Goal: Information Seeking & Learning: Learn about a topic

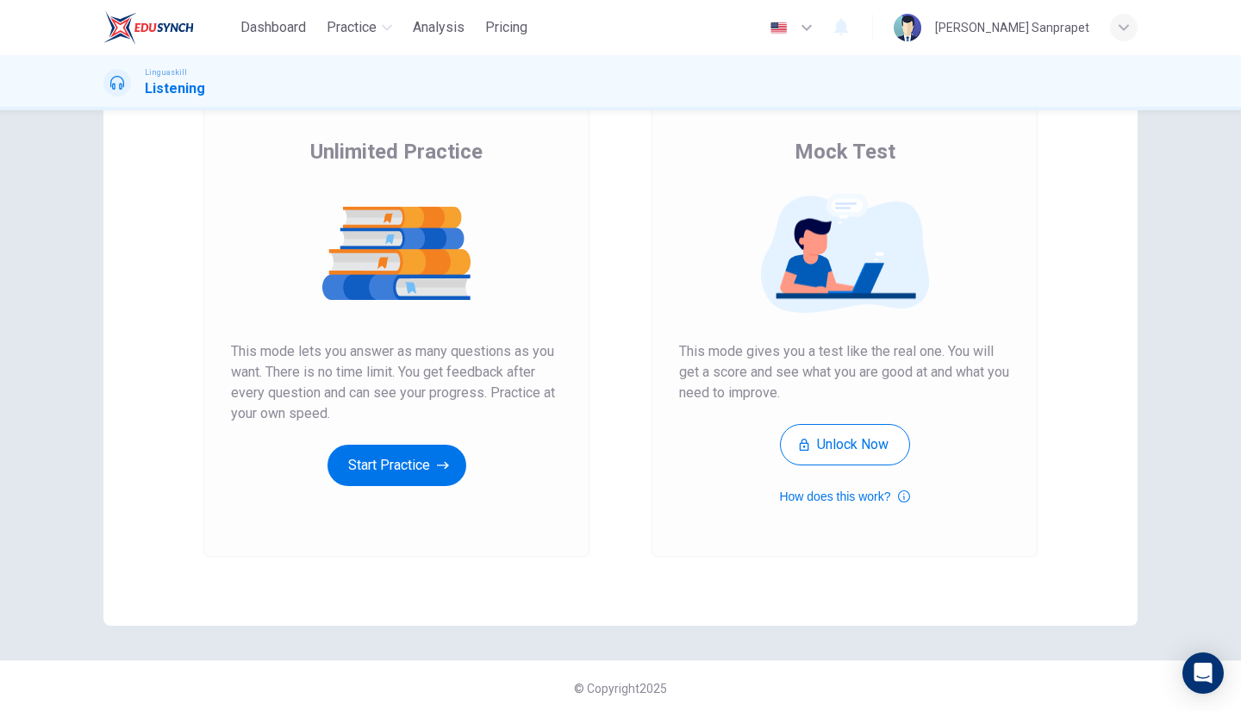
scroll to position [122, 0]
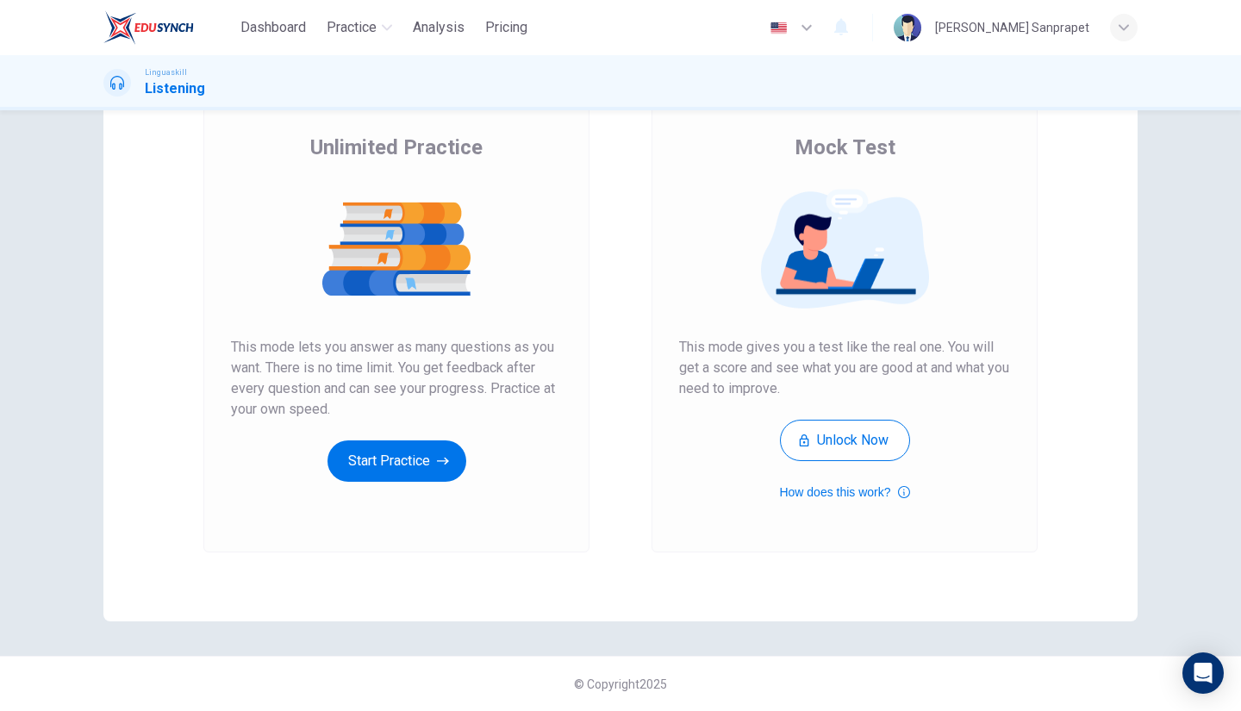
drag, startPoint x: 257, startPoint y: 354, endPoint x: 348, endPoint y: 347, distance: 91.6
click at [348, 347] on span "This mode lets you answer as many questions as you want. There is no time limit…" at bounding box center [396, 378] width 331 height 83
drag, startPoint x: 348, startPoint y: 347, endPoint x: 393, endPoint y: 432, distance: 95.6
click at [393, 432] on div "Unlimited Practice This mode lets you answer as many questions as you want. The…" at bounding box center [396, 308] width 331 height 348
click at [836, 436] on button "Unlock Now" at bounding box center [845, 440] width 130 height 41
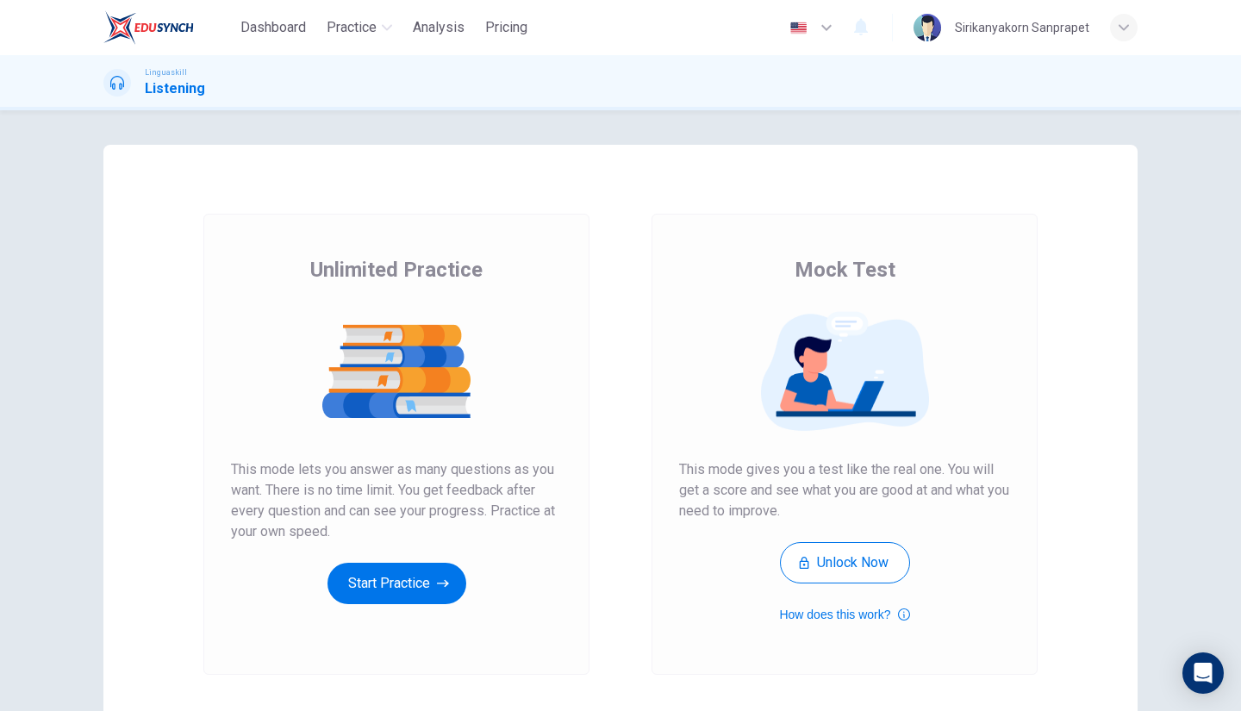
scroll to position [122, 0]
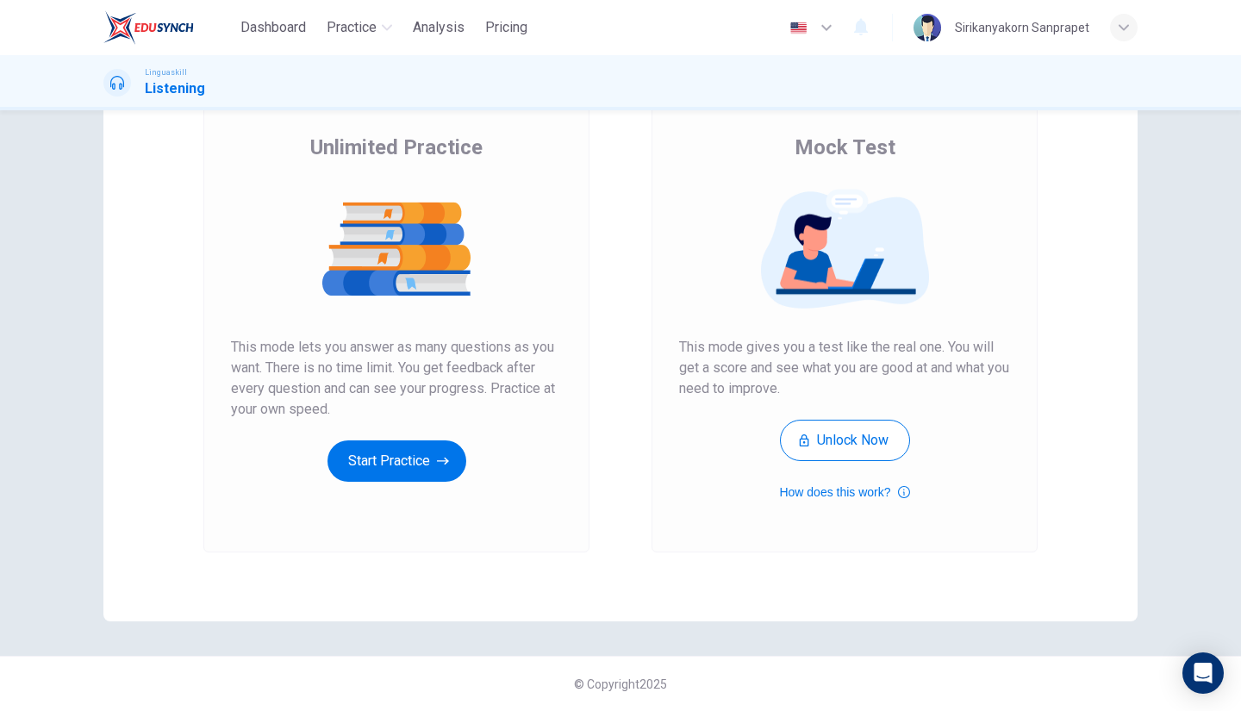
click at [817, 274] on img at bounding box center [844, 249] width 331 height 121
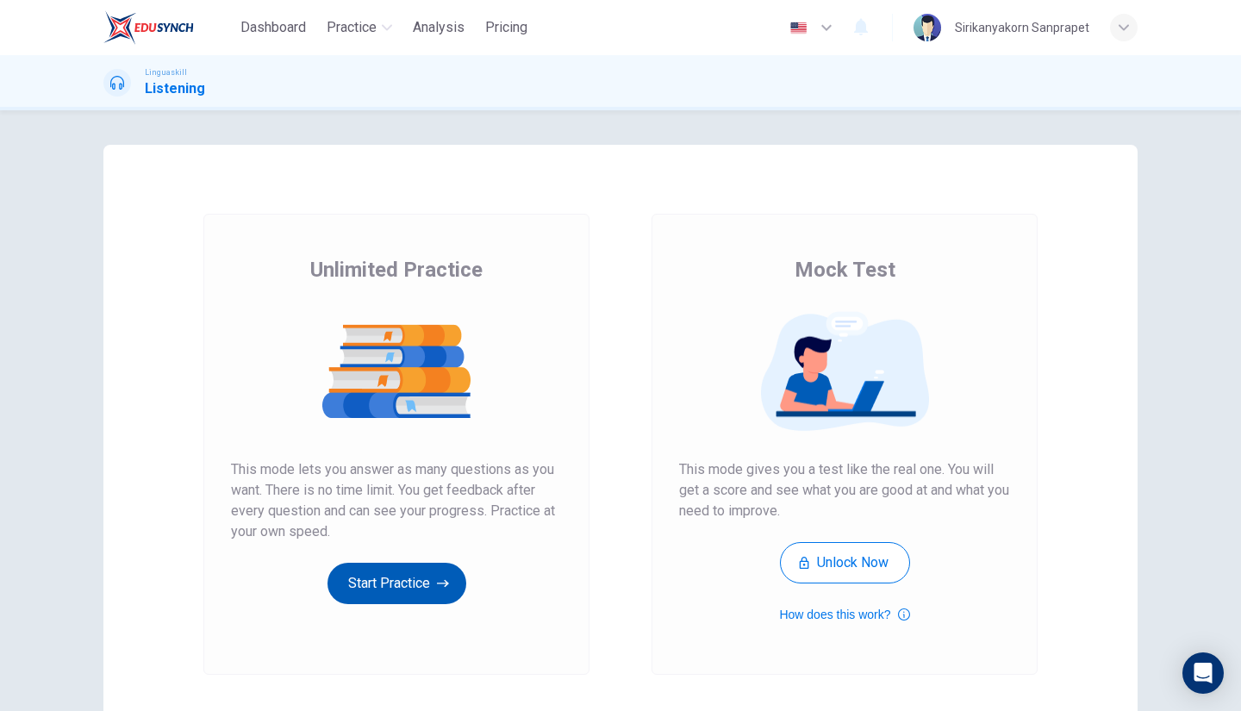
click at [378, 586] on button "Start Practice" at bounding box center [397, 583] width 139 height 41
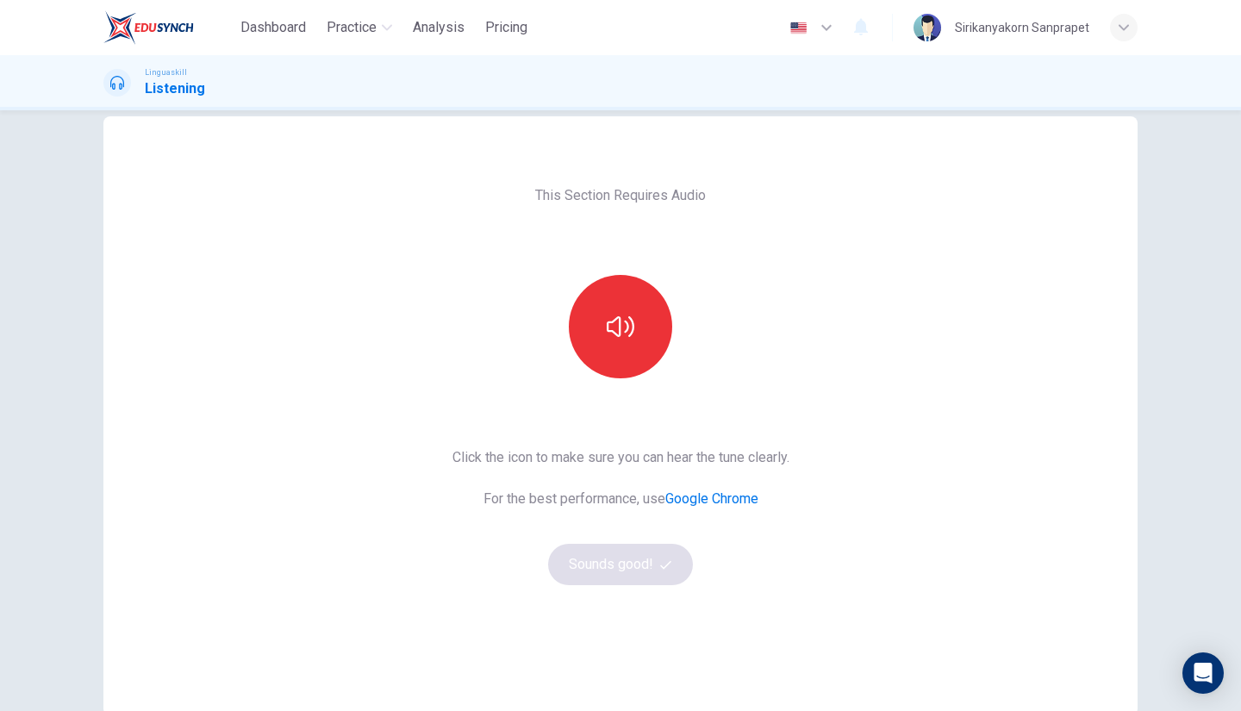
scroll to position [29, 0]
click at [619, 319] on icon "button" at bounding box center [621, 326] width 28 height 28
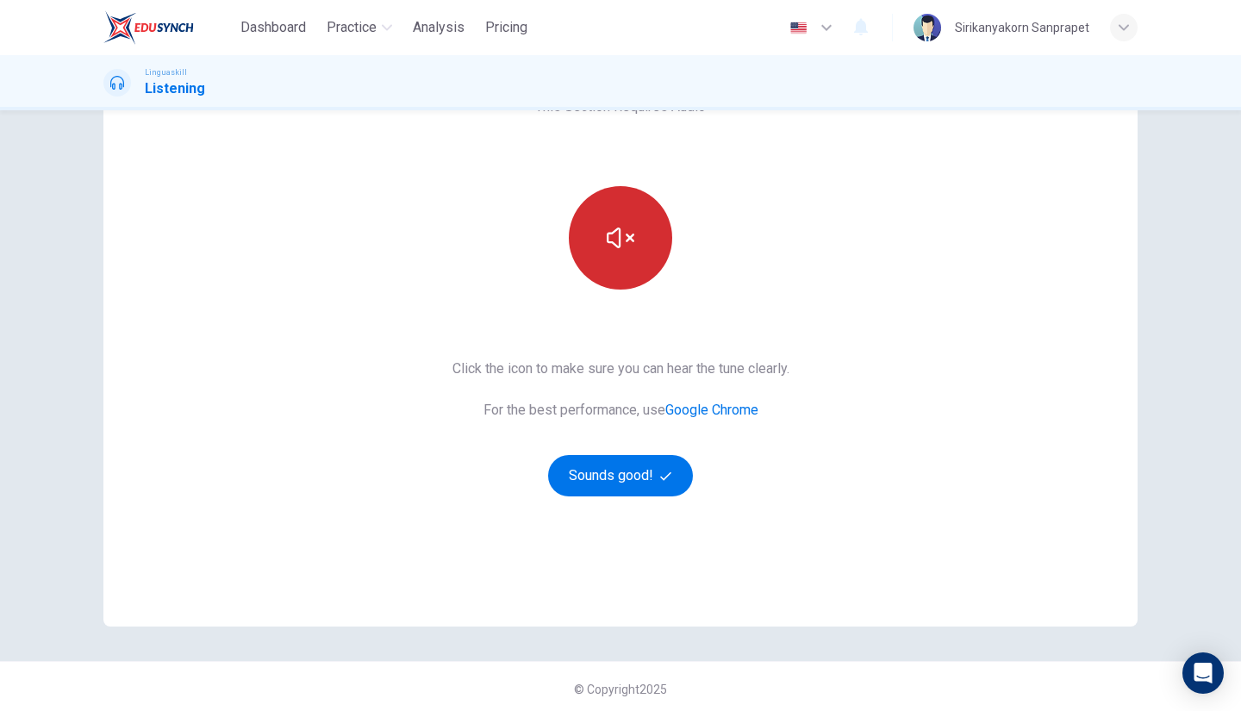
scroll to position [122, 0]
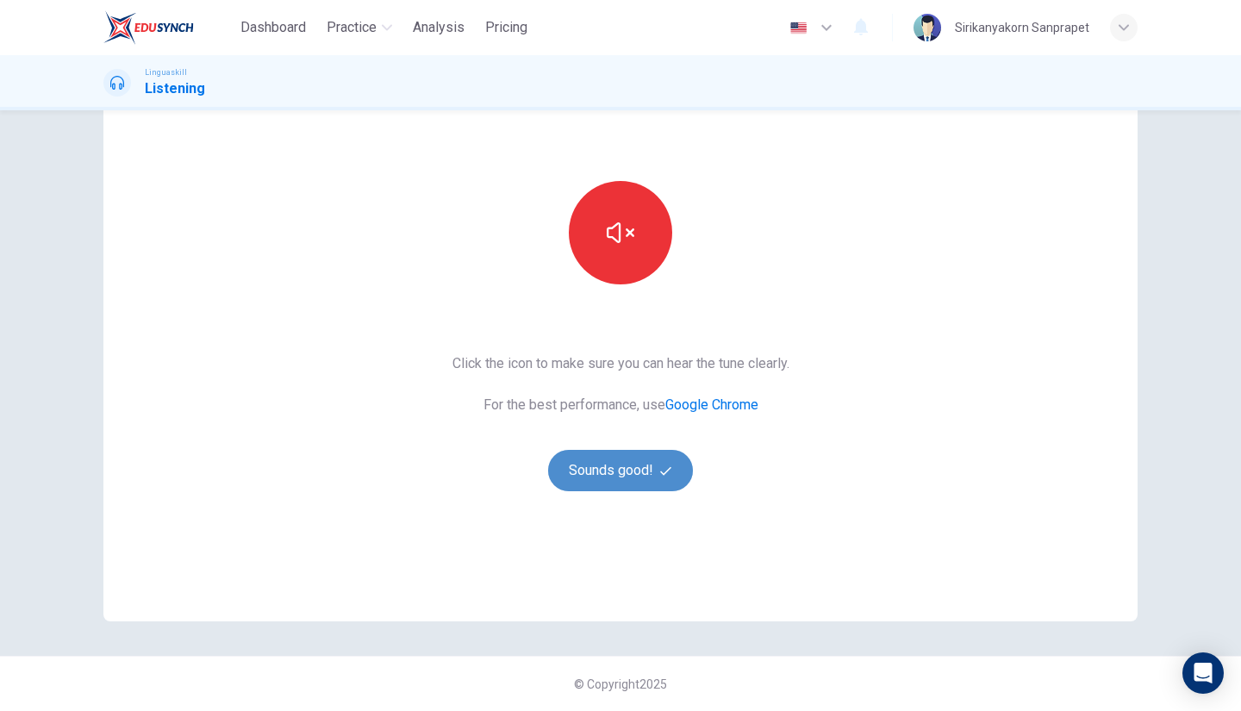
click at [615, 474] on button "Sounds good!" at bounding box center [620, 470] width 145 height 41
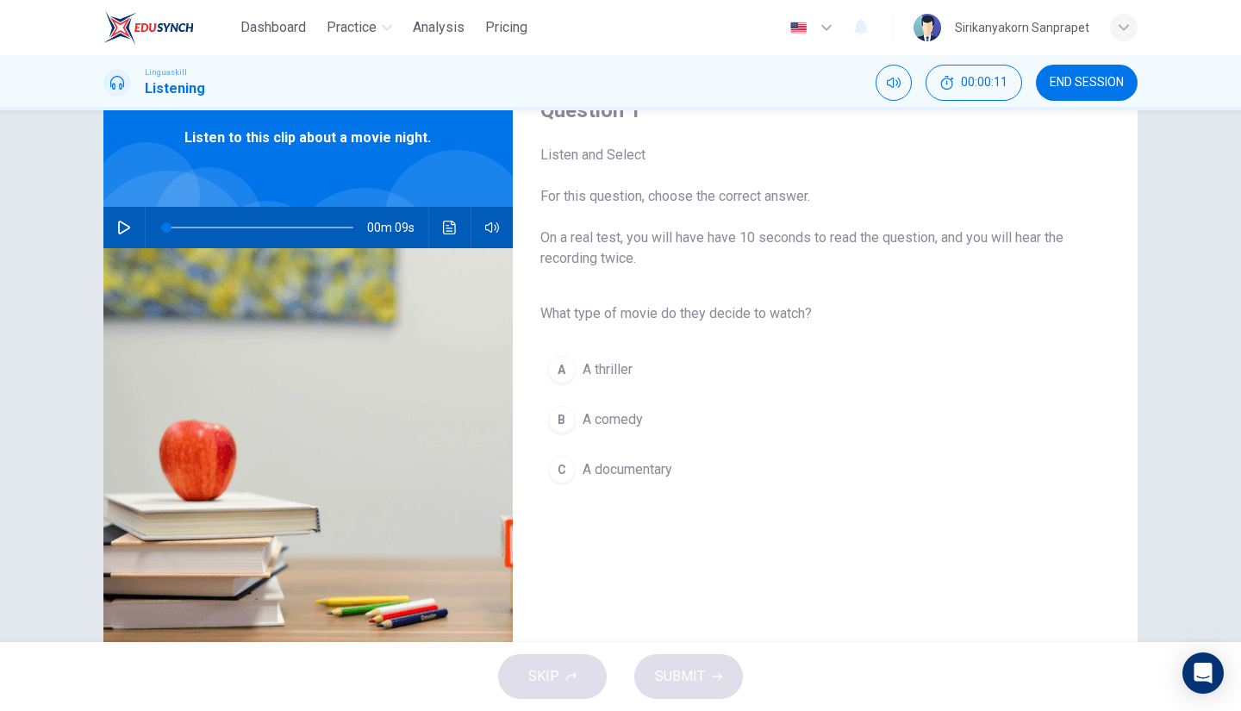
scroll to position [84, 0]
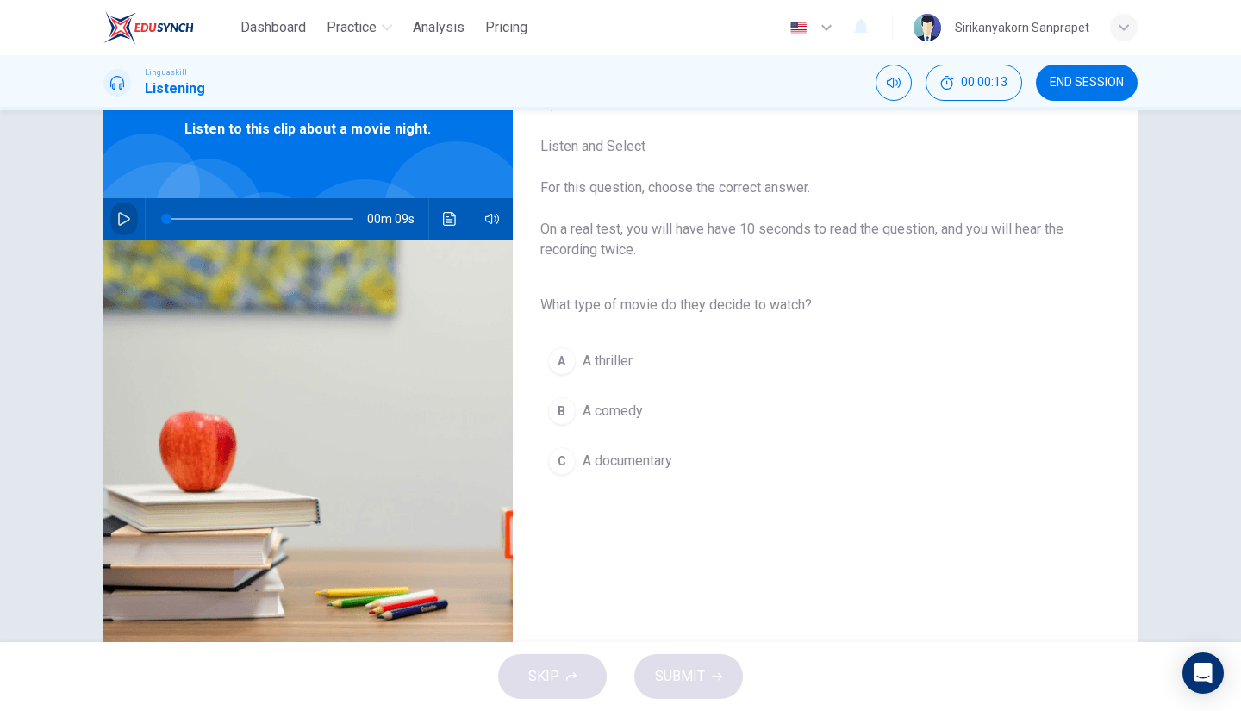
click at [119, 215] on icon "button" at bounding box center [124, 219] width 12 height 14
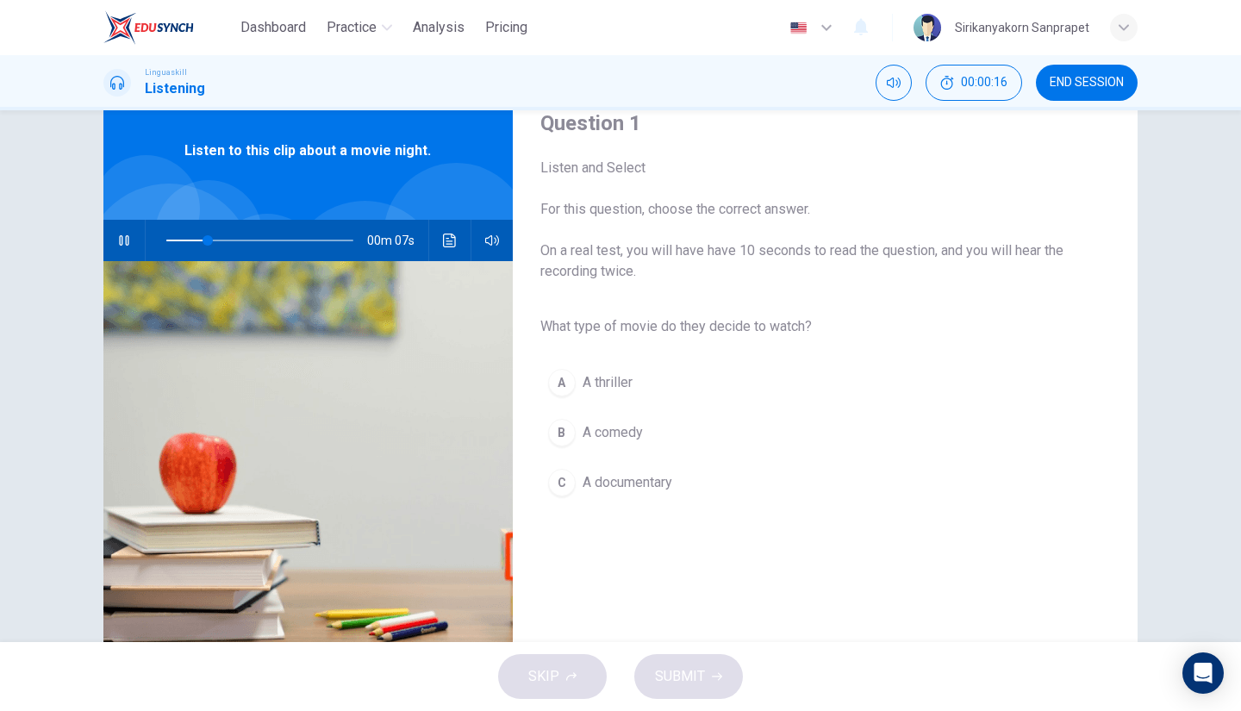
scroll to position [62, 0]
click at [557, 439] on div "B" at bounding box center [562, 434] width 28 height 28
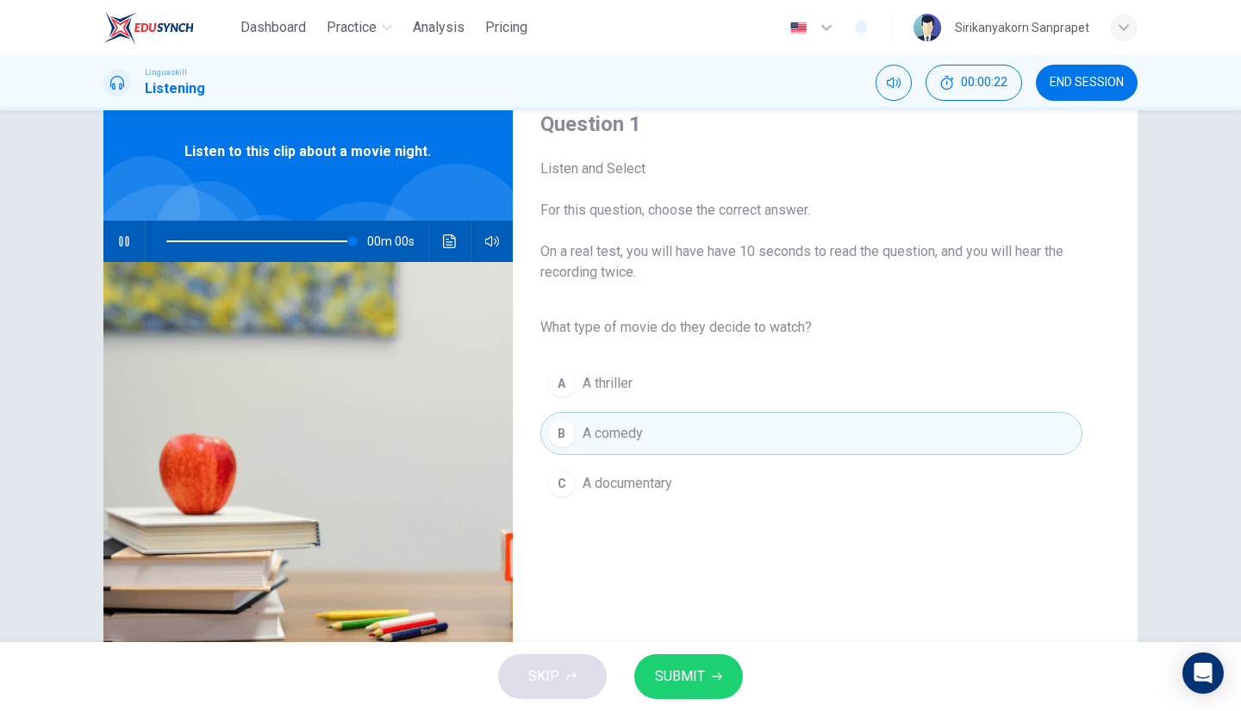
type input "0"
click at [683, 674] on span "SUBMIT" at bounding box center [680, 677] width 50 height 24
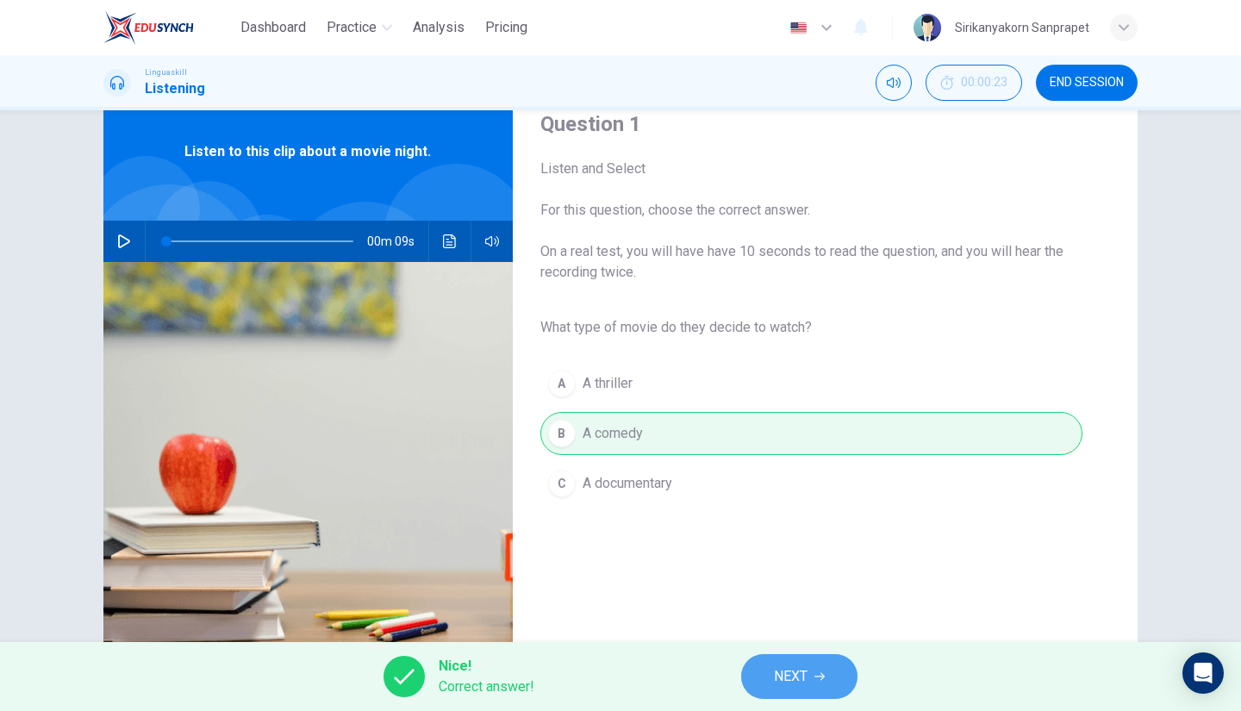
click at [802, 685] on span "NEXT" at bounding box center [791, 677] width 34 height 24
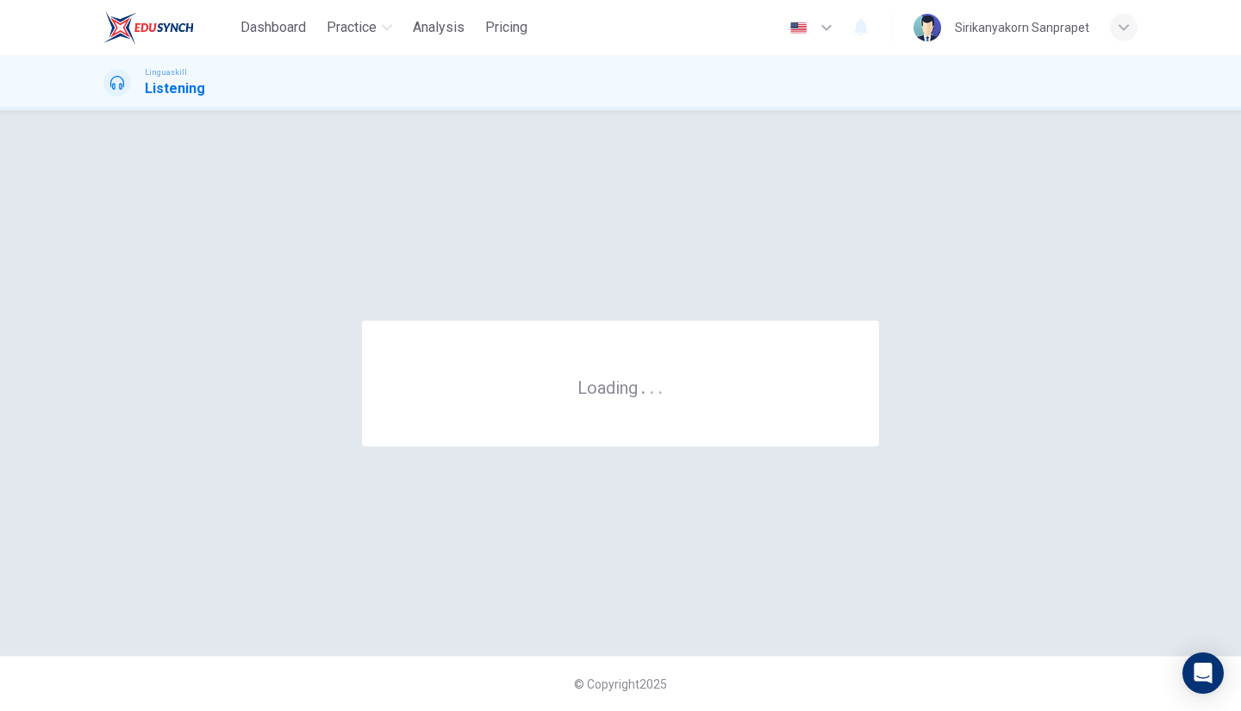
scroll to position [0, 0]
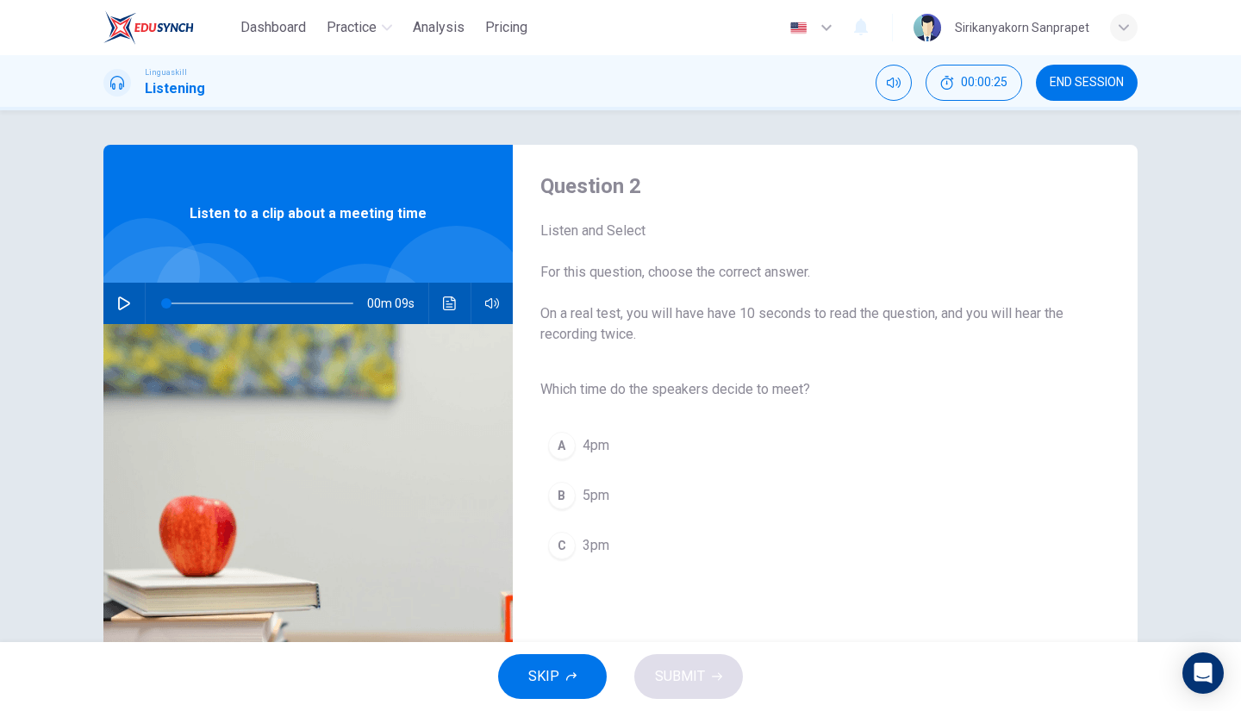
click at [118, 301] on icon "button" at bounding box center [124, 303] width 12 height 14
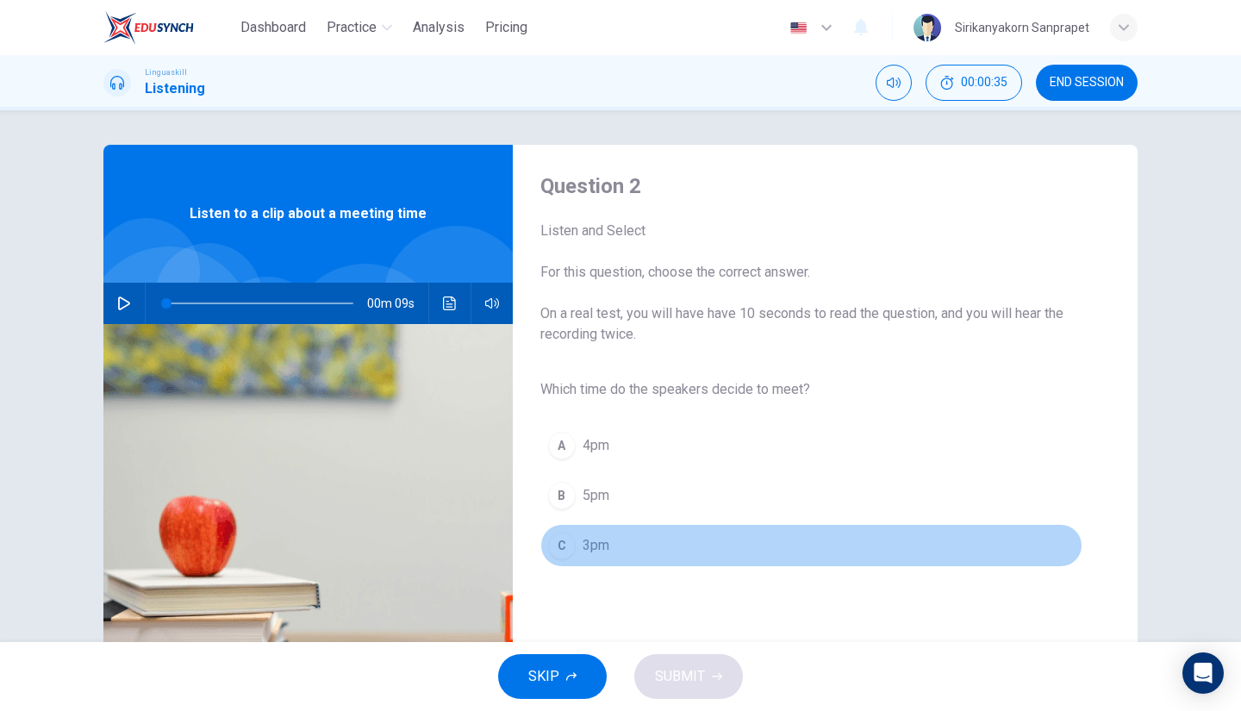
click at [555, 542] on div "C" at bounding box center [562, 546] width 28 height 28
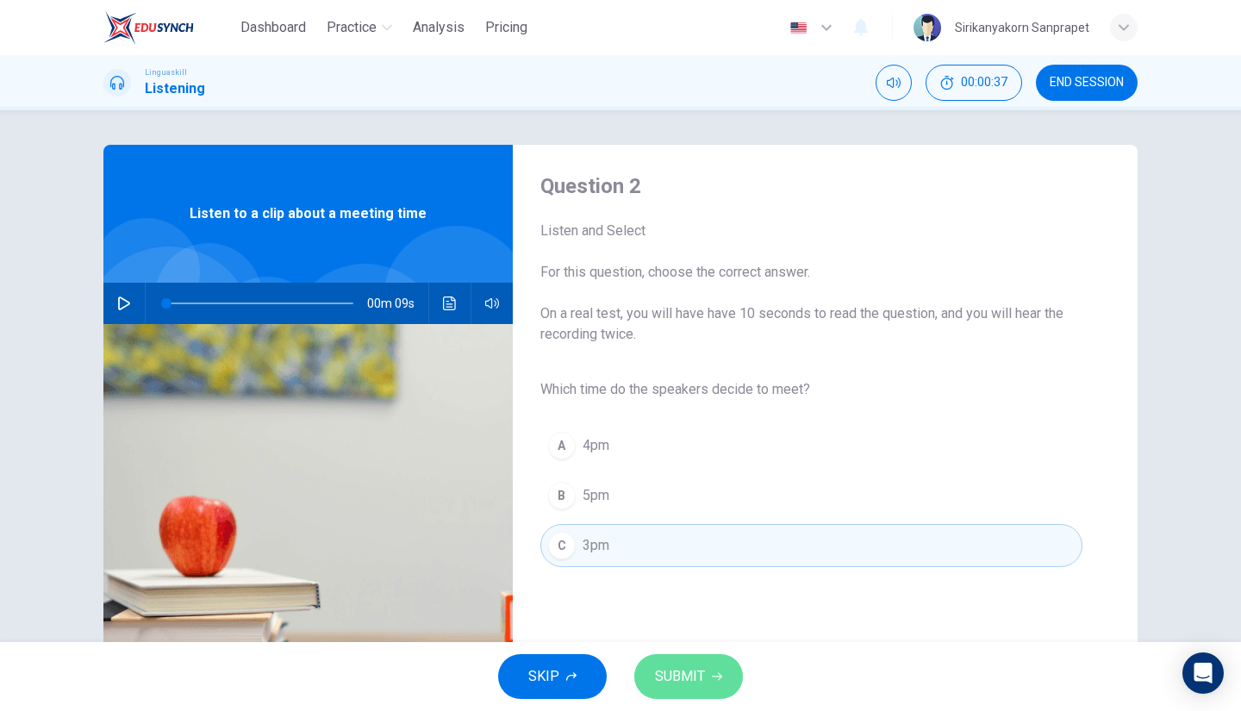
click at [700, 683] on span "SUBMIT" at bounding box center [680, 677] width 50 height 24
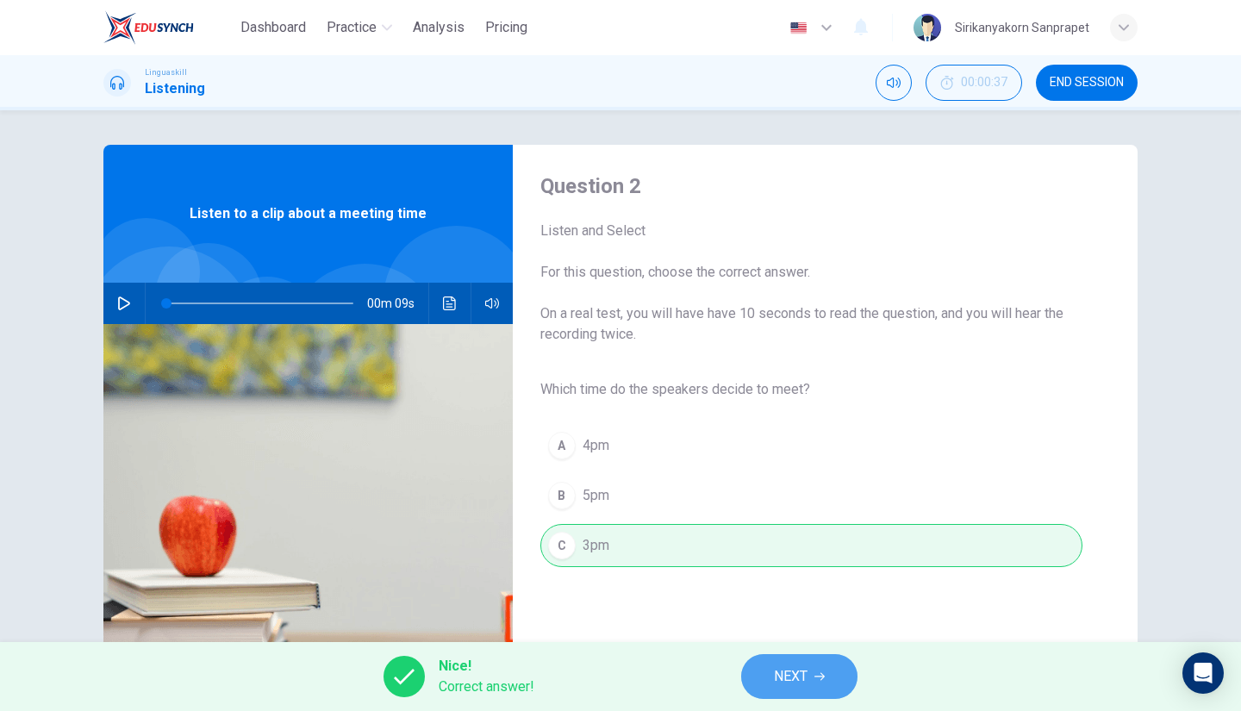
click at [774, 682] on span "NEXT" at bounding box center [791, 677] width 34 height 24
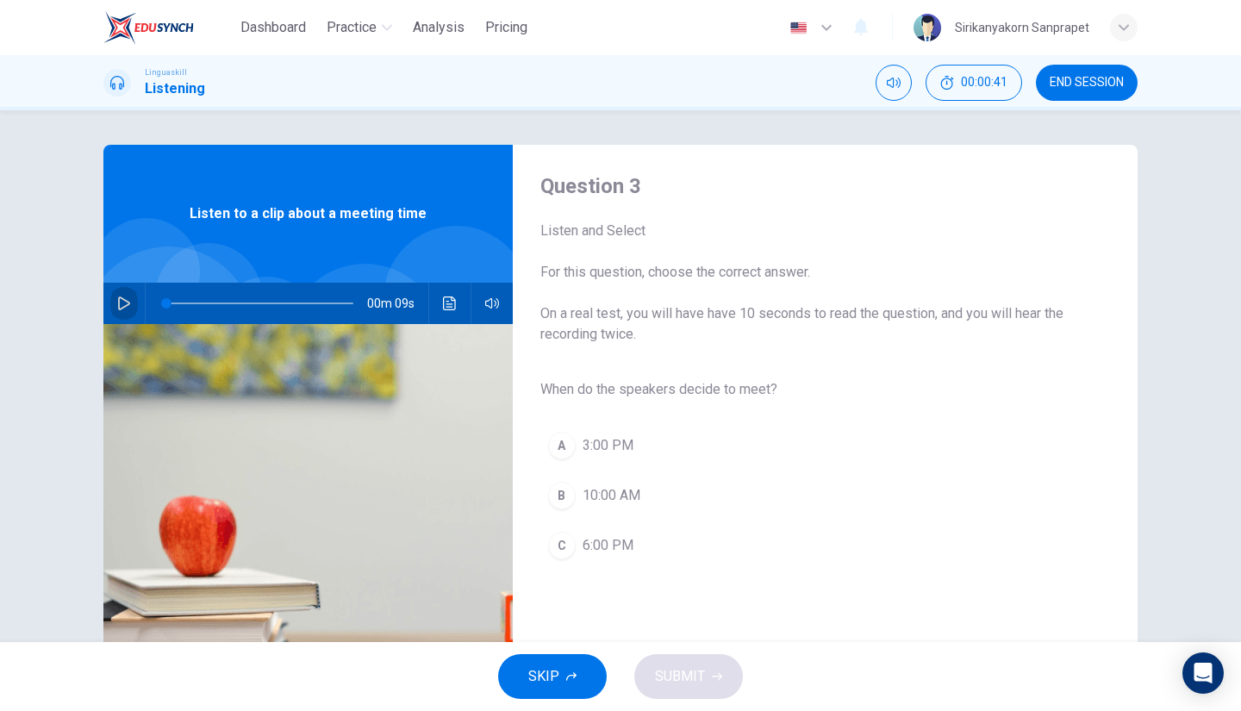
click at [121, 307] on icon "button" at bounding box center [124, 303] width 12 height 14
click at [552, 446] on div "A" at bounding box center [562, 446] width 28 height 28
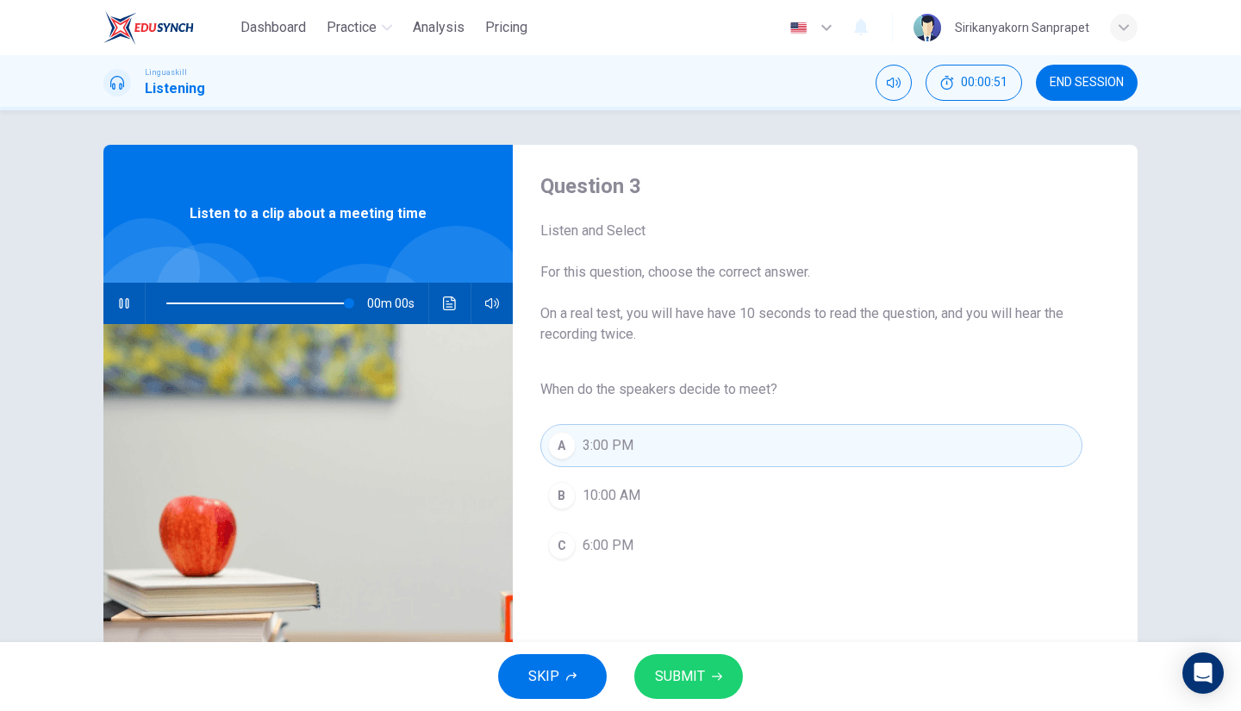
type input "0"
click at [685, 680] on span "SUBMIT" at bounding box center [680, 677] width 50 height 24
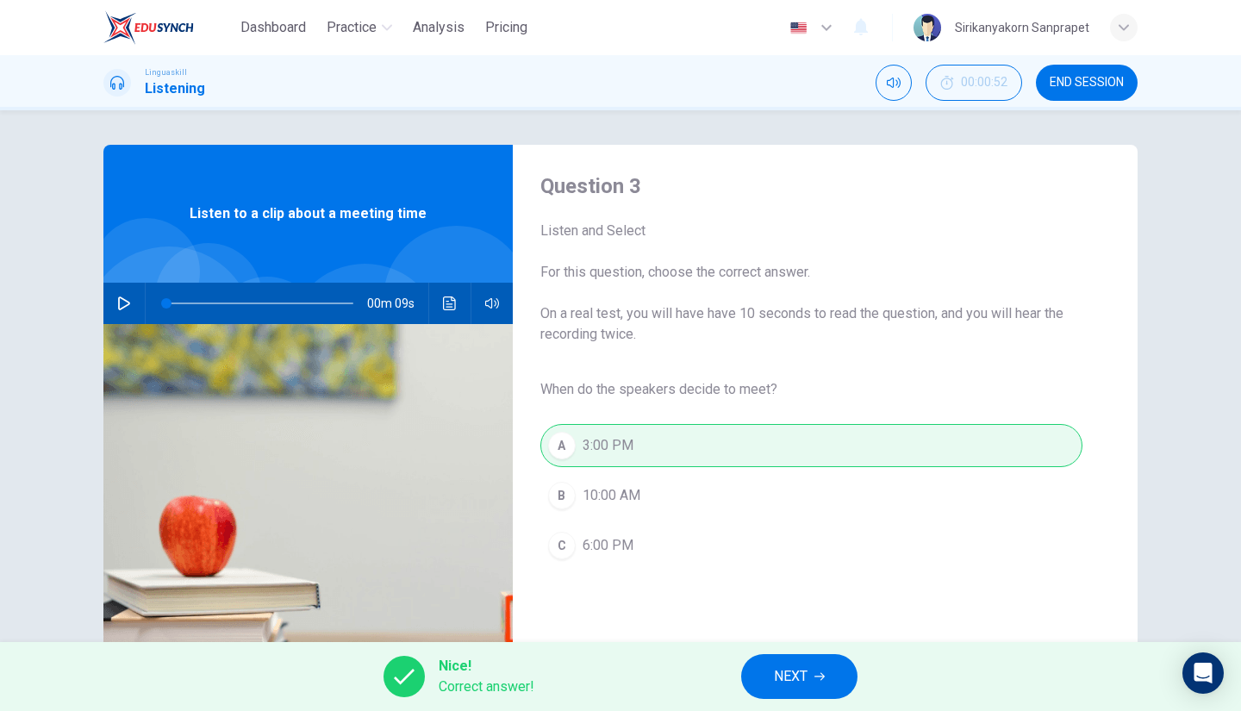
click at [789, 673] on span "NEXT" at bounding box center [791, 677] width 34 height 24
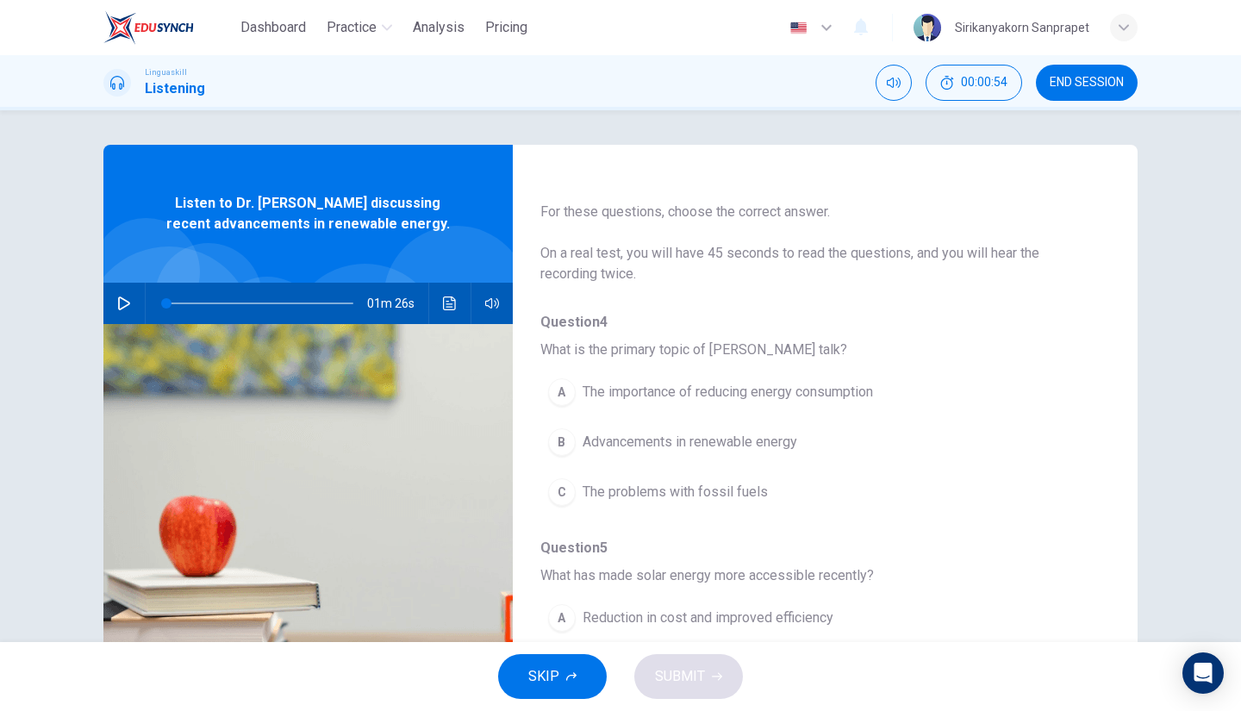
scroll to position [46, 0]
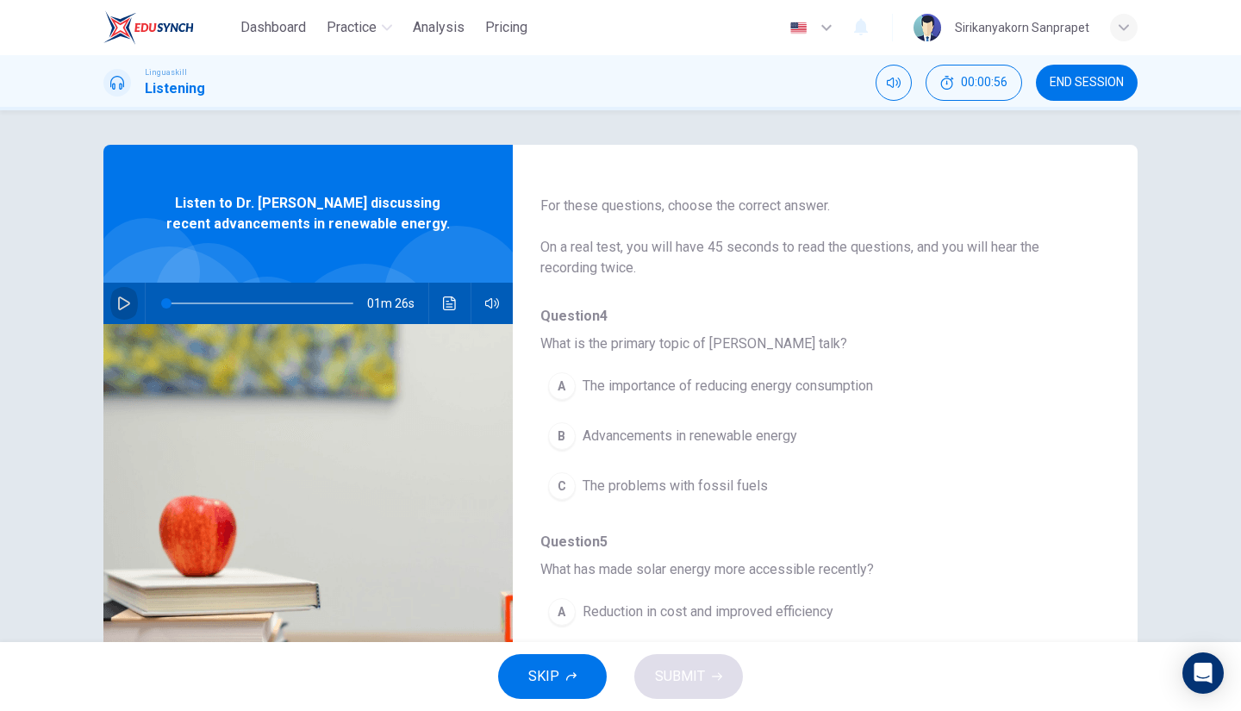
click at [122, 306] on icon "button" at bounding box center [124, 303] width 14 height 14
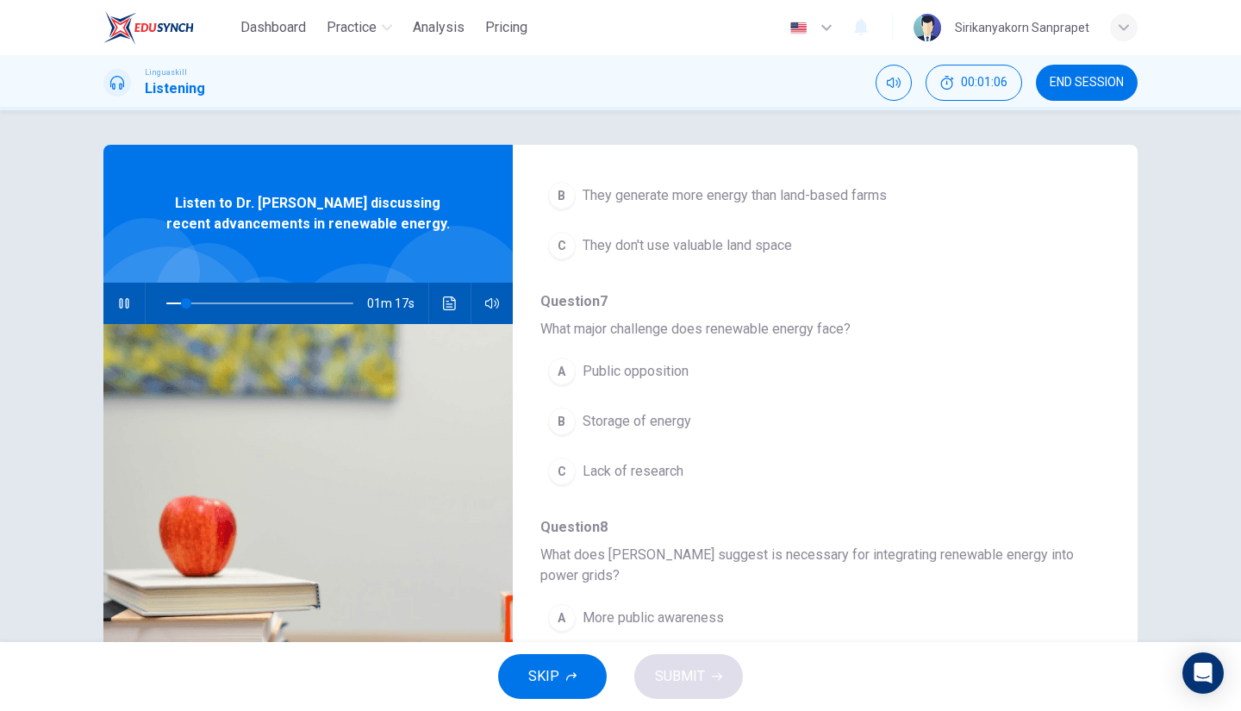
scroll to position [736, 0]
click at [125, 307] on icon "button" at bounding box center [124, 303] width 14 height 14
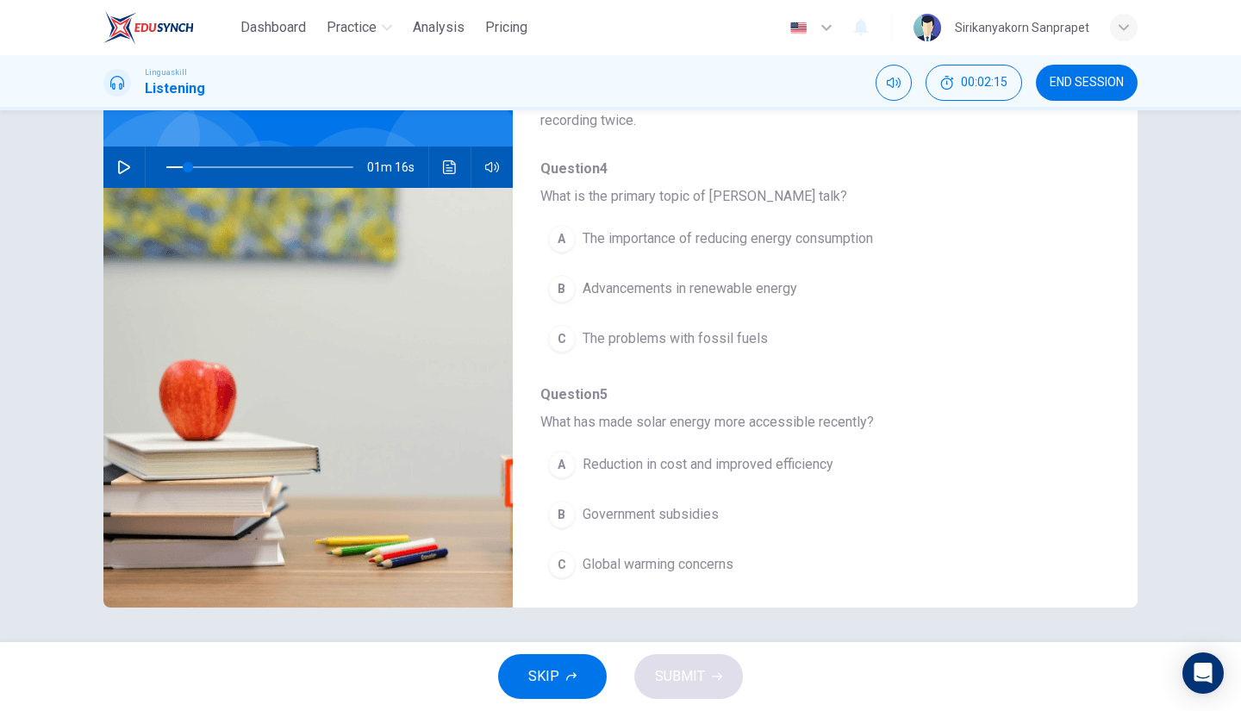
scroll to position [0, 0]
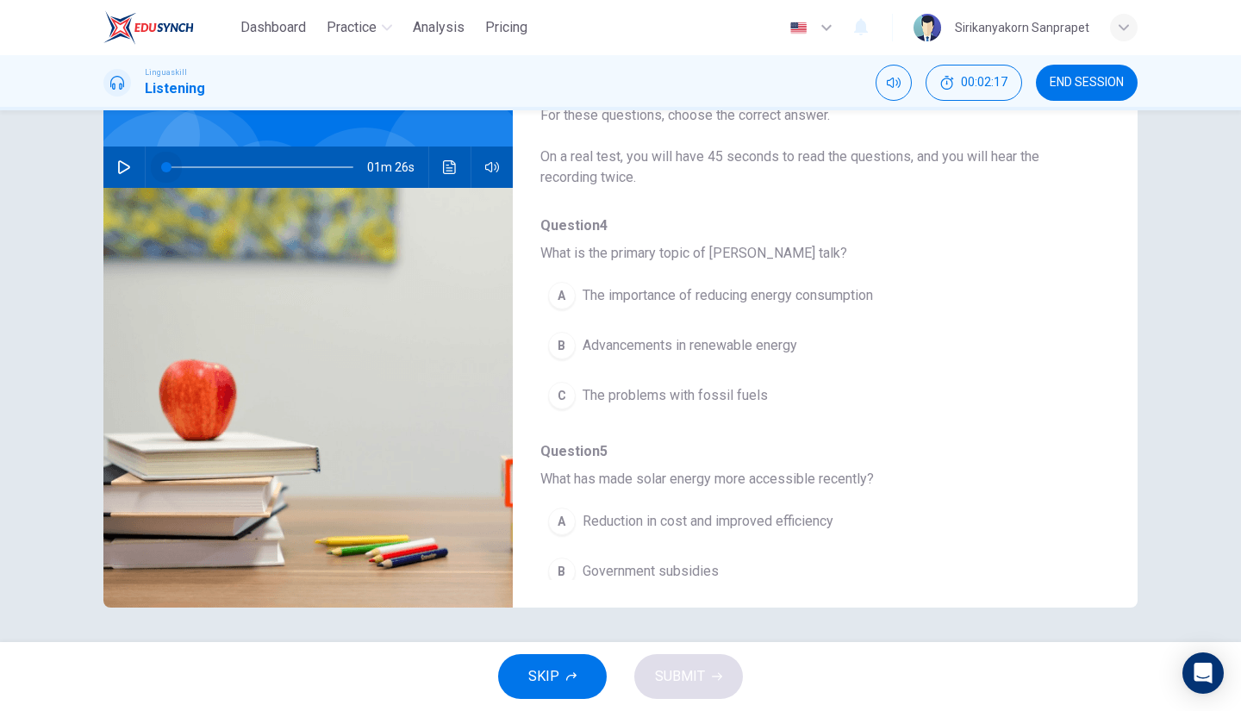
drag, startPoint x: 181, startPoint y: 170, endPoint x: 158, endPoint y: 166, distance: 23.5
click at [161, 166] on span at bounding box center [166, 167] width 10 height 10
click at [110, 172] on button "button" at bounding box center [124, 167] width 28 height 41
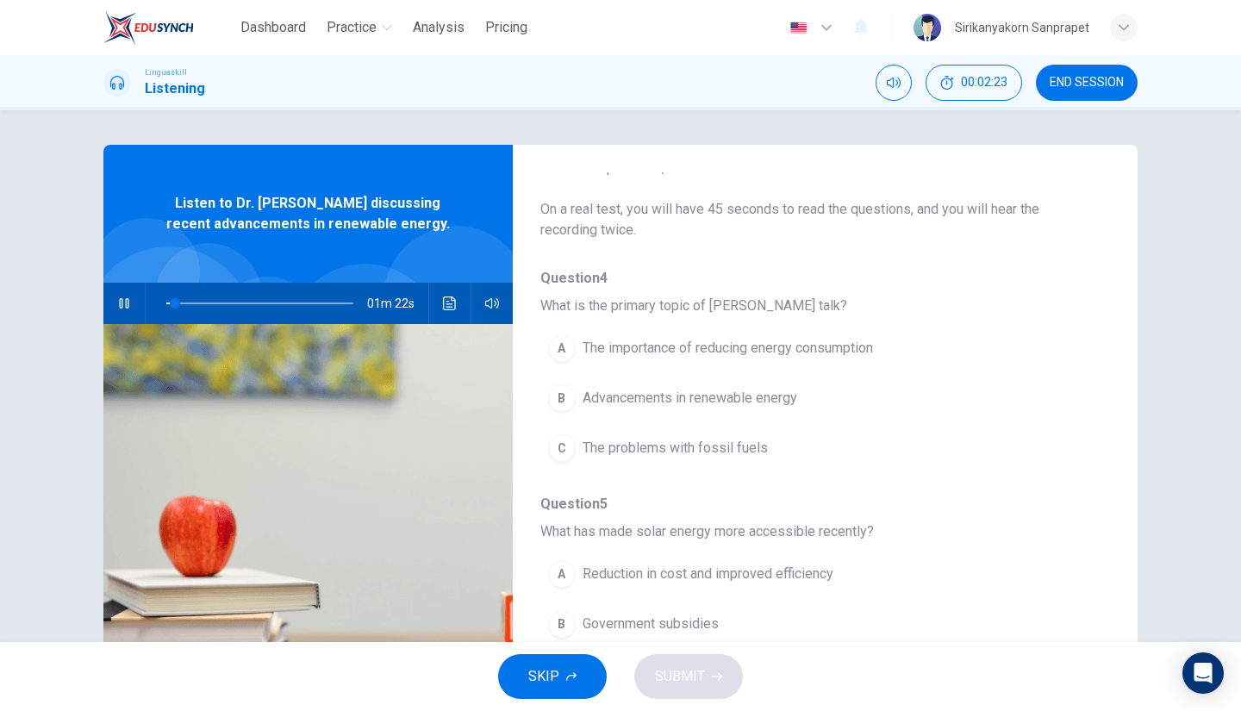
scroll to position [84, 0]
click at [560, 349] on div "A" at bounding box center [562, 348] width 28 height 28
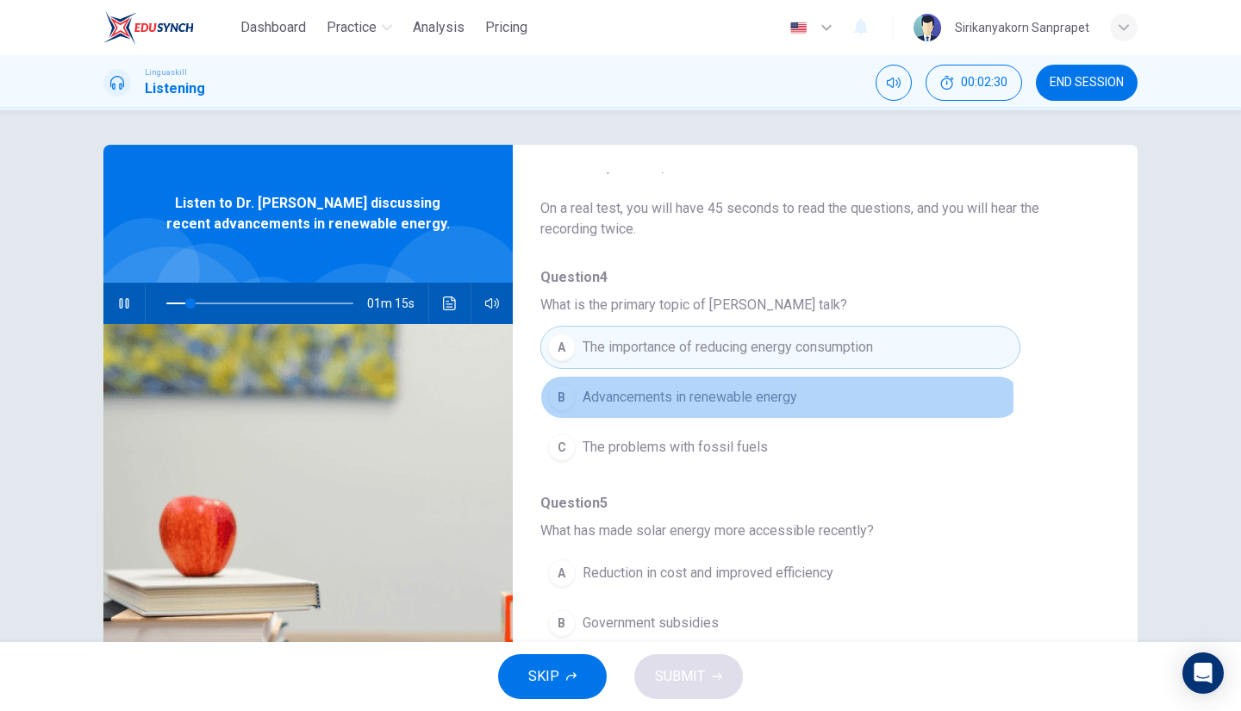
click at [565, 396] on div "B" at bounding box center [562, 398] width 28 height 28
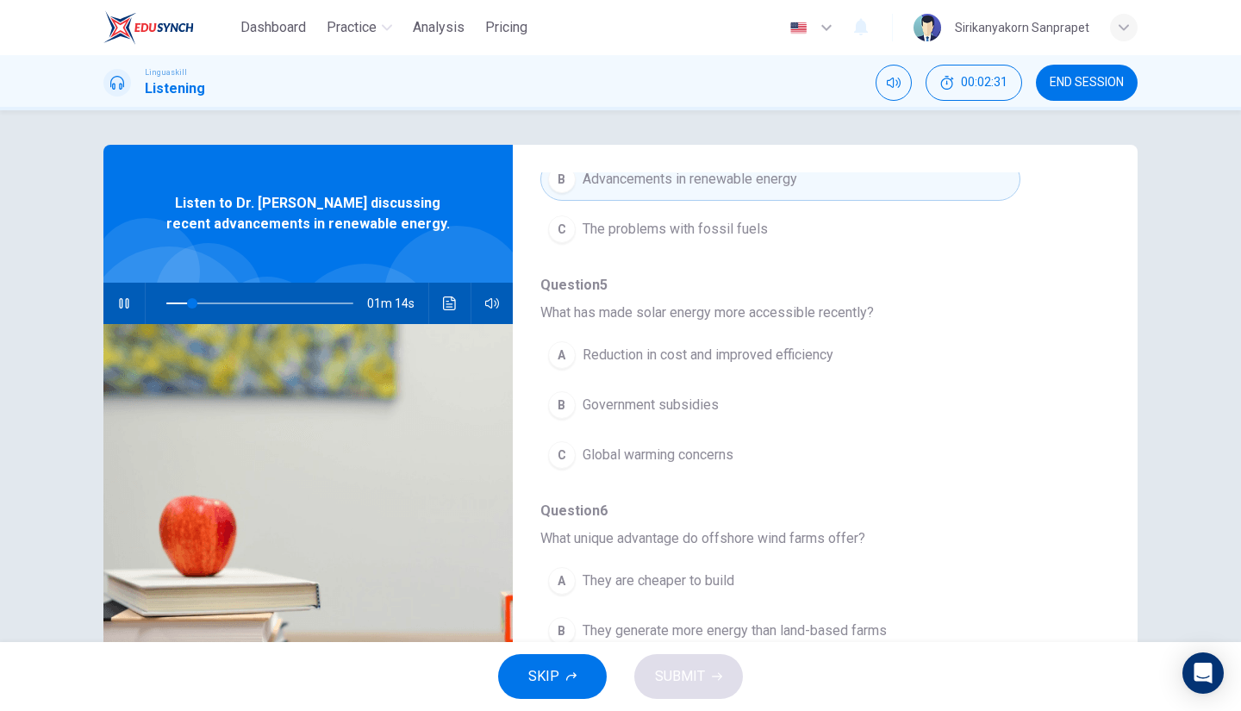
scroll to position [305, 0]
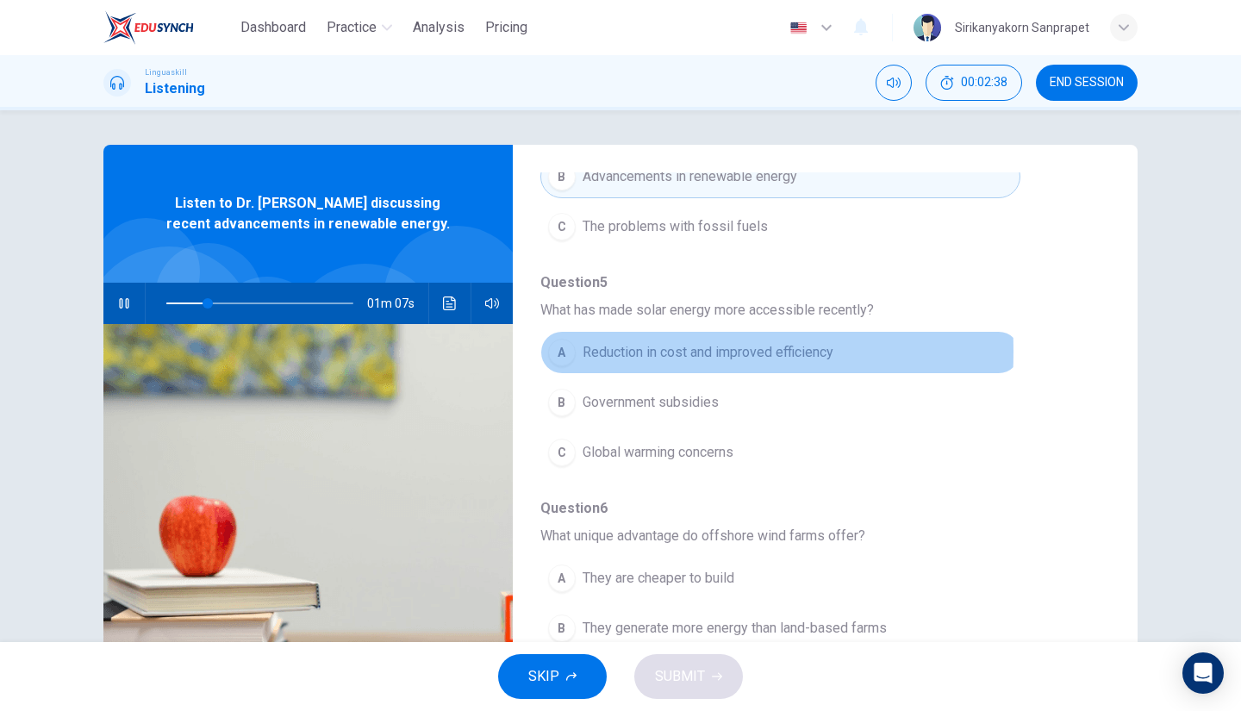
click at [559, 350] on div "A" at bounding box center [562, 353] width 28 height 28
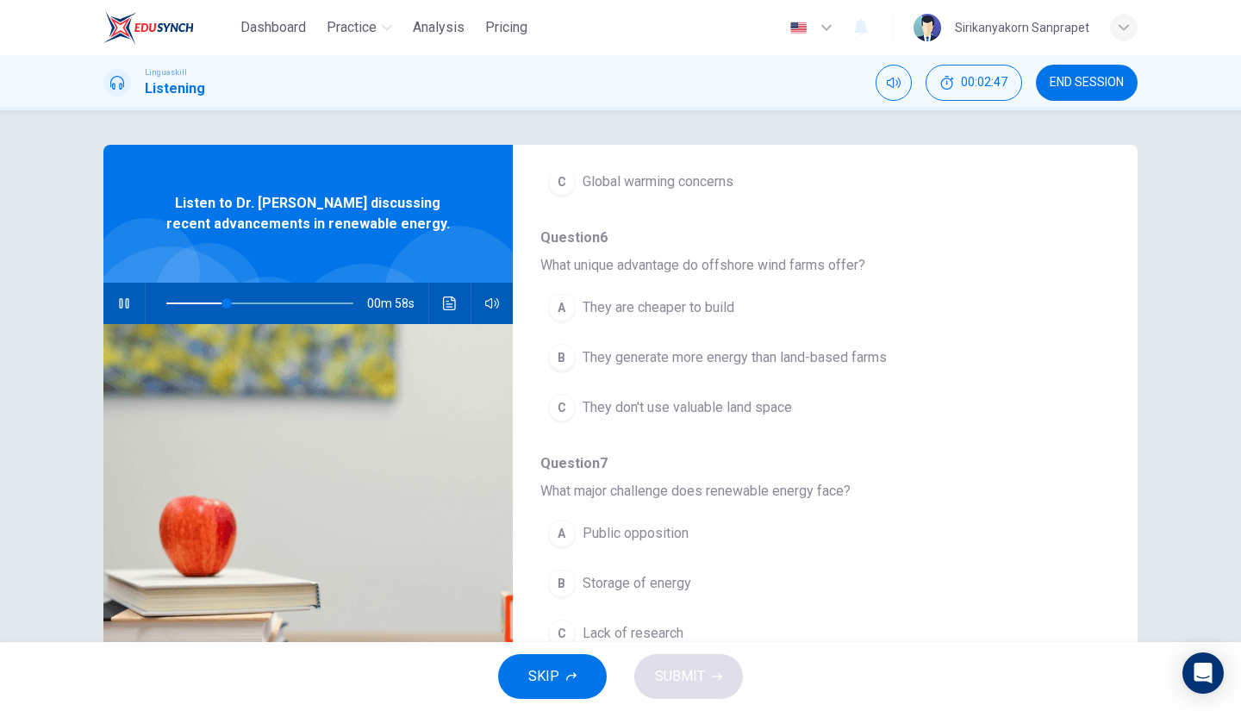
scroll to position [577, 0]
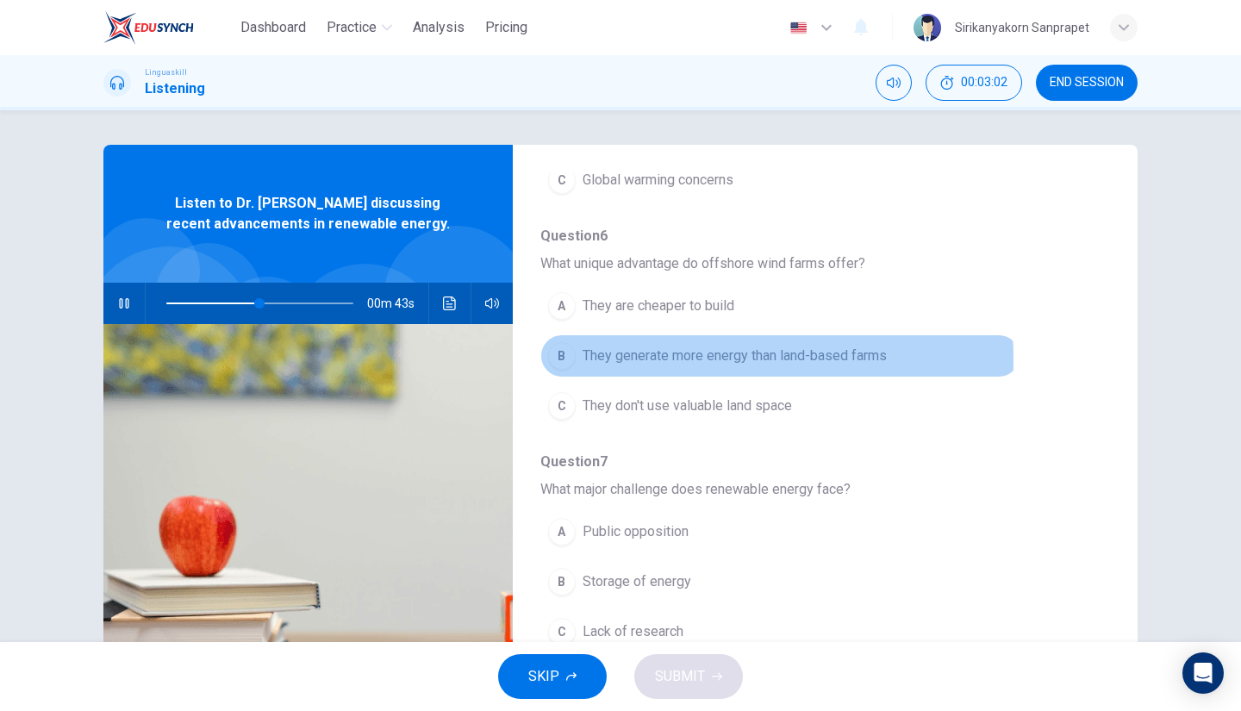
click at [558, 356] on div "B" at bounding box center [562, 356] width 28 height 28
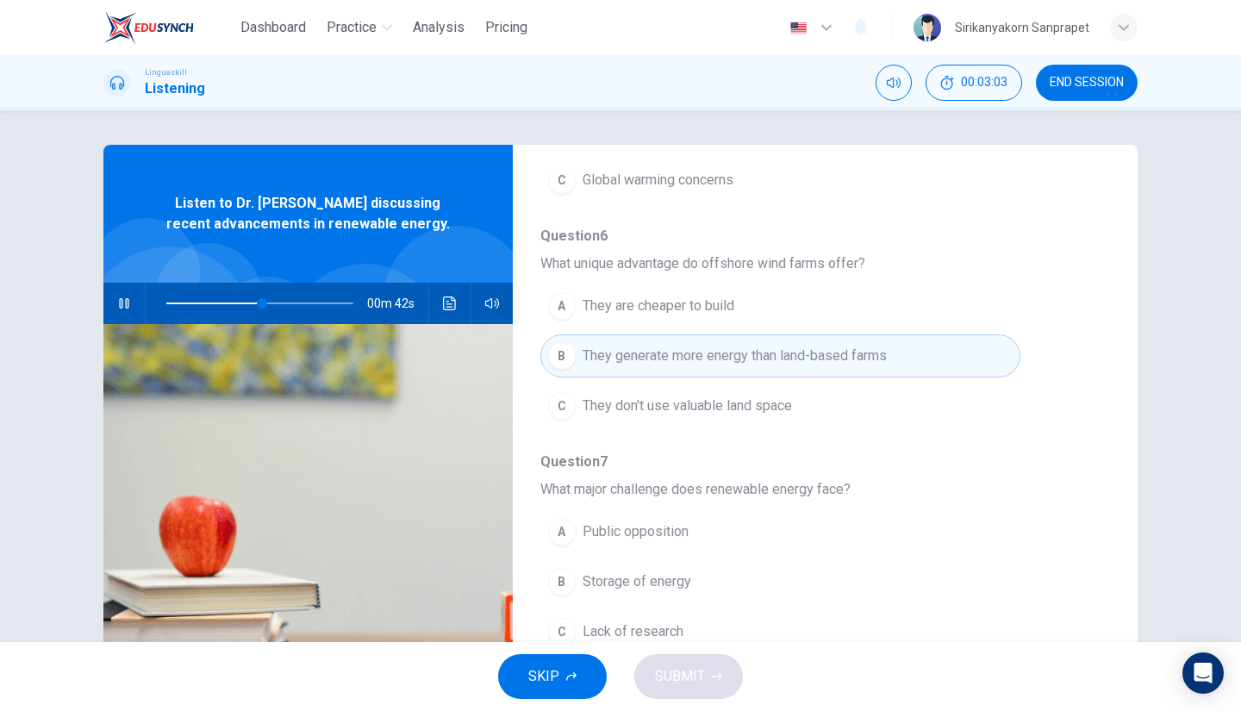
scroll to position [755, 0]
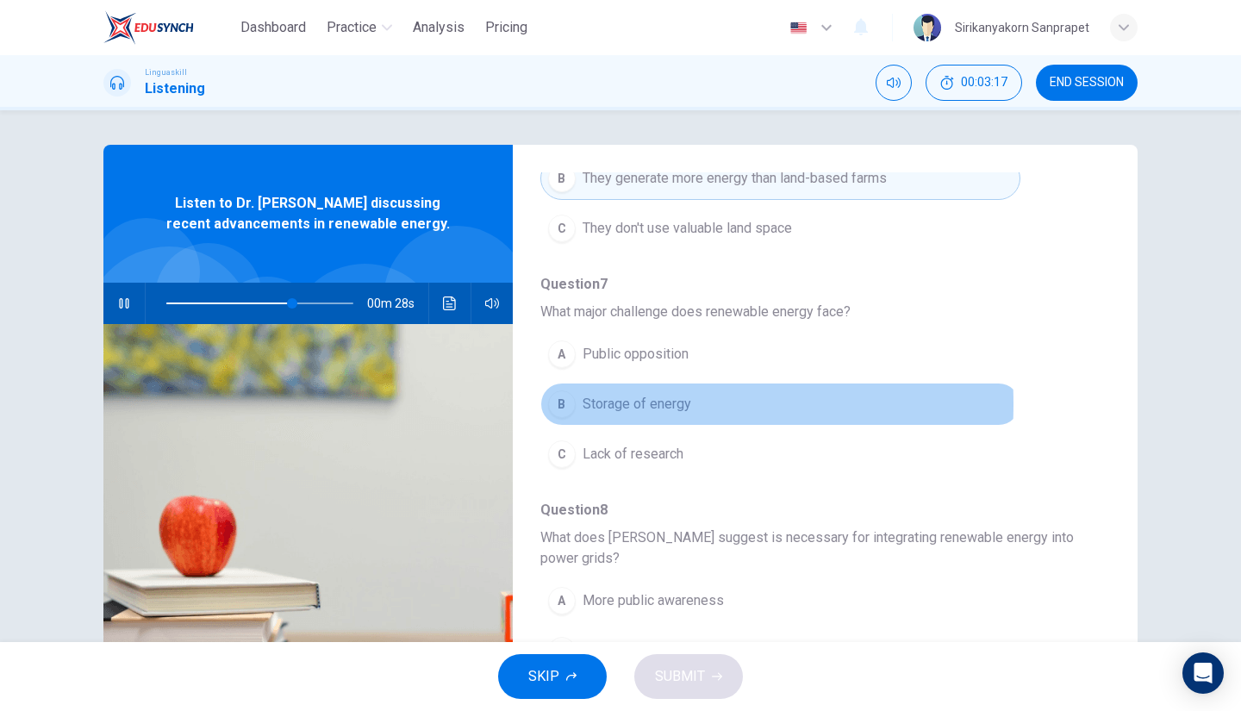
click at [557, 397] on div "B" at bounding box center [562, 404] width 28 height 28
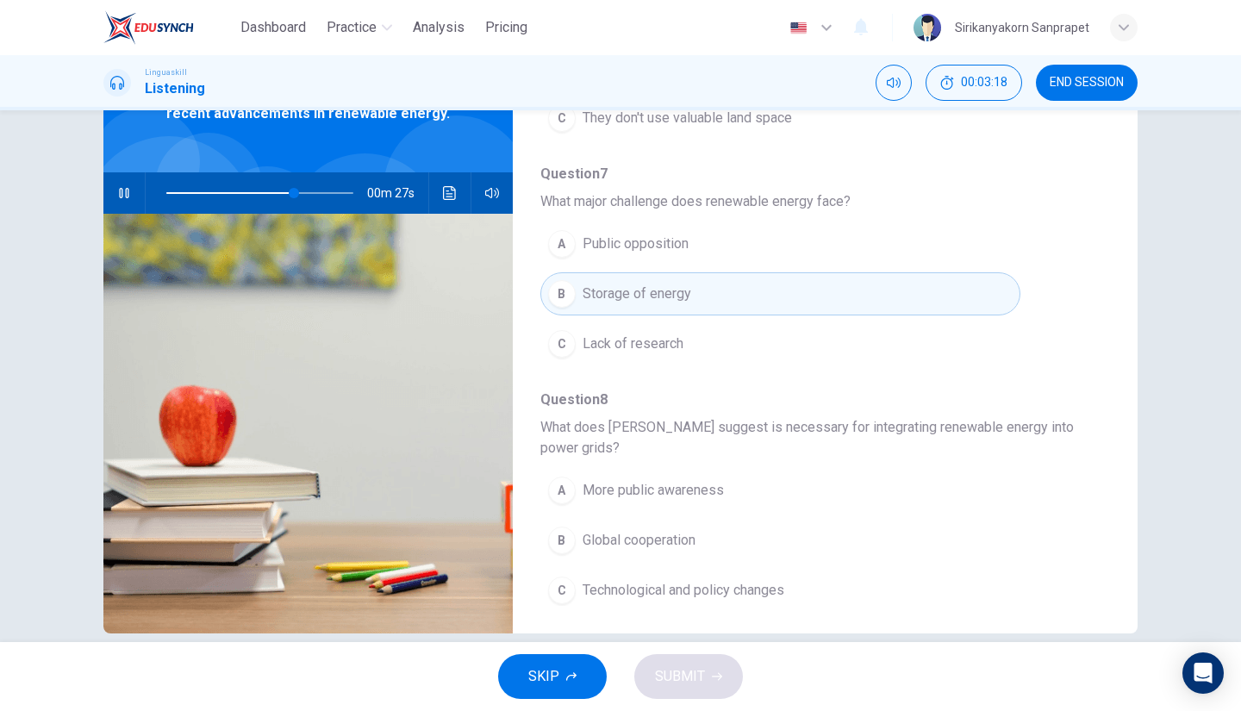
scroll to position [136, 0]
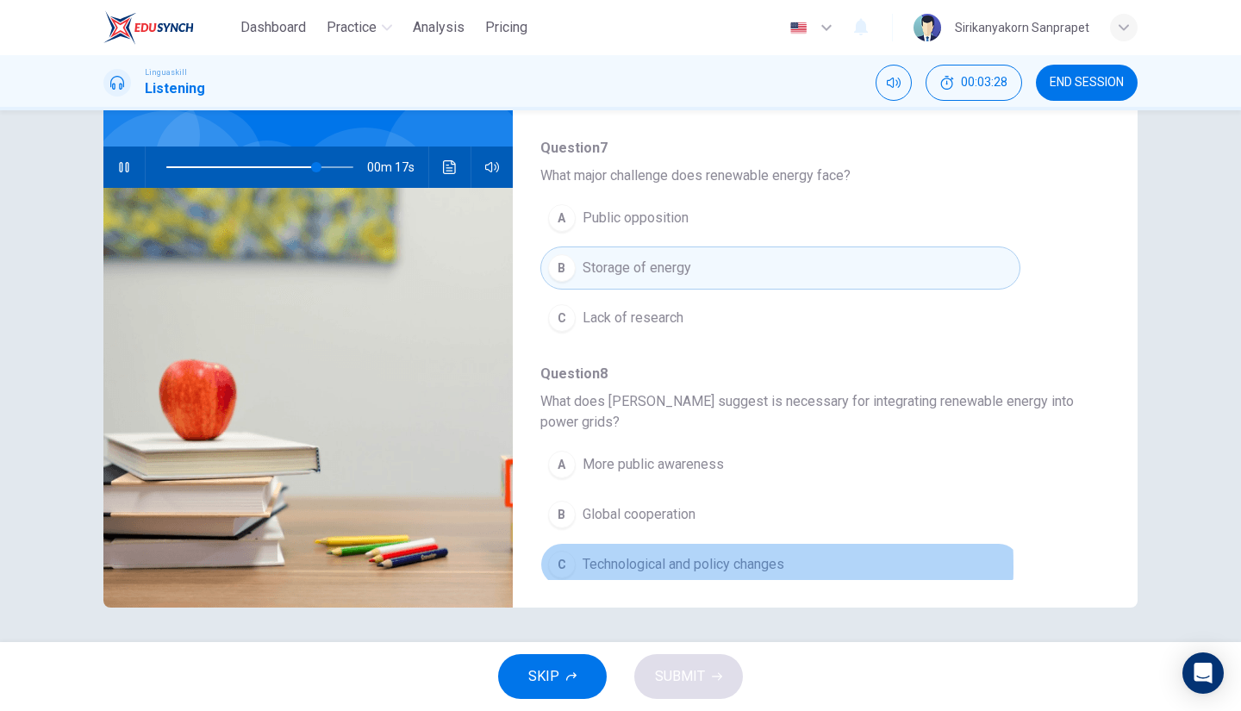
click at [562, 558] on div "C" at bounding box center [562, 565] width 28 height 28
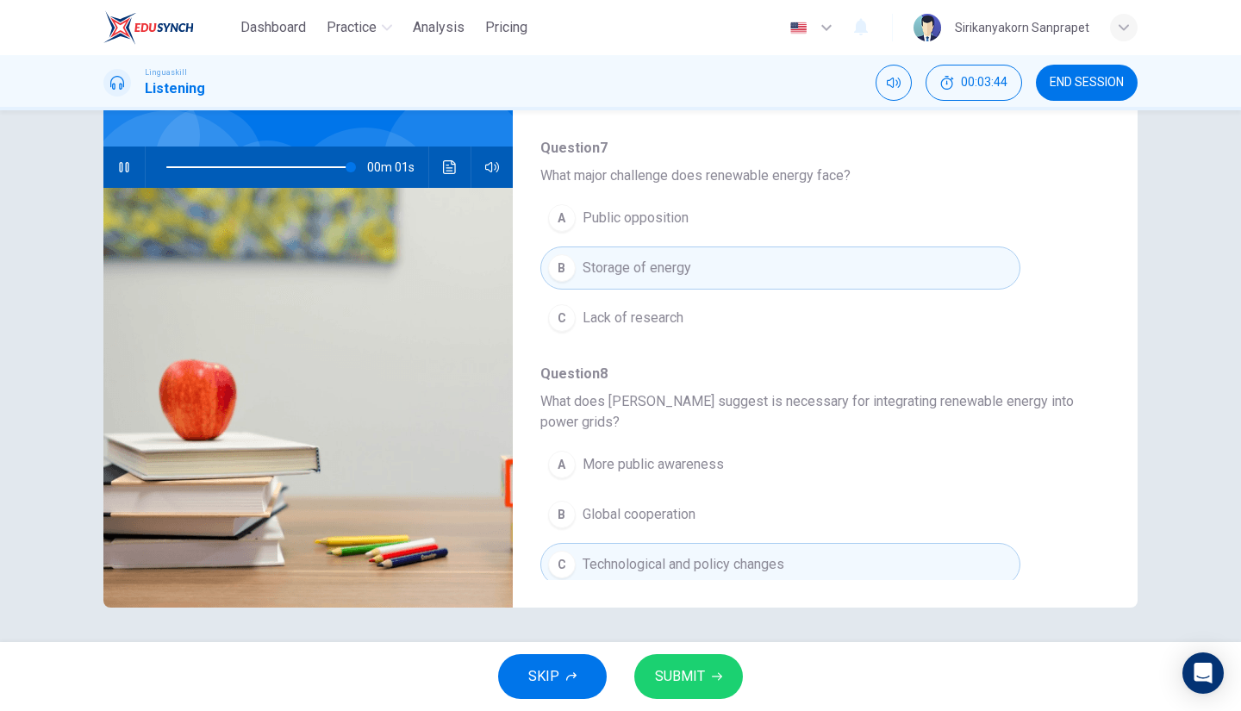
type input "0"
click at [672, 673] on span "SUBMIT" at bounding box center [680, 677] width 50 height 24
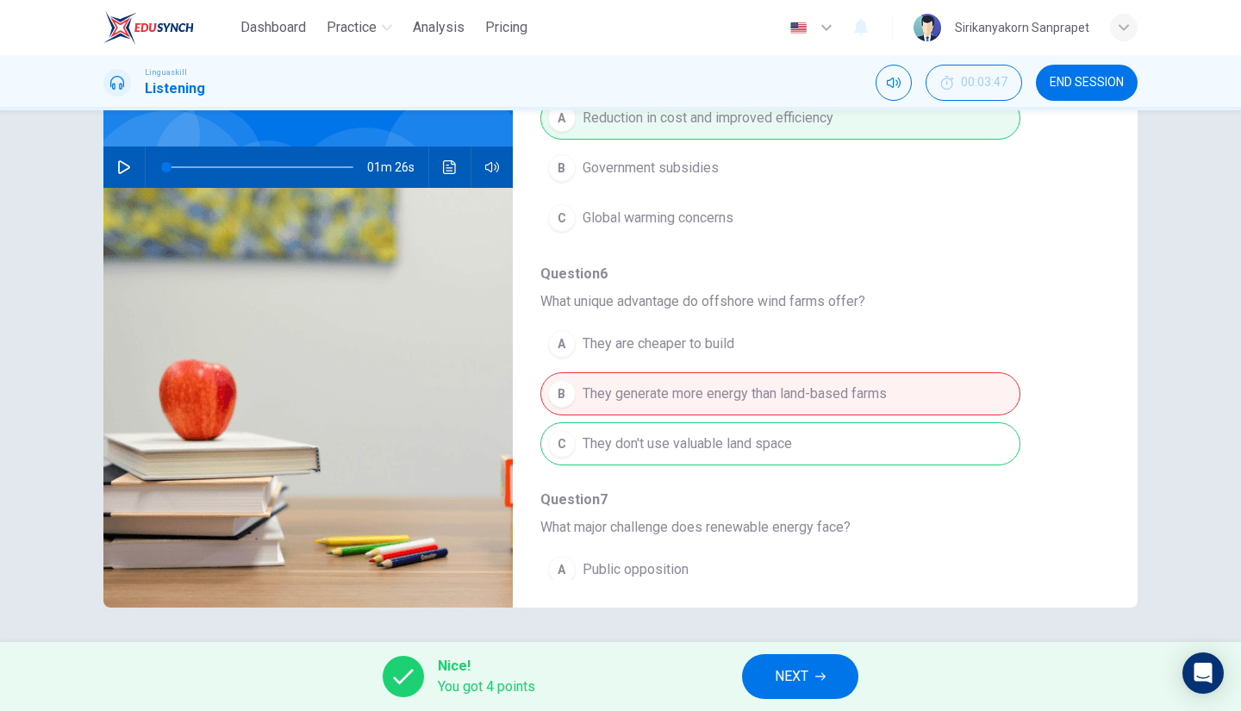
scroll to position [402, 0]
click at [559, 389] on div "A They are cheaper to build B They generate more energy than land-based farms C…" at bounding box center [811, 396] width 542 height 150
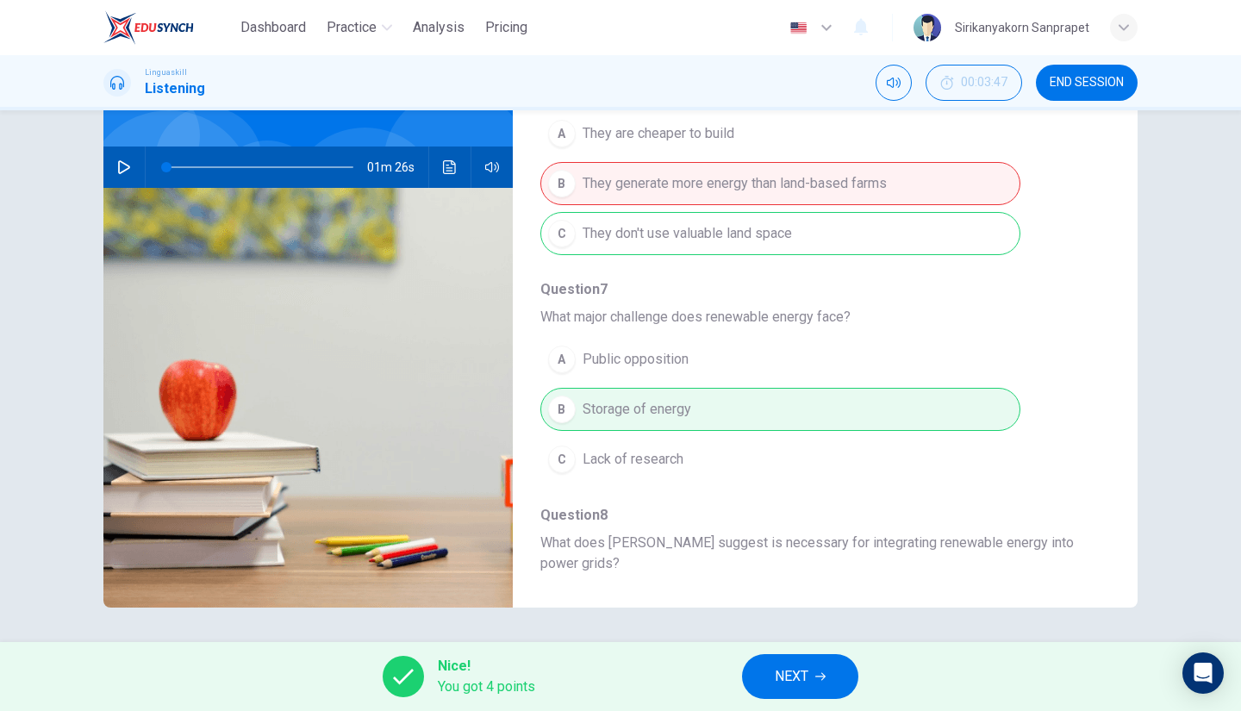
scroll to position [755, 0]
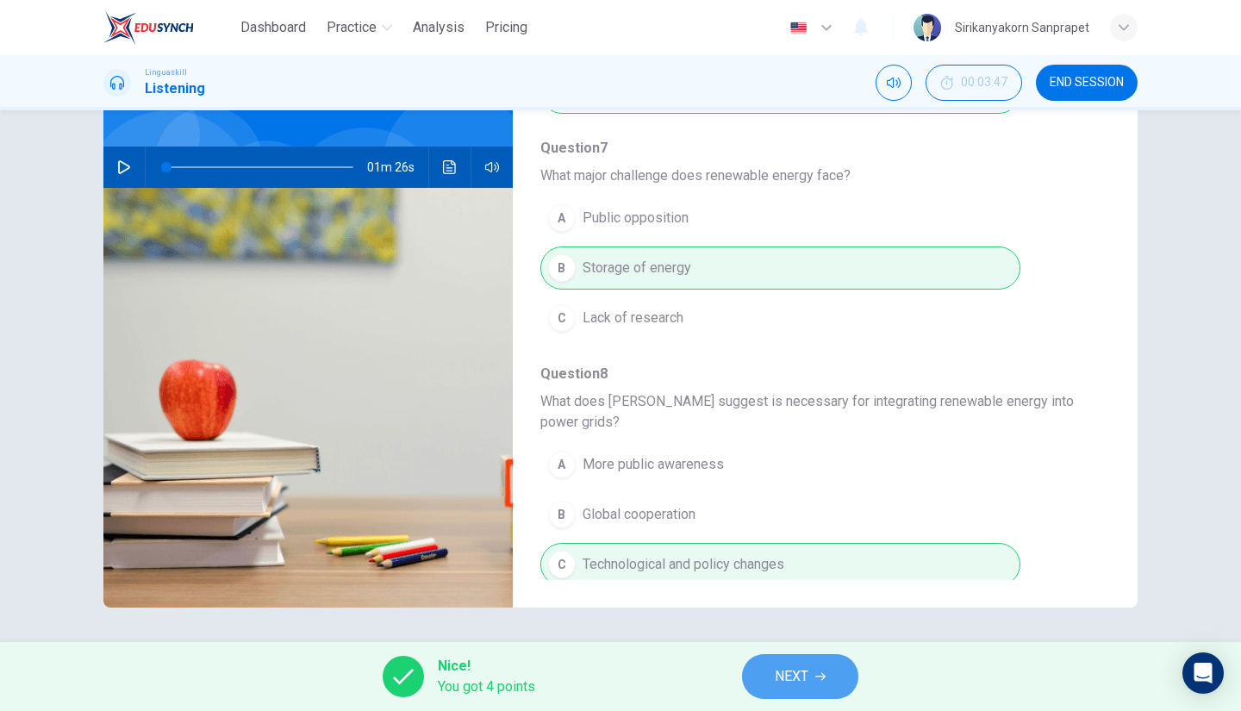
click at [821, 685] on button "NEXT" at bounding box center [800, 676] width 116 height 45
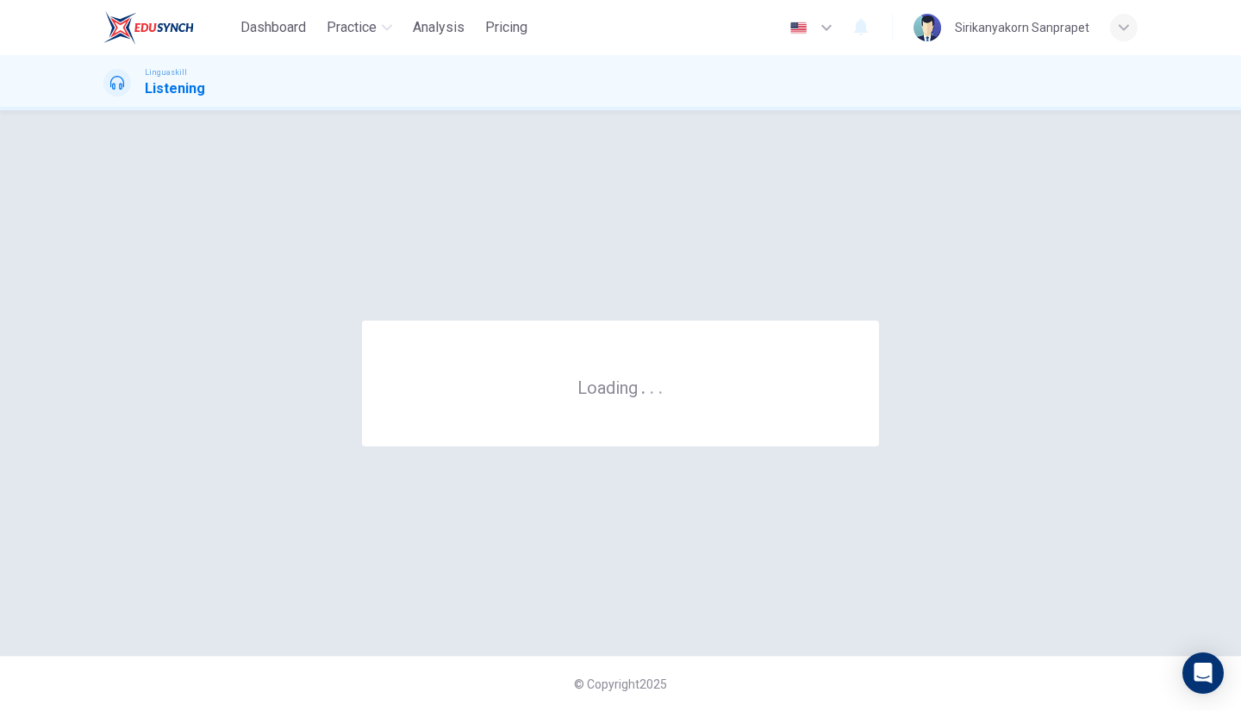
scroll to position [0, 0]
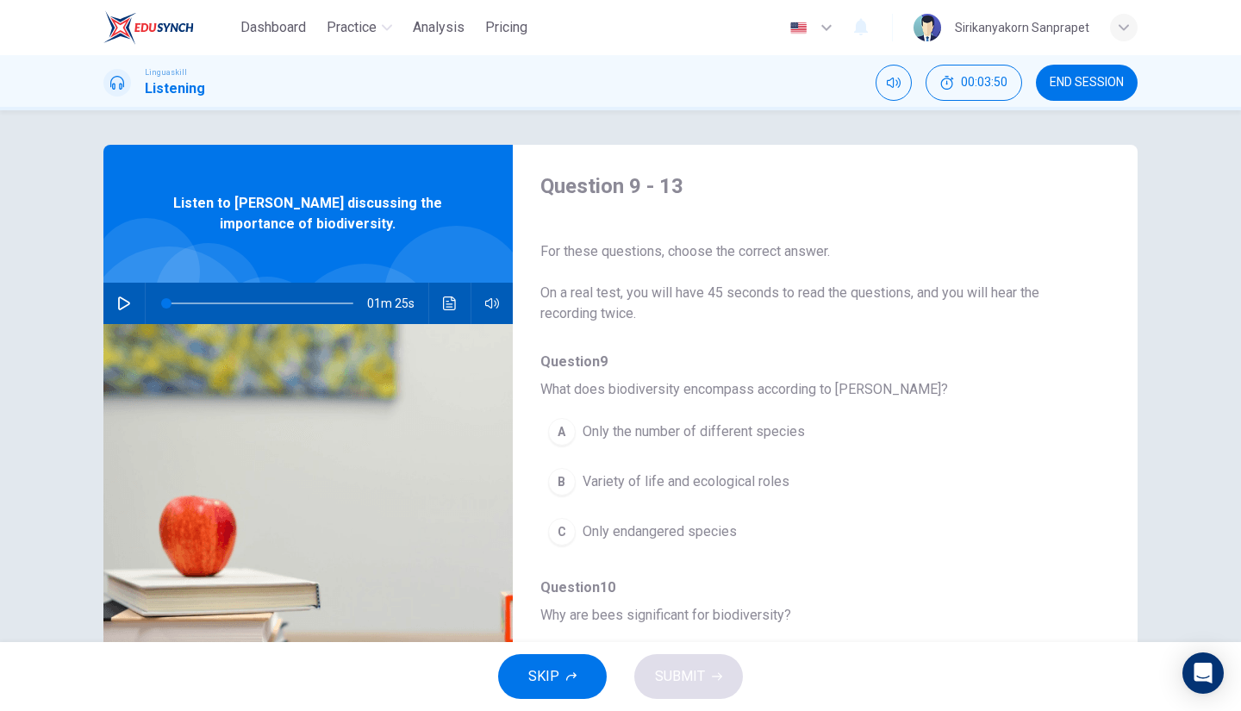
drag, startPoint x: 733, startPoint y: 250, endPoint x: 830, endPoint y: 265, distance: 98.6
click at [830, 265] on div "For these questions, choose the correct answer. On a real test, you will have 4…" at bounding box center [811, 272] width 542 height 103
drag, startPoint x: 812, startPoint y: 293, endPoint x: 921, endPoint y: 290, distance: 108.6
click at [921, 290] on span "On a real test, you will have 45 seconds to read the questions, and you will he…" at bounding box center [811, 303] width 542 height 41
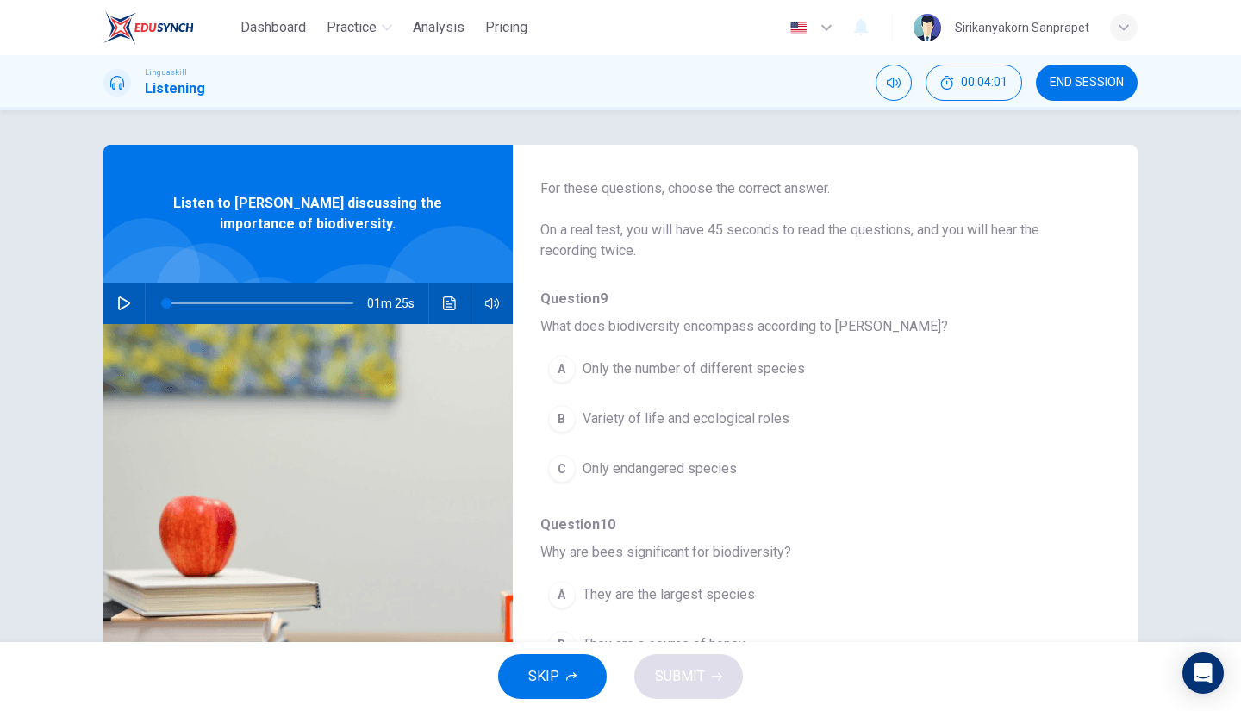
scroll to position [64, 0]
drag, startPoint x: 602, startPoint y: 323, endPoint x: 671, endPoint y: 326, distance: 69.9
click at [671, 326] on span "What does biodiversity encompass according to [PERSON_NAME]?" at bounding box center [811, 325] width 542 height 21
drag, startPoint x: 671, startPoint y: 326, endPoint x: 614, endPoint y: 325, distance: 57.8
click at [614, 325] on span "What does biodiversity encompass according to [PERSON_NAME]?" at bounding box center [811, 325] width 542 height 21
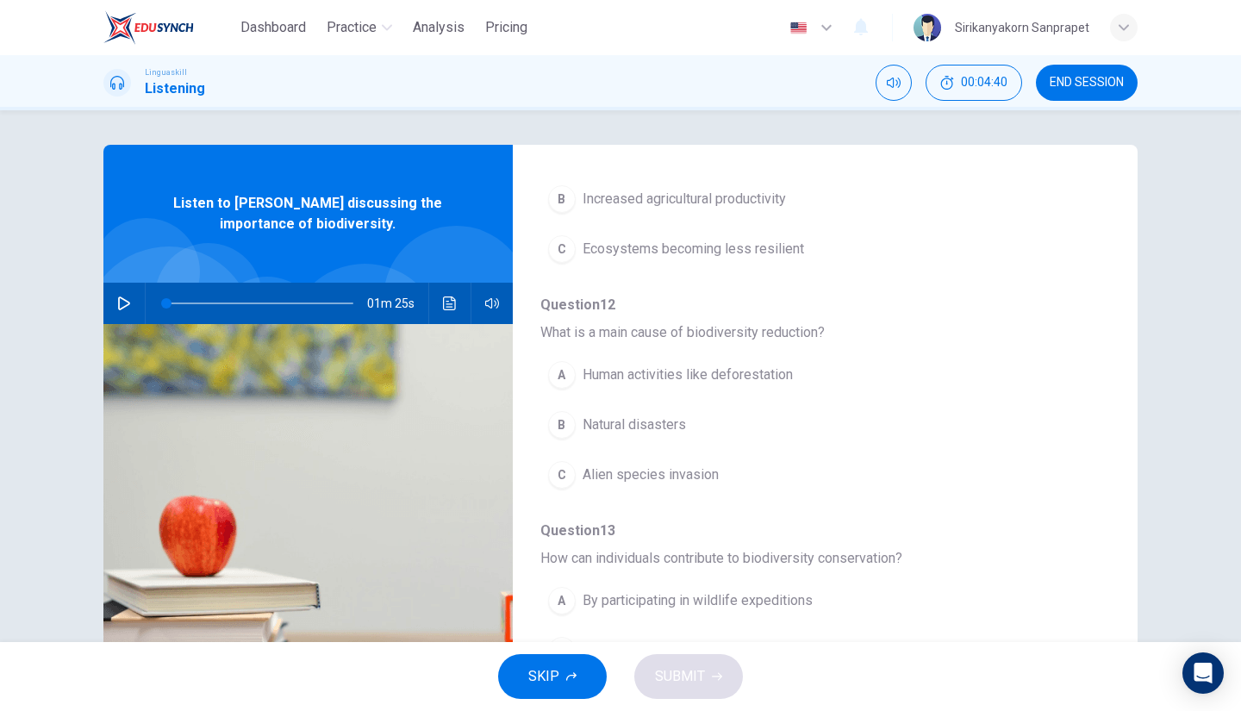
scroll to position [136, 0]
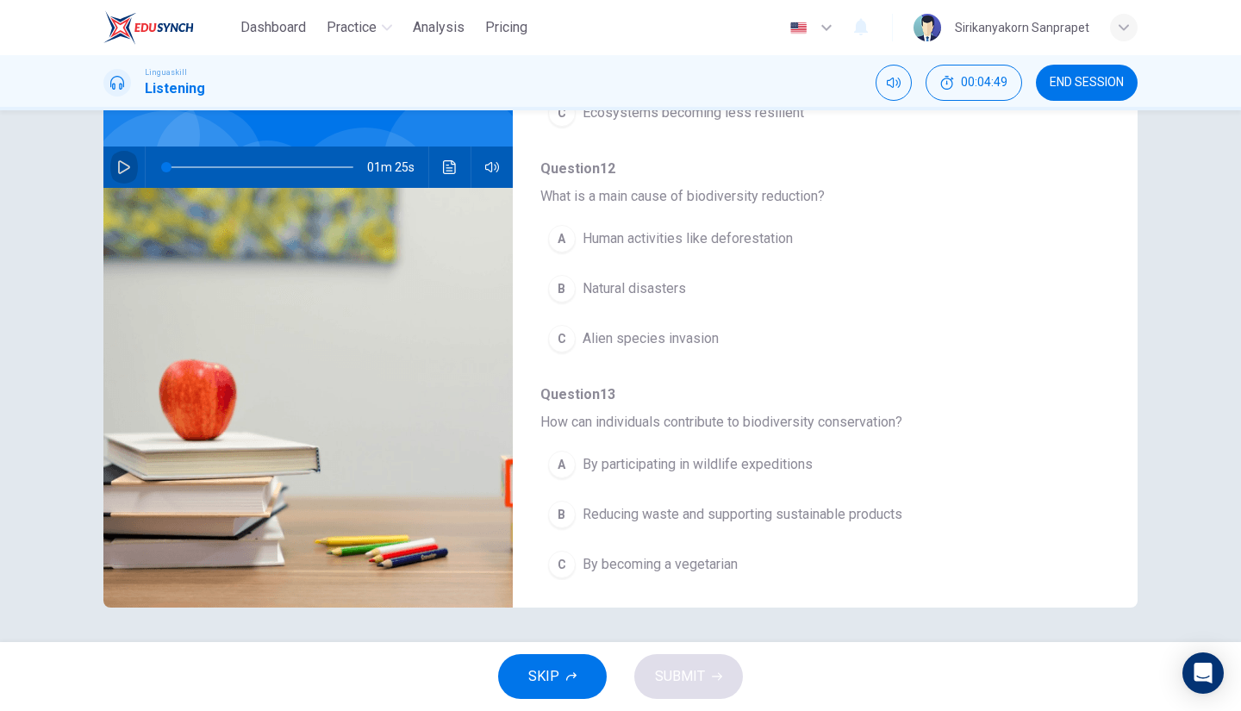
click at [117, 162] on icon "button" at bounding box center [124, 167] width 14 height 14
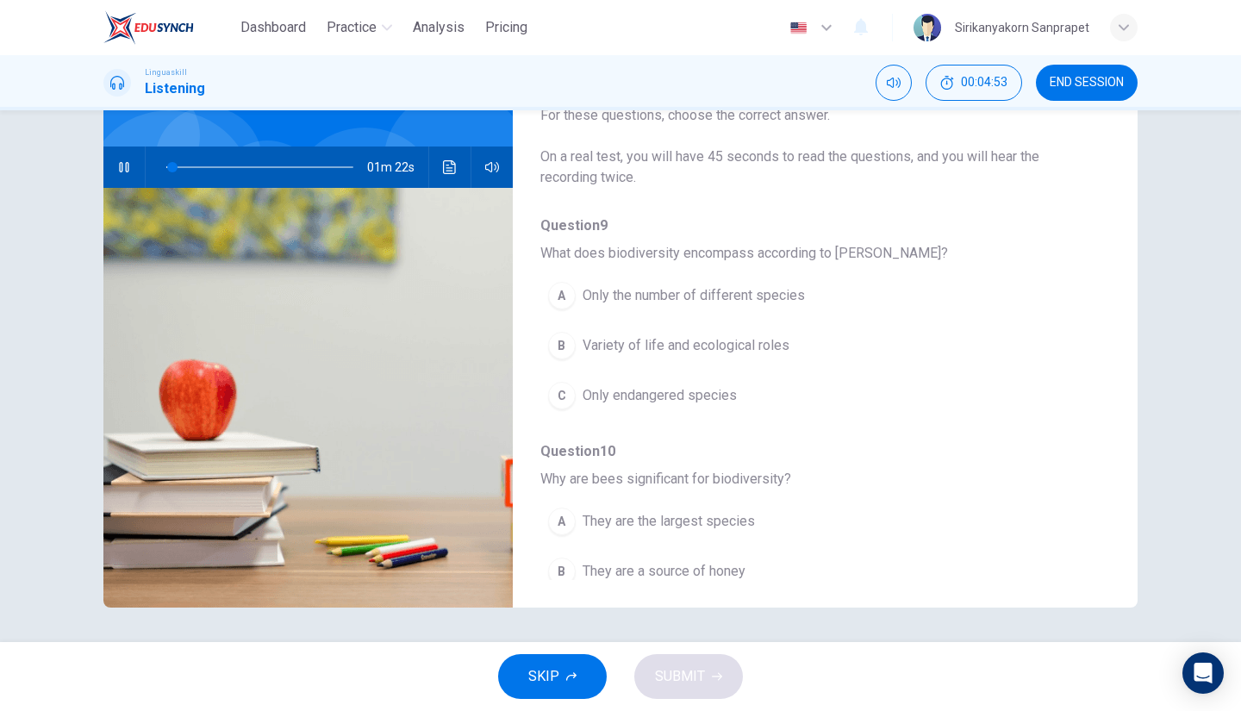
scroll to position [74, 0]
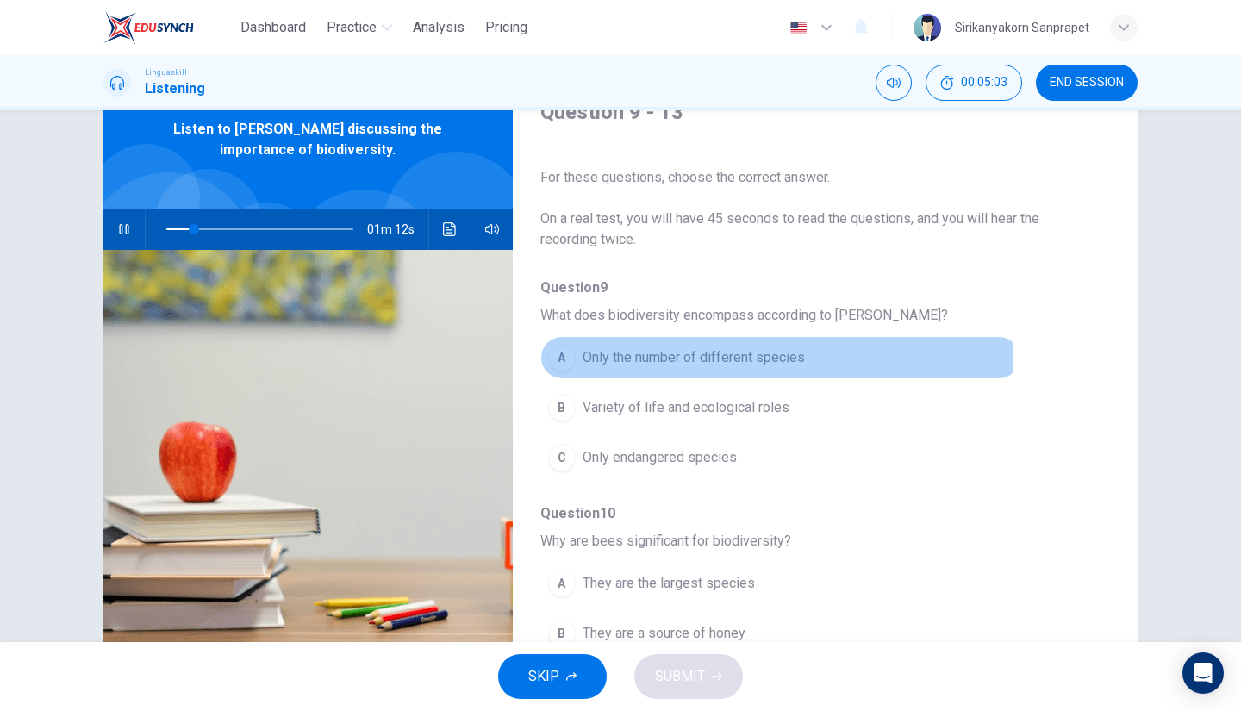
click at [551, 354] on div "A" at bounding box center [562, 358] width 28 height 28
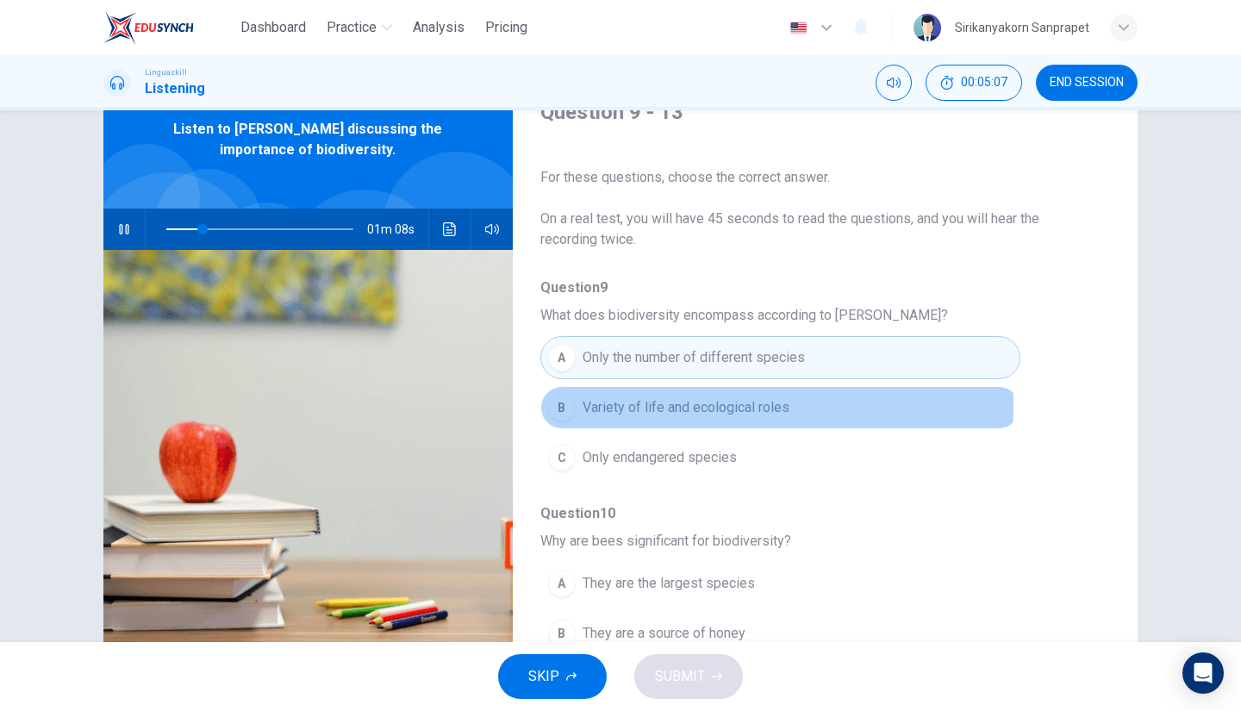
click at [557, 405] on div "B" at bounding box center [562, 408] width 28 height 28
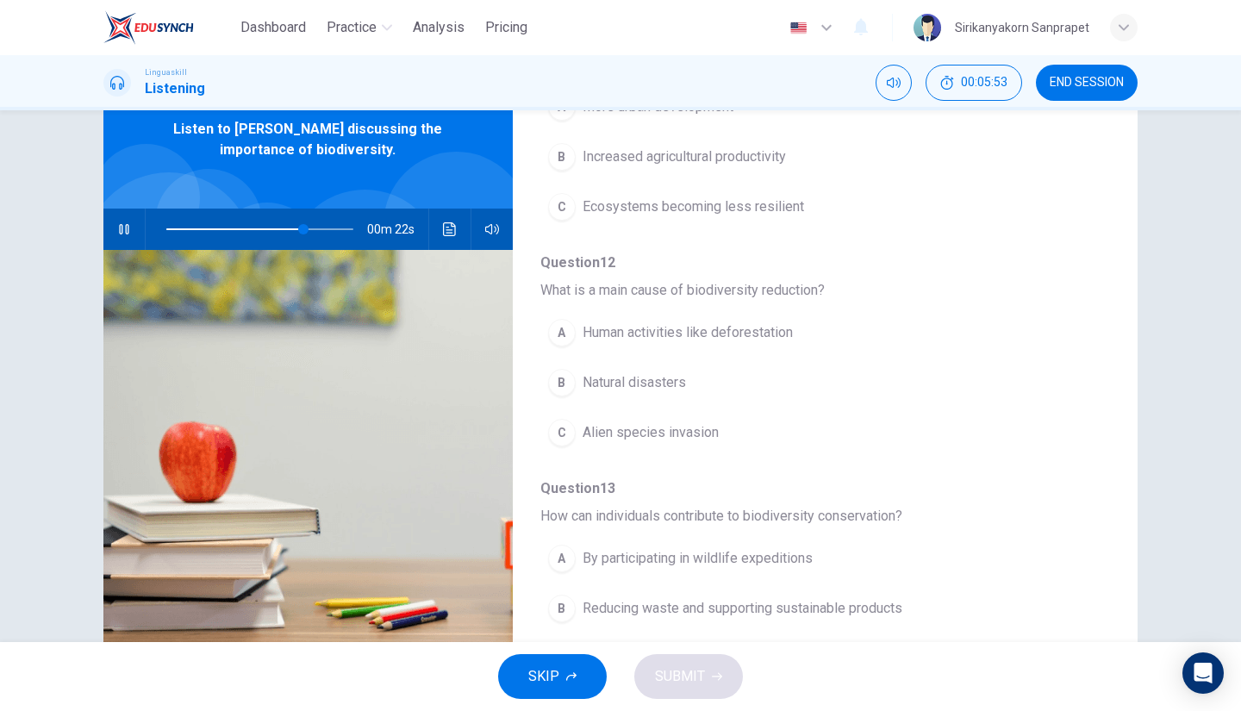
scroll to position [734, 0]
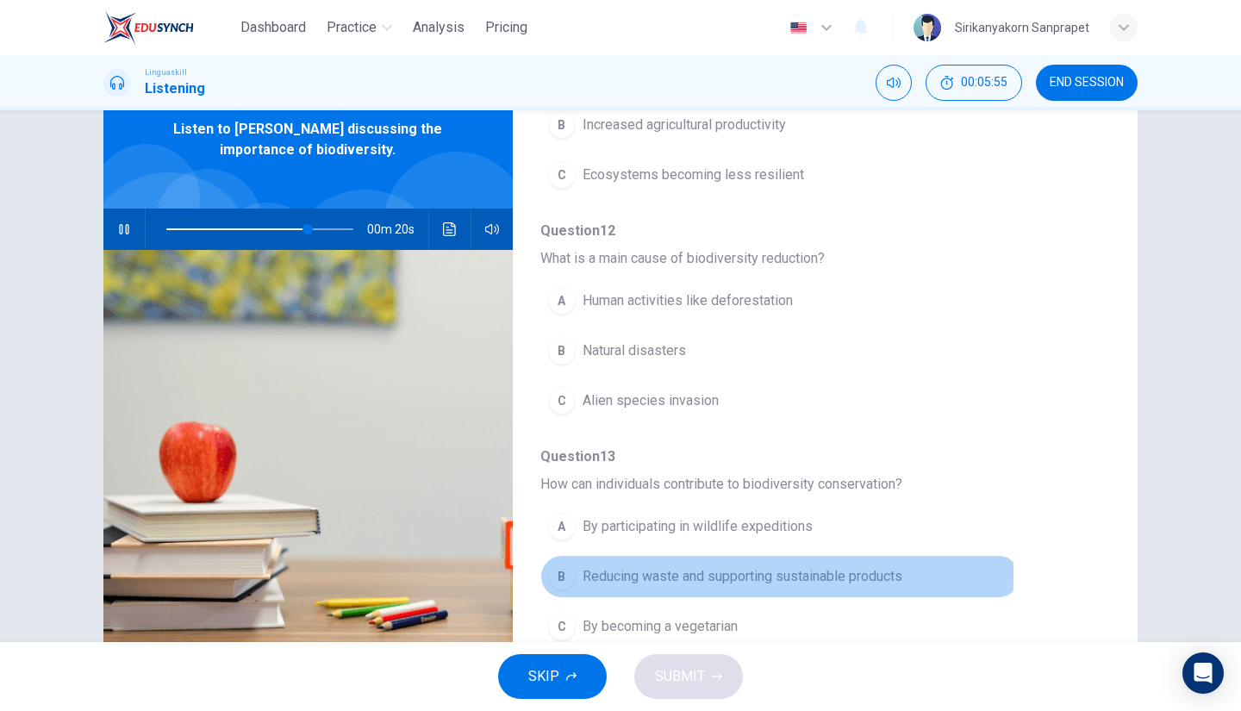
click at [561, 567] on div "B" at bounding box center [562, 577] width 28 height 28
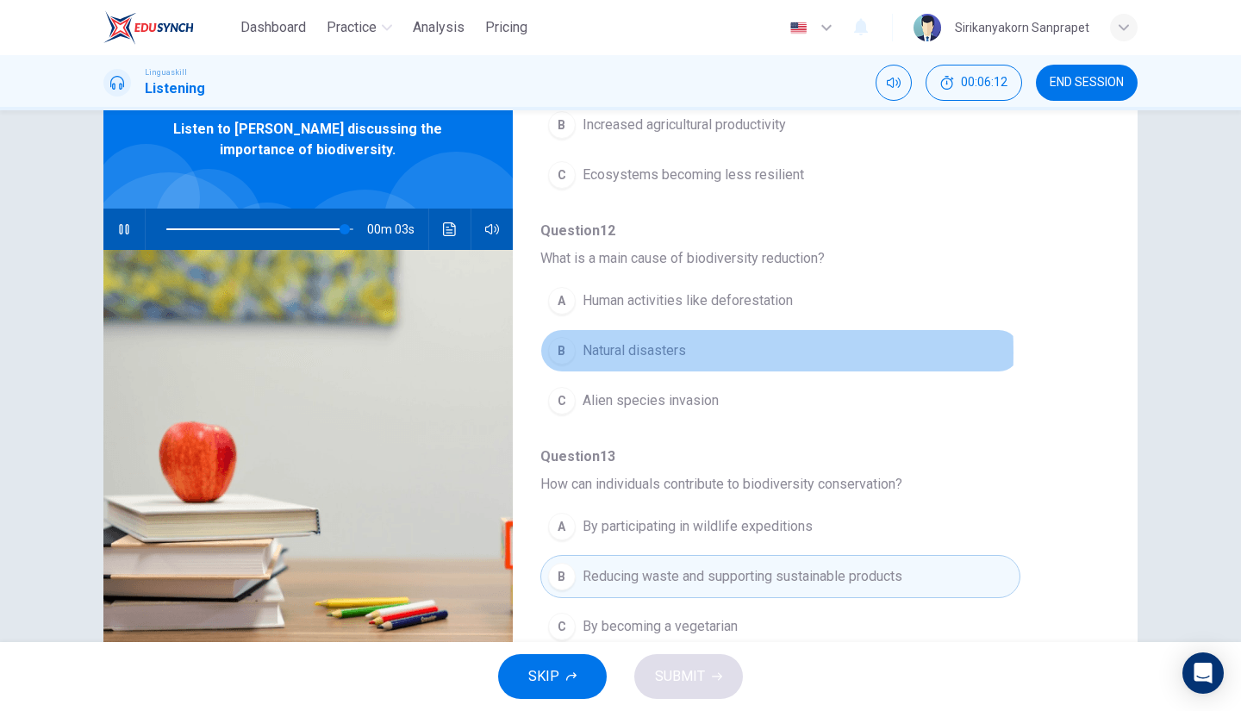
click at [562, 346] on div "B" at bounding box center [562, 351] width 28 height 28
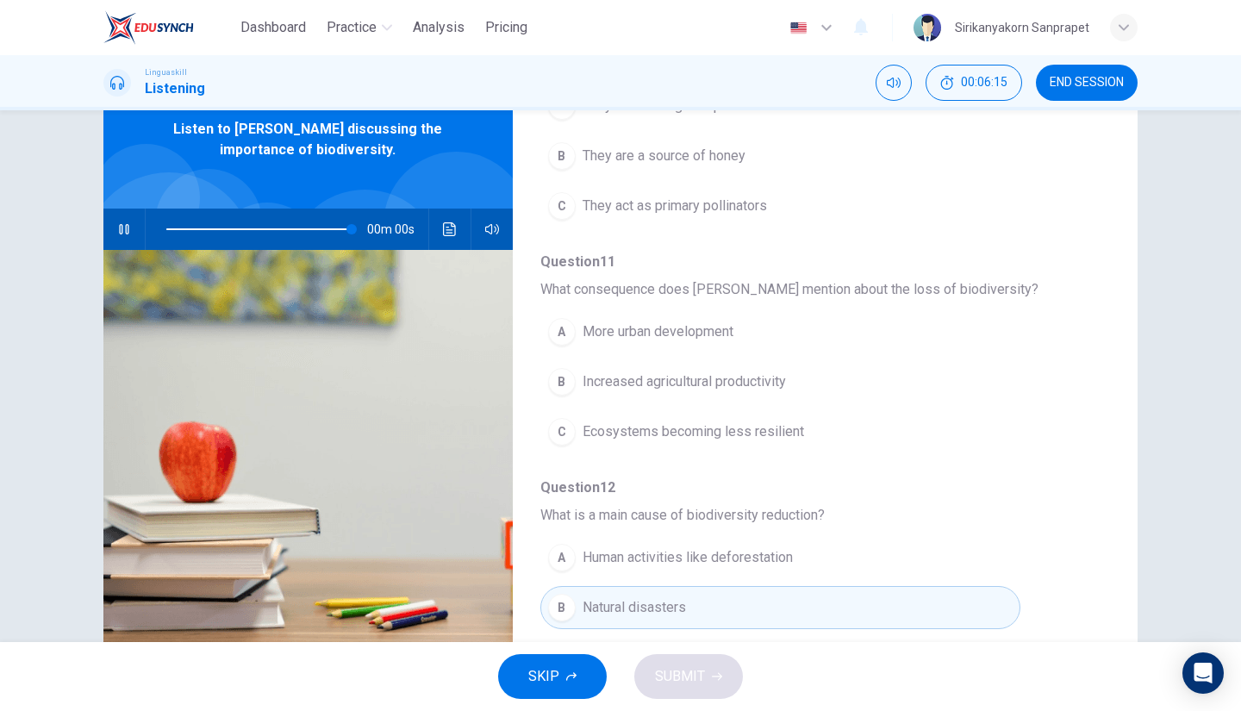
scroll to position [476, 0]
click at [119, 232] on icon "button" at bounding box center [124, 229] width 14 height 14
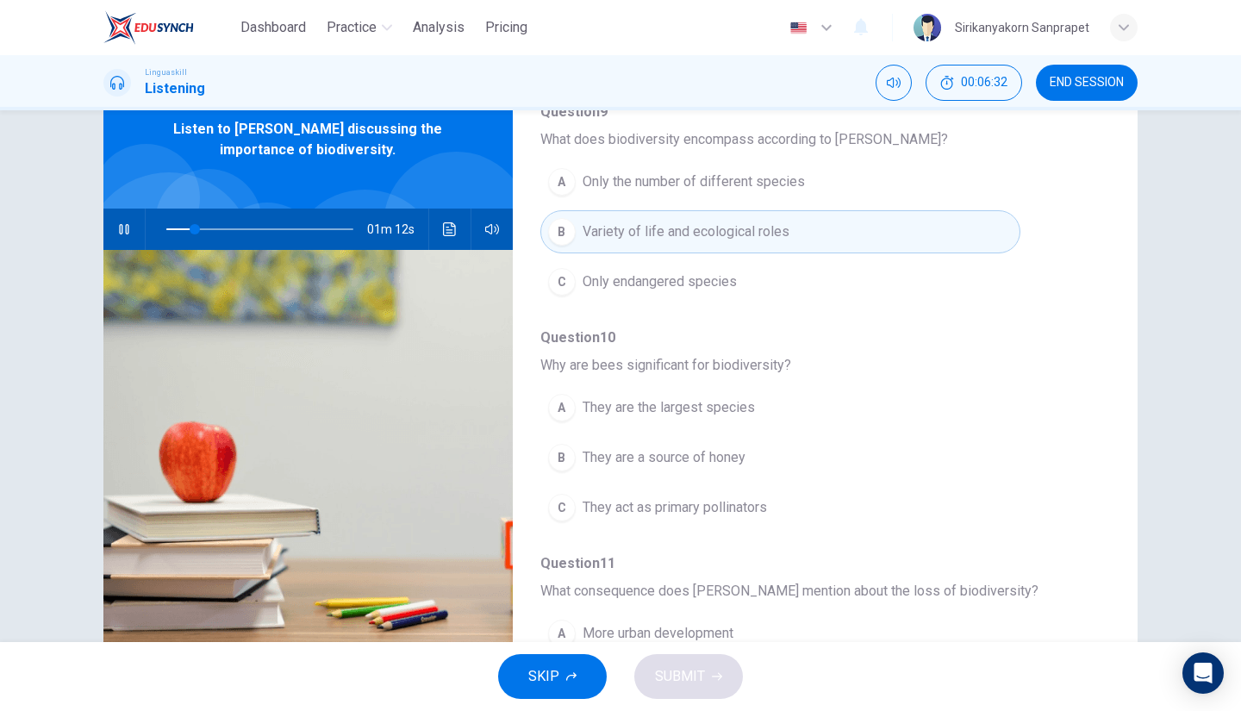
scroll to position [178, 0]
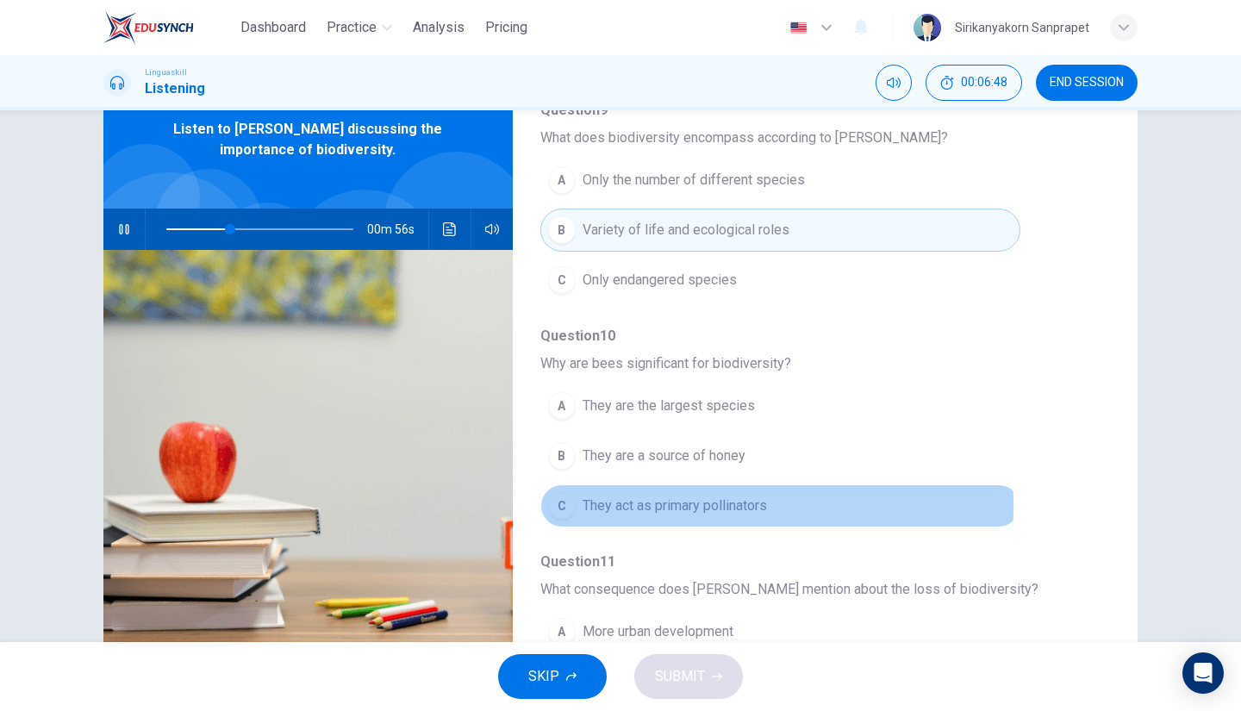
click at [559, 502] on div "C" at bounding box center [562, 506] width 28 height 28
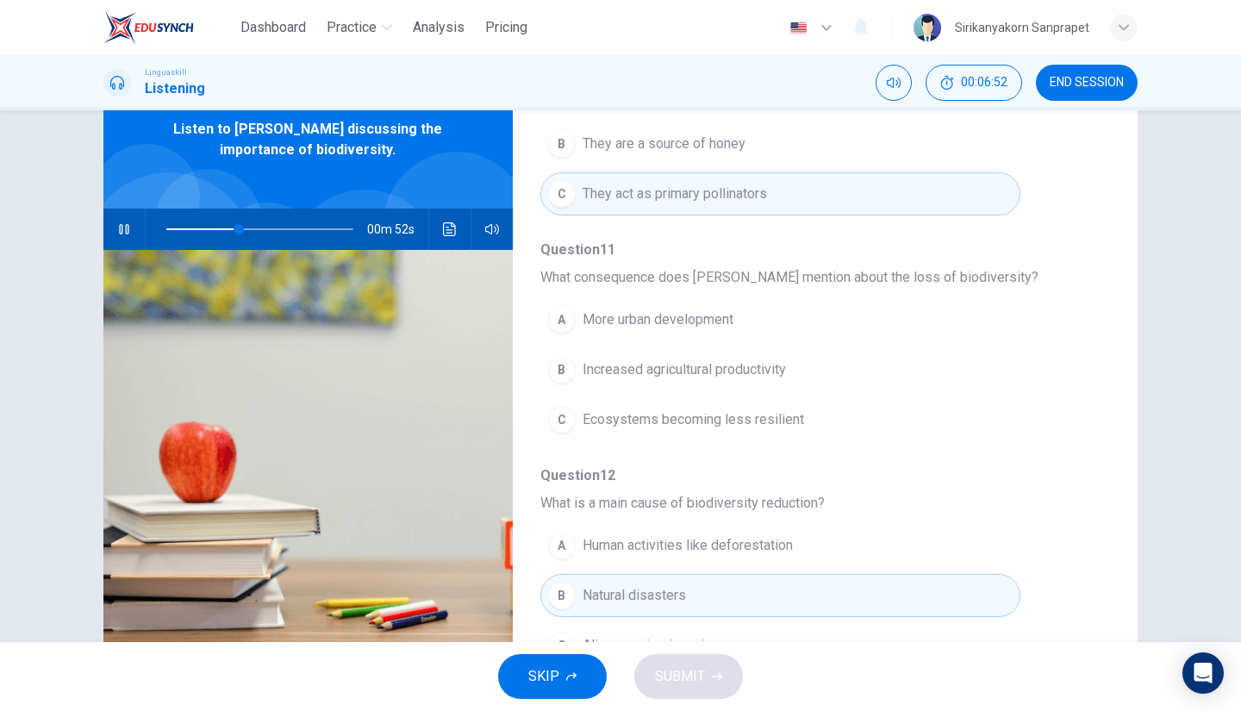
scroll to position [490, 0]
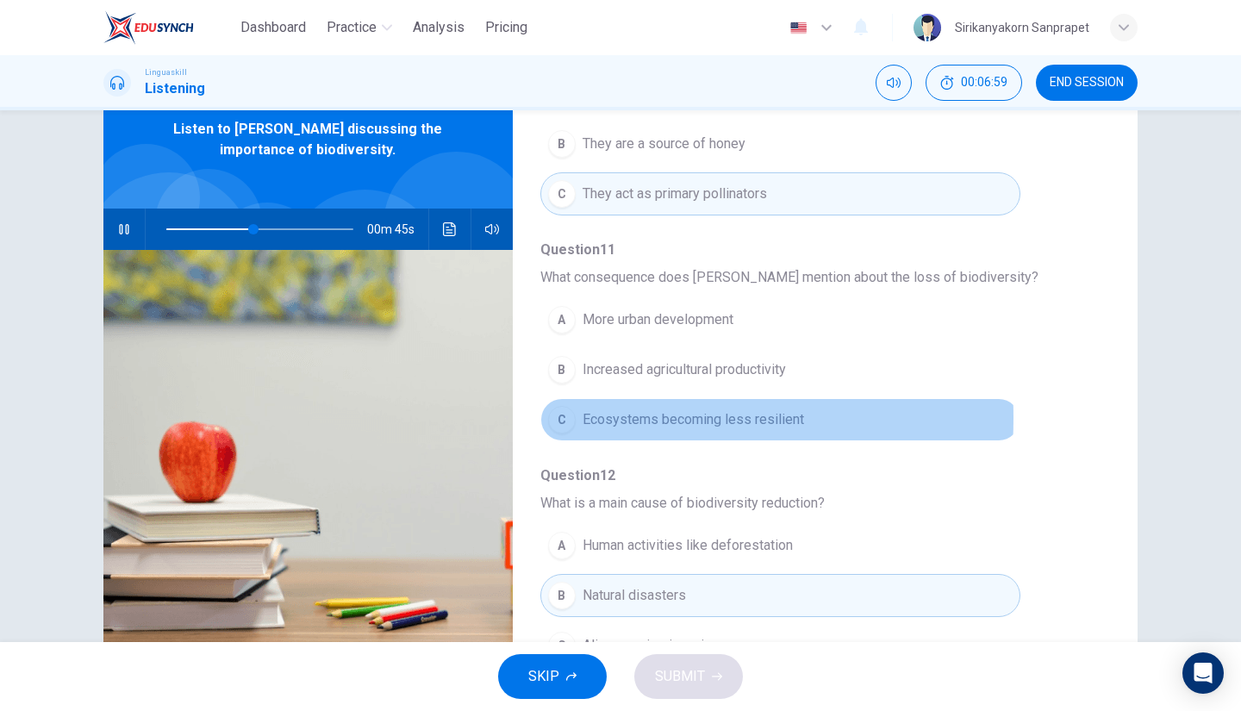
click at [565, 413] on div "C" at bounding box center [562, 420] width 28 height 28
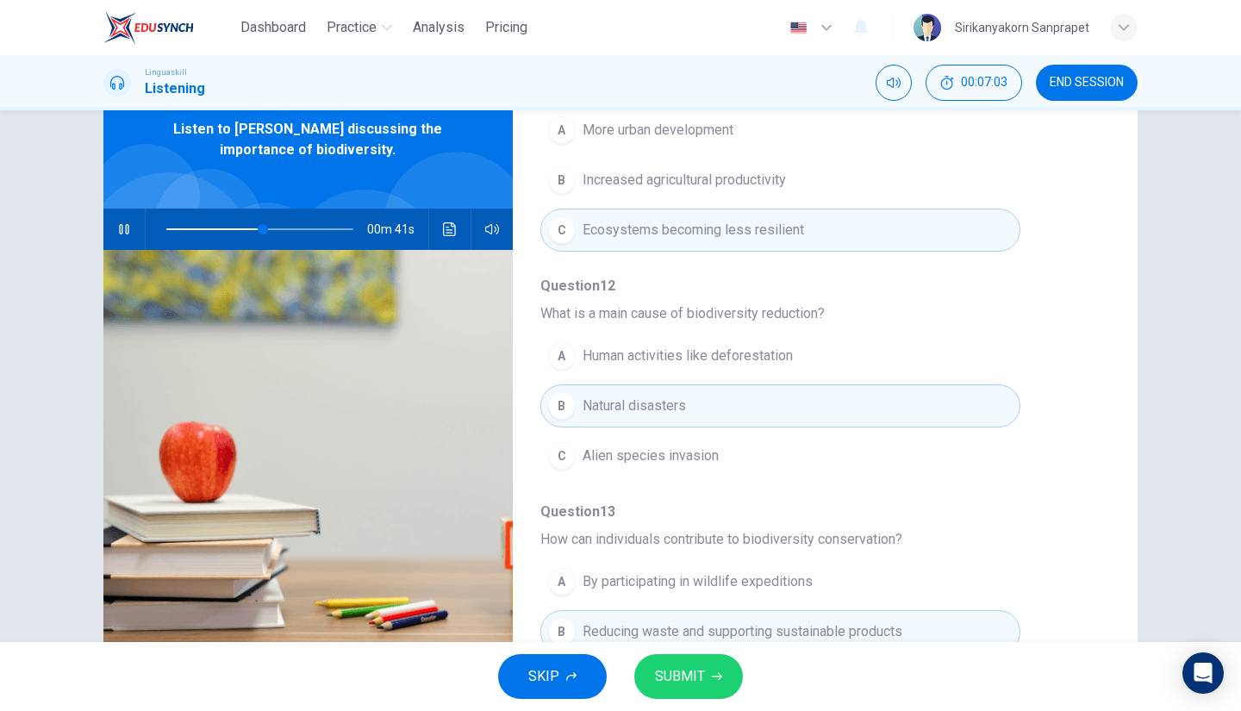
scroll to position [683, 0]
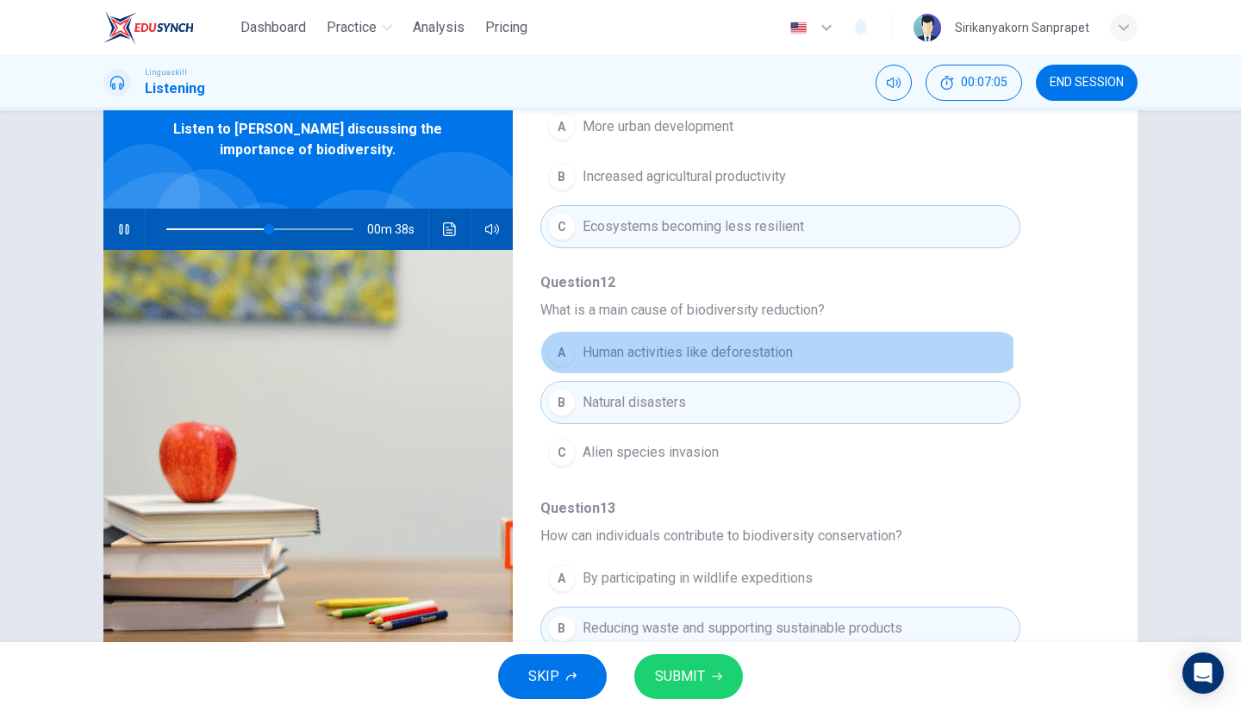
click at [557, 345] on div "A" at bounding box center [562, 353] width 28 height 28
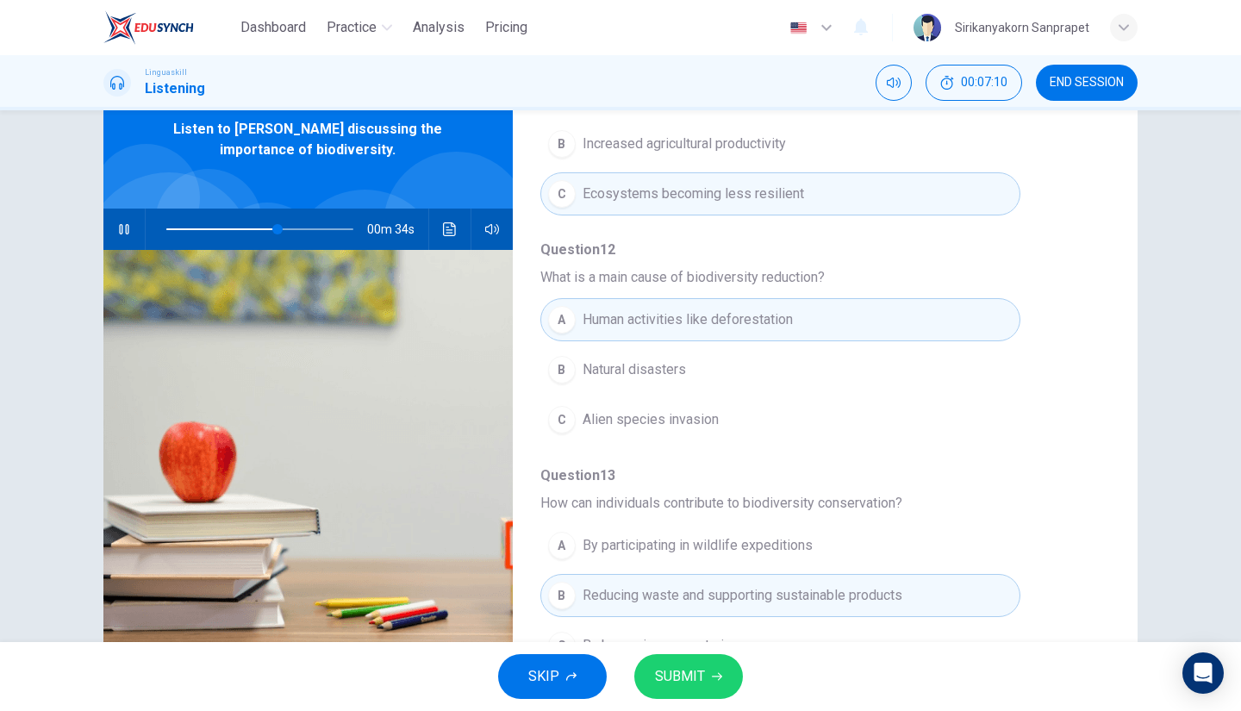
scroll to position [734, 0]
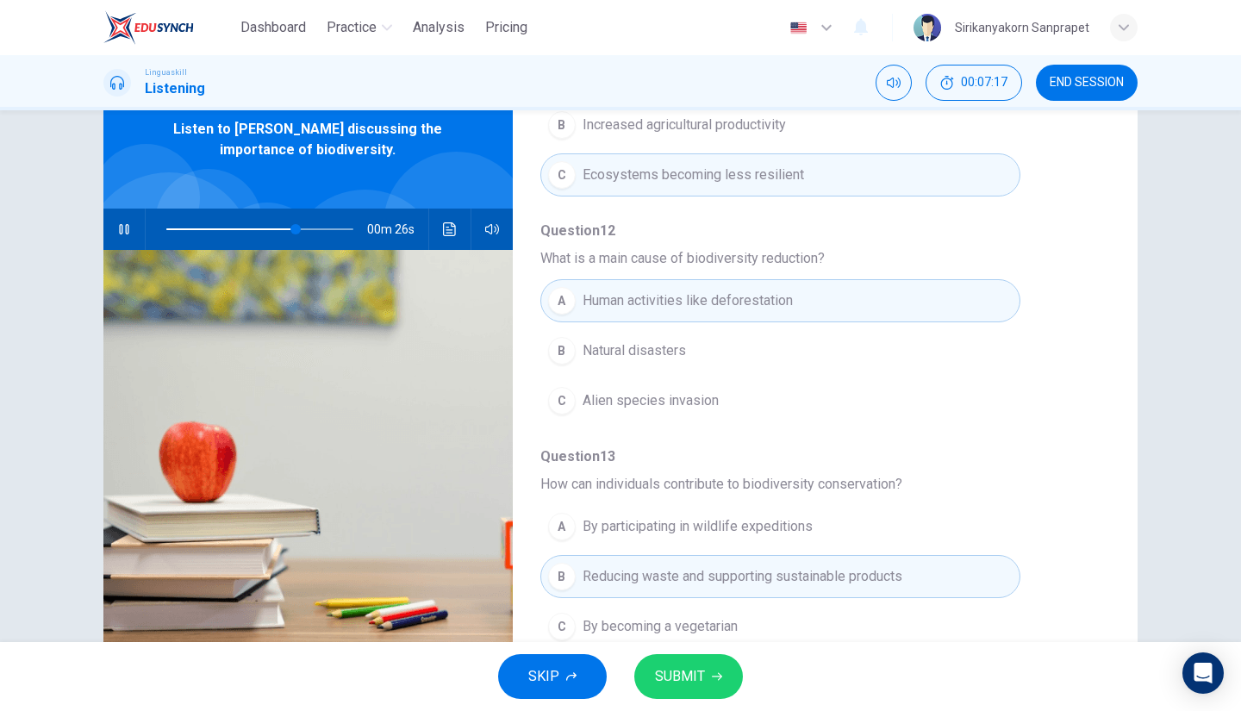
drag, startPoint x: 685, startPoint y: 253, endPoint x: 753, endPoint y: 255, distance: 68.1
click at [753, 255] on span "What is a main cause of biodiversity reduction?" at bounding box center [811, 258] width 542 height 21
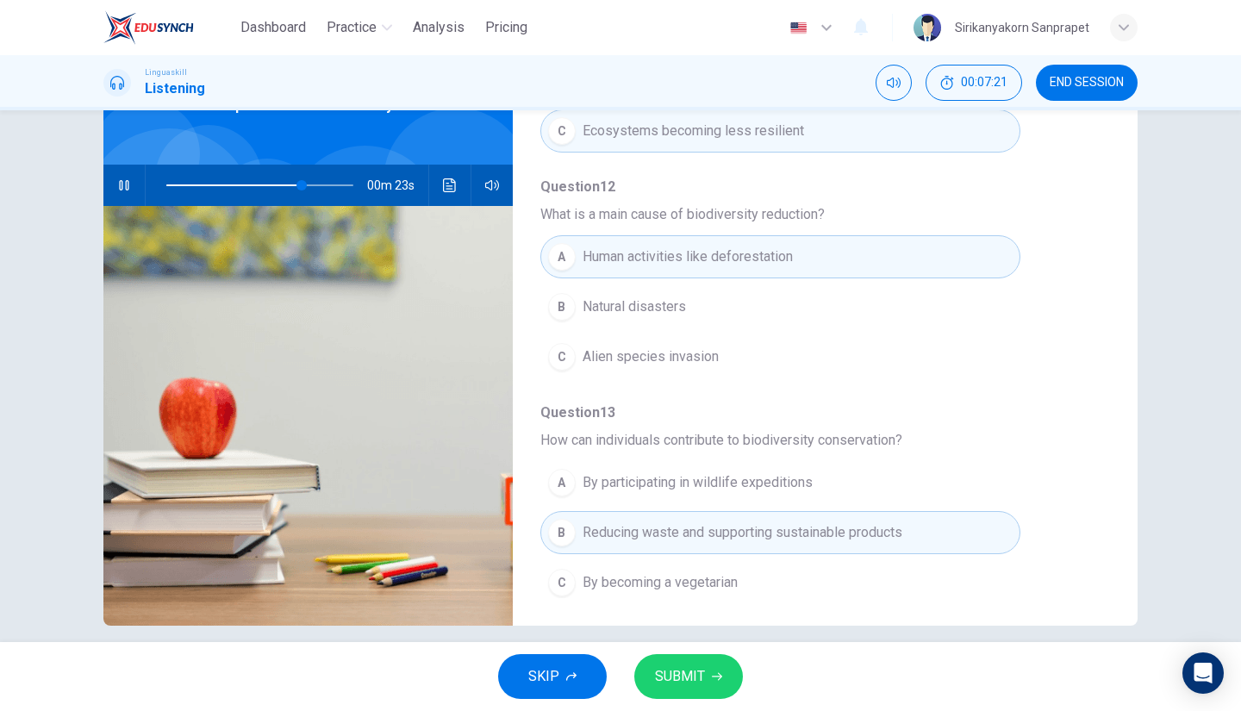
scroll to position [133, 0]
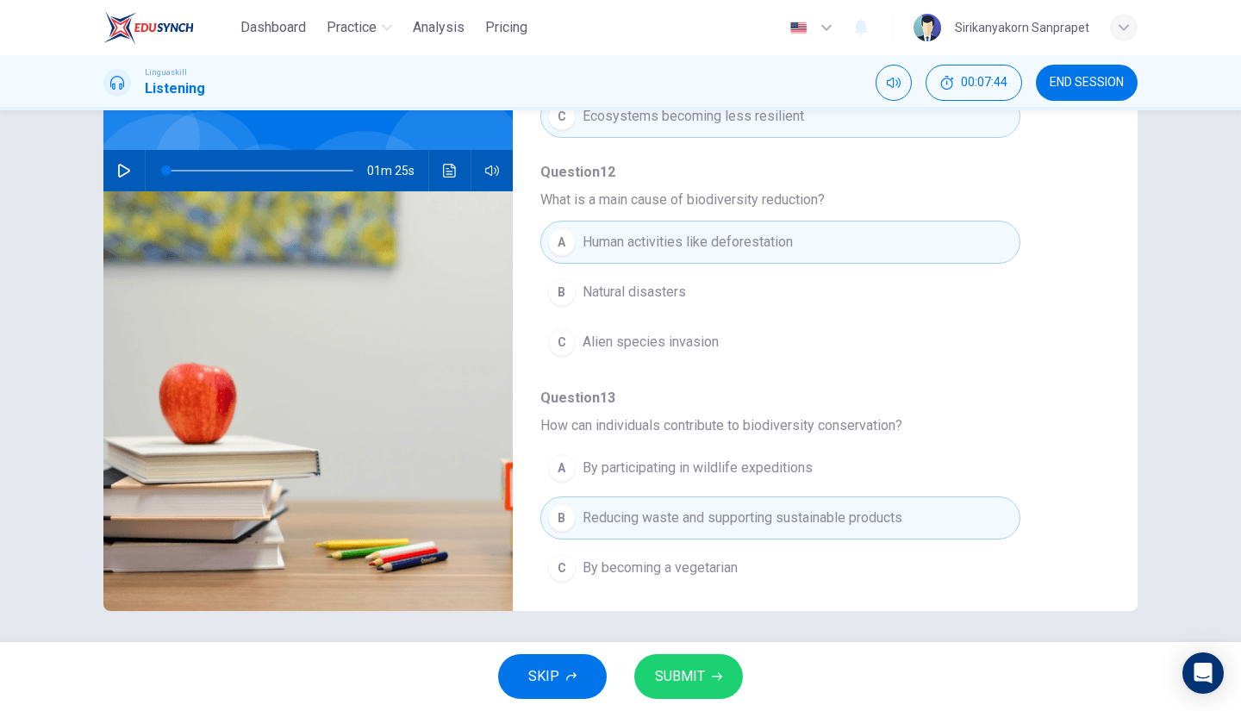
type input "0"
click at [702, 678] on span "SUBMIT" at bounding box center [680, 677] width 50 height 24
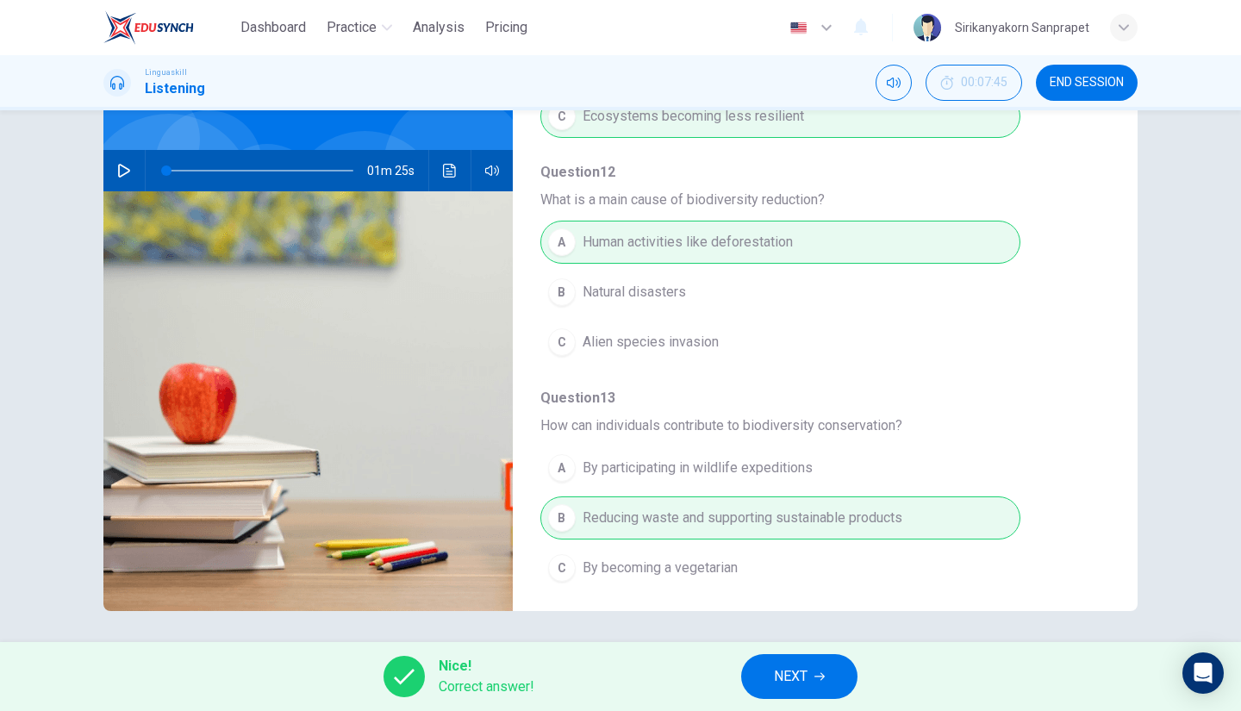
click at [821, 670] on button "NEXT" at bounding box center [799, 676] width 116 height 45
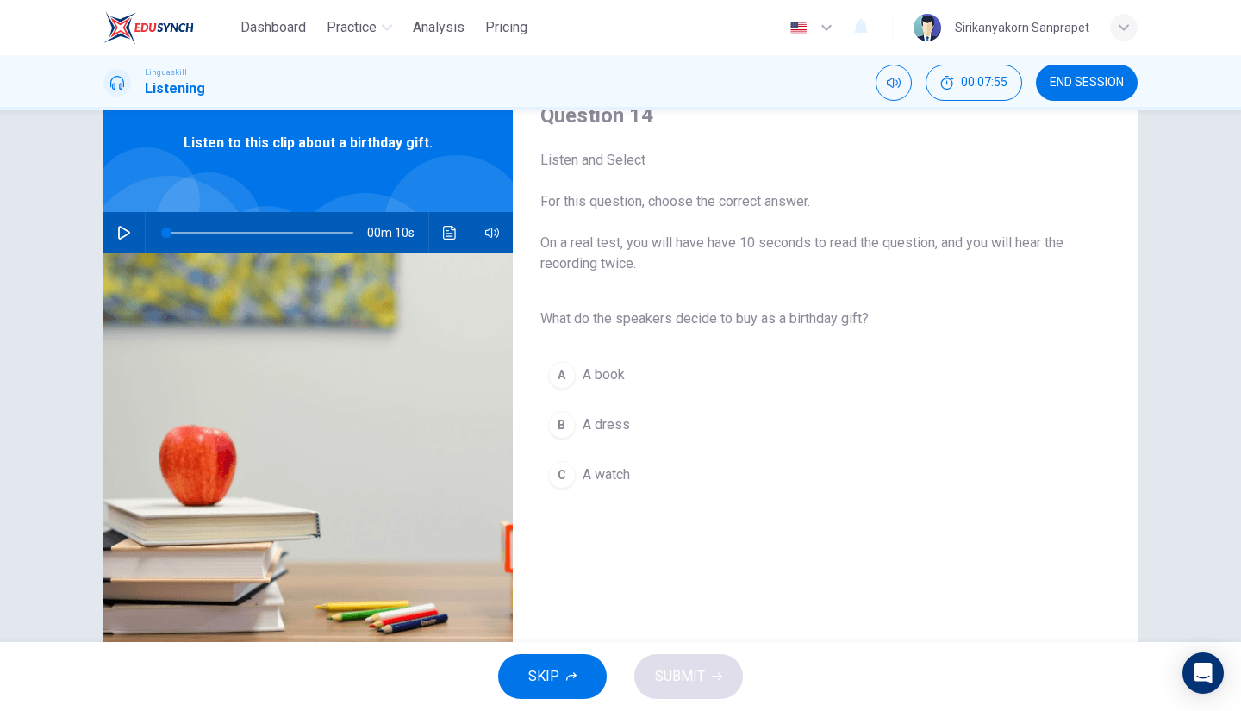
scroll to position [136, 0]
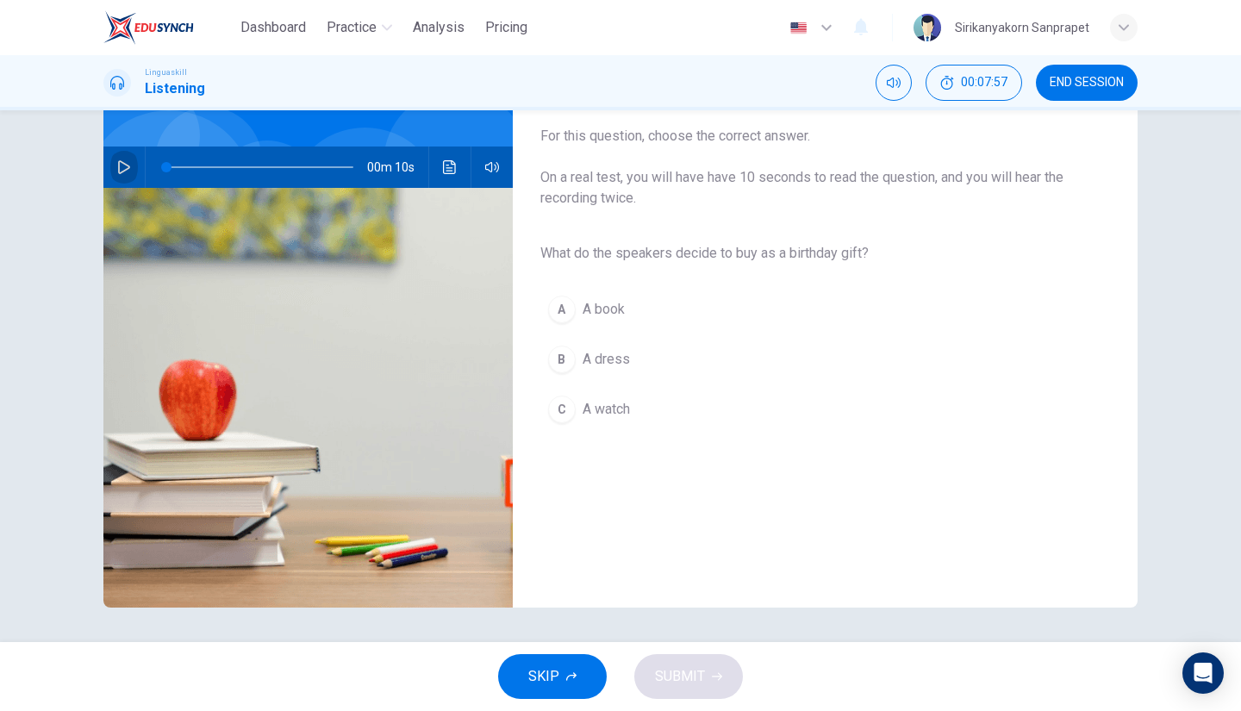
click at [117, 165] on icon "button" at bounding box center [124, 167] width 14 height 14
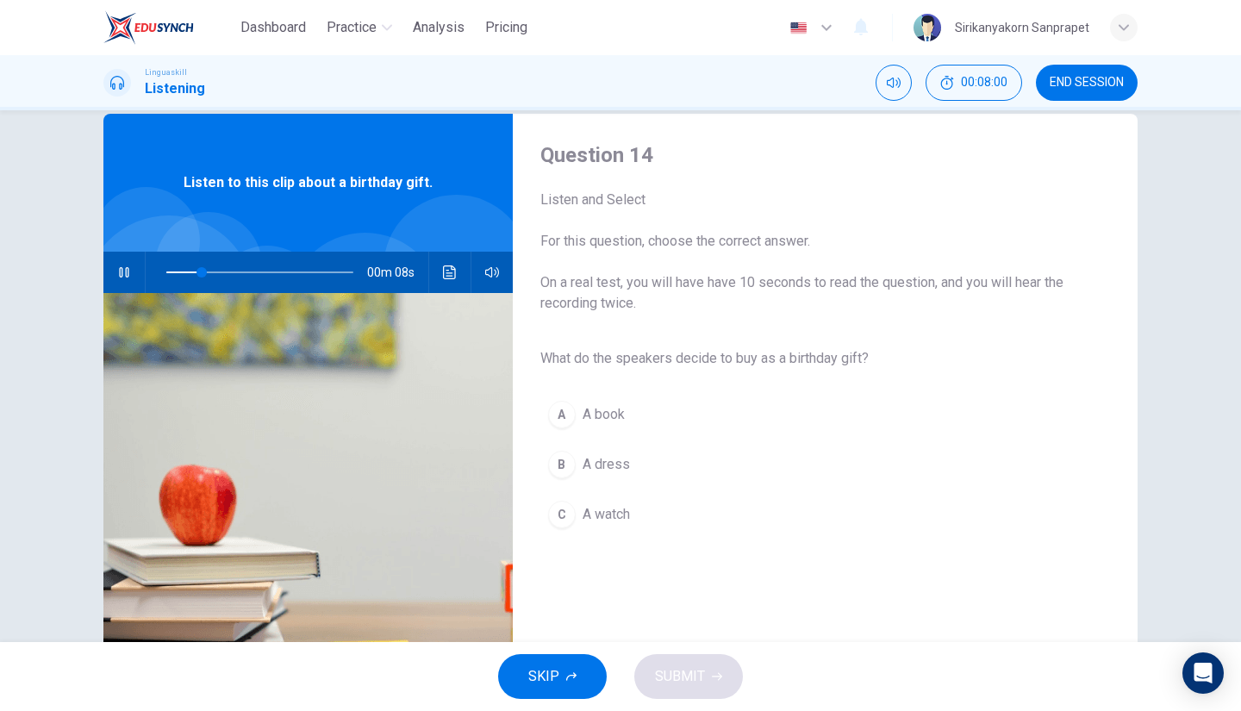
scroll to position [30, 0]
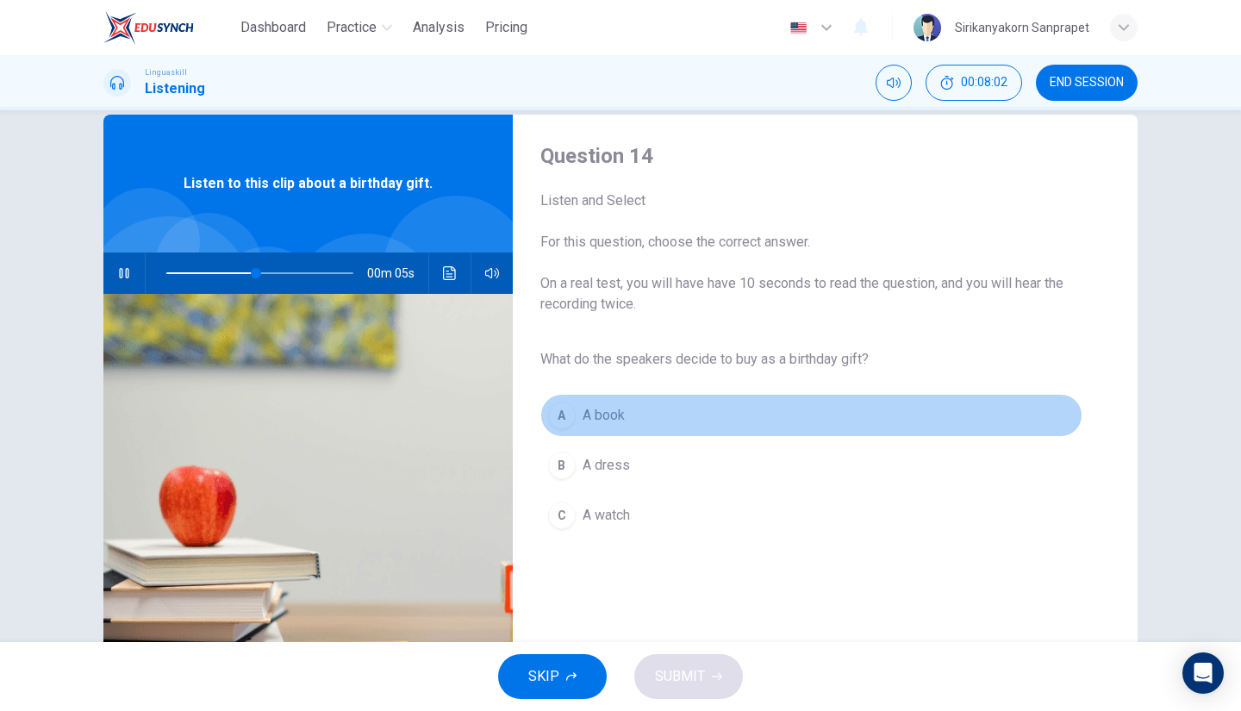
click at [560, 415] on div "A" at bounding box center [562, 416] width 28 height 28
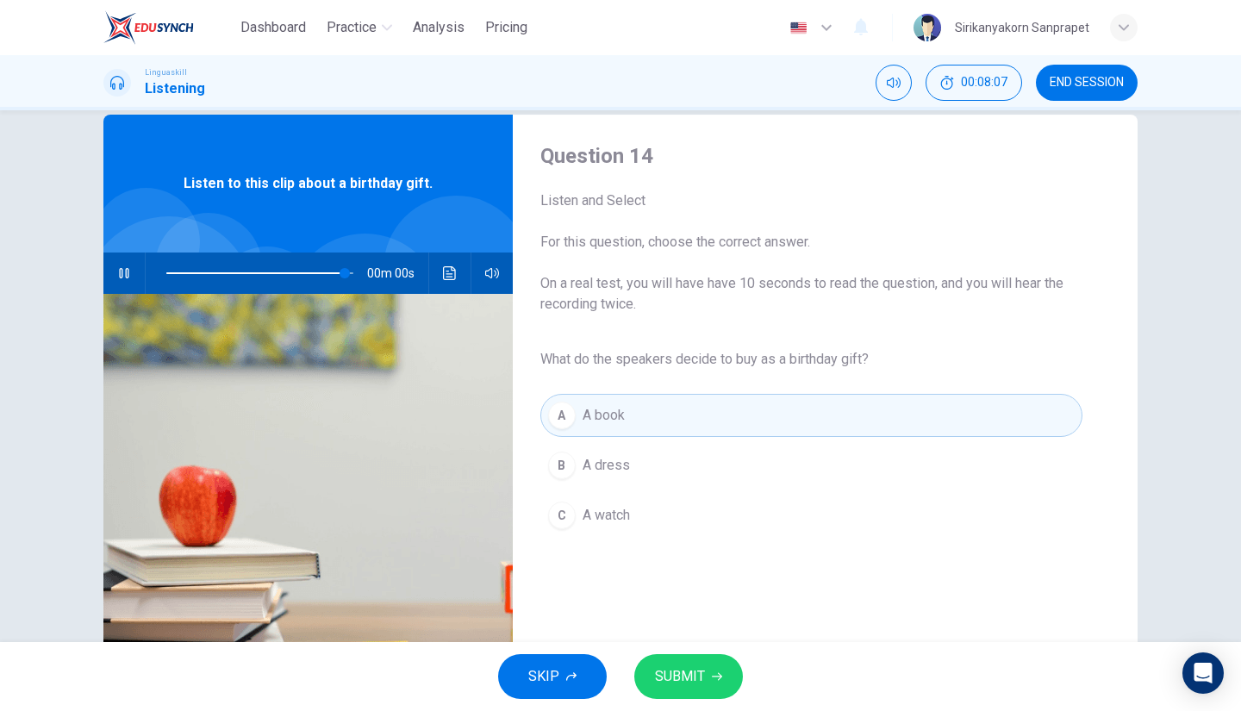
type input "0"
click at [689, 677] on span "SUBMIT" at bounding box center [680, 677] width 50 height 24
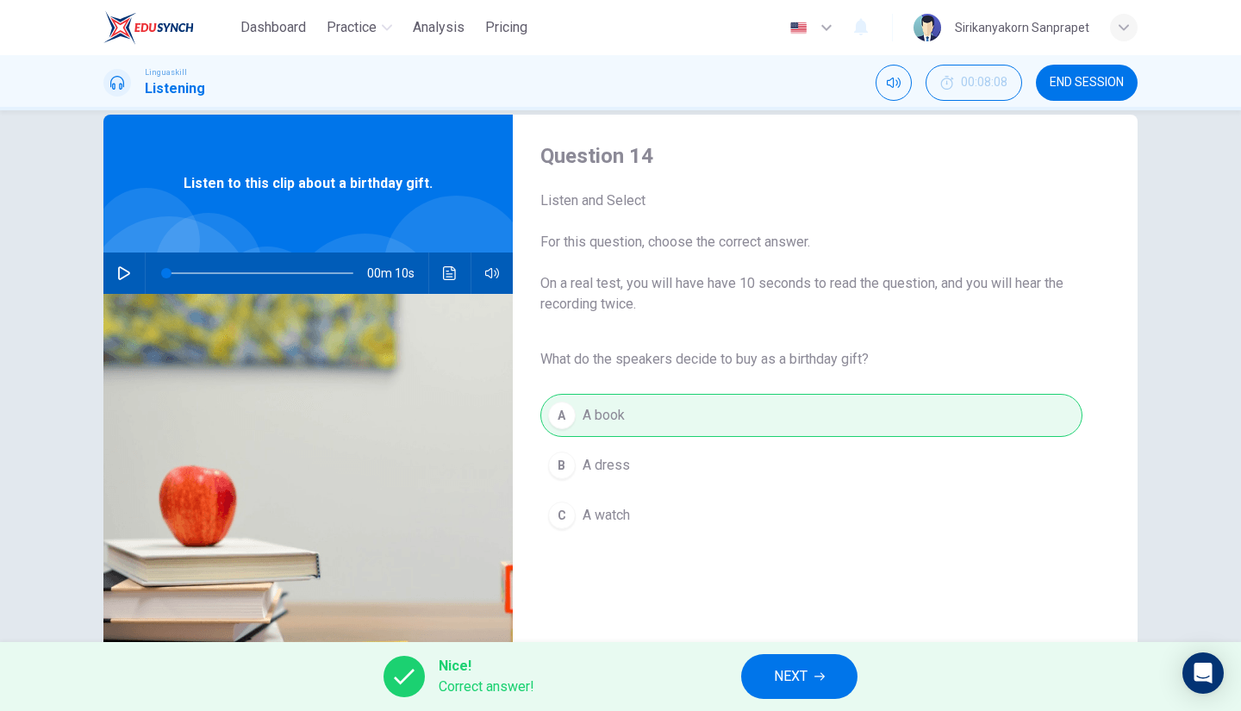
click at [782, 674] on span "NEXT" at bounding box center [791, 677] width 34 height 24
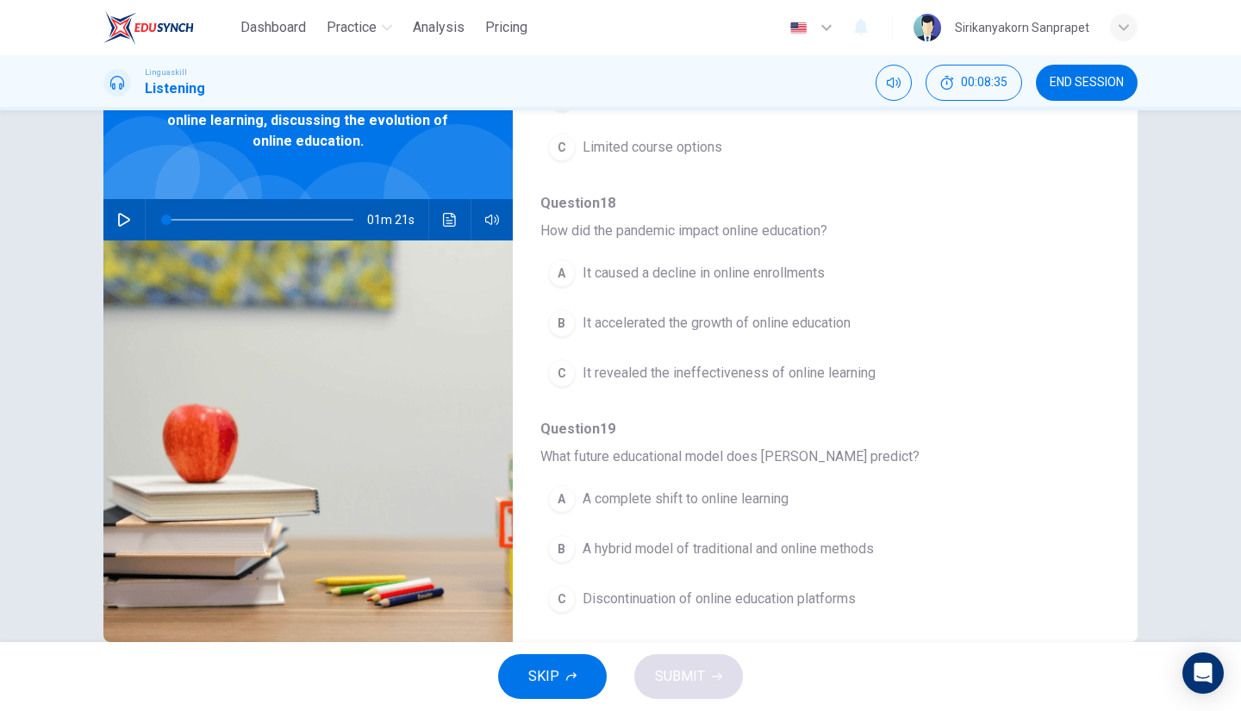
scroll to position [136, 0]
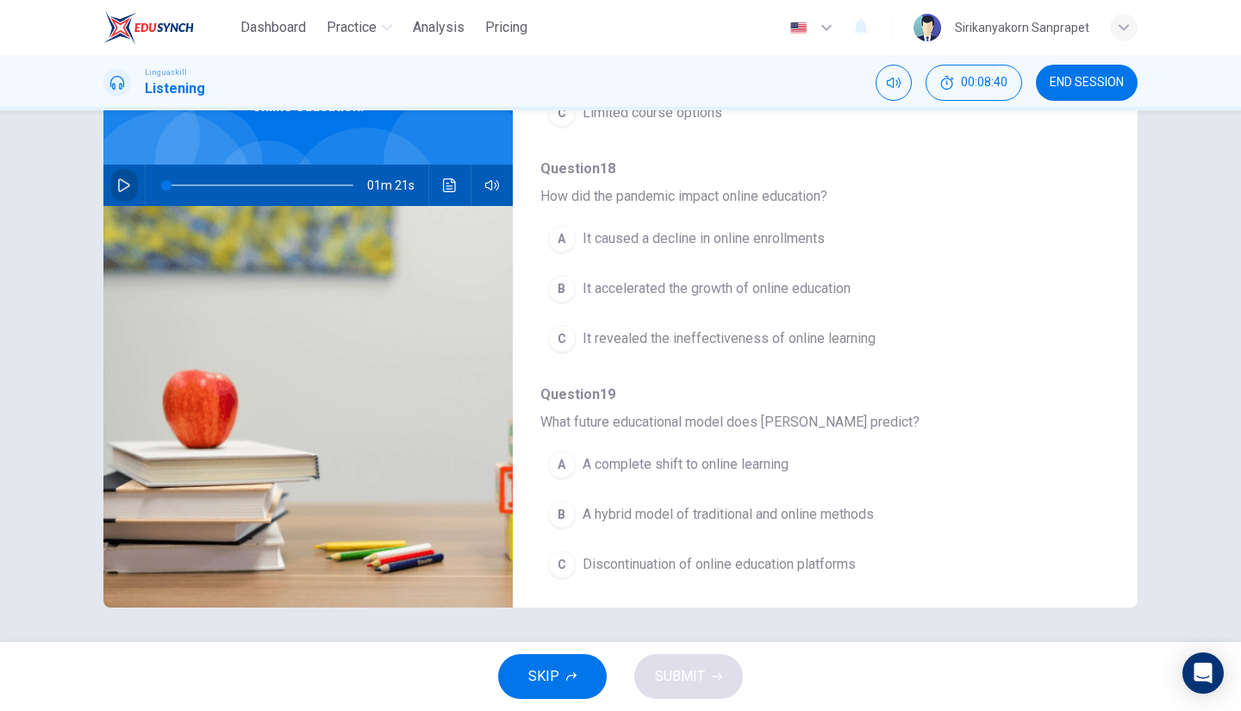
click at [117, 187] on icon "button" at bounding box center [124, 185] width 14 height 14
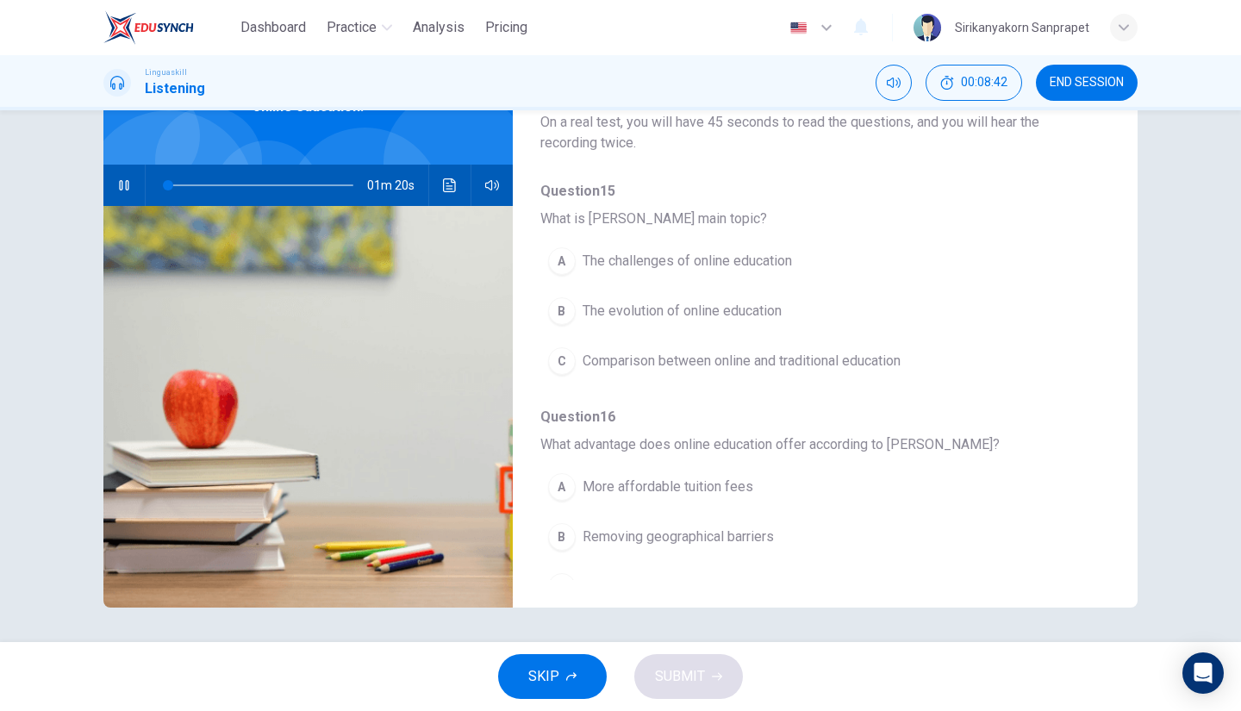
scroll to position [0, 0]
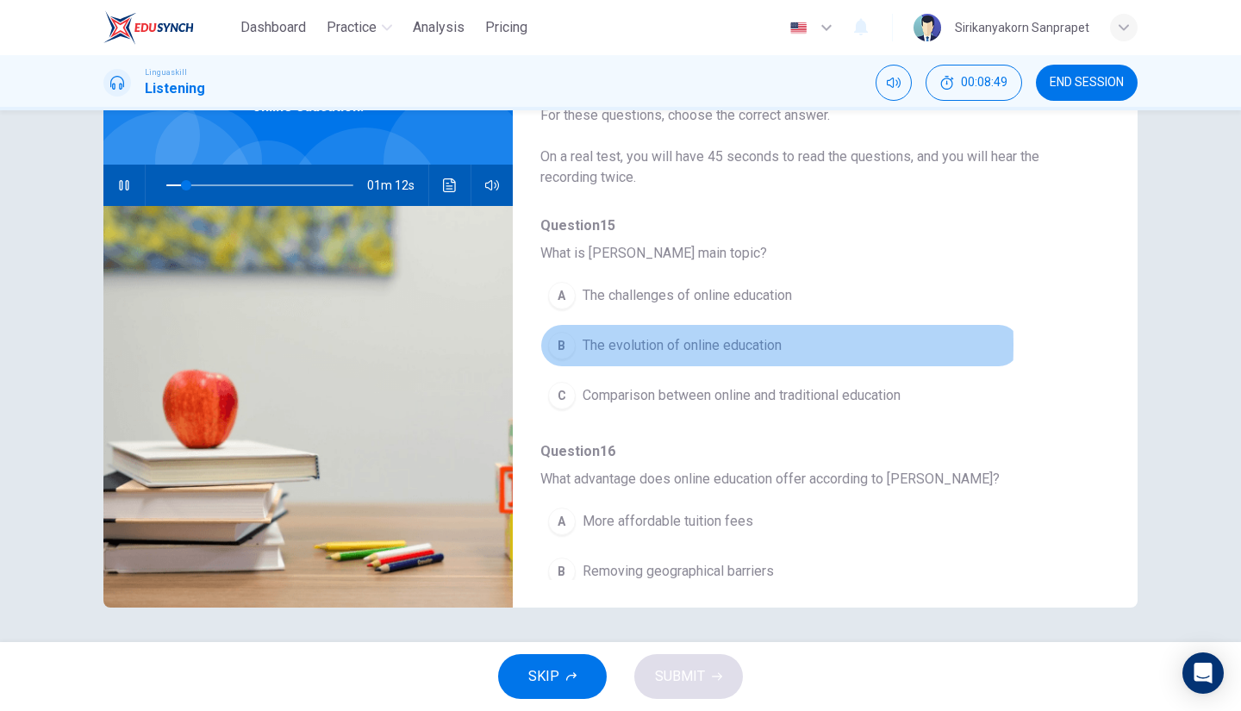
click at [567, 344] on div "B" at bounding box center [562, 346] width 28 height 28
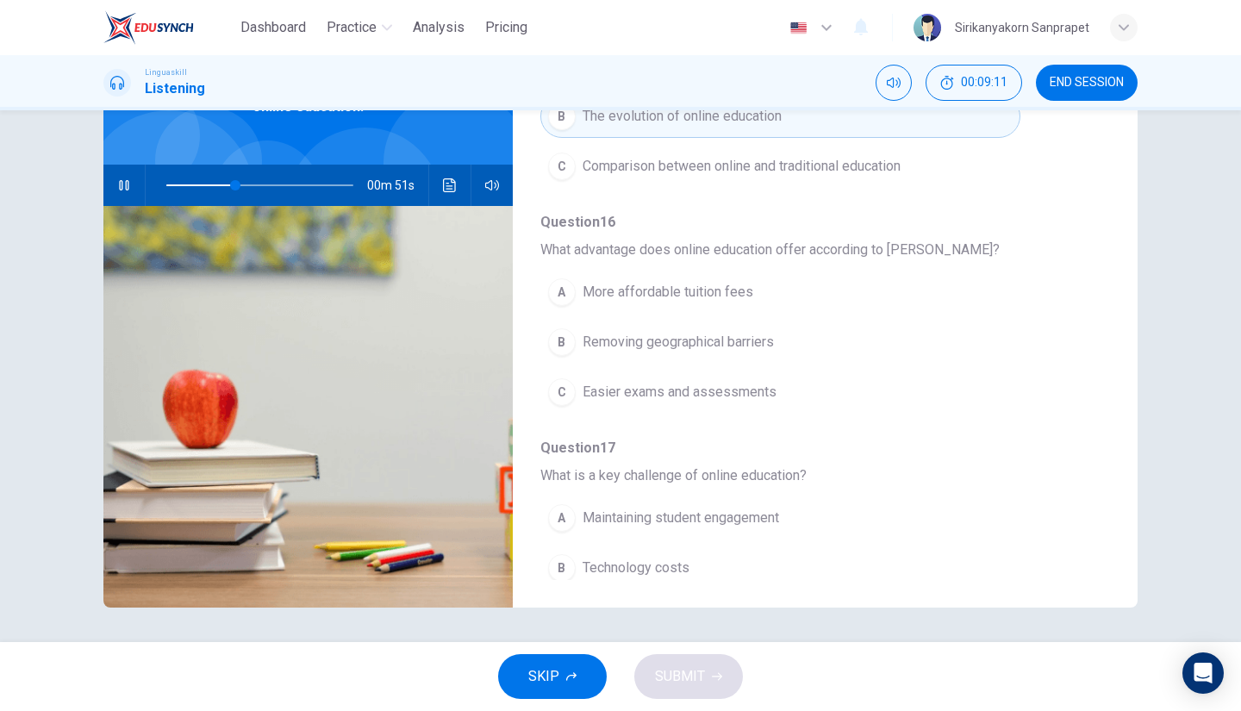
scroll to position [235, 0]
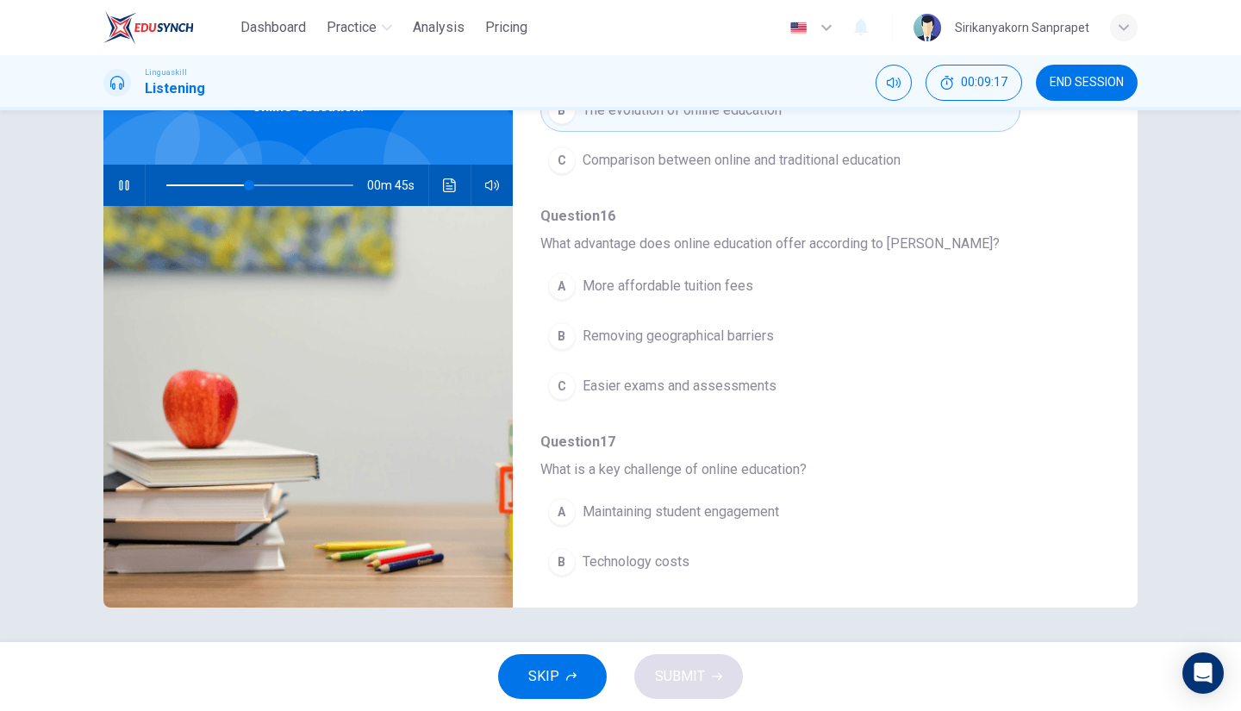
click at [224, 185] on span at bounding box center [259, 185] width 187 height 24
drag, startPoint x: 237, startPoint y: 186, endPoint x: 204, endPoint y: 191, distance: 33.2
click at [204, 190] on span at bounding box center [209, 185] width 10 height 10
click at [214, 182] on span at bounding box center [219, 185] width 10 height 10
click at [203, 182] on span at bounding box center [208, 185] width 10 height 10
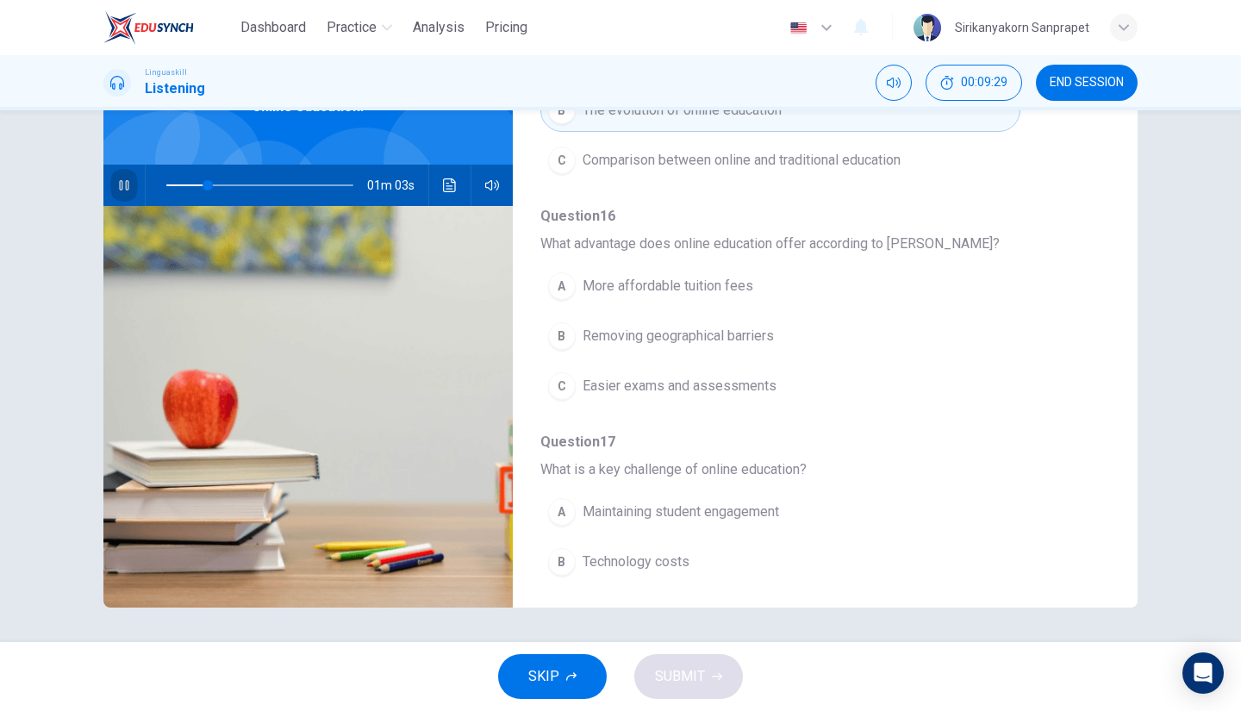
click at [122, 184] on icon "button" at bounding box center [124, 185] width 14 height 14
click at [122, 184] on icon "button" at bounding box center [124, 185] width 12 height 14
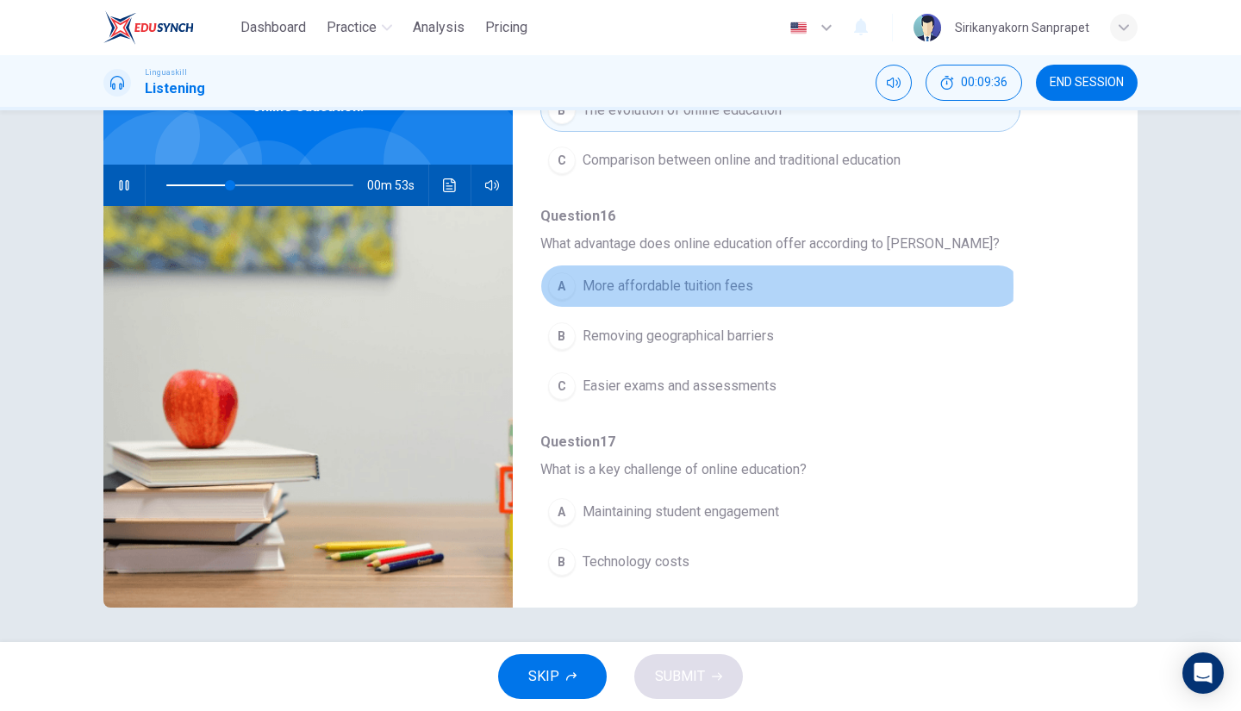
click at [562, 284] on div "A" at bounding box center [562, 286] width 28 height 28
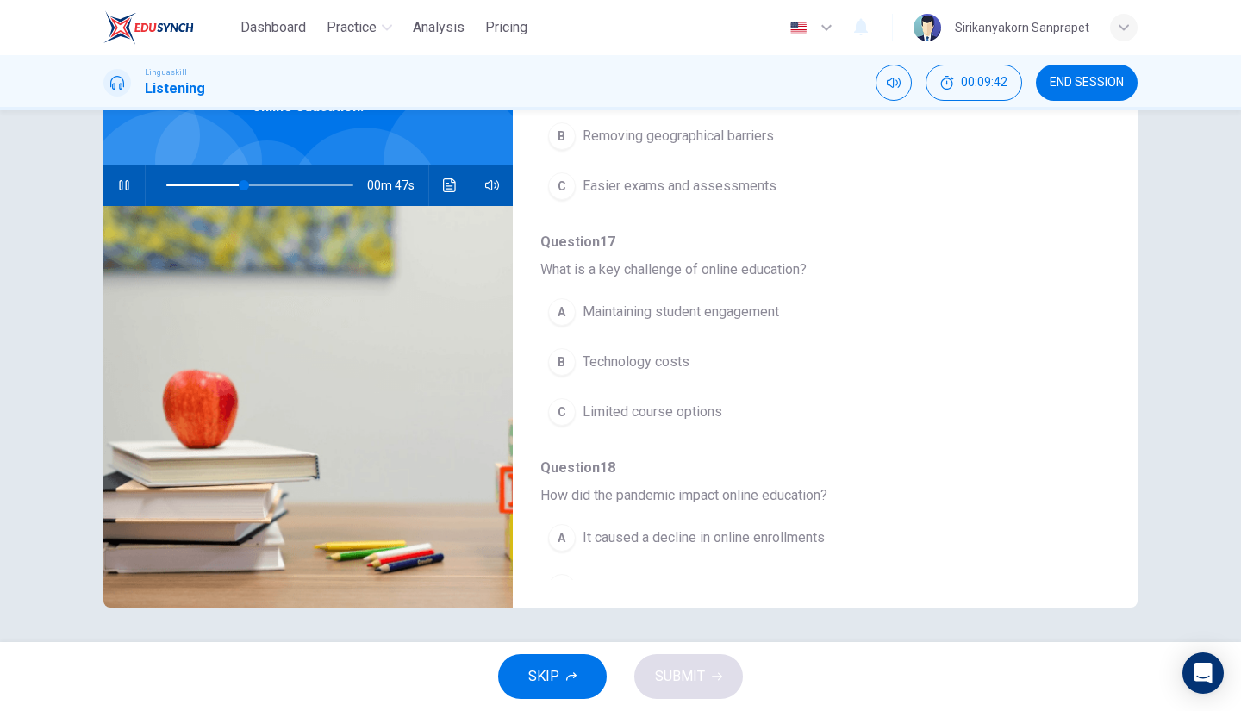
scroll to position [454, 0]
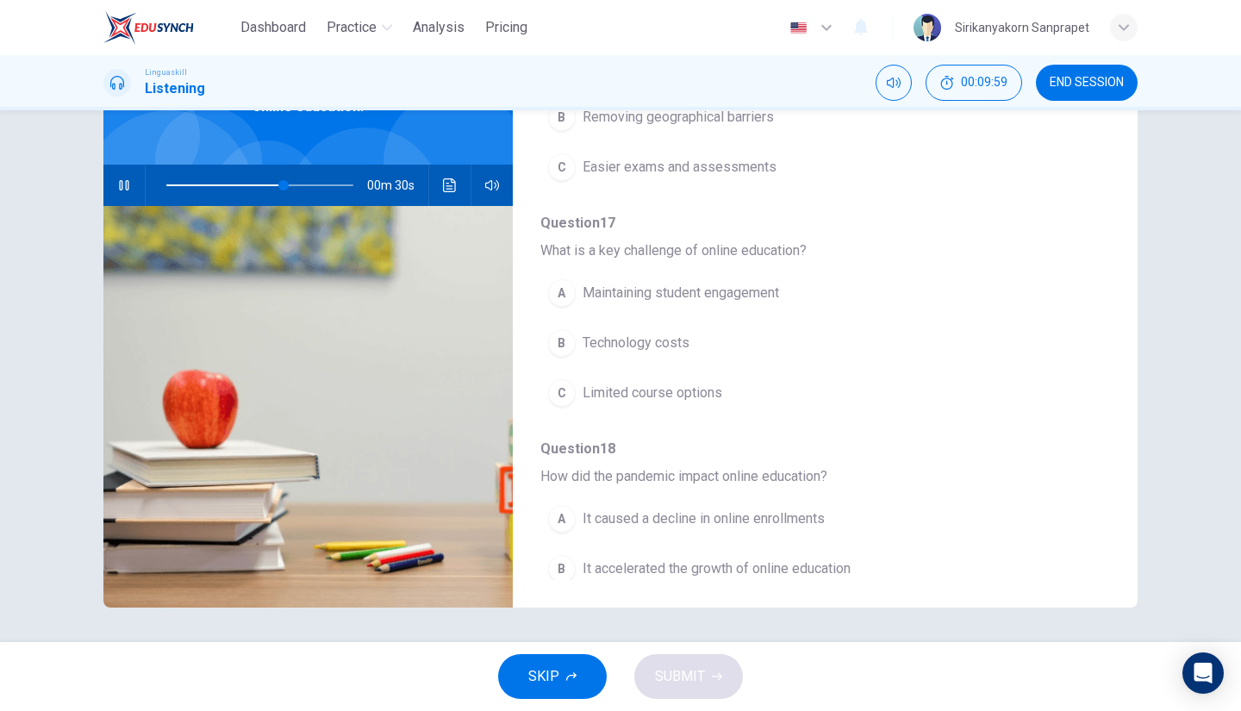
click at [614, 288] on span "Maintaining student engagement" at bounding box center [681, 293] width 197 height 21
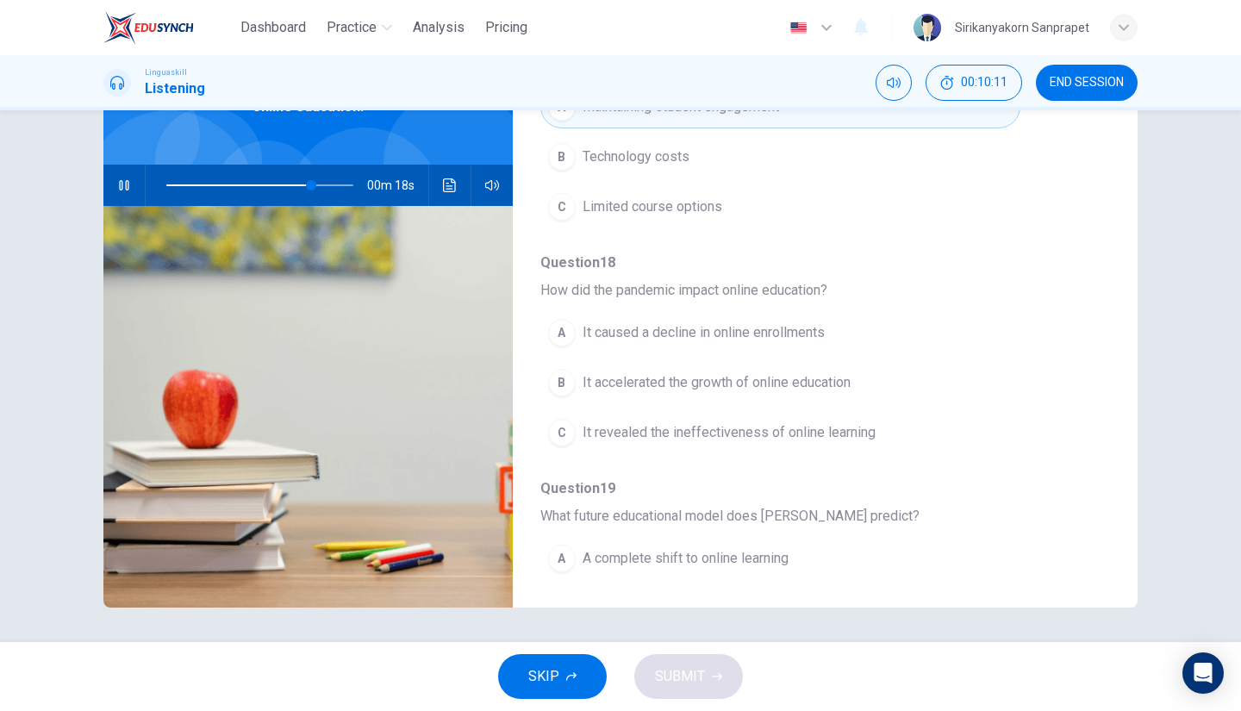
scroll to position [642, 0]
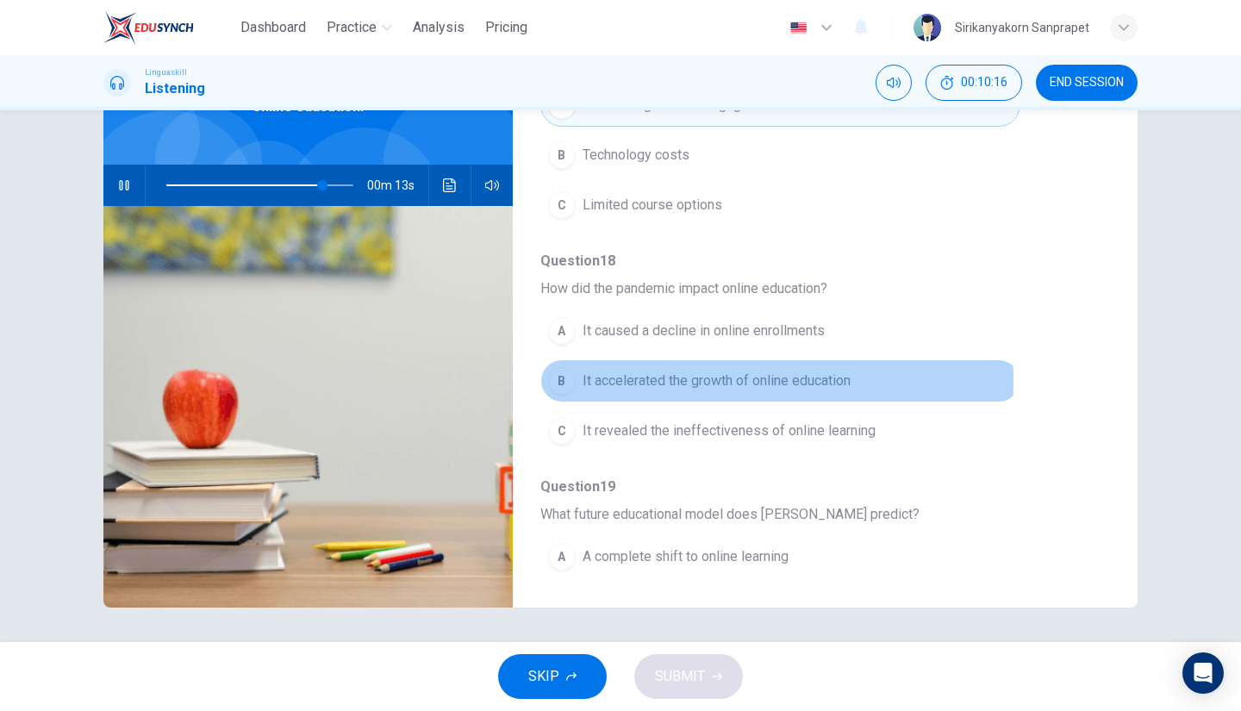
click at [618, 375] on span "It accelerated the growth of online education" at bounding box center [717, 381] width 268 height 21
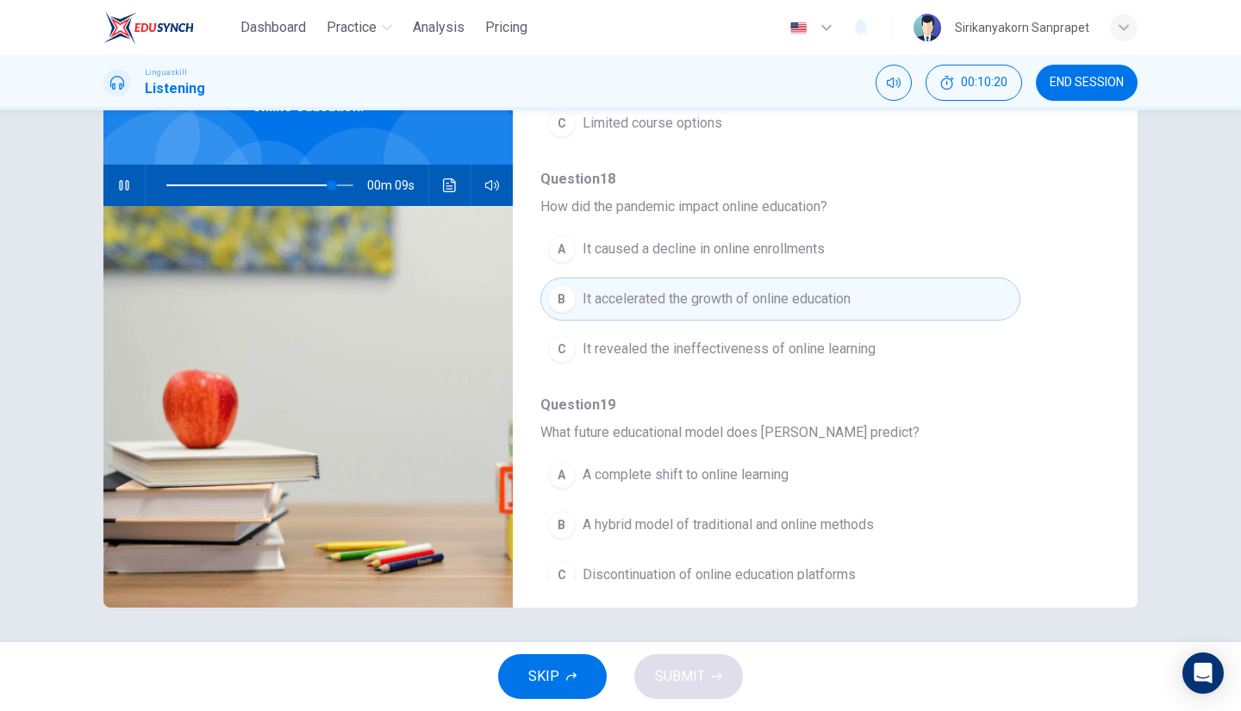
scroll to position [734, 0]
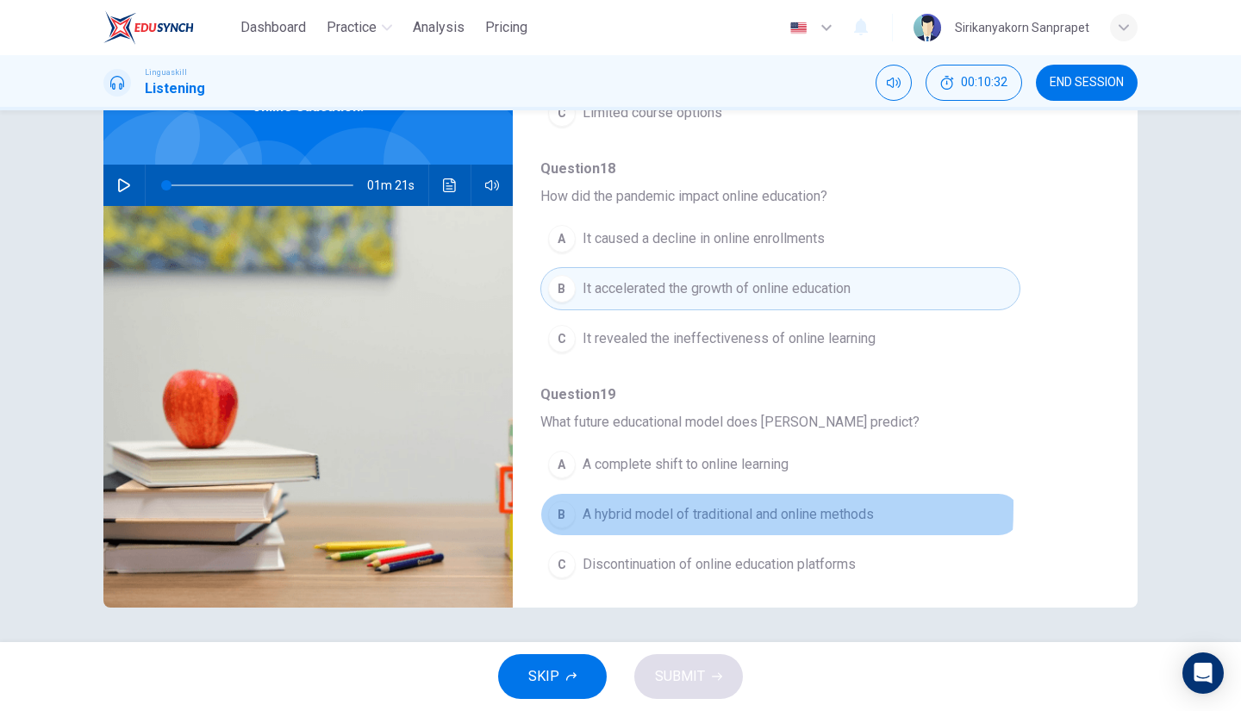
click at [561, 501] on div "B" at bounding box center [562, 515] width 28 height 28
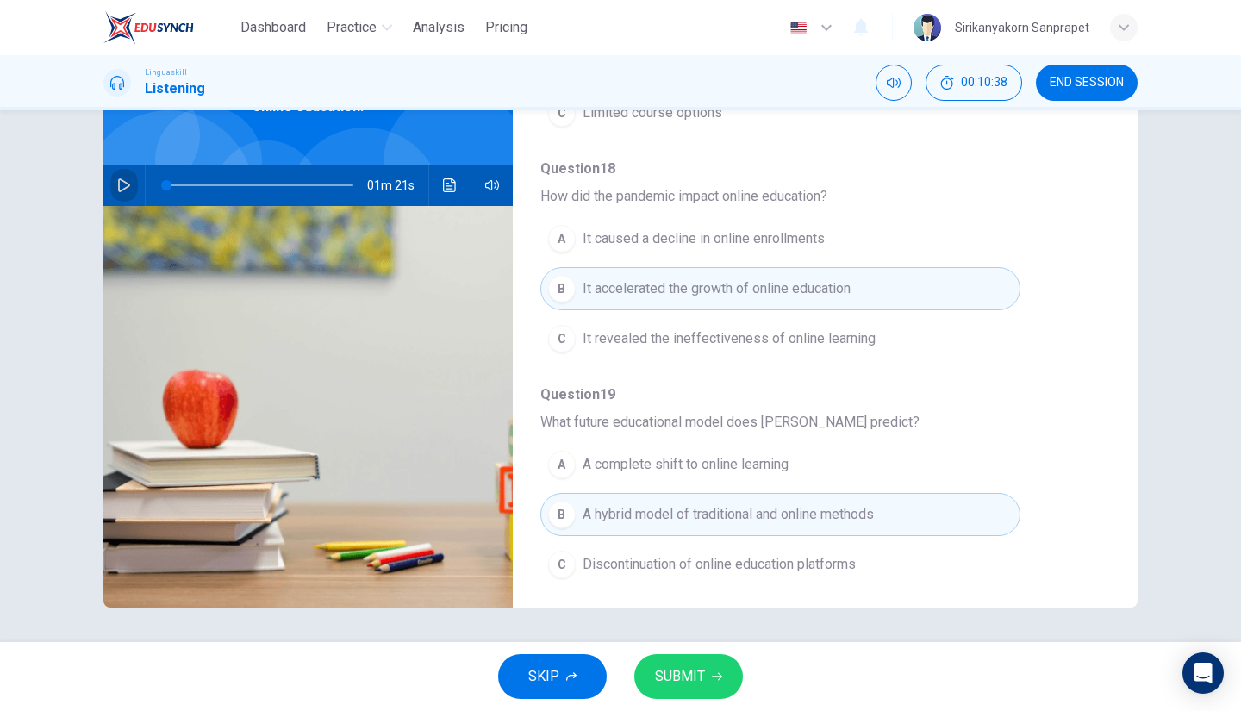
click at [118, 179] on icon "button" at bounding box center [124, 185] width 12 height 14
click at [684, 675] on span "SUBMIT" at bounding box center [680, 677] width 50 height 24
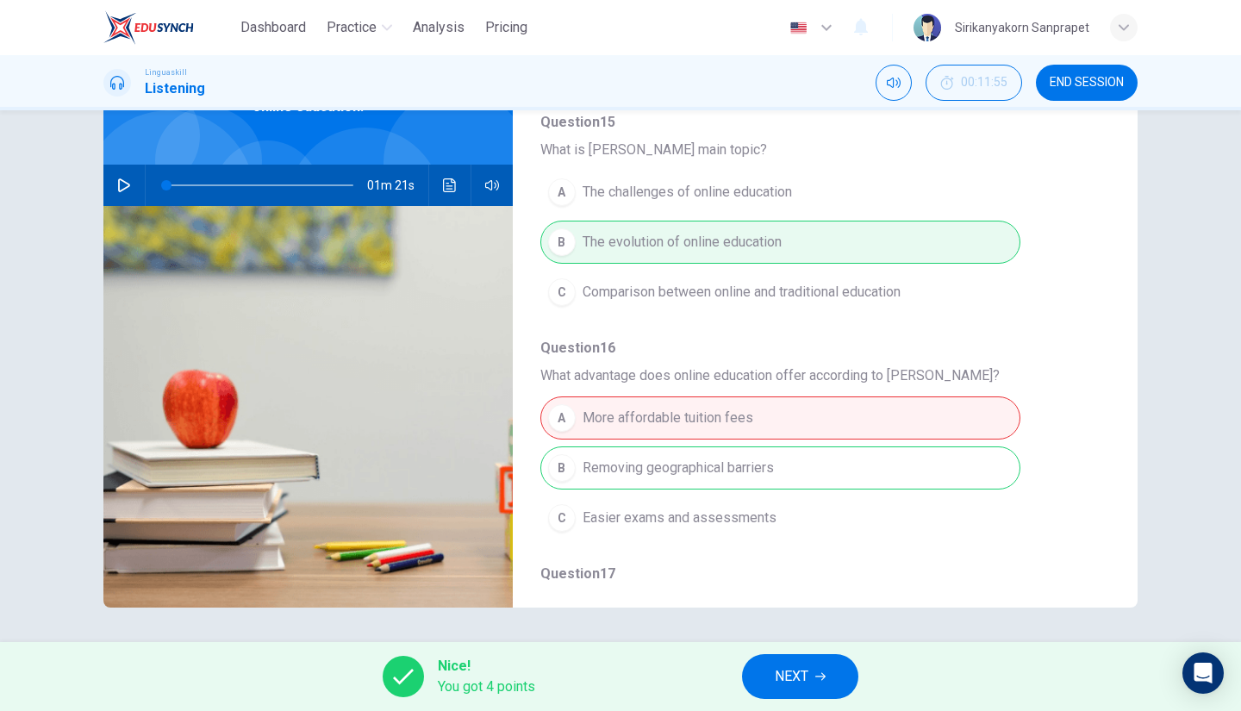
type input "0"
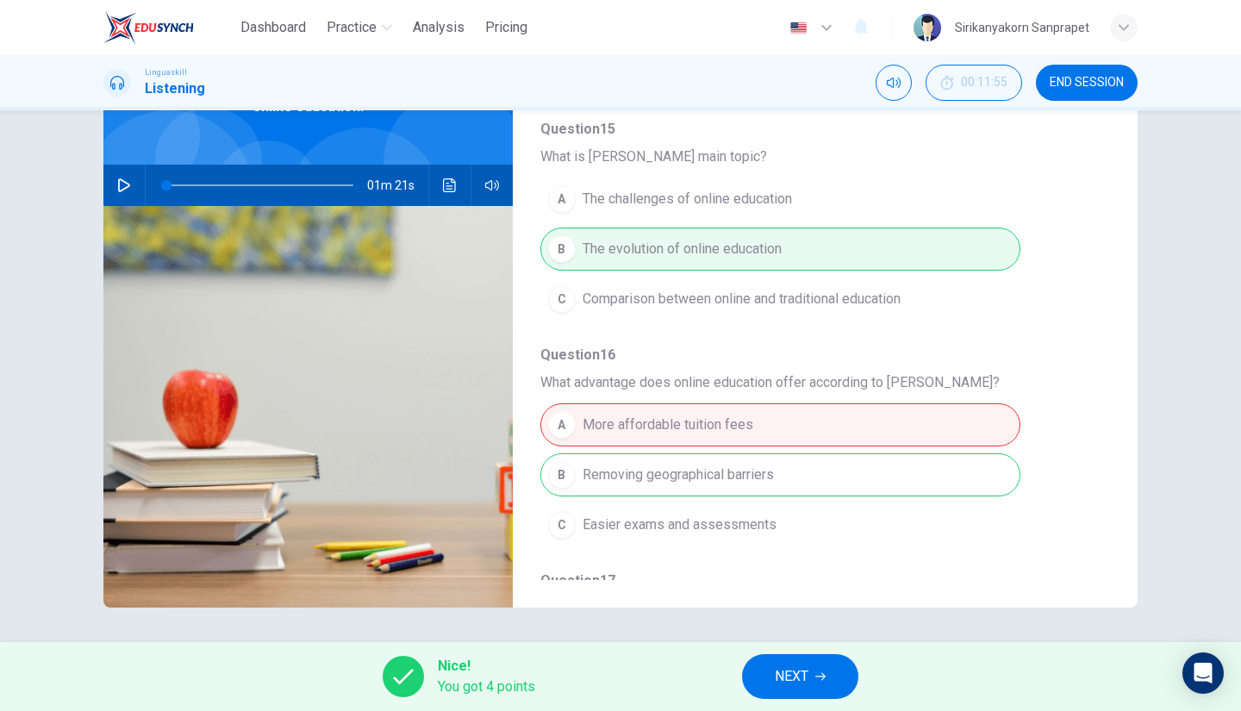
scroll to position [93, 0]
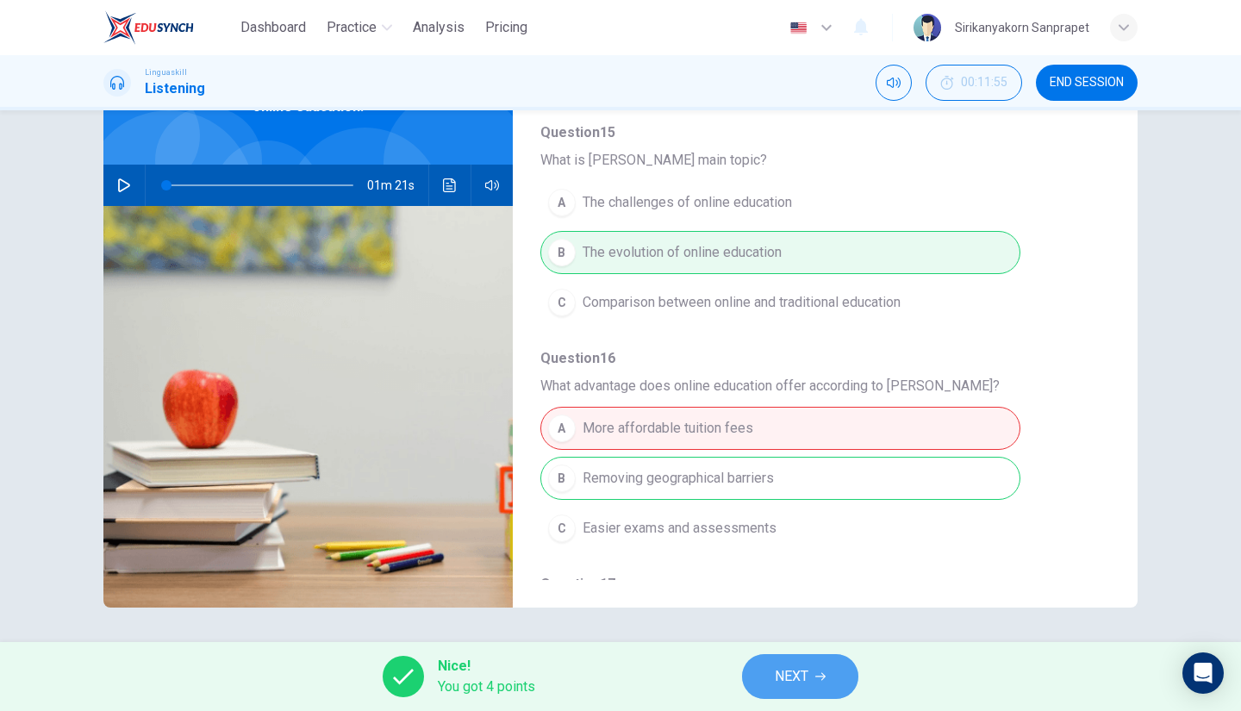
click at [784, 671] on span "NEXT" at bounding box center [792, 677] width 34 height 24
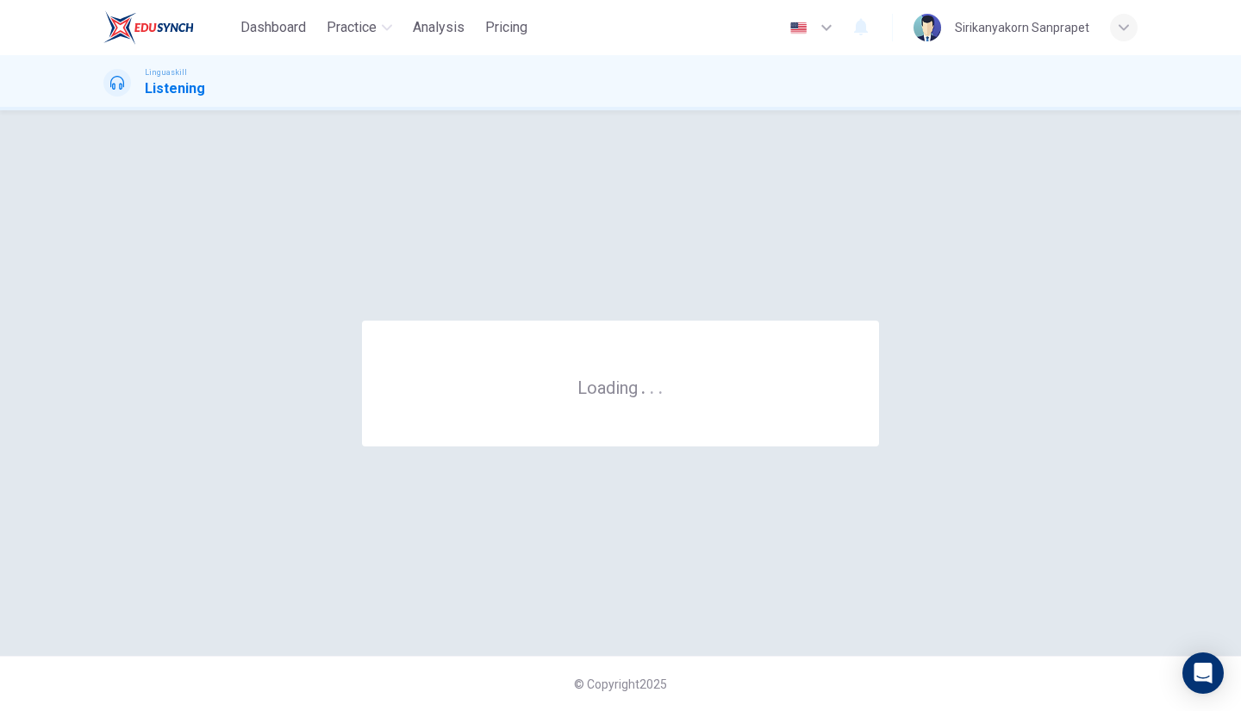
scroll to position [0, 0]
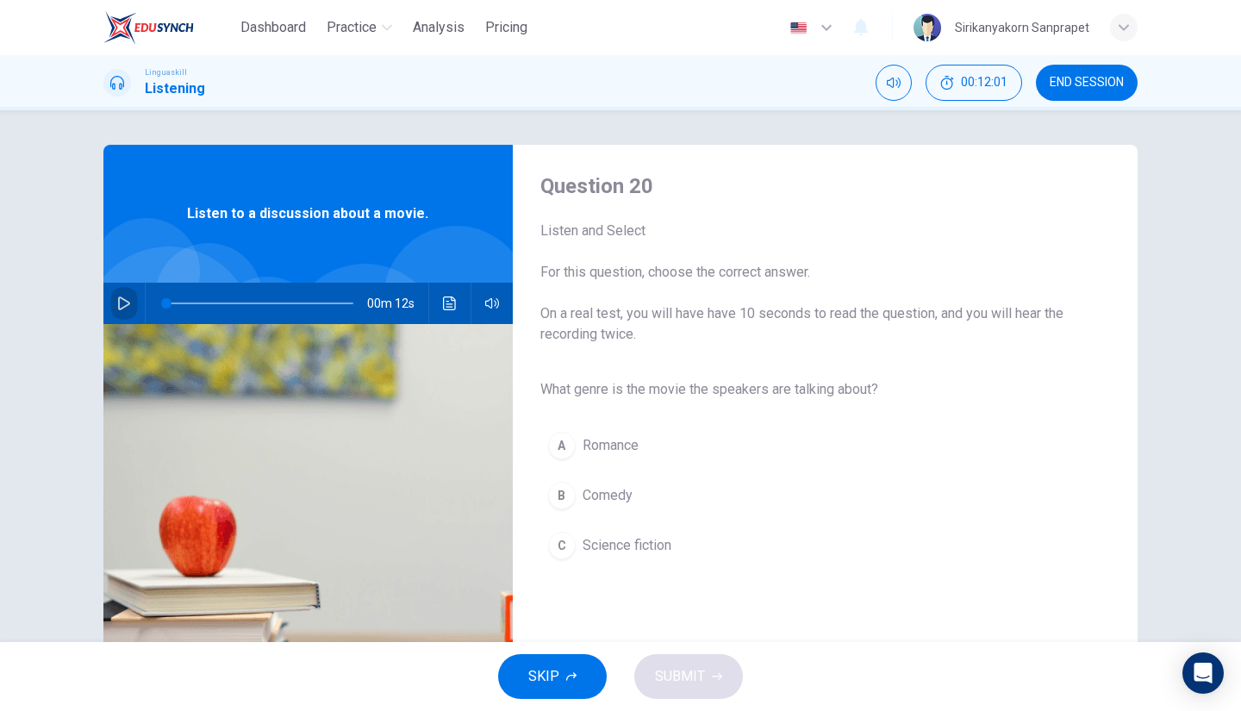
click at [117, 307] on icon "button" at bounding box center [124, 303] width 14 height 14
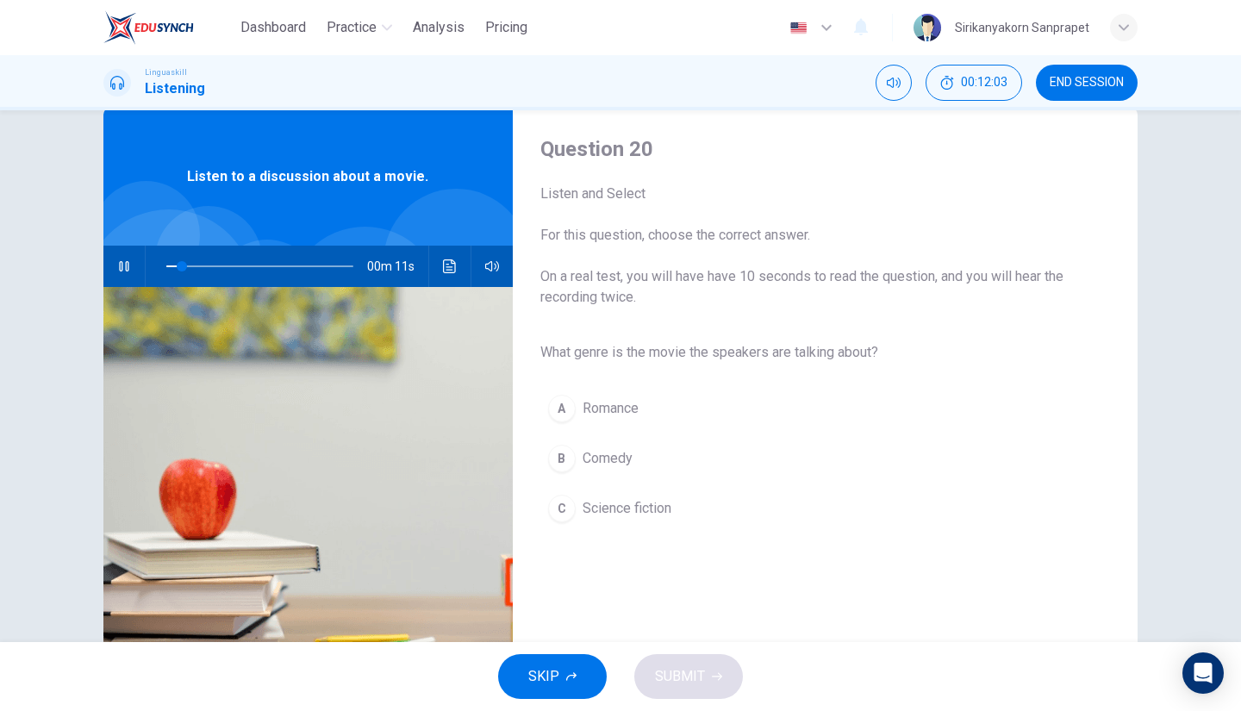
scroll to position [50, 0]
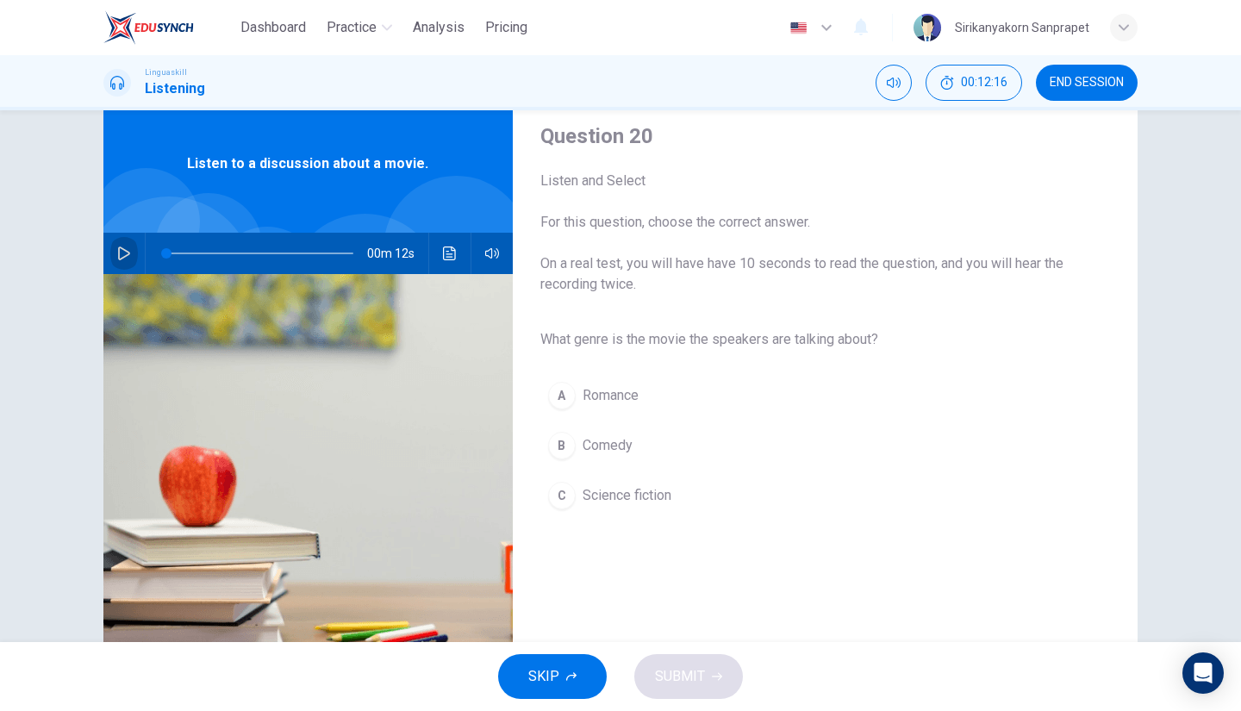
click at [124, 257] on icon "button" at bounding box center [124, 254] width 14 height 14
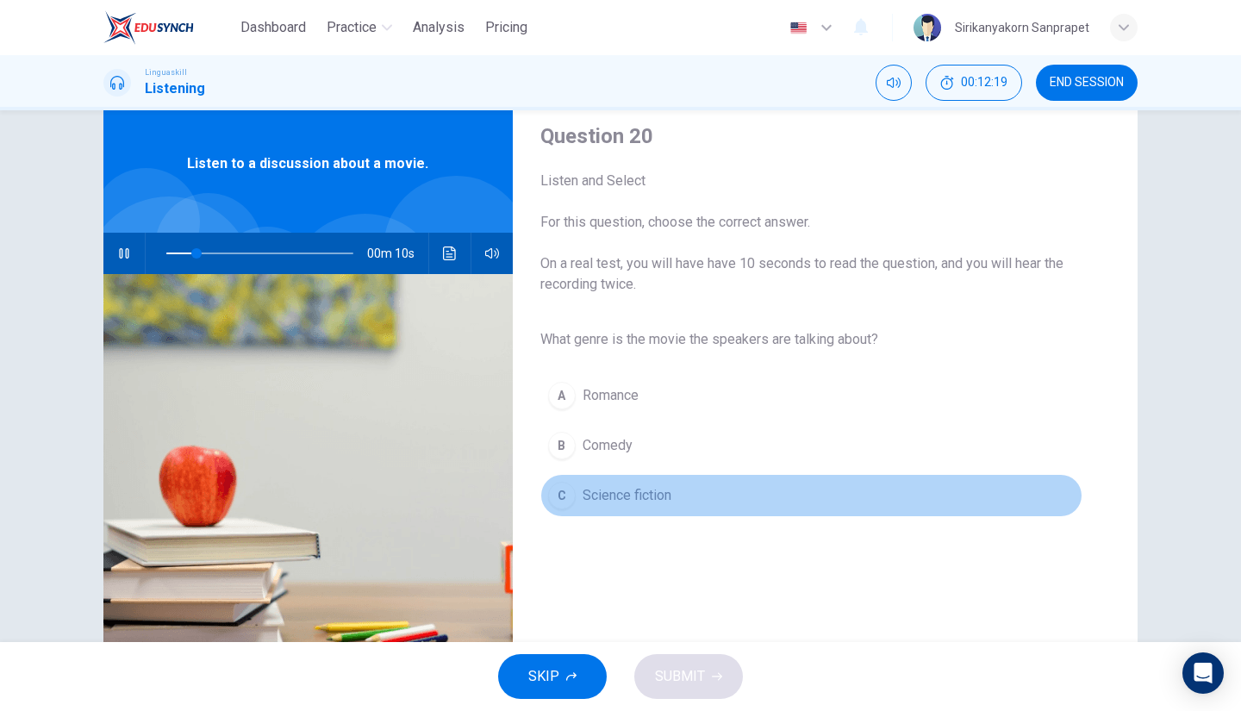
click at [583, 497] on span "Science fiction" at bounding box center [627, 495] width 89 height 21
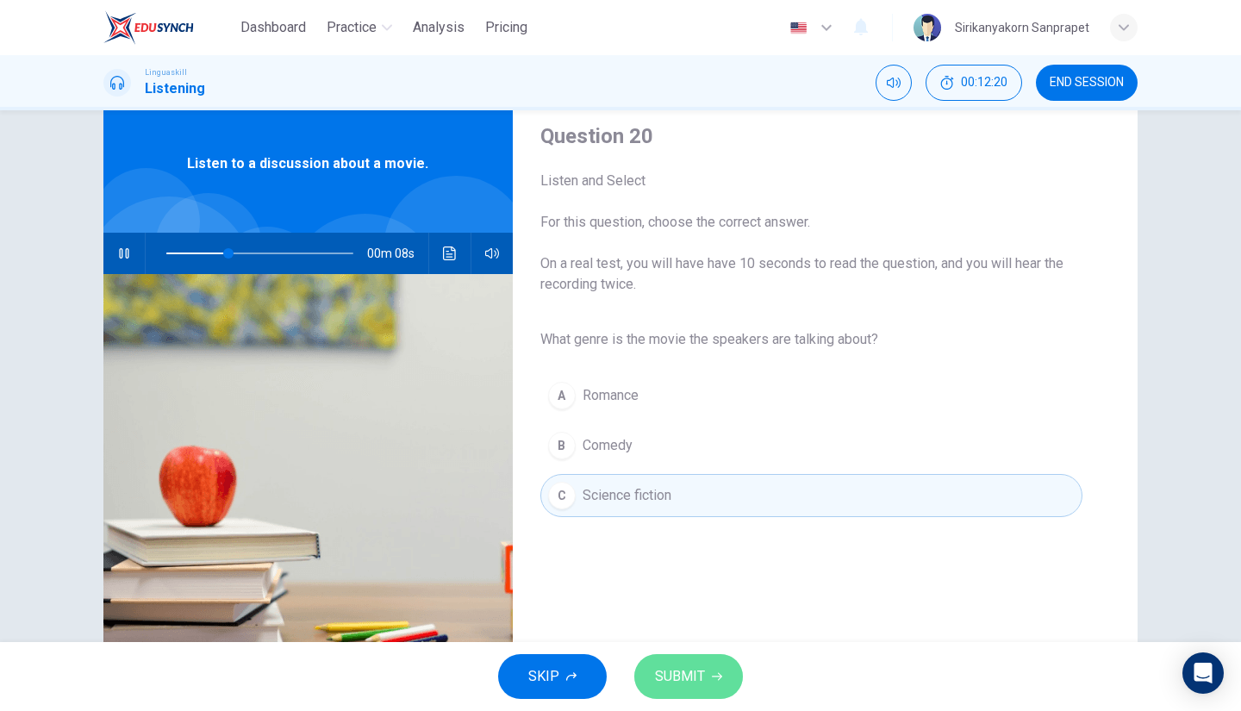
click at [683, 671] on span "SUBMIT" at bounding box center [680, 677] width 50 height 24
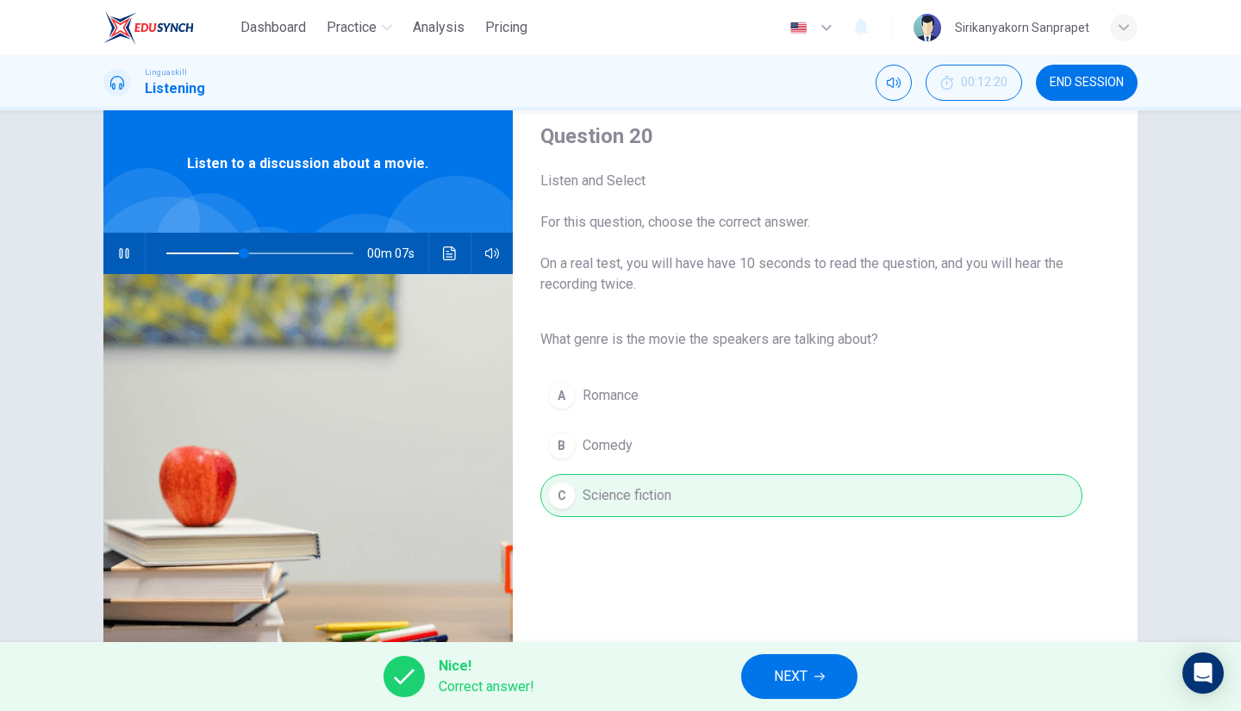
type input "50"
click at [757, 675] on button "NEXT" at bounding box center [799, 676] width 116 height 45
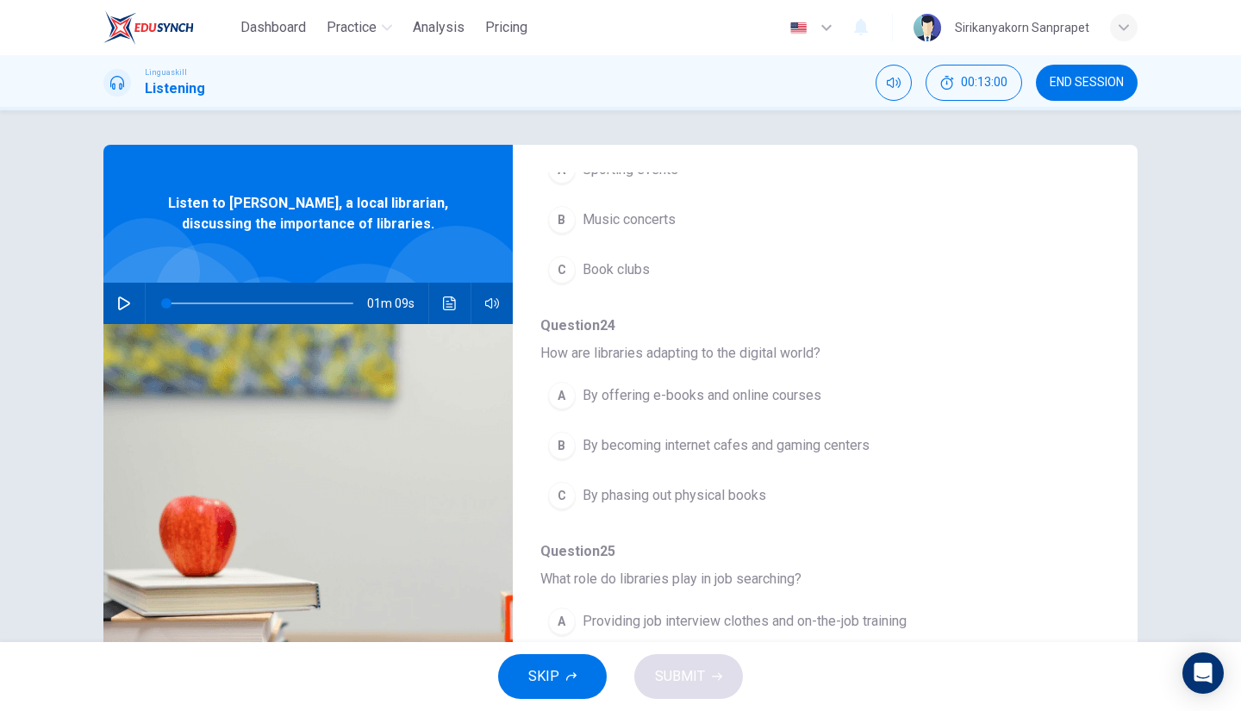
scroll to position [136, 0]
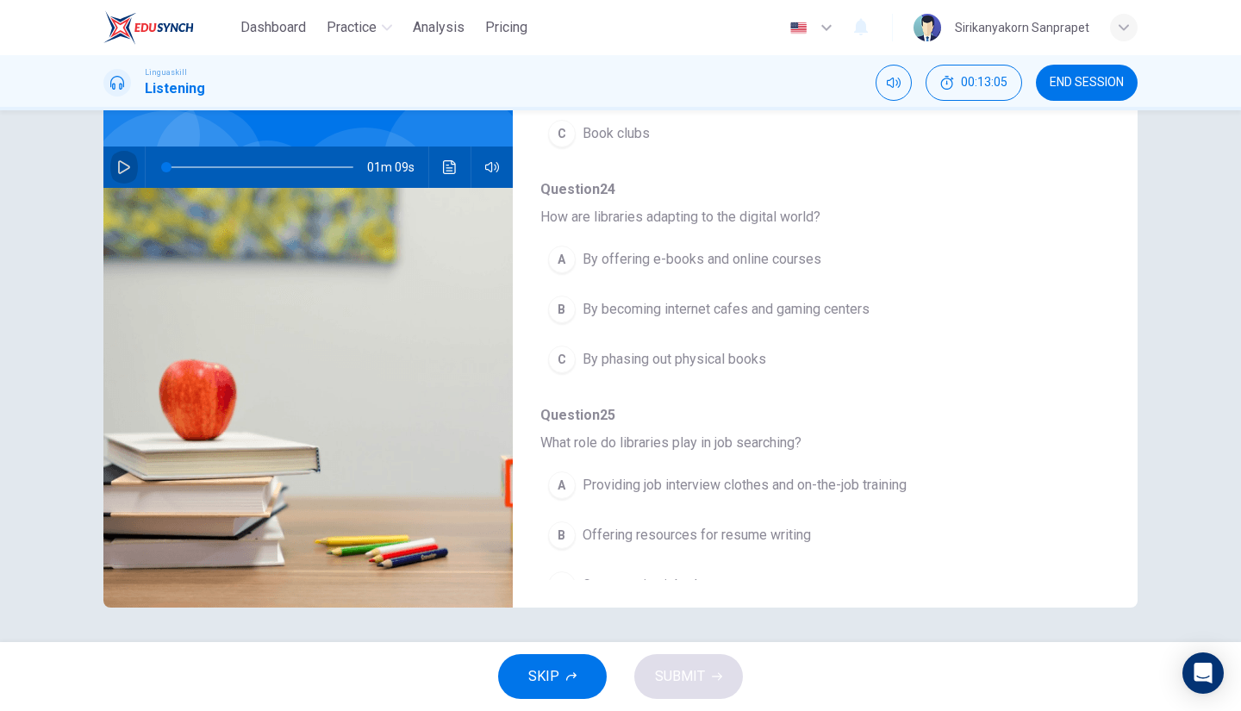
click at [121, 170] on icon "button" at bounding box center [124, 167] width 12 height 14
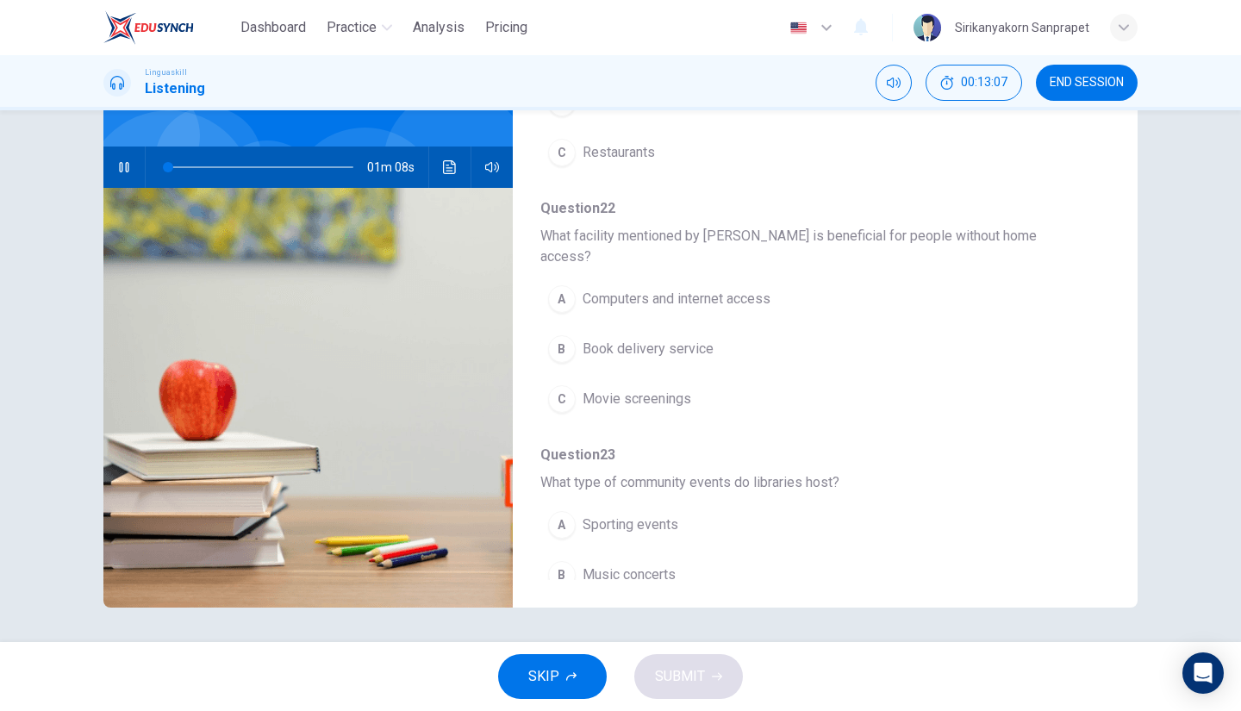
scroll to position [0, 0]
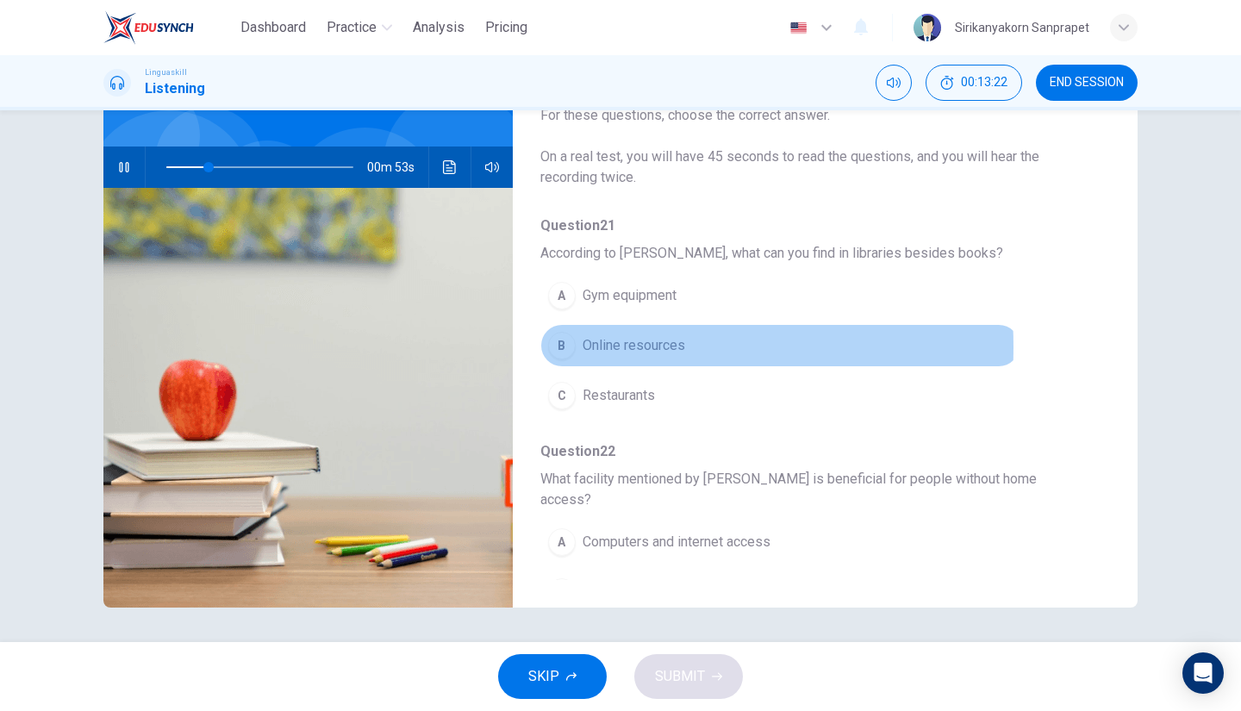
click at [555, 346] on div "B" at bounding box center [562, 346] width 28 height 28
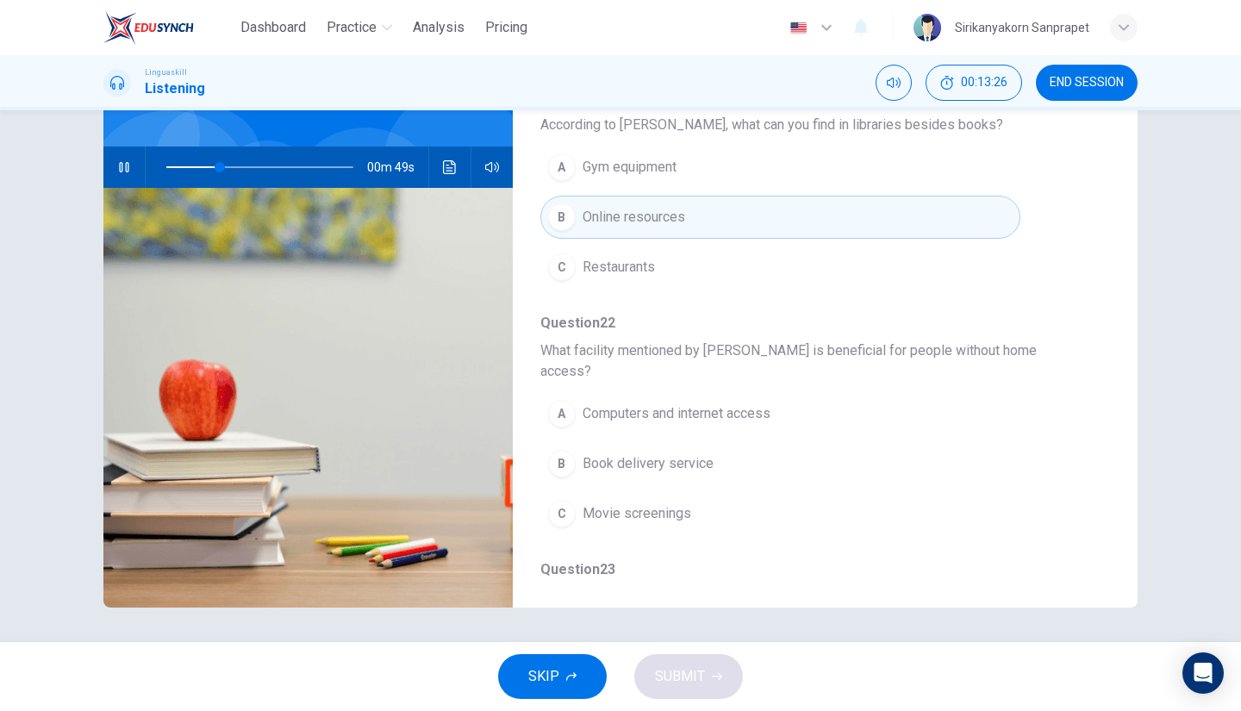
scroll to position [170, 0]
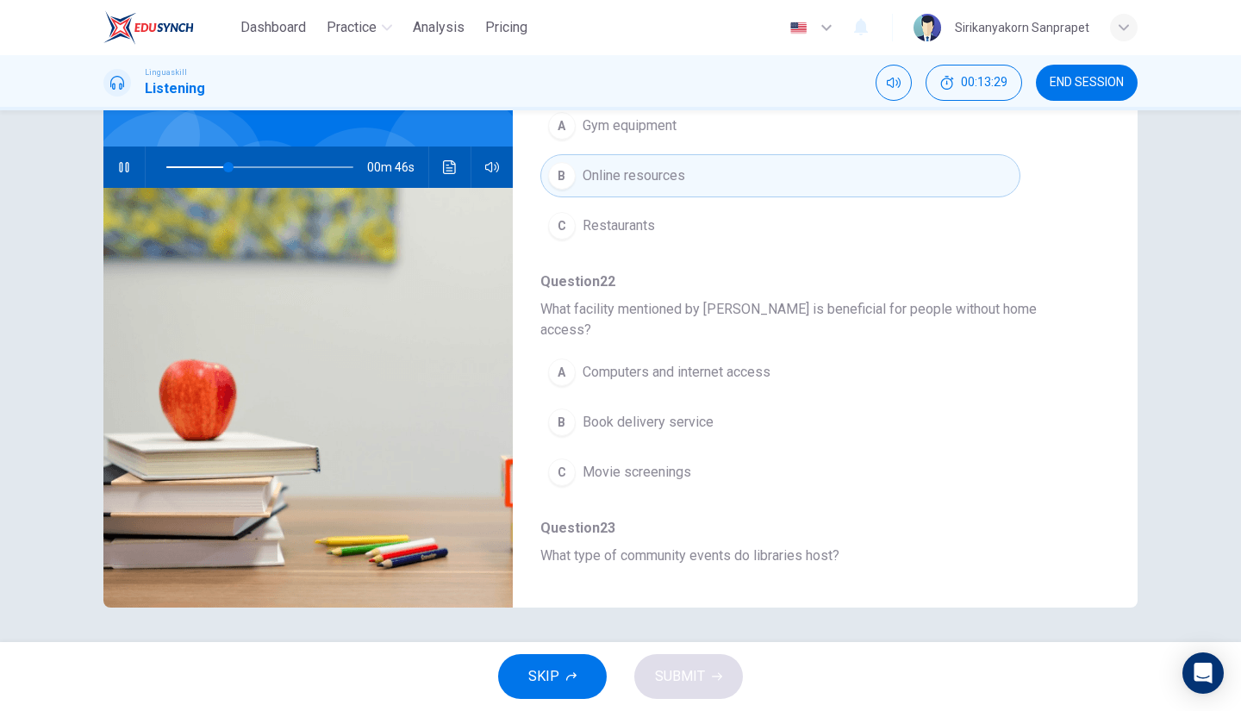
click at [553, 359] on div "A" at bounding box center [562, 373] width 28 height 28
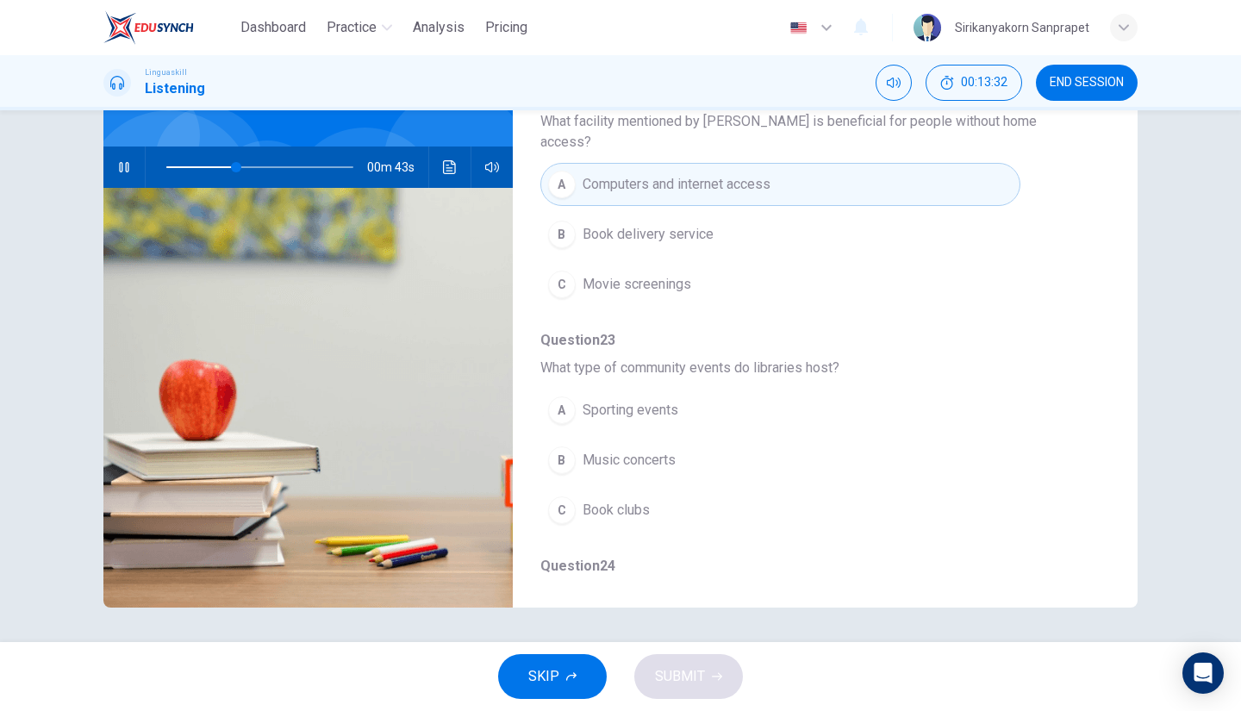
scroll to position [380, 0]
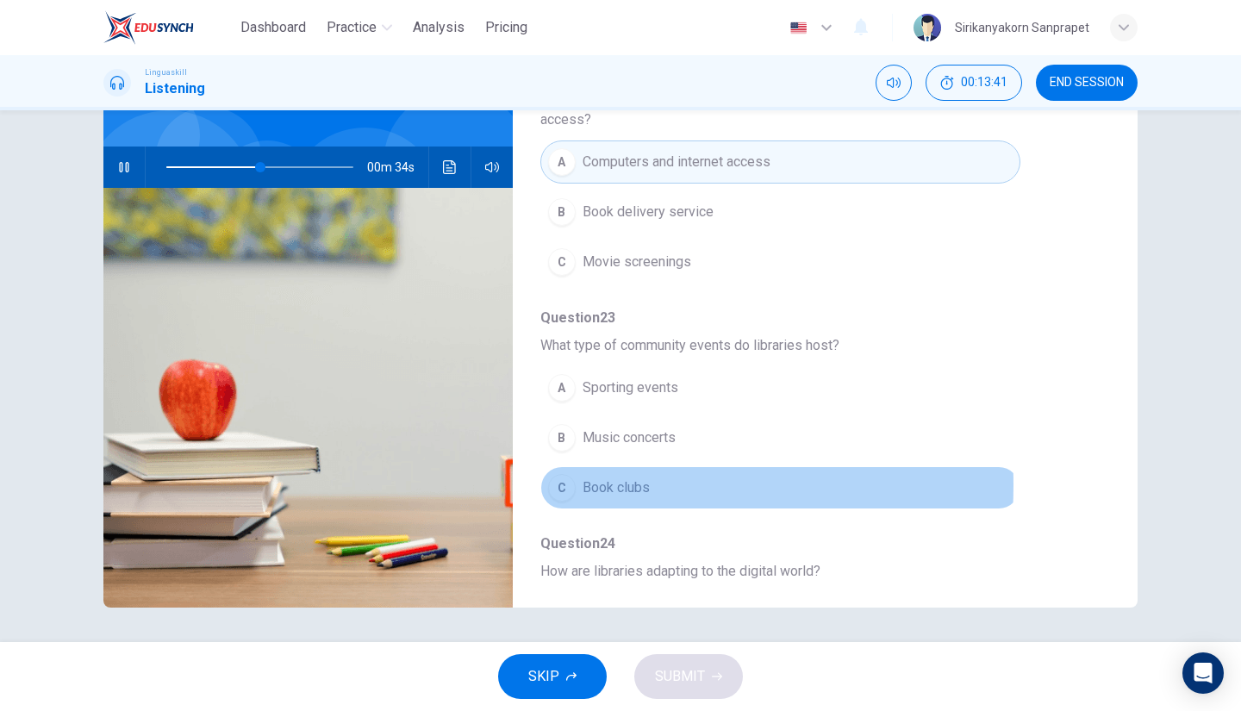
click at [560, 474] on div "C" at bounding box center [562, 488] width 28 height 28
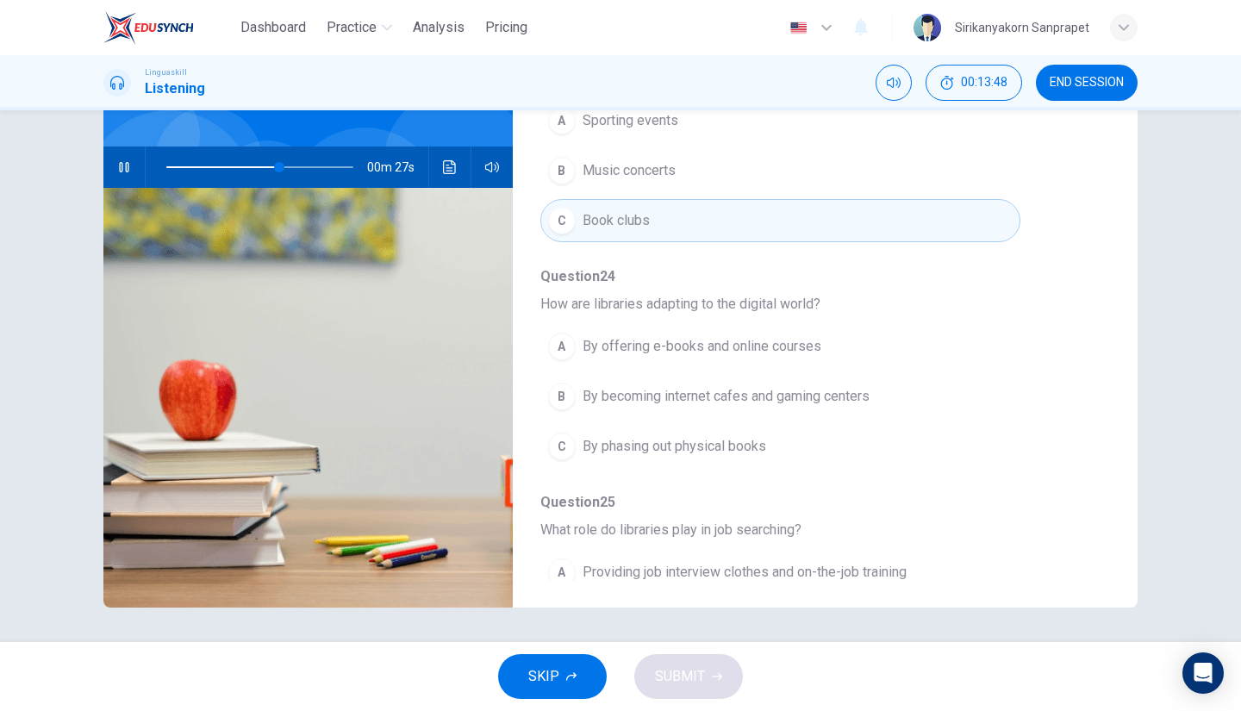
scroll to position [648, 0]
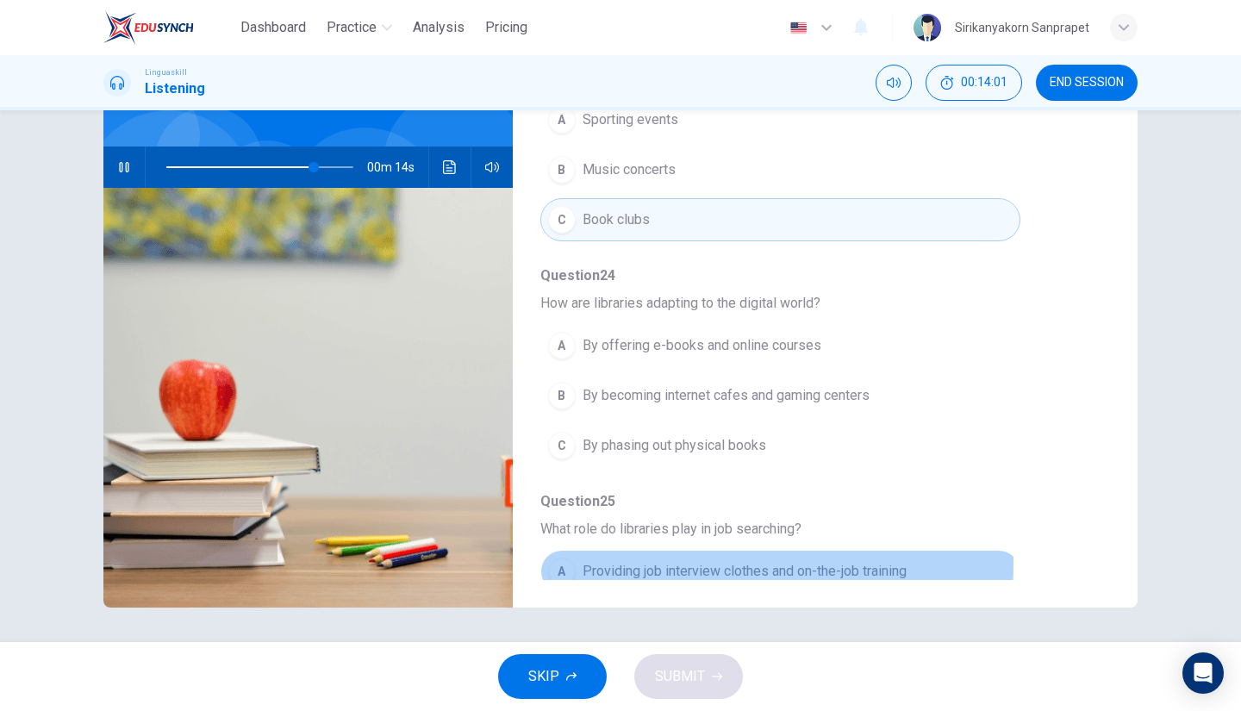
click at [555, 558] on div "A" at bounding box center [562, 572] width 28 height 28
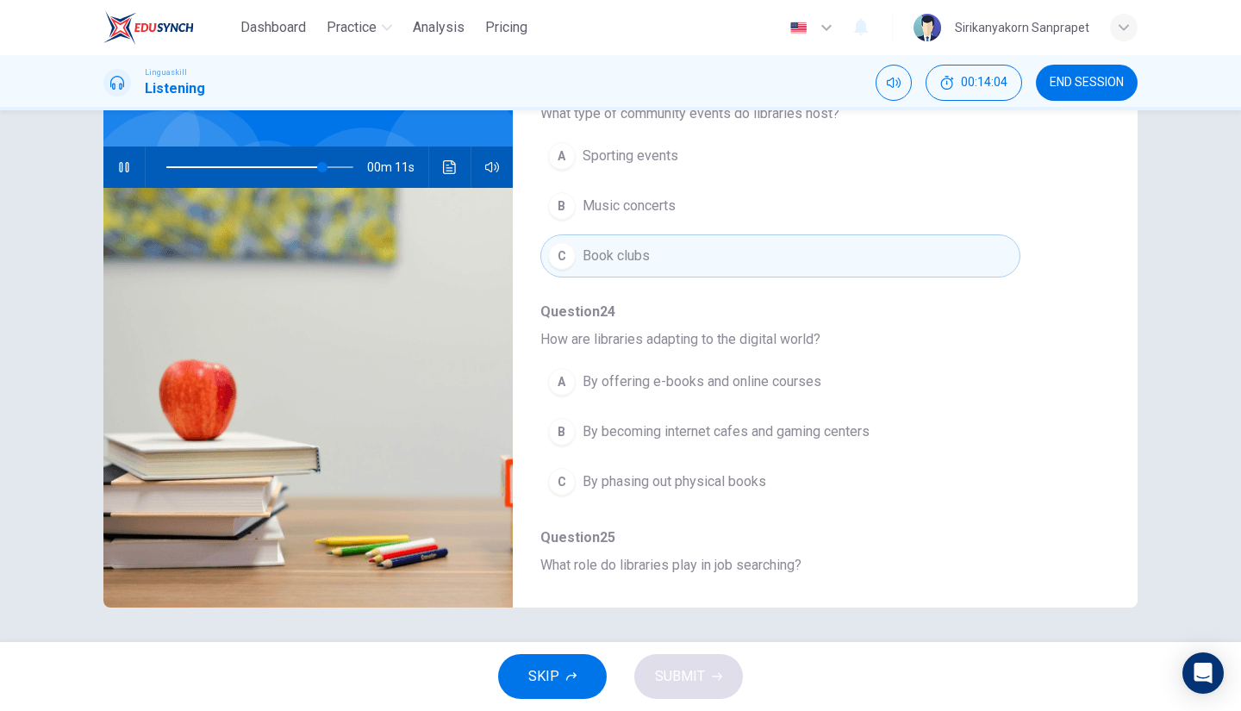
scroll to position [612, 0]
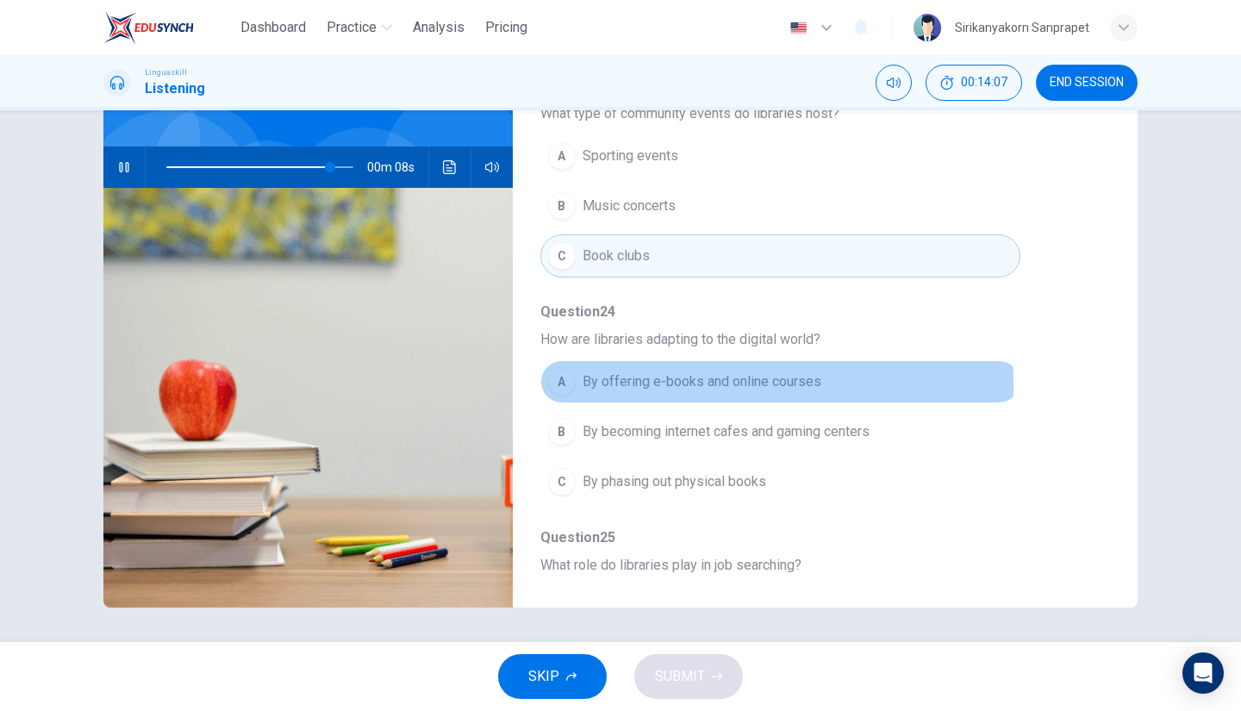
click at [565, 368] on div "A" at bounding box center [562, 382] width 28 height 28
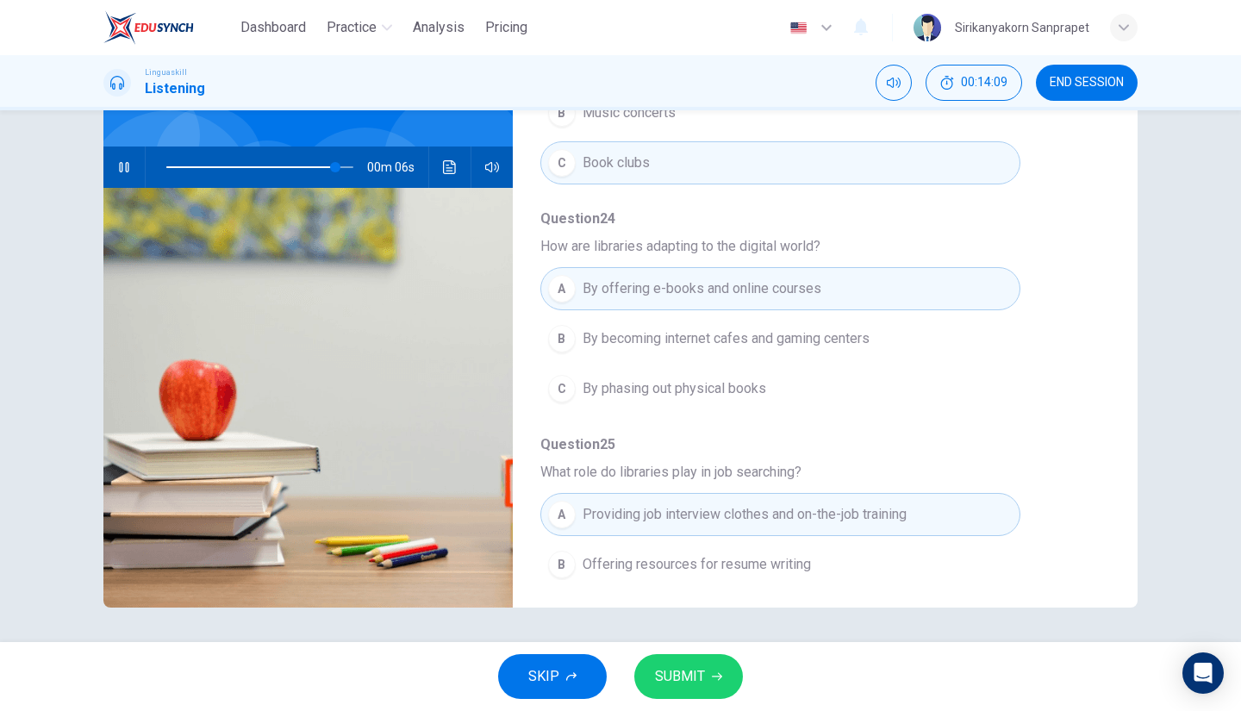
scroll to position [734, 0]
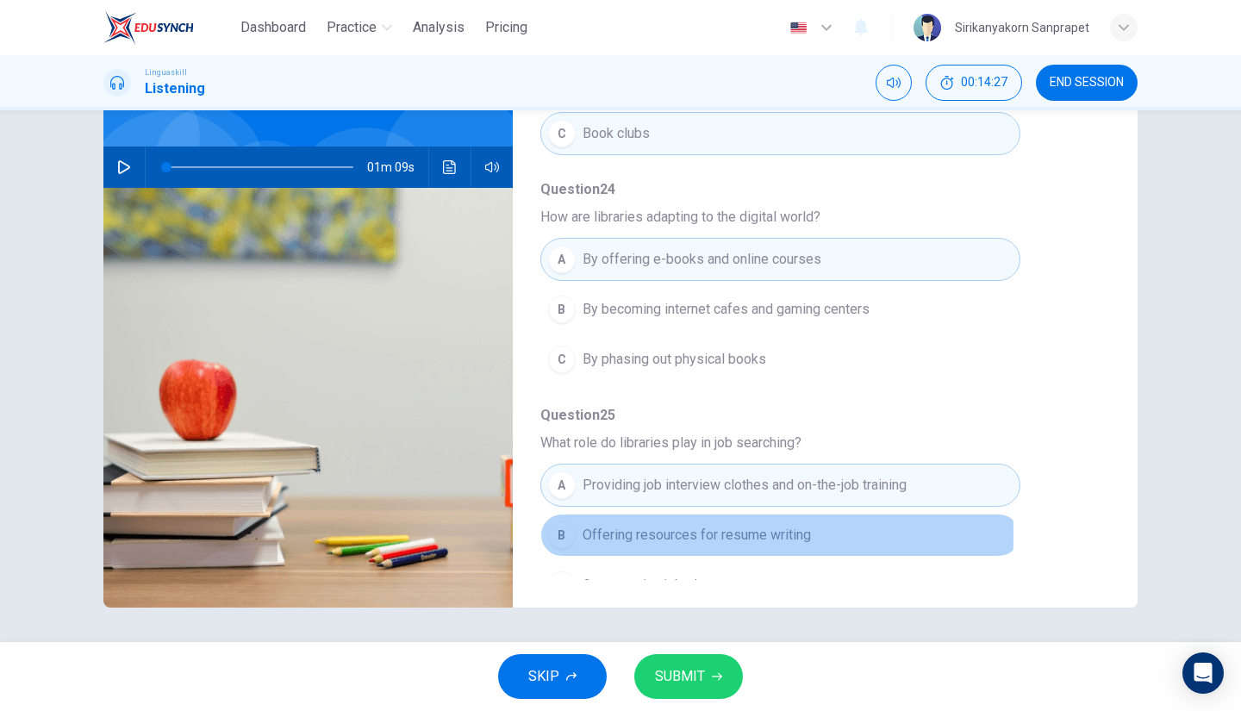
click at [559, 521] on div "B" at bounding box center [562, 535] width 28 height 28
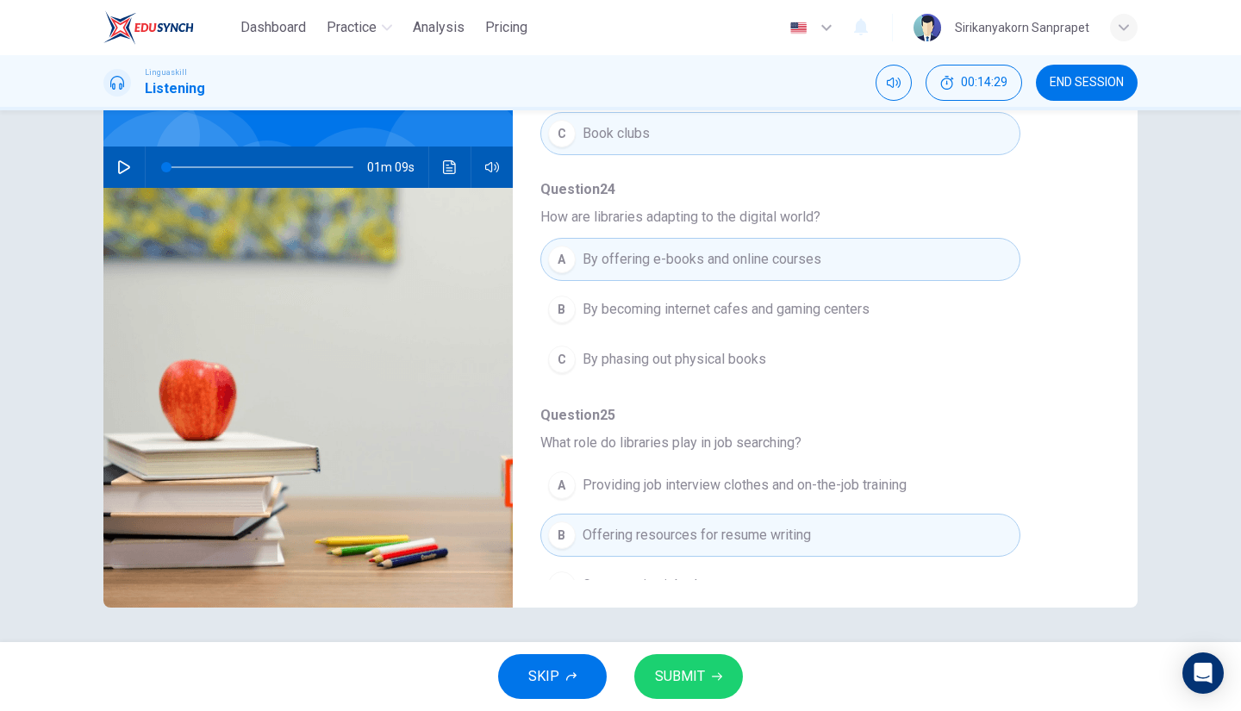
click at [124, 162] on icon "button" at bounding box center [124, 167] width 14 height 14
click at [318, 166] on span at bounding box center [259, 167] width 187 height 24
click at [301, 168] on span at bounding box center [259, 167] width 187 height 24
click at [281, 165] on span at bounding box center [259, 167] width 187 height 24
click at [267, 169] on span at bounding box center [259, 167] width 187 height 24
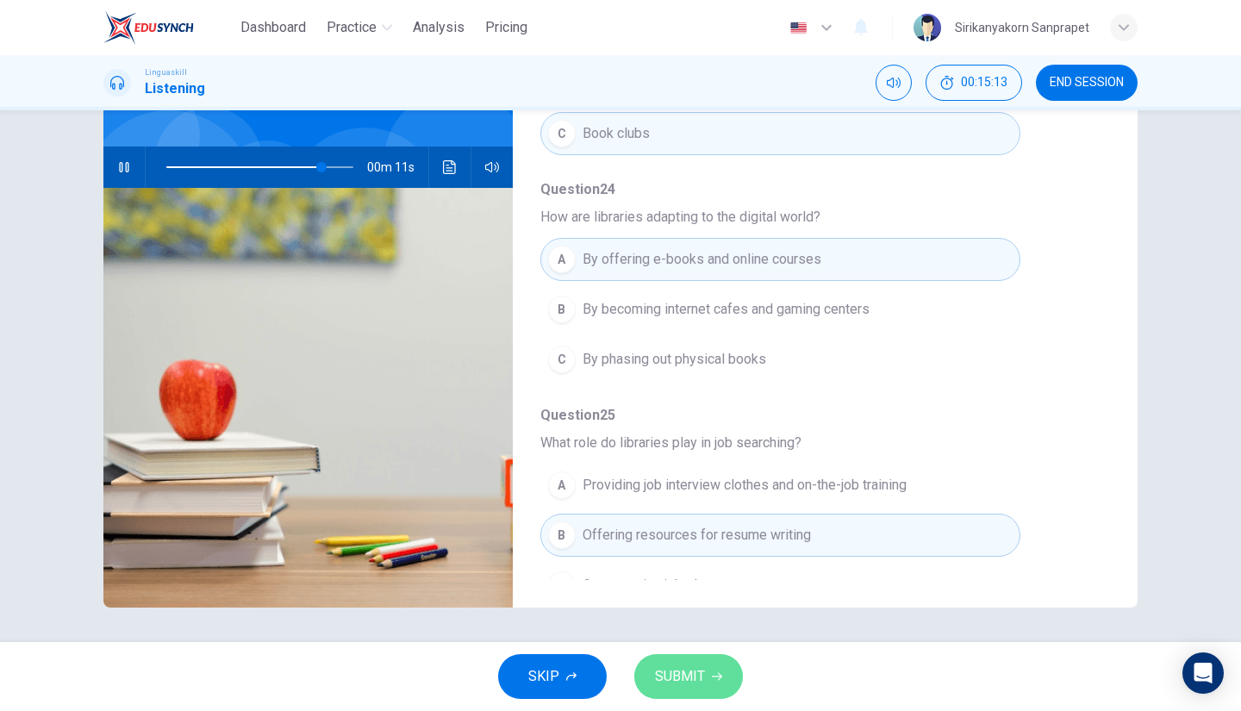
click at [672, 674] on span "SUBMIT" at bounding box center [680, 677] width 50 height 24
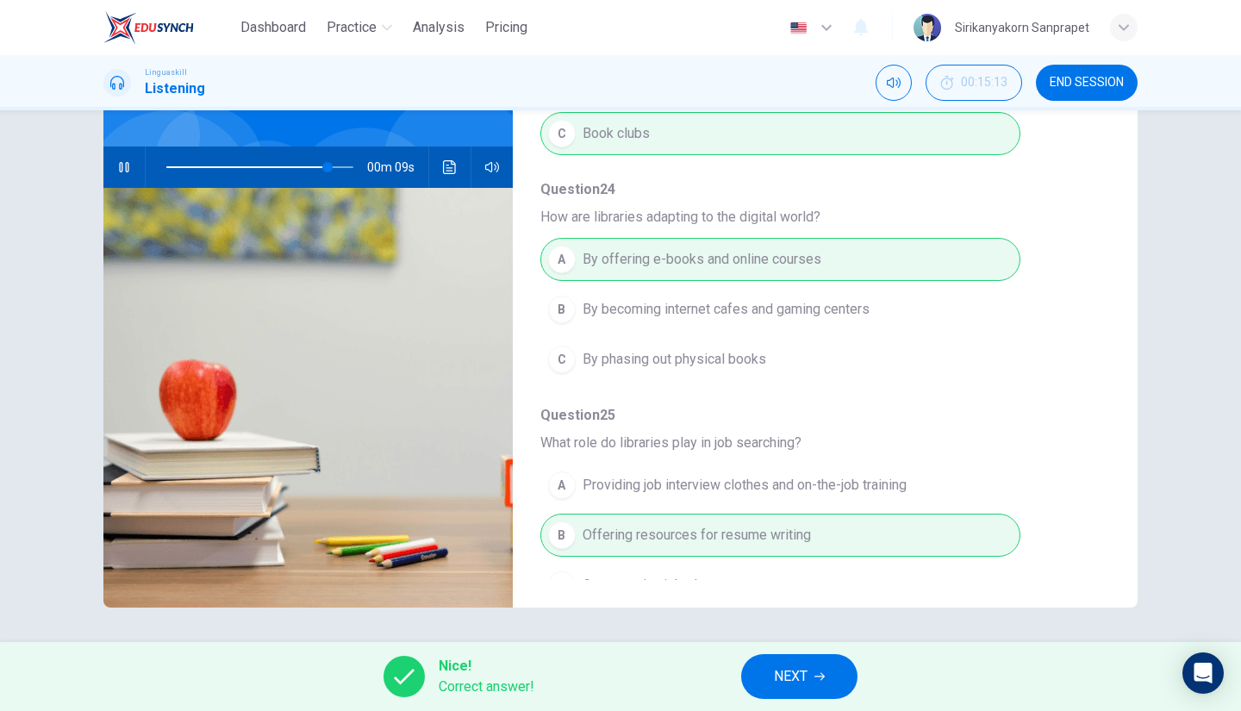
type input "87"
click at [785, 679] on span "NEXT" at bounding box center [791, 677] width 34 height 24
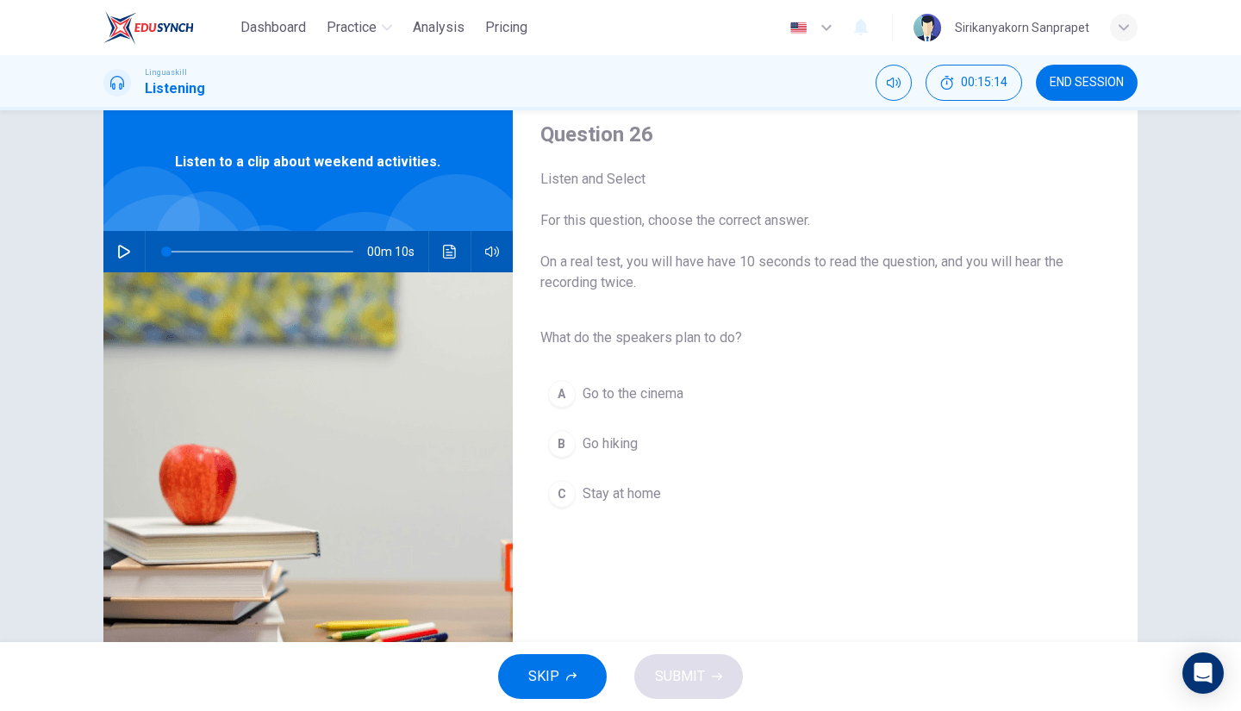
scroll to position [47, 0]
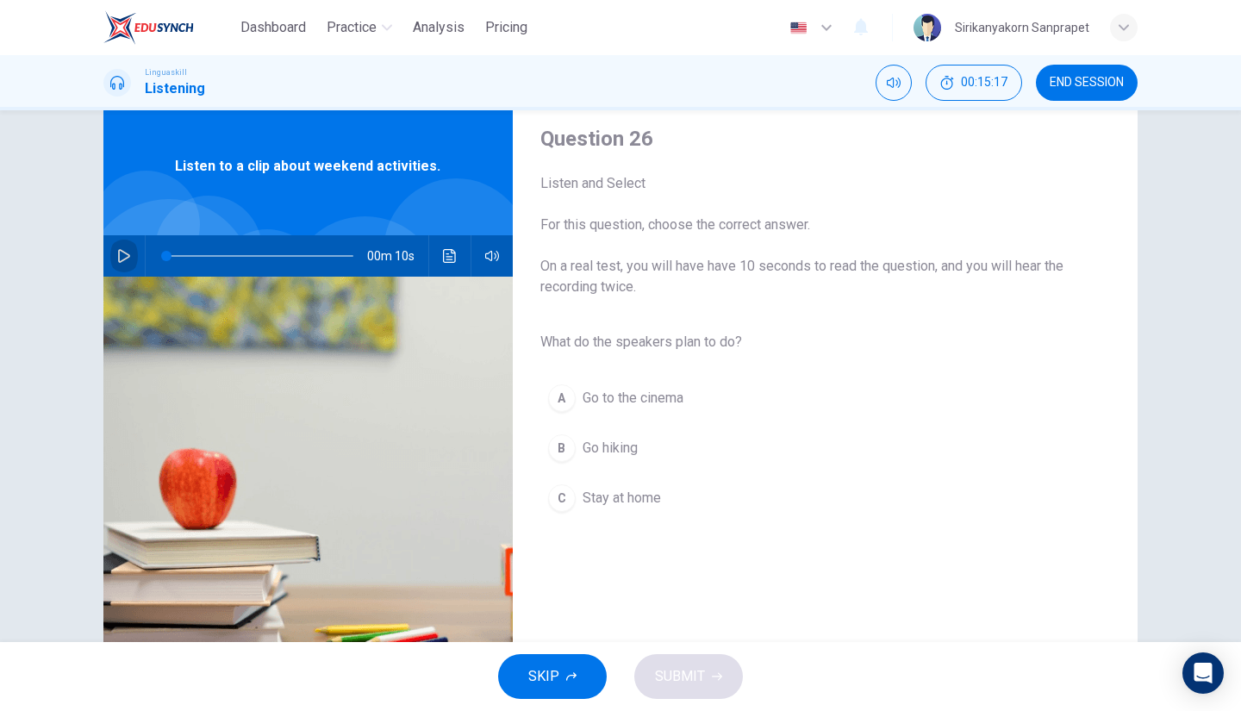
click at [110, 257] on button "button" at bounding box center [124, 255] width 28 height 41
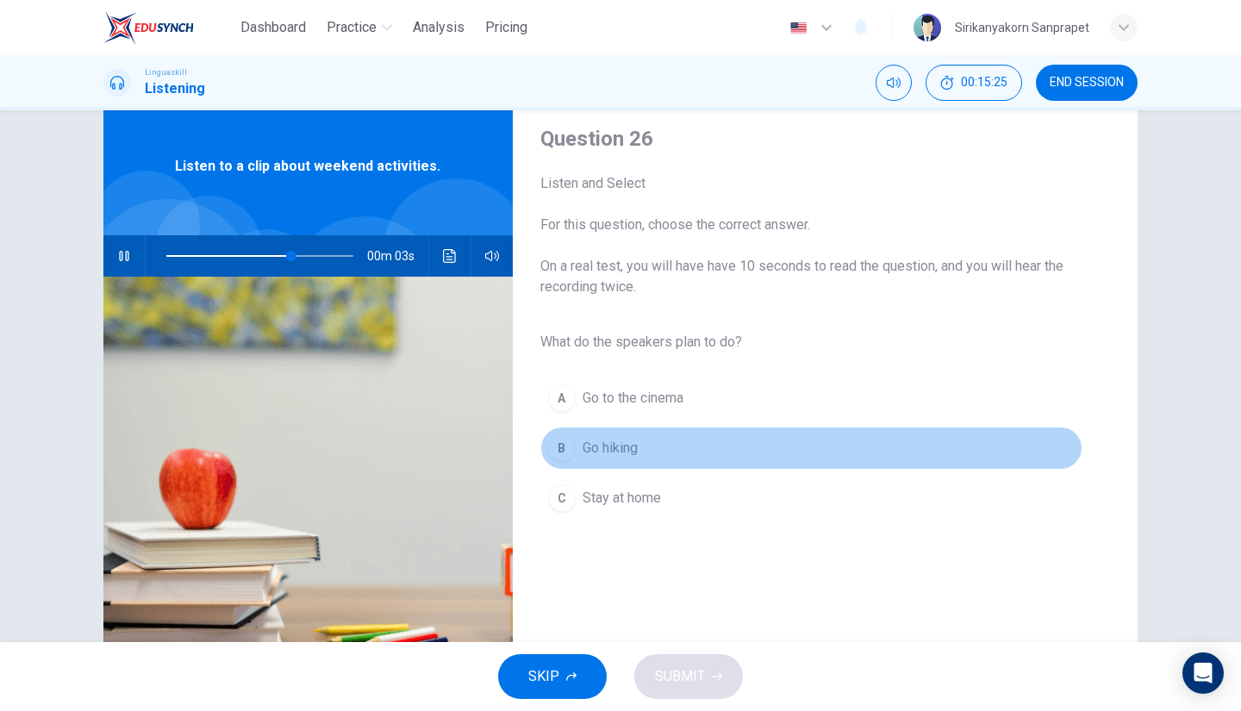
click at [559, 437] on div "B" at bounding box center [562, 448] width 28 height 28
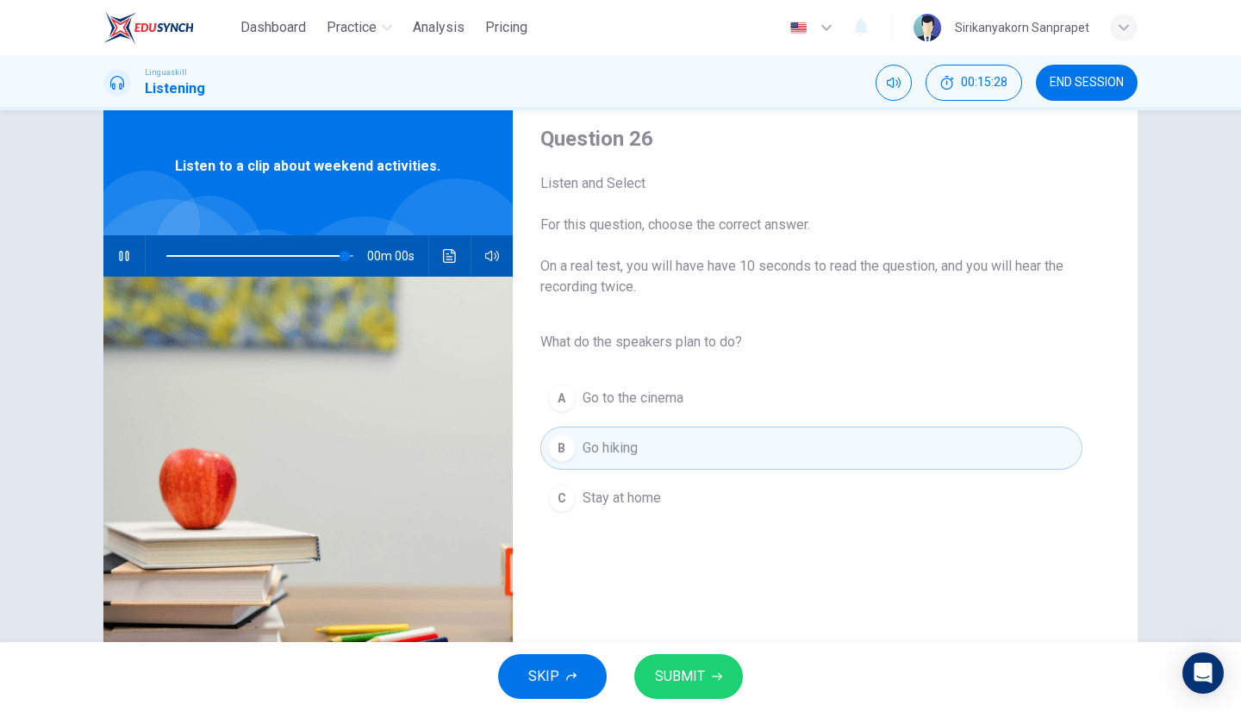
type input "0"
click at [704, 666] on button "SUBMIT" at bounding box center [688, 676] width 109 height 45
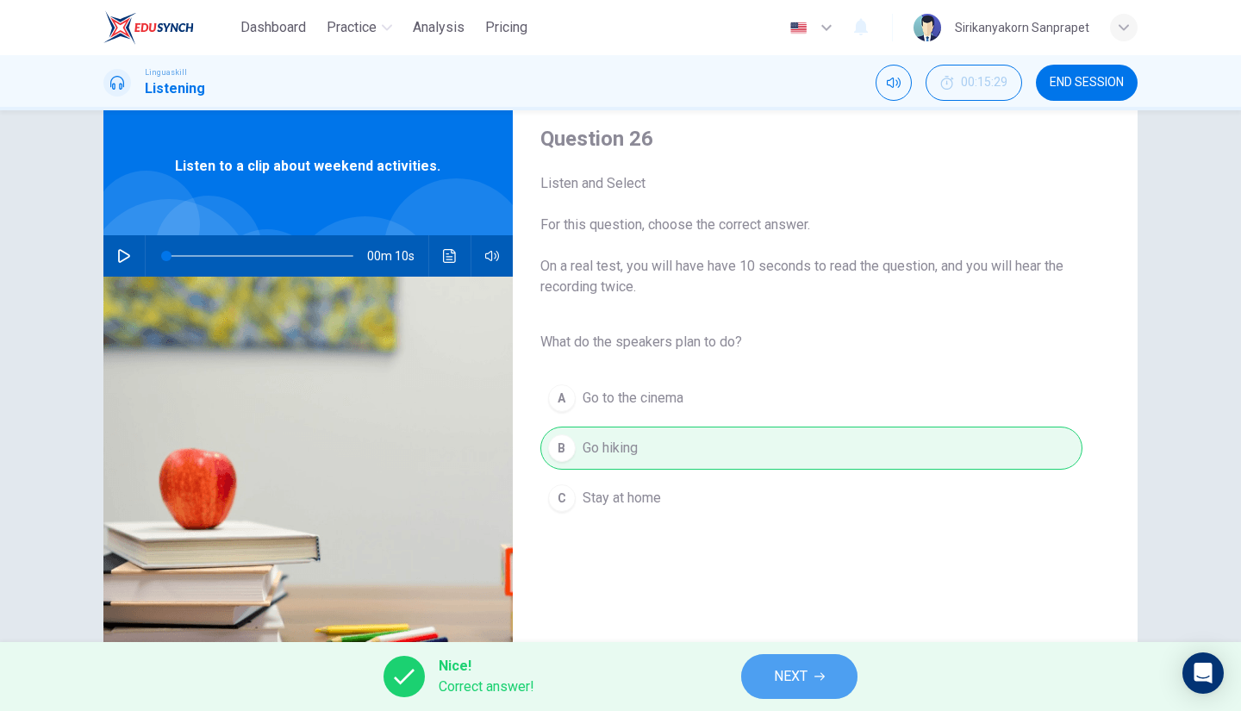
click at [805, 671] on span "NEXT" at bounding box center [791, 677] width 34 height 24
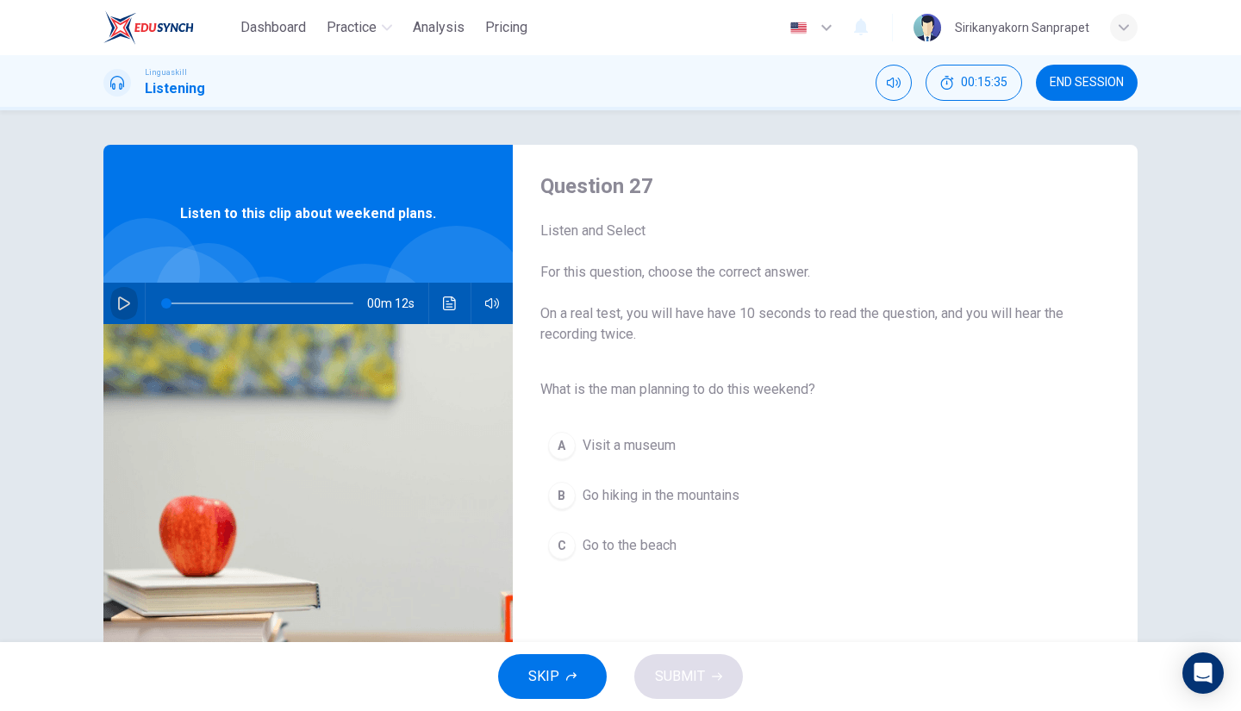
click at [124, 306] on icon "button" at bounding box center [124, 303] width 14 height 14
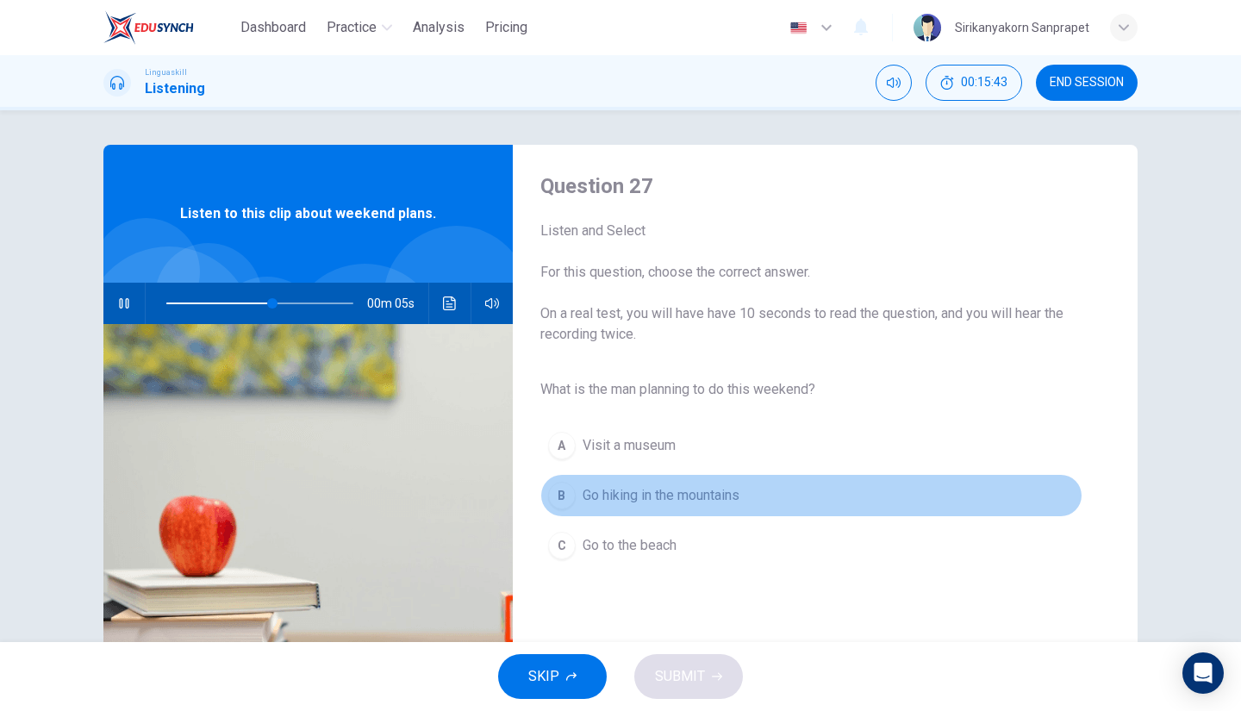
click at [560, 494] on div "B" at bounding box center [562, 496] width 28 height 28
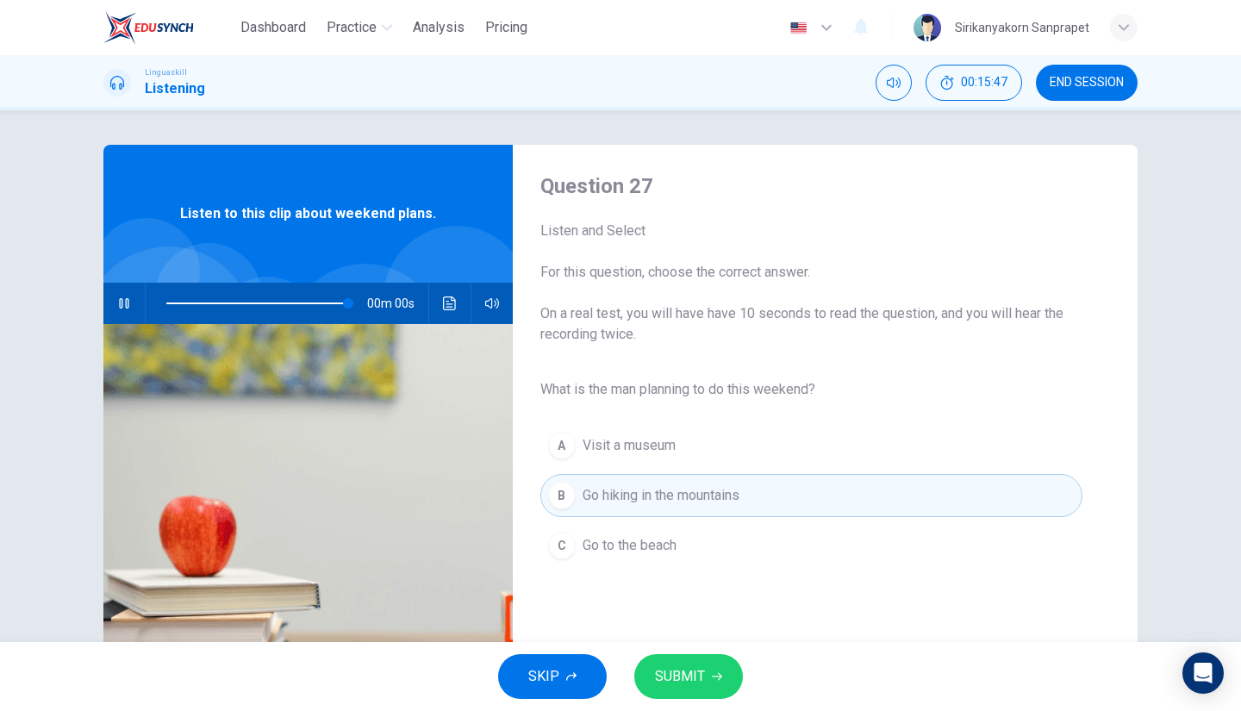
type input "0"
click at [693, 680] on span "SUBMIT" at bounding box center [680, 677] width 50 height 24
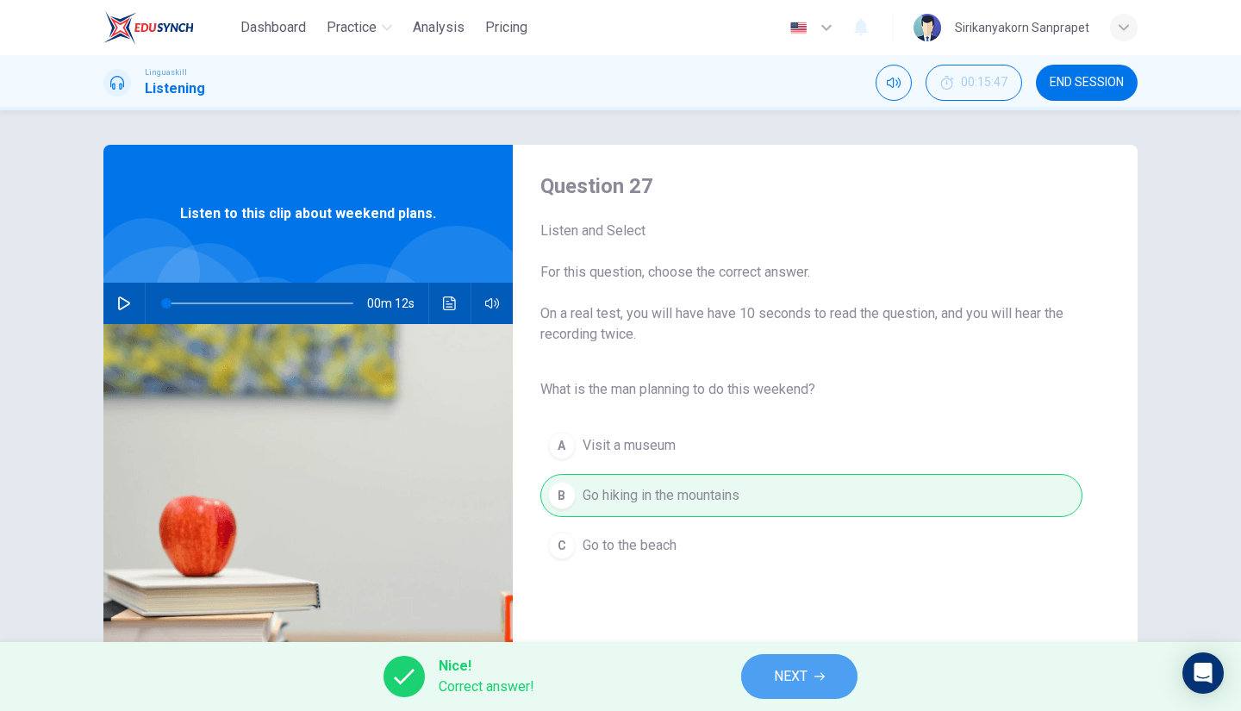
click at [793, 675] on span "NEXT" at bounding box center [791, 677] width 34 height 24
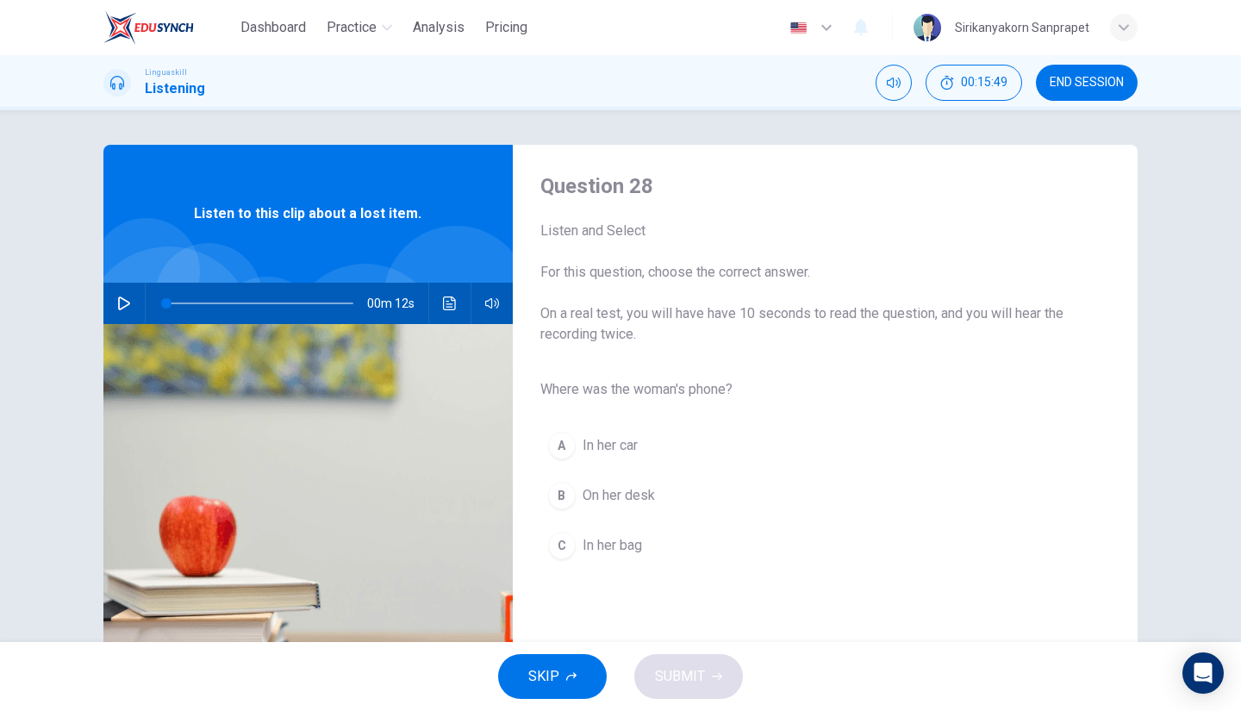
click at [117, 301] on icon "button" at bounding box center [124, 303] width 14 height 14
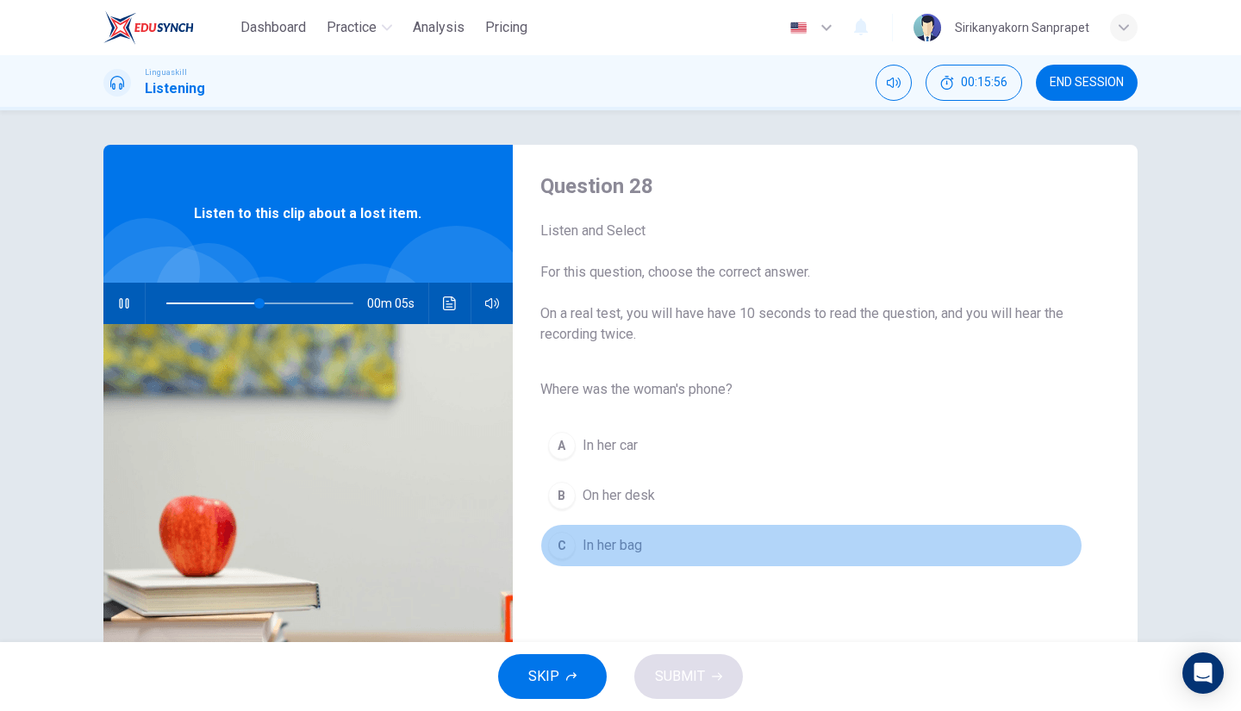
click at [560, 541] on div "C" at bounding box center [562, 546] width 28 height 28
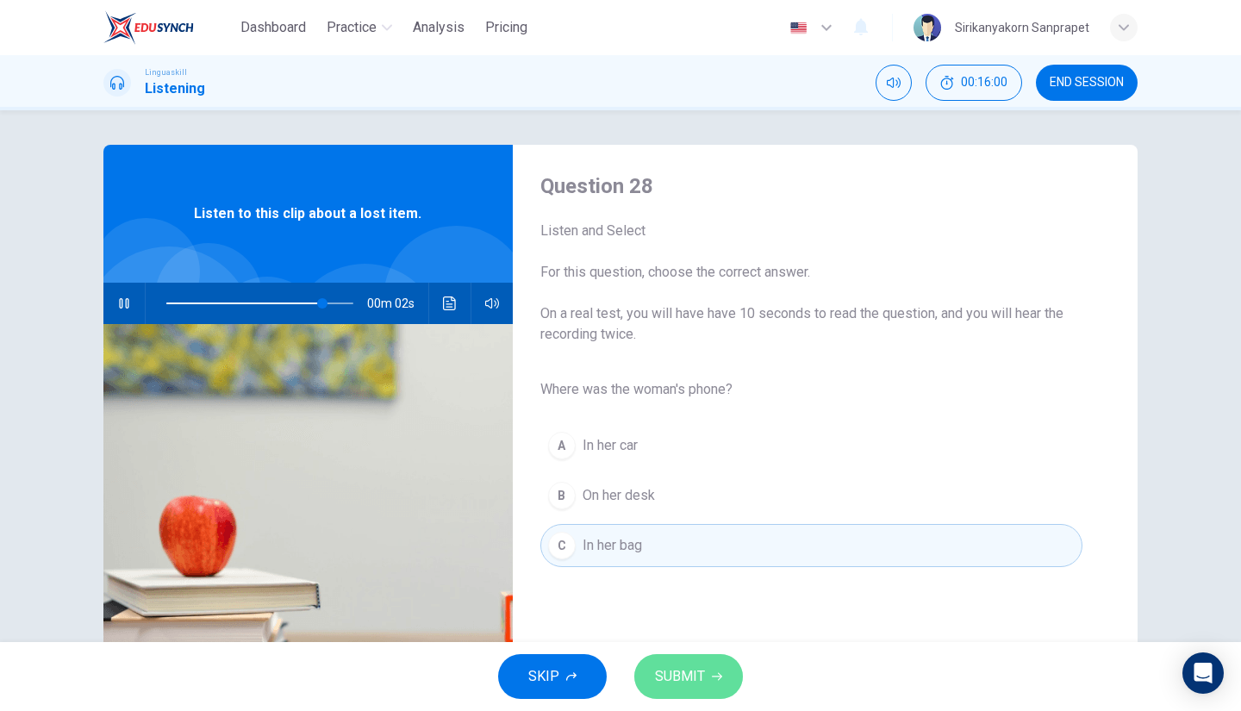
click at [679, 673] on span "SUBMIT" at bounding box center [680, 677] width 50 height 24
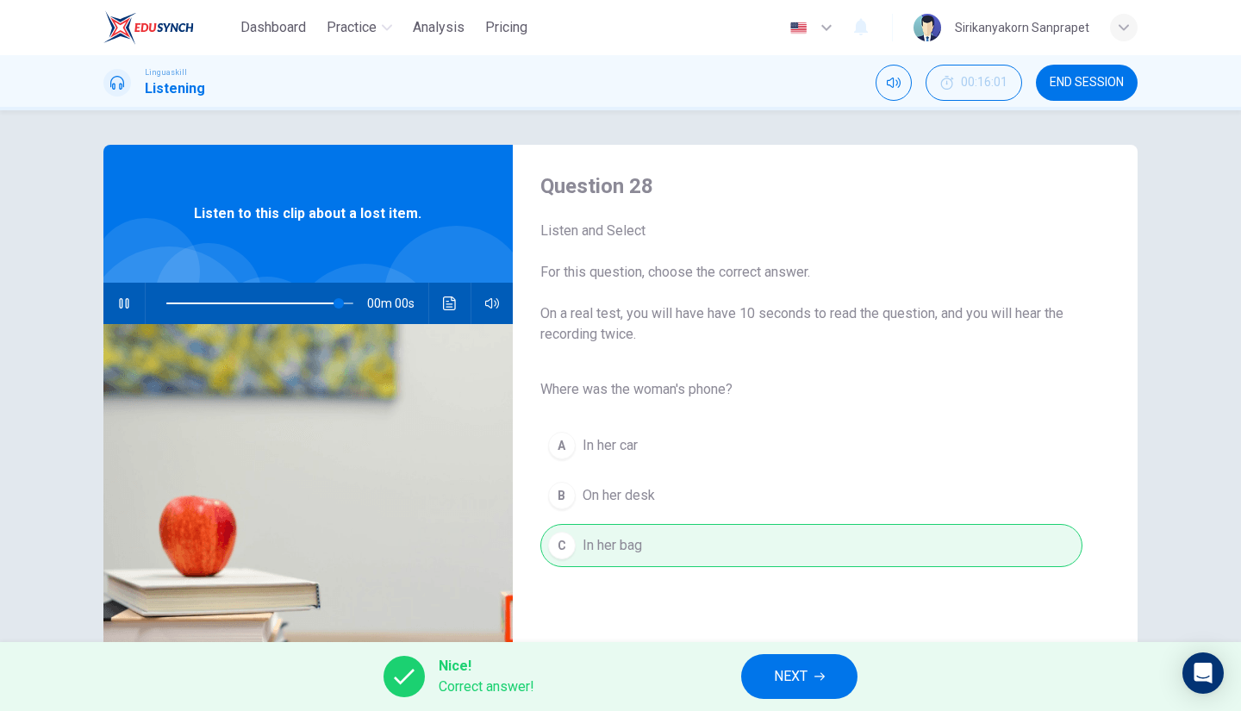
type input "0"
click at [792, 688] on span "NEXT" at bounding box center [791, 677] width 34 height 24
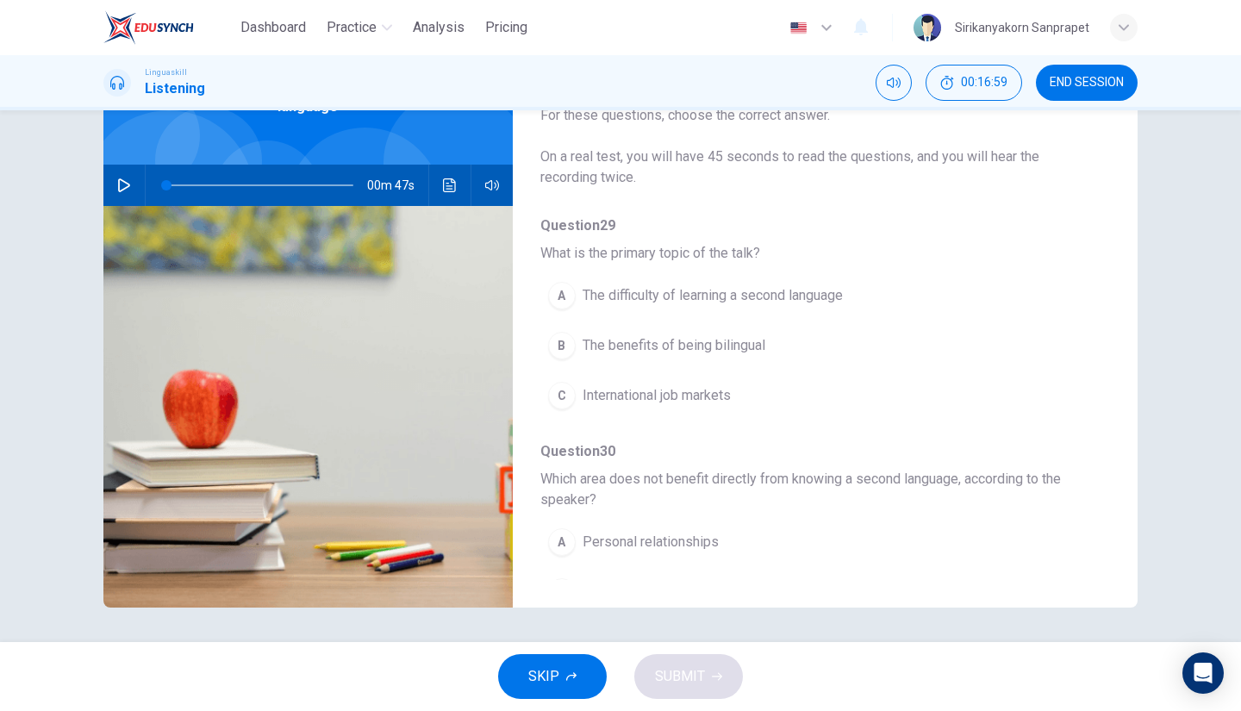
click at [120, 165] on button "button" at bounding box center [124, 185] width 28 height 41
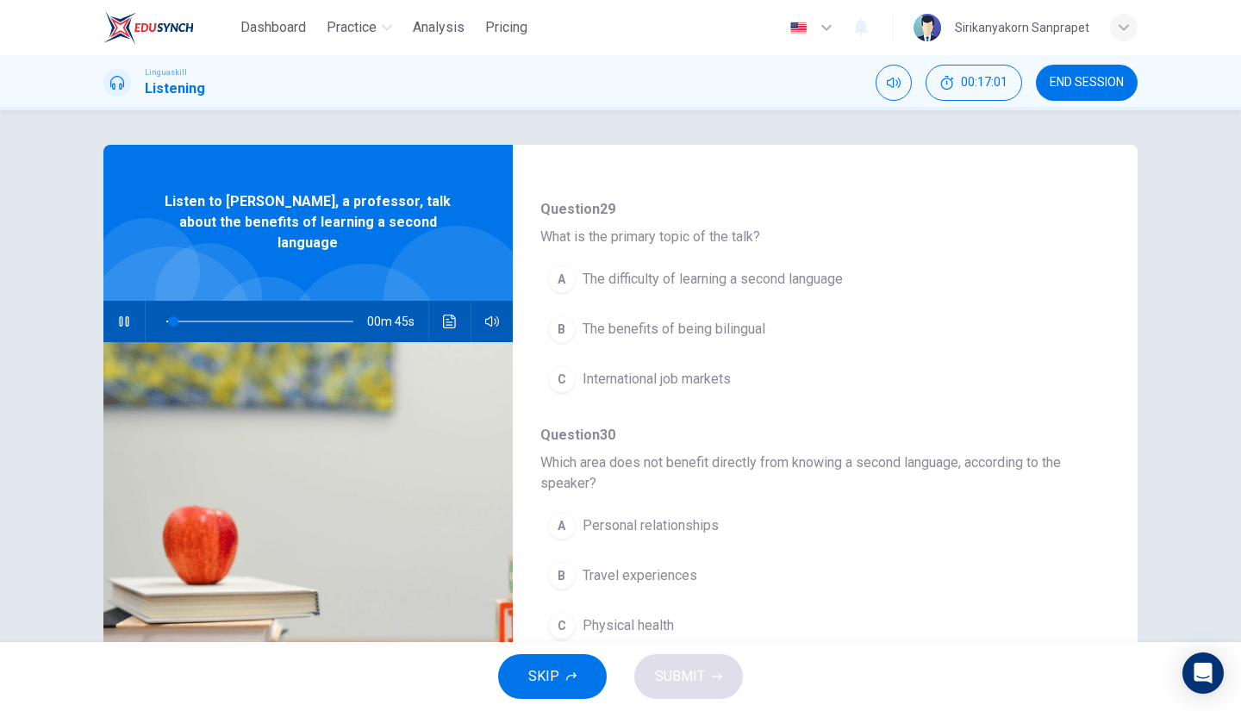
scroll to position [180, 0]
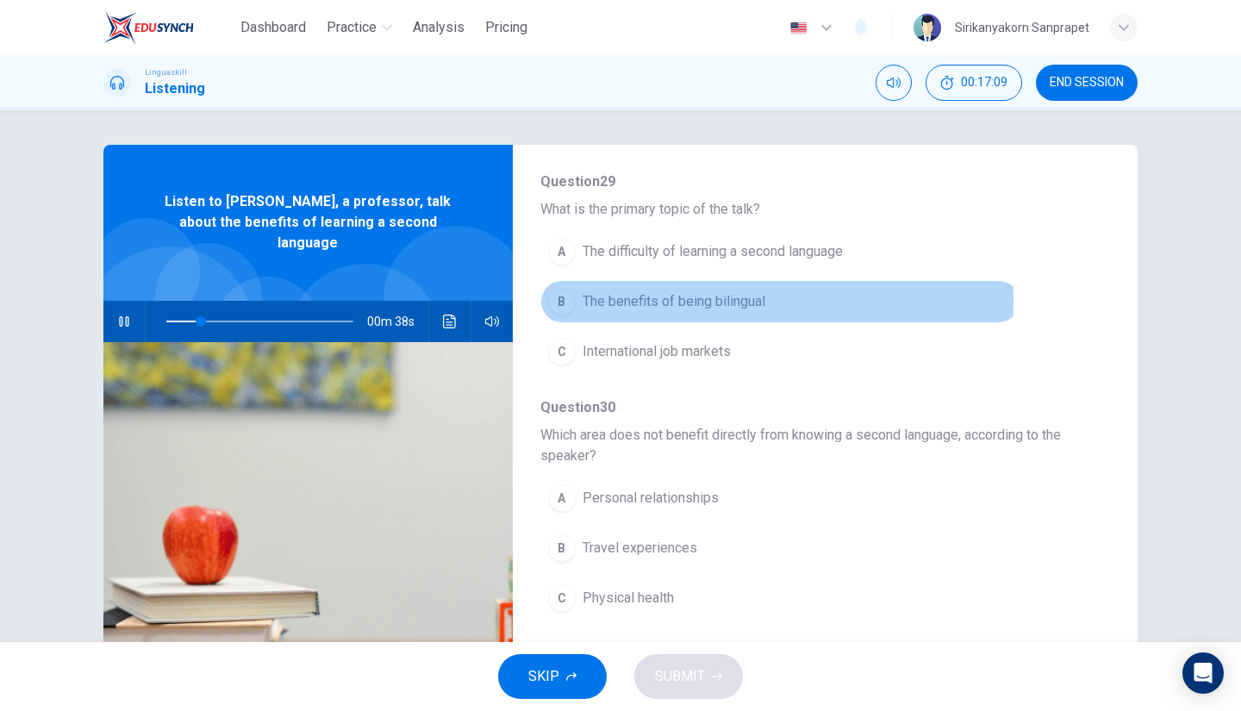
click at [558, 302] on div "B" at bounding box center [562, 302] width 28 height 28
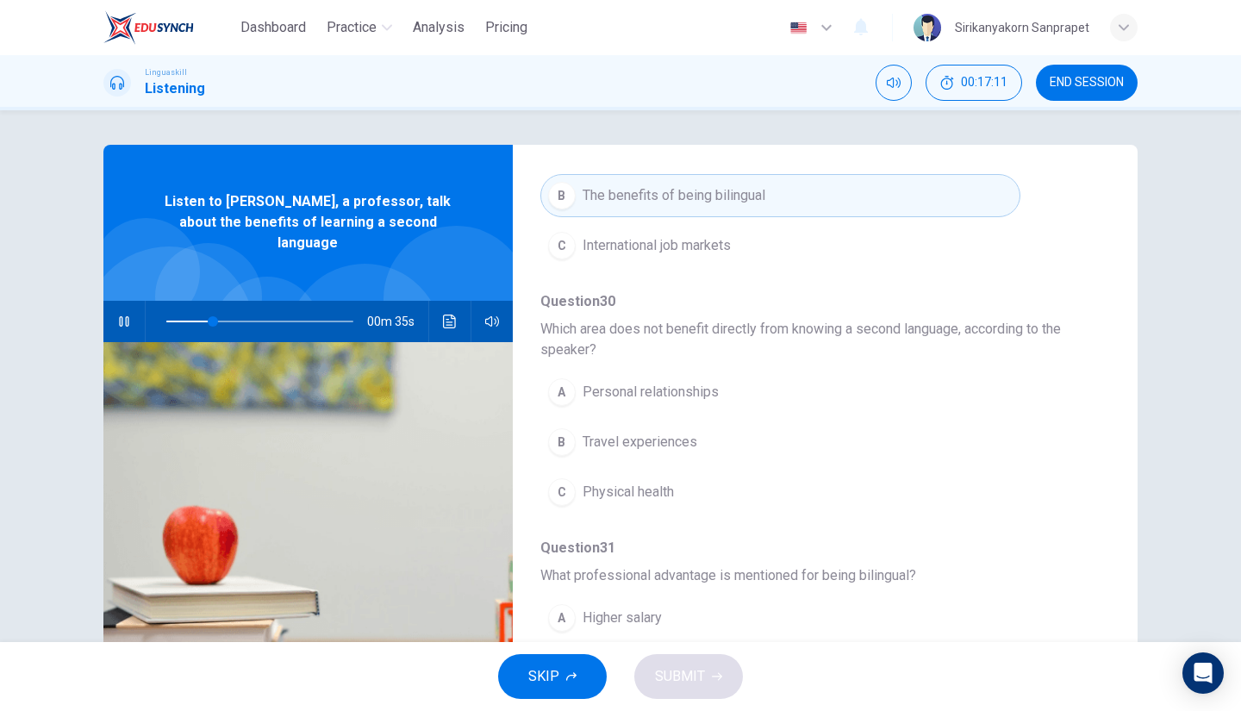
scroll to position [287, 0]
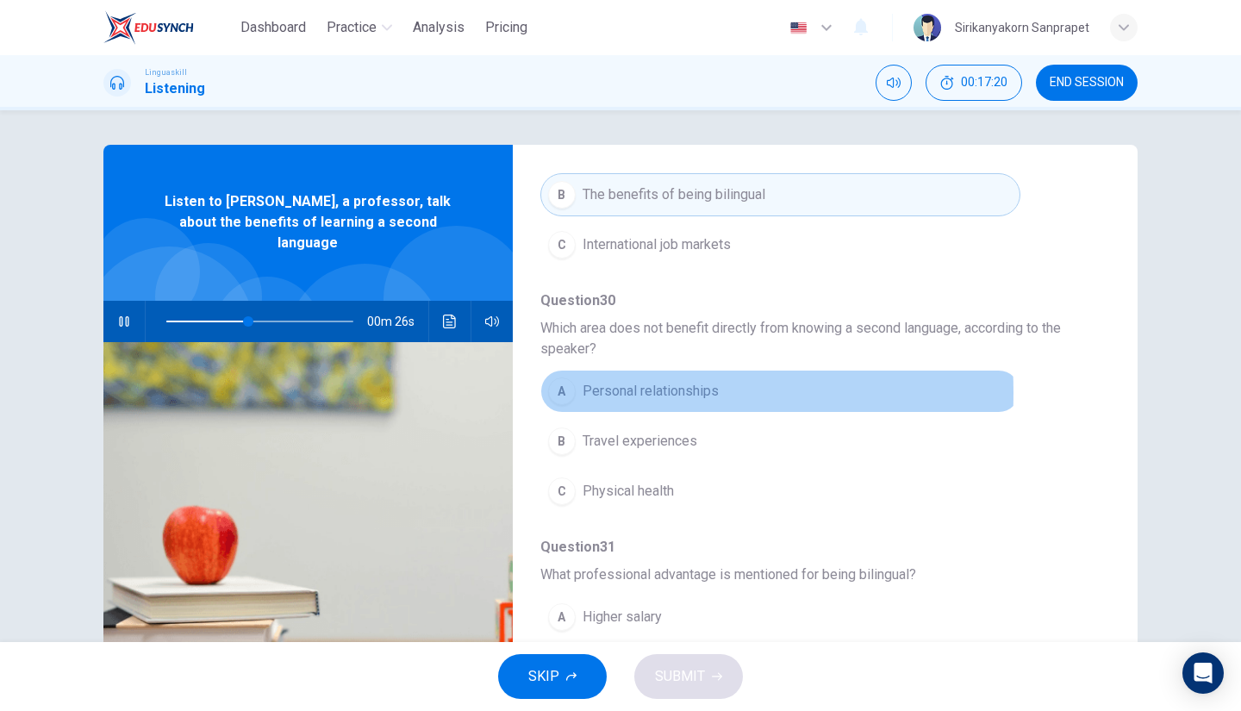
click at [555, 390] on div "A" at bounding box center [562, 392] width 28 height 28
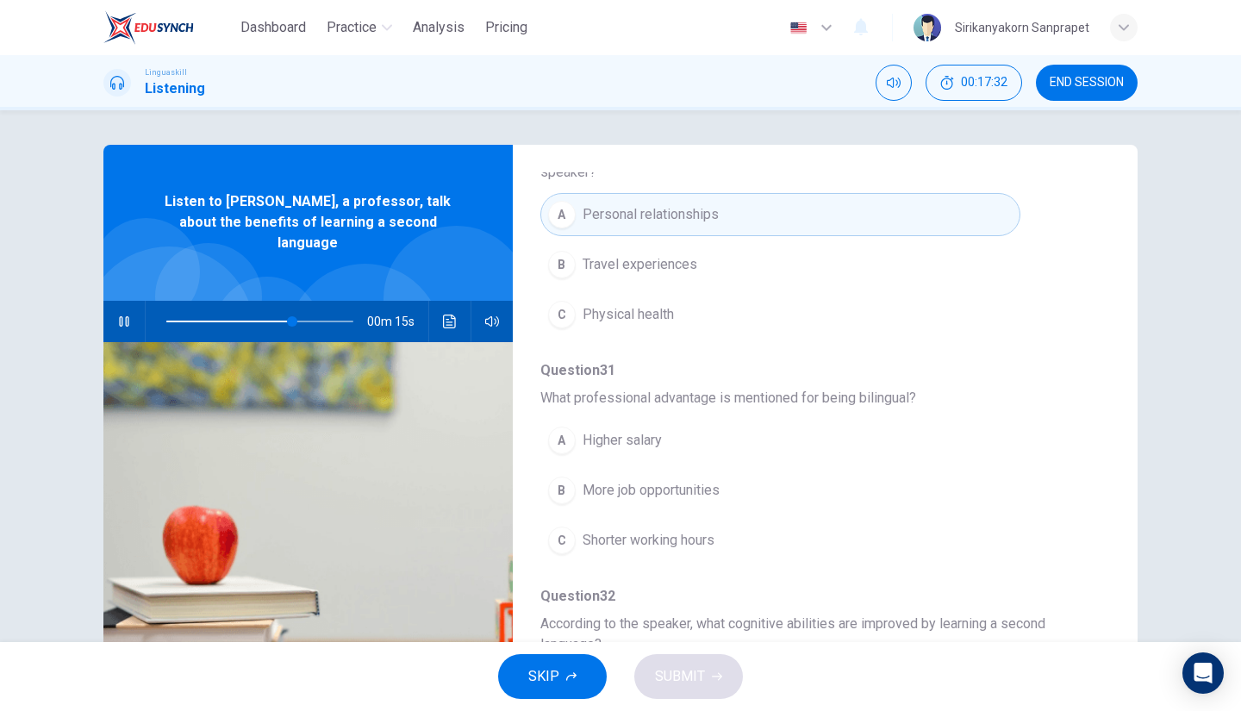
scroll to position [476, 0]
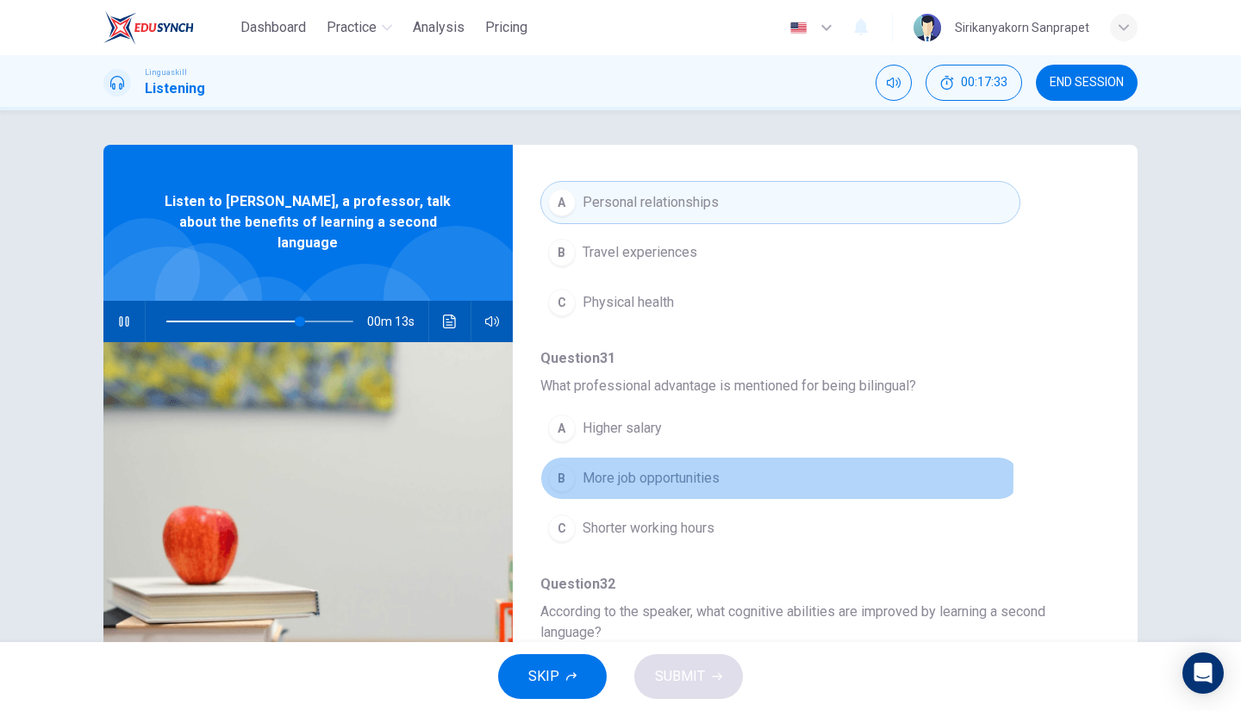
click at [553, 471] on div "B" at bounding box center [562, 479] width 28 height 28
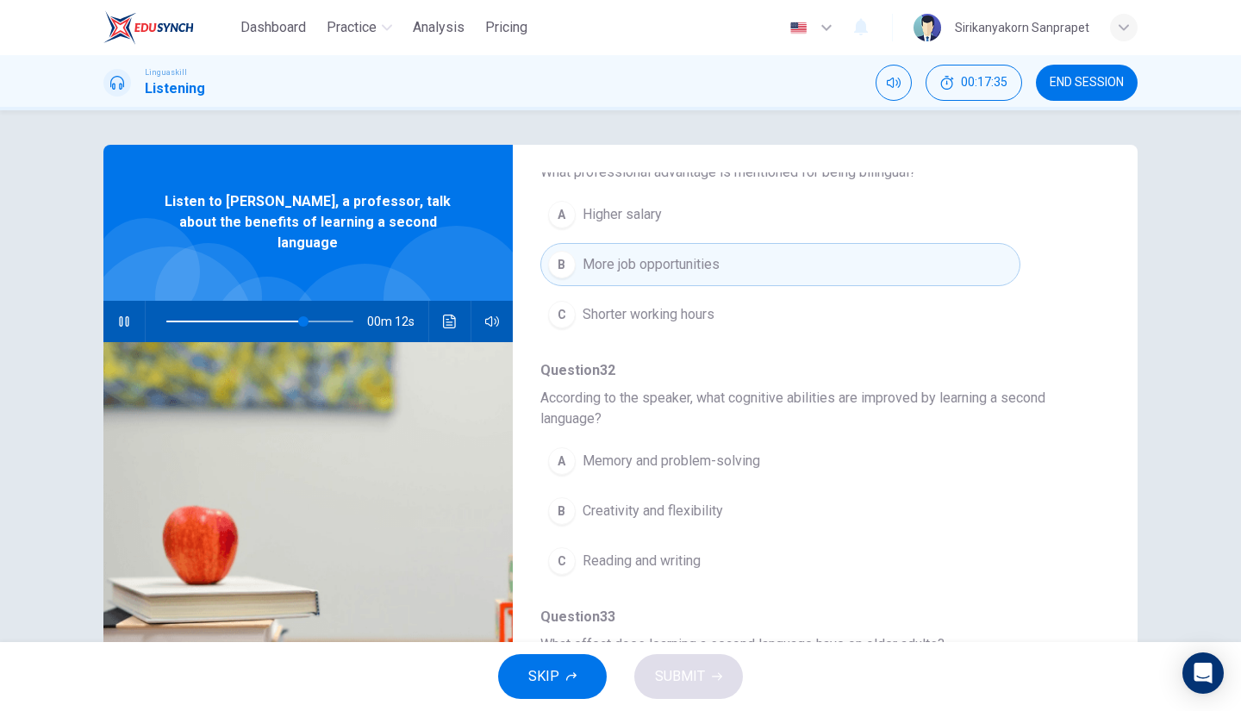
scroll to position [692, 0]
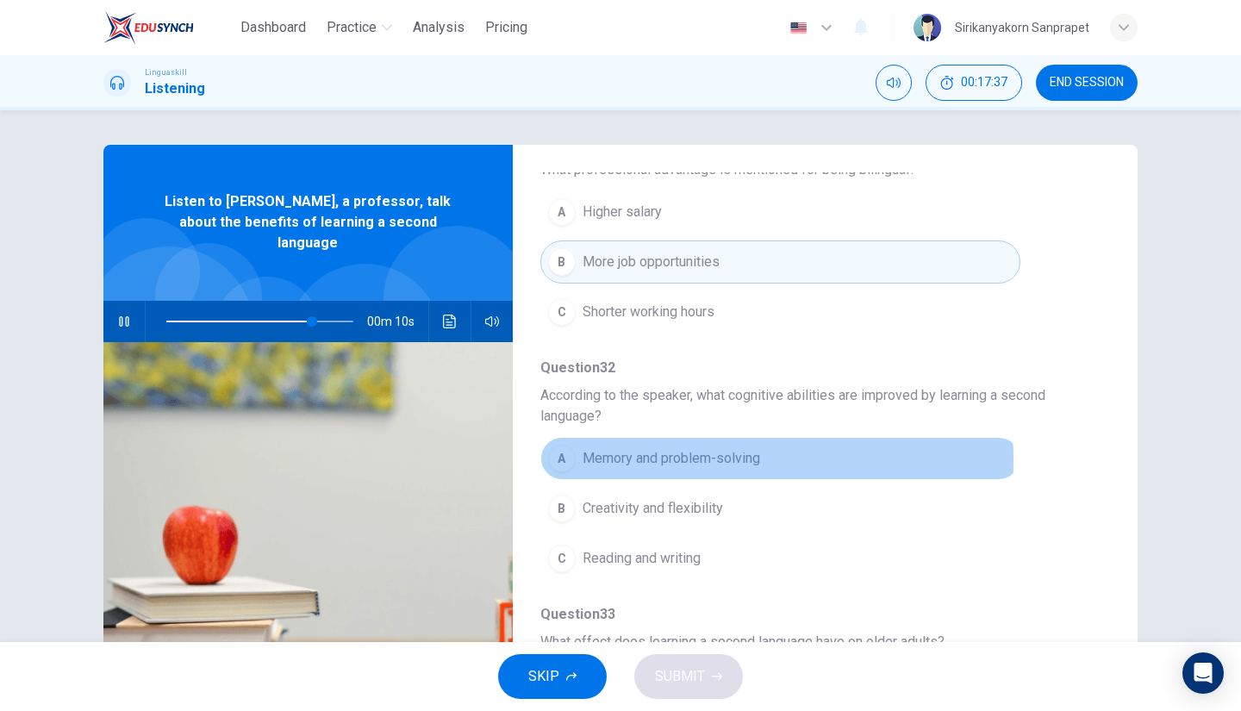
click at [560, 454] on div "A" at bounding box center [562, 459] width 28 height 28
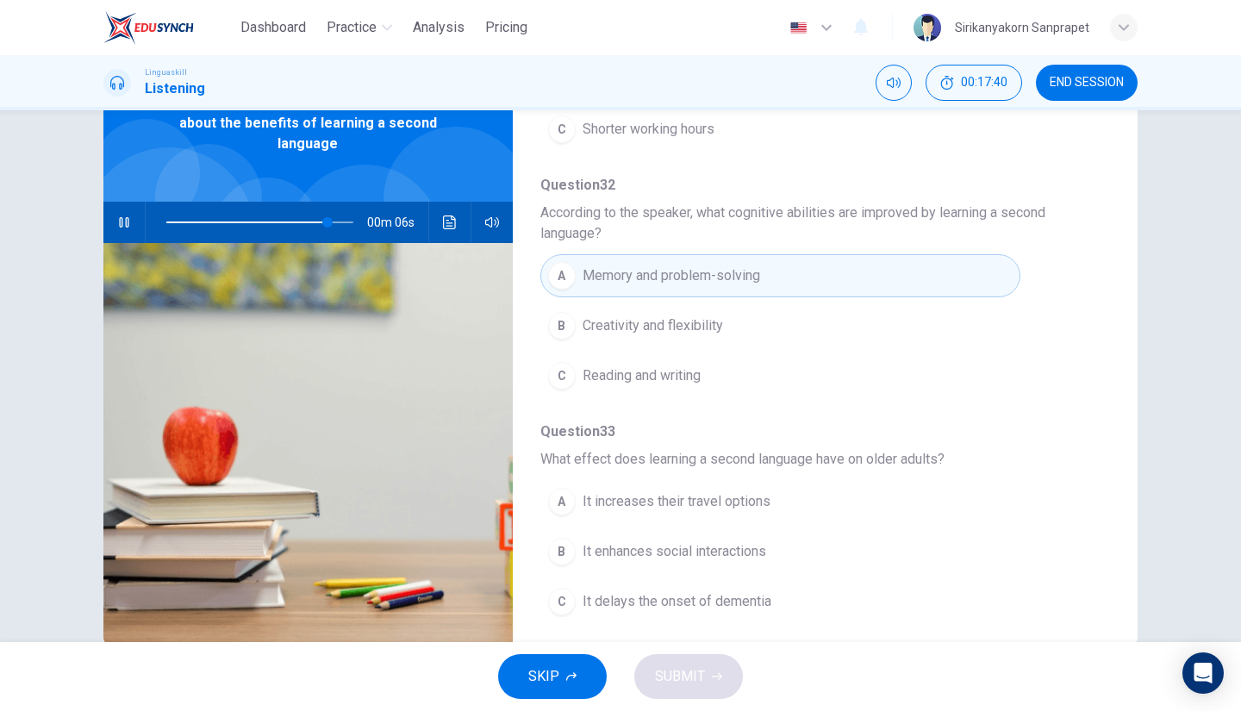
scroll to position [136, 0]
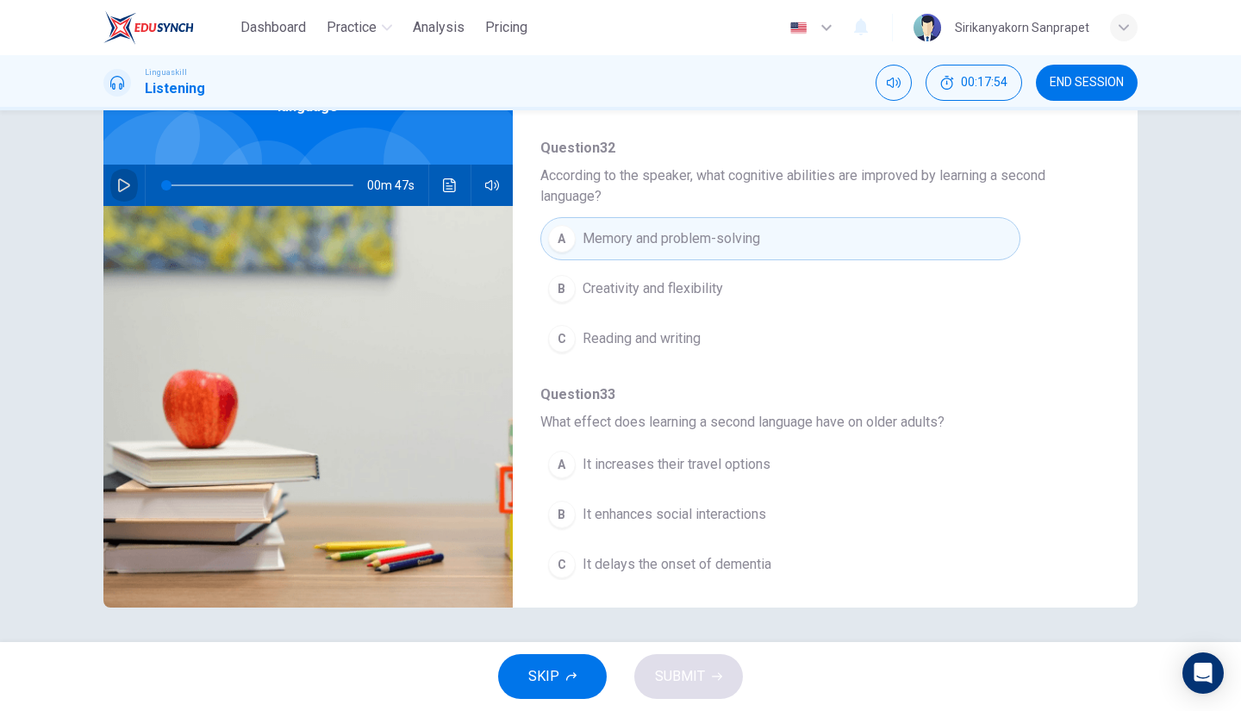
click at [122, 178] on icon "button" at bounding box center [124, 185] width 14 height 14
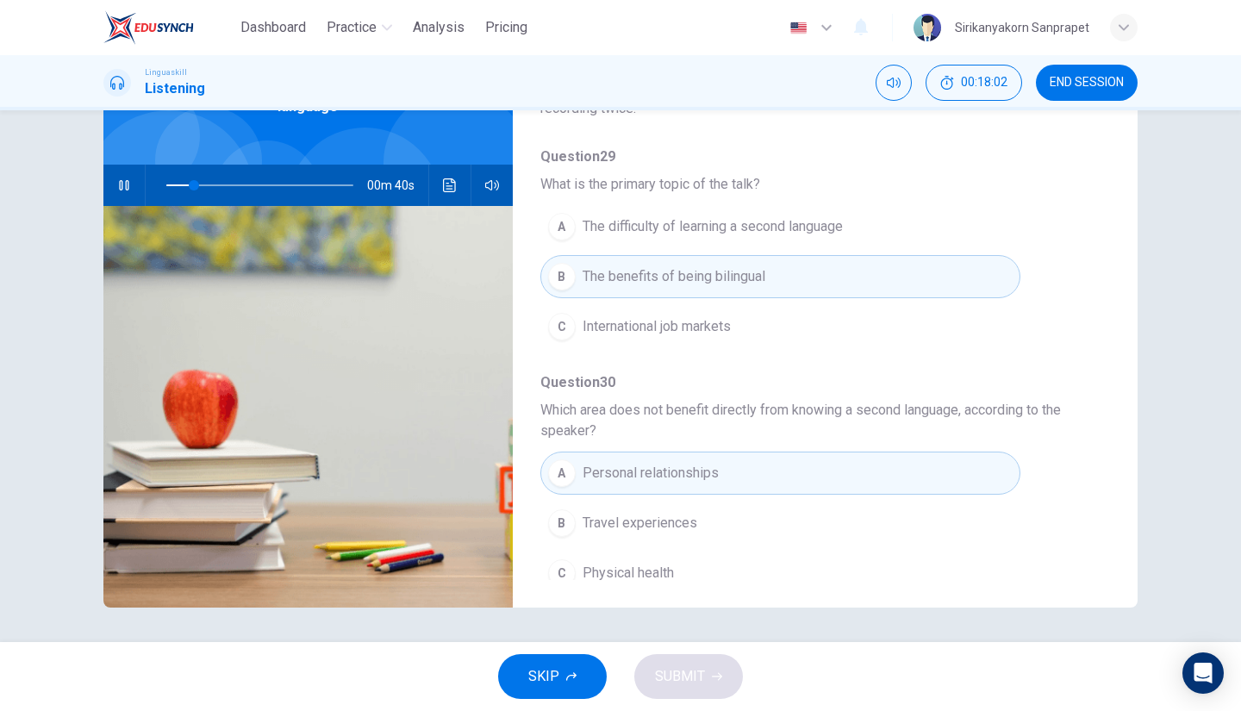
scroll to position [181, 0]
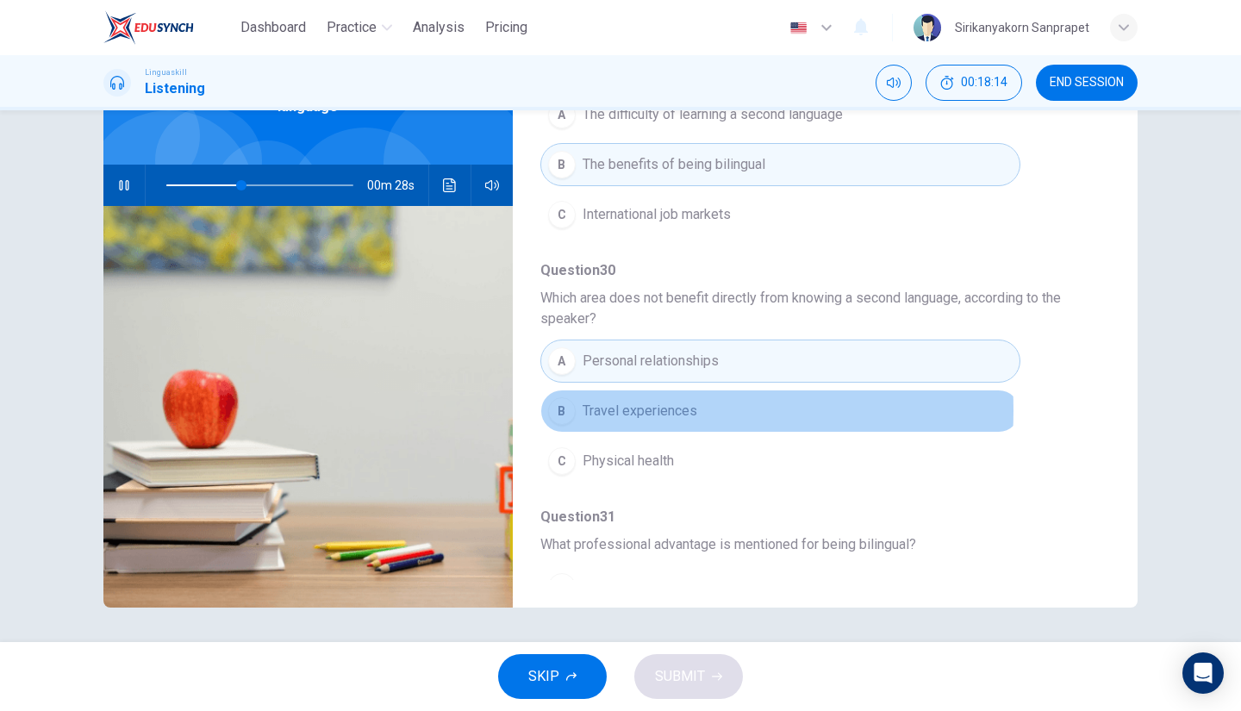
click at [612, 408] on span "Travel experiences" at bounding box center [640, 411] width 115 height 21
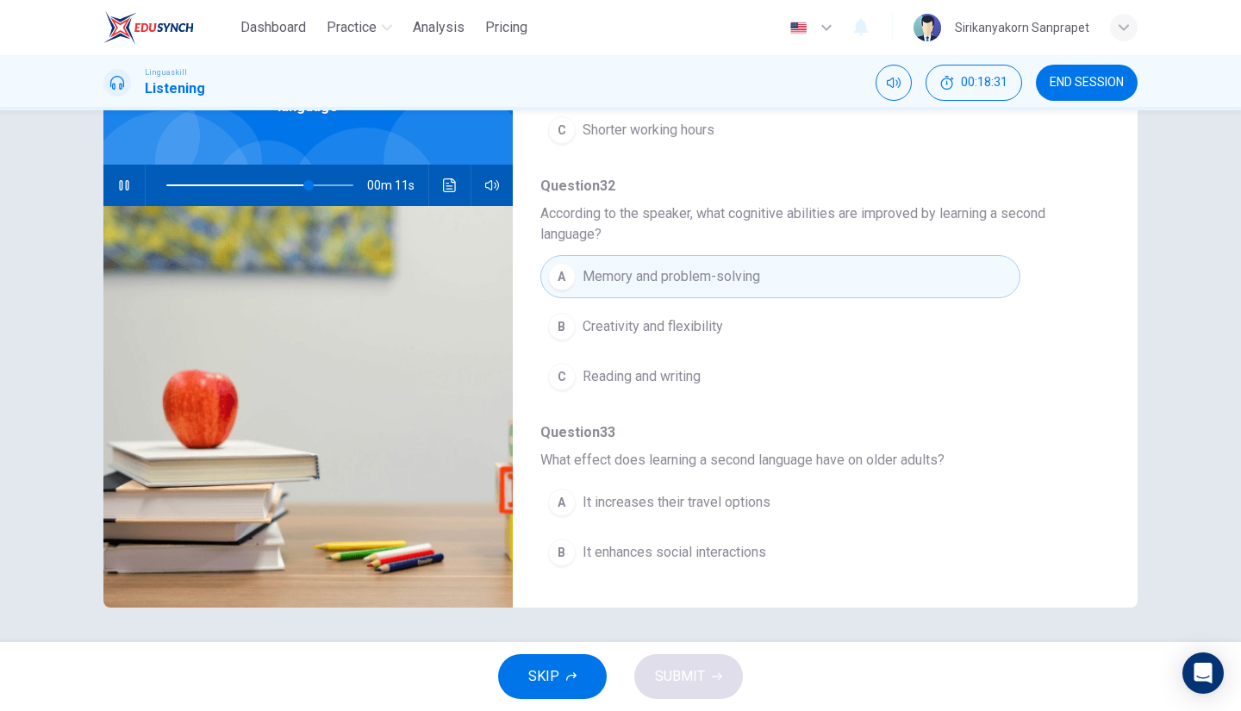
scroll to position [776, 0]
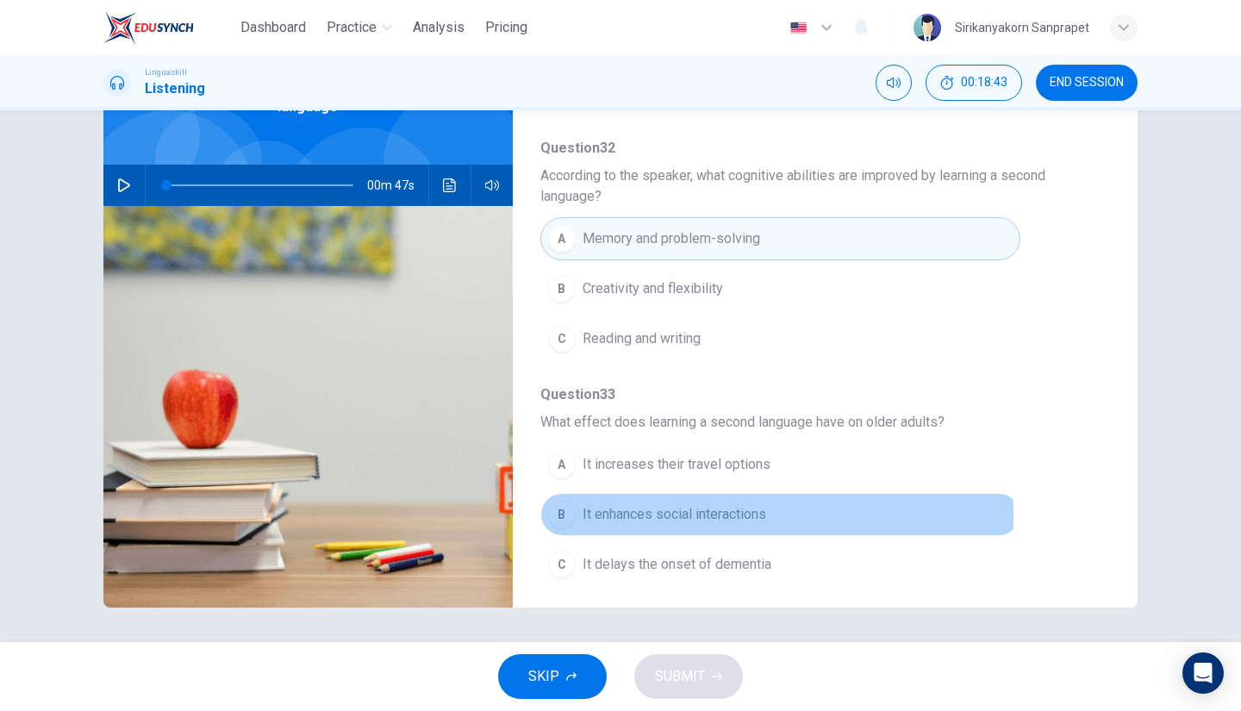
click at [556, 508] on div "B" at bounding box center [562, 515] width 28 height 28
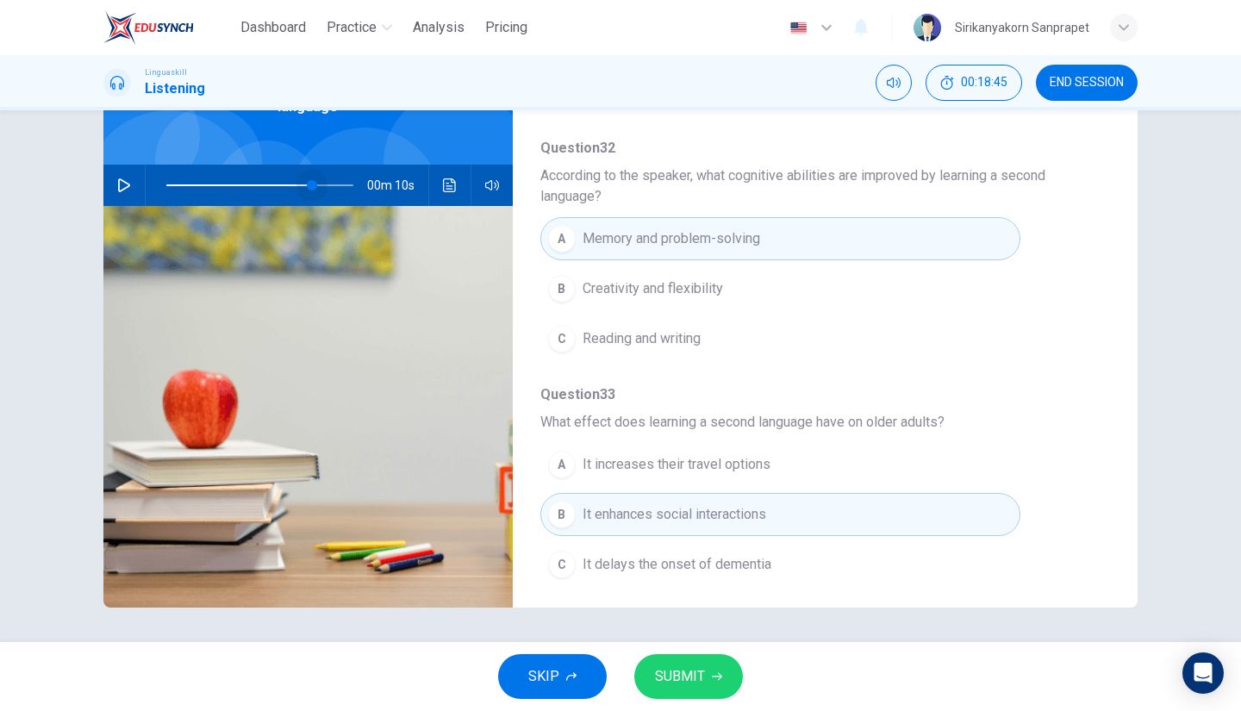
click at [309, 173] on span at bounding box center [259, 185] width 187 height 24
click at [121, 165] on button "button" at bounding box center [124, 185] width 28 height 41
click at [294, 173] on span at bounding box center [259, 185] width 187 height 24
click at [632, 554] on span "It delays the onset of dementia" at bounding box center [677, 564] width 189 height 21
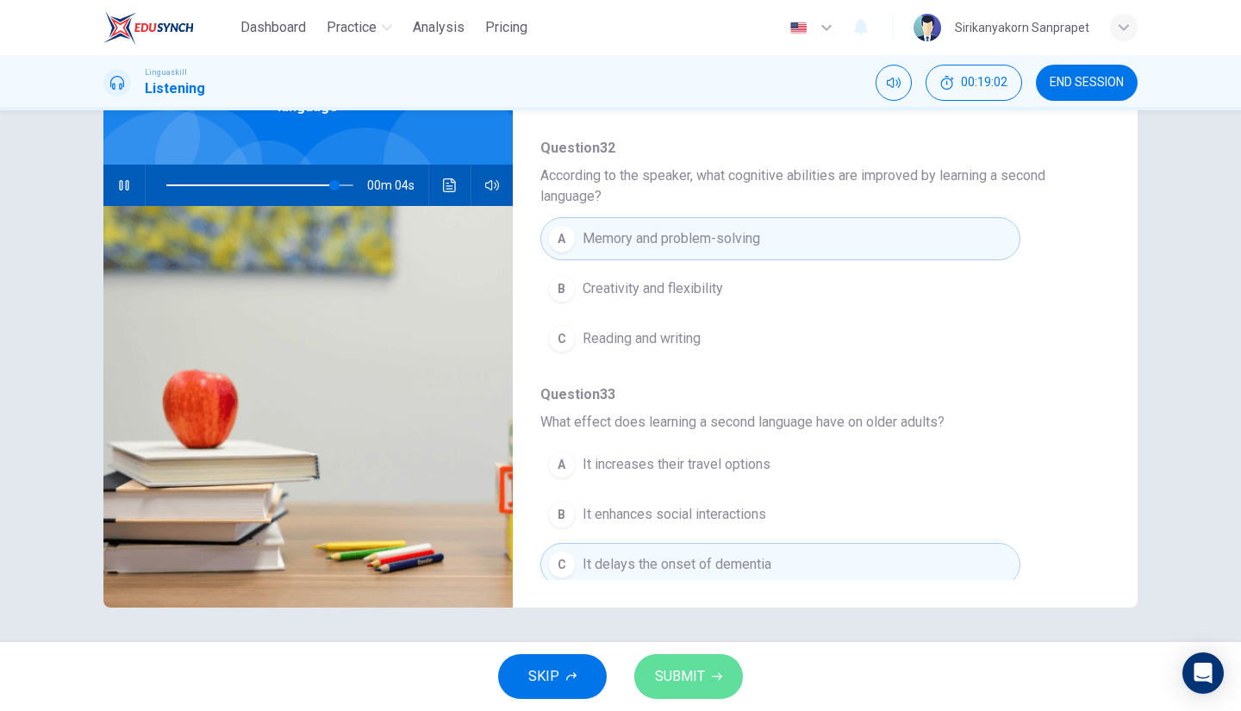
click at [695, 674] on span "SUBMIT" at bounding box center [680, 677] width 50 height 24
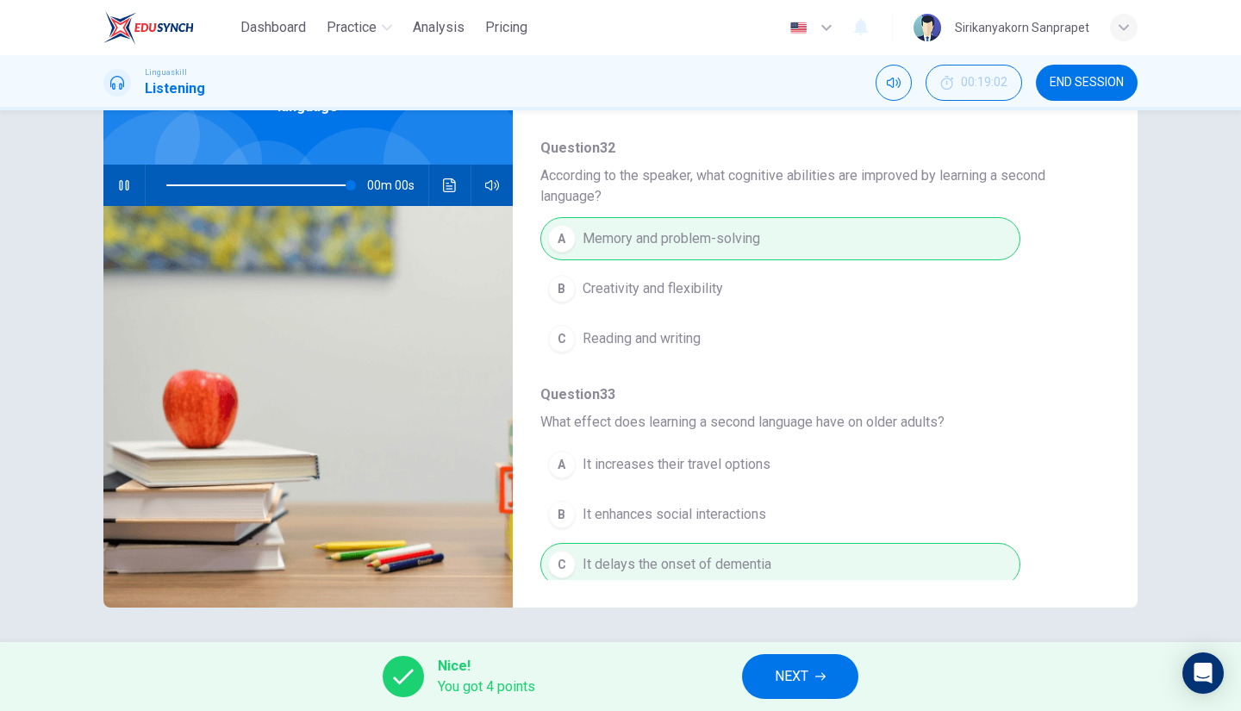
type input "0"
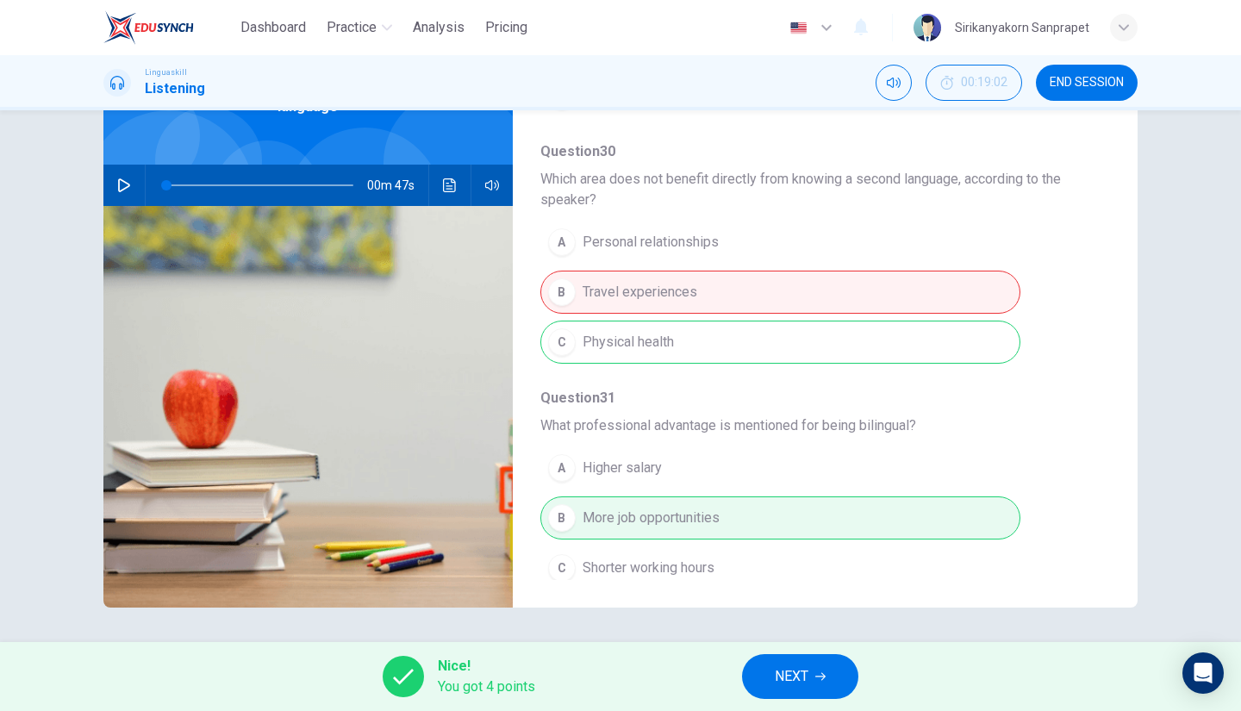
scroll to position [298, 0]
click at [795, 685] on span "NEXT" at bounding box center [792, 677] width 34 height 24
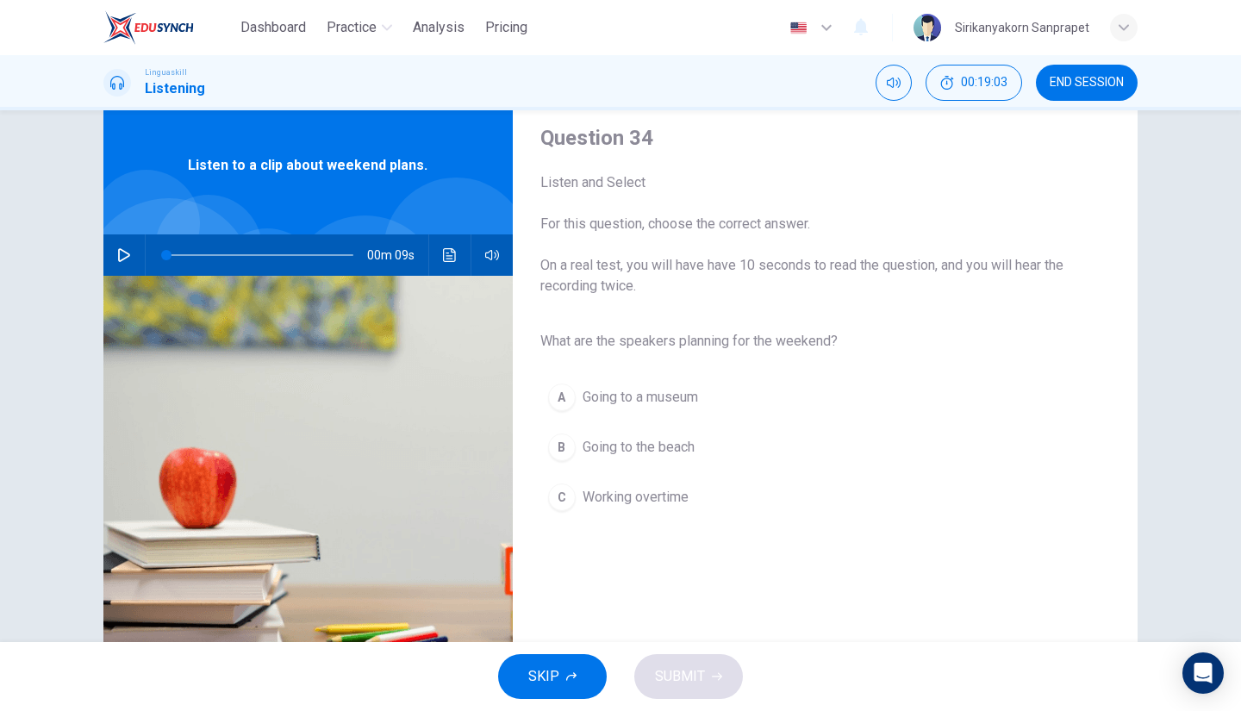
scroll to position [50, 0]
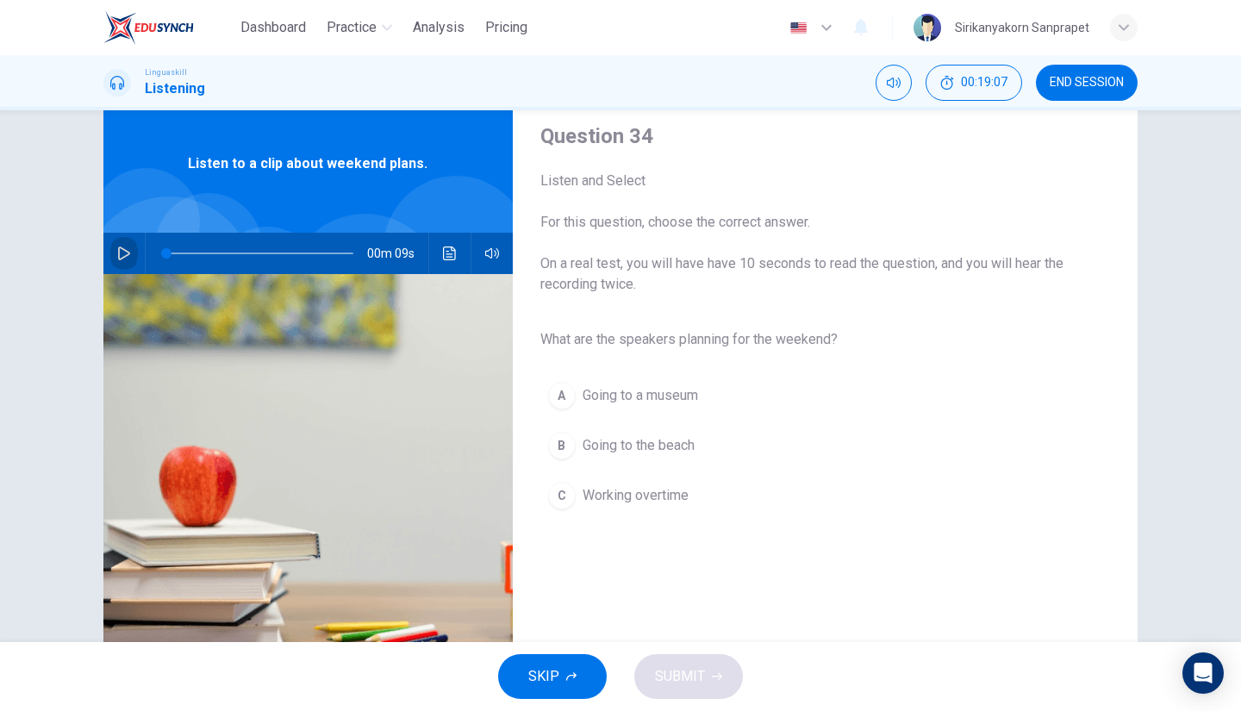
click at [117, 253] on icon "button" at bounding box center [124, 254] width 14 height 14
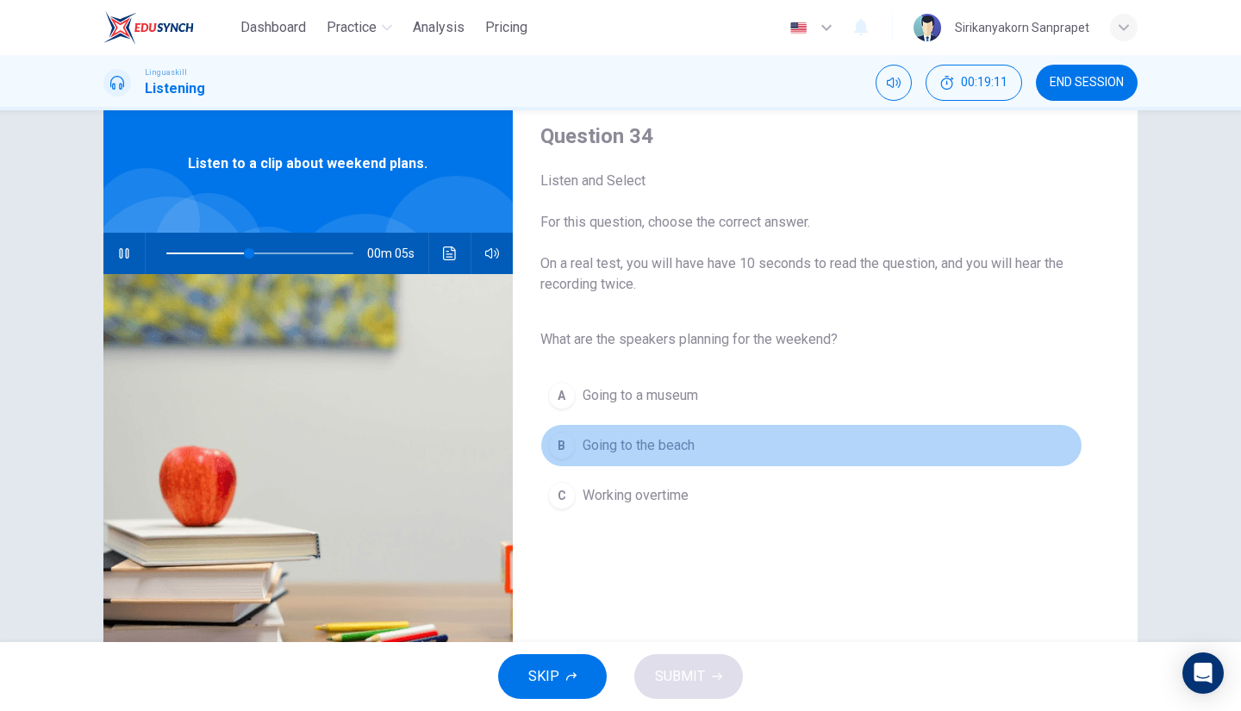
click at [608, 438] on span "Going to the beach" at bounding box center [639, 445] width 112 height 21
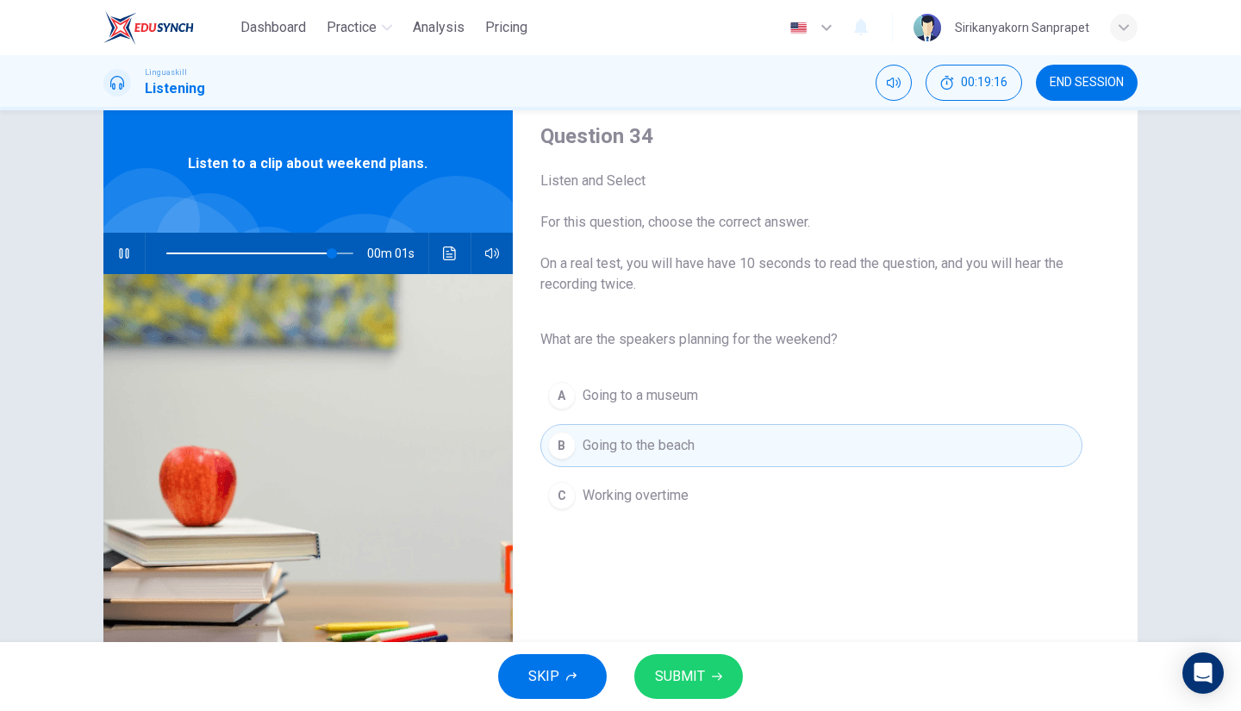
type input "0"
click at [659, 670] on span "SUBMIT" at bounding box center [680, 677] width 50 height 24
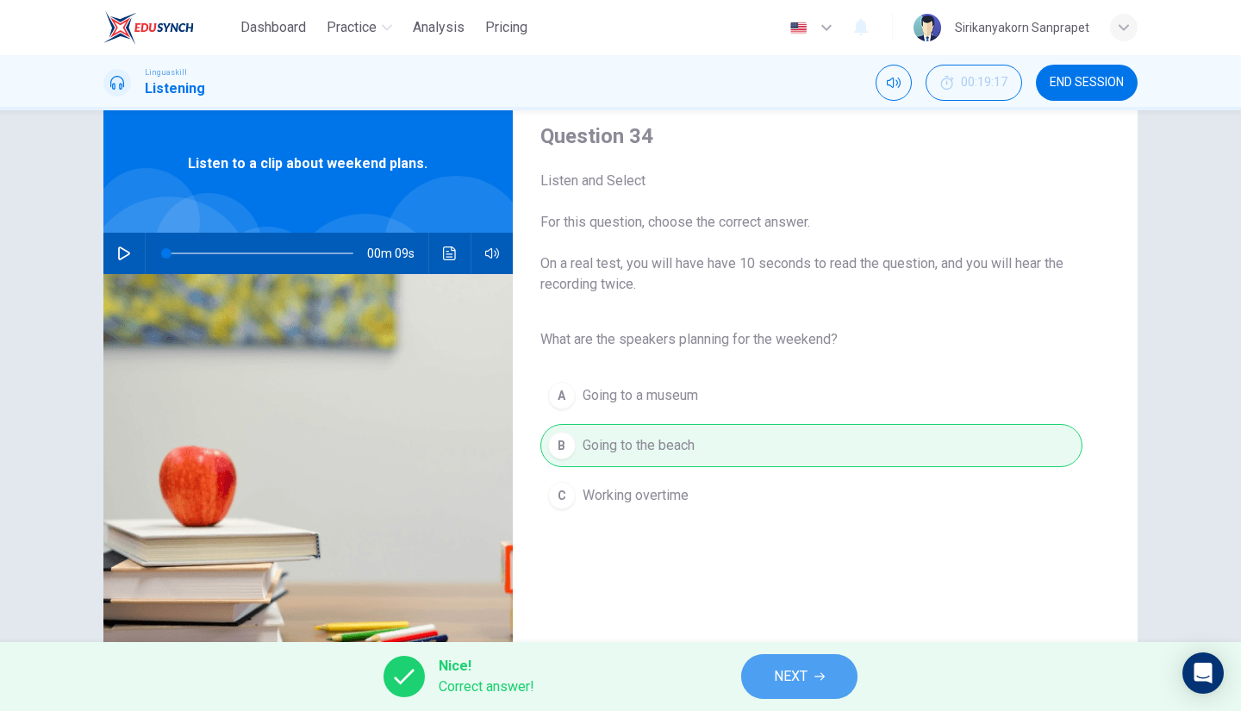
click at [800, 689] on span "NEXT" at bounding box center [791, 677] width 34 height 24
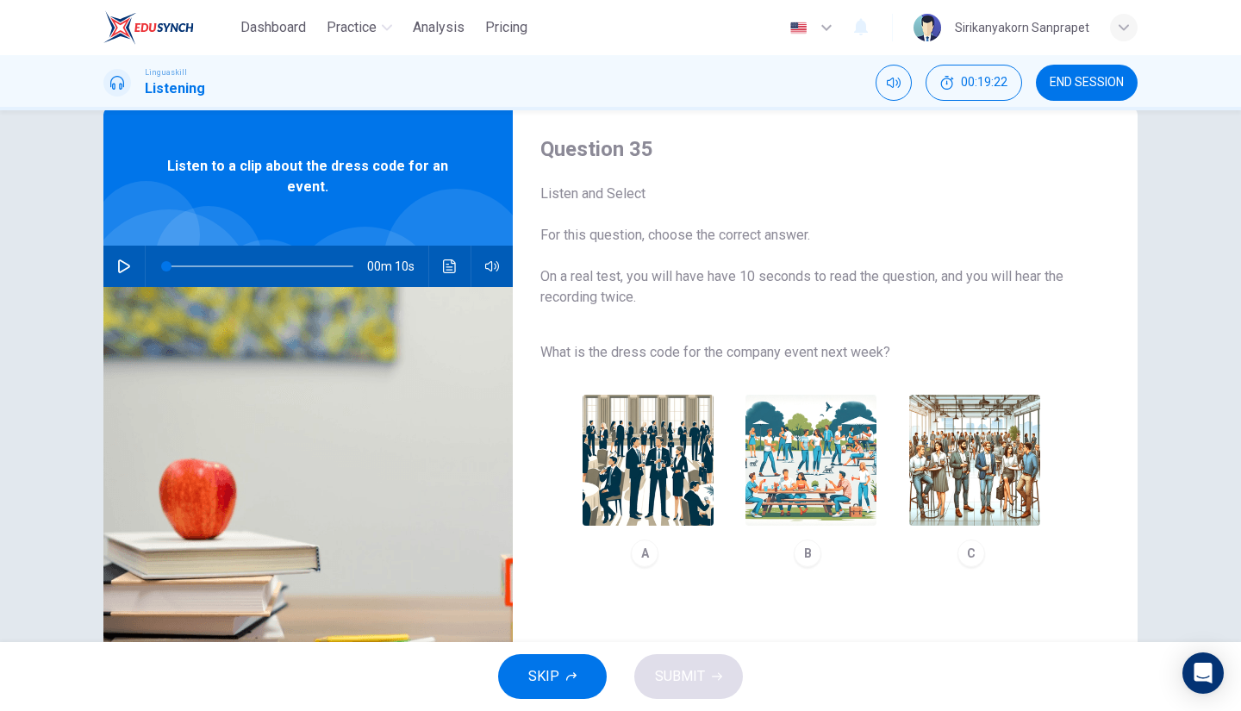
scroll to position [38, 0]
click at [115, 258] on button "button" at bounding box center [124, 265] width 28 height 41
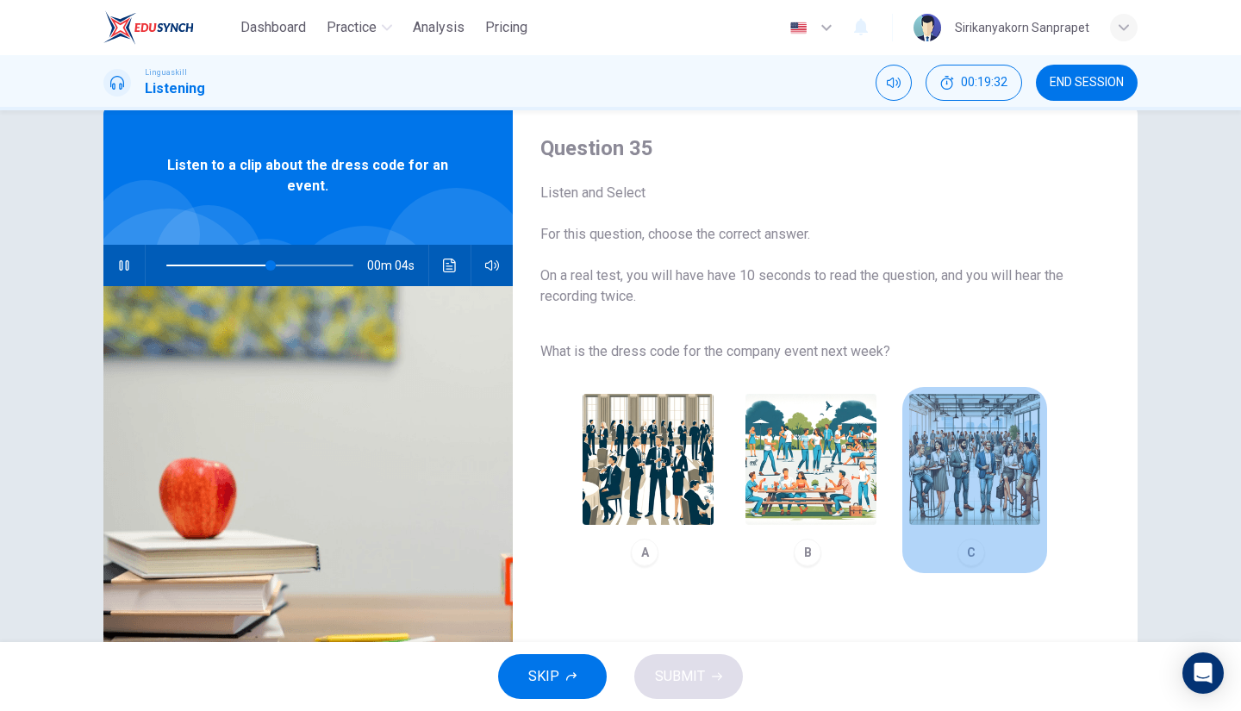
click at [975, 554] on div "C" at bounding box center [972, 553] width 28 height 28
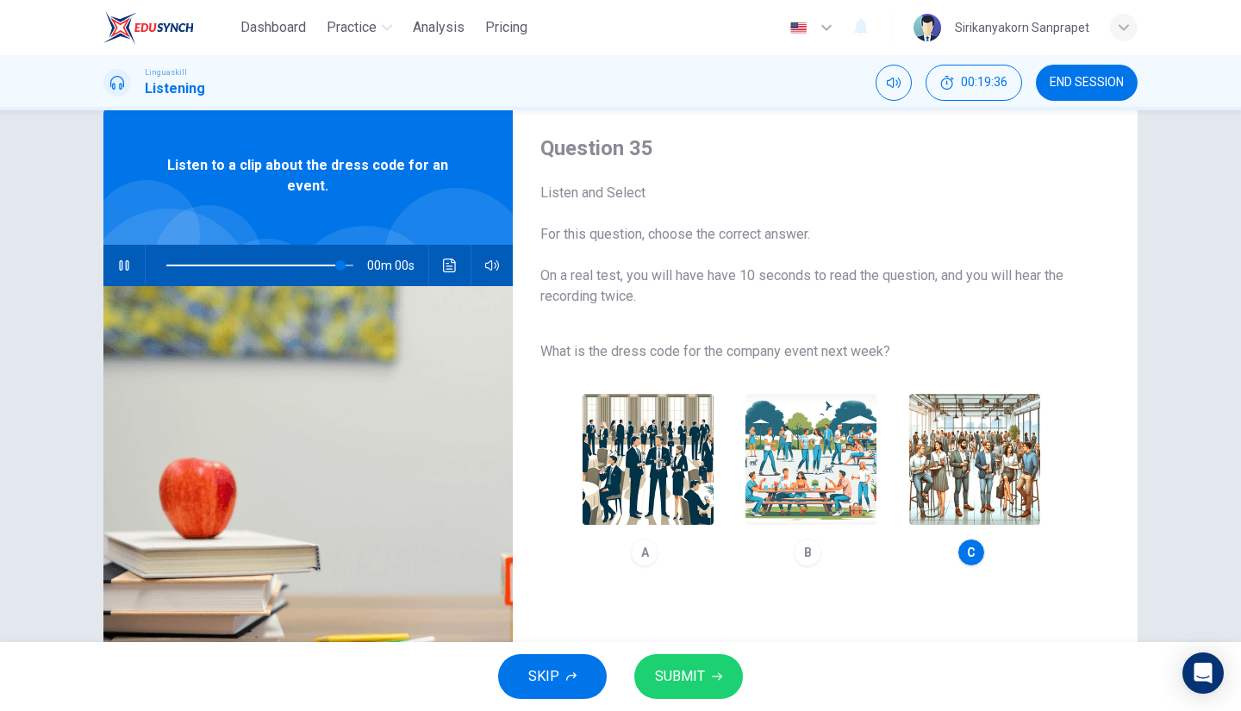
type input "0"
click at [688, 673] on span "SUBMIT" at bounding box center [680, 677] width 50 height 24
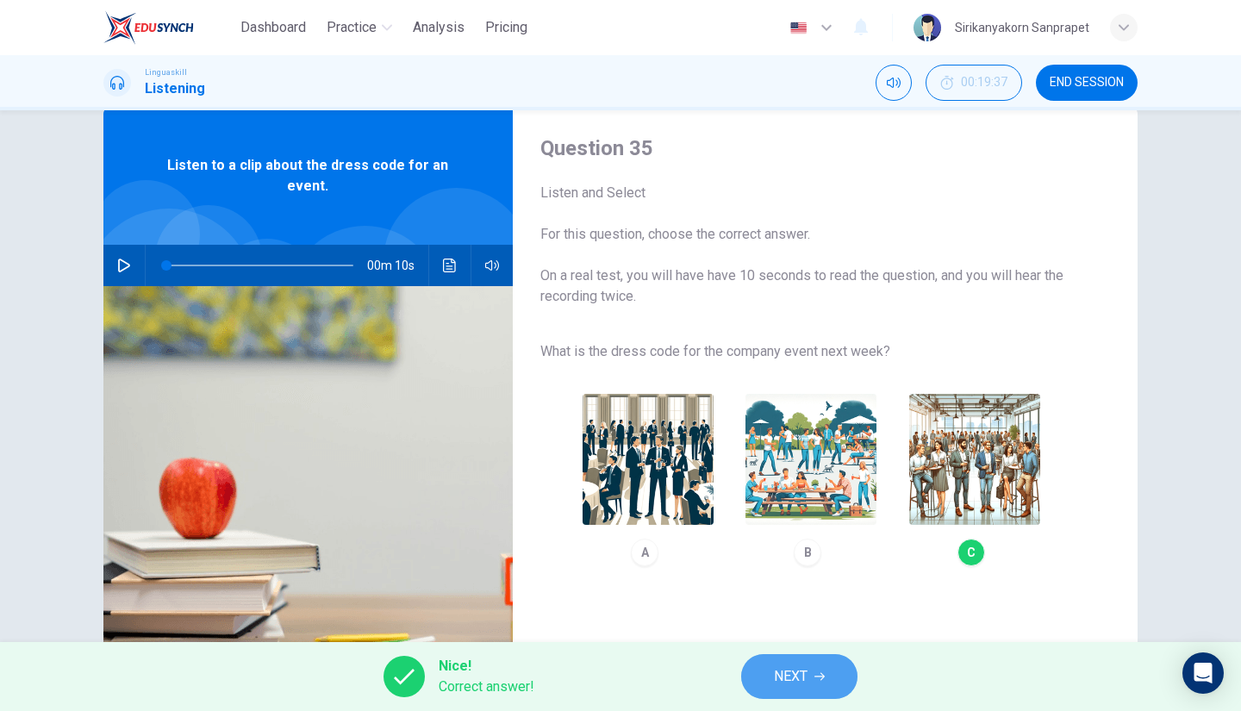
click at [780, 674] on span "NEXT" at bounding box center [791, 677] width 34 height 24
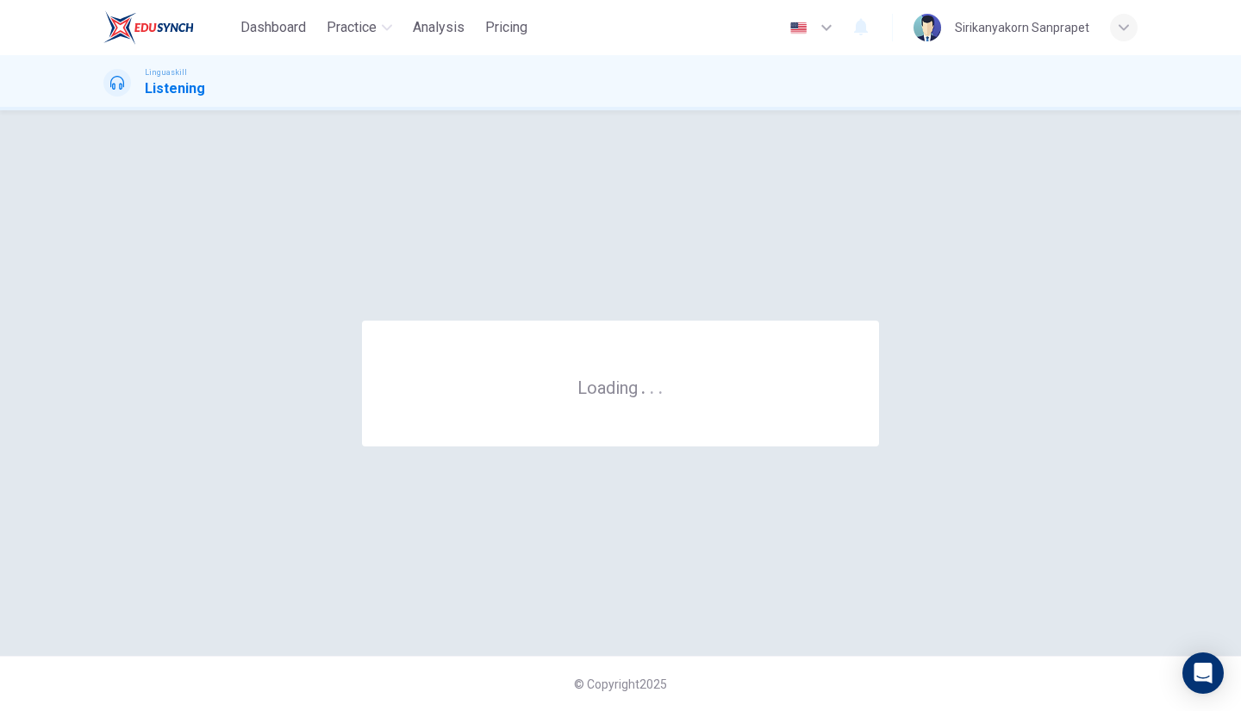
scroll to position [0, 0]
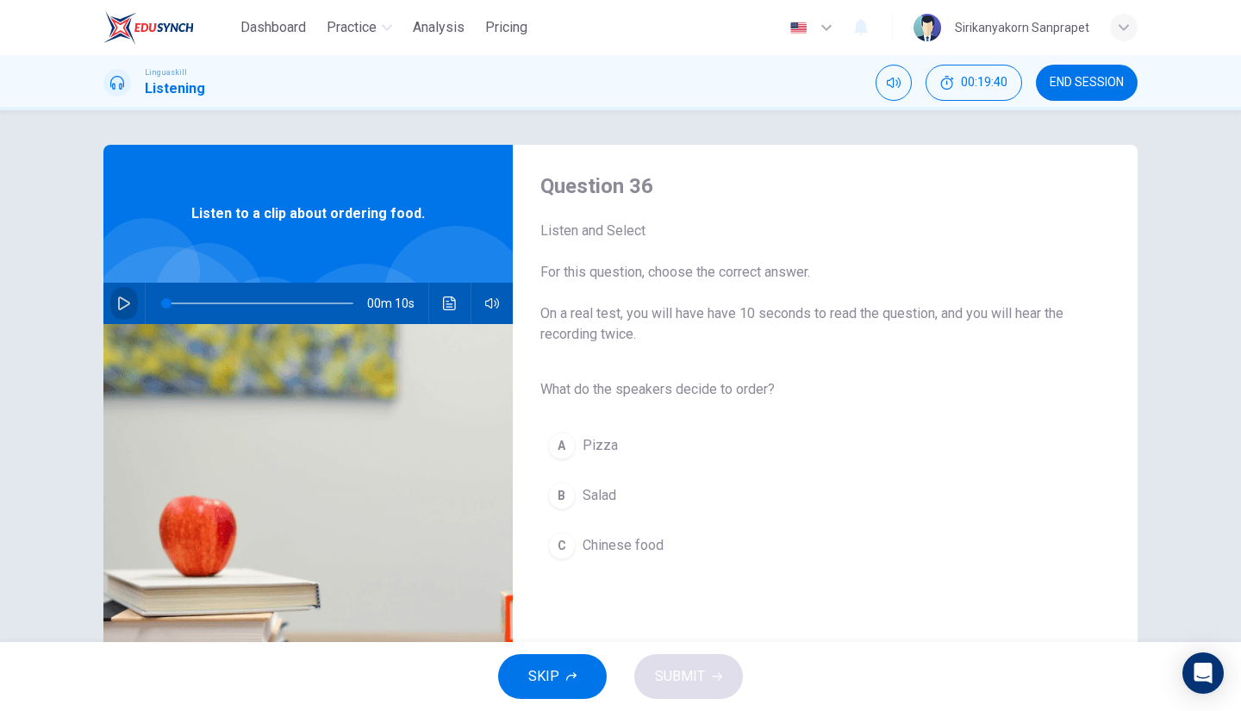
click at [117, 303] on icon "button" at bounding box center [124, 303] width 14 height 14
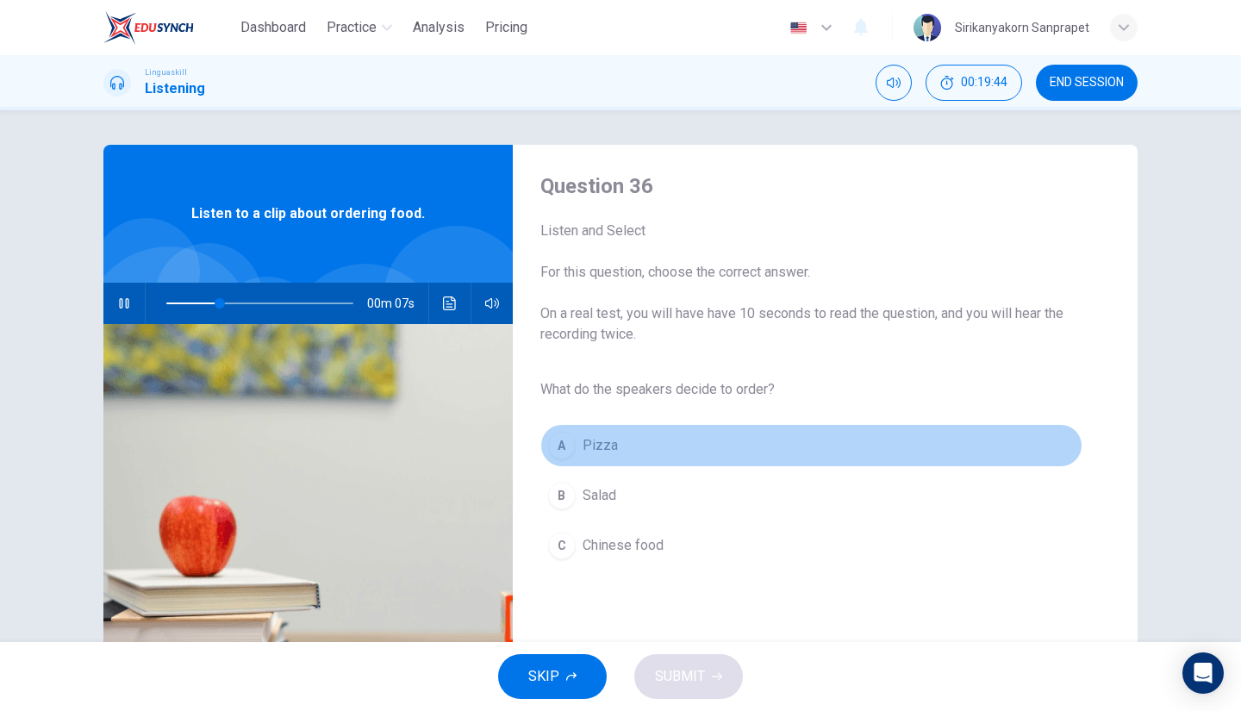
click at [559, 441] on div "A" at bounding box center [562, 446] width 28 height 28
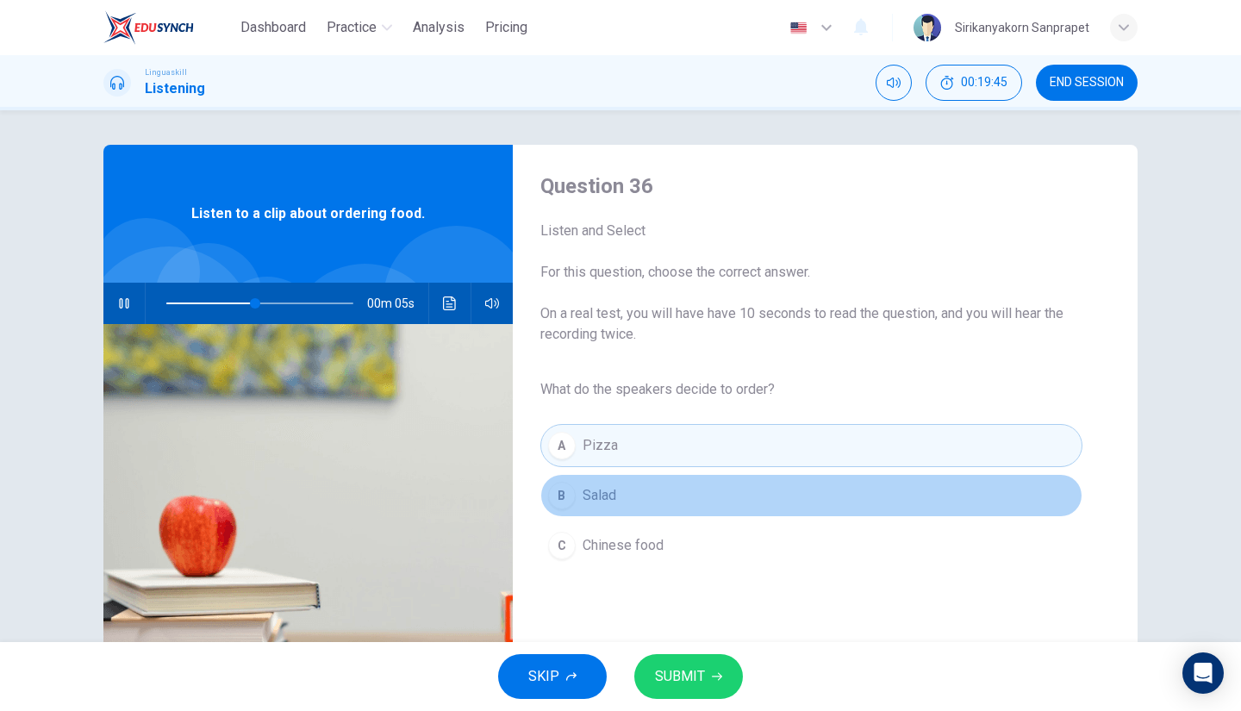
click at [583, 494] on span "Salad" at bounding box center [600, 495] width 34 height 21
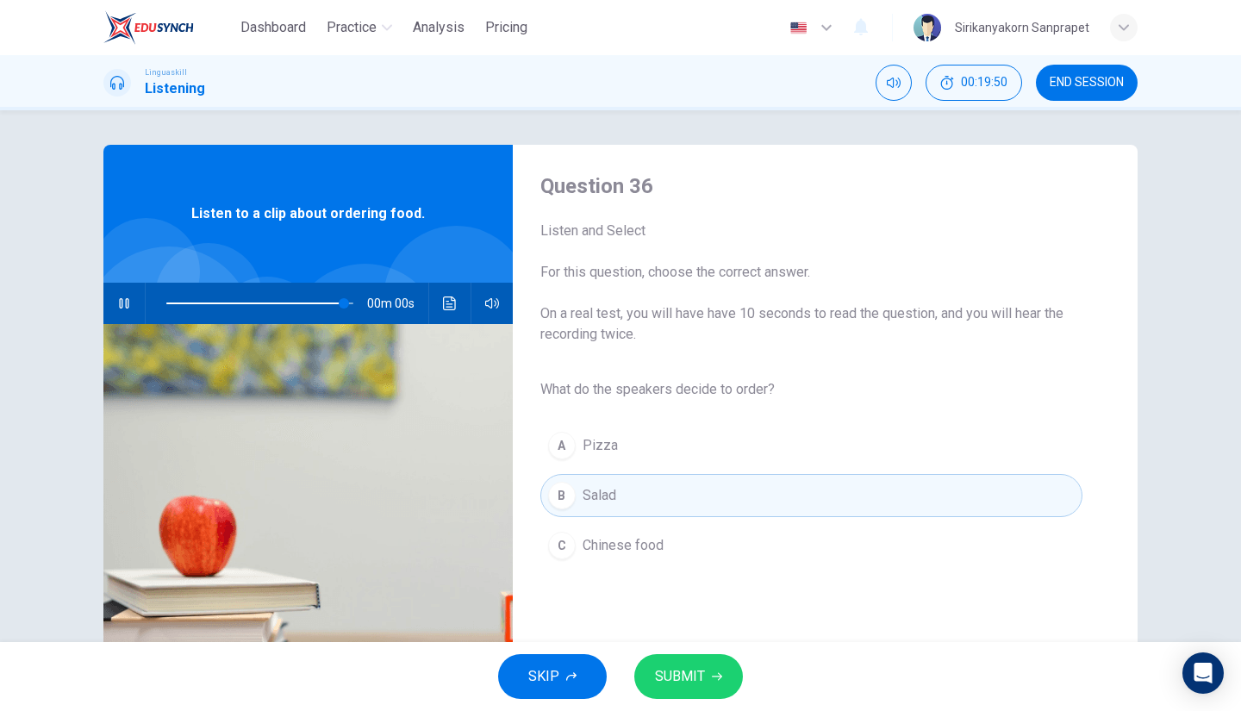
type input "0"
click at [699, 678] on span "SUBMIT" at bounding box center [680, 677] width 50 height 24
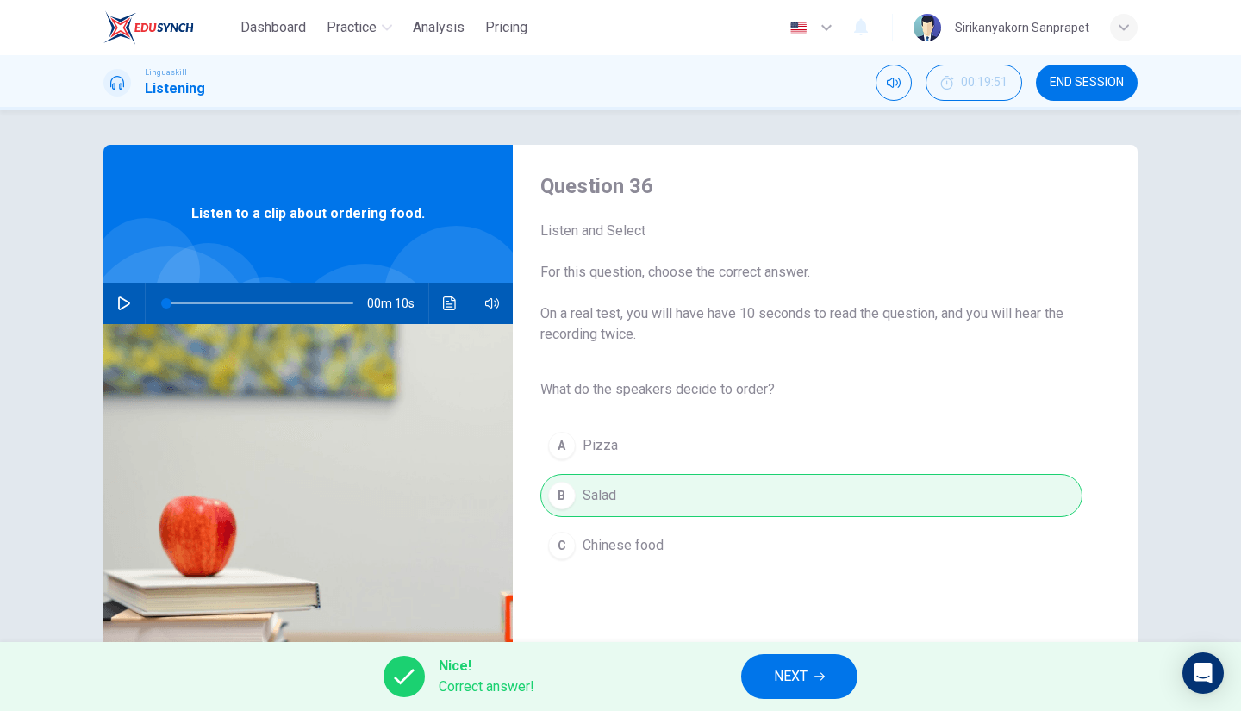
click at [783, 672] on span "NEXT" at bounding box center [791, 677] width 34 height 24
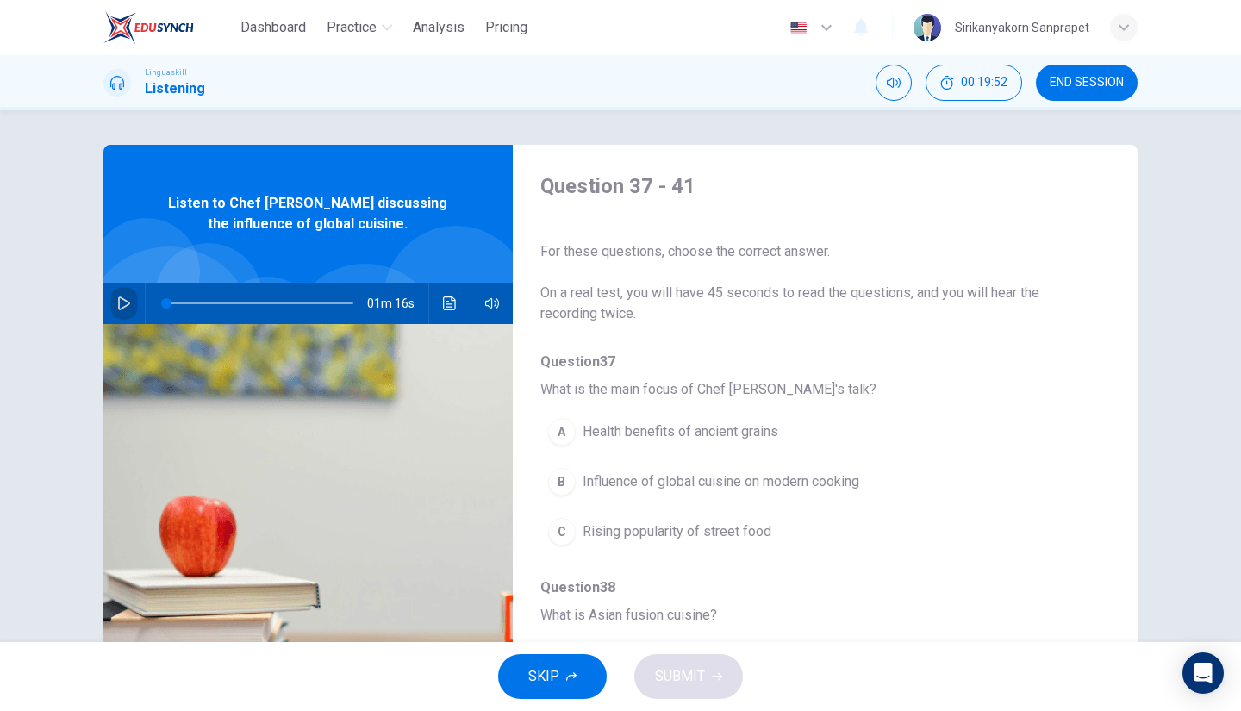
click at [117, 305] on icon "button" at bounding box center [124, 303] width 14 height 14
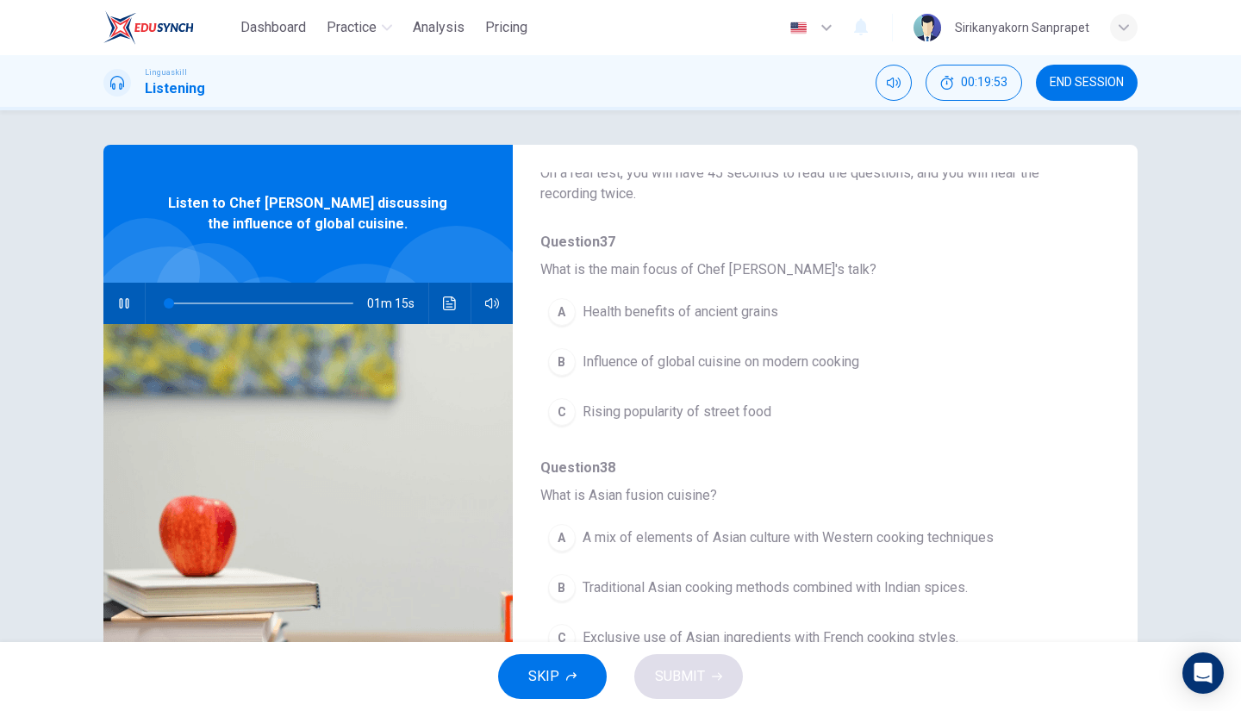
scroll to position [121, 0]
click at [117, 297] on icon "button" at bounding box center [124, 303] width 14 height 14
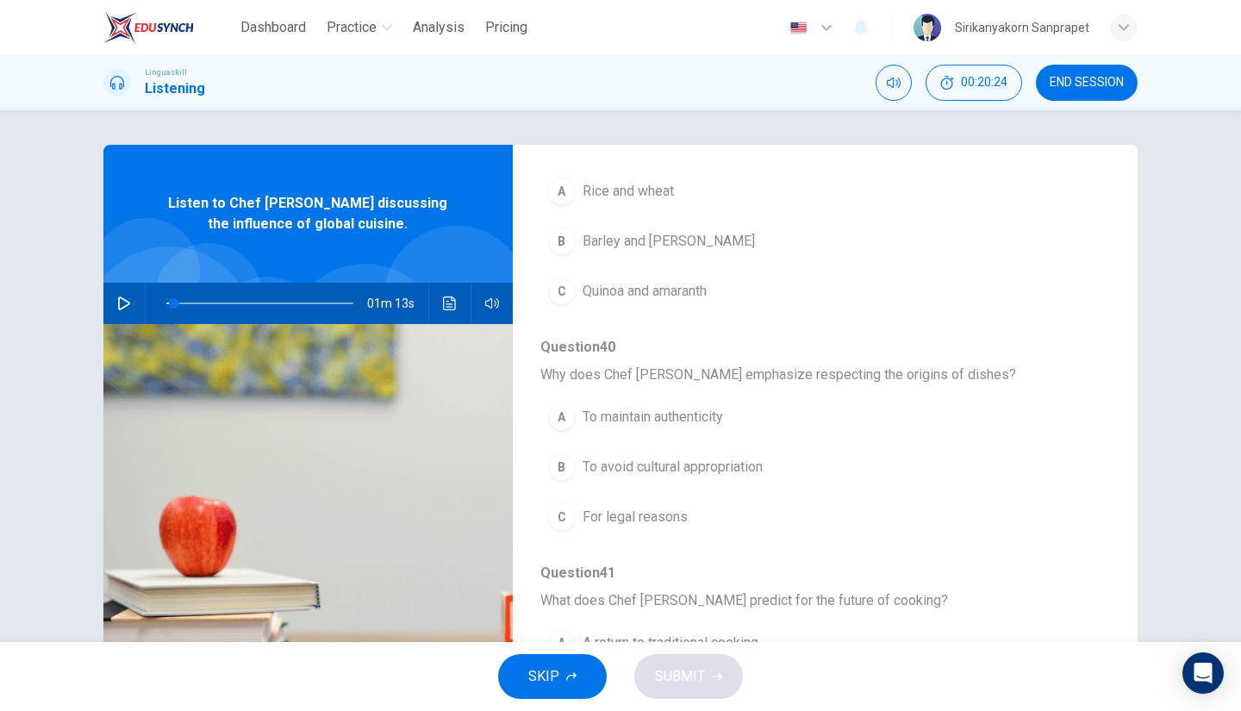
scroll to position [694, 0]
drag, startPoint x: 740, startPoint y: 368, endPoint x: 691, endPoint y: 359, distance: 49.9
click at [691, 363] on span "Why does Chef [PERSON_NAME] emphasize respecting the origins of dishes?" at bounding box center [811, 373] width 542 height 21
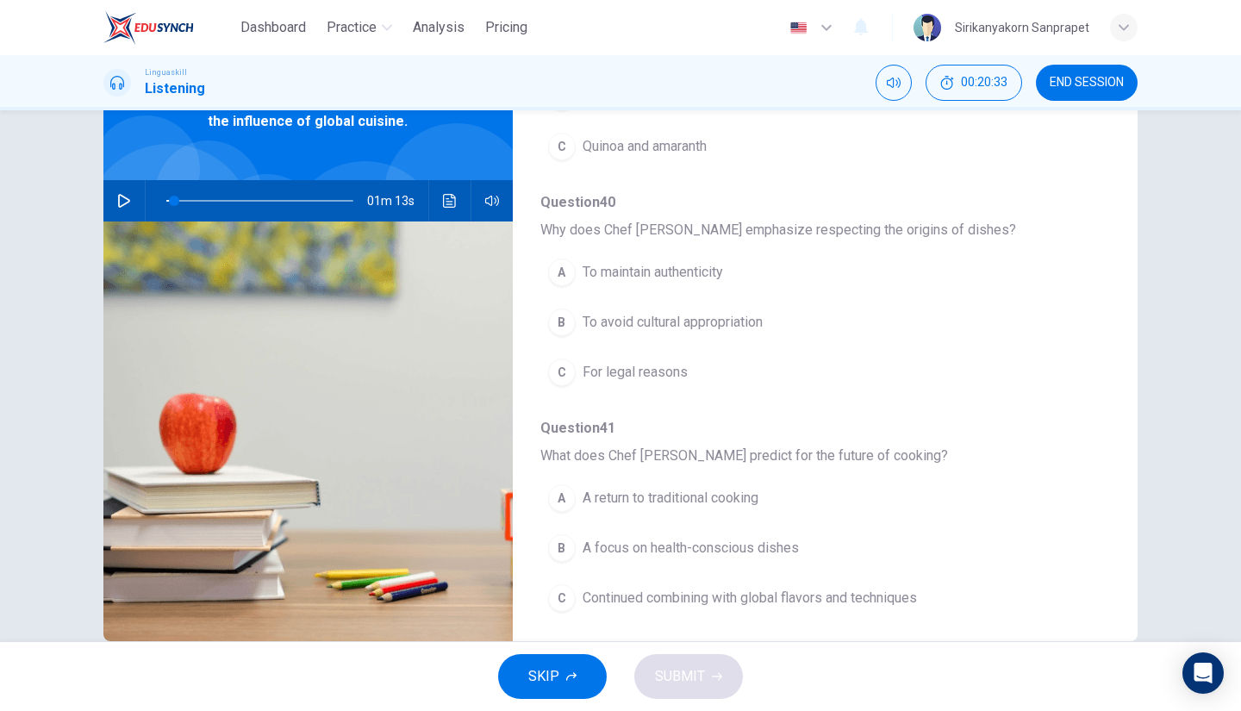
scroll to position [103, 0]
click at [110, 196] on button "button" at bounding box center [124, 199] width 28 height 41
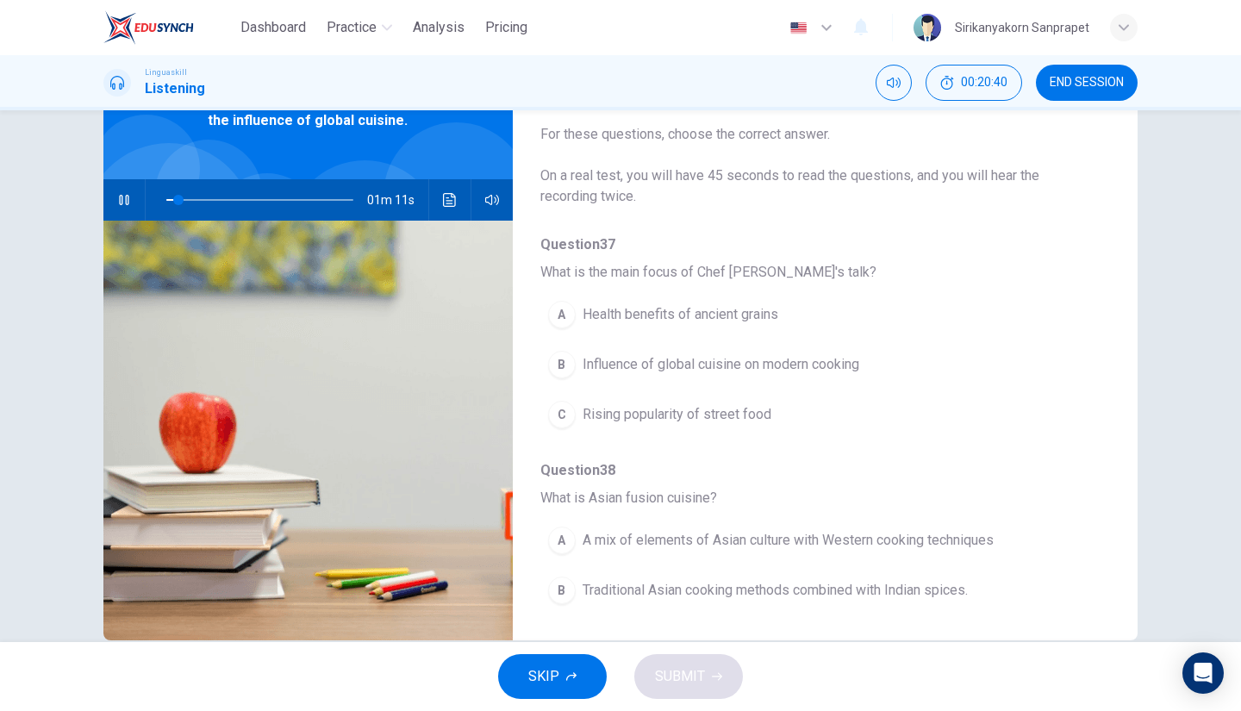
scroll to position [12, 0]
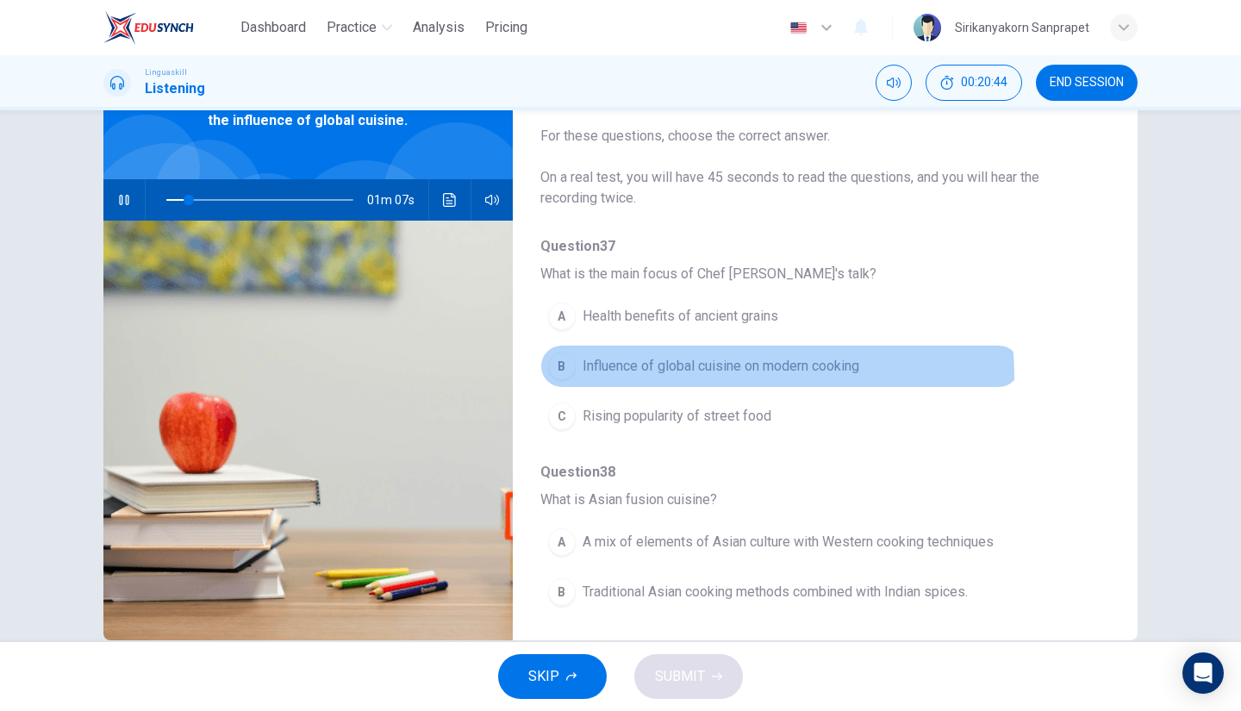
click at [658, 378] on button "B Influence of global cuisine on modern cooking" at bounding box center [780, 366] width 480 height 43
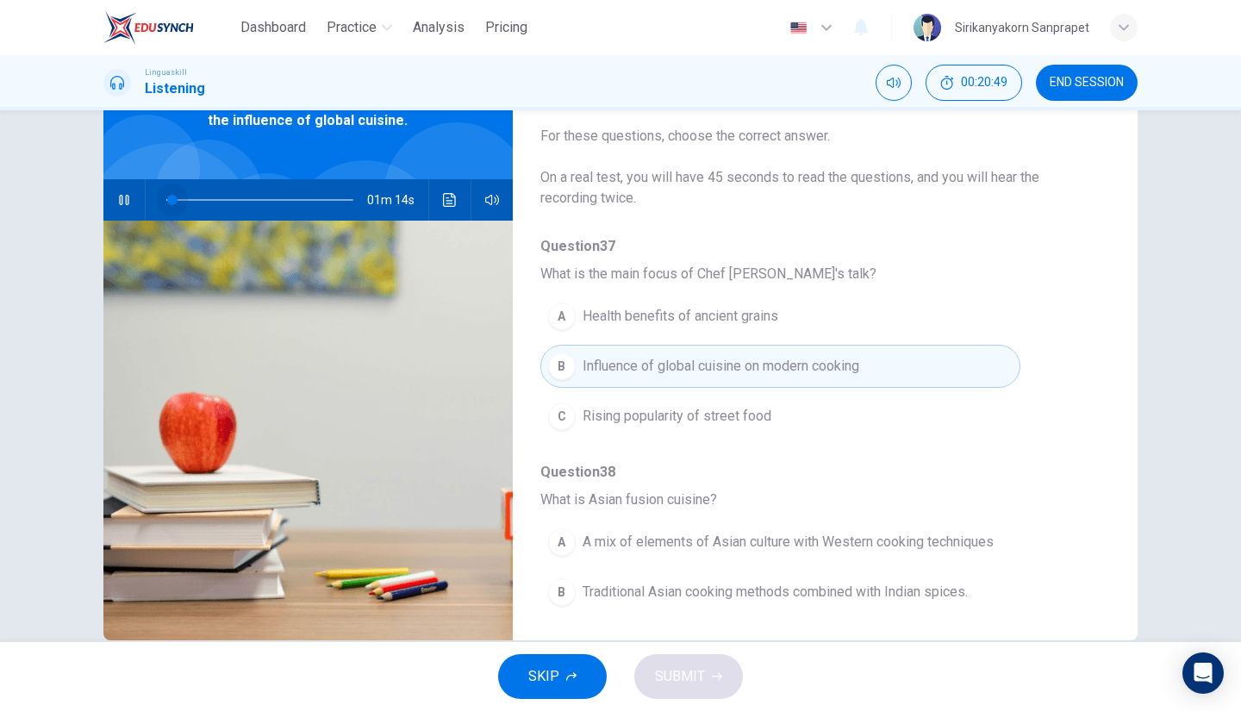
click at [168, 201] on span at bounding box center [259, 200] width 187 height 24
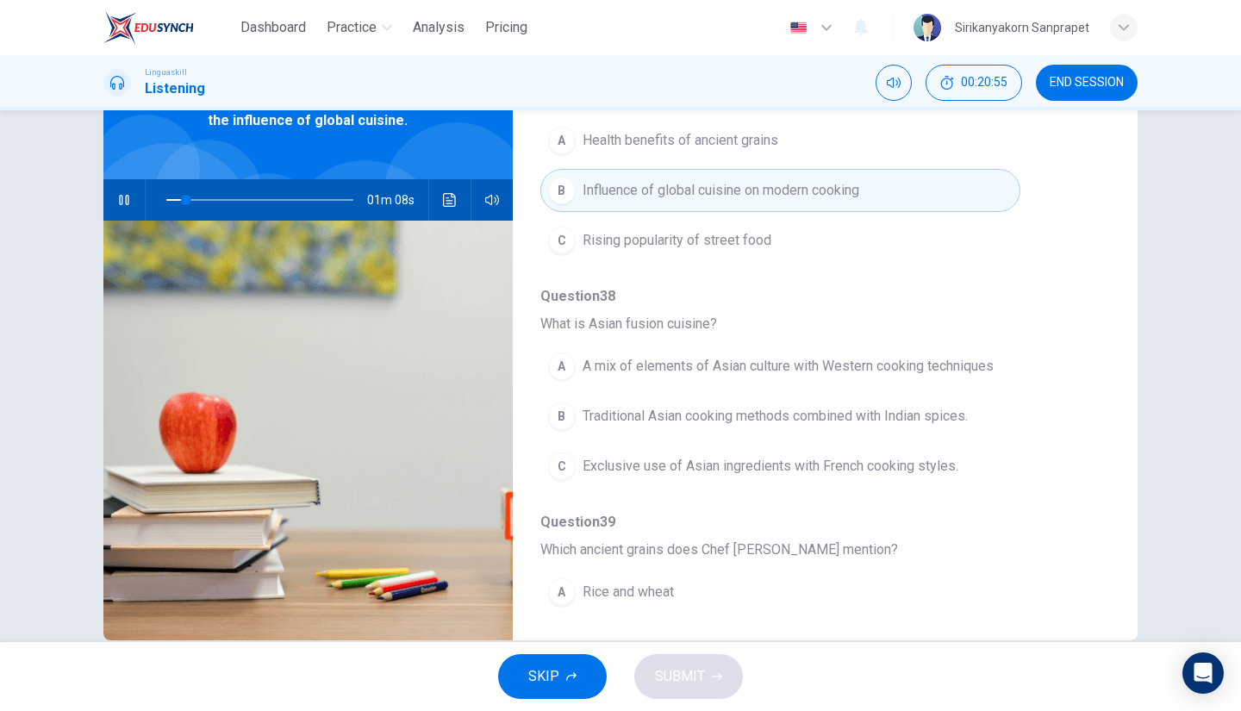
scroll to position [190, 0]
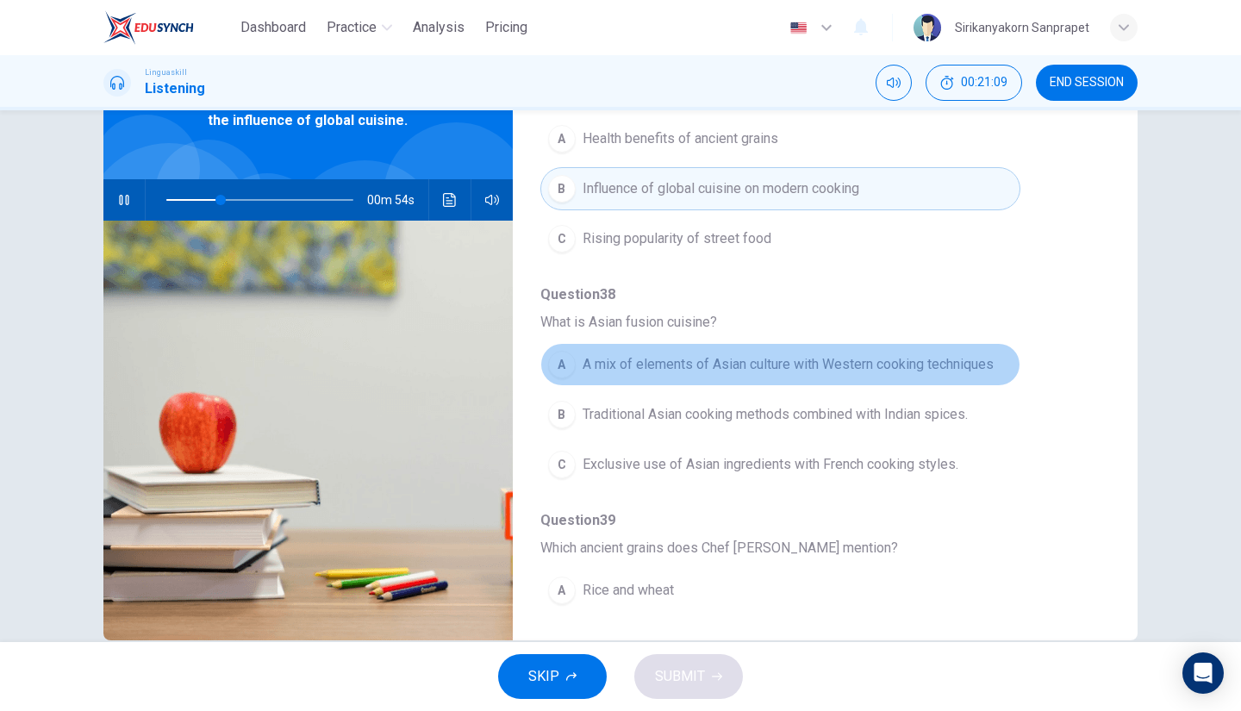
click at [777, 362] on span "A mix of elements of Asian culture with Western cooking techniques" at bounding box center [788, 364] width 411 height 21
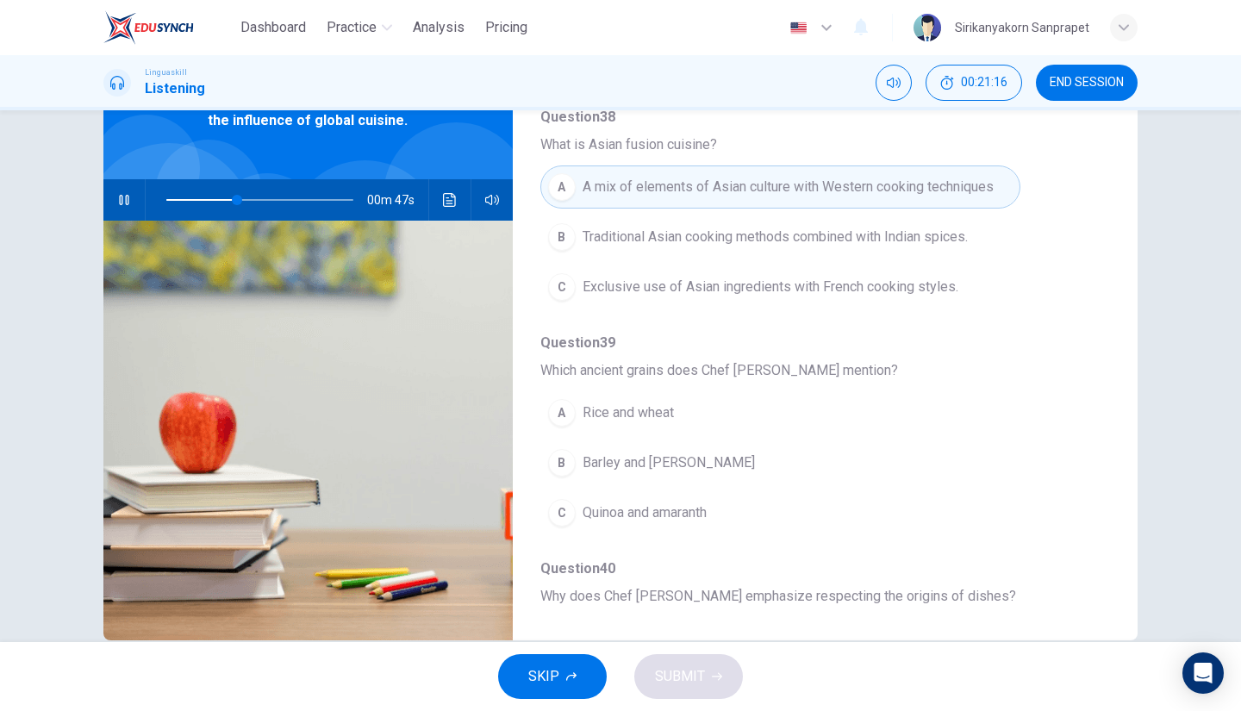
scroll to position [369, 0]
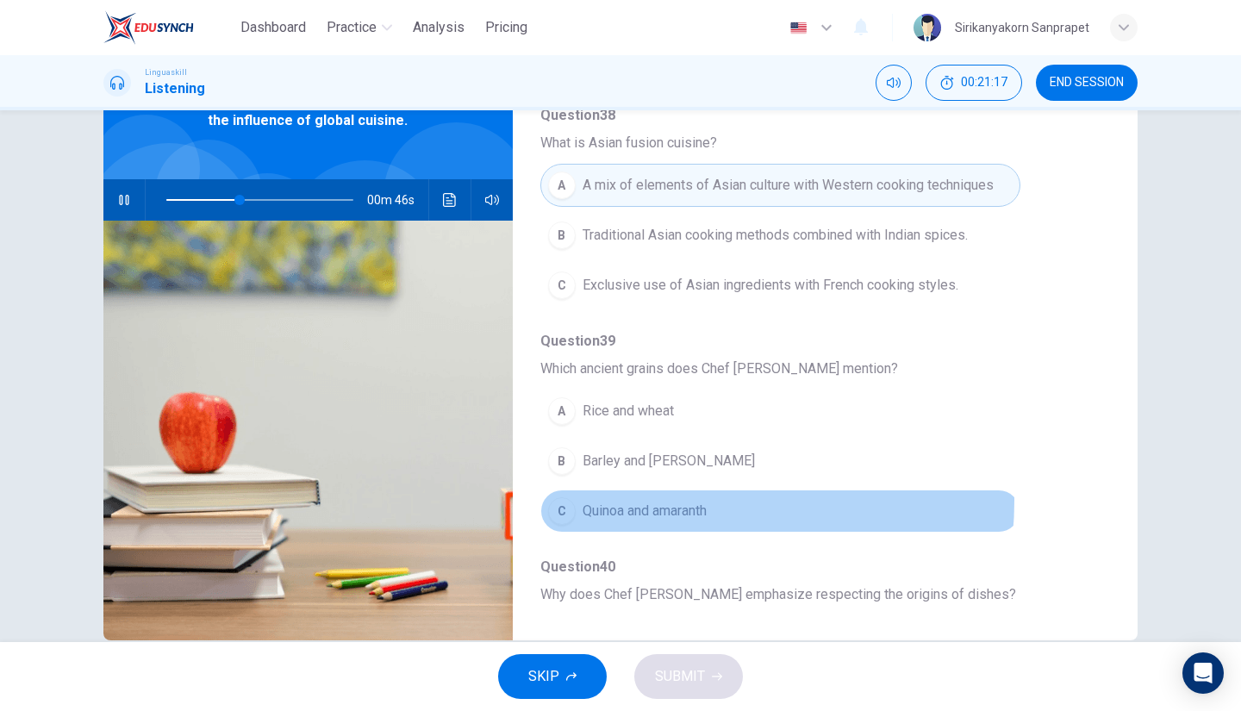
click at [657, 501] on span "Quinoa and amaranth" at bounding box center [645, 511] width 124 height 21
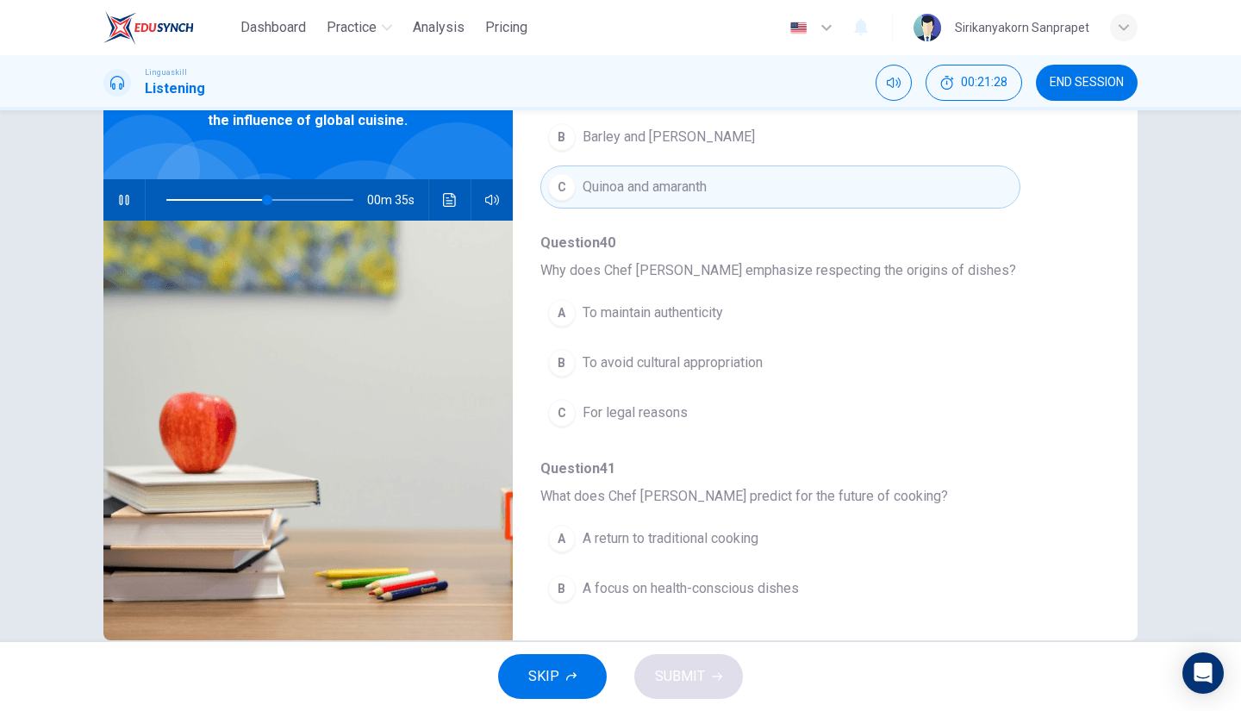
scroll to position [693, 0]
click at [660, 306] on span "To maintain authenticity" at bounding box center [653, 313] width 140 height 21
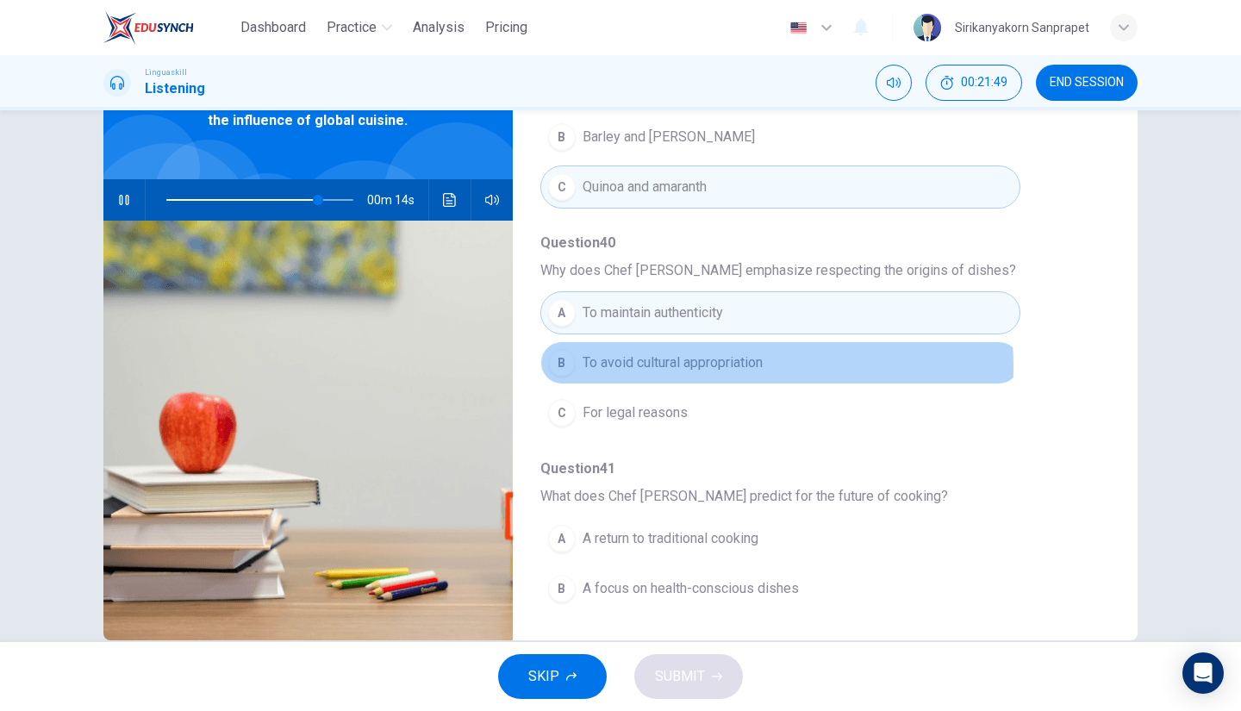
click at [696, 359] on span "To avoid cultural appropriation" at bounding box center [673, 363] width 180 height 21
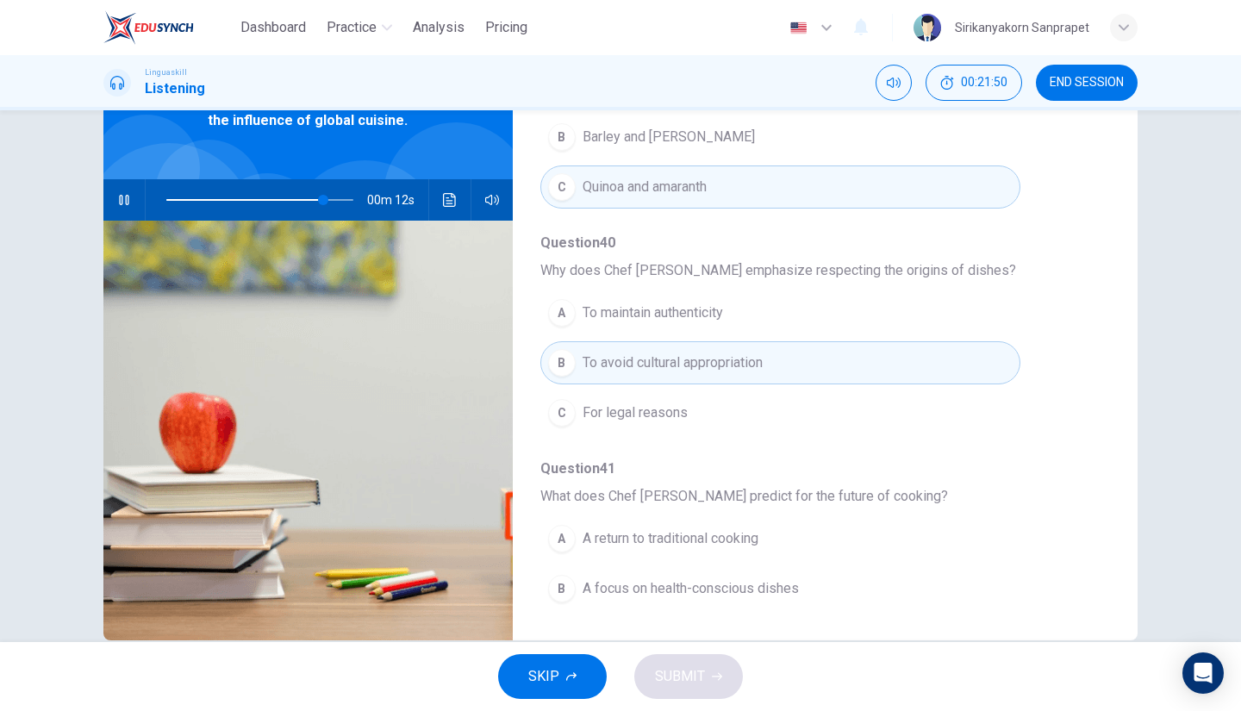
scroll to position [734, 0]
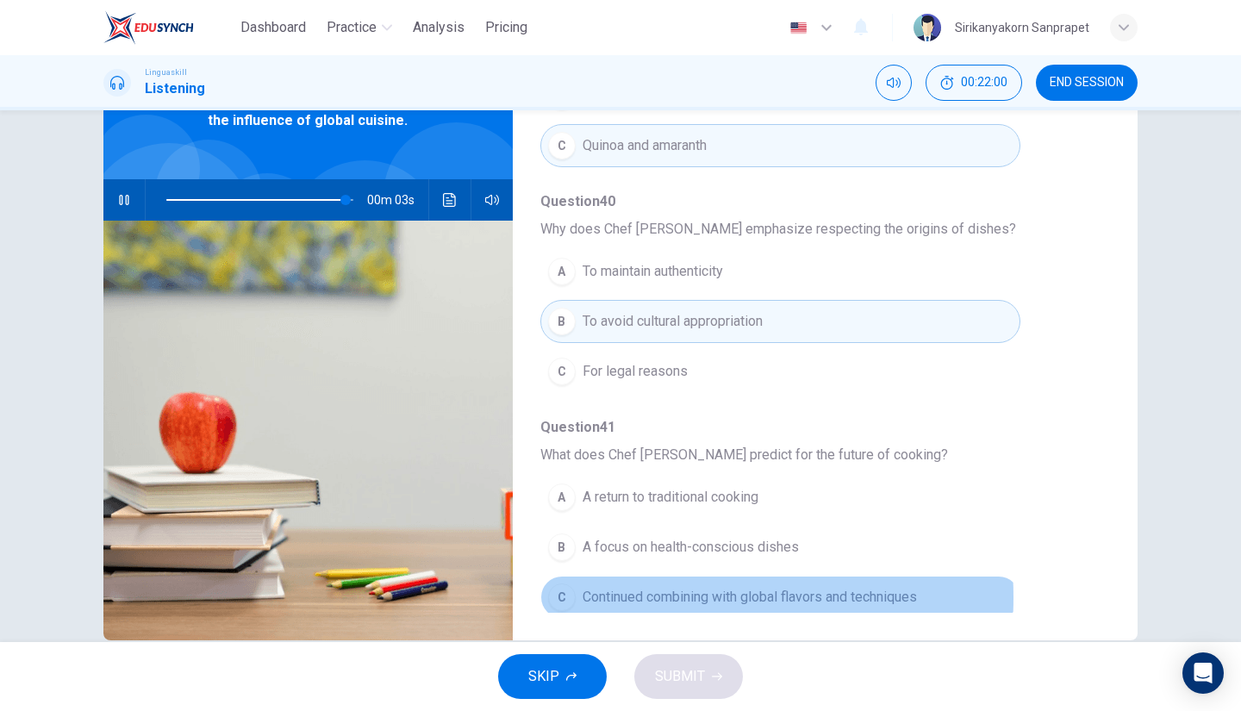
click at [637, 589] on span "Continued combining with global flavors and techniques" at bounding box center [750, 597] width 334 height 21
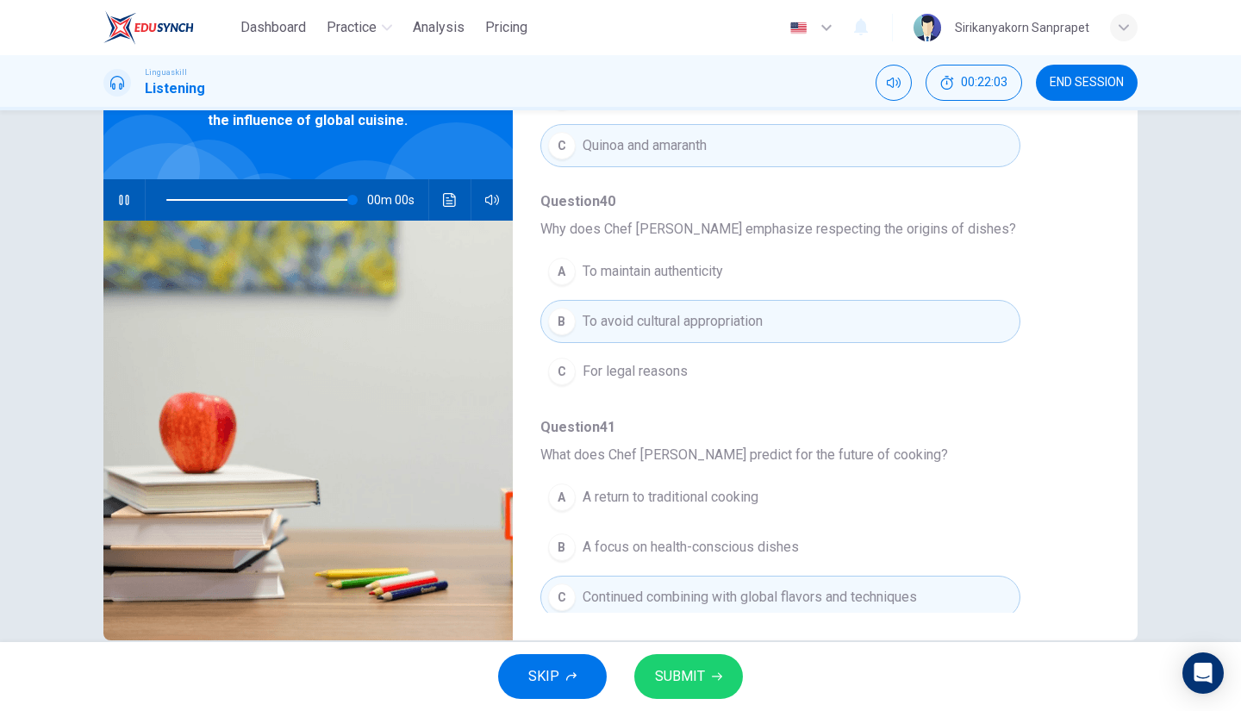
type input "0"
click at [701, 679] on span "SUBMIT" at bounding box center [680, 677] width 50 height 24
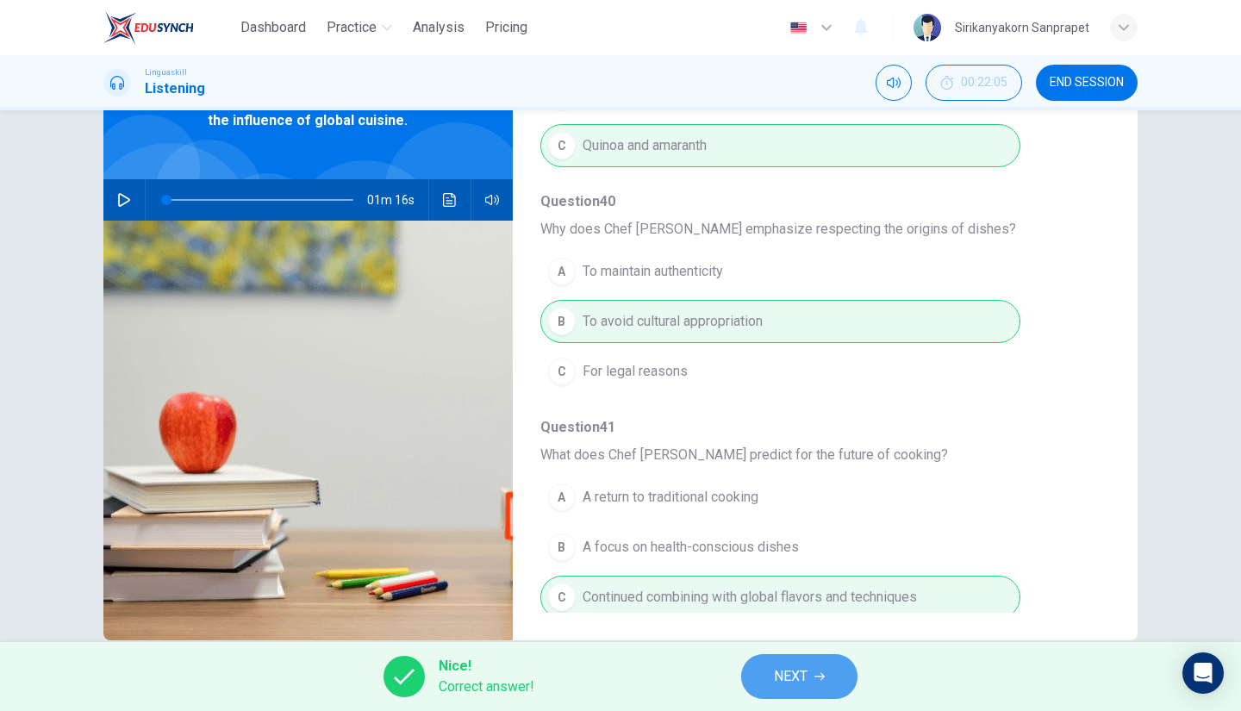
click at [821, 671] on button "NEXT" at bounding box center [799, 676] width 116 height 45
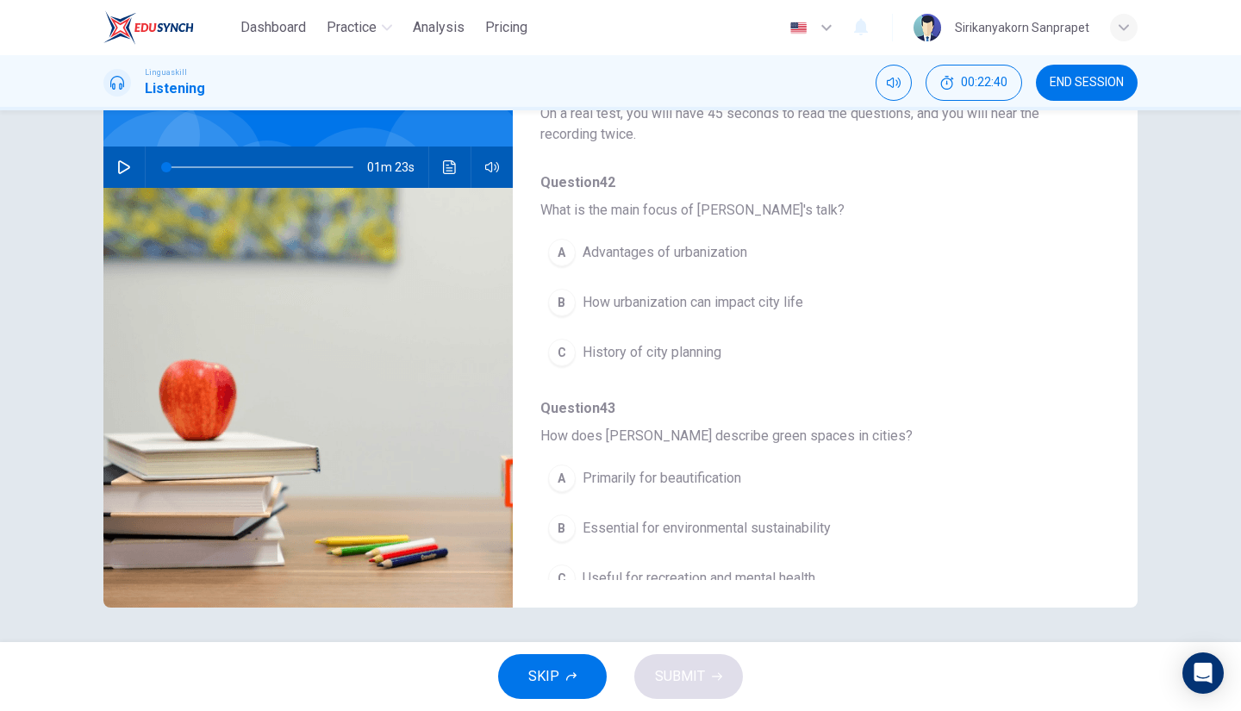
scroll to position [0, 0]
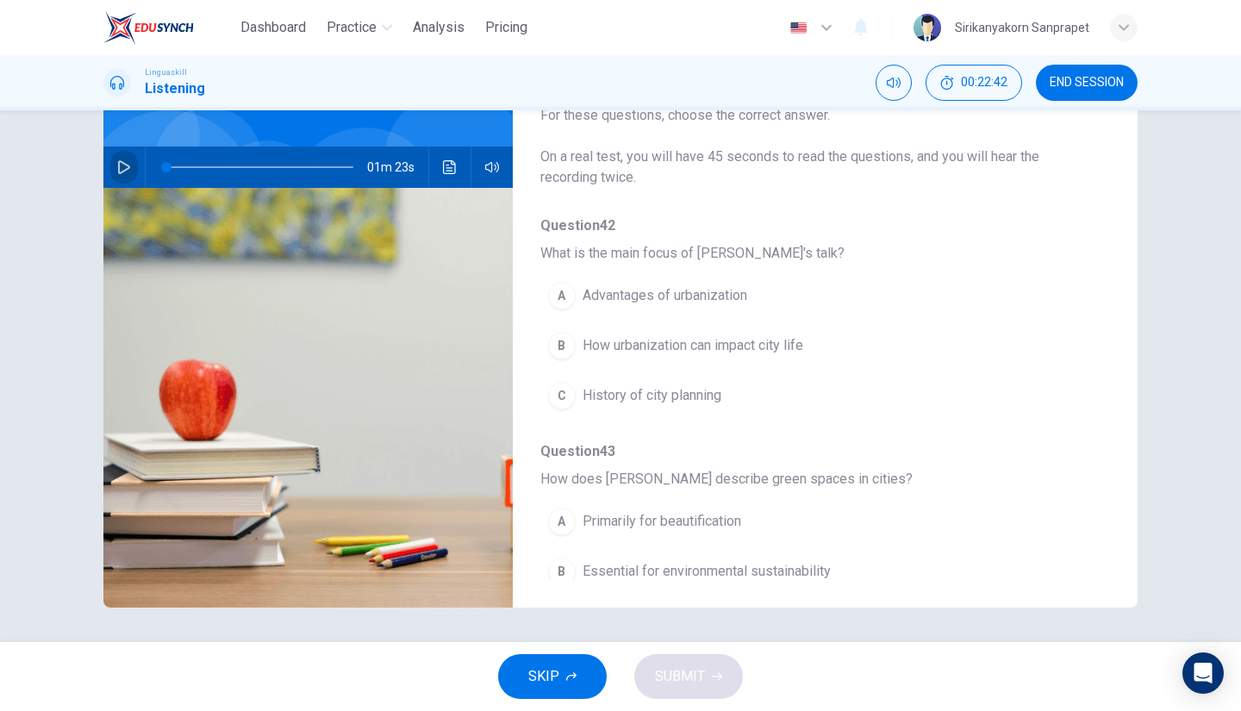
click at [117, 166] on icon "button" at bounding box center [124, 167] width 14 height 14
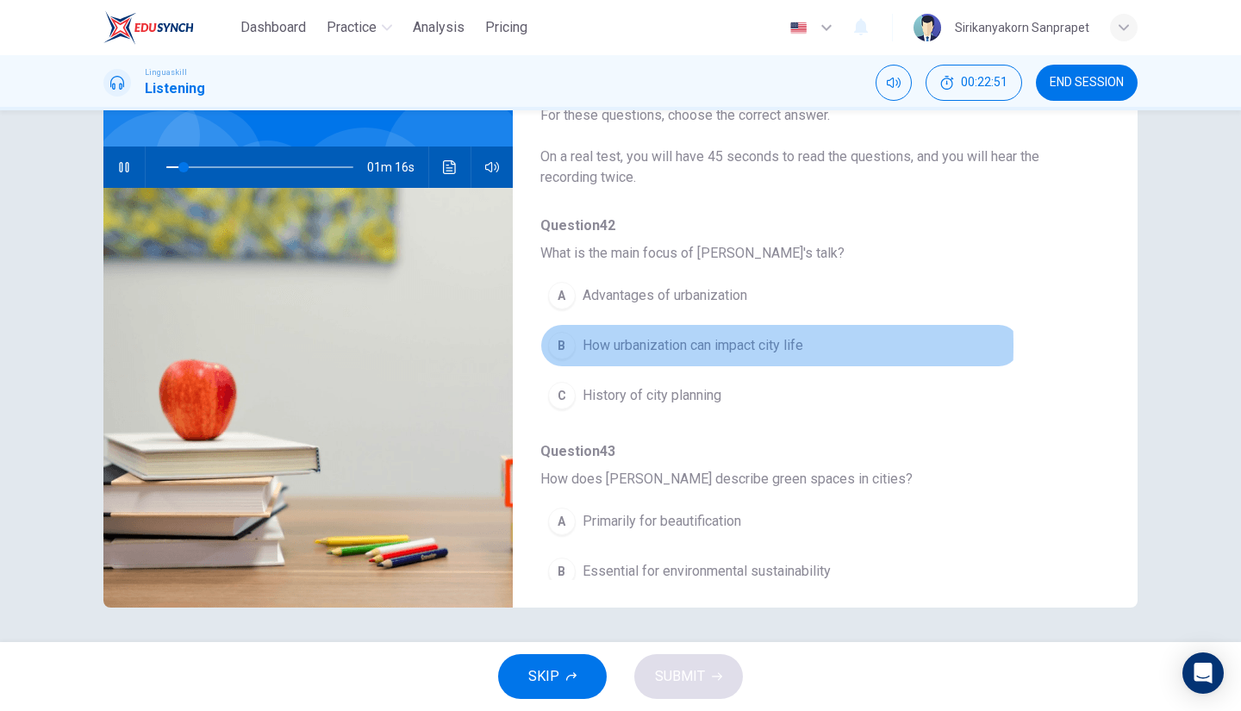
click at [558, 345] on div "B" at bounding box center [562, 346] width 28 height 28
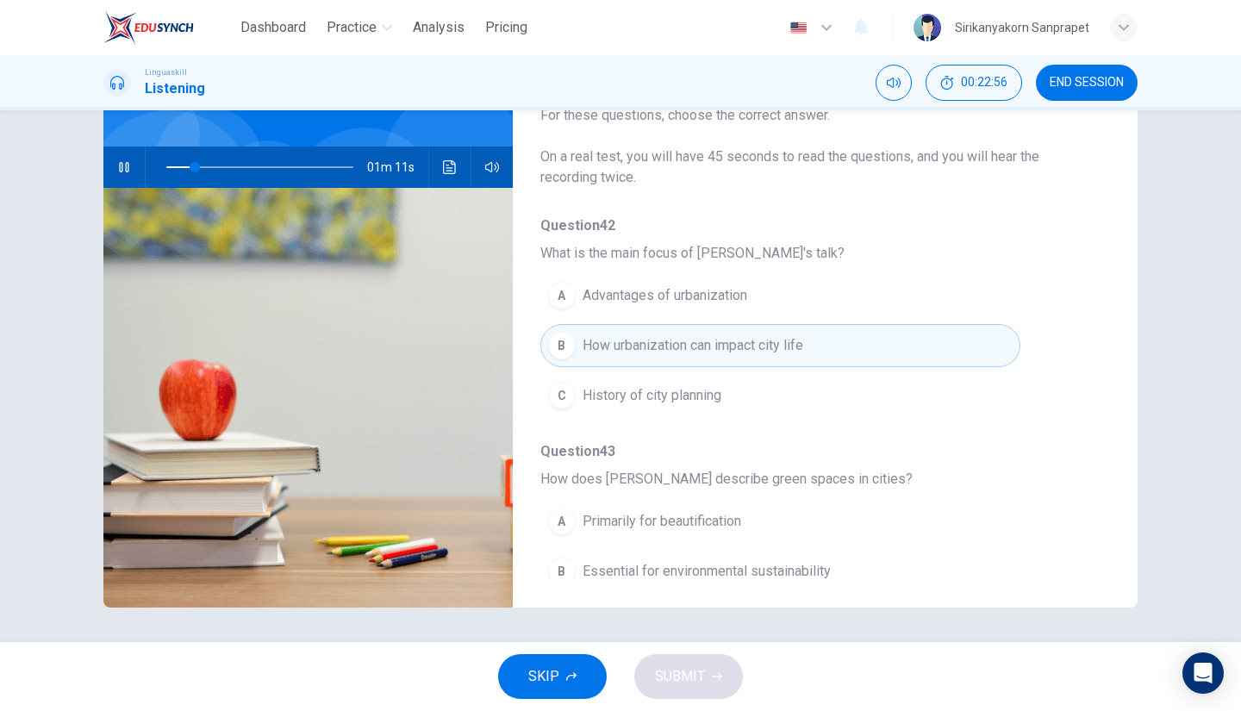
click at [166, 165] on span at bounding box center [259, 167] width 187 height 24
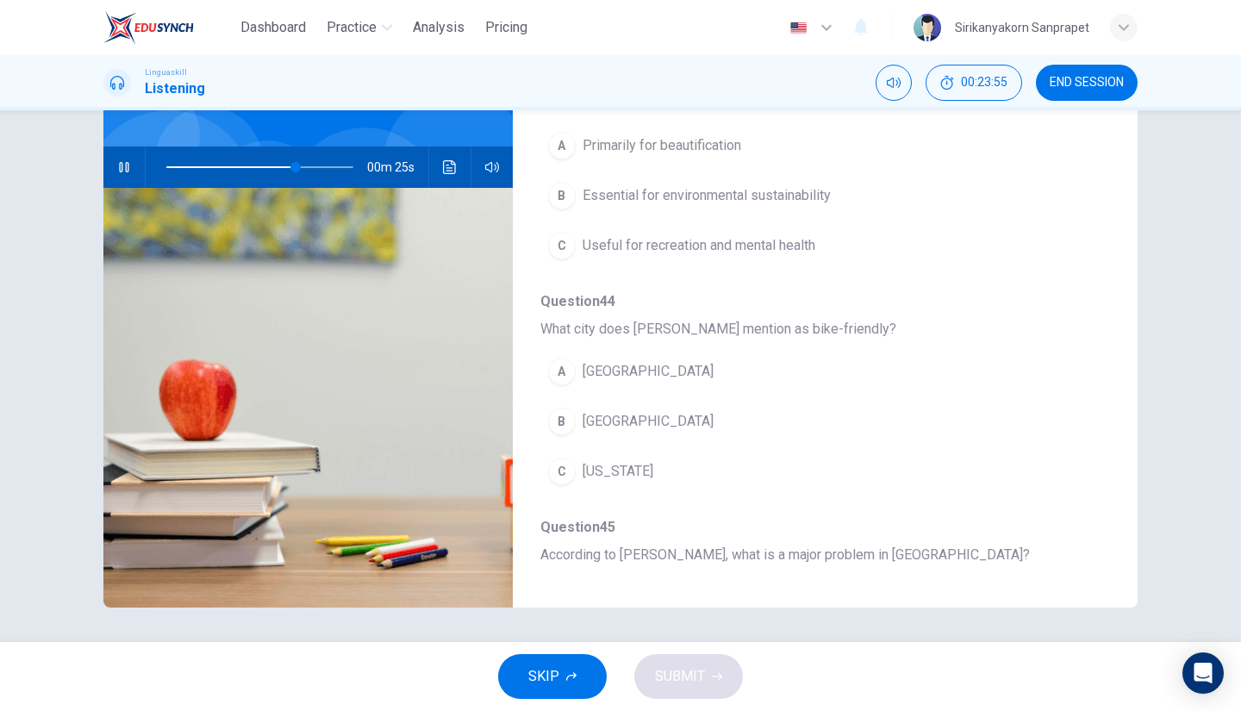
scroll to position [378, 0]
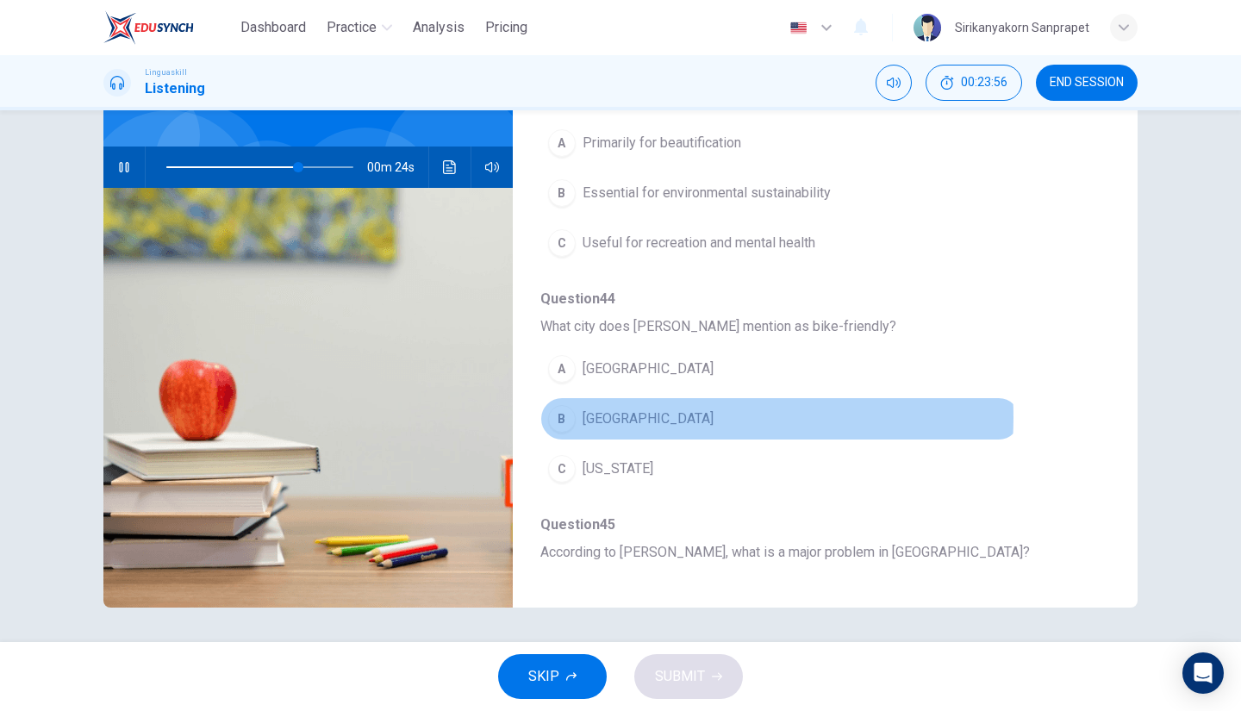
click at [640, 413] on span "[GEOGRAPHIC_DATA]" at bounding box center [648, 419] width 131 height 21
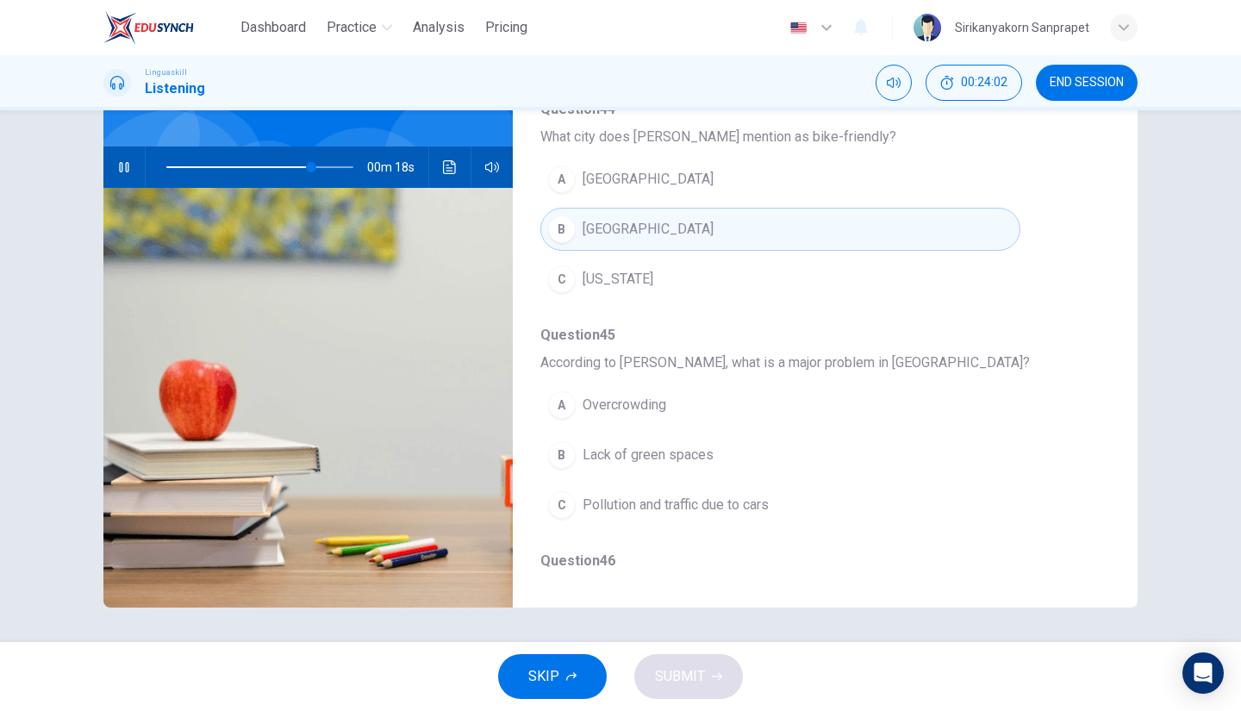
scroll to position [582, 0]
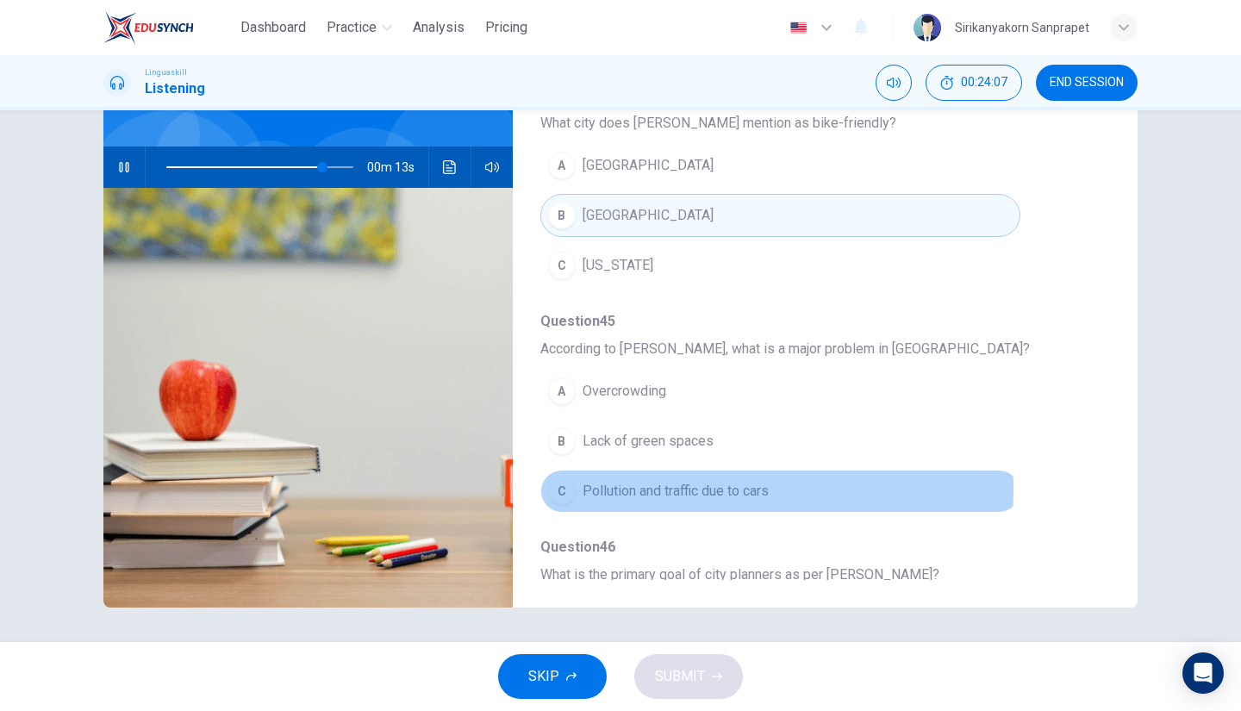
click at [557, 482] on div "C" at bounding box center [562, 491] width 28 height 28
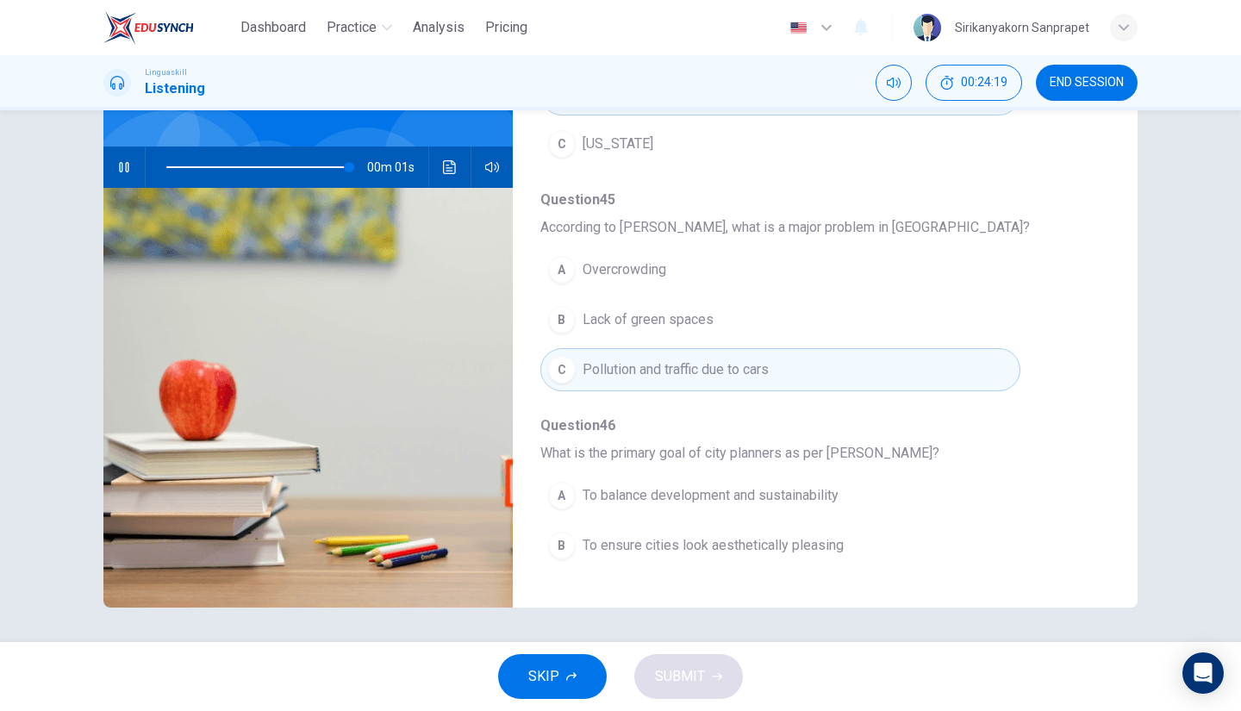
scroll to position [734, 0]
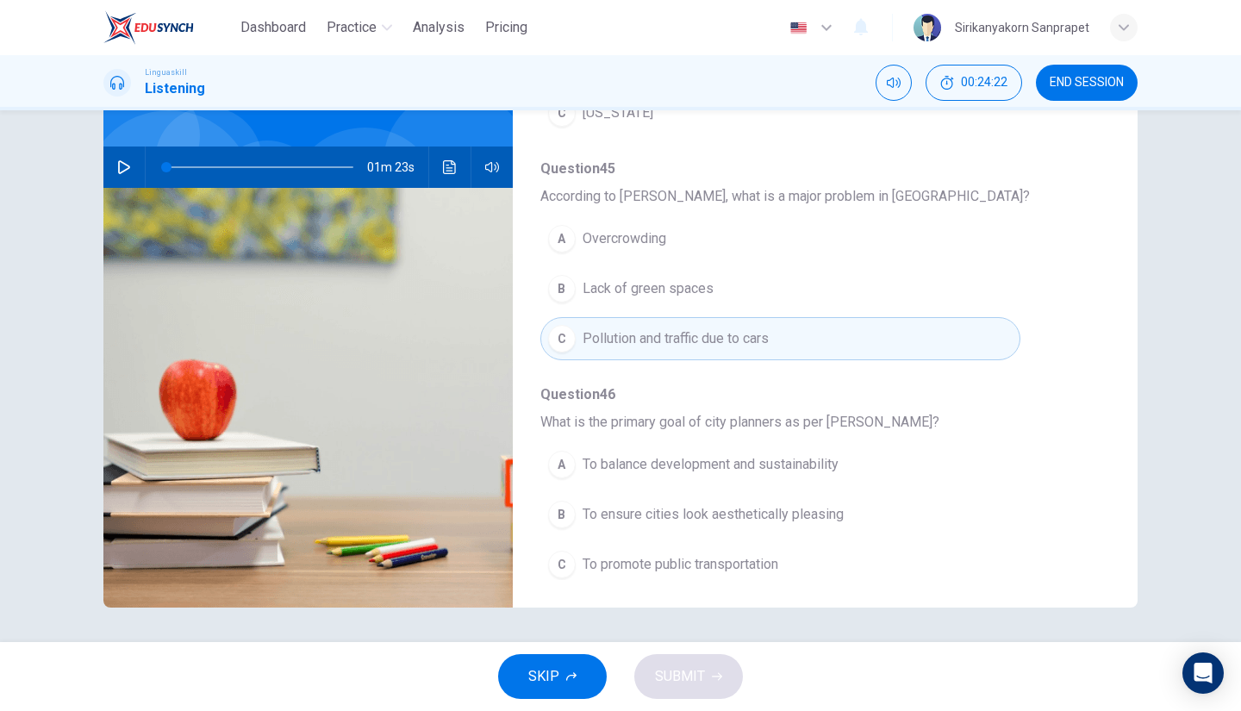
click at [121, 168] on icon "button" at bounding box center [124, 167] width 14 height 14
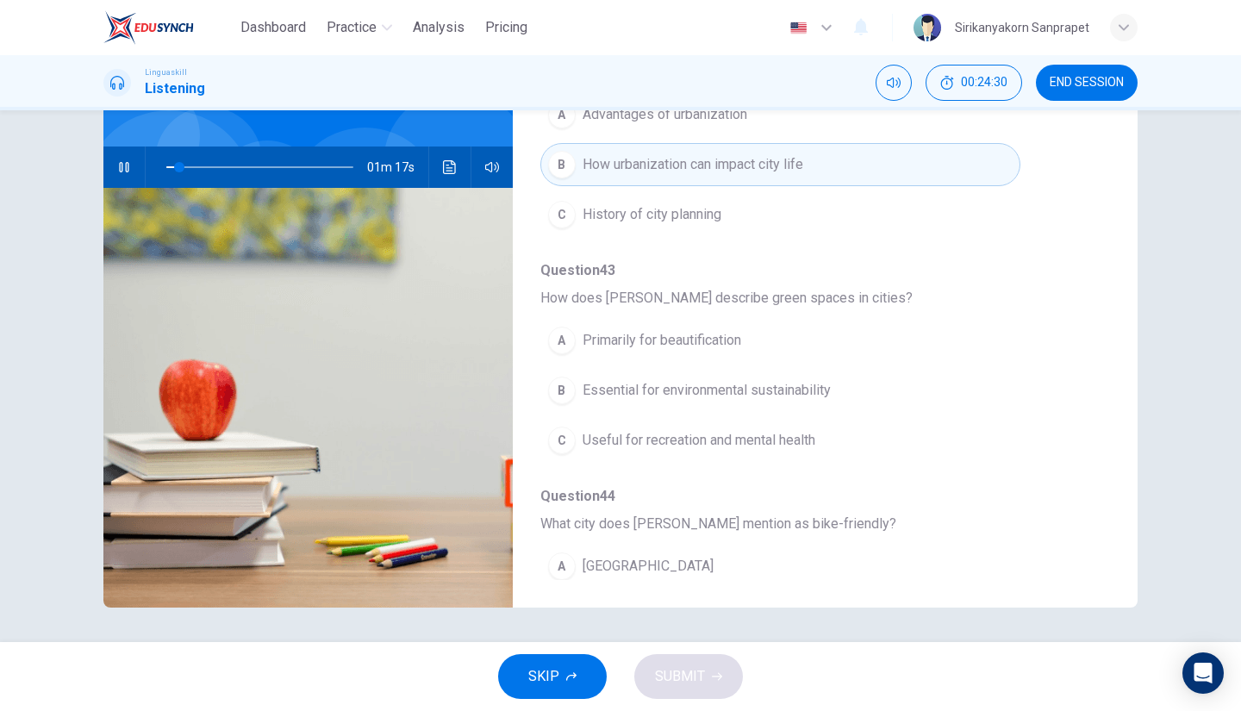
scroll to position [179, 0]
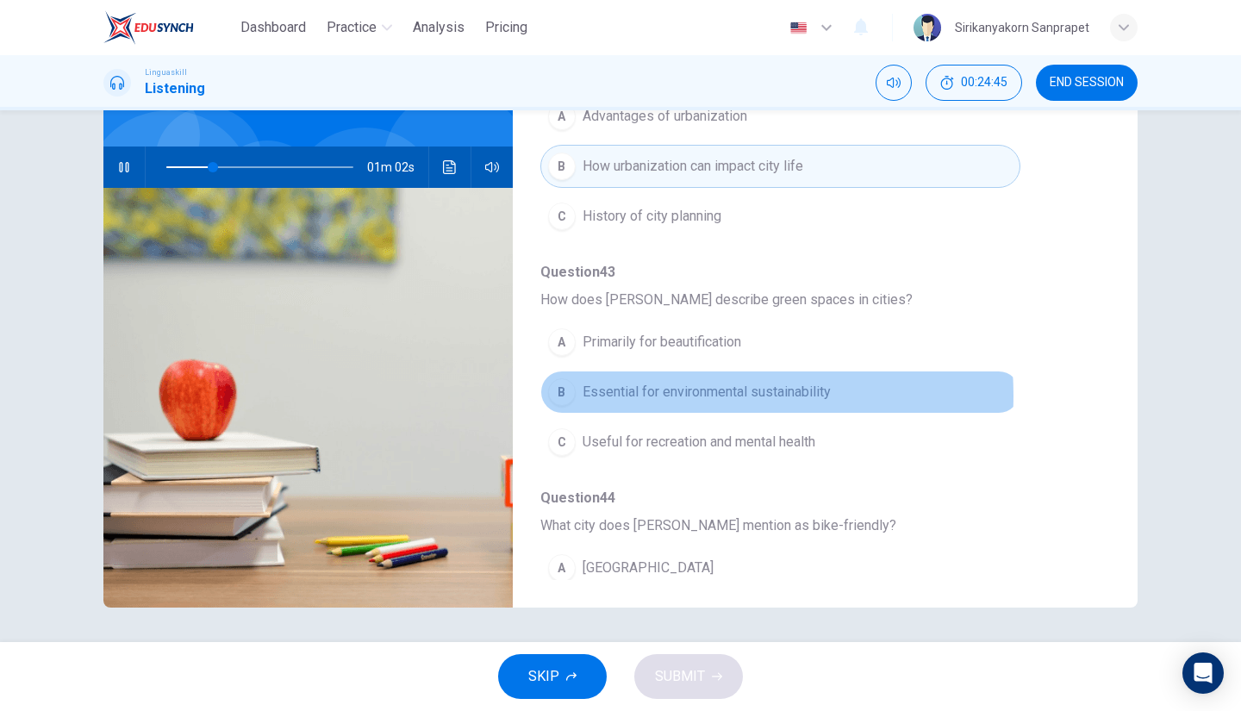
click at [657, 393] on span "Essential for environmental sustainability" at bounding box center [707, 392] width 248 height 21
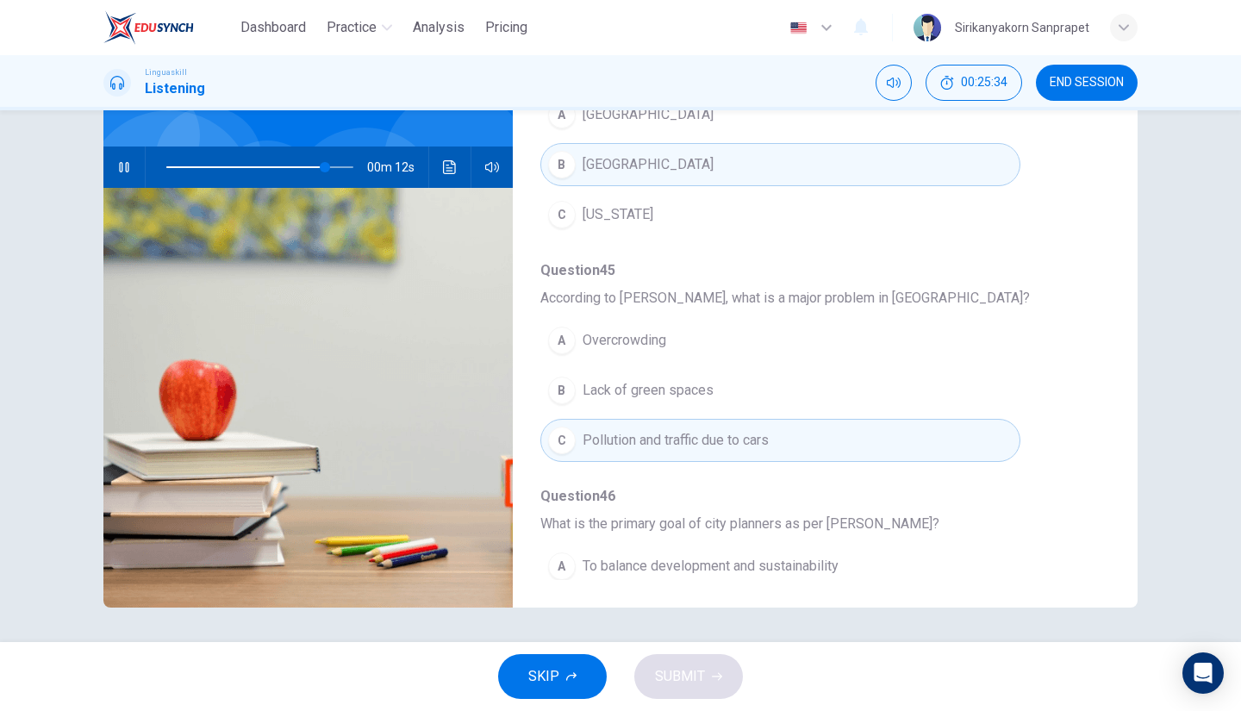
scroll to position [734, 0]
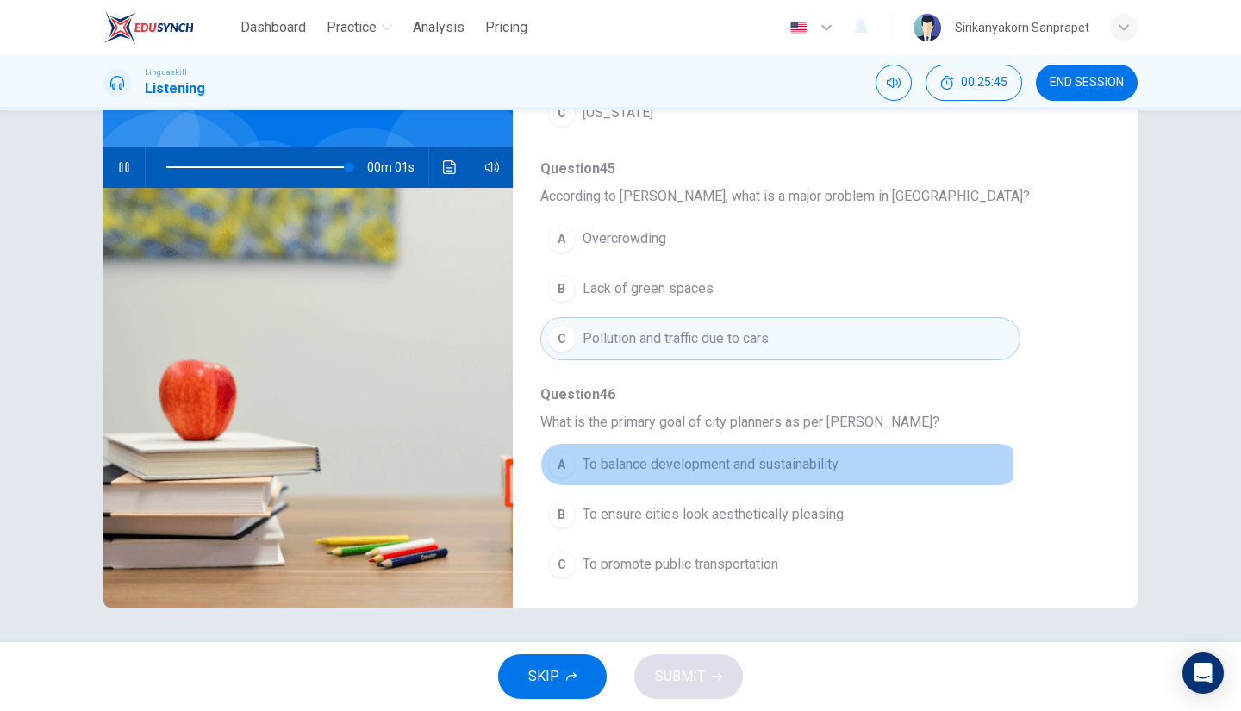
click at [618, 463] on span "To balance development and sustainability" at bounding box center [711, 464] width 256 height 21
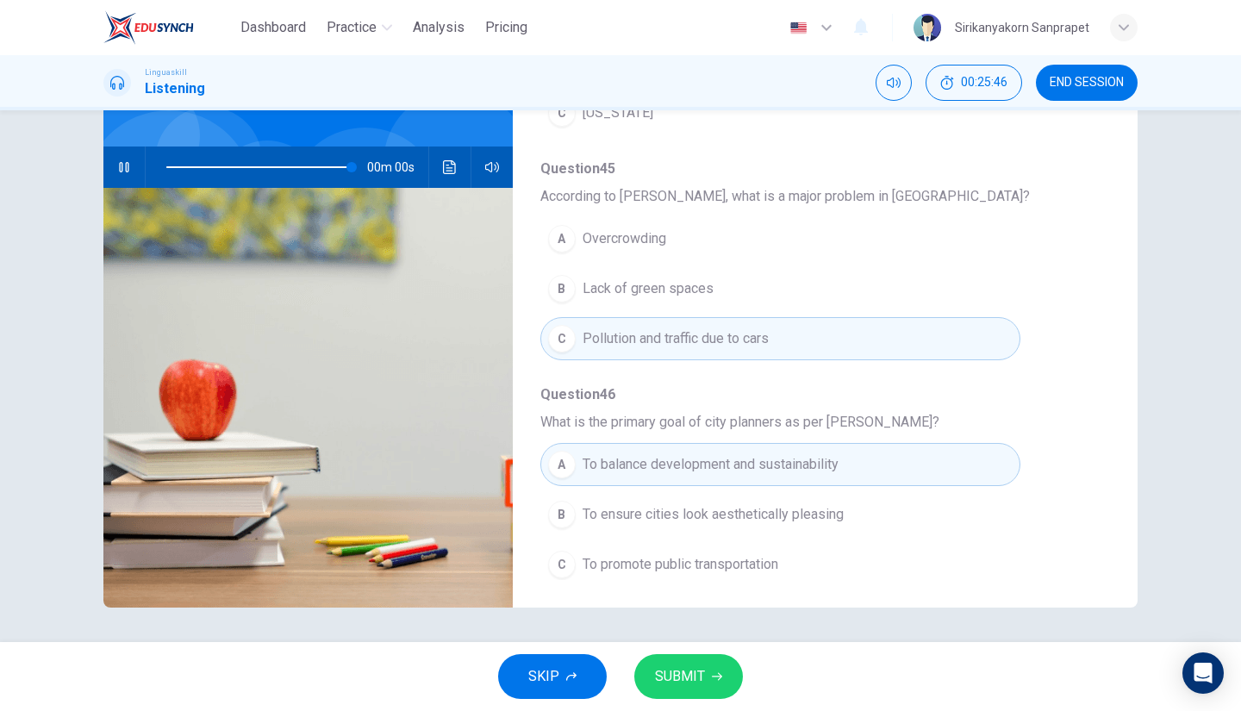
type input "0"
click at [690, 677] on span "SUBMIT" at bounding box center [680, 677] width 50 height 24
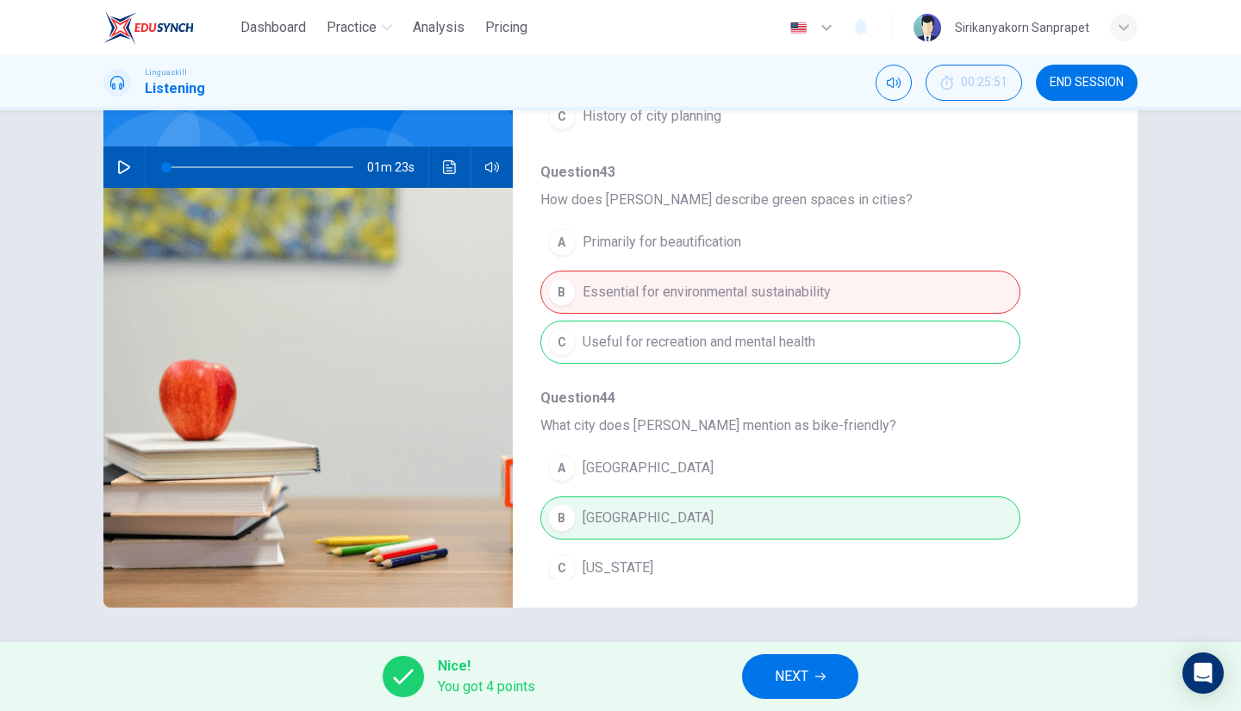
scroll to position [278, 0]
click at [783, 667] on span "NEXT" at bounding box center [792, 677] width 34 height 24
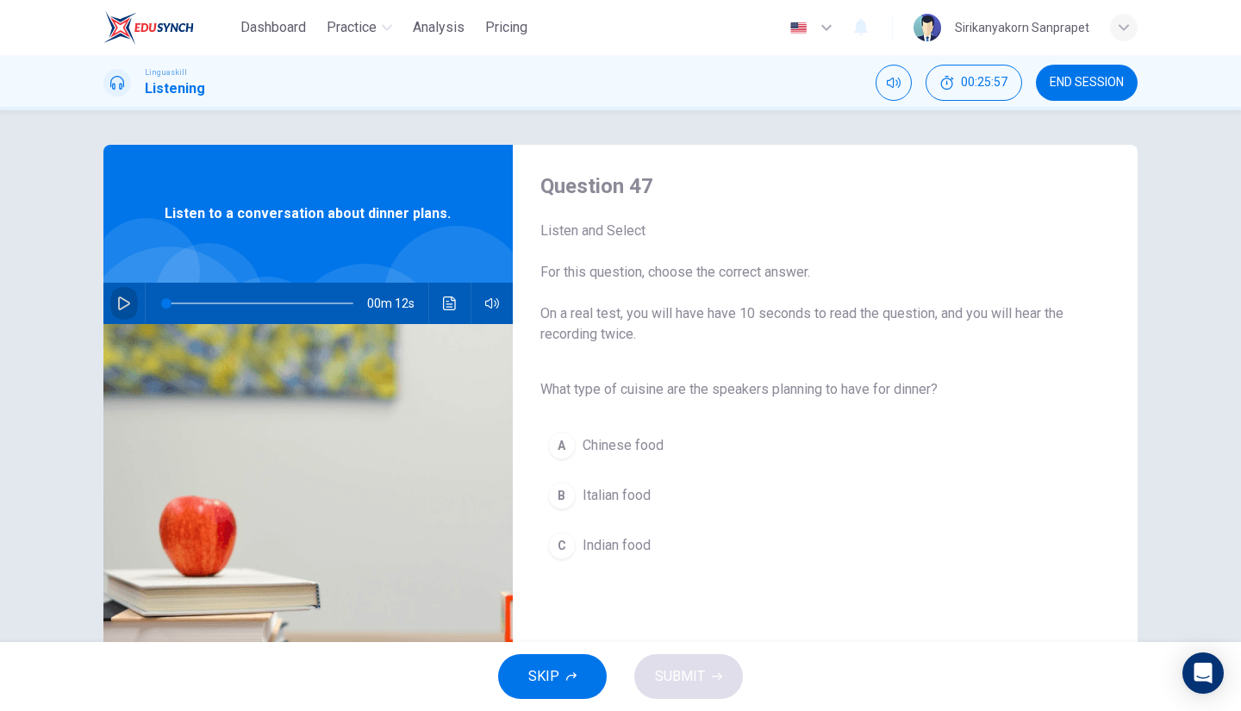
click at [118, 308] on icon "button" at bounding box center [124, 303] width 12 height 14
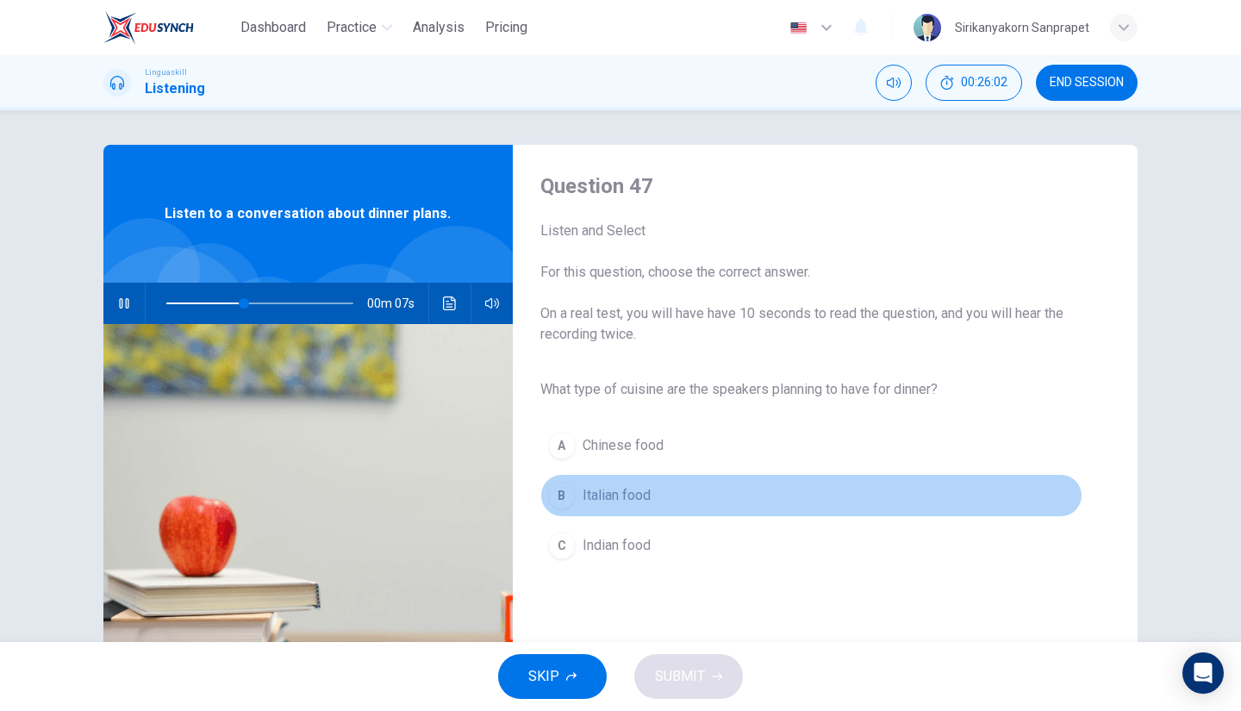
click at [560, 490] on div "B" at bounding box center [562, 496] width 28 height 28
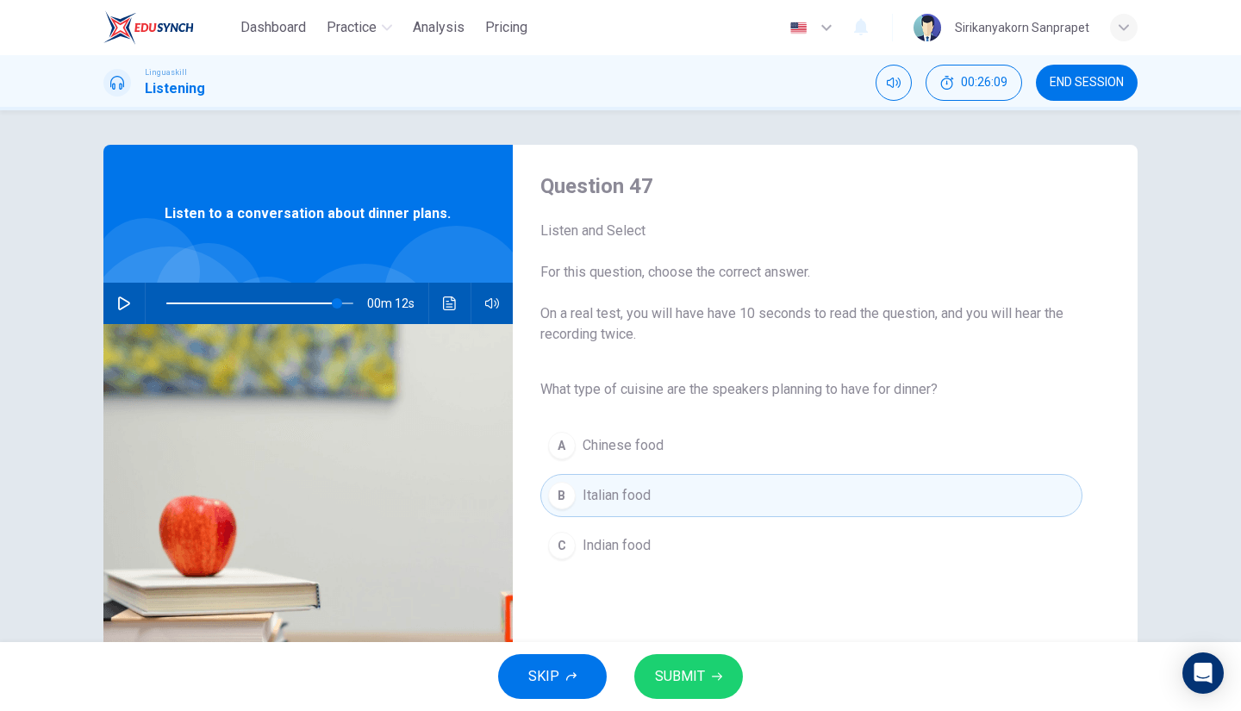
type input "0"
click at [684, 675] on span "SUBMIT" at bounding box center [680, 677] width 50 height 24
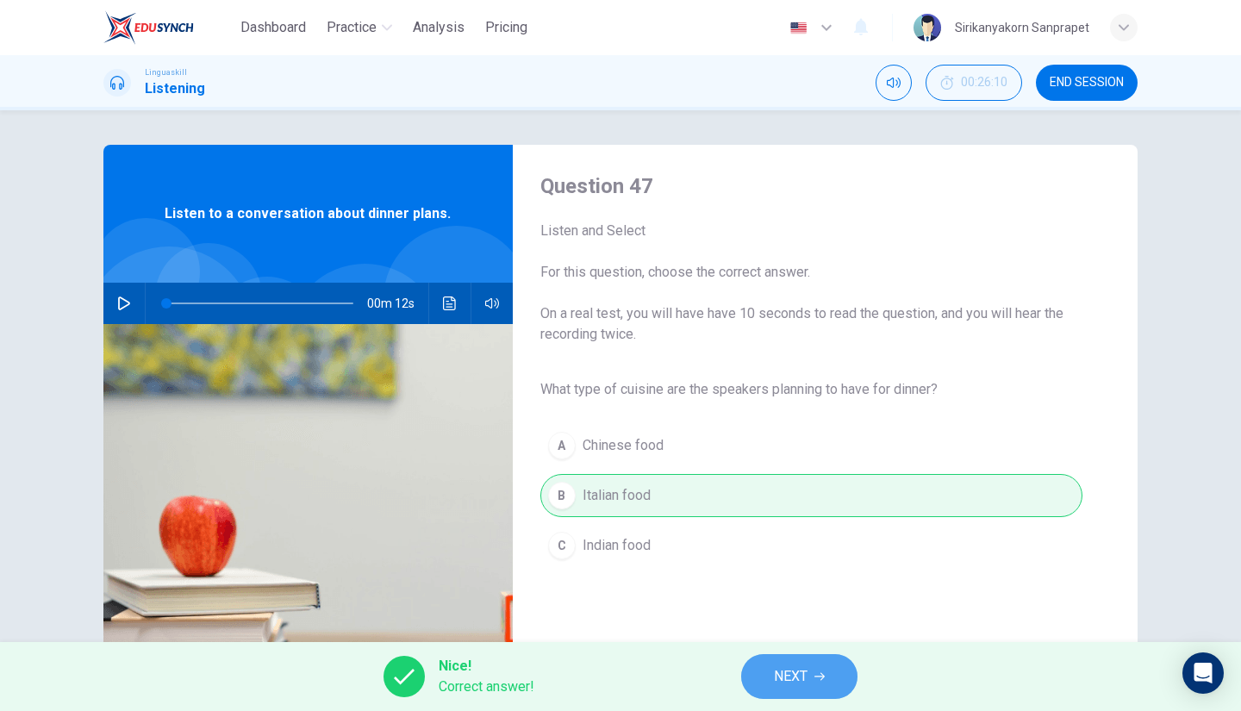
click at [783, 683] on span "NEXT" at bounding box center [791, 677] width 34 height 24
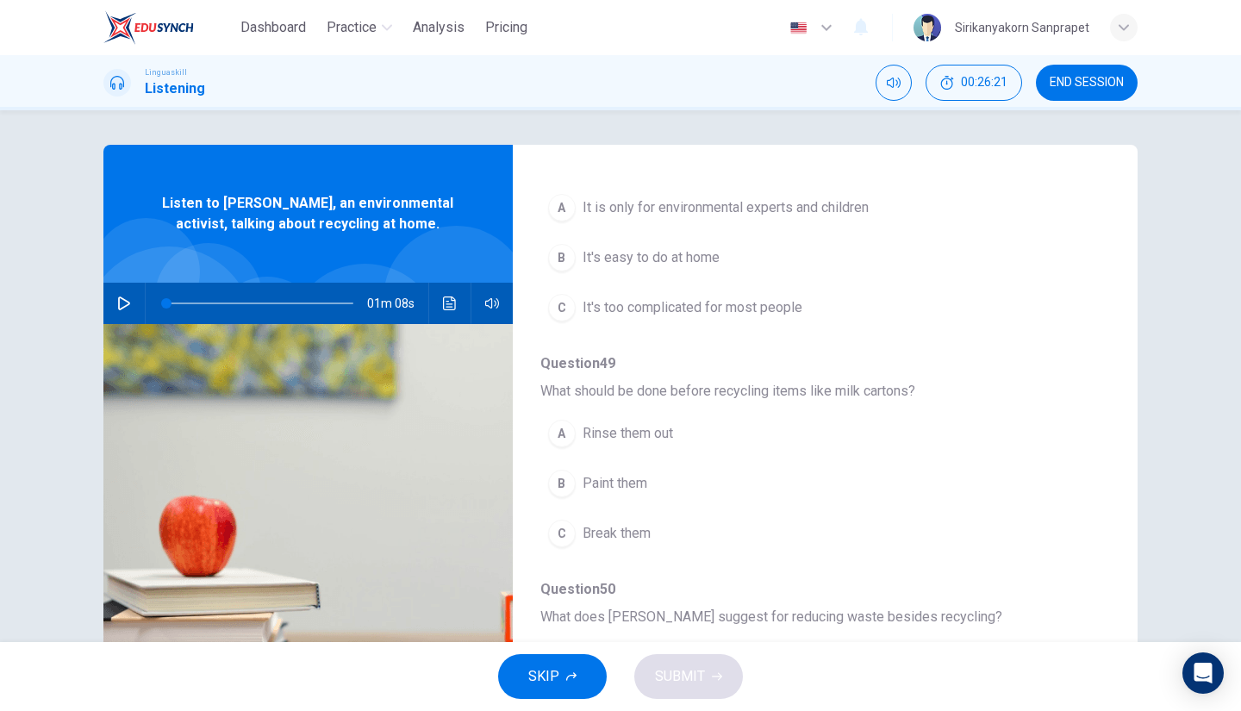
scroll to position [300, 0]
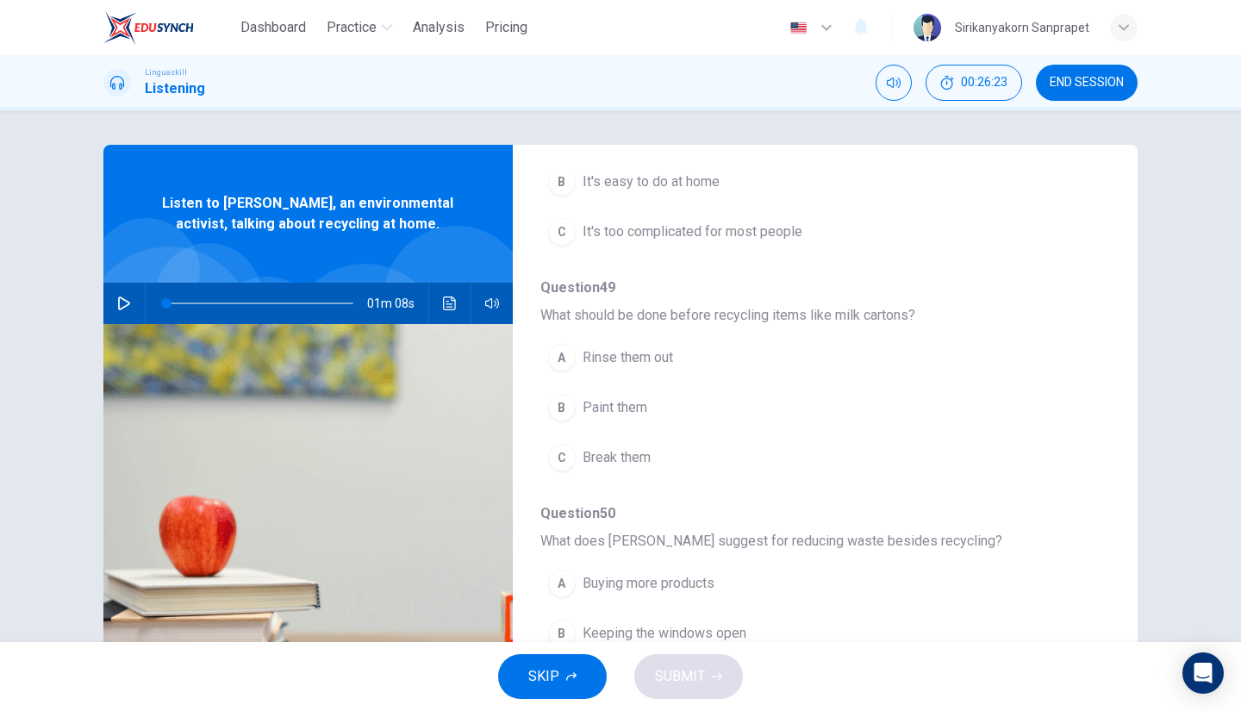
click at [691, 427] on div "A Rinse them out B Paint them C Break them" at bounding box center [811, 408] width 542 height 150
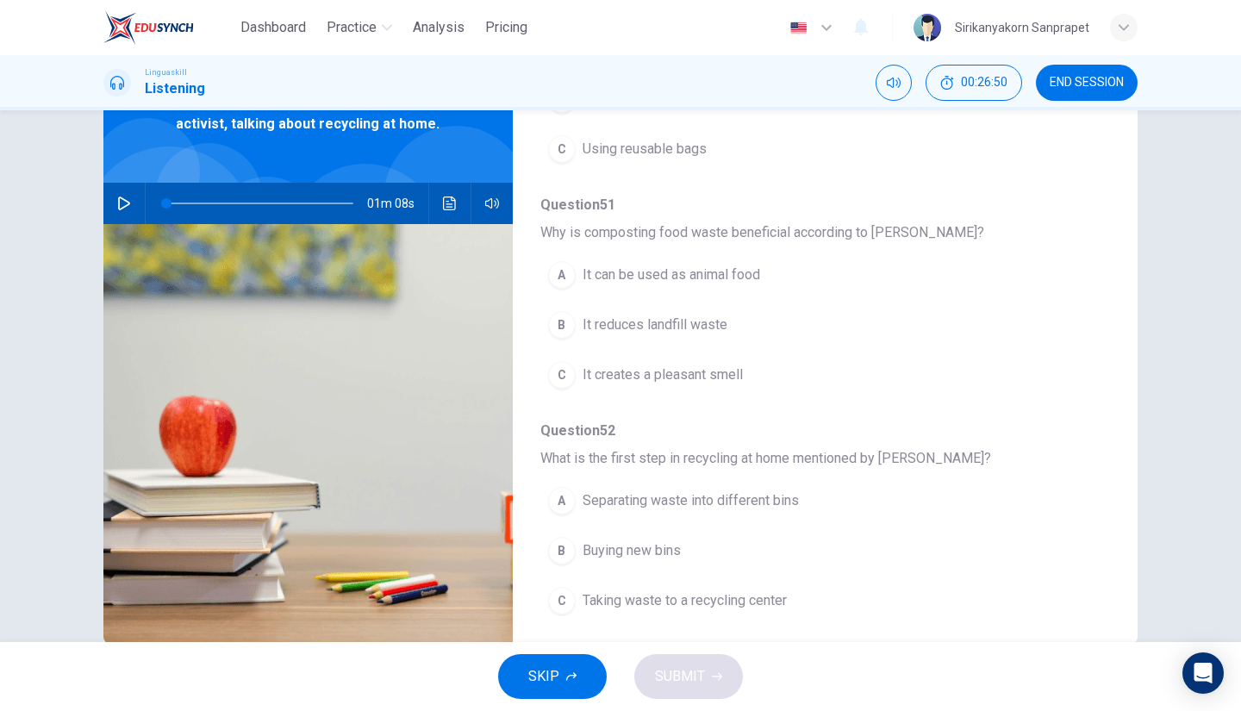
scroll to position [136, 0]
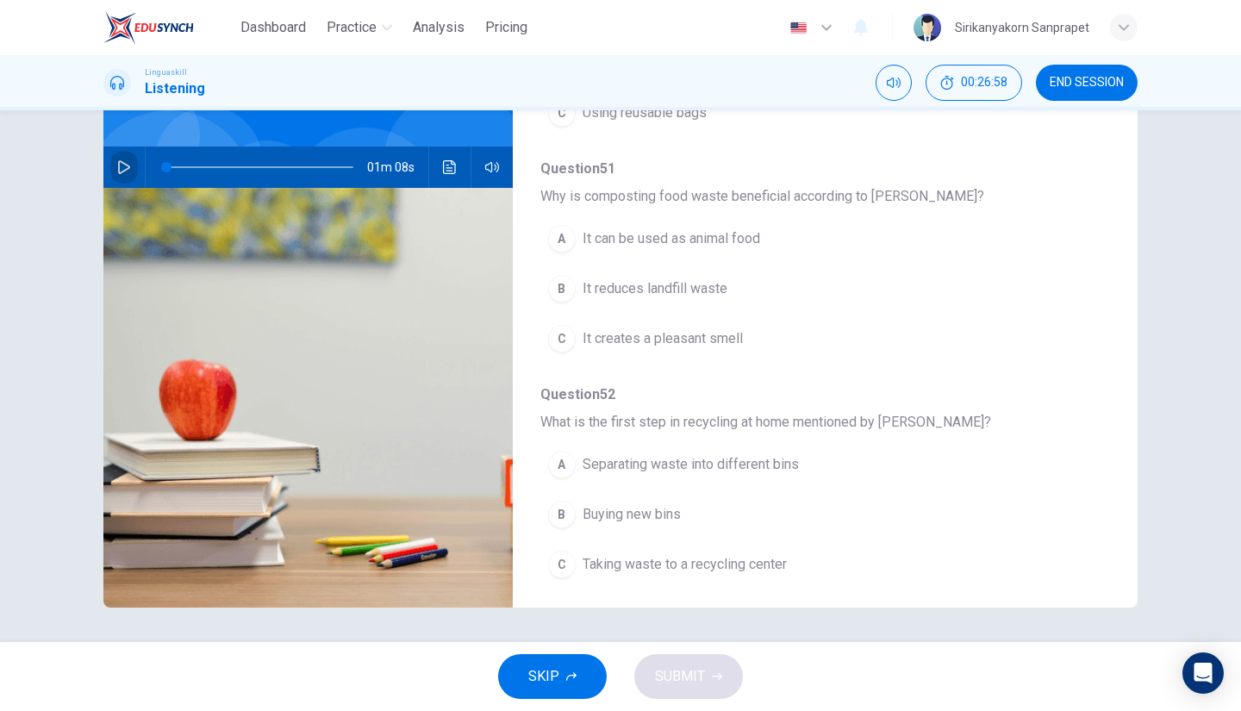
click at [121, 161] on icon "button" at bounding box center [124, 167] width 14 height 14
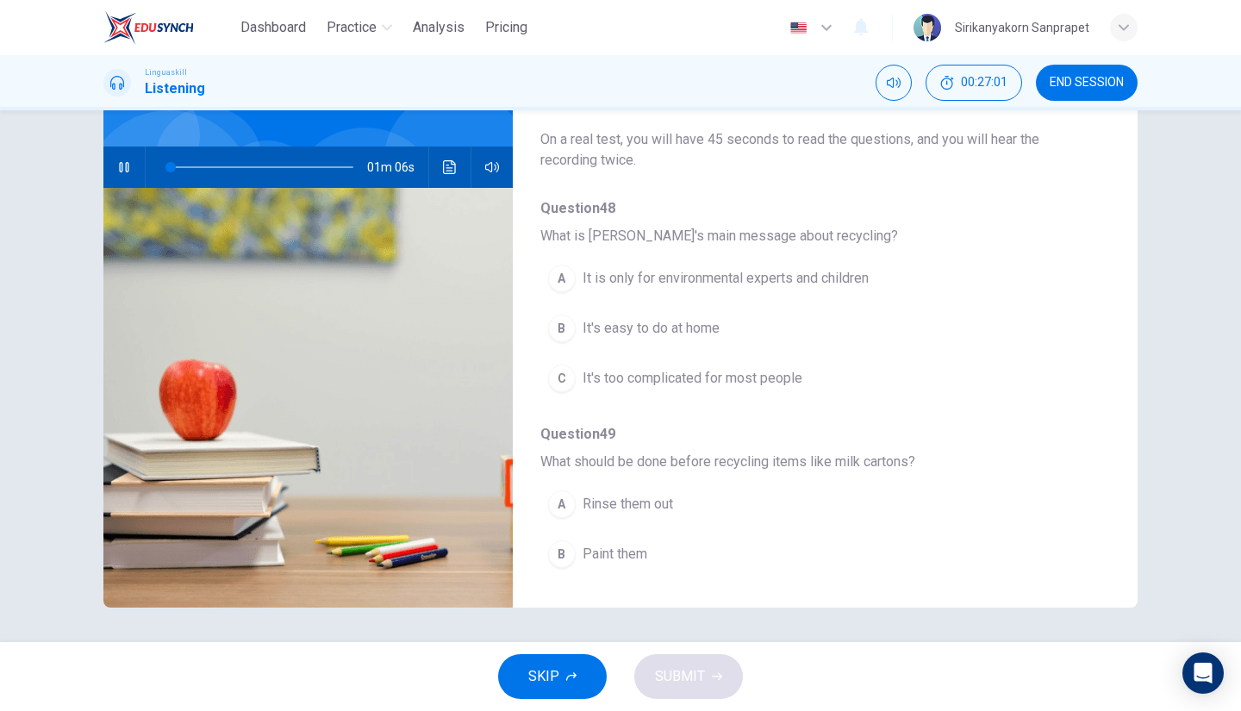
scroll to position [0, 0]
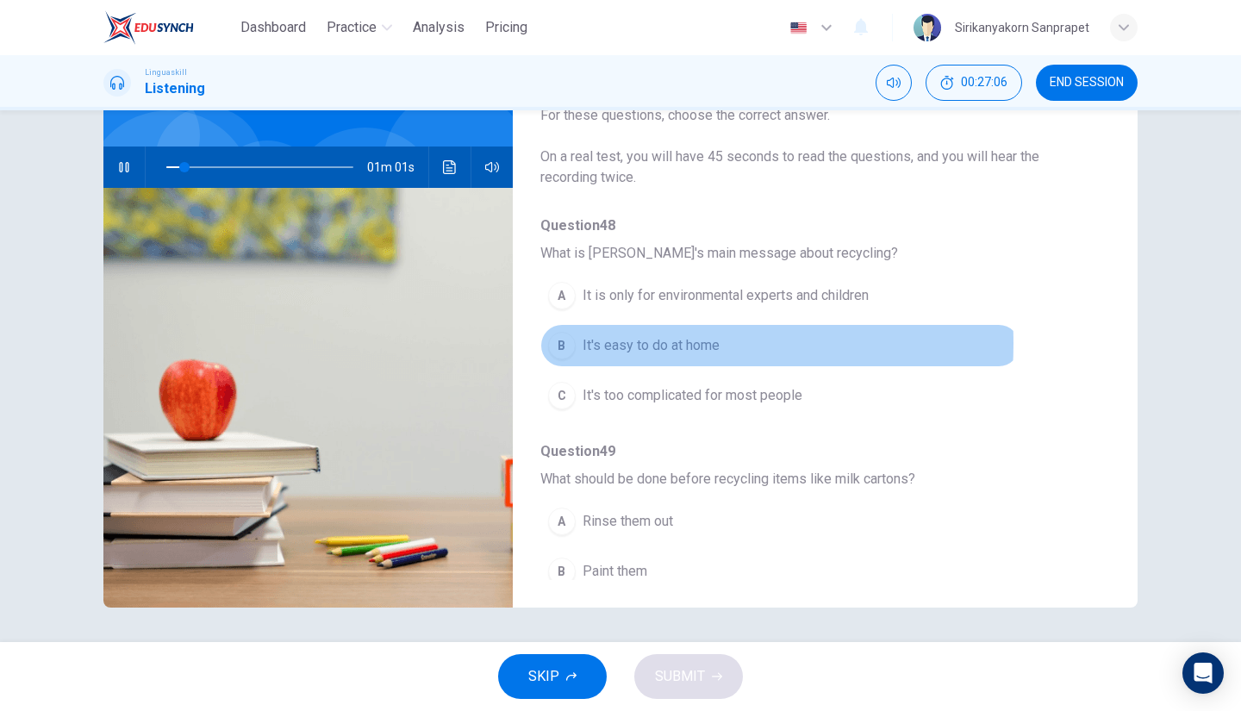
click at [593, 342] on span "It's easy to do at home" at bounding box center [651, 345] width 137 height 21
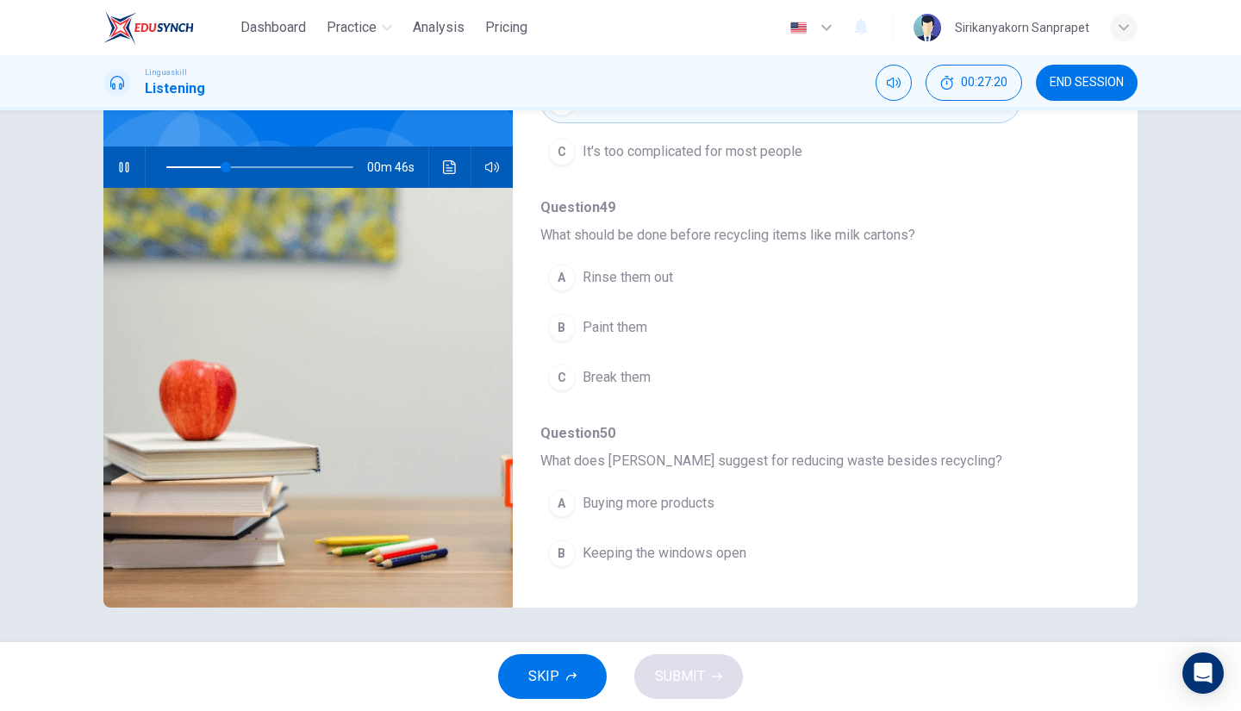
scroll to position [245, 0]
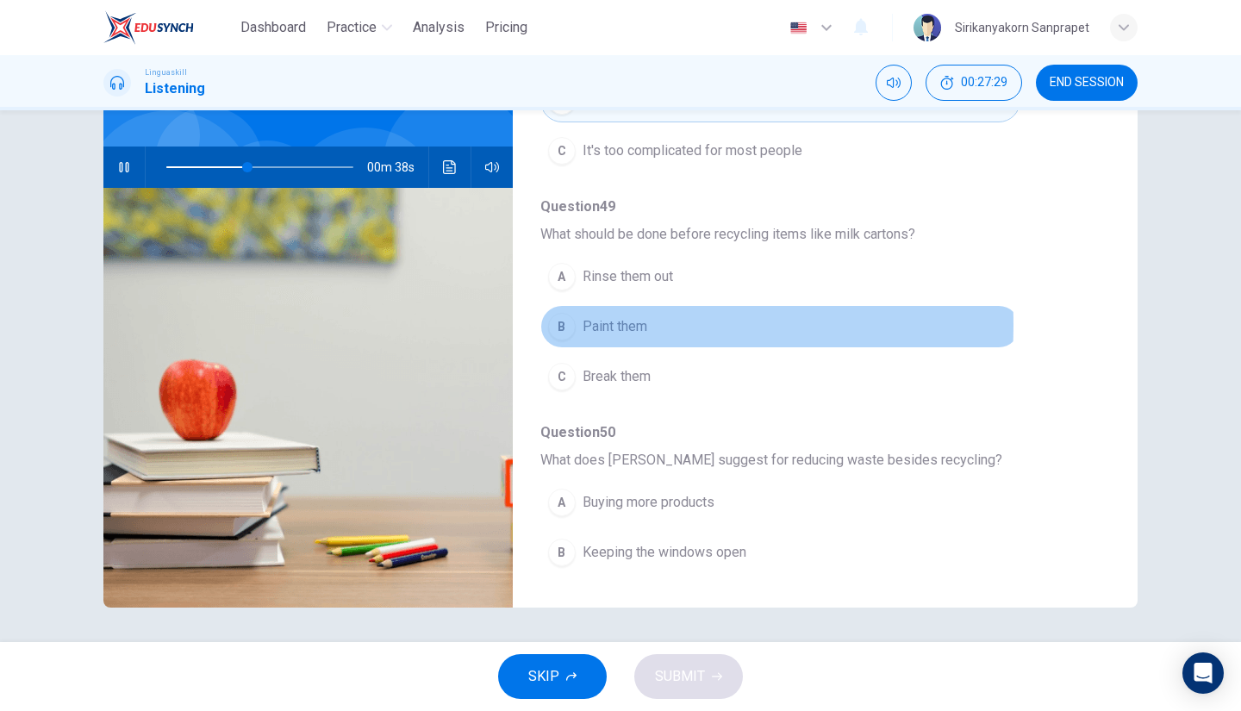
click at [555, 322] on div "B" at bounding box center [562, 327] width 28 height 28
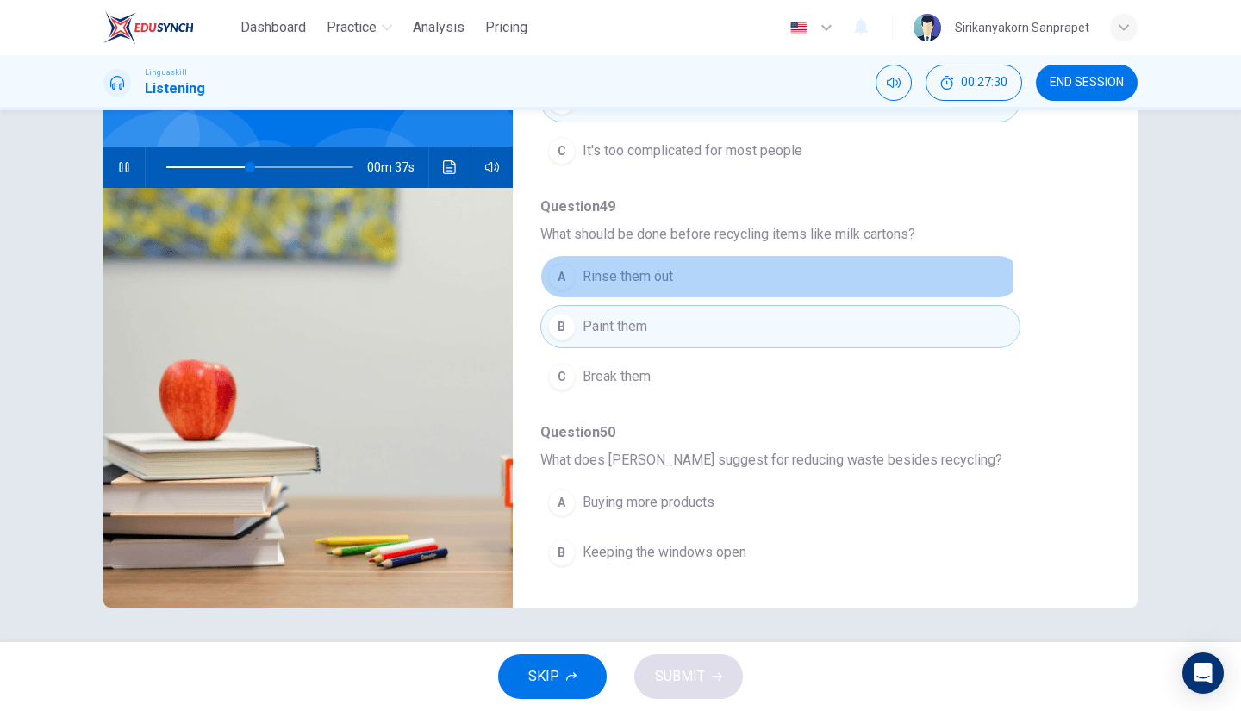
click at [559, 279] on div "A" at bounding box center [562, 277] width 28 height 28
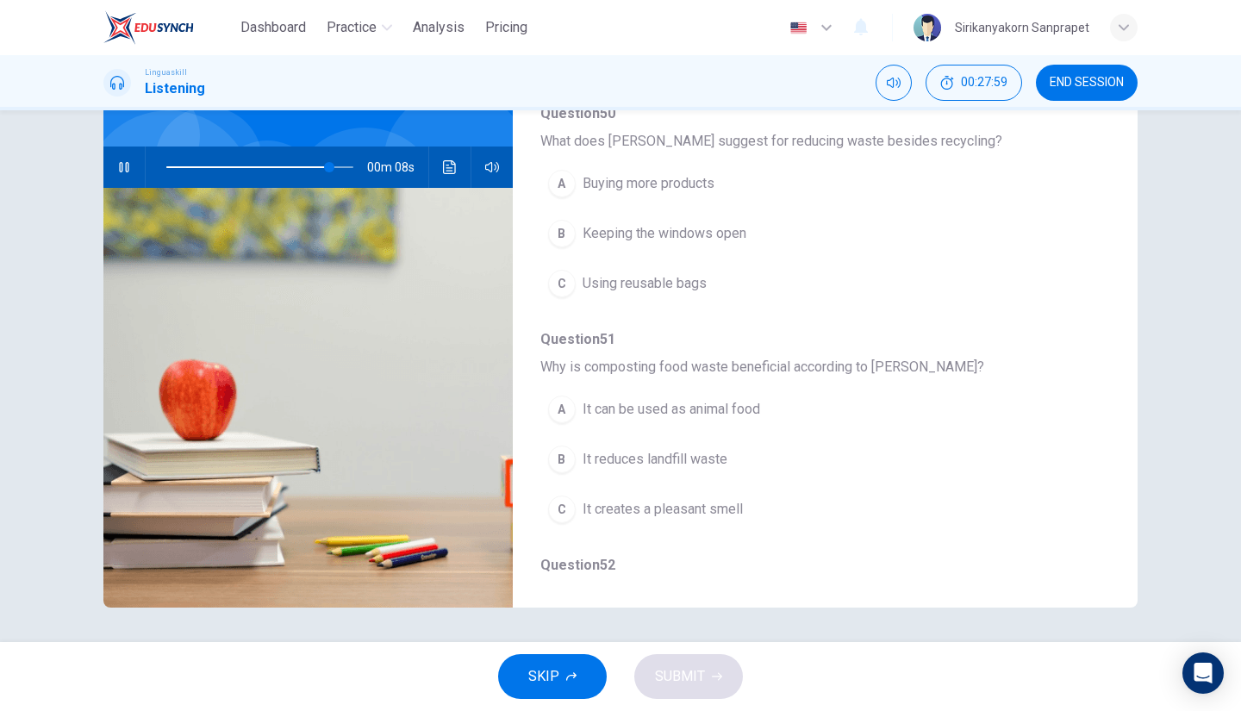
scroll to position [561, 0]
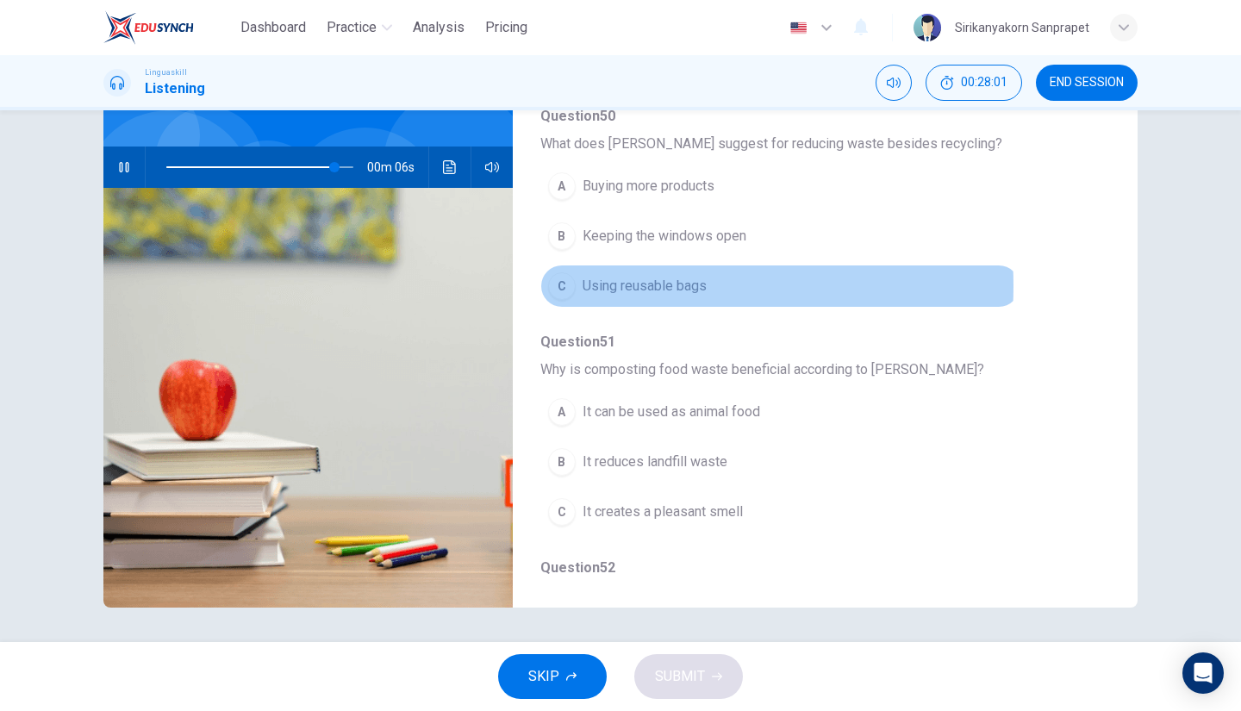
click at [611, 281] on span "Using reusable bags" at bounding box center [645, 286] width 124 height 21
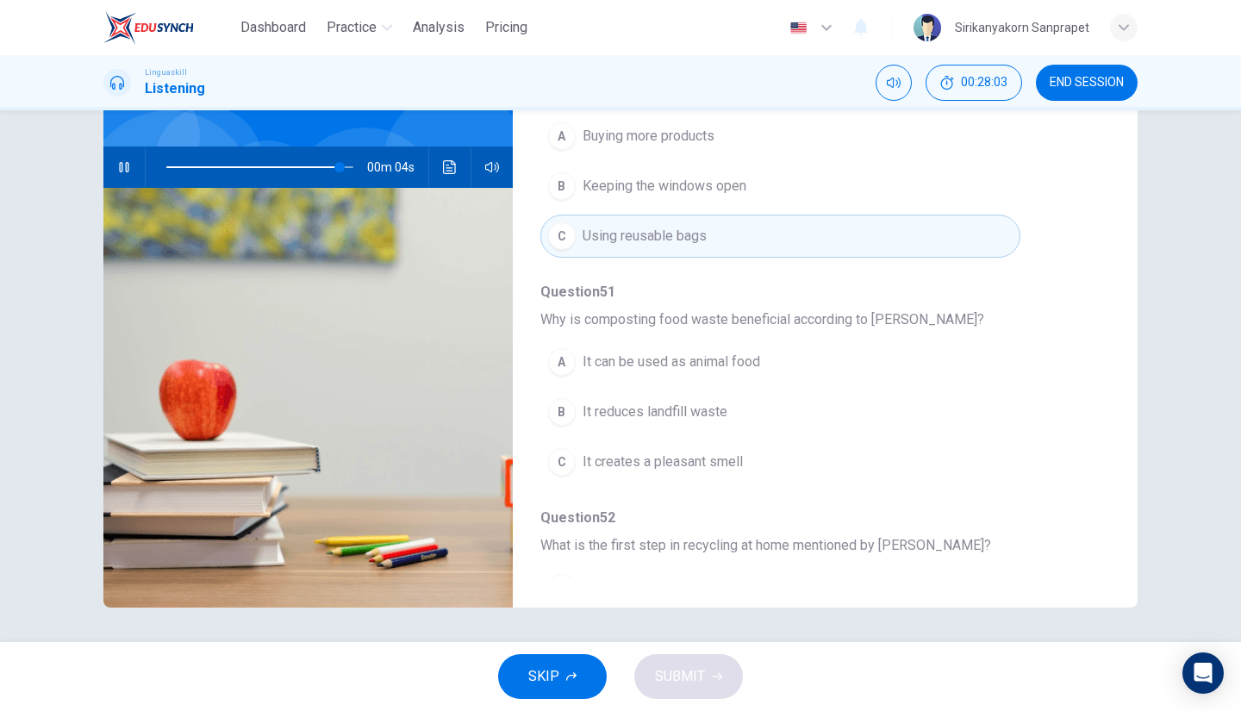
scroll to position [627, 0]
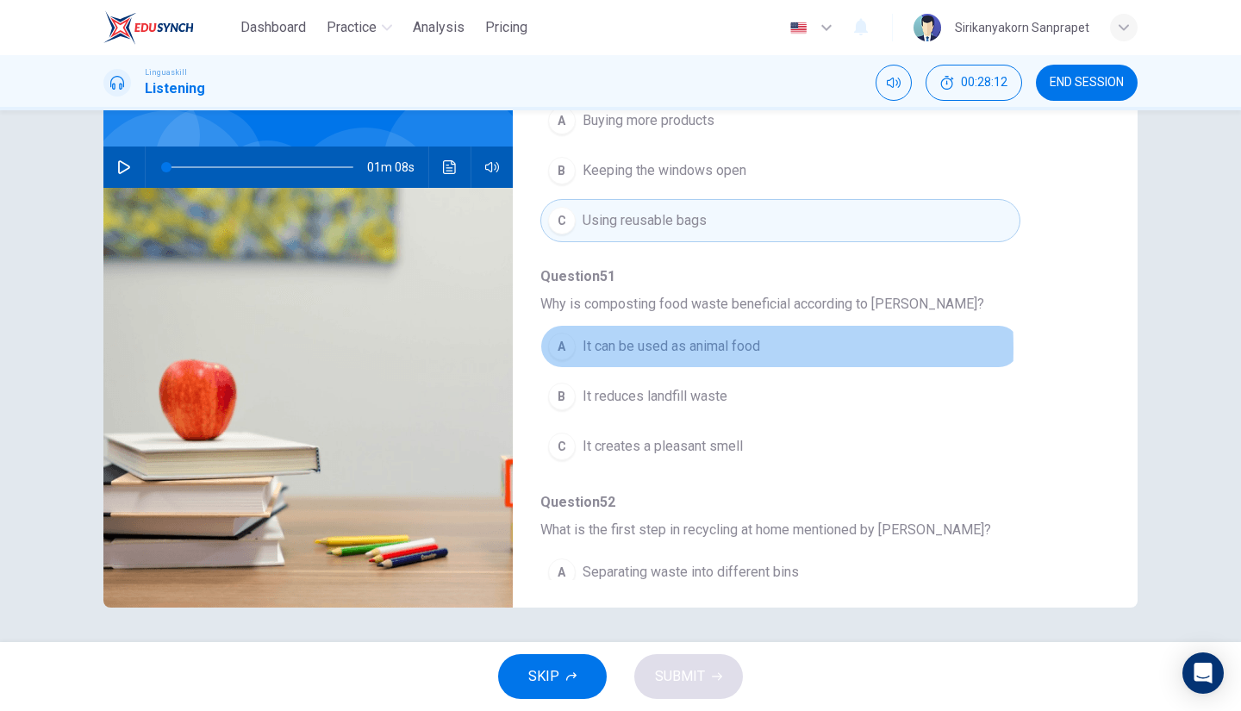
click at [613, 342] on span "It can be used as animal food" at bounding box center [672, 346] width 178 height 21
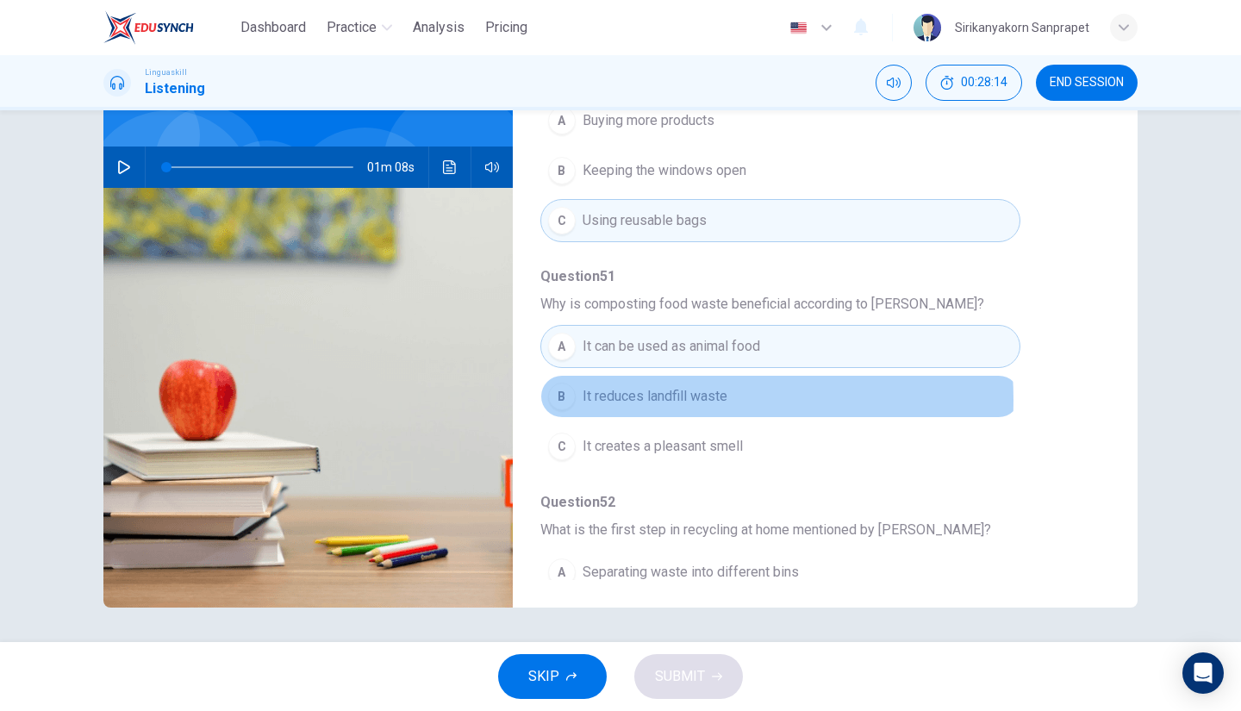
click at [633, 394] on span "It reduces landfill waste" at bounding box center [655, 396] width 145 height 21
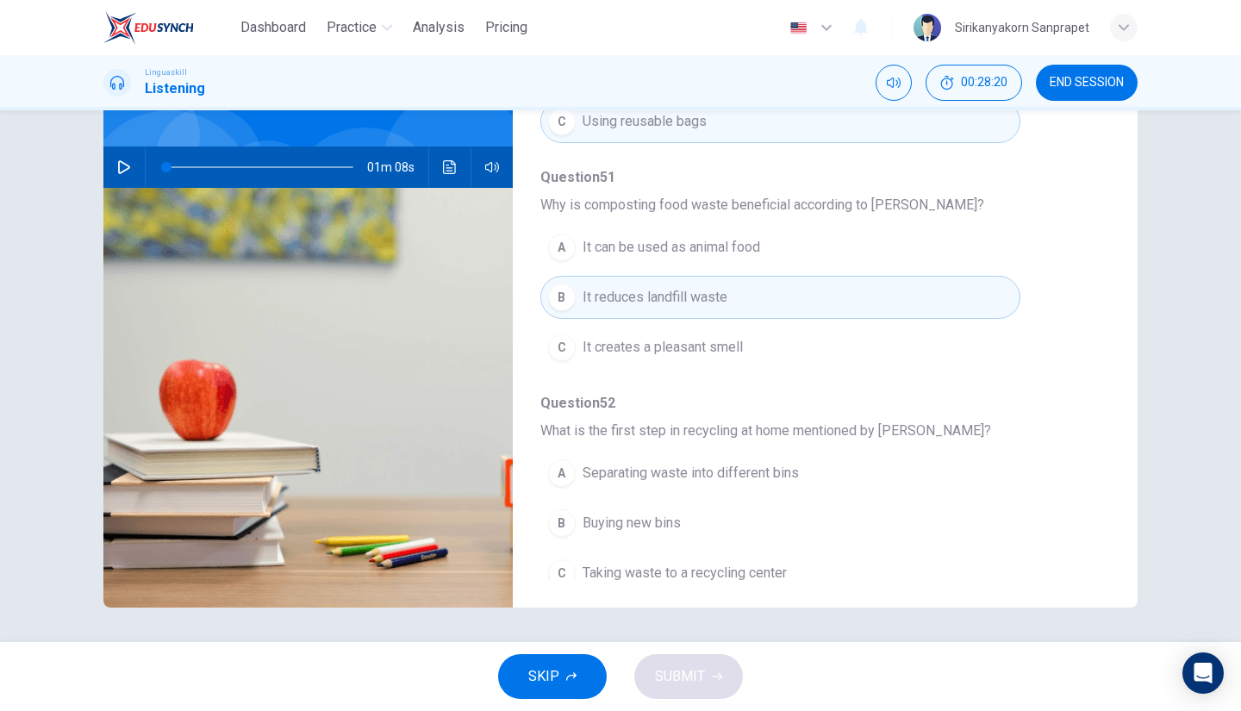
scroll to position [734, 0]
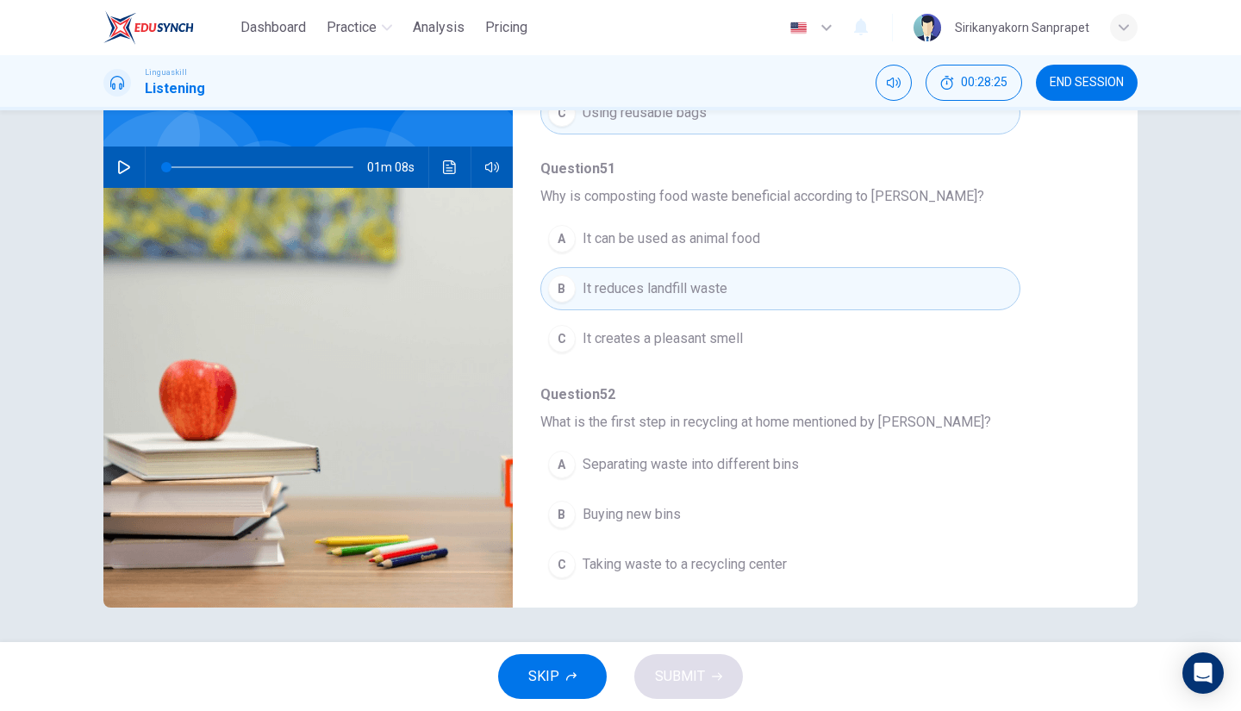
click at [615, 457] on span "Separating waste into different bins" at bounding box center [691, 464] width 216 height 21
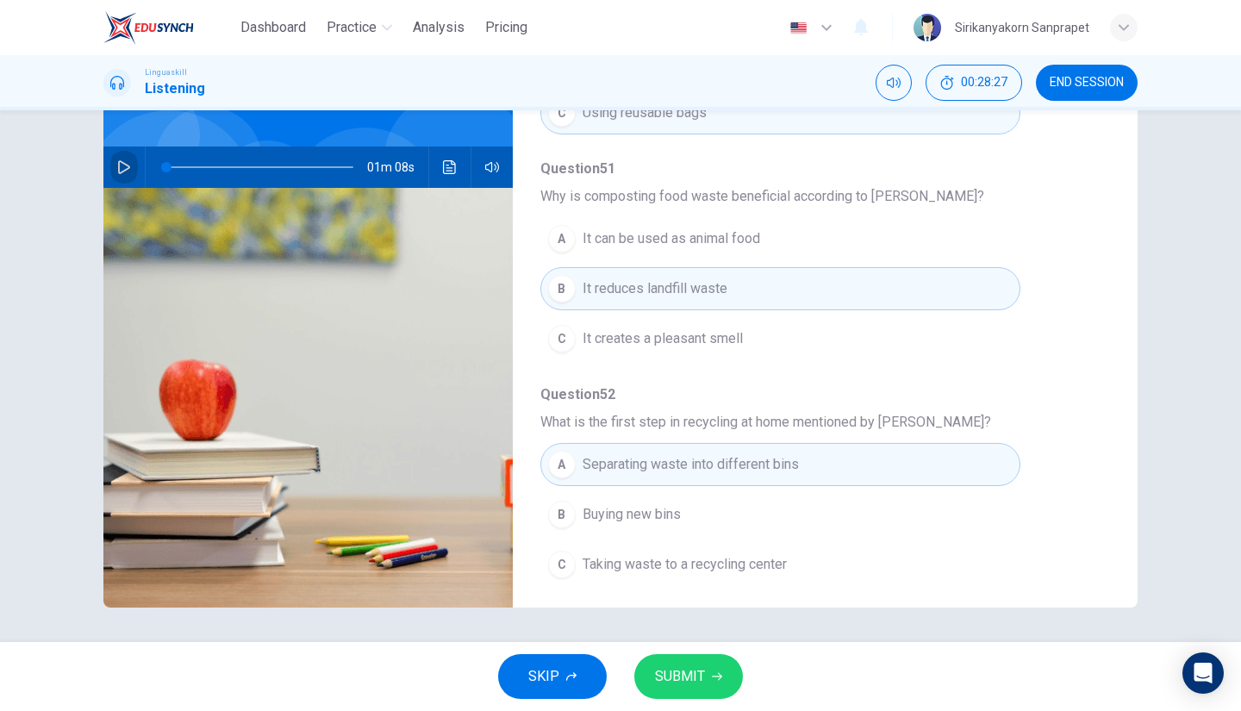
click at [119, 165] on icon "button" at bounding box center [124, 167] width 14 height 14
type input "0"
click at [691, 665] on span "SUBMIT" at bounding box center [680, 677] width 50 height 24
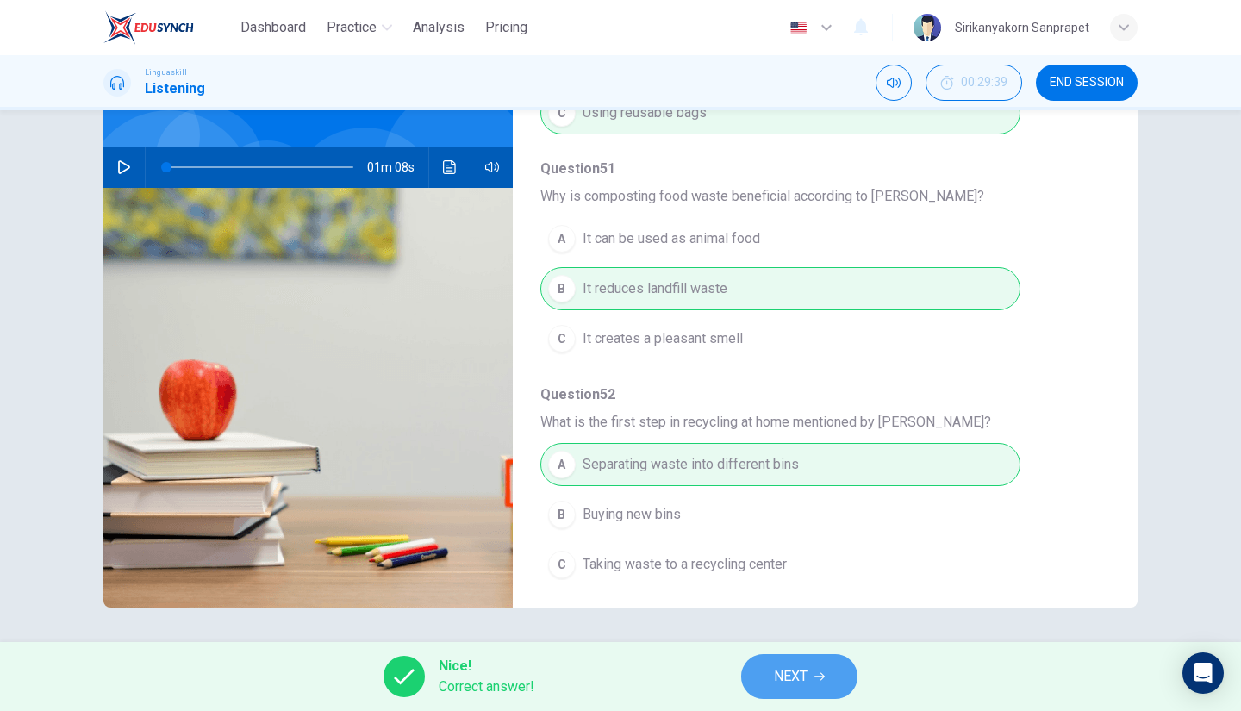
click at [821, 677] on icon "button" at bounding box center [819, 676] width 10 height 10
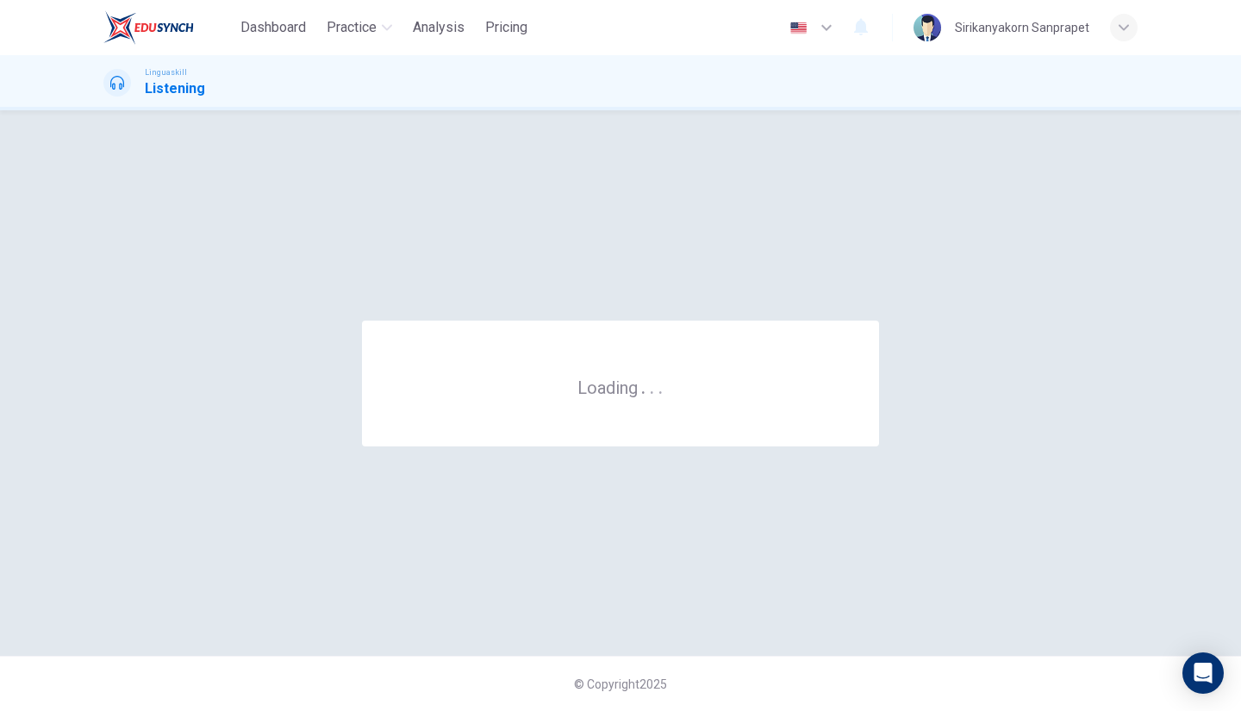
scroll to position [0, 0]
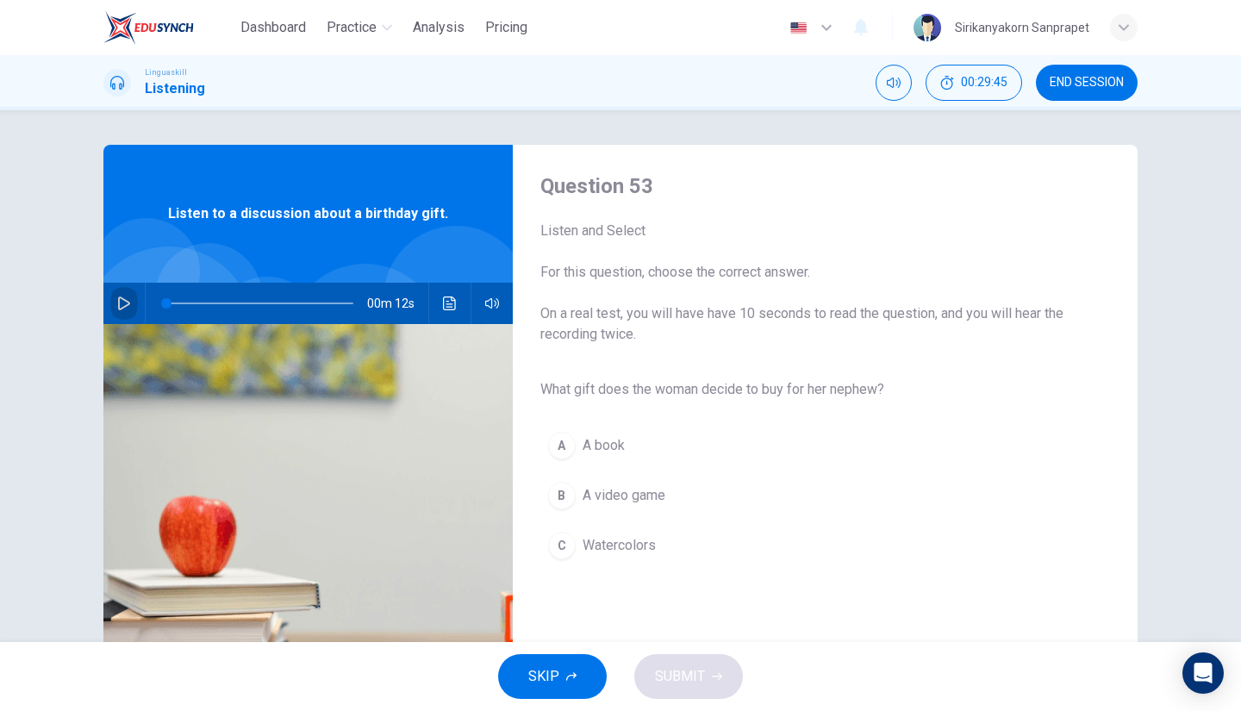
click at [126, 309] on icon "button" at bounding box center [124, 303] width 14 height 14
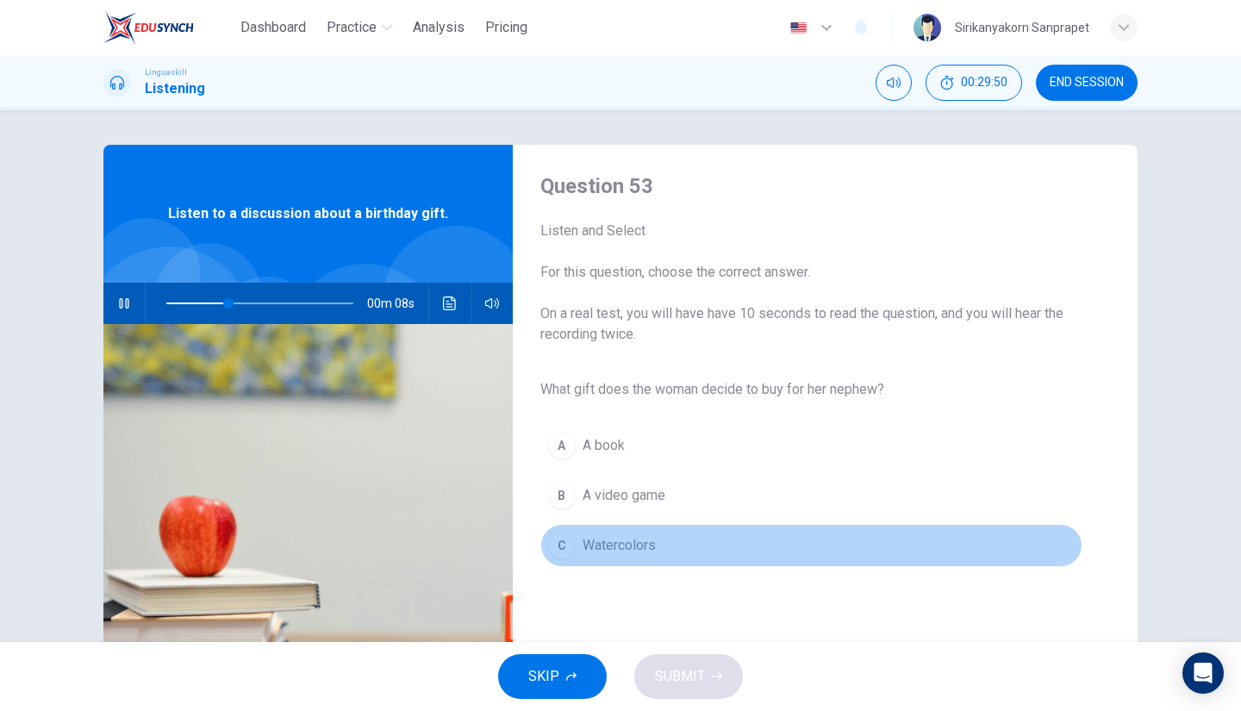
click at [561, 546] on div "C" at bounding box center [562, 546] width 28 height 28
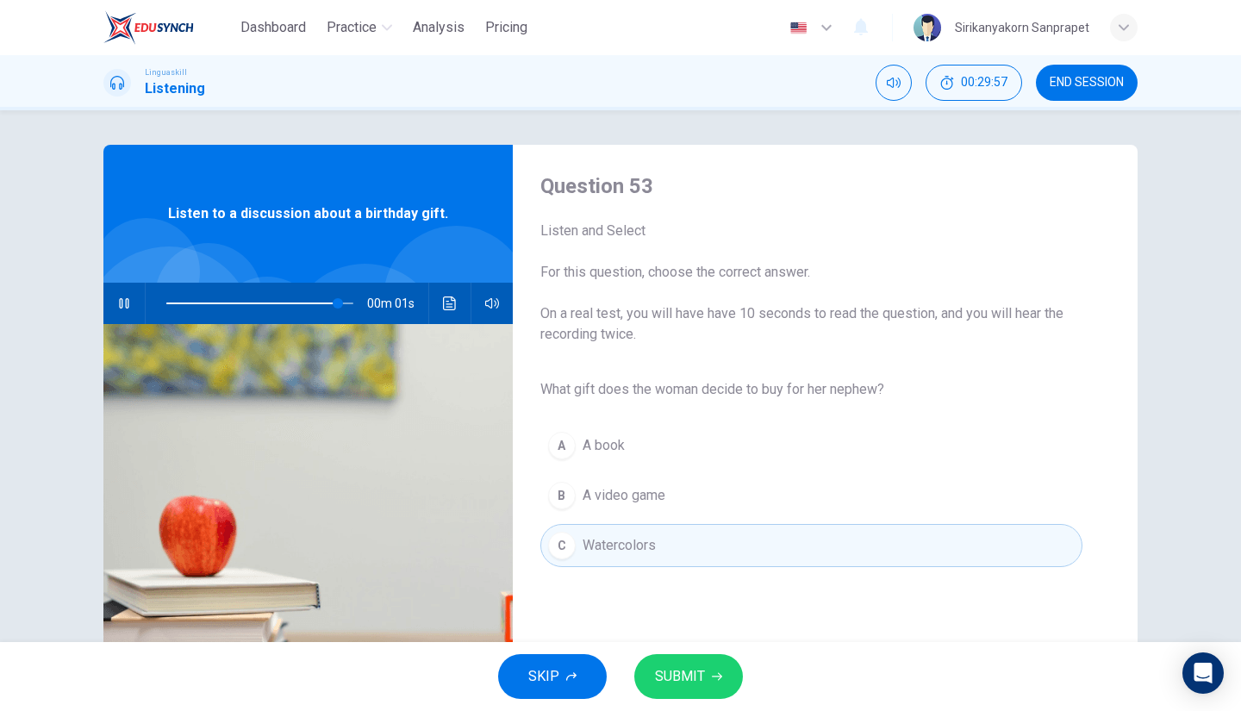
type input "0"
click at [697, 673] on span "SUBMIT" at bounding box center [680, 677] width 50 height 24
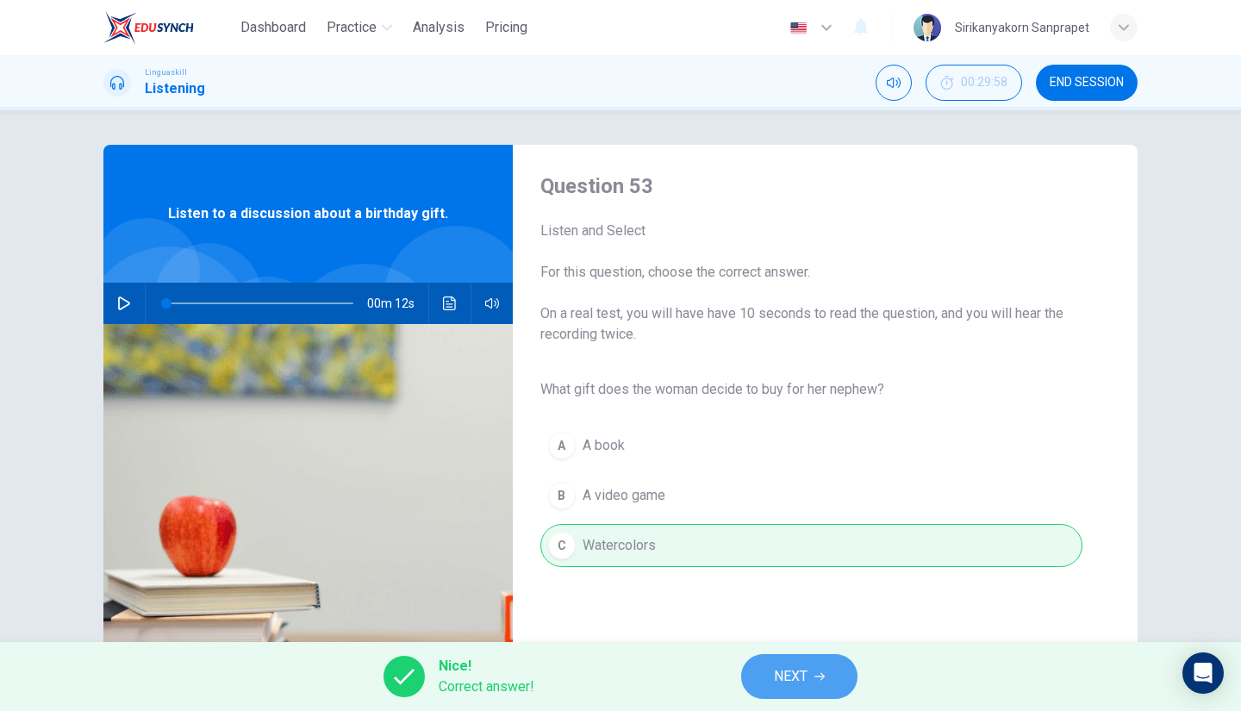
click at [781, 679] on span "NEXT" at bounding box center [791, 677] width 34 height 24
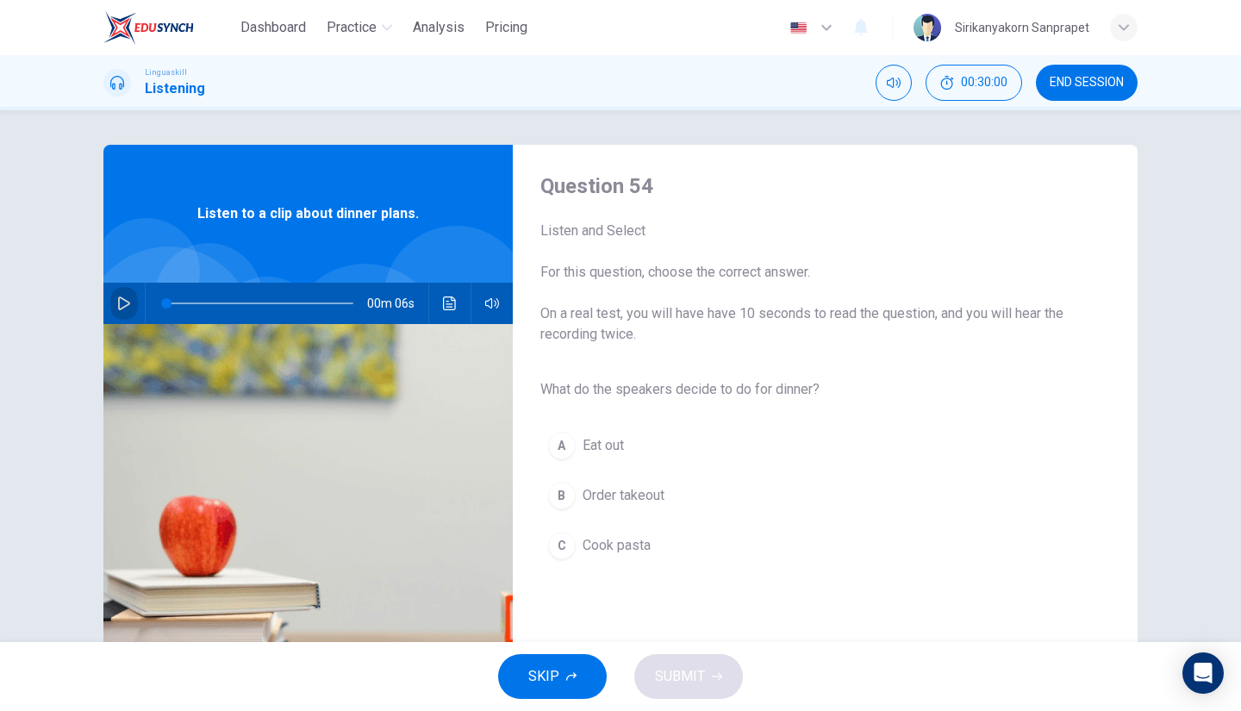
click at [117, 305] on icon "button" at bounding box center [124, 303] width 14 height 14
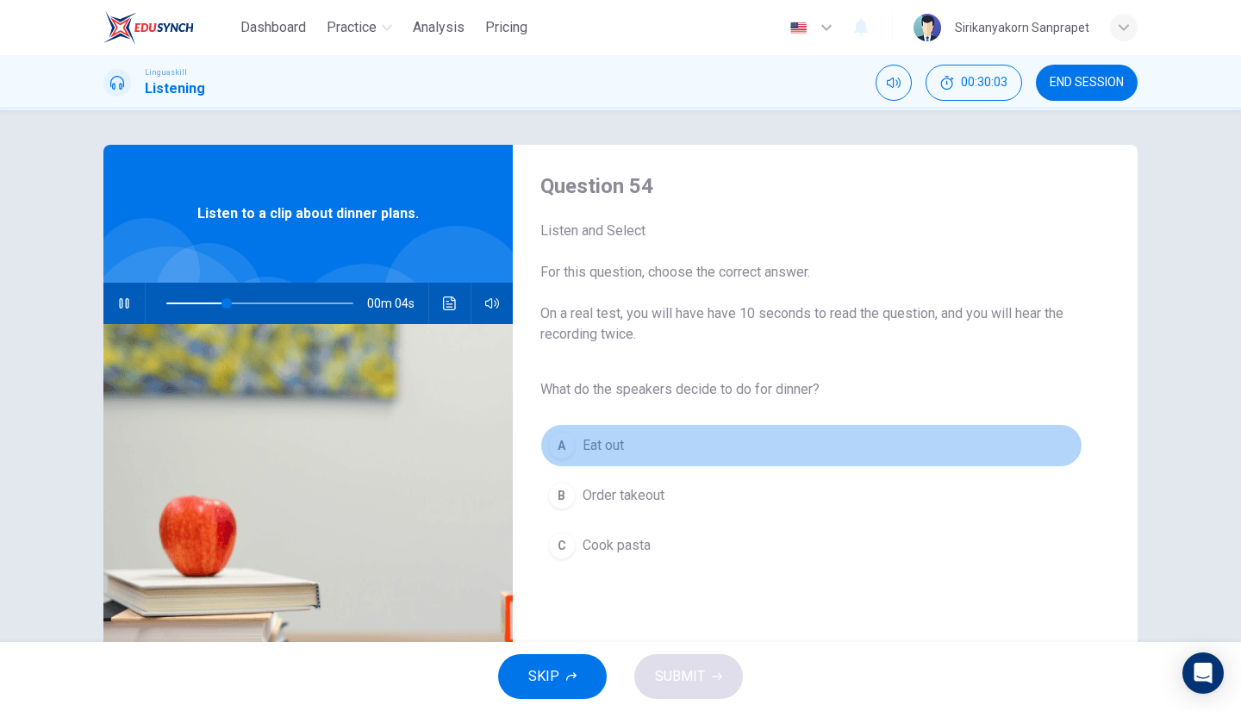
click at [557, 442] on div "A" at bounding box center [562, 446] width 28 height 28
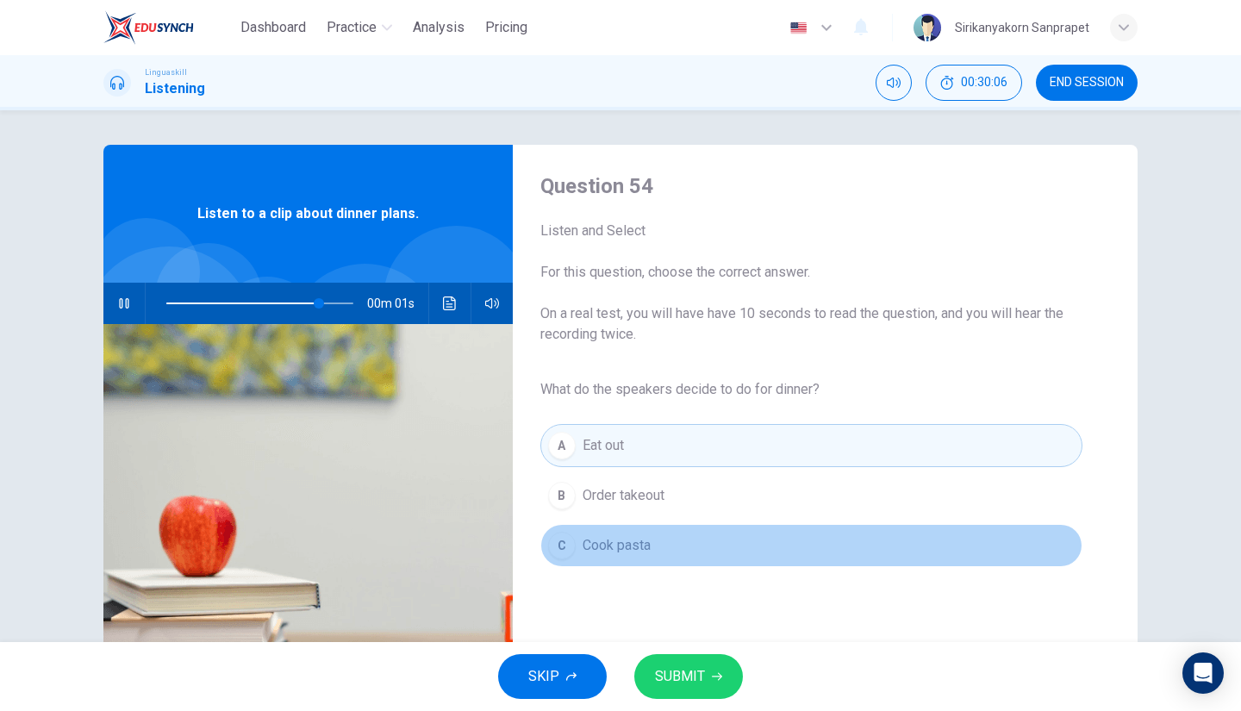
click at [556, 546] on div "C" at bounding box center [562, 546] width 28 height 28
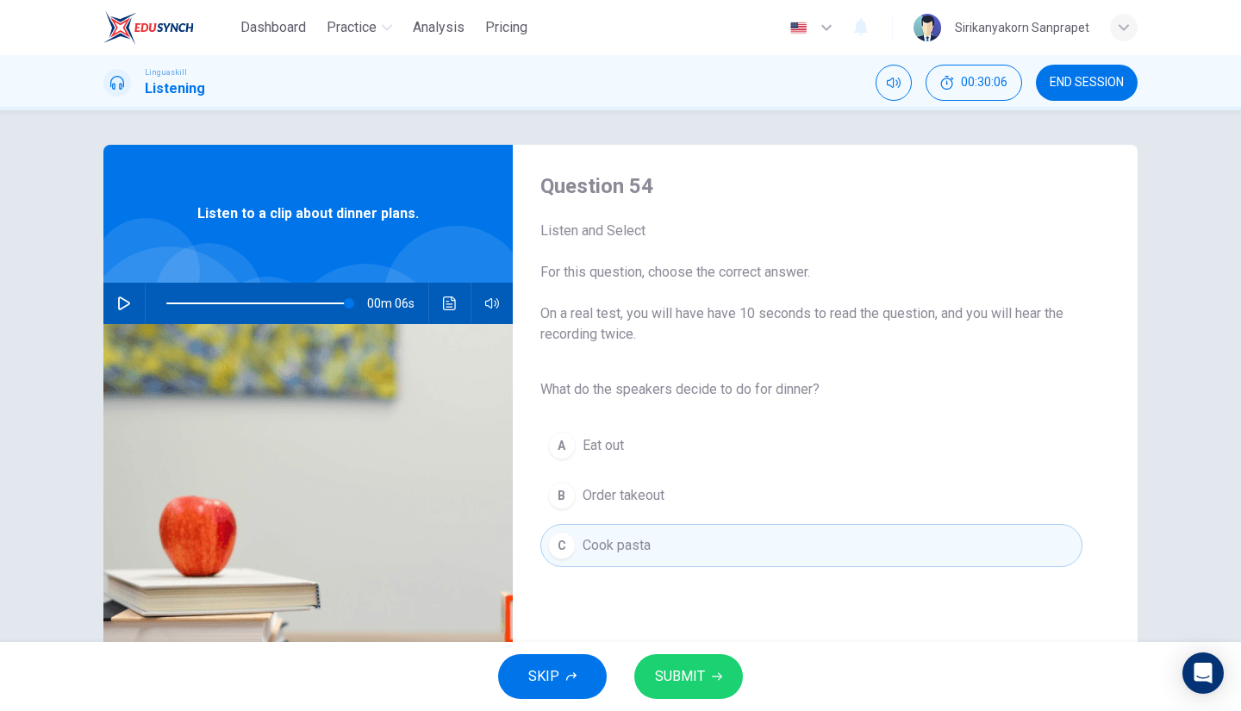
type input "0"
click at [696, 671] on span "SUBMIT" at bounding box center [680, 677] width 50 height 24
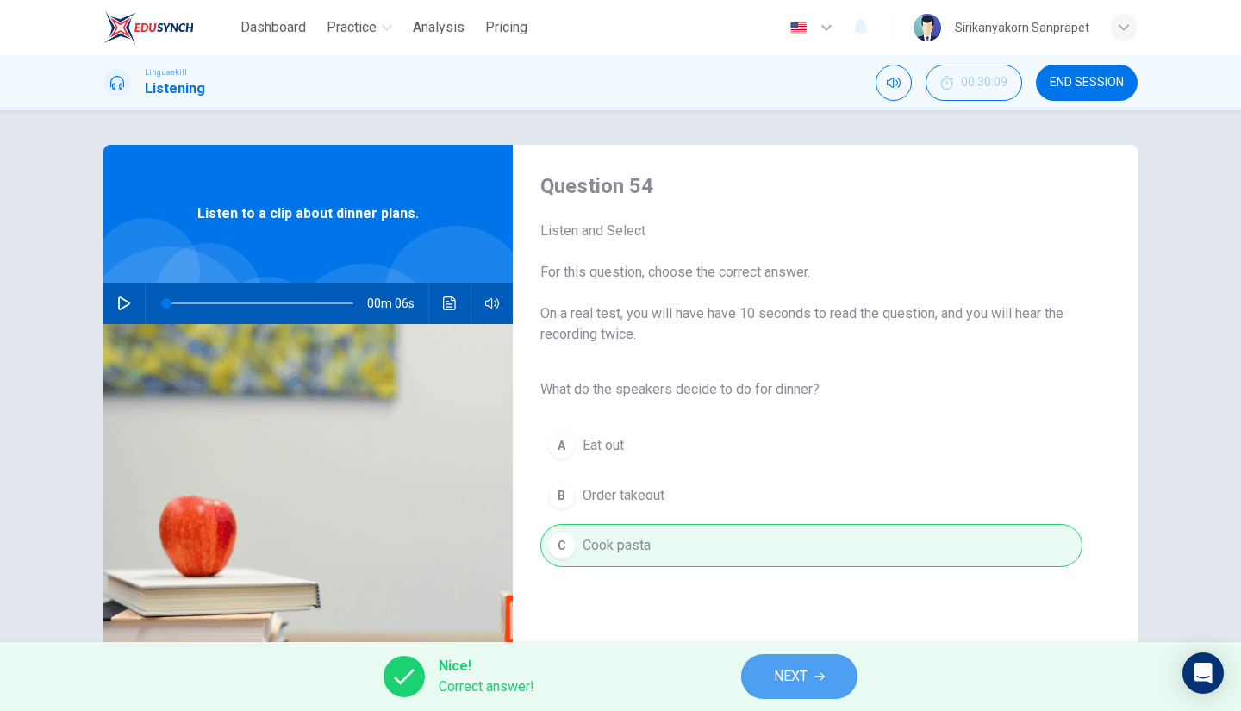
click at [780, 676] on span "NEXT" at bounding box center [791, 677] width 34 height 24
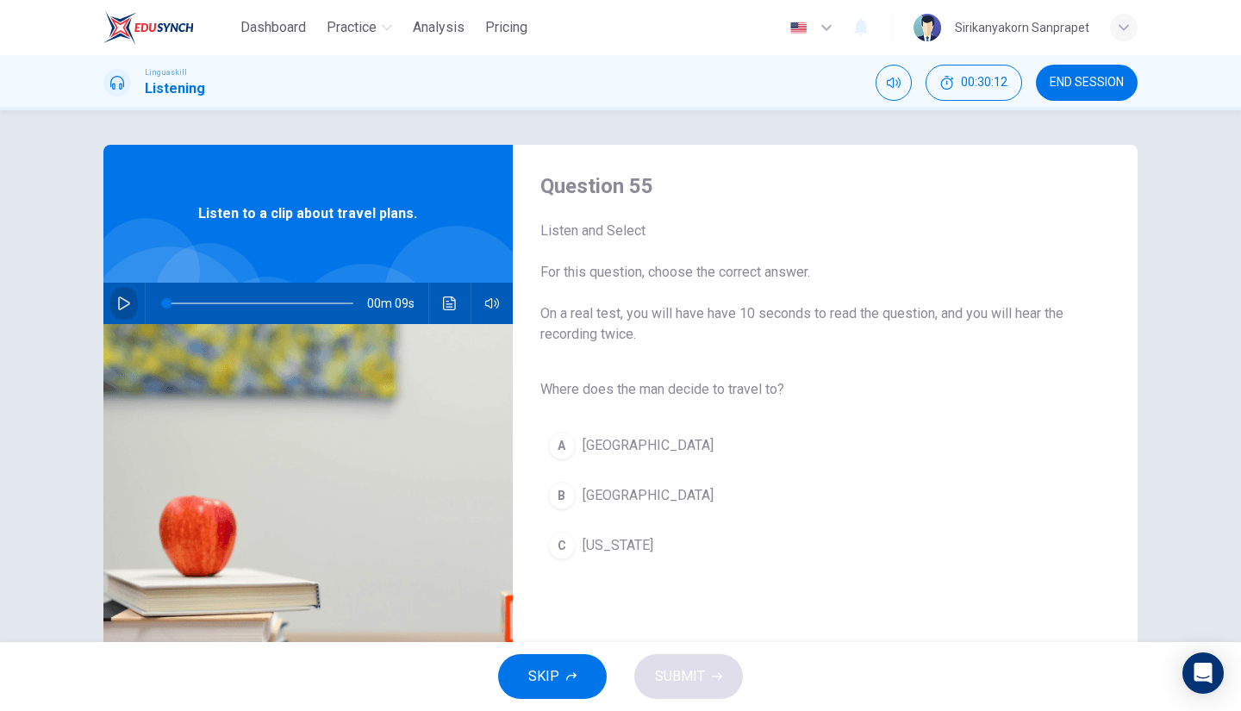
click at [110, 300] on button "button" at bounding box center [124, 303] width 28 height 41
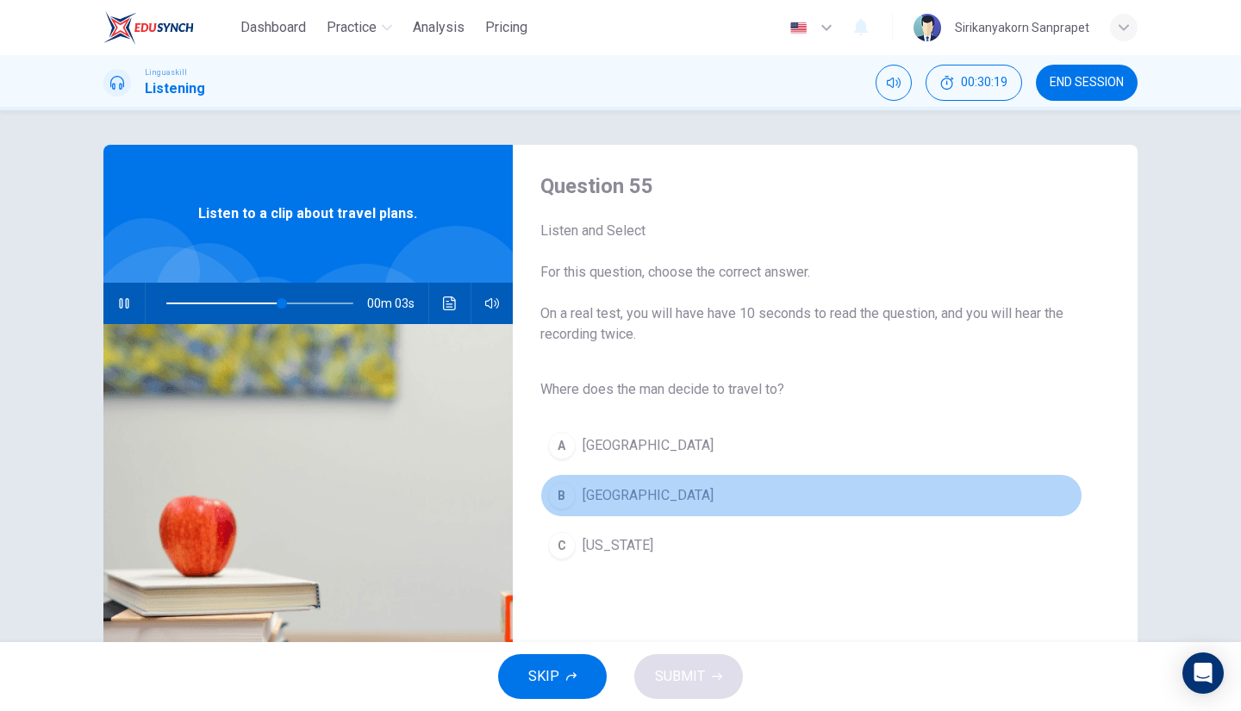
click at [556, 490] on div "B" at bounding box center [562, 496] width 28 height 28
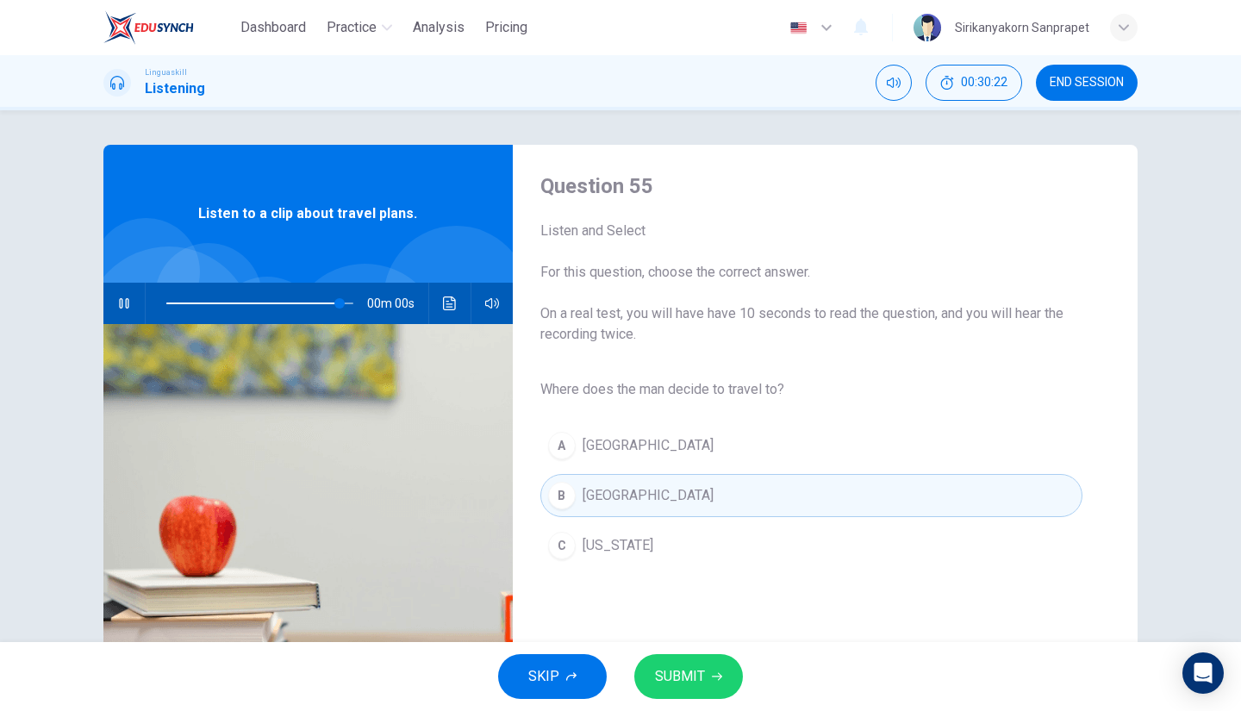
type input "0"
click at [688, 675] on span "SUBMIT" at bounding box center [680, 677] width 50 height 24
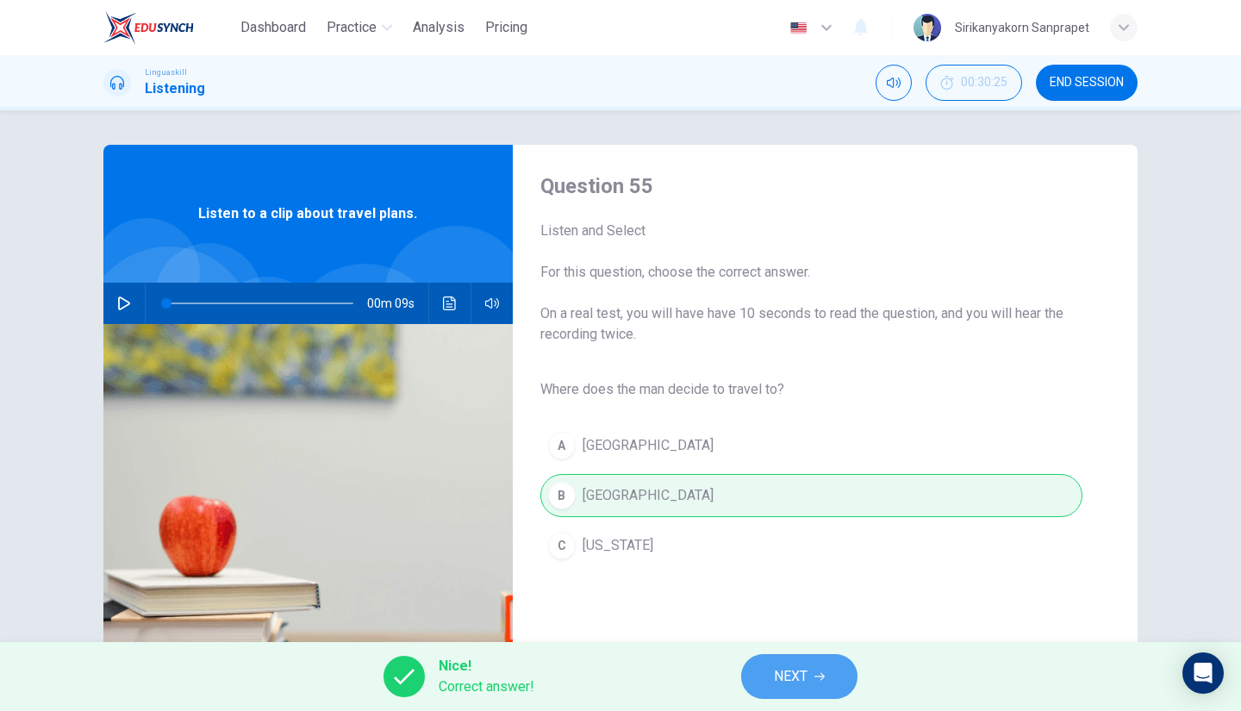
click at [764, 660] on button "NEXT" at bounding box center [799, 676] width 116 height 45
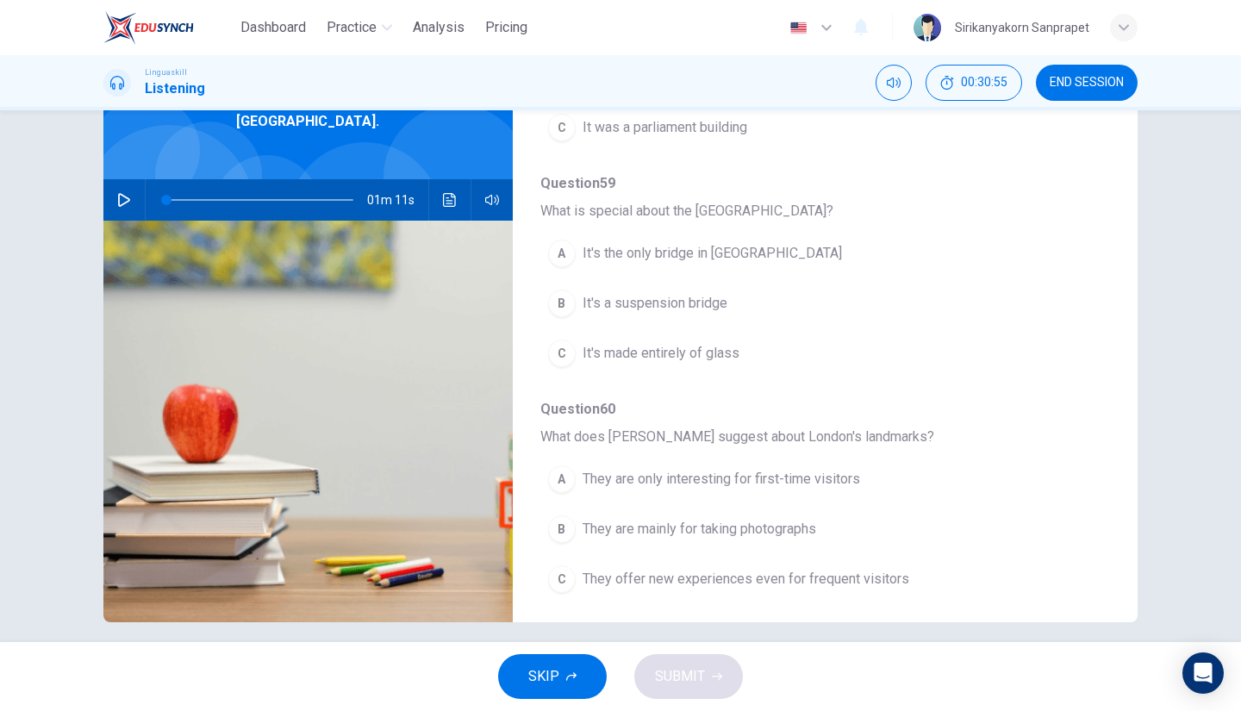
scroll to position [136, 0]
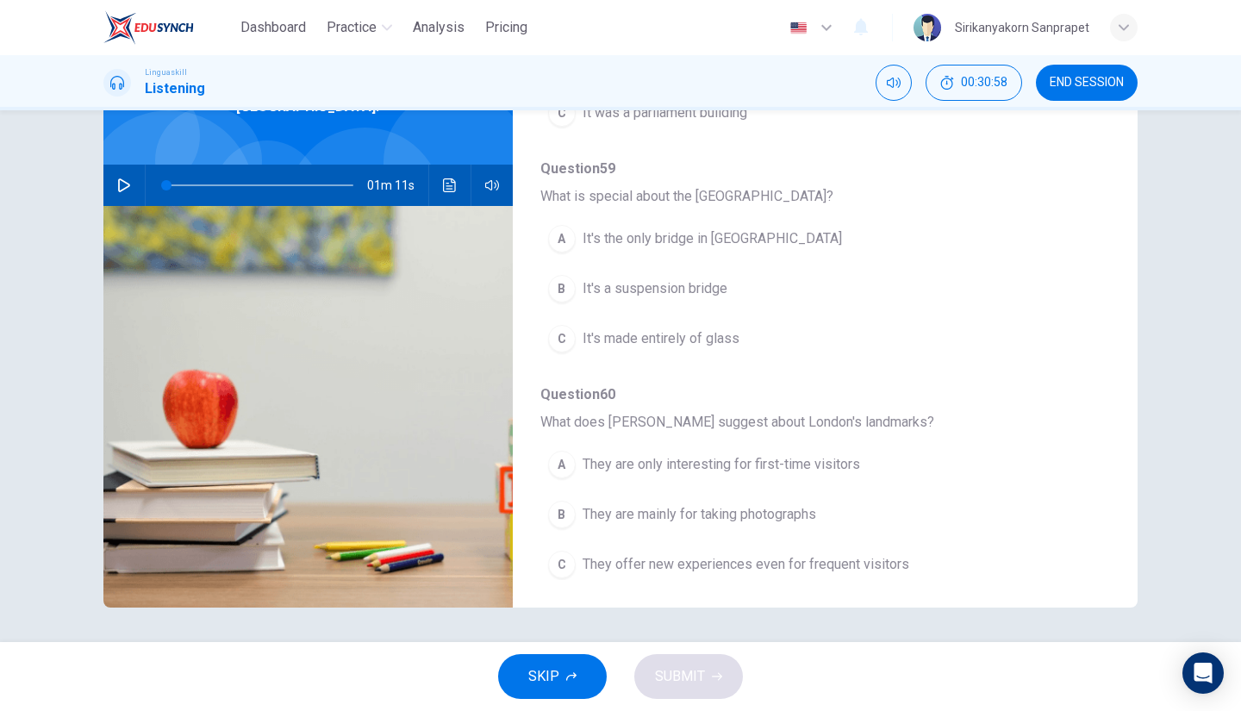
click at [112, 170] on button "button" at bounding box center [124, 185] width 28 height 41
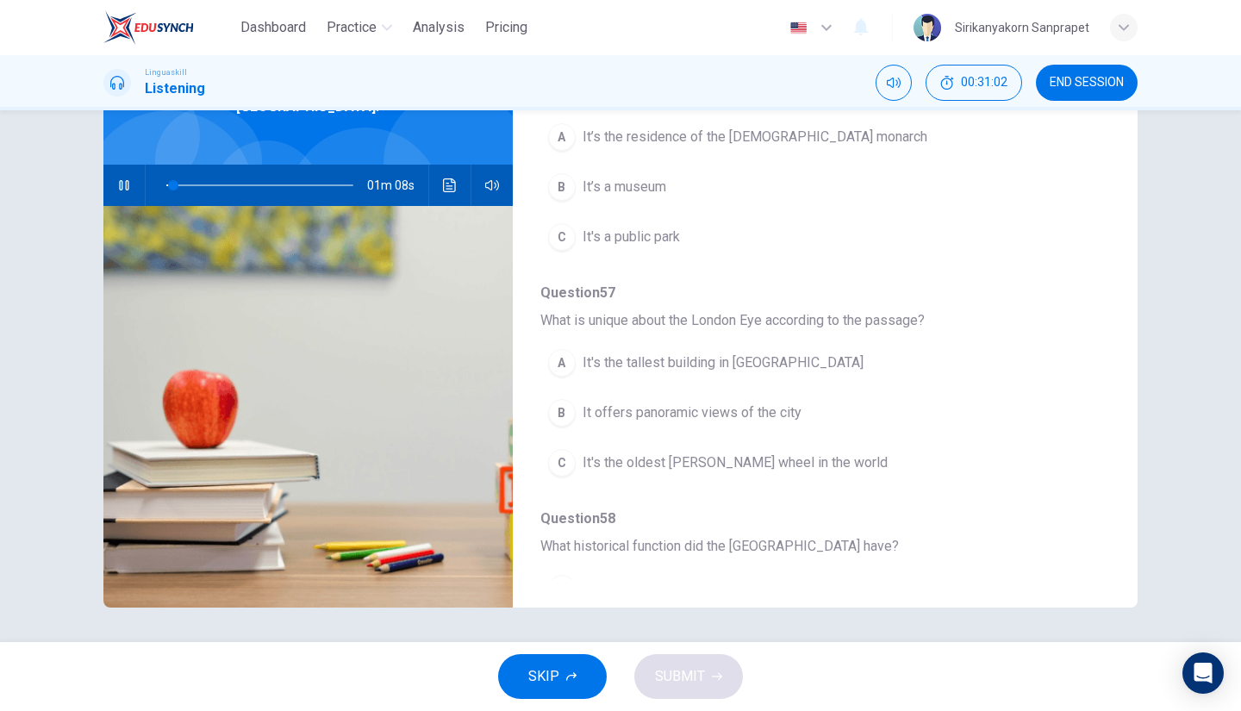
scroll to position [0, 0]
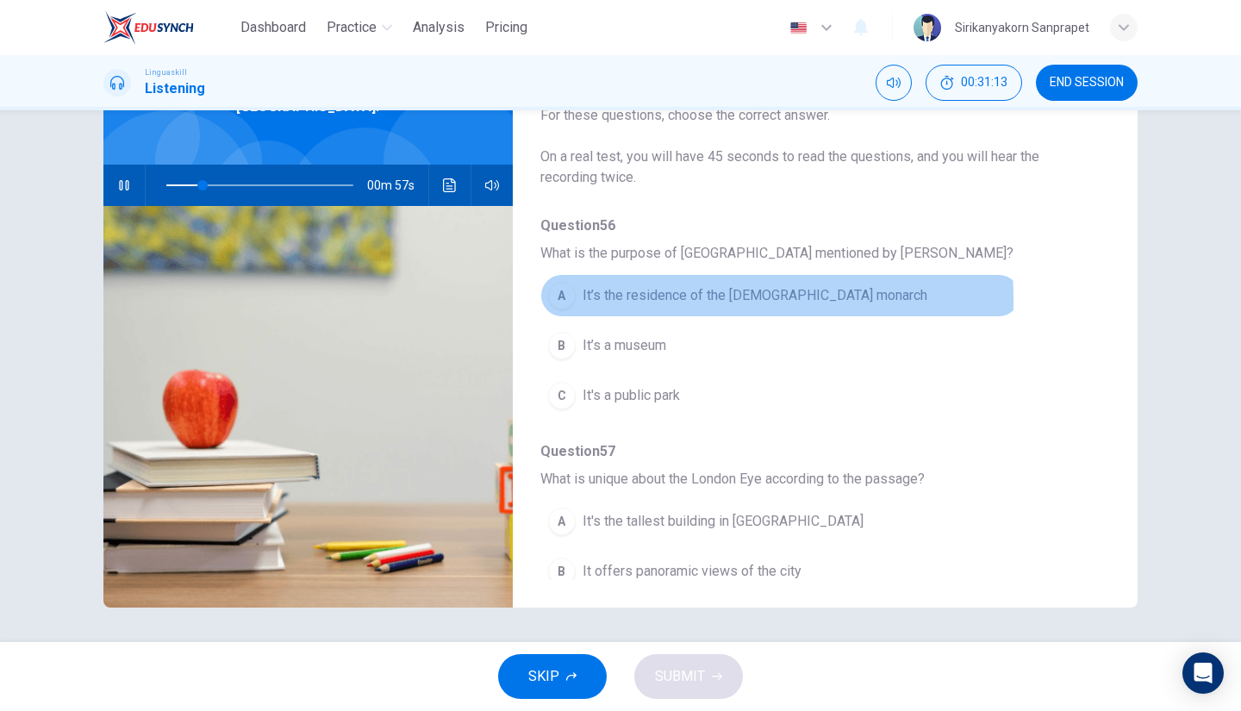
click at [565, 300] on div "A" at bounding box center [562, 296] width 28 height 28
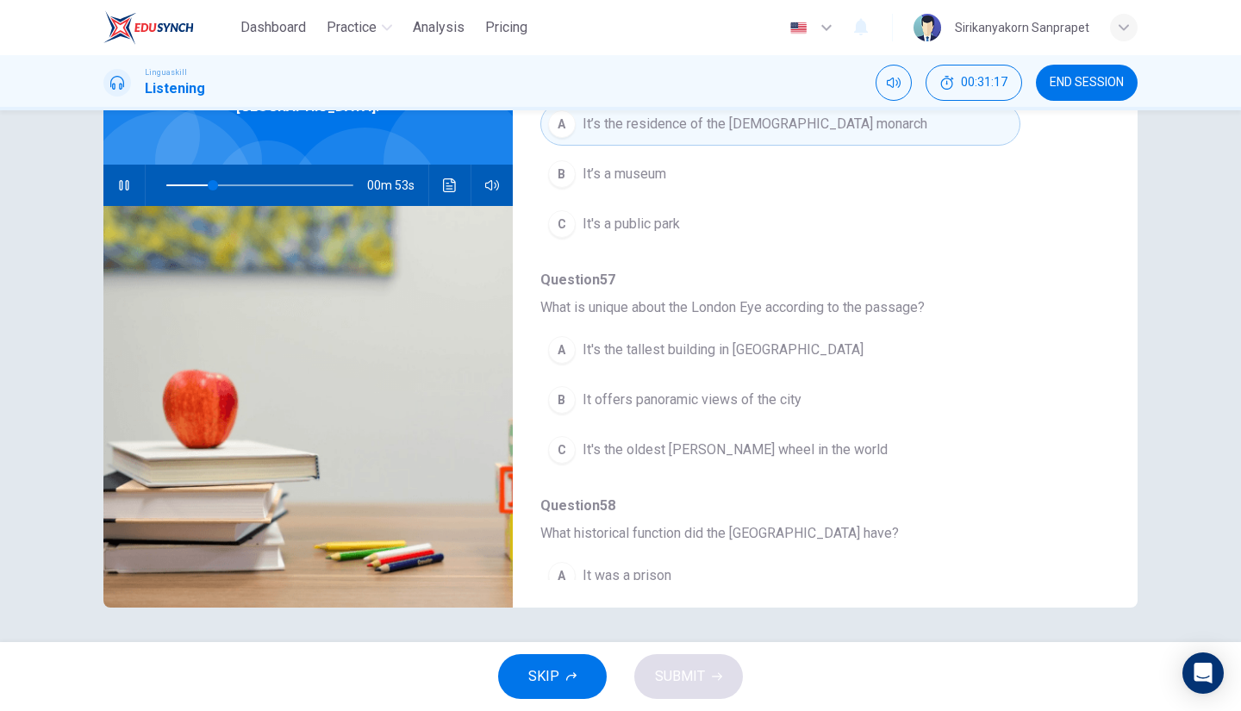
scroll to position [172, 0]
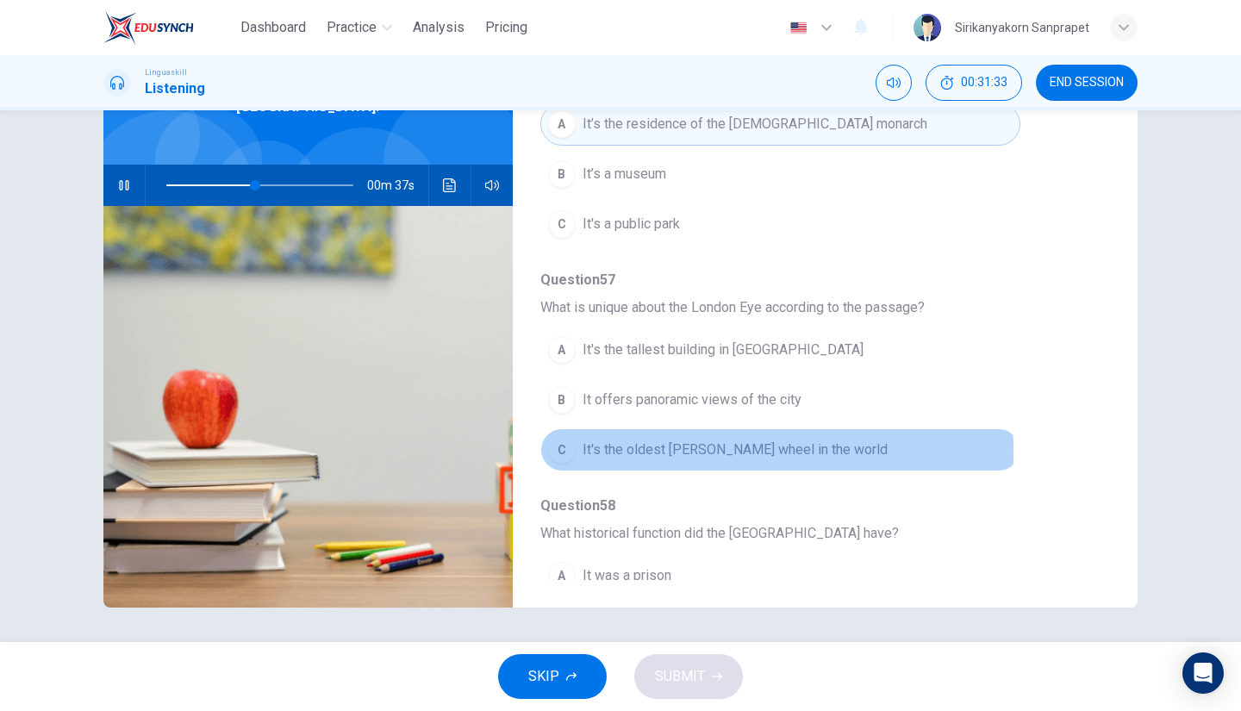
click at [560, 449] on div "C" at bounding box center [562, 450] width 28 height 28
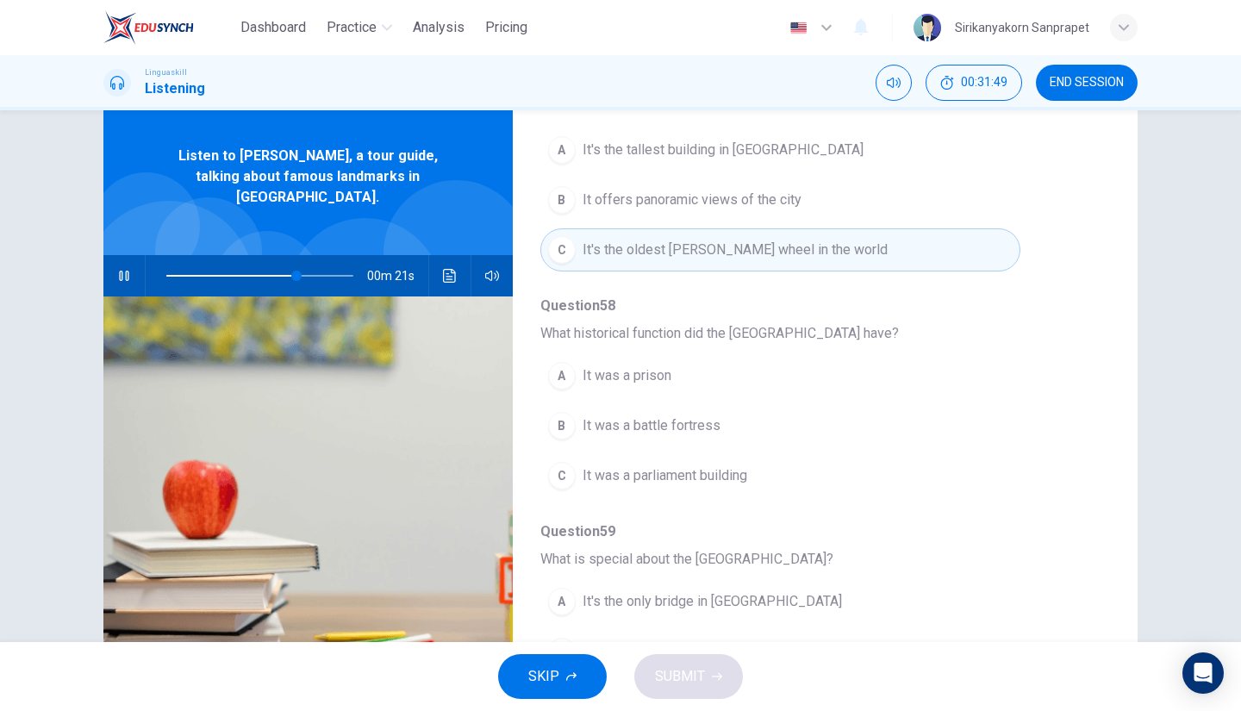
scroll to position [463, 0]
click at [197, 264] on span at bounding box center [259, 276] width 187 height 24
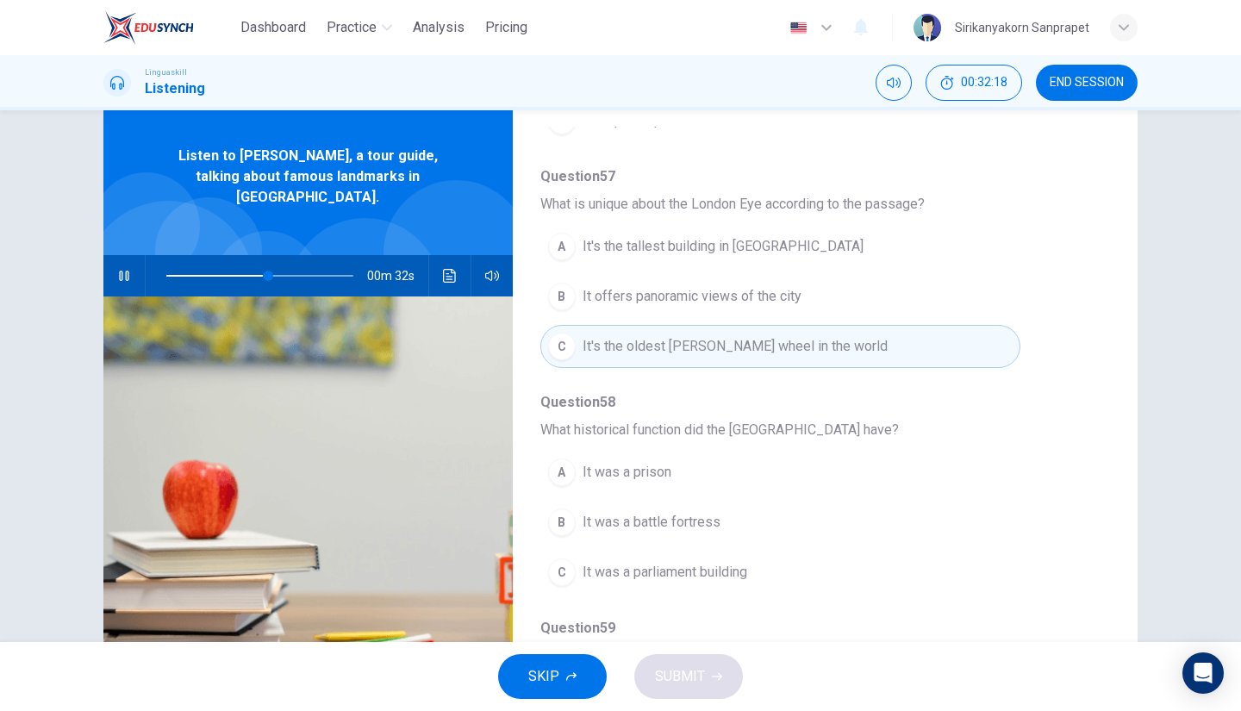
scroll to position [367, 0]
click at [253, 271] on span at bounding box center [258, 276] width 10 height 10
click at [239, 264] on span at bounding box center [259, 276] width 187 height 24
click at [662, 289] on span "It offers panoramic views of the city" at bounding box center [692, 294] width 219 height 21
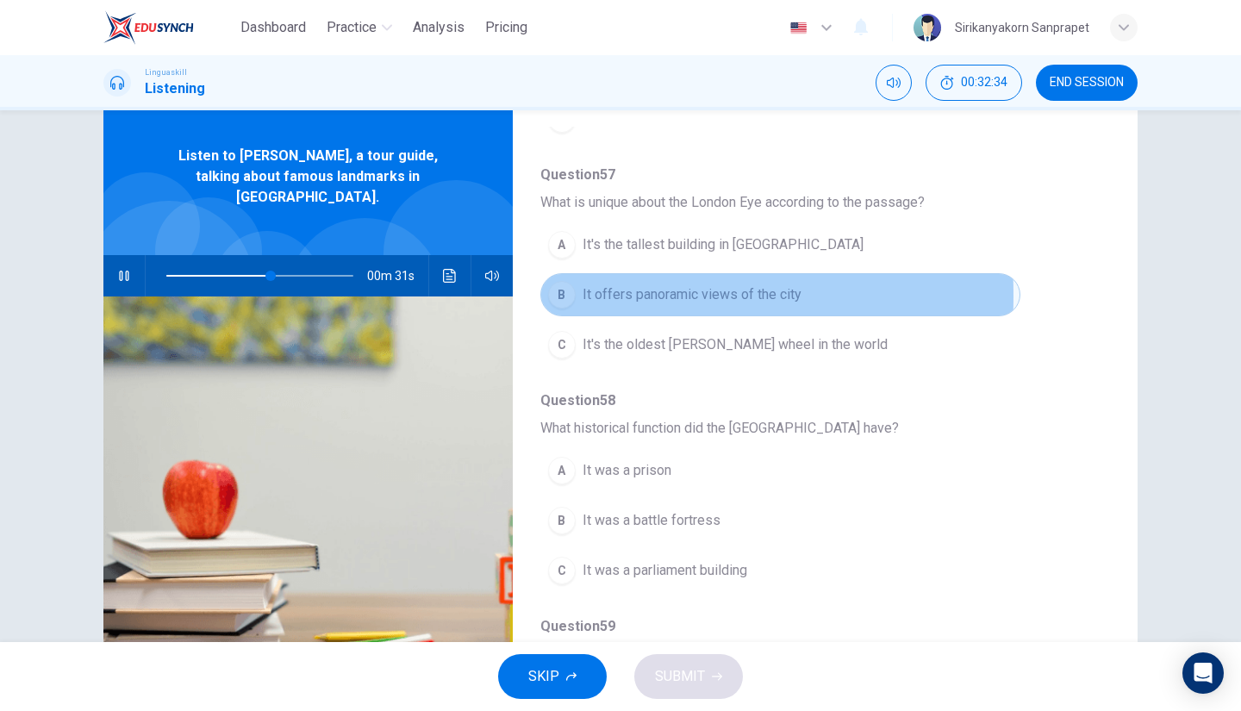
click at [554, 293] on div "B" at bounding box center [562, 295] width 28 height 28
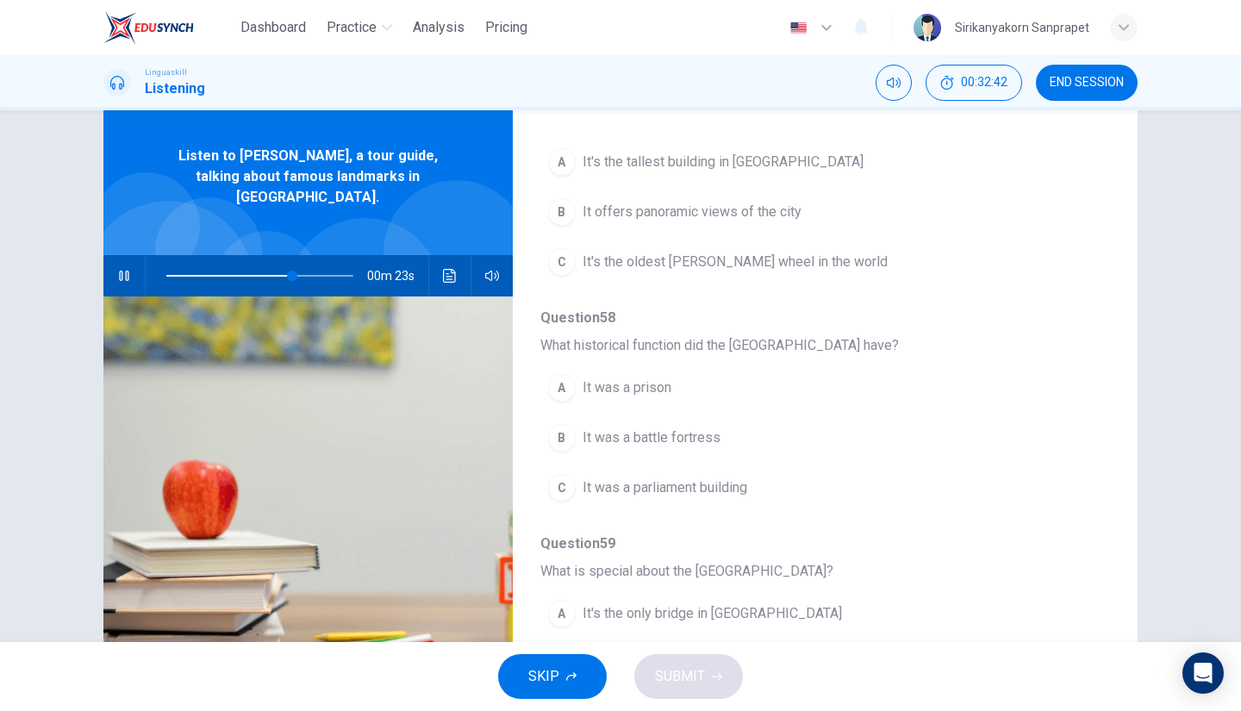
scroll to position [420, 0]
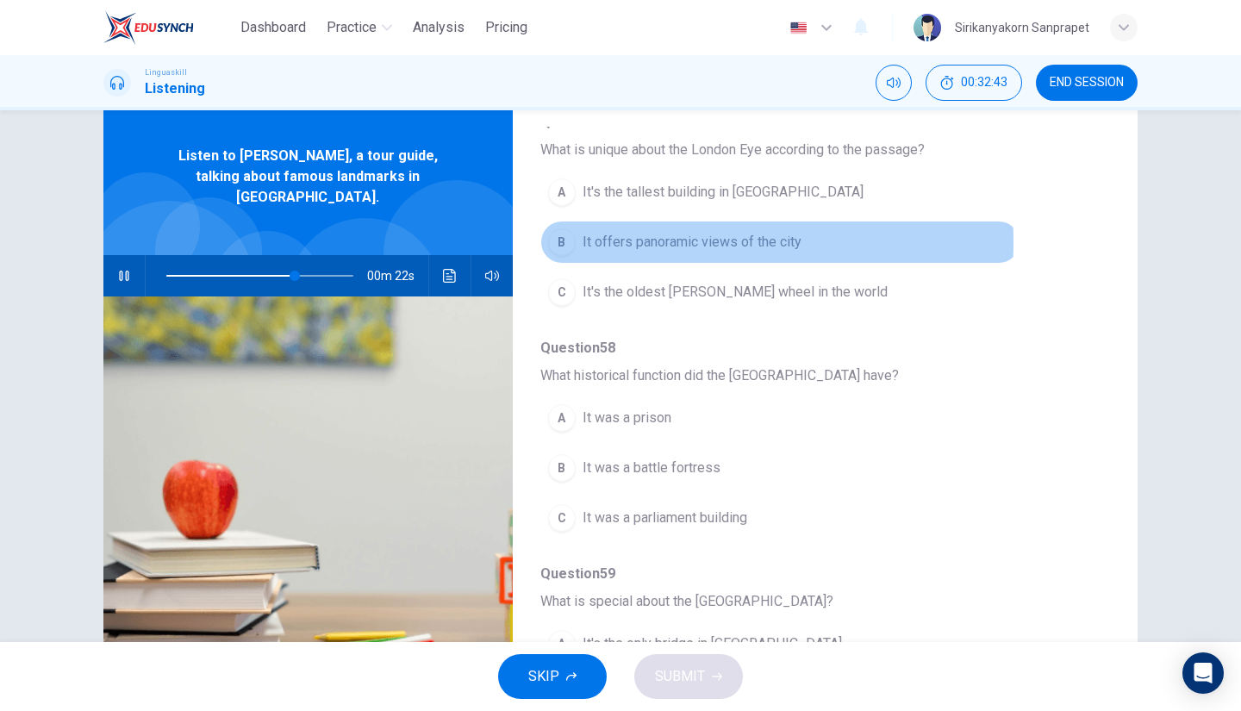
click at [560, 239] on div "B" at bounding box center [562, 242] width 28 height 28
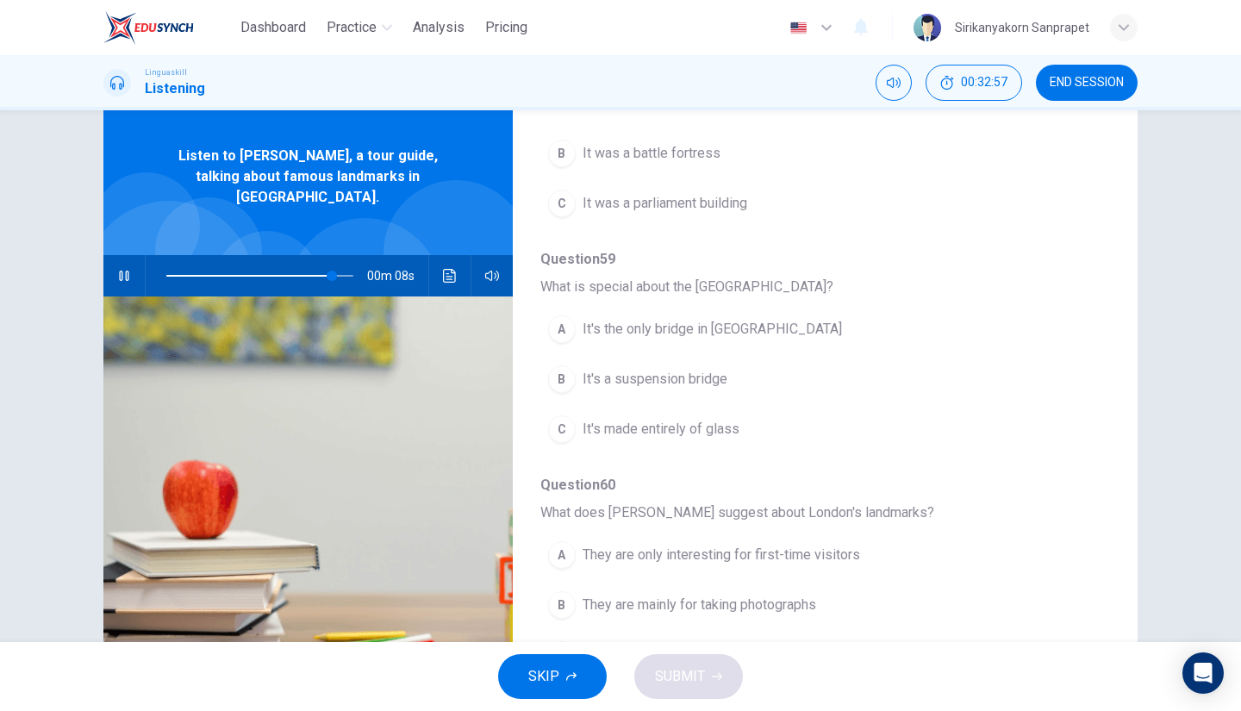
scroll to position [136, 0]
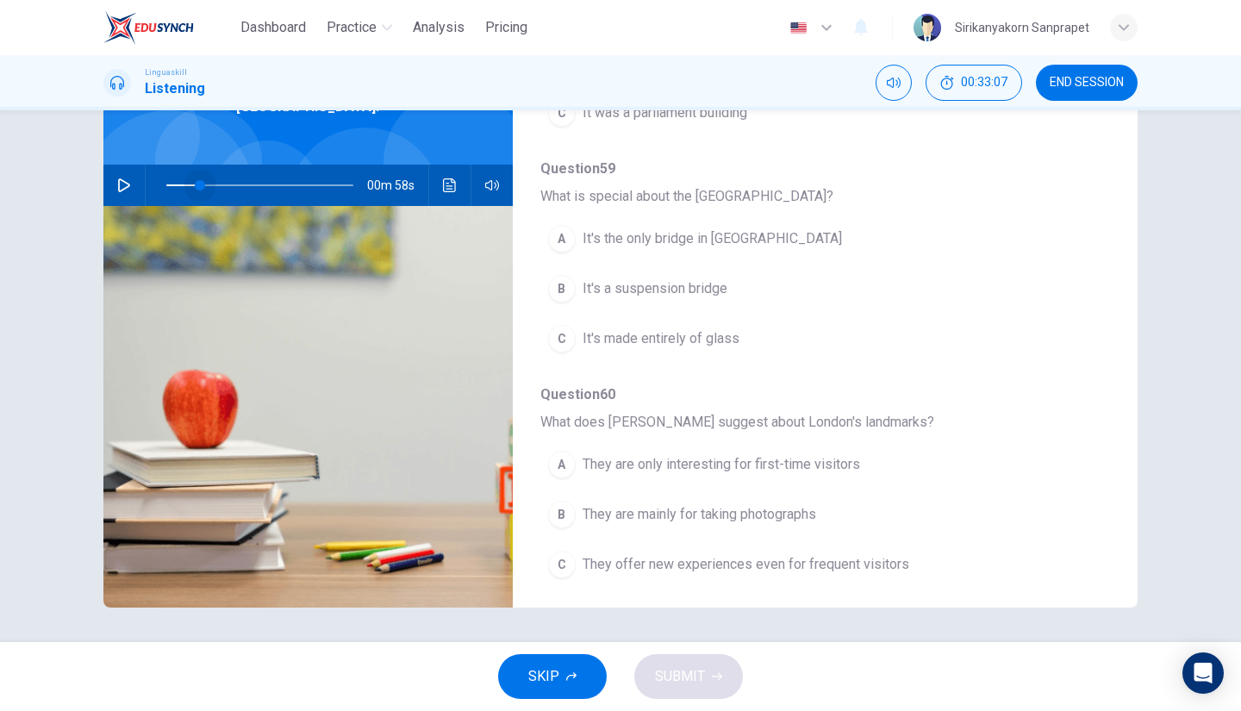
click at [196, 173] on span at bounding box center [259, 185] width 187 height 24
click at [122, 178] on icon "button" at bounding box center [124, 185] width 14 height 14
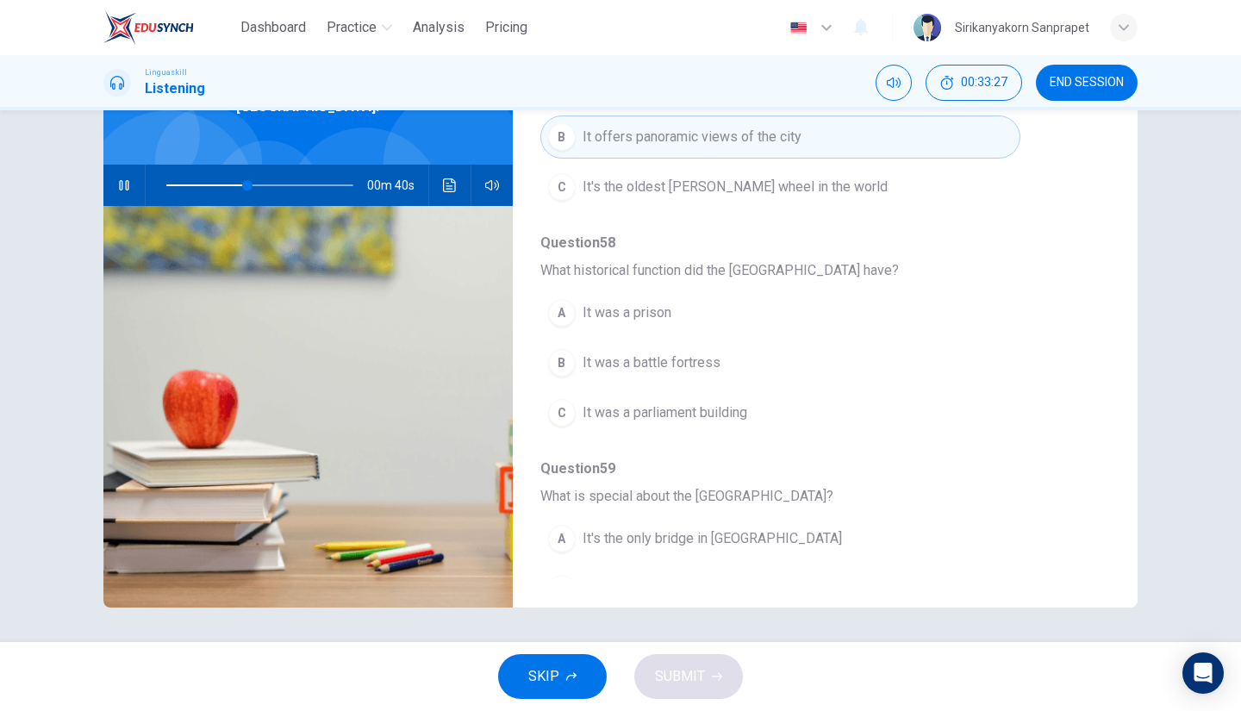
scroll to position [467, 0]
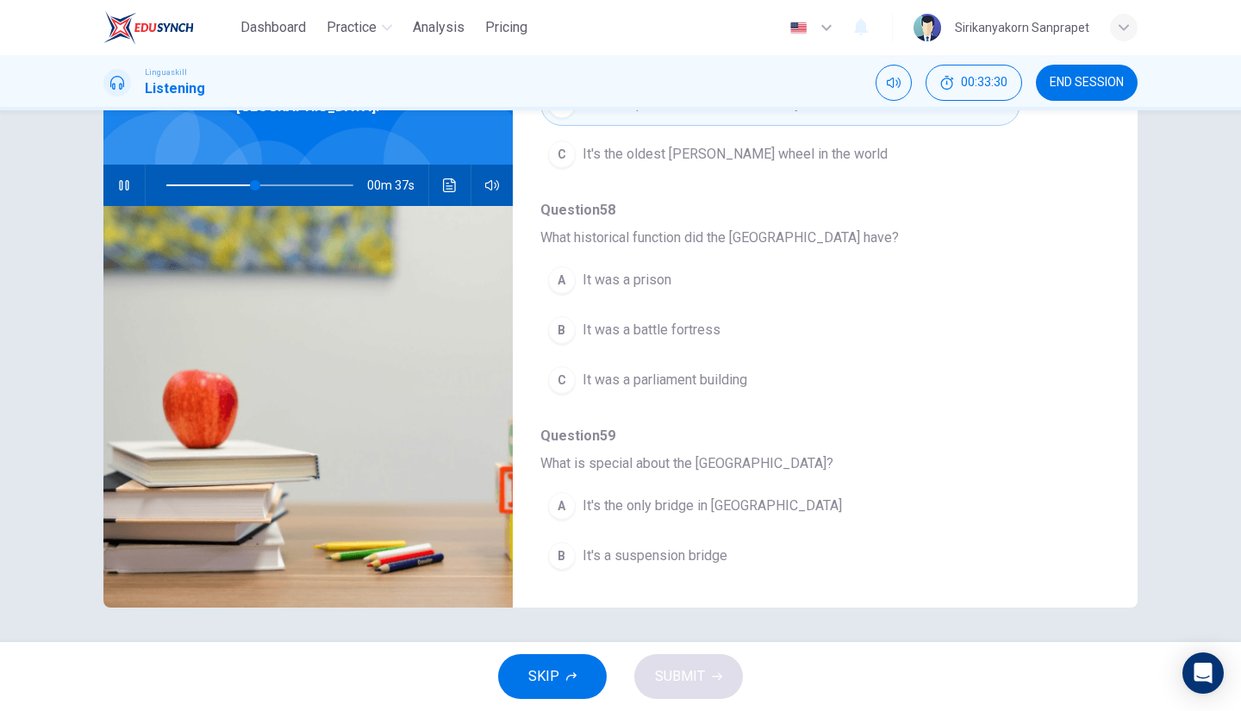
click at [562, 328] on div "B" at bounding box center [562, 330] width 28 height 28
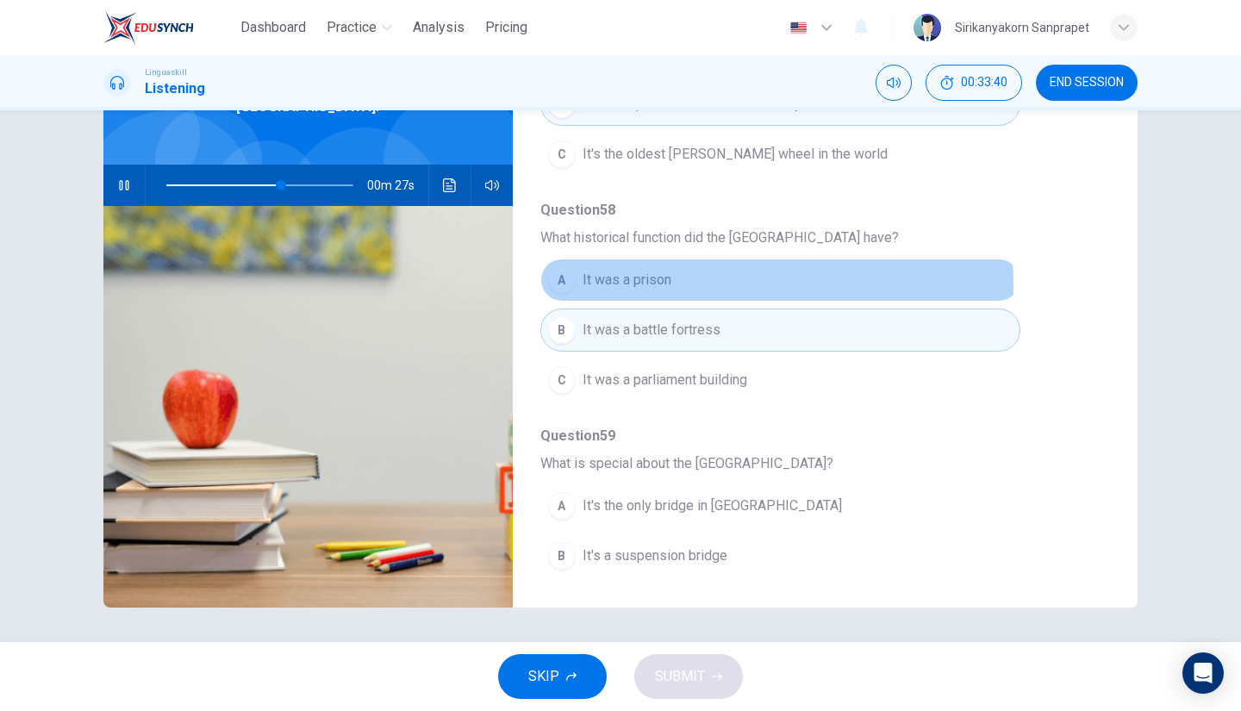
click at [584, 284] on span "It was a prison" at bounding box center [627, 280] width 89 height 21
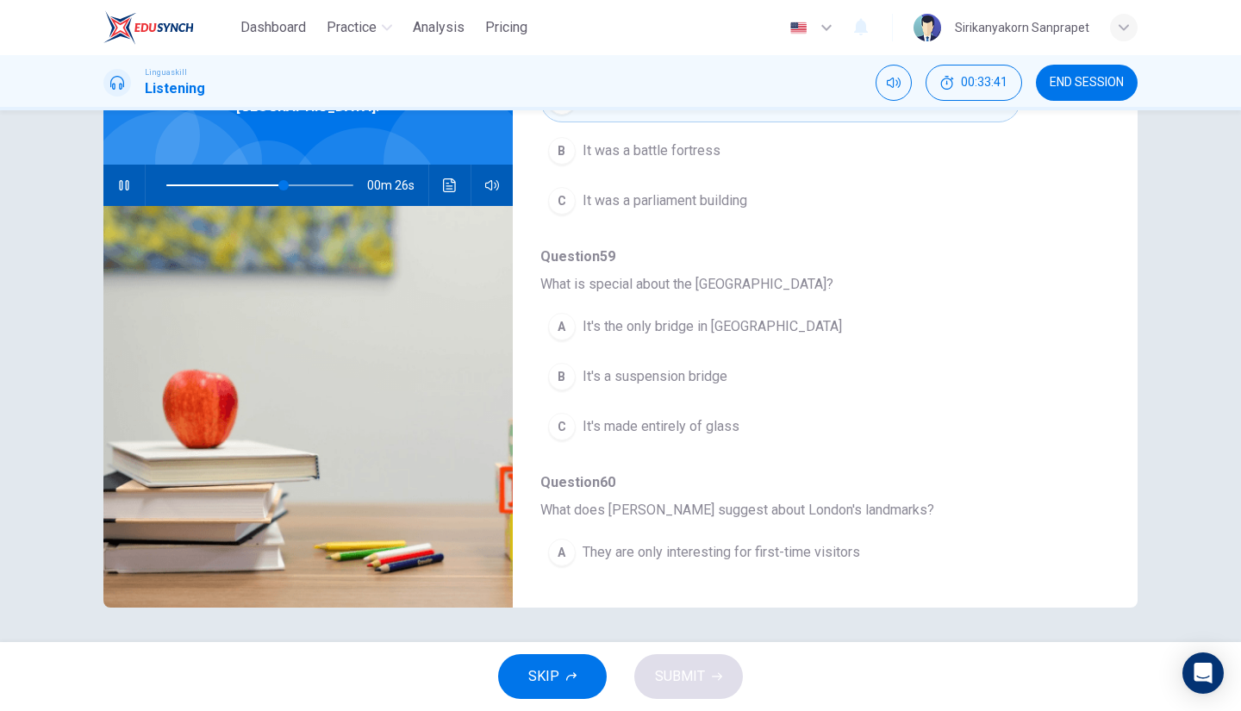
scroll to position [662, 0]
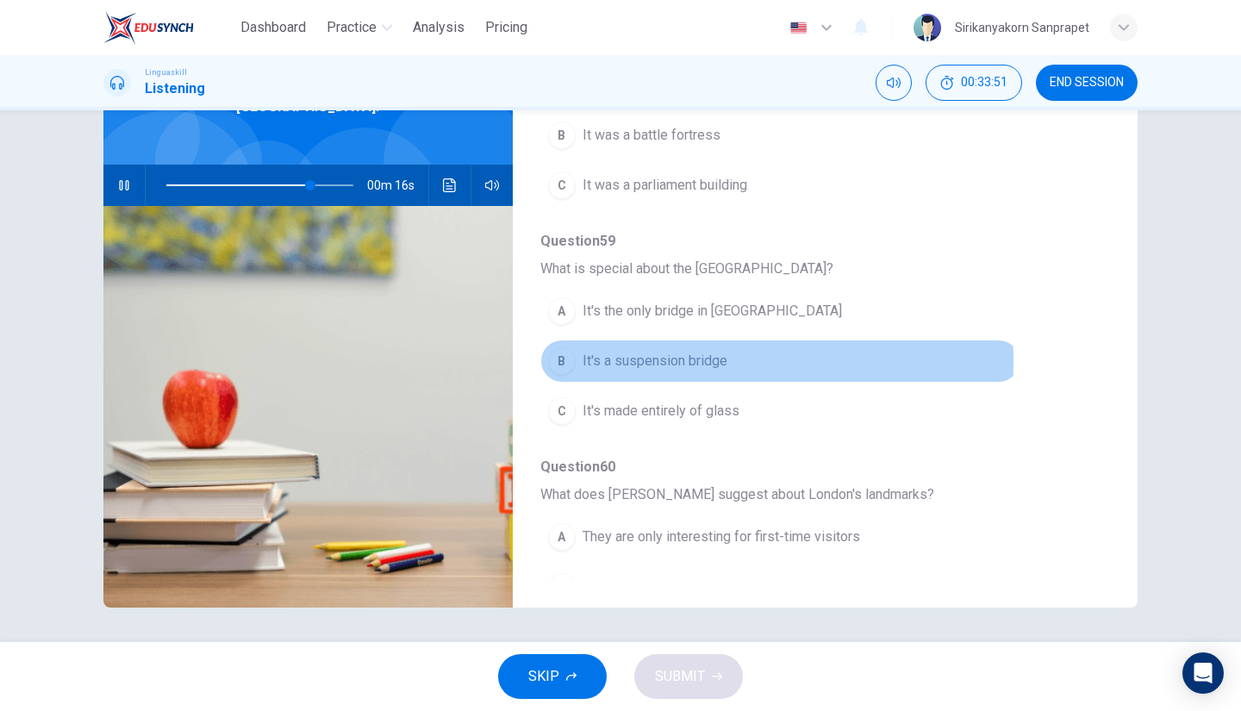
click at [555, 353] on div "B" at bounding box center [562, 361] width 28 height 28
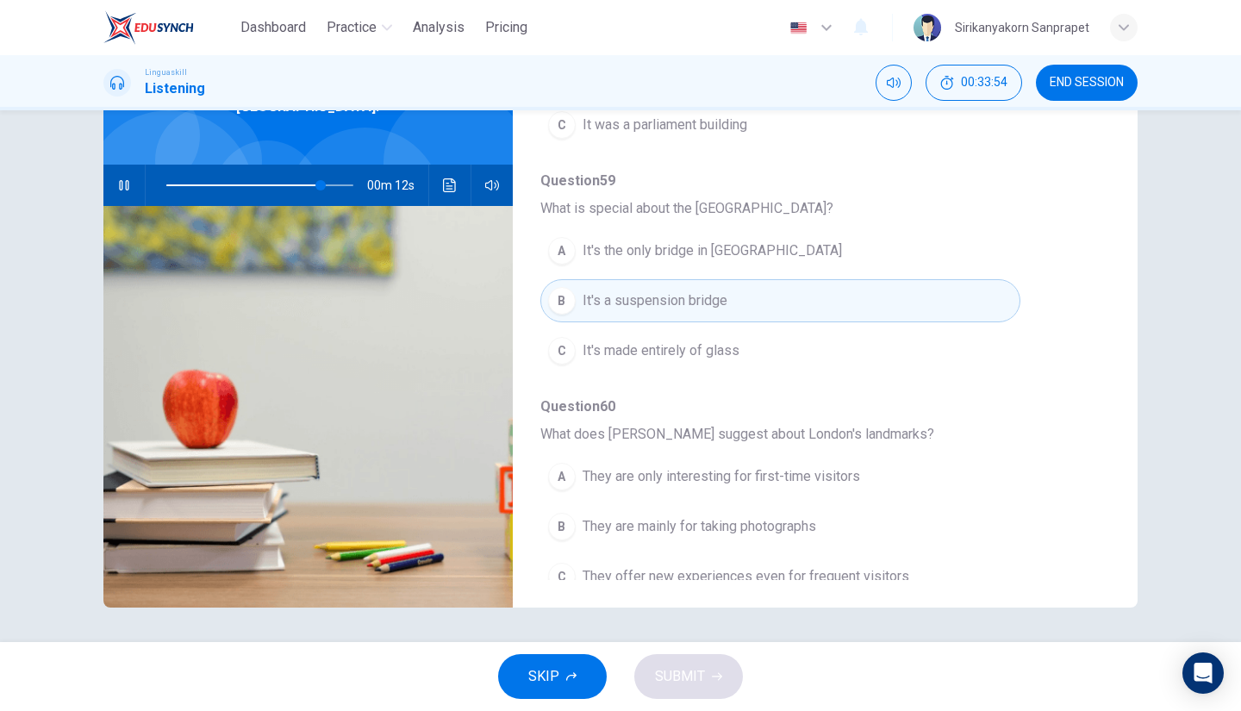
scroll to position [734, 0]
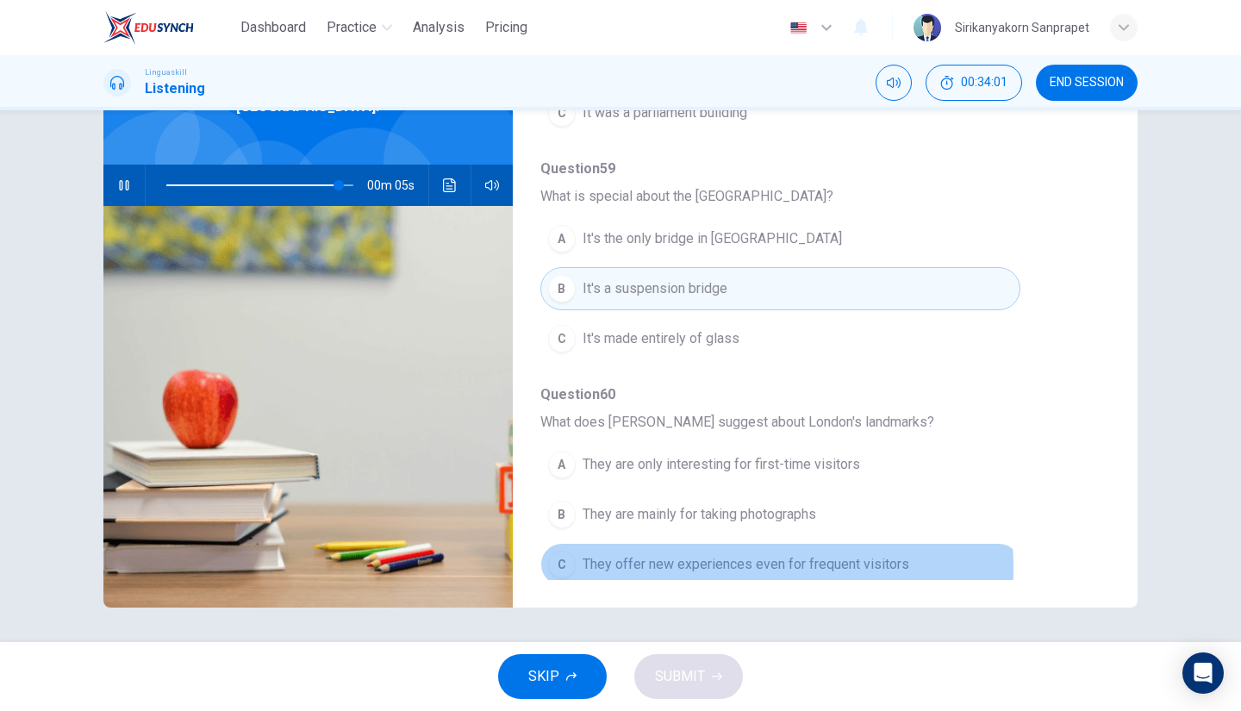
click at [596, 561] on span "They offer new experiences even for frequent visitors" at bounding box center [746, 564] width 327 height 21
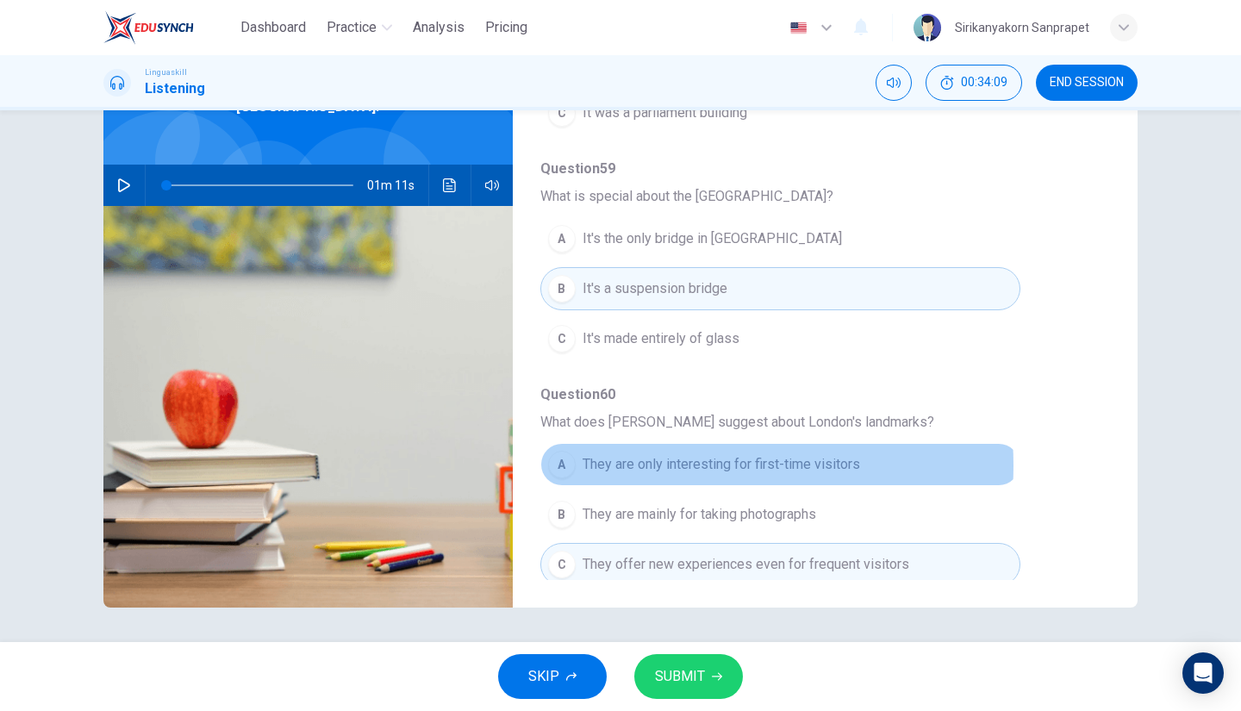
click at [658, 458] on span "They are only interesting for first-time visitors" at bounding box center [722, 464] width 278 height 21
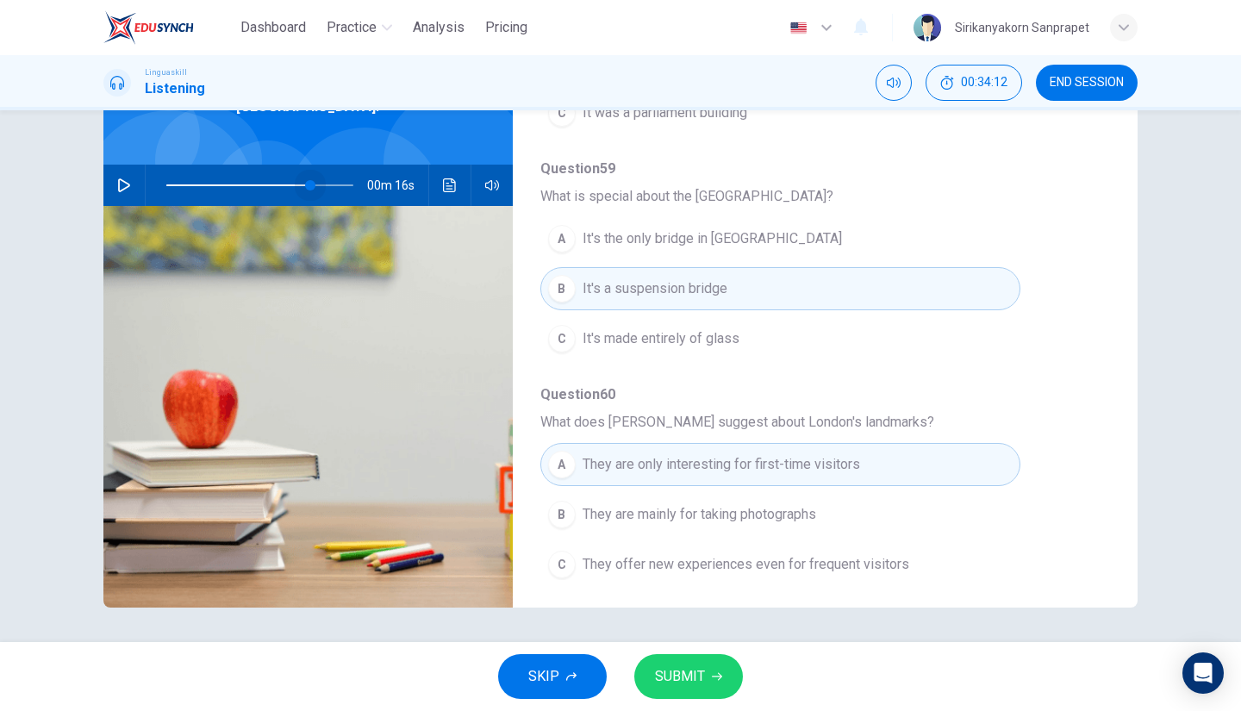
click at [307, 173] on span at bounding box center [259, 185] width 187 height 24
click at [122, 178] on icon "button" at bounding box center [124, 185] width 14 height 14
type input "0"
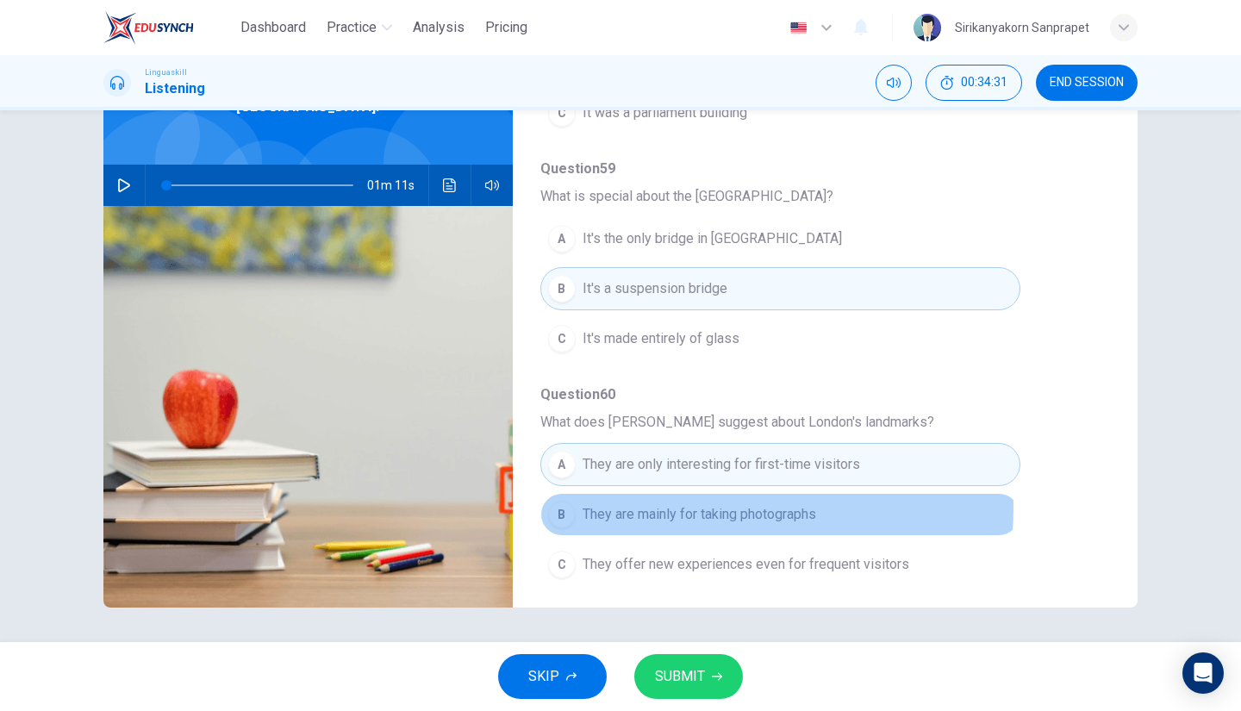
click at [681, 504] on span "They are mainly for taking photographs" at bounding box center [700, 514] width 234 height 21
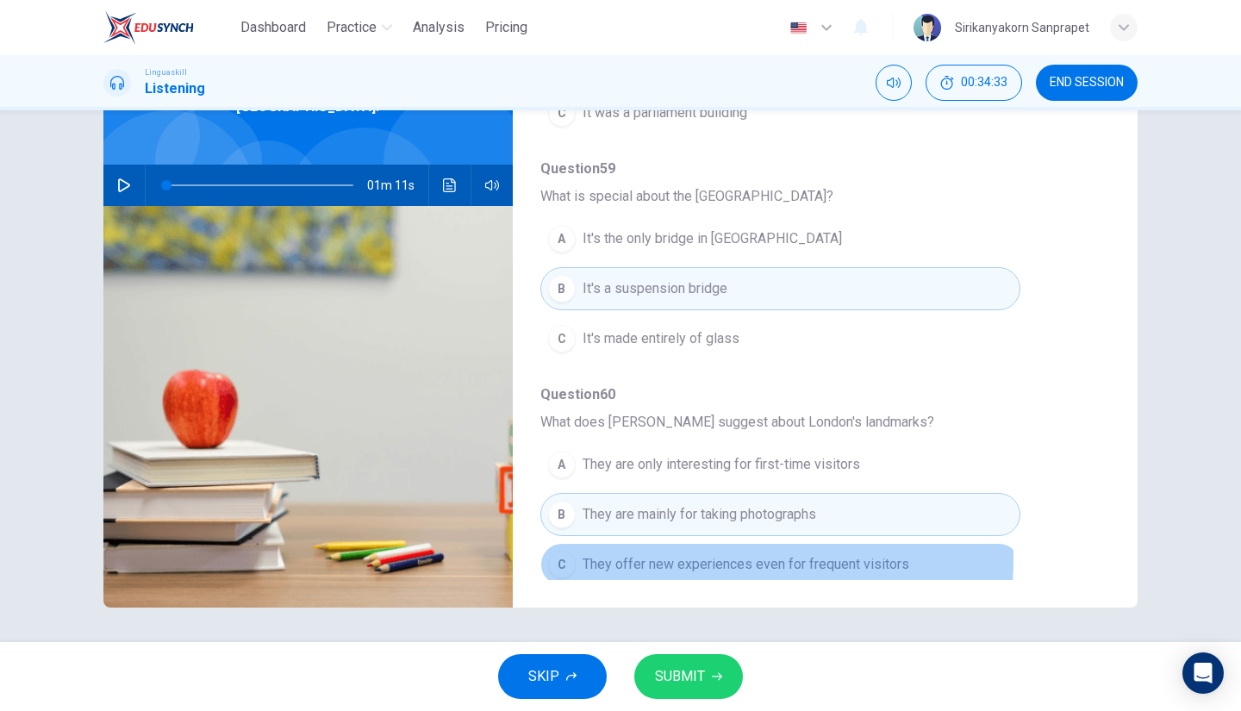
click at [655, 554] on span "They offer new experiences even for frequent visitors" at bounding box center [746, 564] width 327 height 21
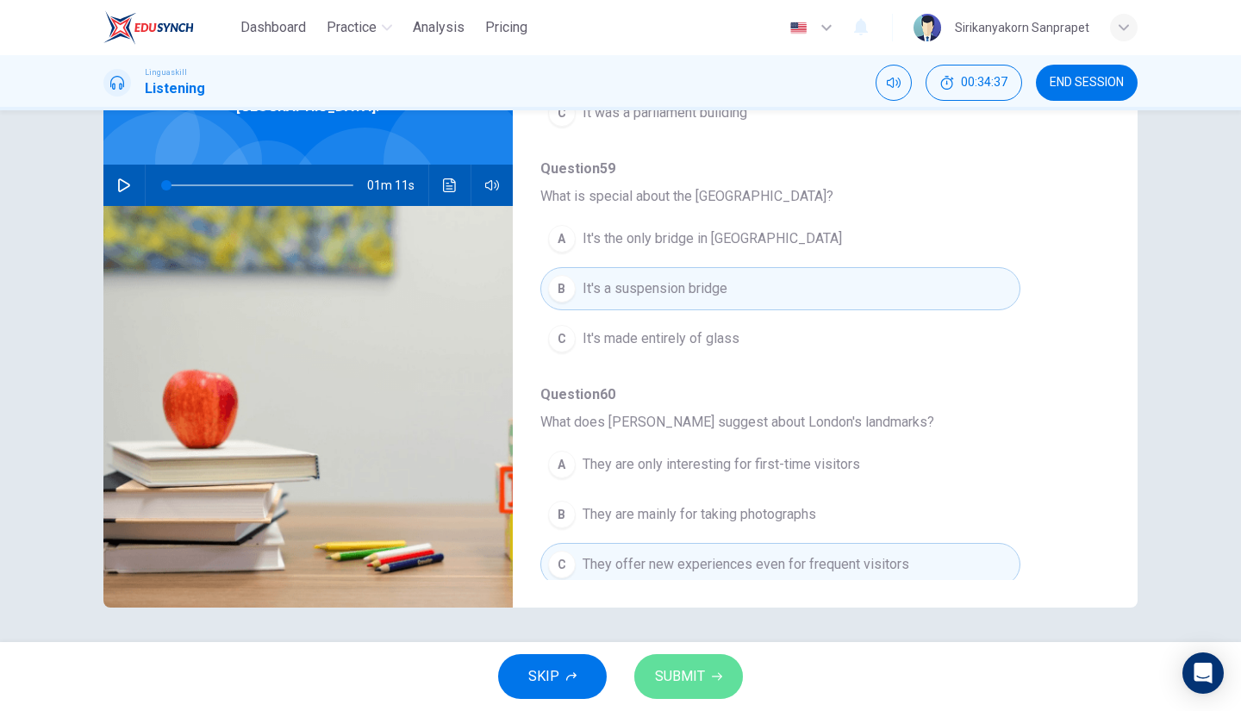
click at [684, 678] on span "SUBMIT" at bounding box center [680, 677] width 50 height 24
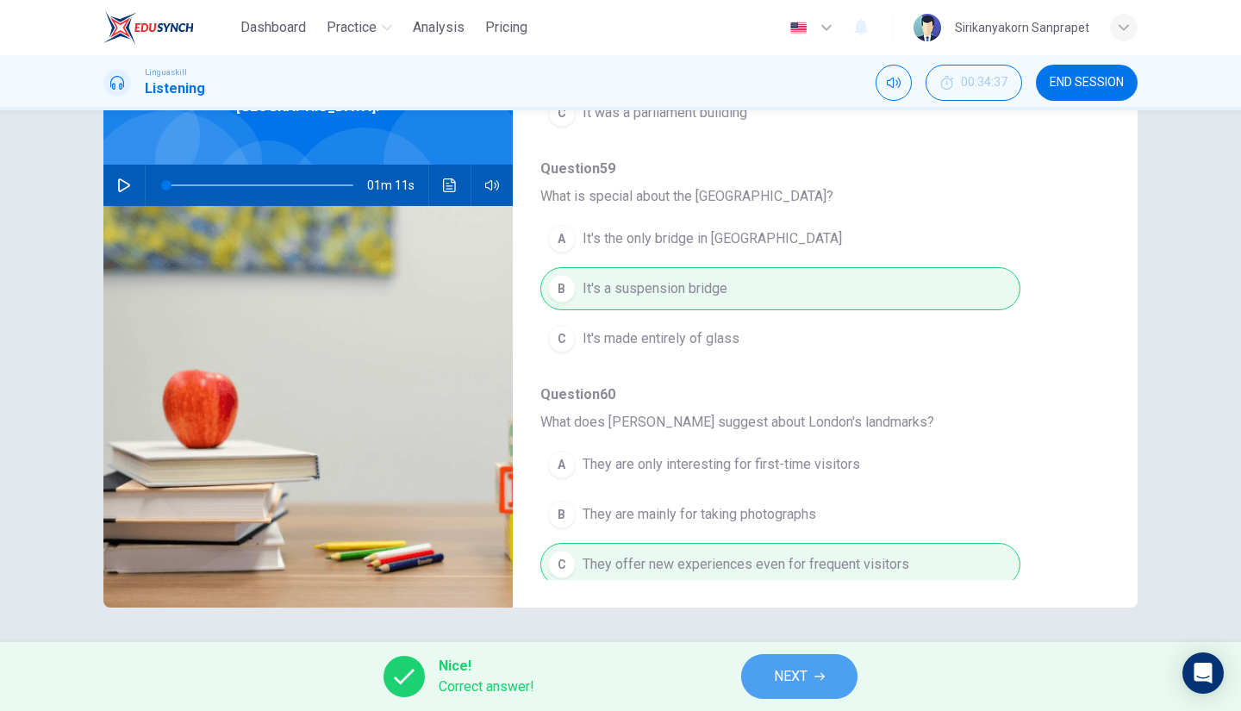
click at [806, 676] on span "NEXT" at bounding box center [791, 677] width 34 height 24
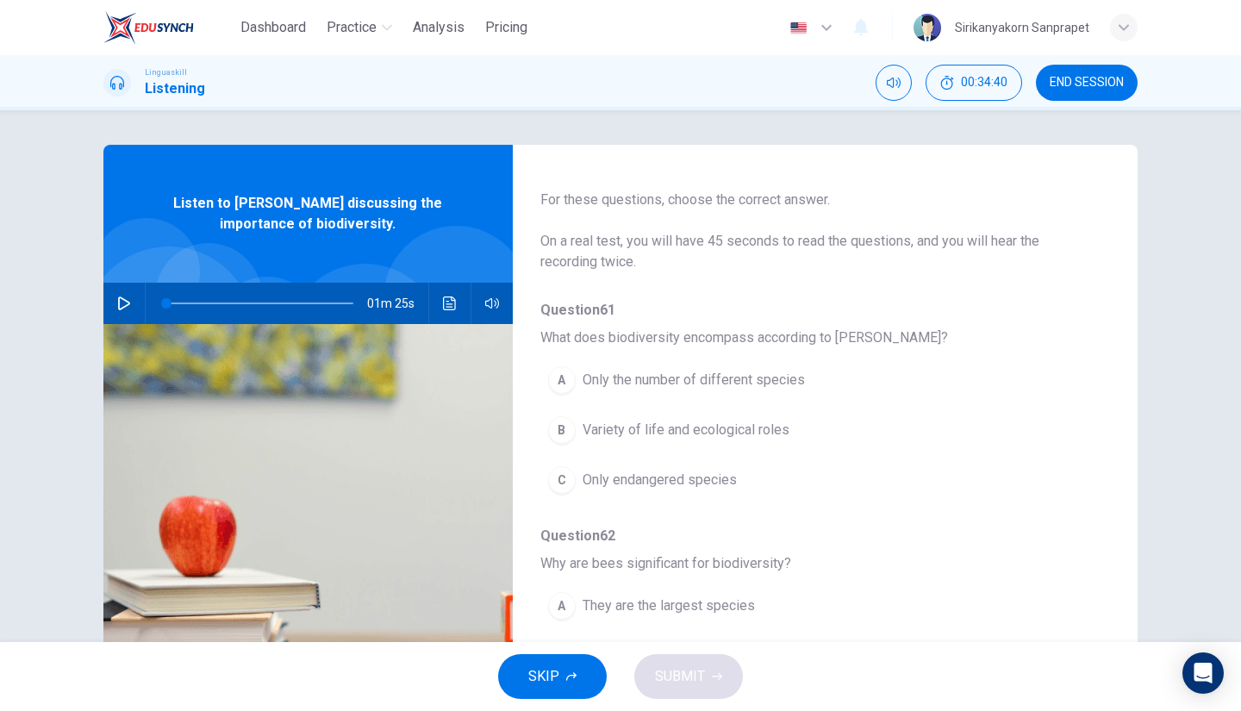
scroll to position [64, 0]
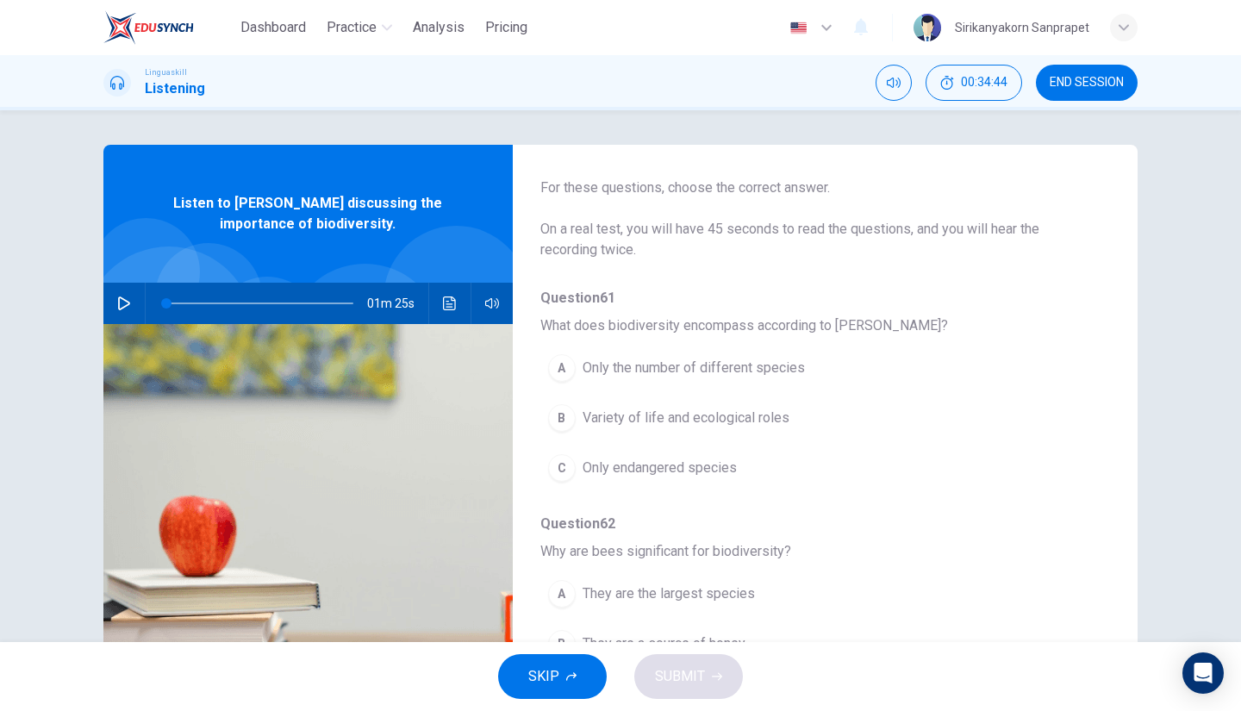
drag, startPoint x: 605, startPoint y: 319, endPoint x: 684, endPoint y: 325, distance: 79.5
click at [684, 325] on span "What does biodiversity encompass according to [PERSON_NAME]?" at bounding box center [811, 325] width 542 height 21
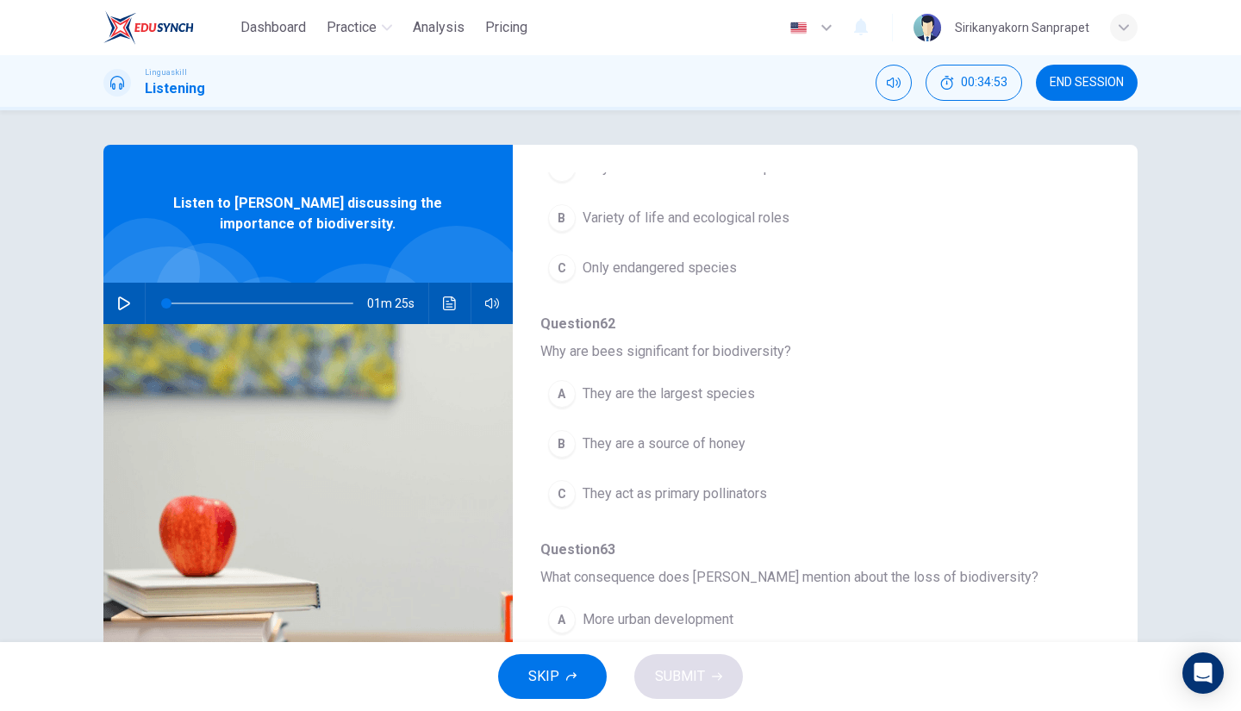
scroll to position [0, 0]
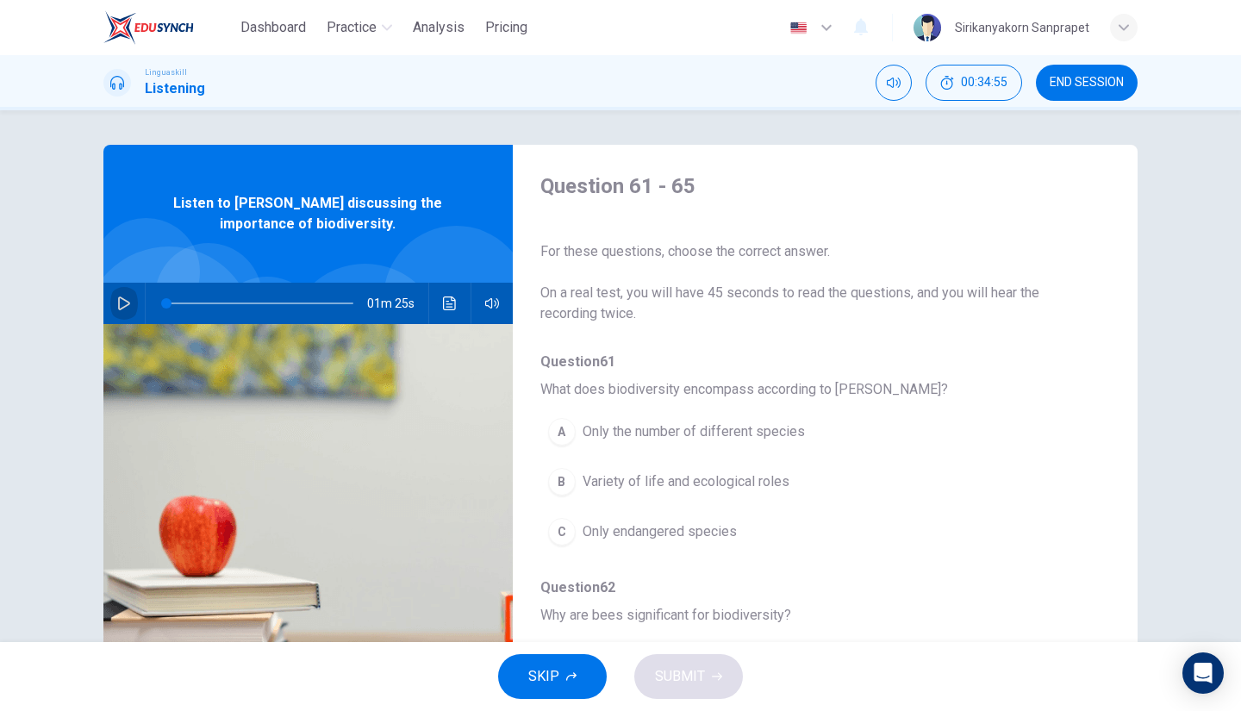
click at [126, 287] on button "button" at bounding box center [124, 303] width 28 height 41
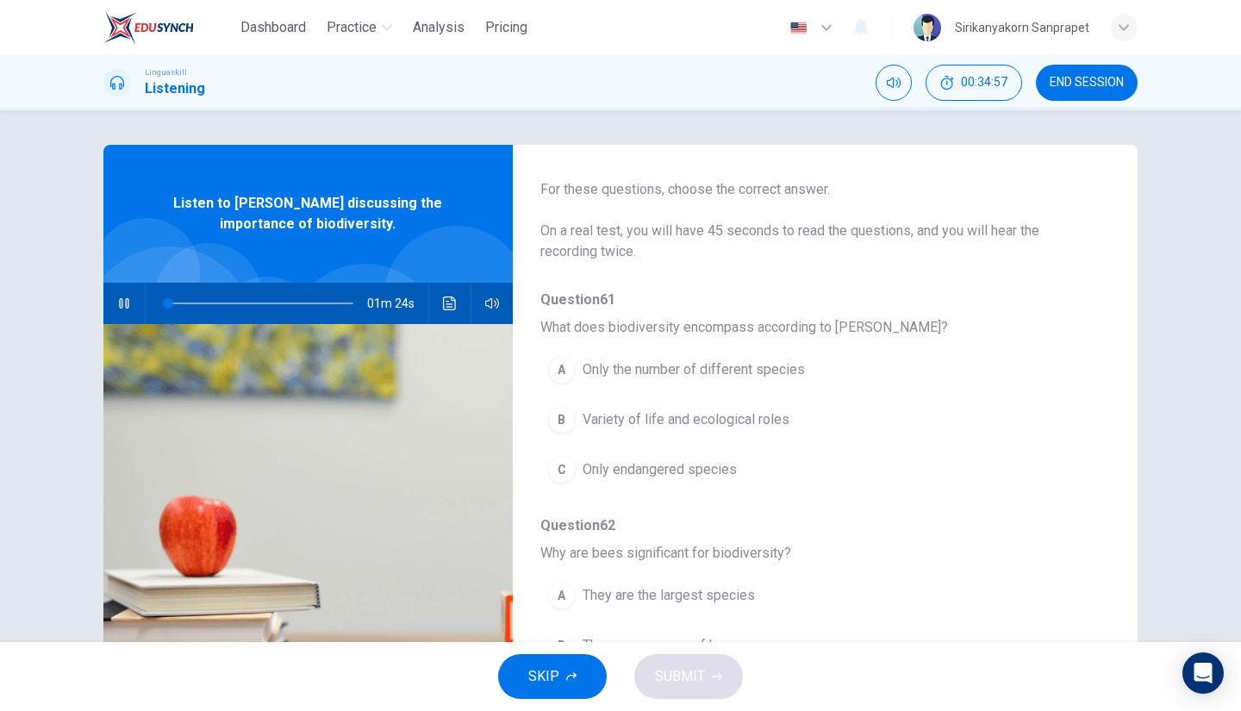
scroll to position [79, 0]
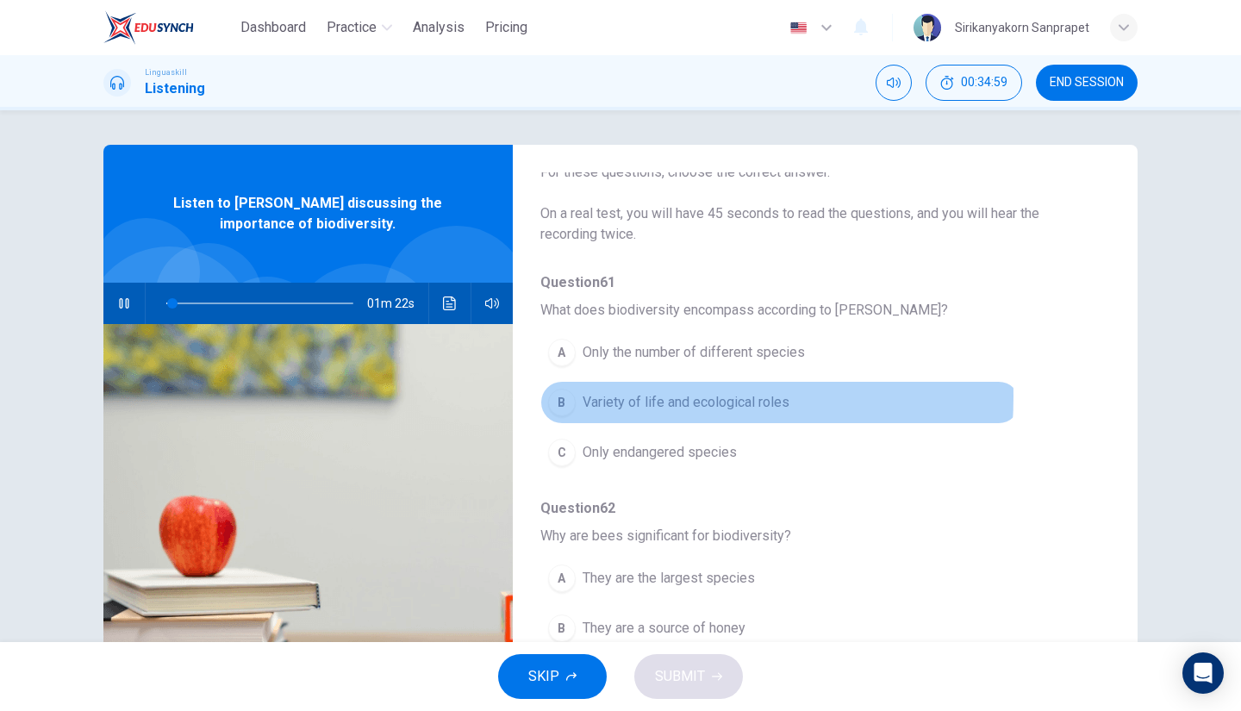
click at [604, 396] on span "Variety of life and ecological roles" at bounding box center [686, 402] width 207 height 21
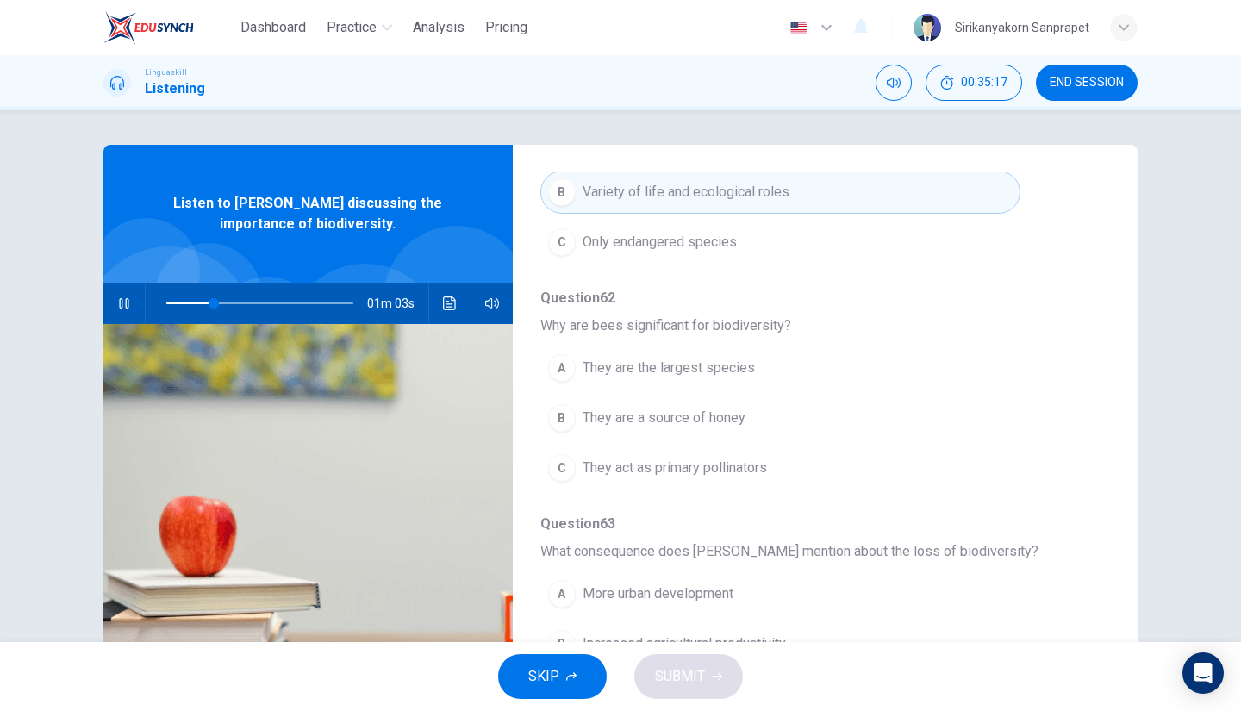
scroll to position [294, 0]
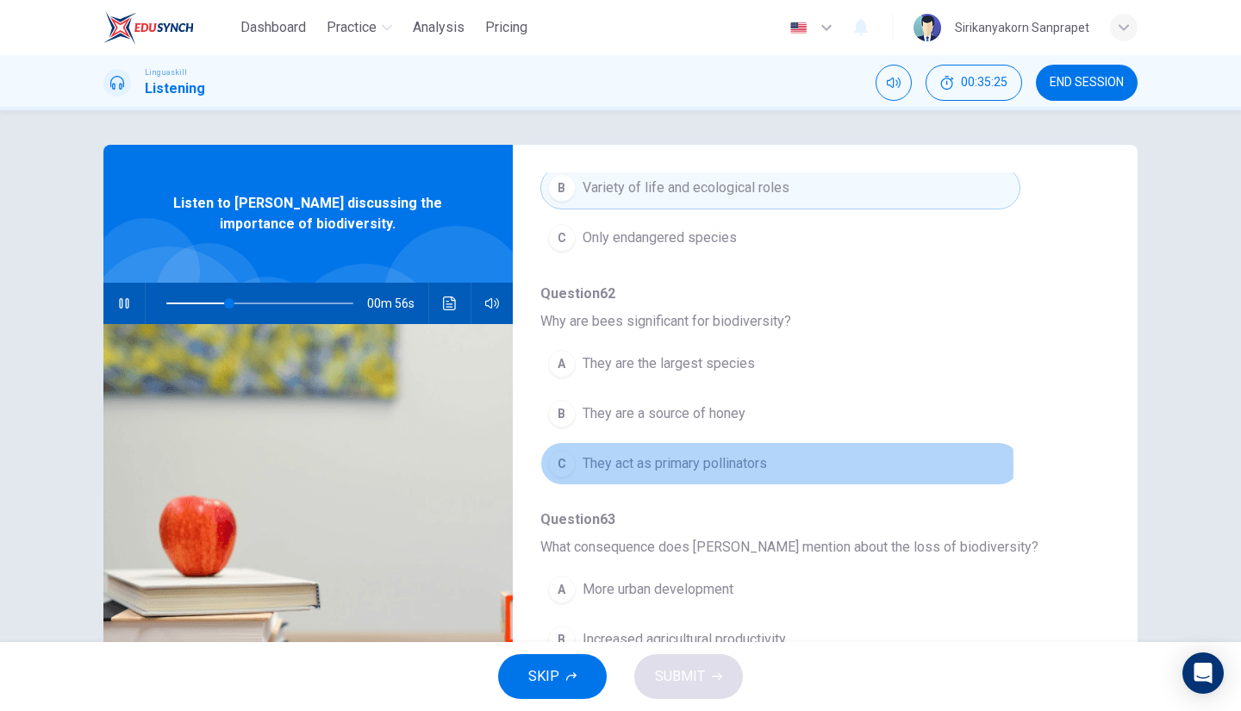
click at [605, 461] on span "They act as primary pollinators" at bounding box center [675, 463] width 184 height 21
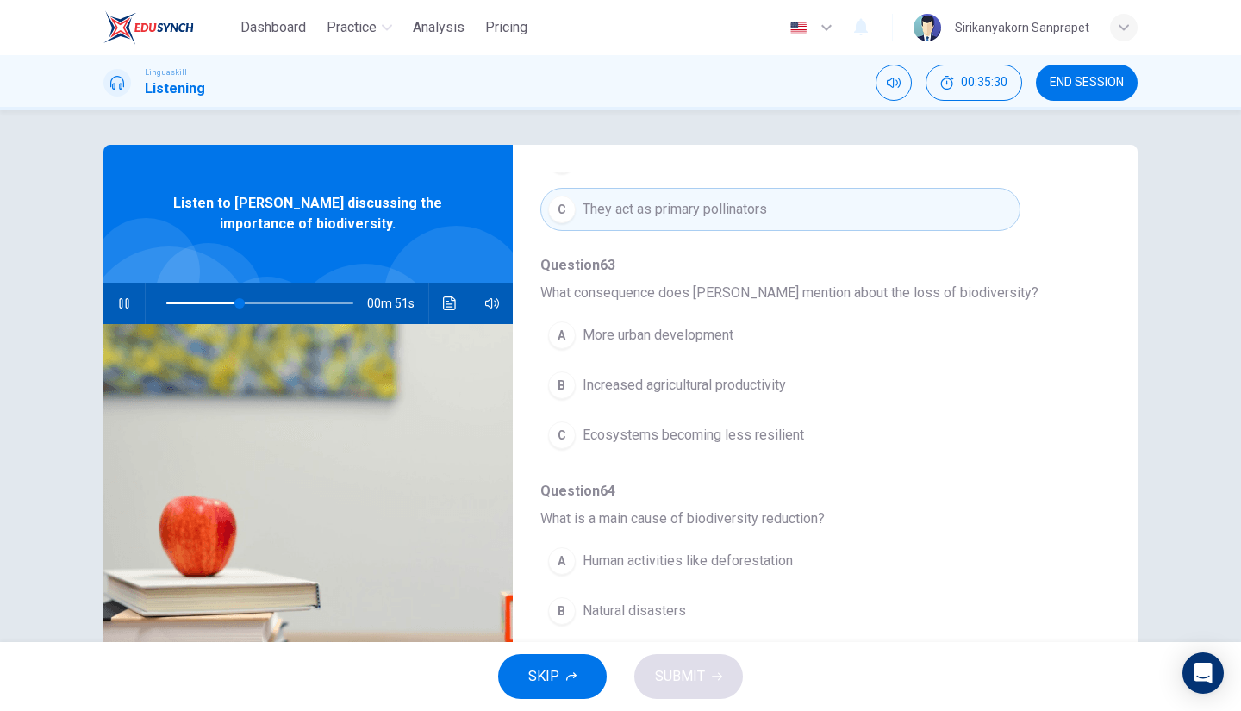
scroll to position [554, 0]
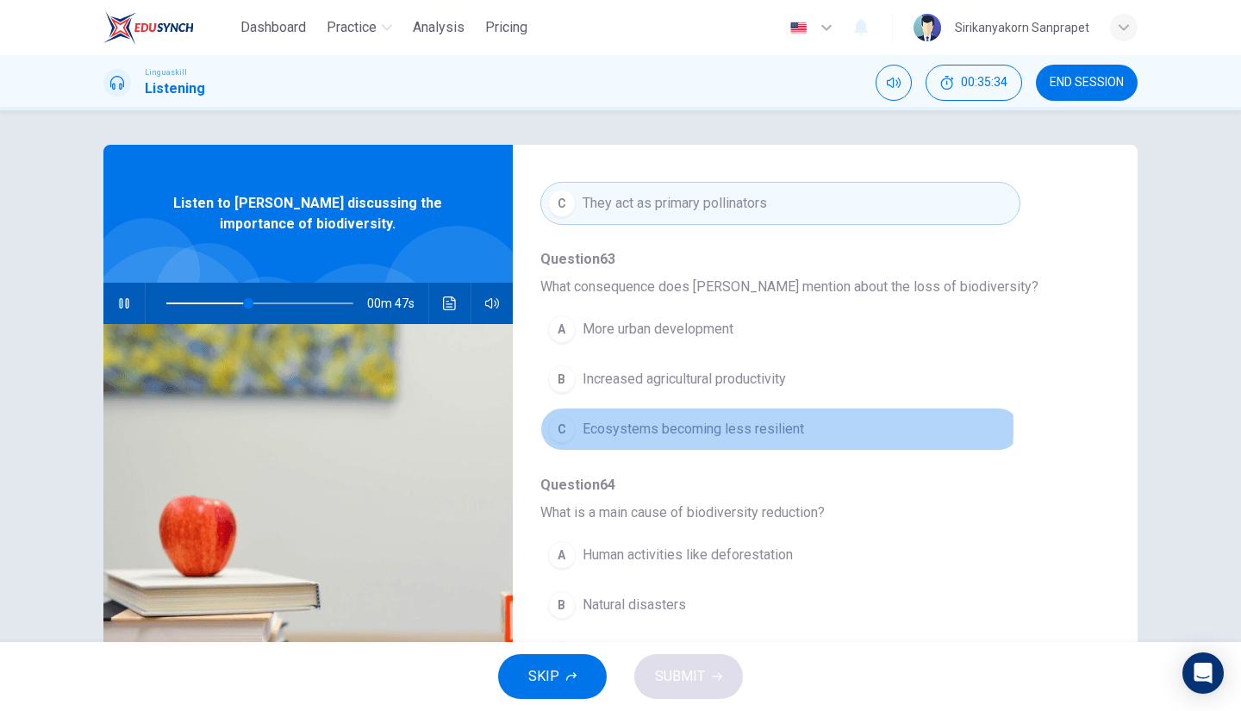
click at [634, 421] on span "Ecosystems becoming less resilient" at bounding box center [694, 429] width 222 height 21
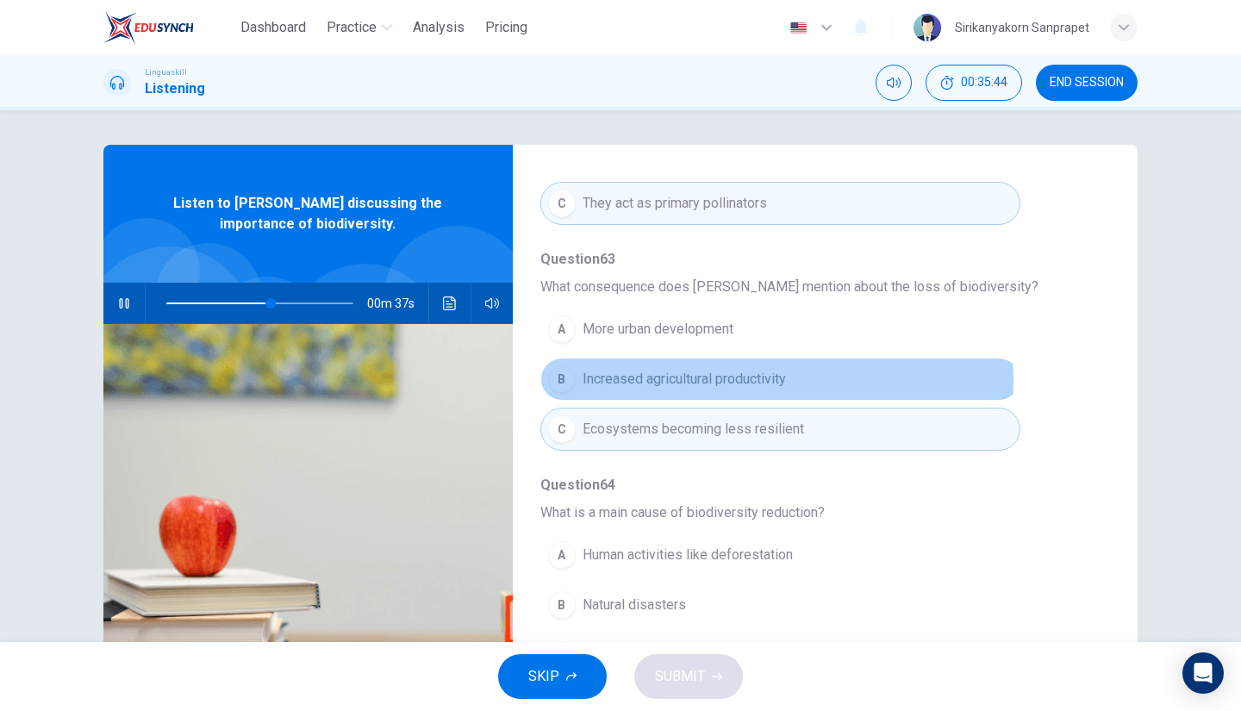
click at [662, 376] on span "Increased agricultural productivity" at bounding box center [684, 379] width 203 height 21
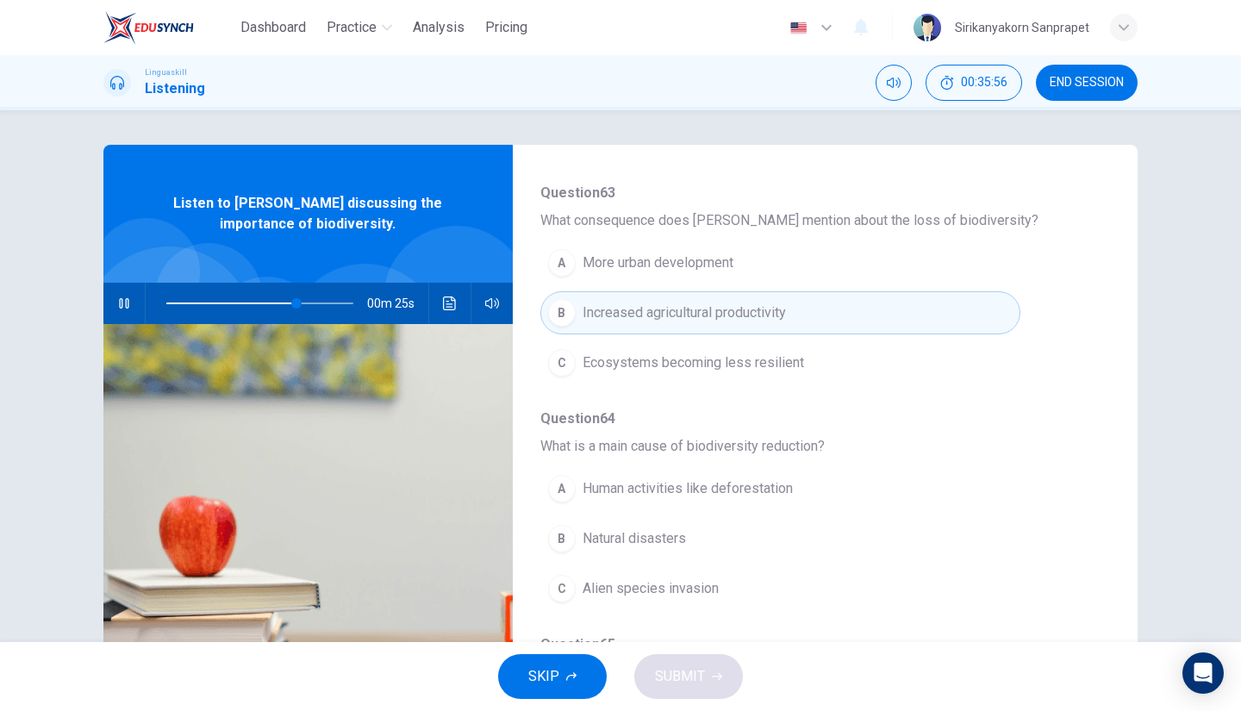
scroll to position [648, 0]
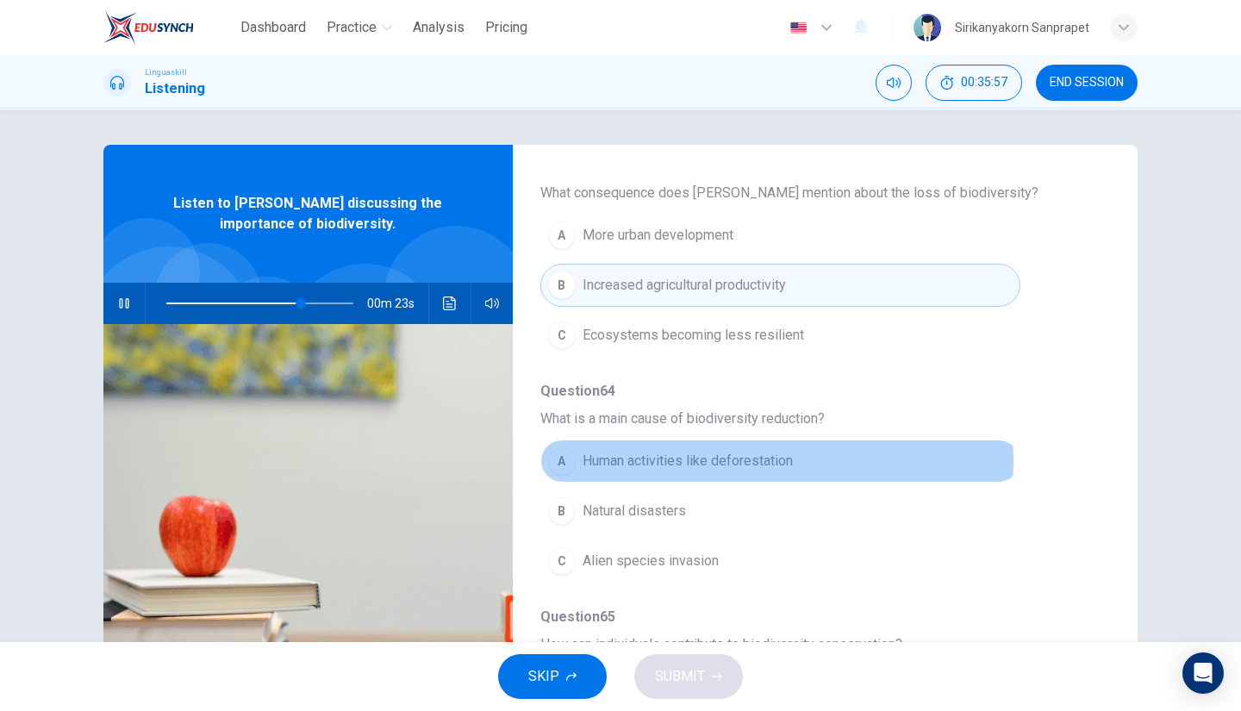
click at [734, 454] on span "Human activities like deforestation" at bounding box center [688, 461] width 210 height 21
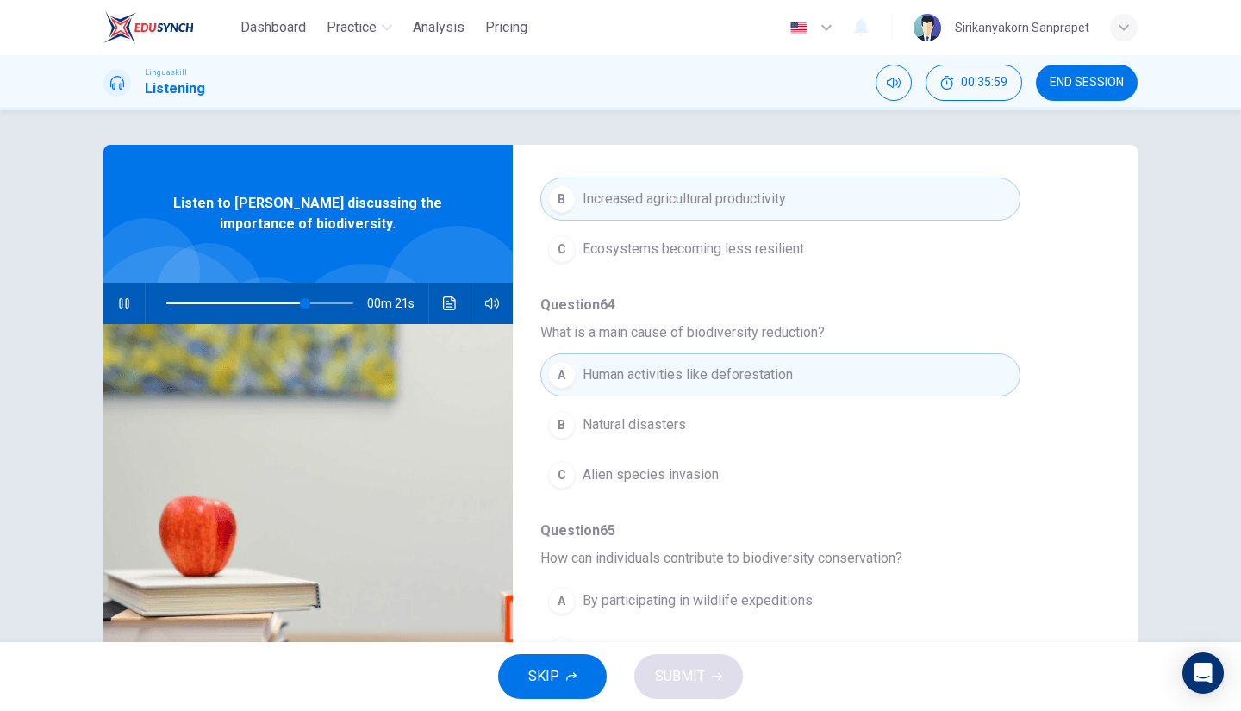
scroll to position [136, 0]
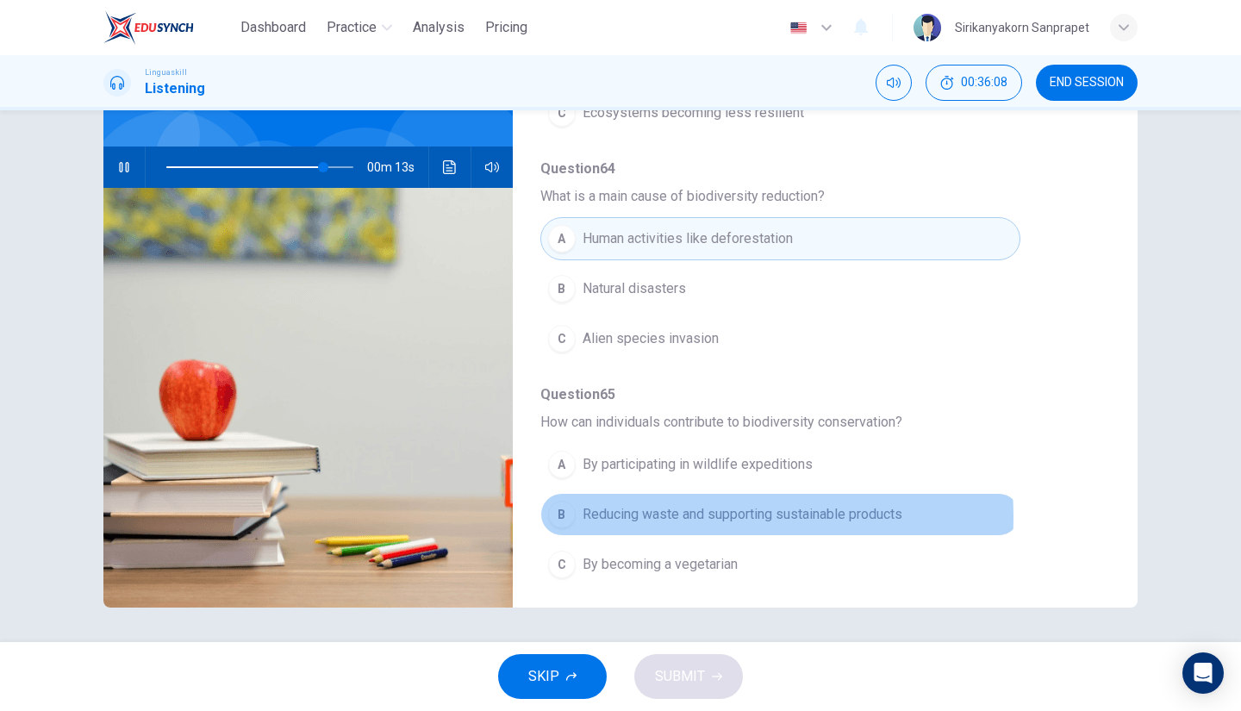
click at [650, 509] on span "Reducing waste and supporting sustainable products" at bounding box center [743, 514] width 320 height 21
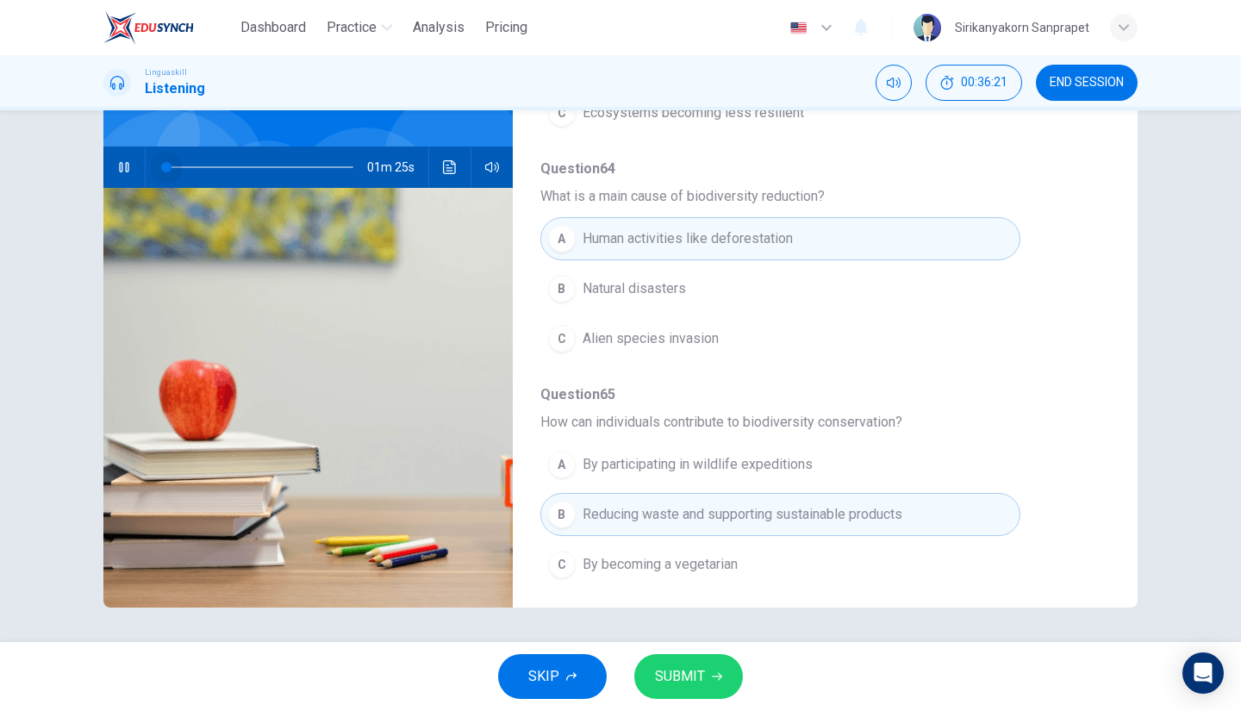
click at [166, 166] on span at bounding box center [259, 167] width 187 height 24
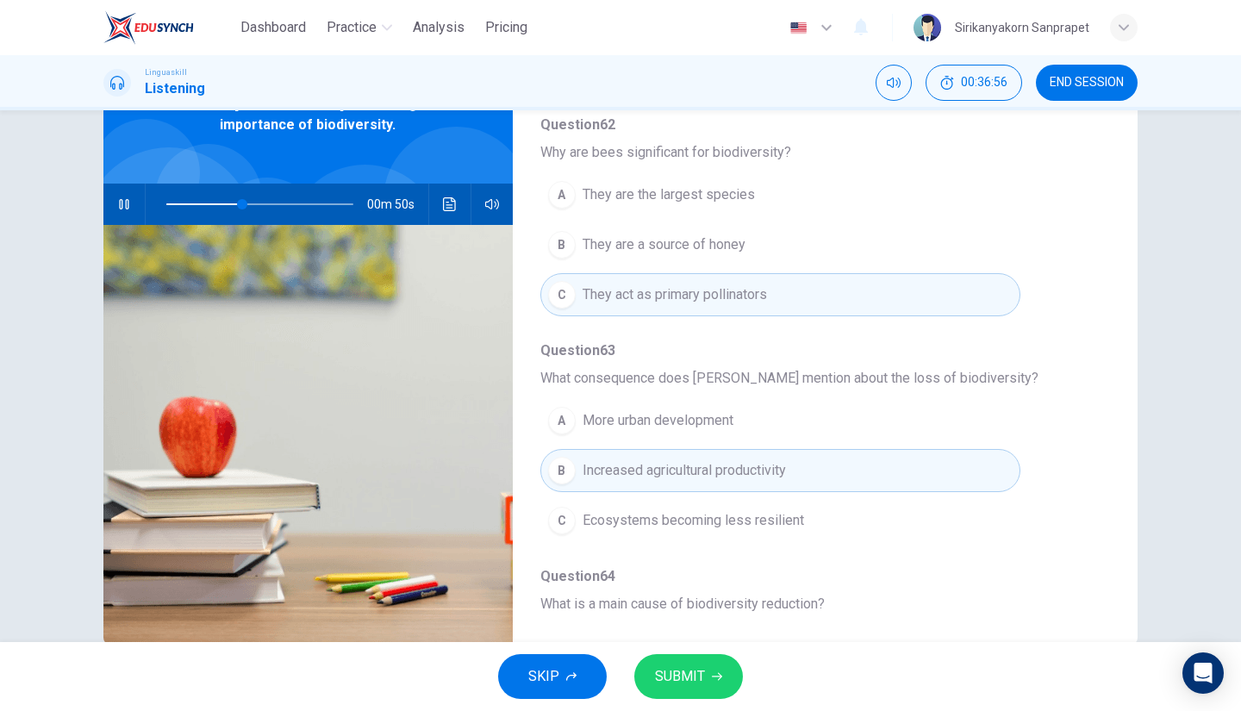
scroll to position [403, 0]
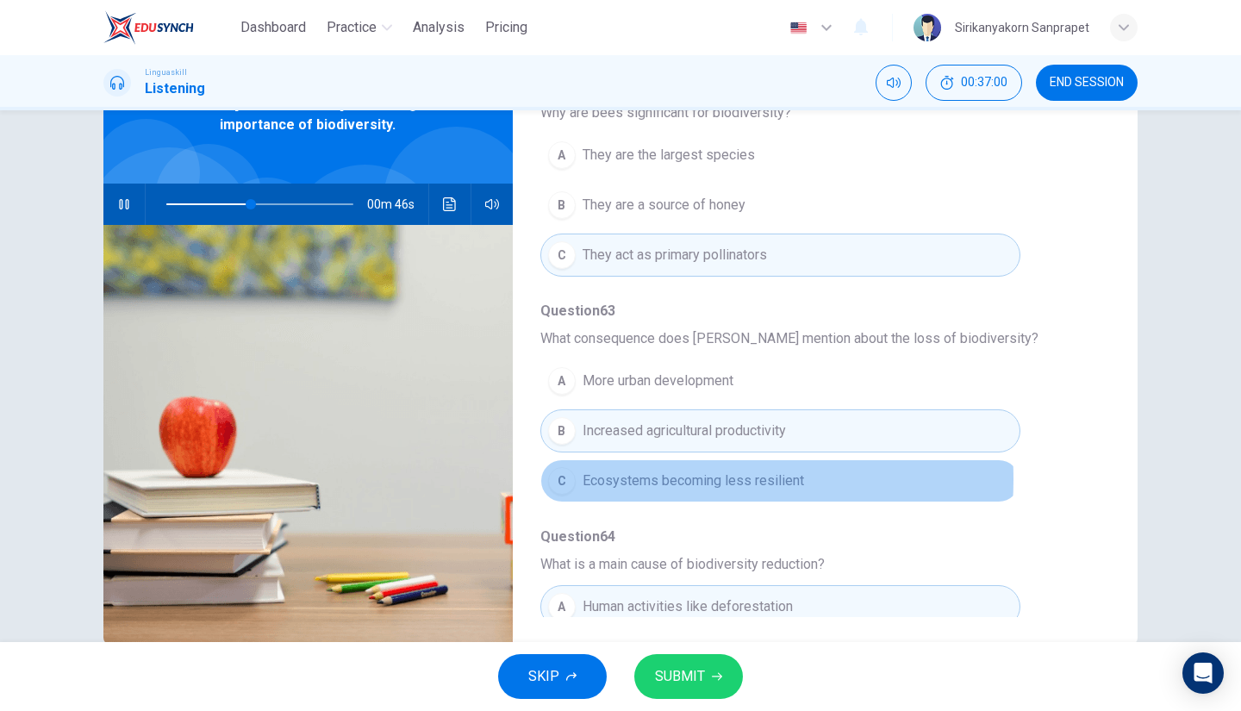
click at [633, 474] on span "Ecosystems becoming less resilient" at bounding box center [694, 481] width 222 height 21
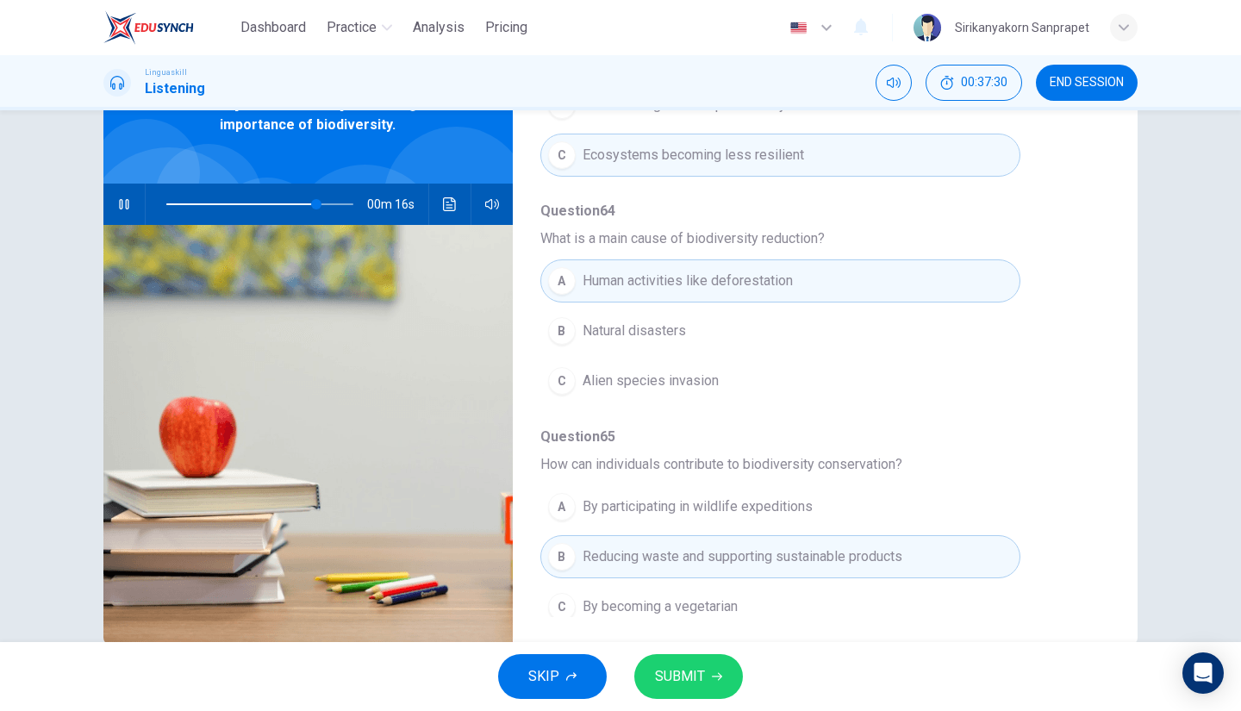
scroll to position [734, 0]
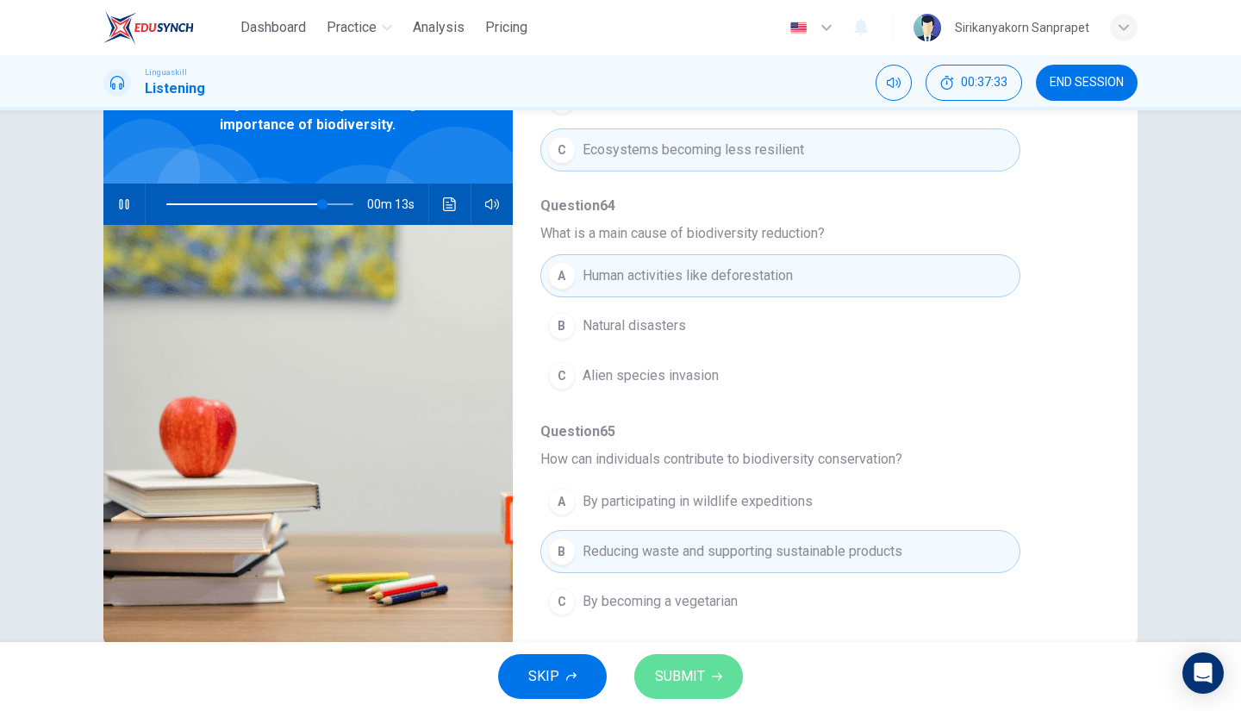
click at [697, 670] on span "SUBMIT" at bounding box center [680, 677] width 50 height 24
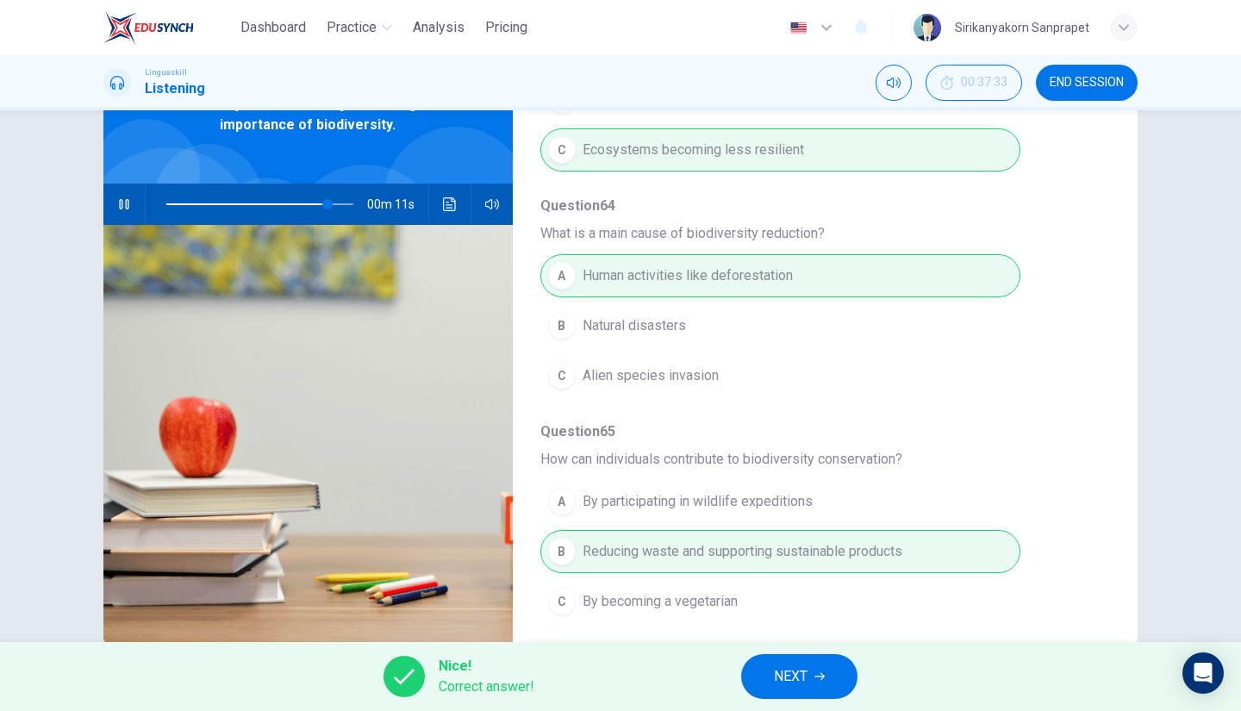
type input "87"
click at [773, 683] on button "NEXT" at bounding box center [799, 676] width 116 height 45
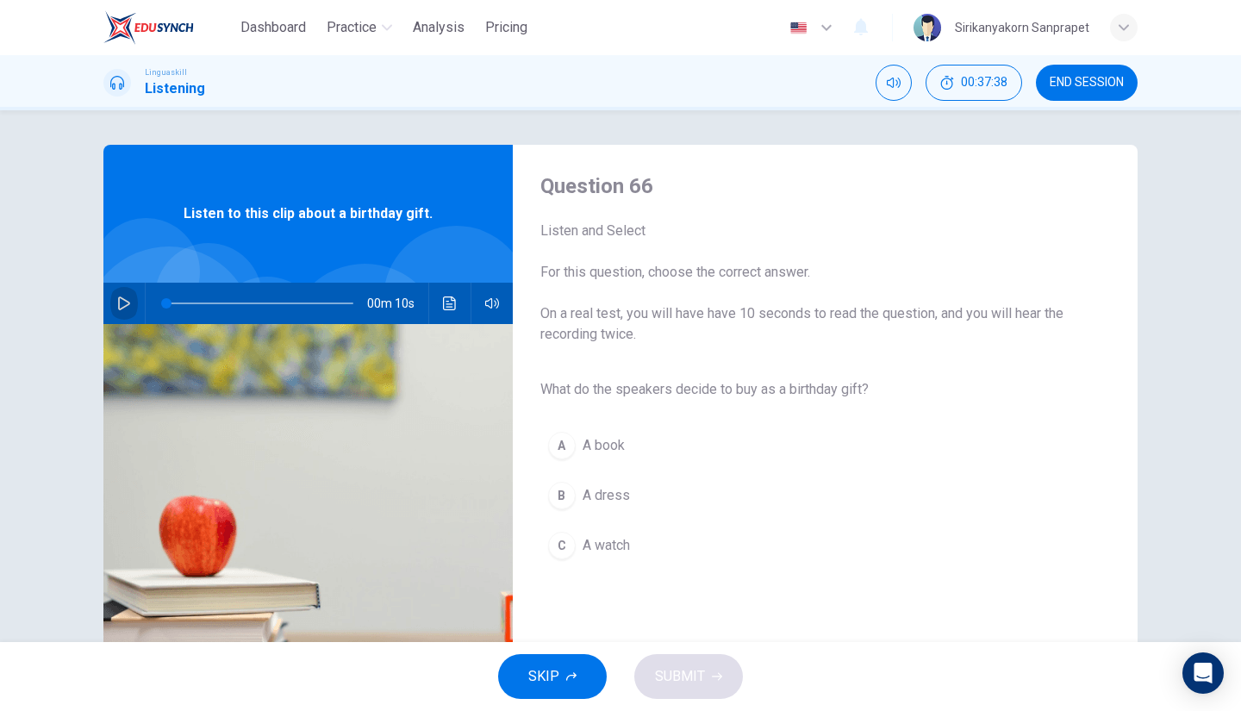
click at [117, 302] on icon "button" at bounding box center [124, 303] width 14 height 14
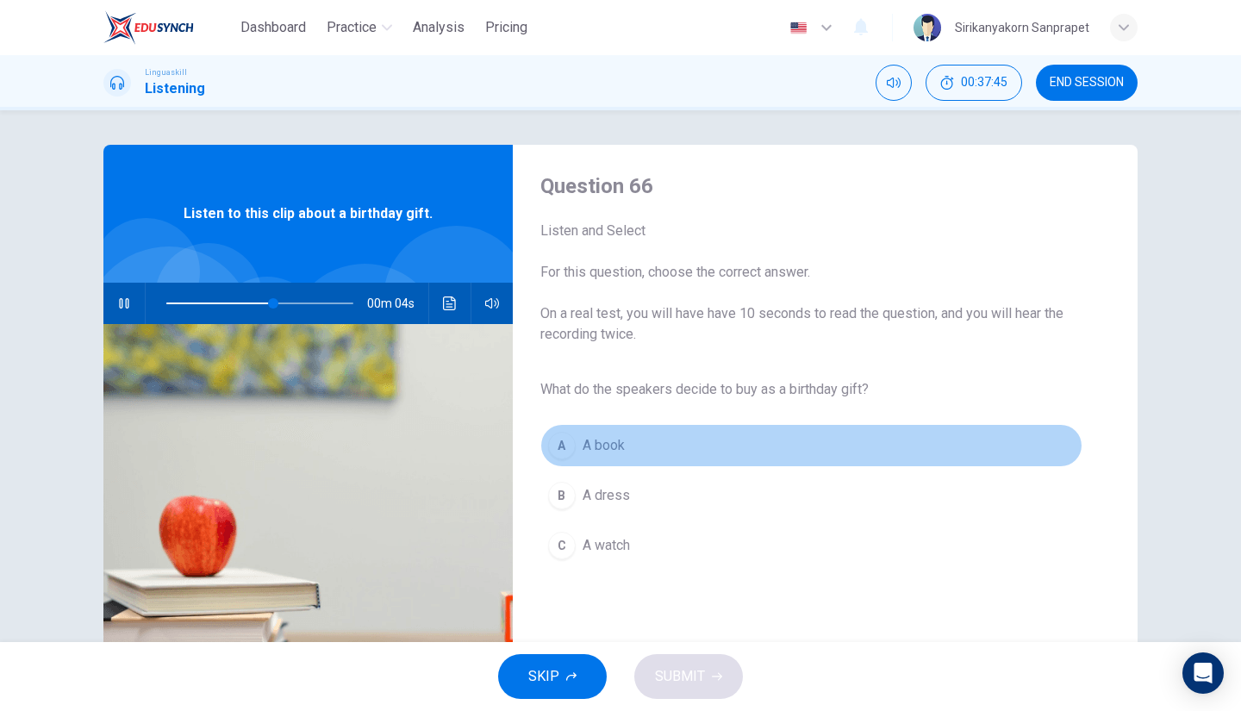
click at [558, 440] on div "A" at bounding box center [562, 446] width 28 height 28
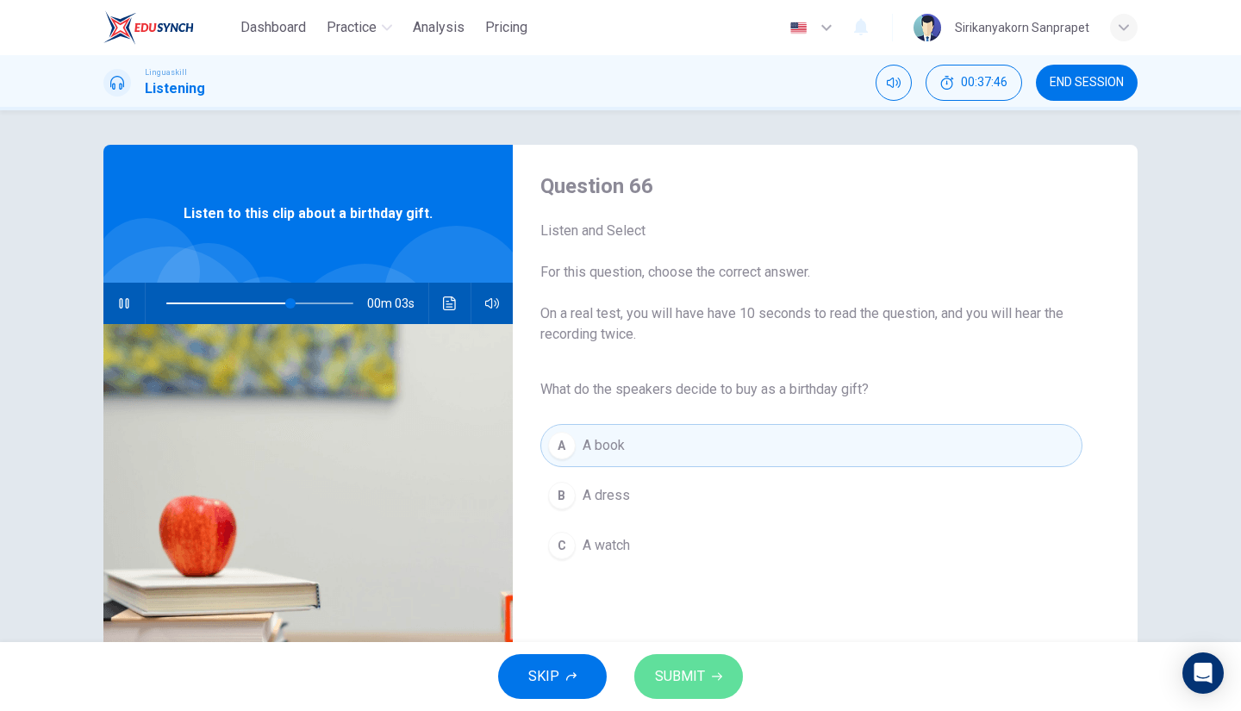
click at [695, 671] on span "SUBMIT" at bounding box center [680, 677] width 50 height 24
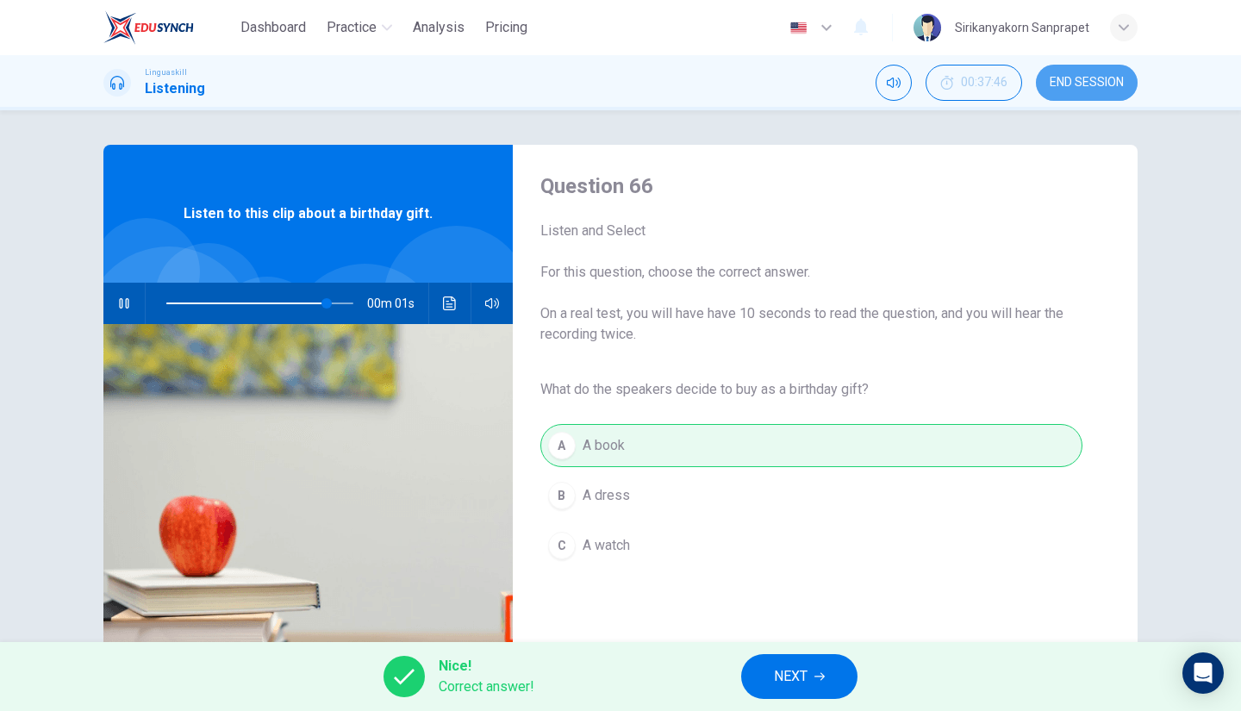
click at [1068, 84] on span "END SESSION" at bounding box center [1087, 83] width 74 height 14
type input "0"
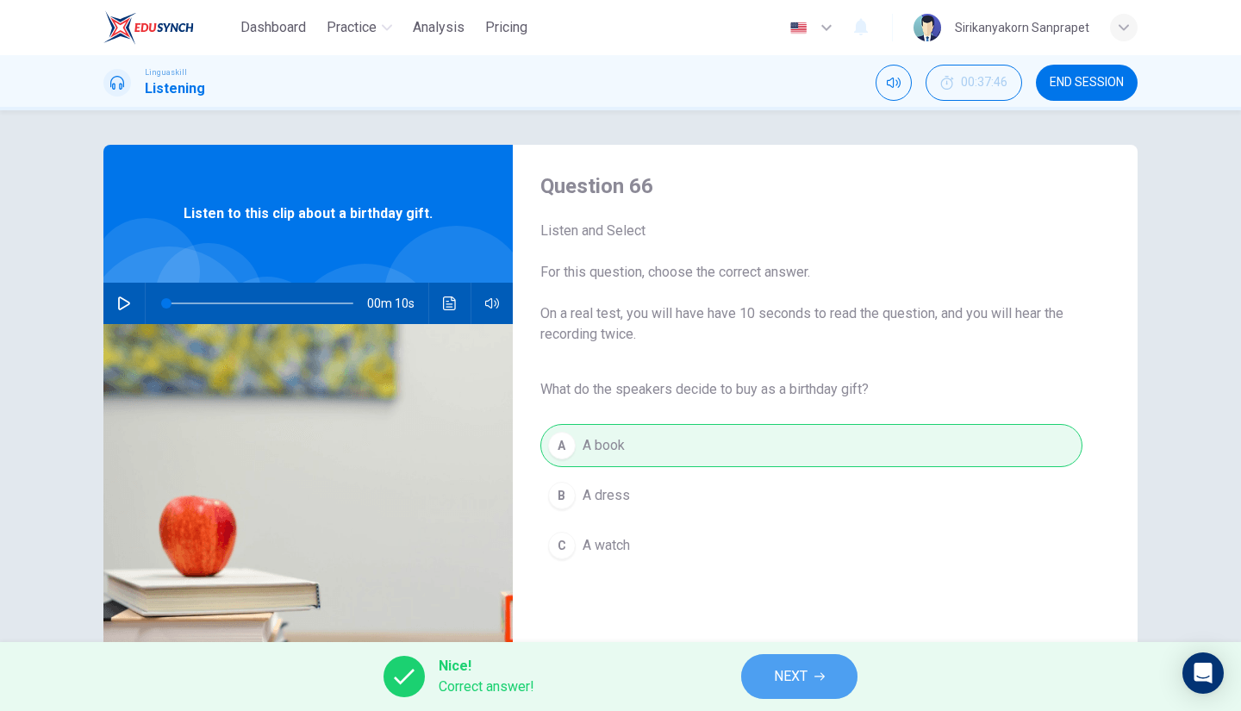
click at [783, 675] on span "NEXT" at bounding box center [791, 677] width 34 height 24
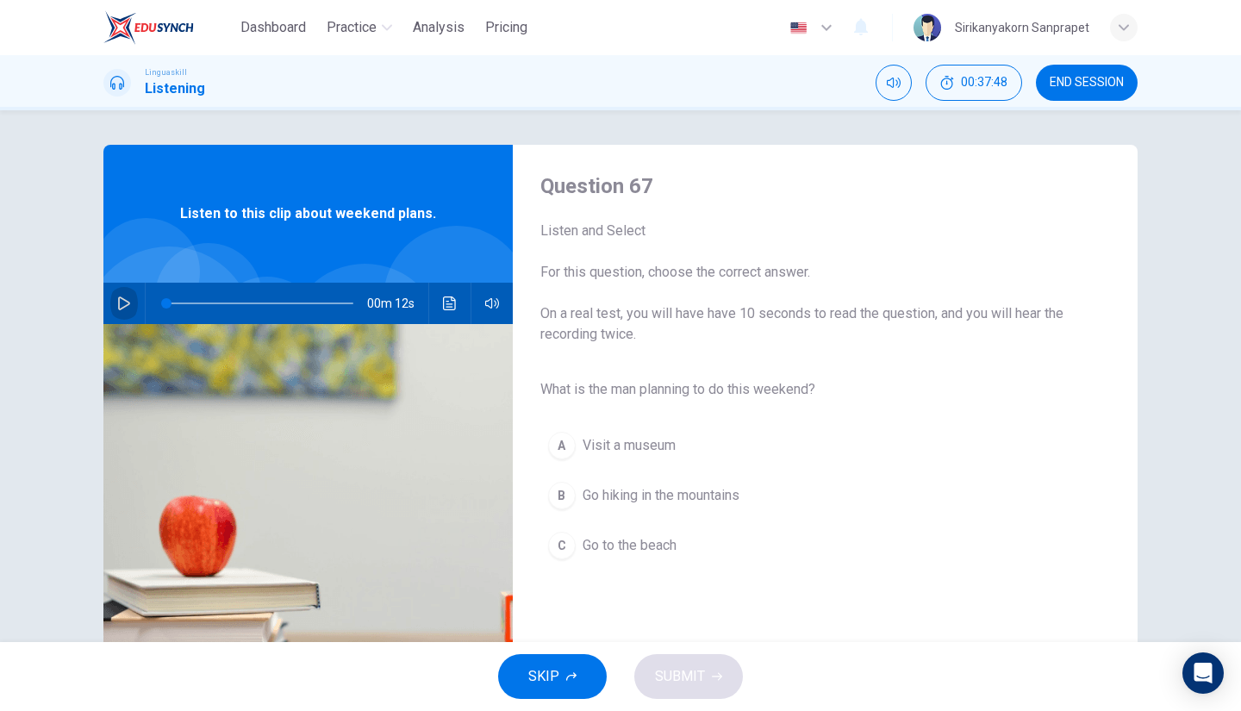
click at [117, 308] on icon "button" at bounding box center [124, 303] width 14 height 14
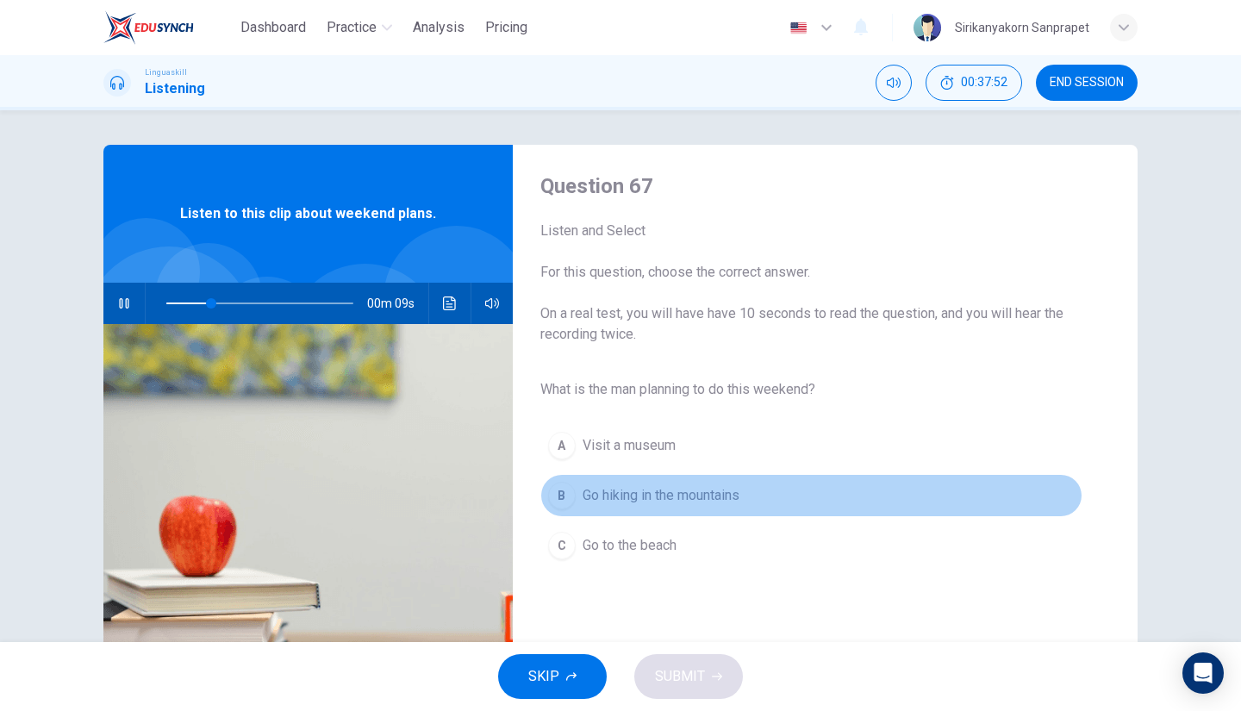
click at [561, 490] on div "B" at bounding box center [562, 496] width 28 height 28
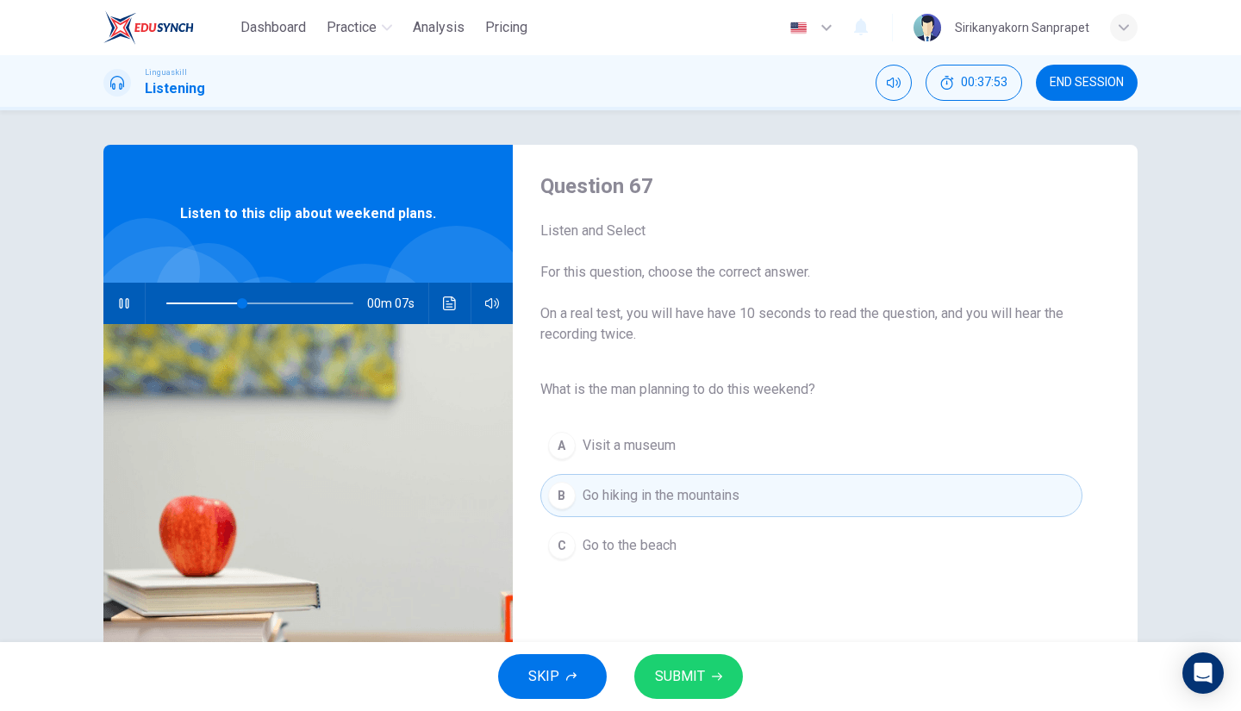
click at [697, 659] on button "SUBMIT" at bounding box center [688, 676] width 109 height 45
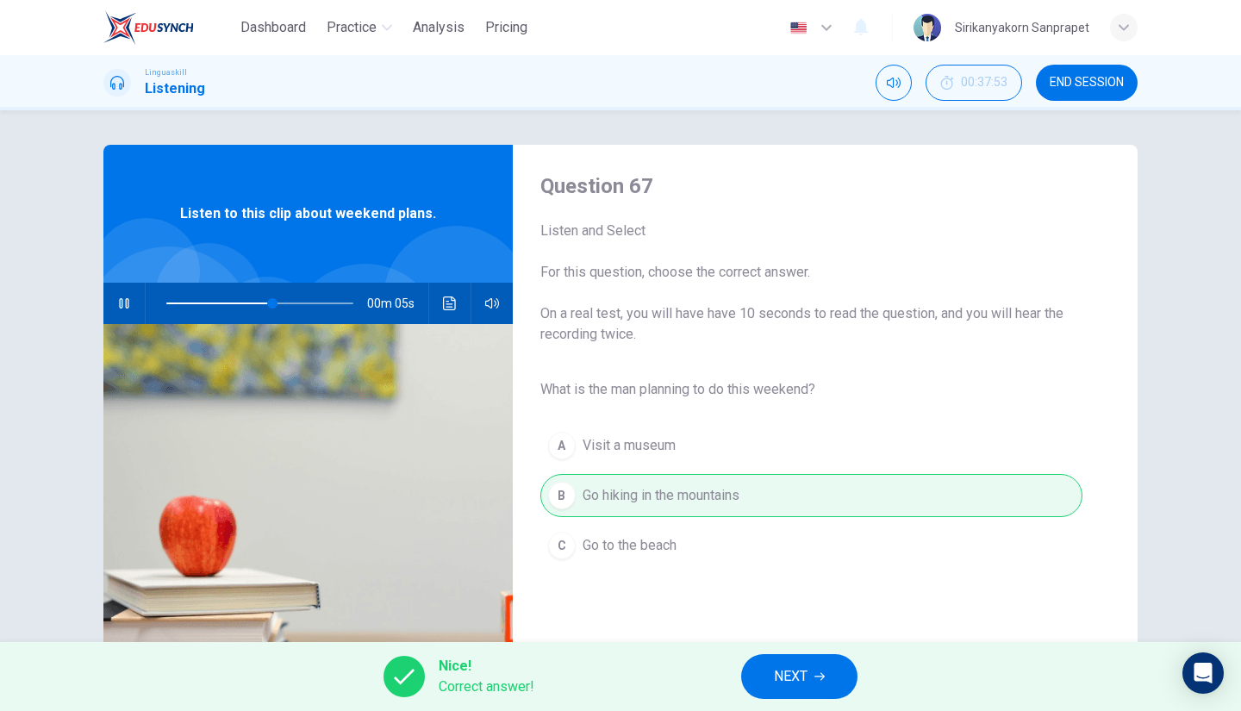
type input "65"
click at [790, 675] on span "NEXT" at bounding box center [791, 677] width 34 height 24
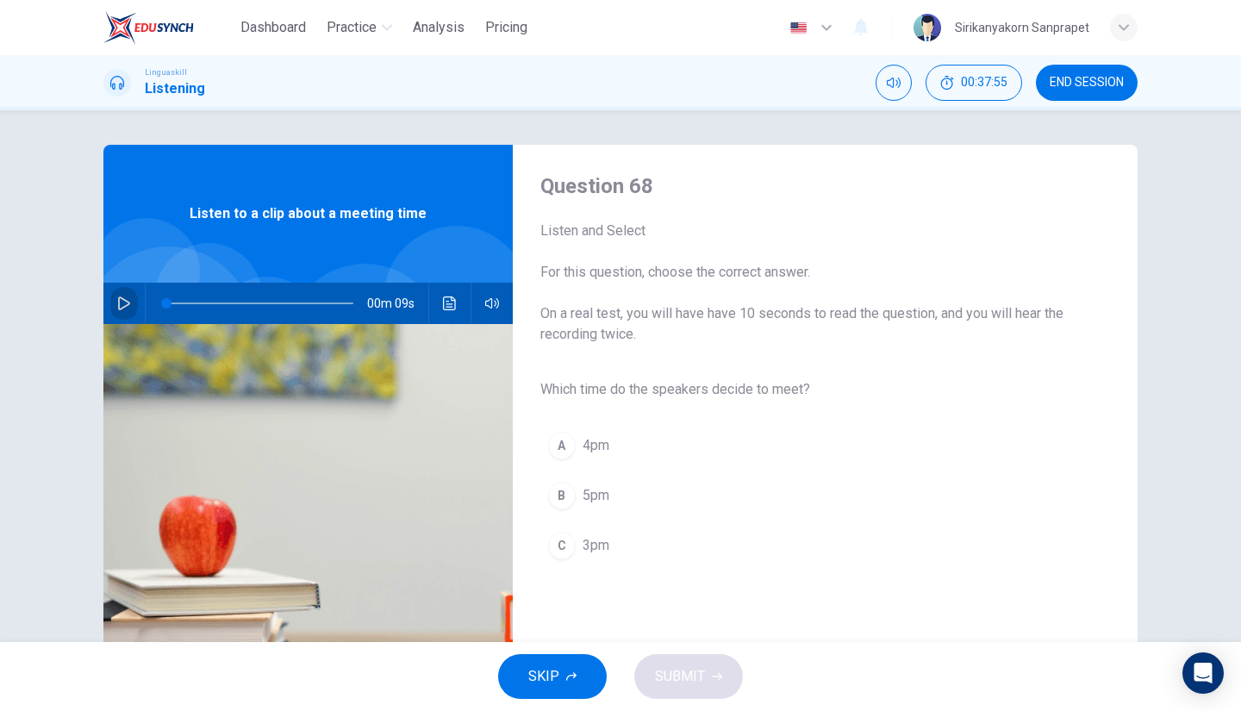
click at [111, 309] on button "button" at bounding box center [124, 303] width 28 height 41
click at [566, 555] on button "C 3pm" at bounding box center [811, 545] width 542 height 43
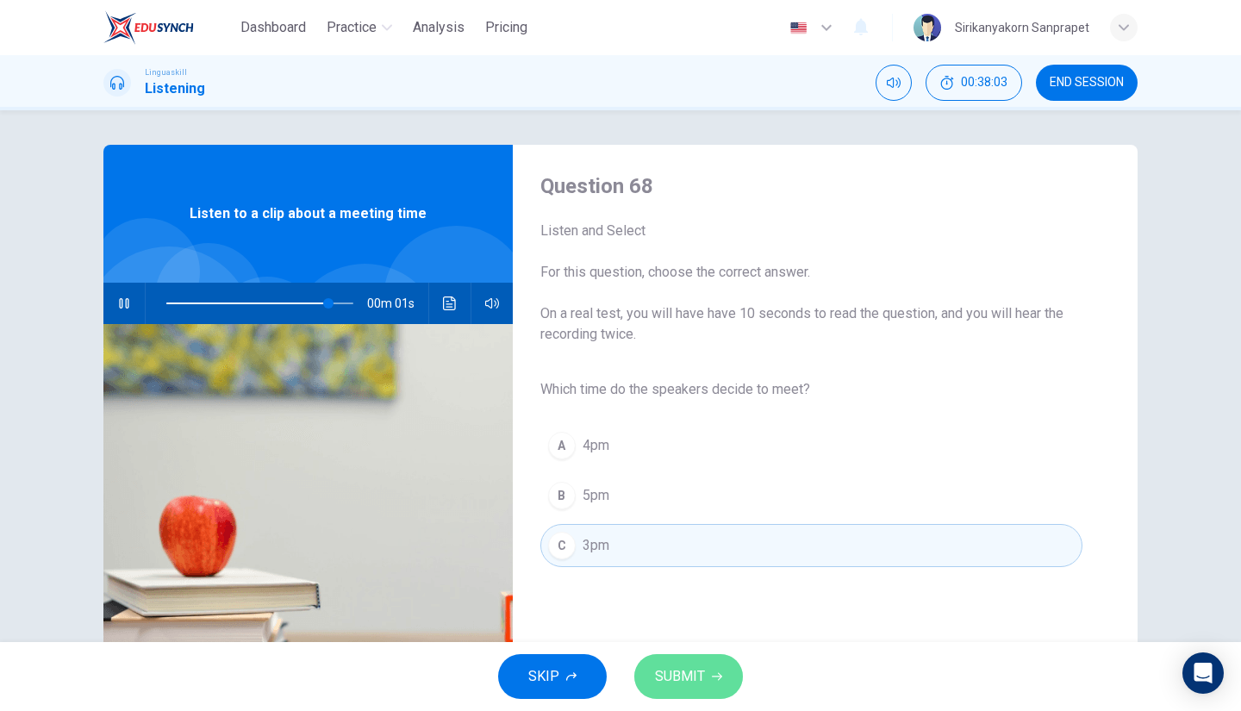
click at [700, 676] on span "SUBMIT" at bounding box center [680, 677] width 50 height 24
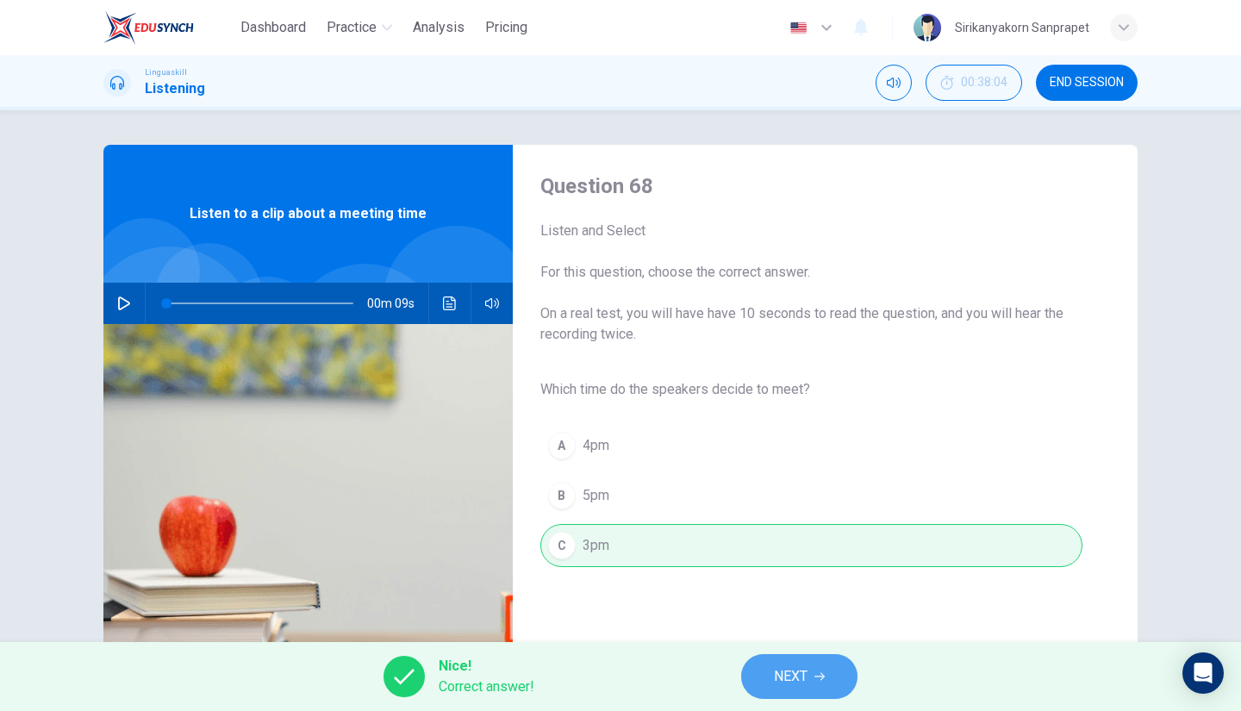
click at [821, 671] on button "NEXT" at bounding box center [799, 676] width 116 height 45
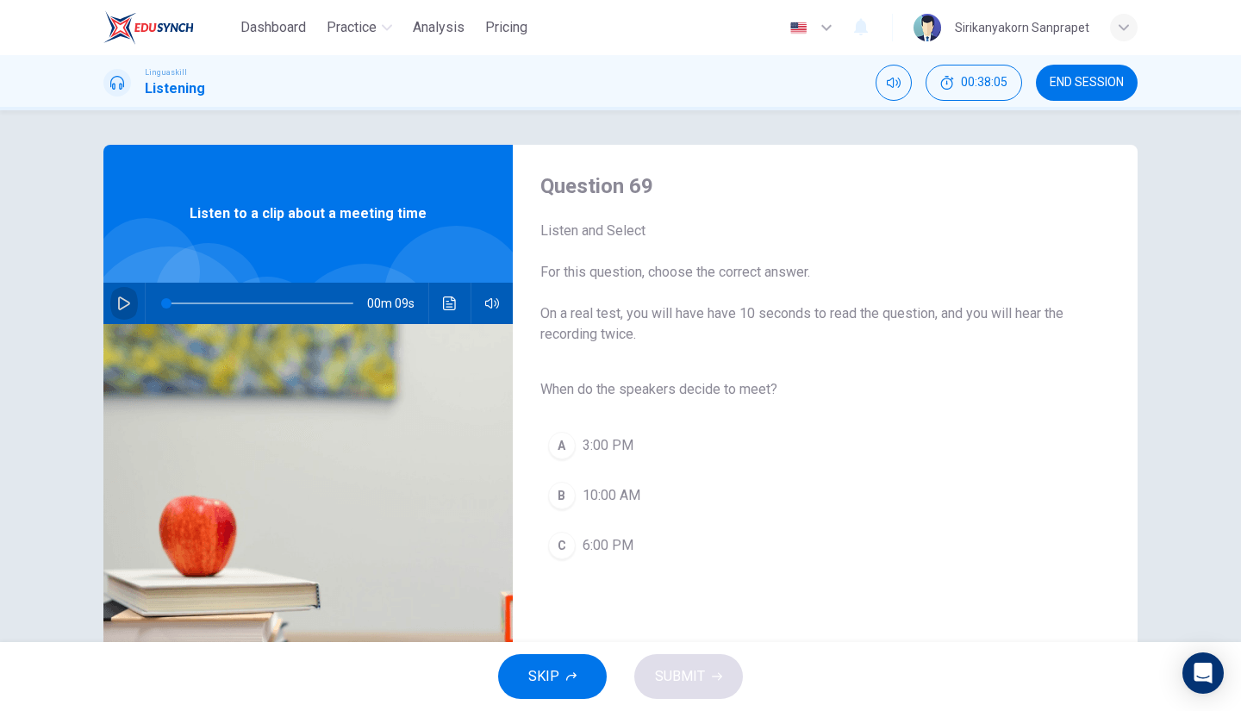
click at [118, 297] on icon "button" at bounding box center [124, 303] width 12 height 14
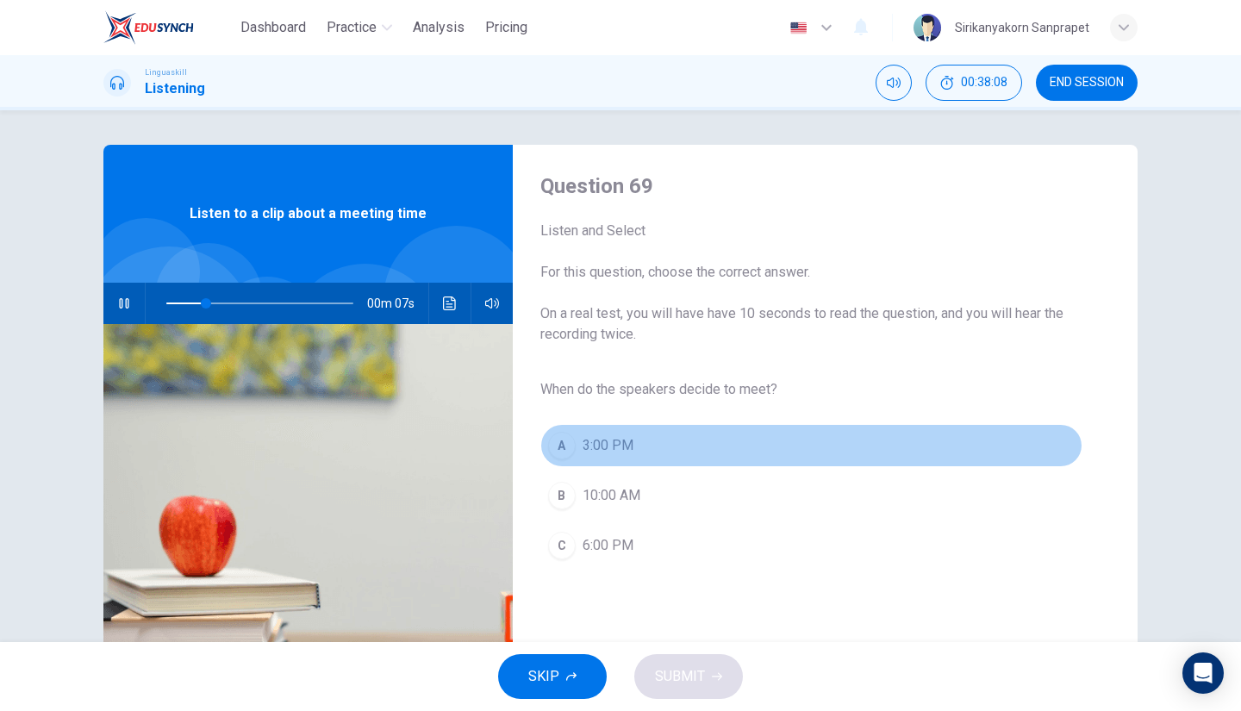
click at [598, 449] on span "3:00 PM" at bounding box center [608, 445] width 51 height 21
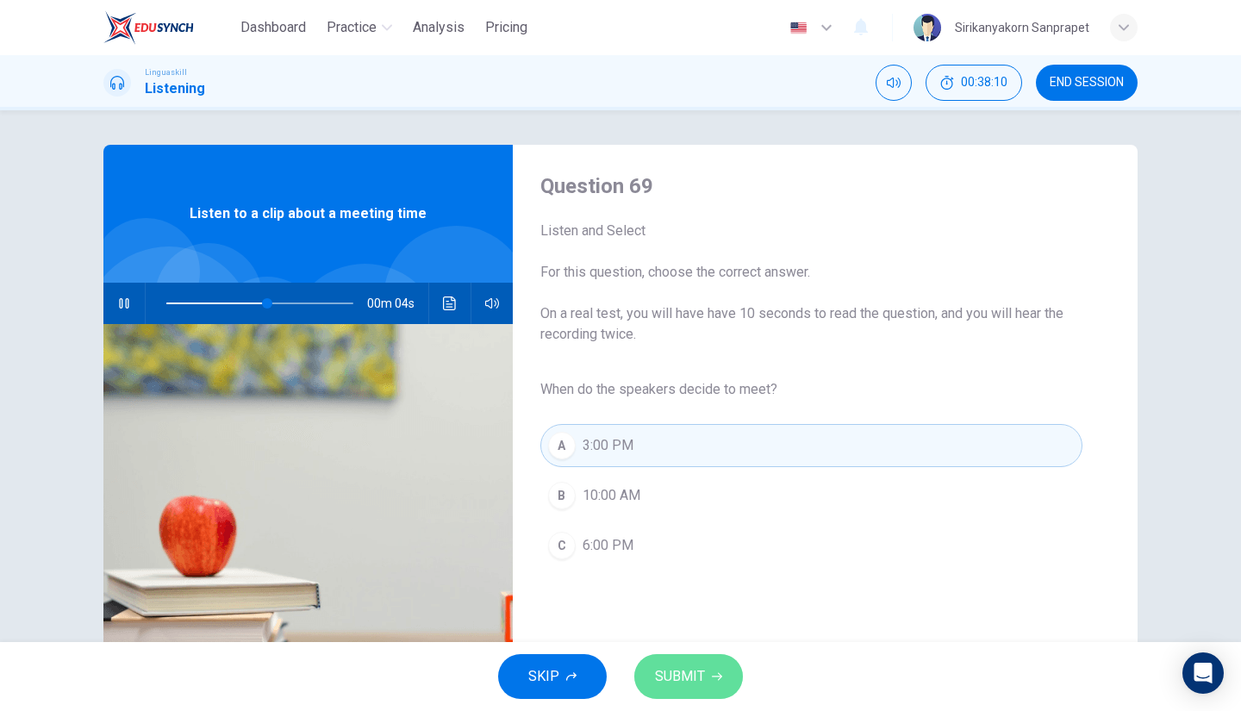
click at [702, 675] on span "SUBMIT" at bounding box center [680, 677] width 50 height 24
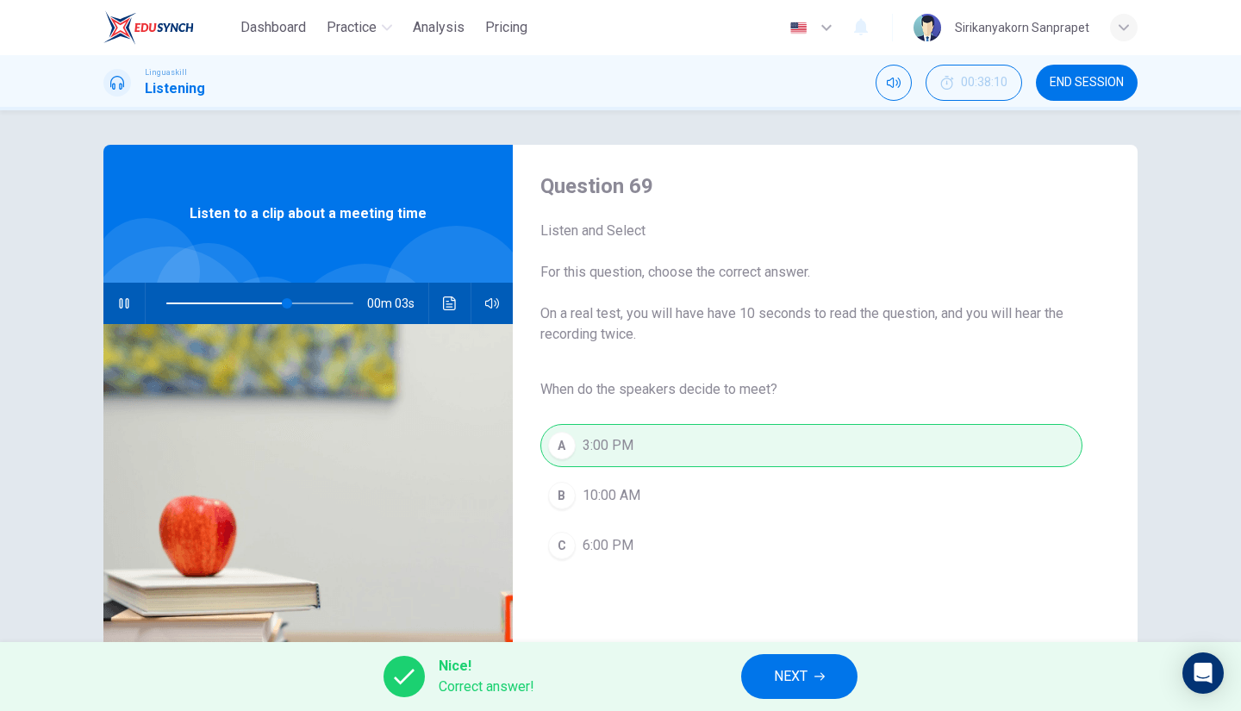
type input "76"
click at [812, 679] on button "NEXT" at bounding box center [799, 676] width 116 height 45
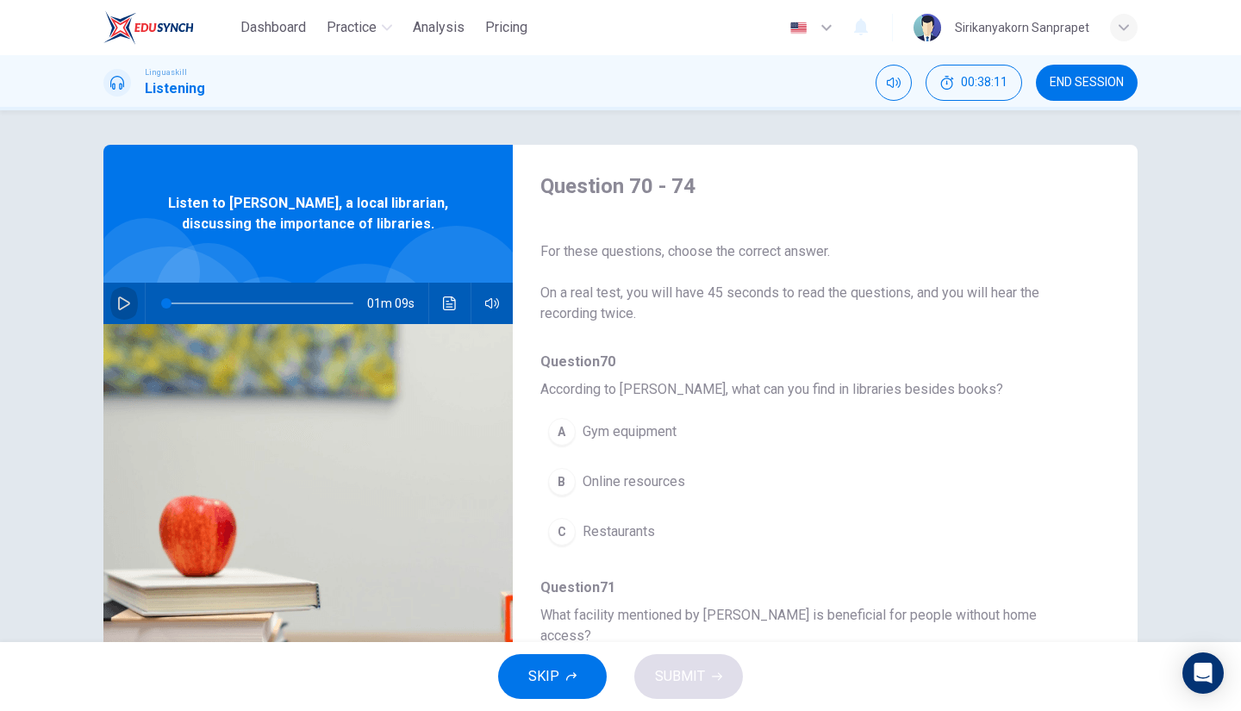
click at [117, 306] on icon "button" at bounding box center [124, 303] width 14 height 14
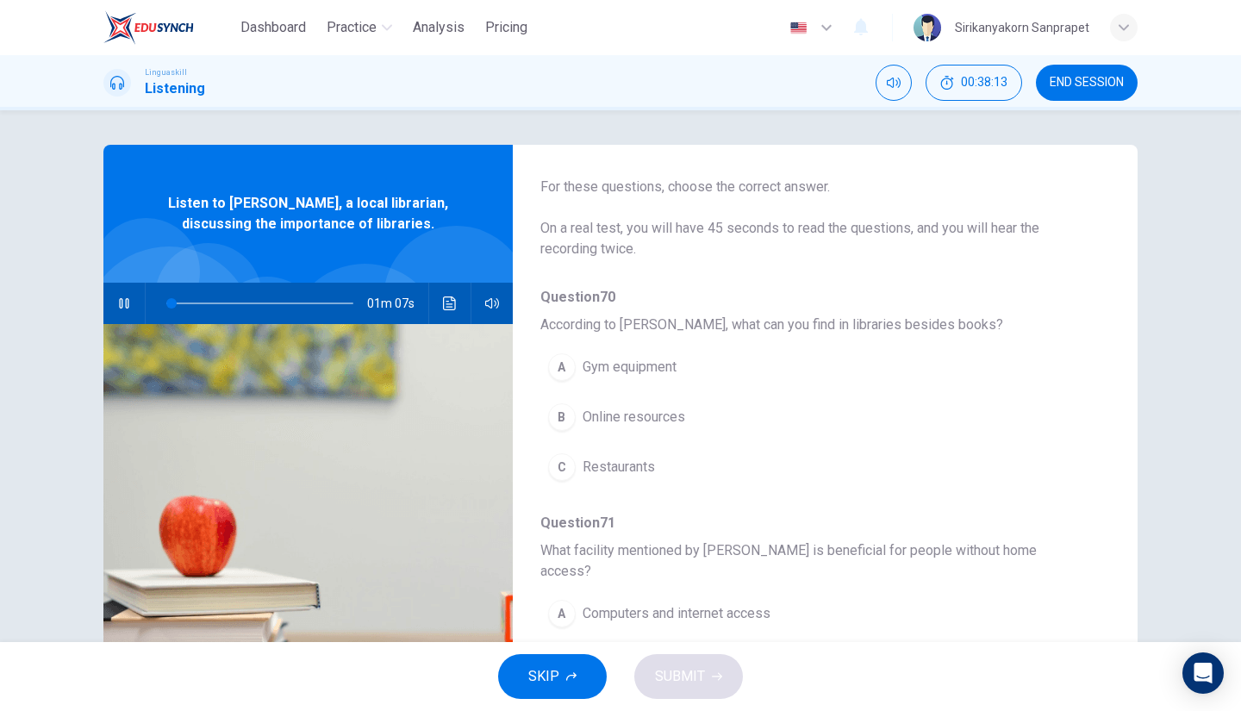
scroll to position [71, 0]
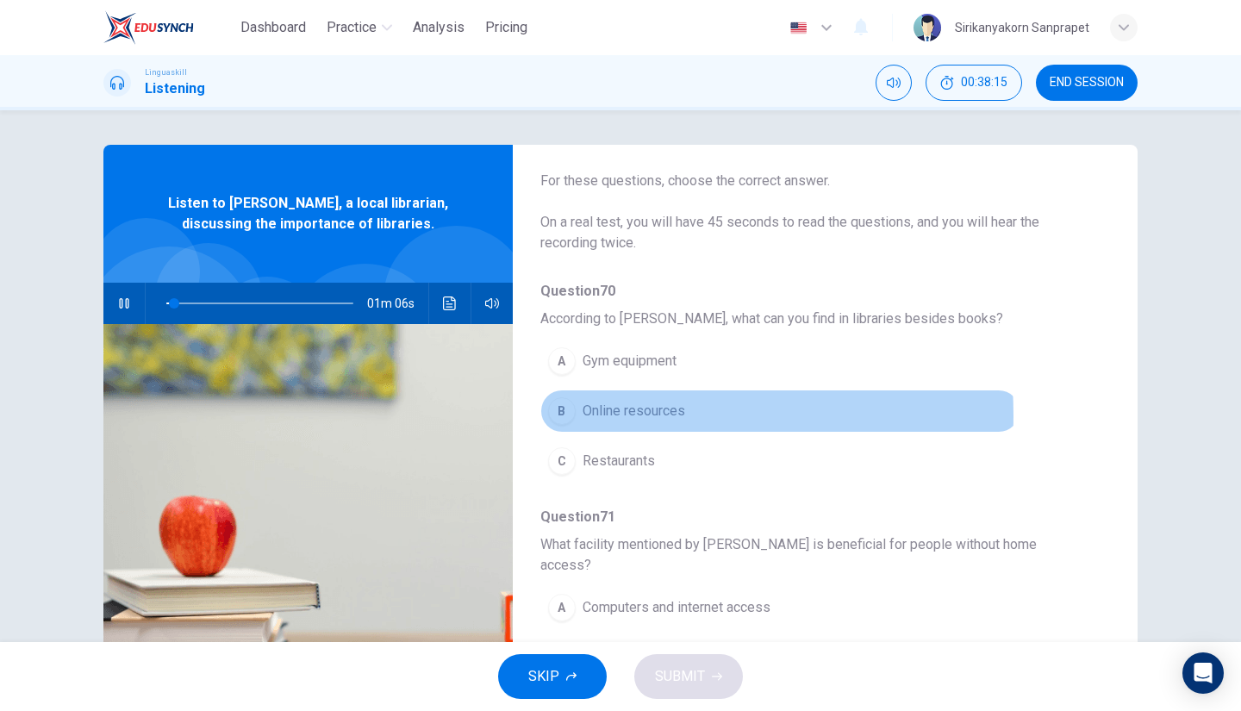
click at [588, 415] on span "Online resources" at bounding box center [634, 411] width 103 height 21
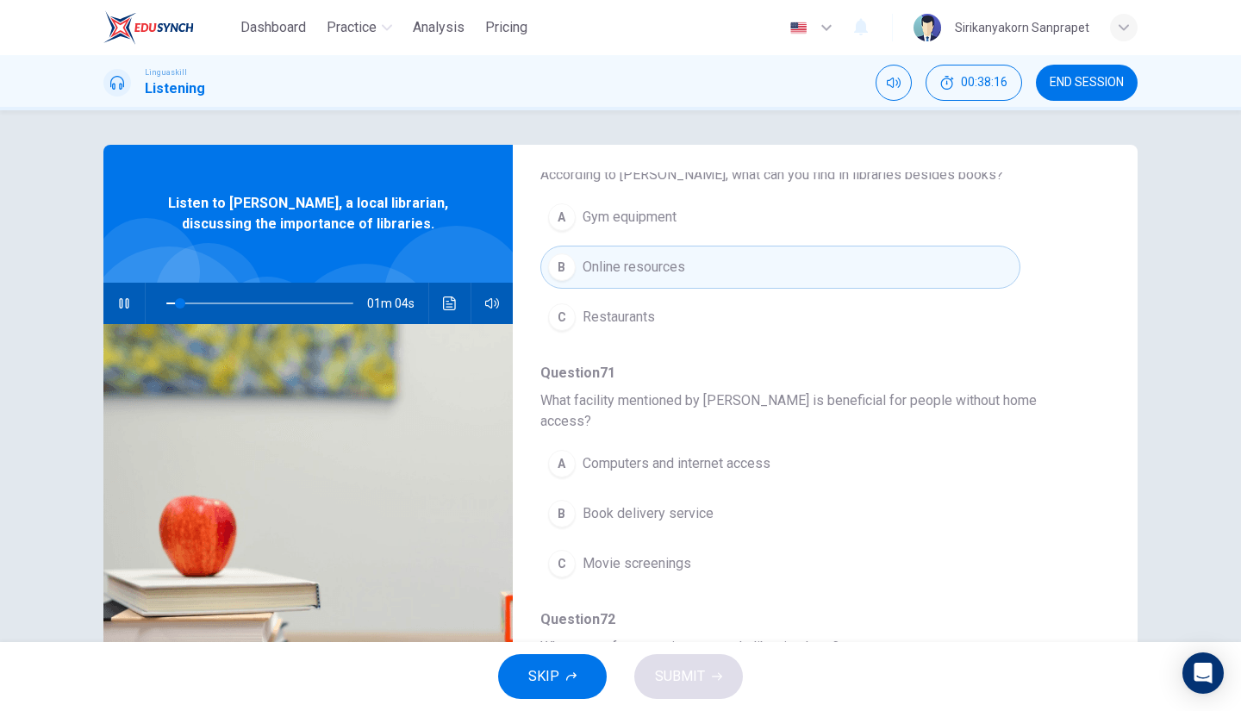
scroll to position [273, 0]
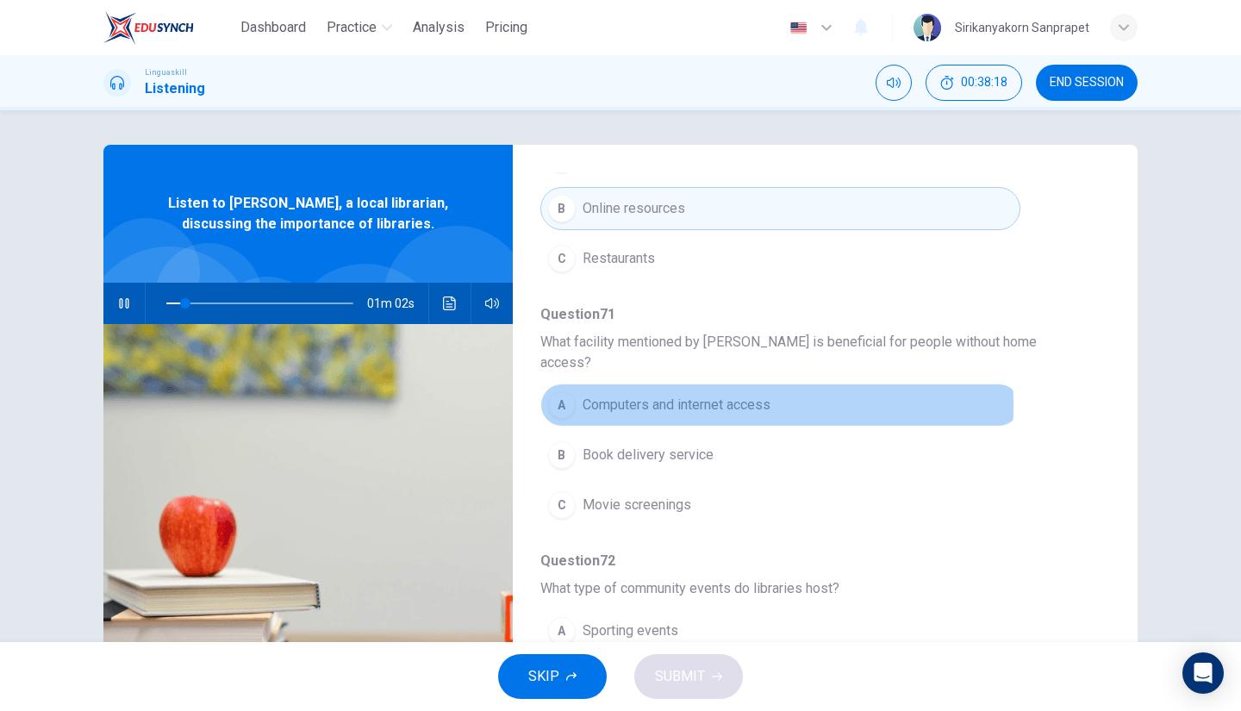
click at [611, 395] on span "Computers and internet access" at bounding box center [677, 405] width 188 height 21
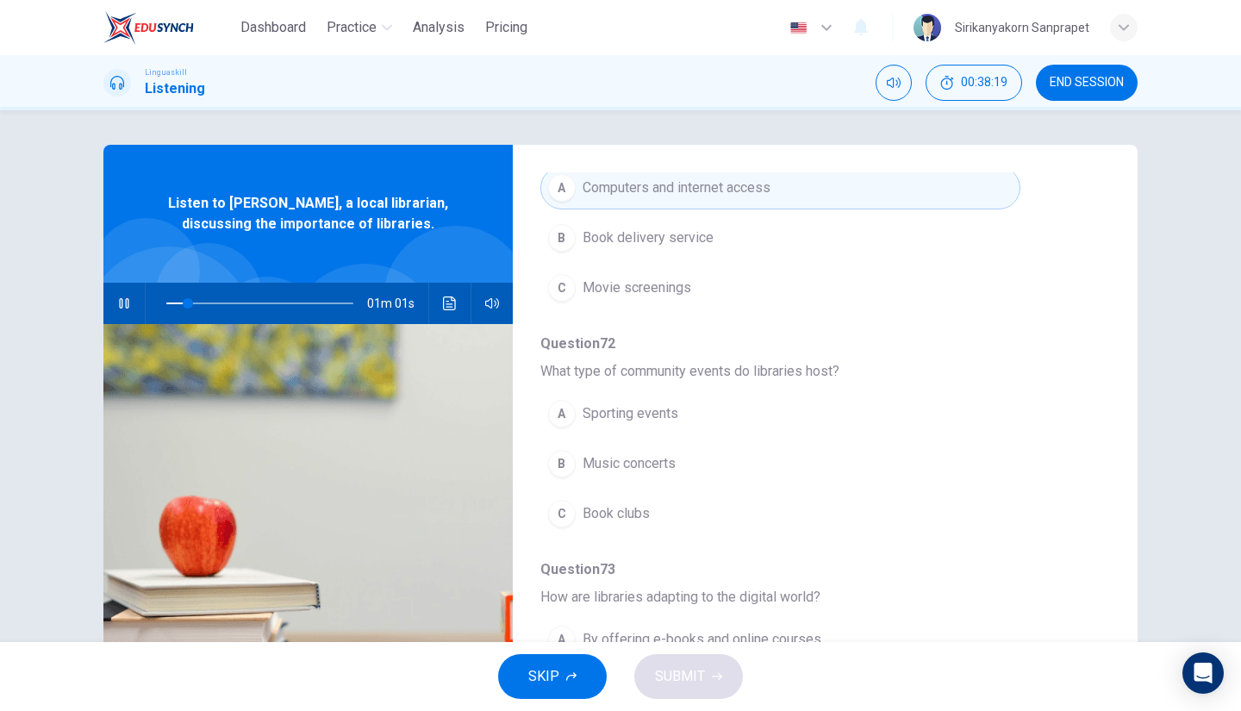
scroll to position [501, 0]
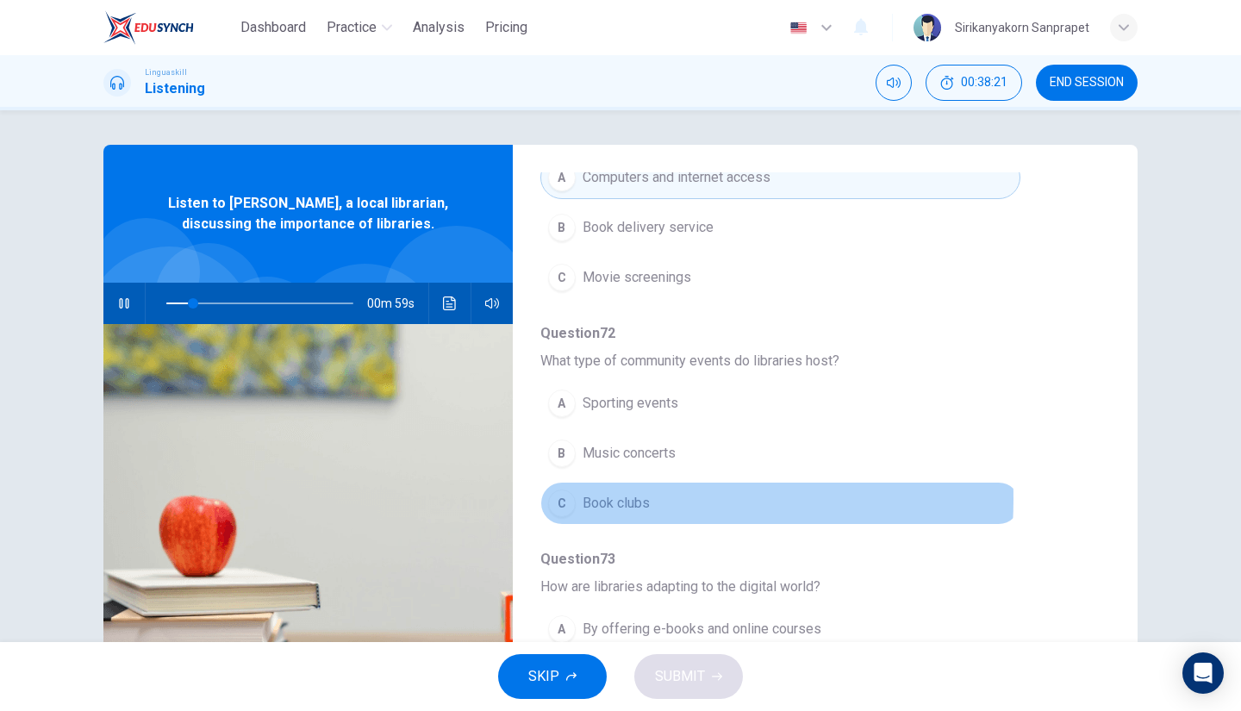
click at [583, 493] on span "Book clubs" at bounding box center [616, 503] width 67 height 21
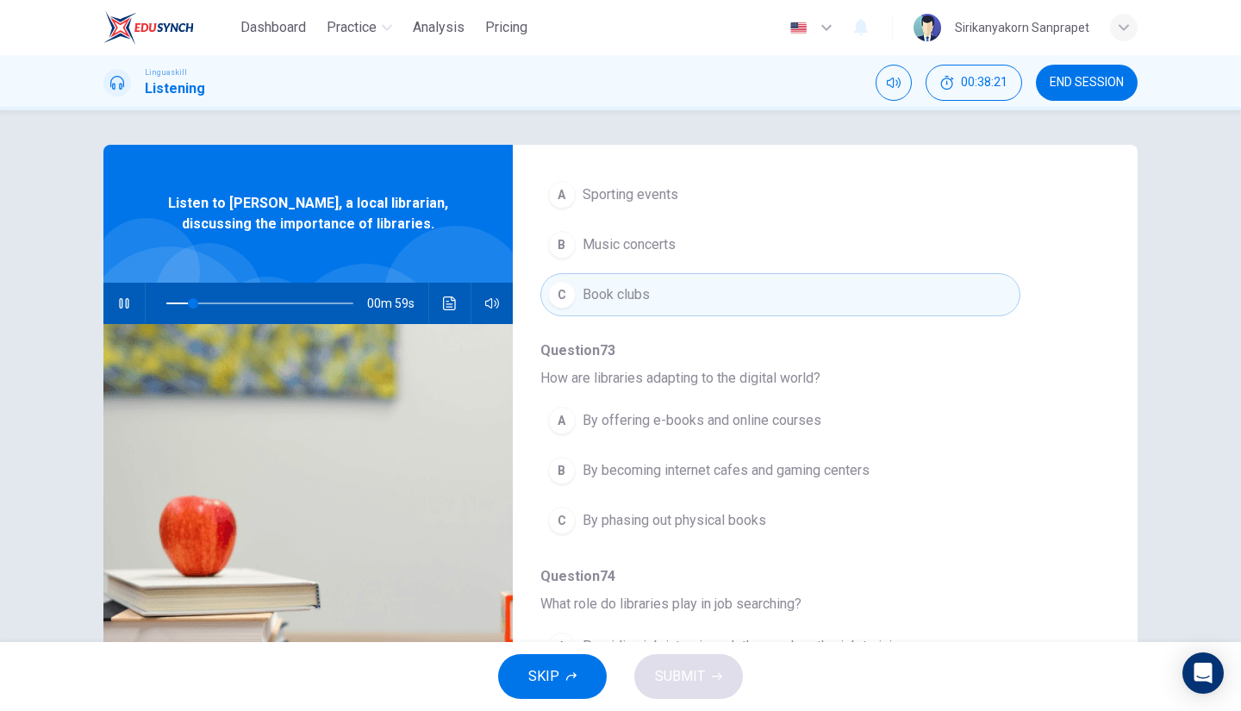
scroll to position [734, 0]
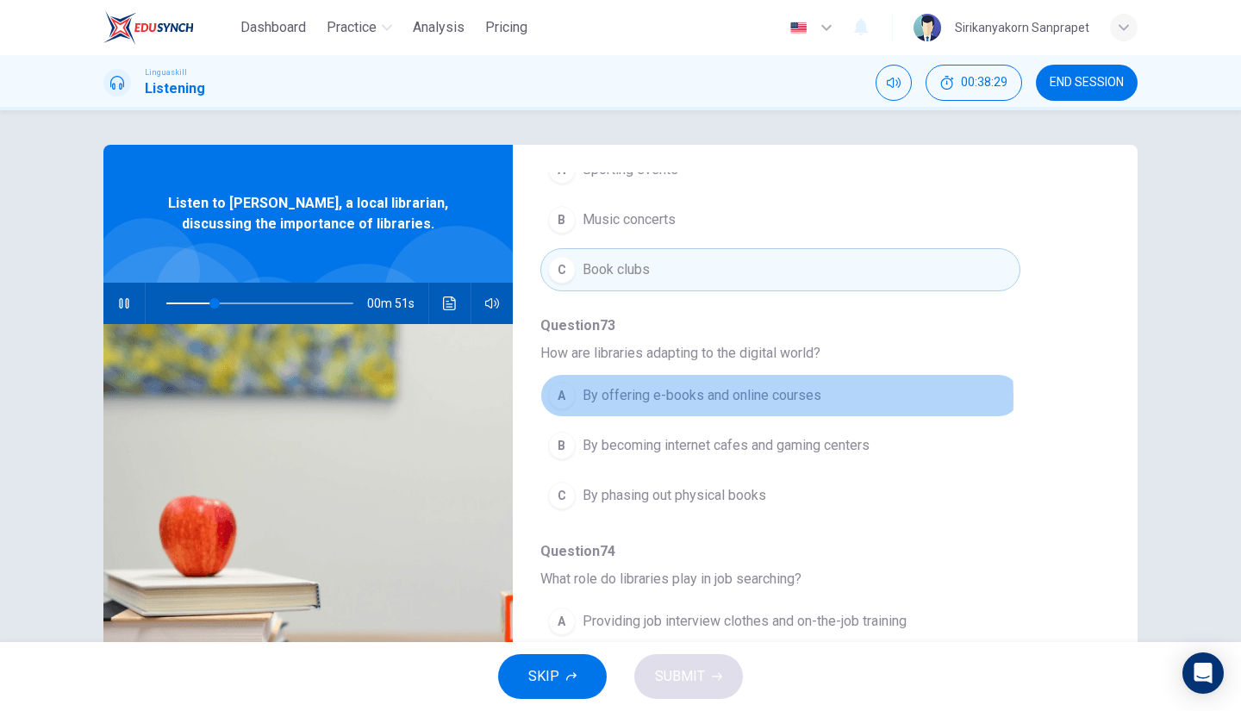
click at [644, 385] on span "By offering e-books and online courses" at bounding box center [702, 395] width 239 height 21
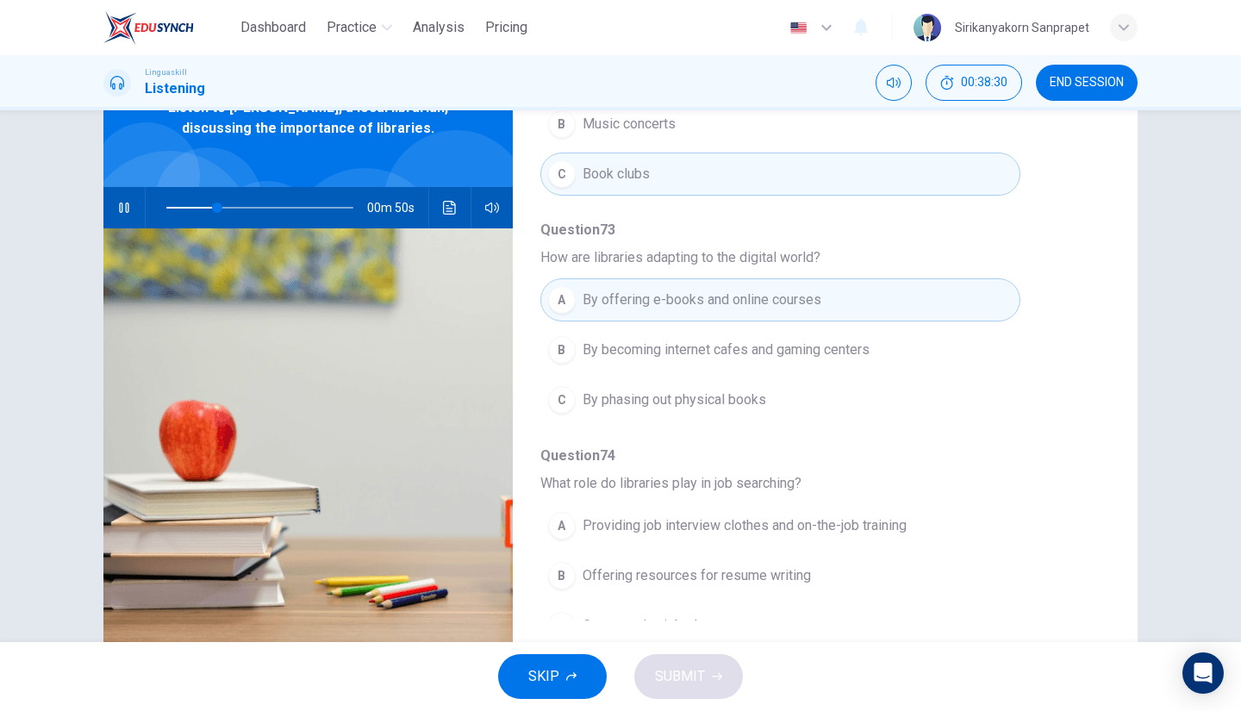
scroll to position [136, 0]
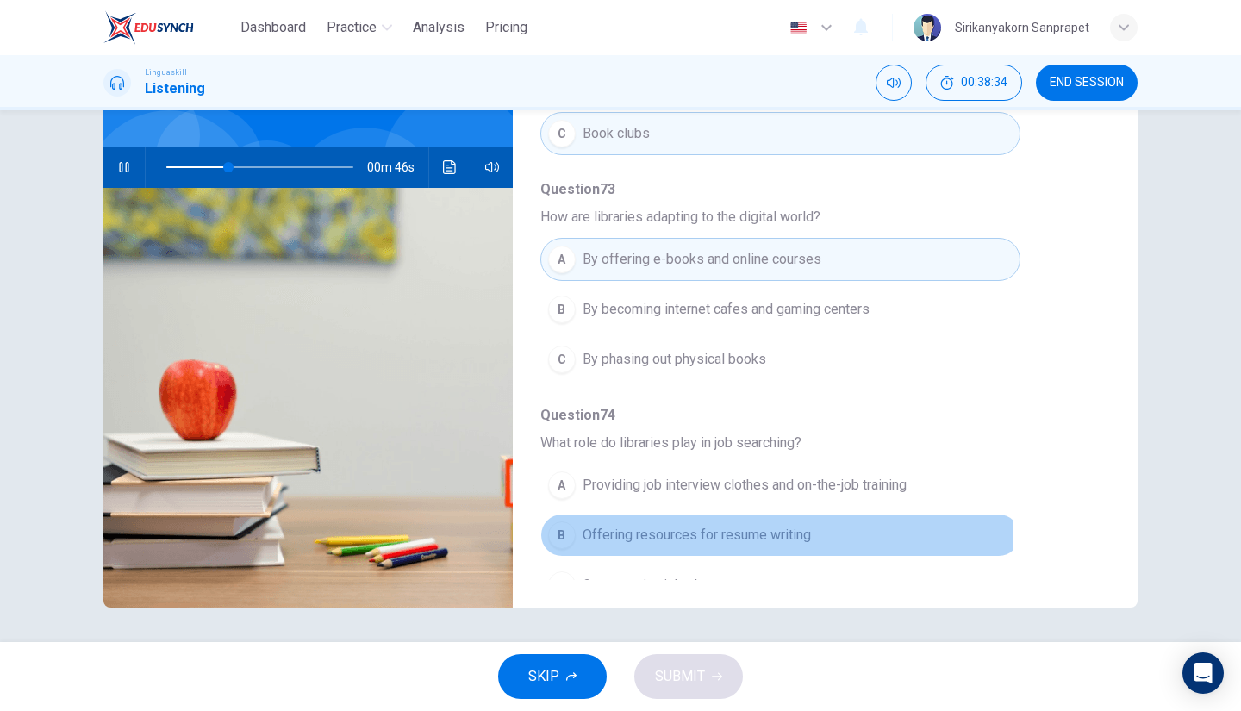
click at [569, 521] on div "B" at bounding box center [562, 535] width 28 height 28
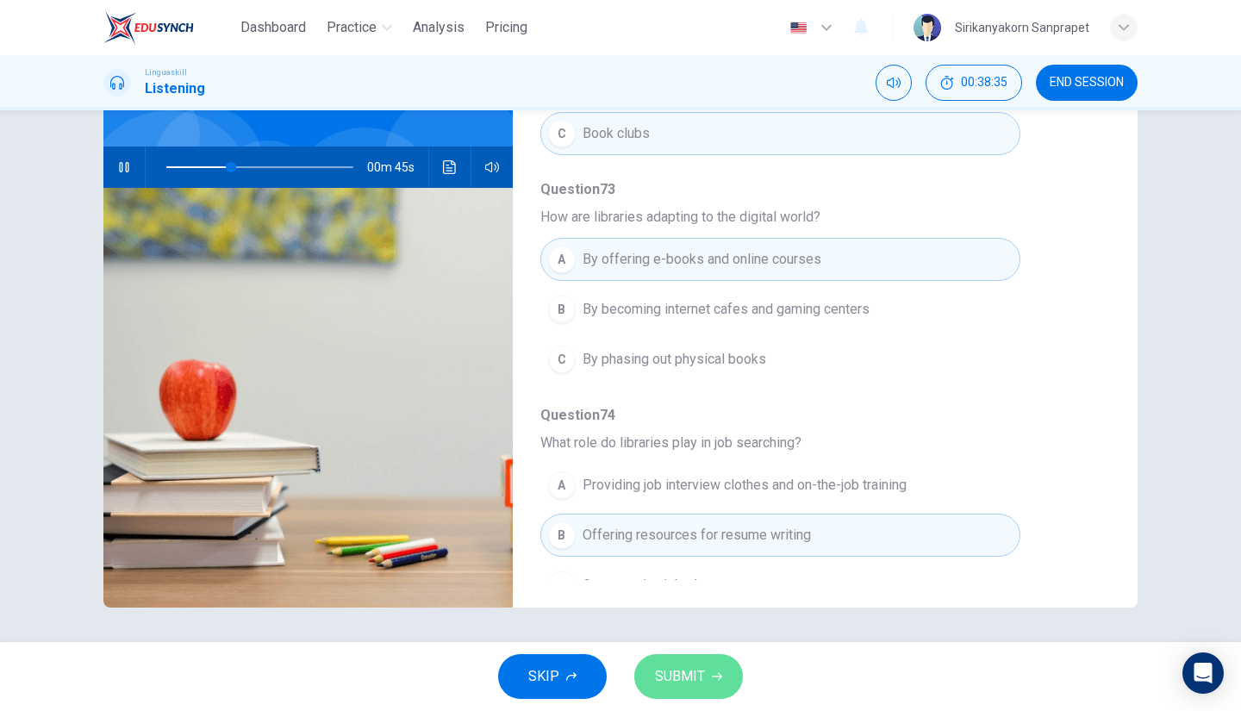
click at [695, 680] on span "SUBMIT" at bounding box center [680, 677] width 50 height 24
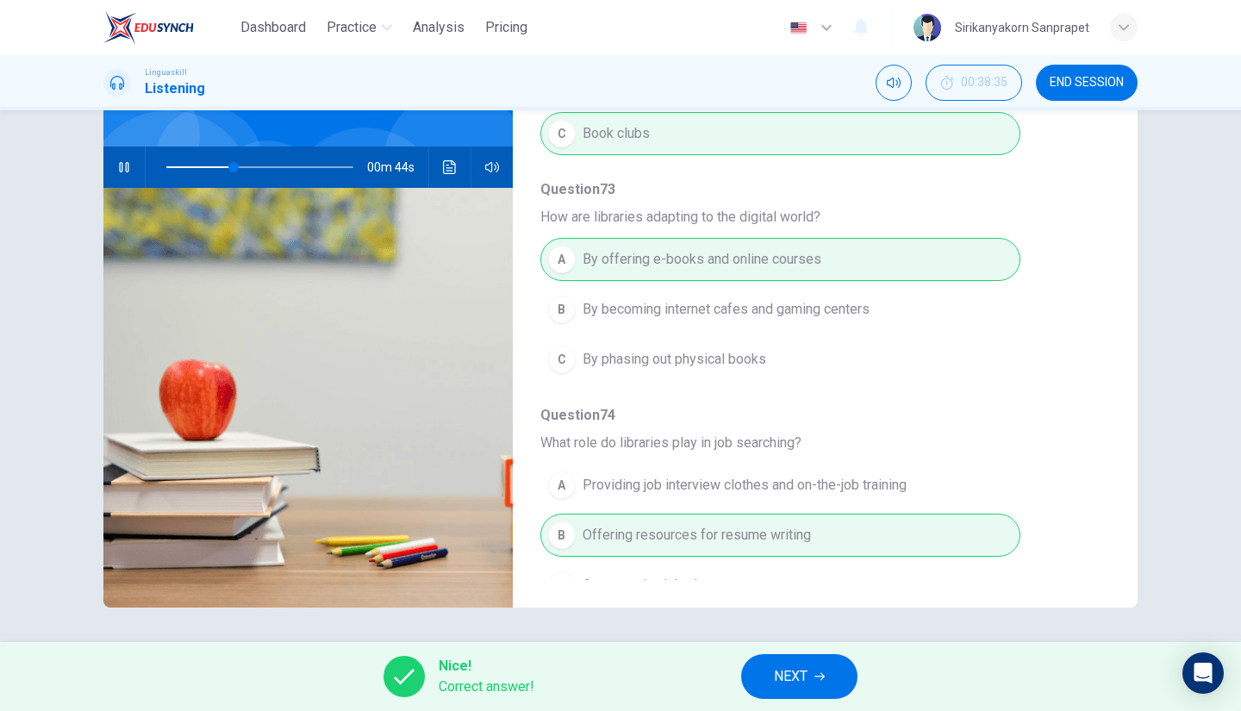
type input "37"
click at [777, 668] on span "NEXT" at bounding box center [791, 677] width 34 height 24
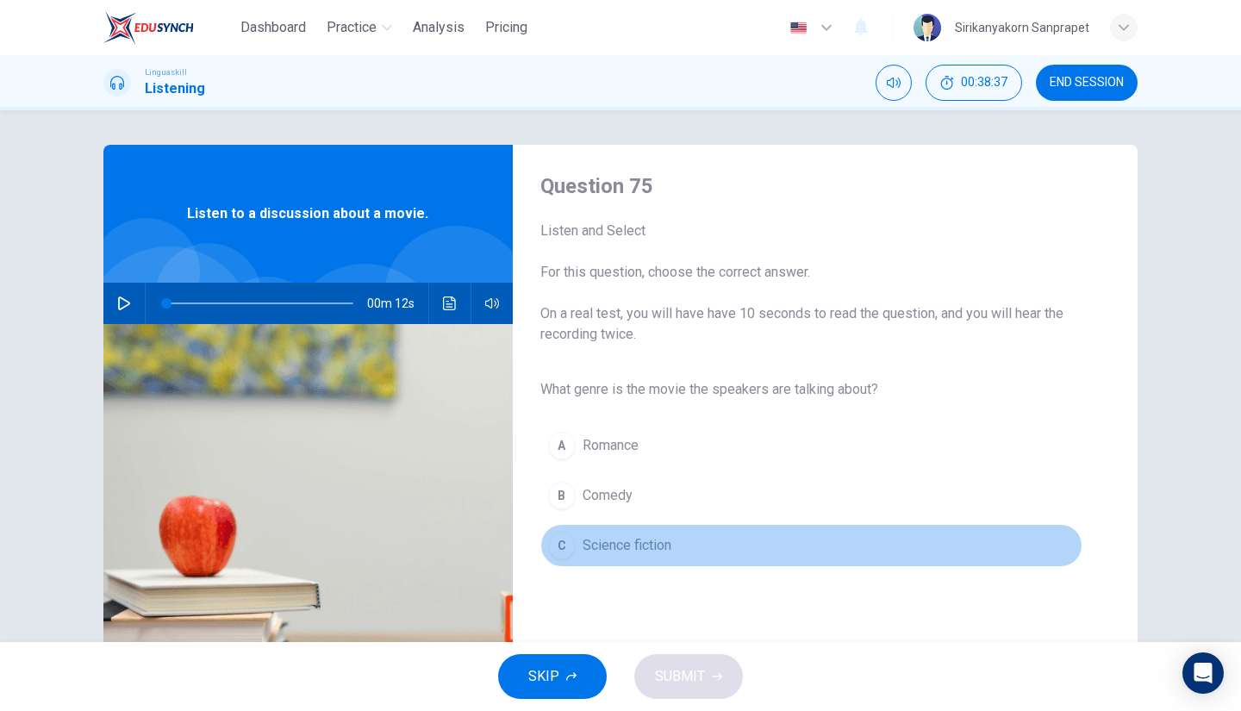
click at [592, 542] on span "Science fiction" at bounding box center [627, 545] width 89 height 21
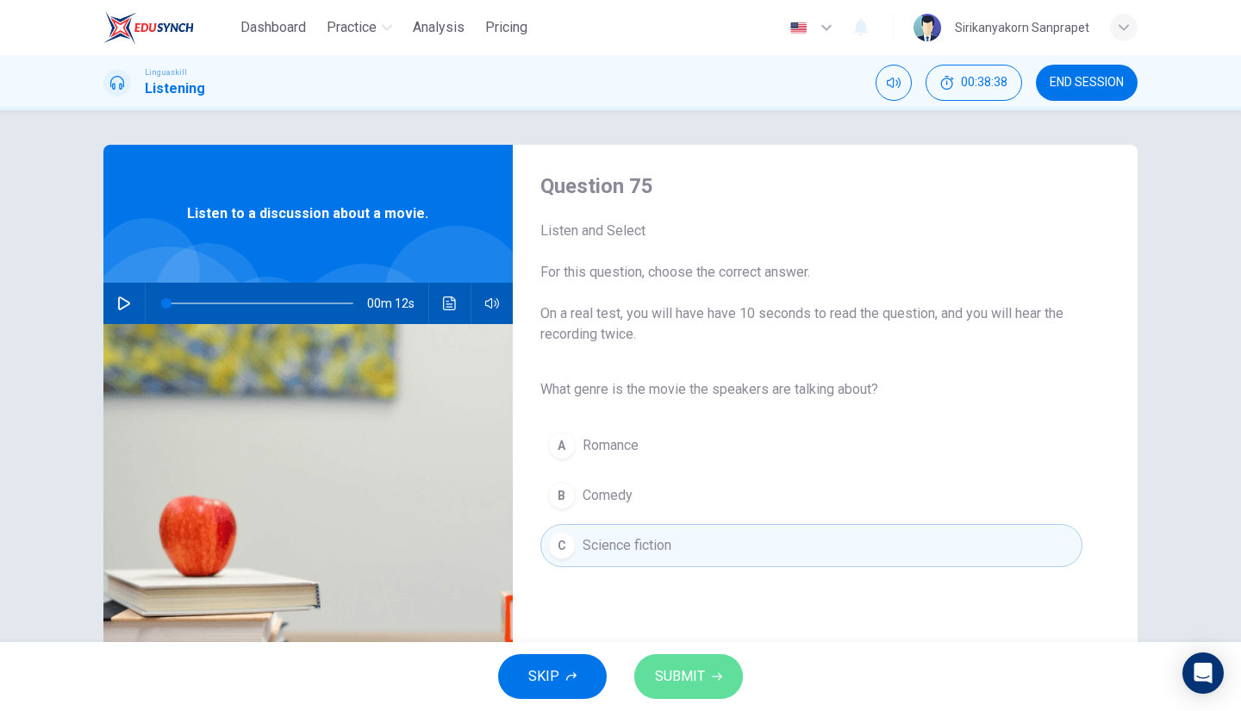
click at [671, 673] on span "SUBMIT" at bounding box center [680, 677] width 50 height 24
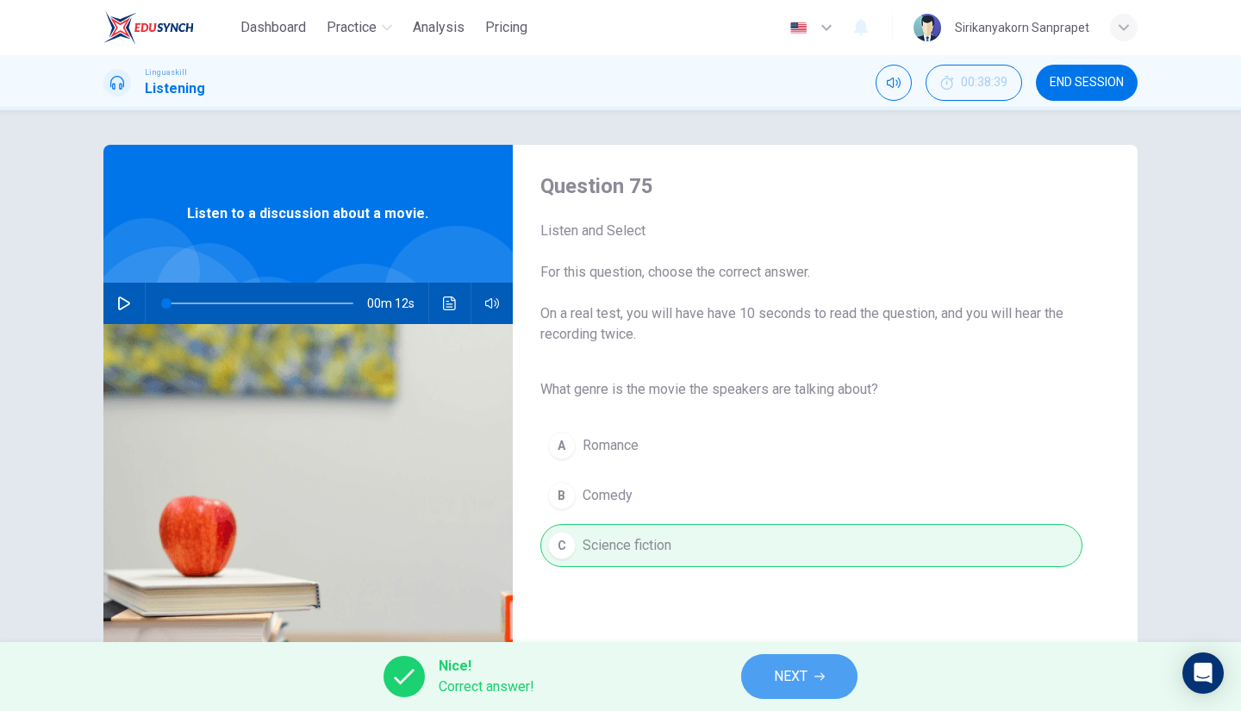
click at [790, 675] on span "NEXT" at bounding box center [791, 677] width 34 height 24
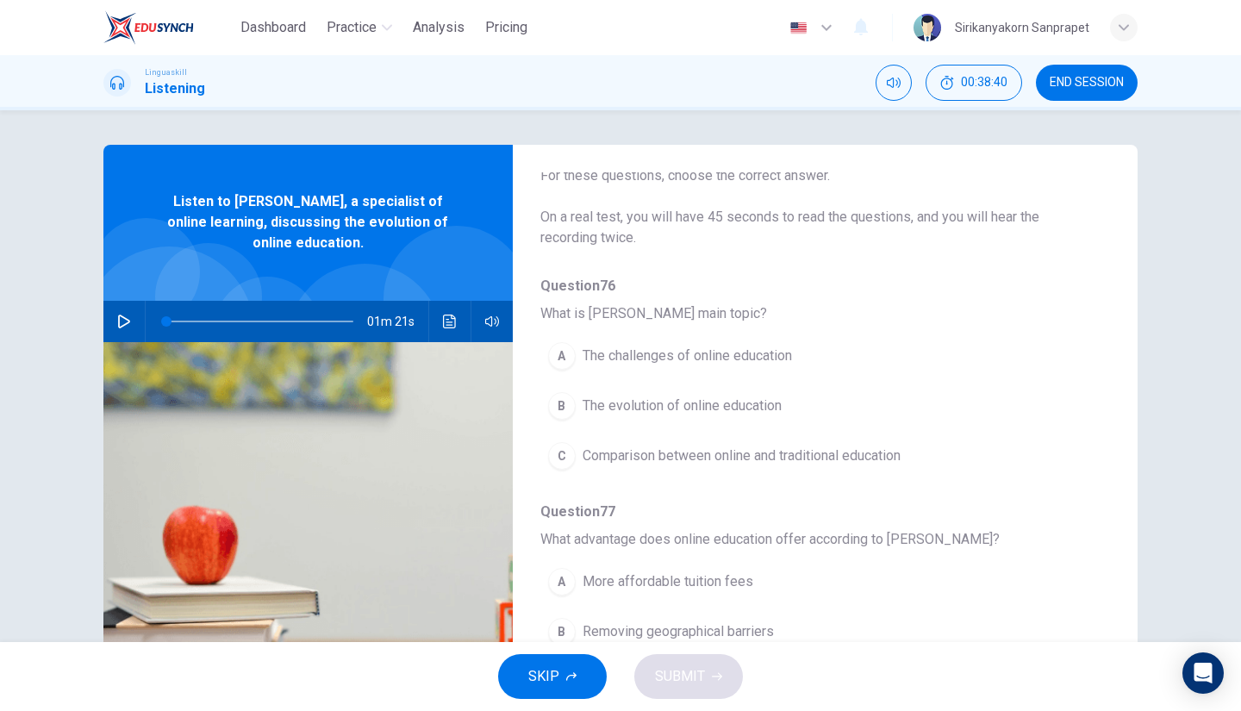
scroll to position [82, 0]
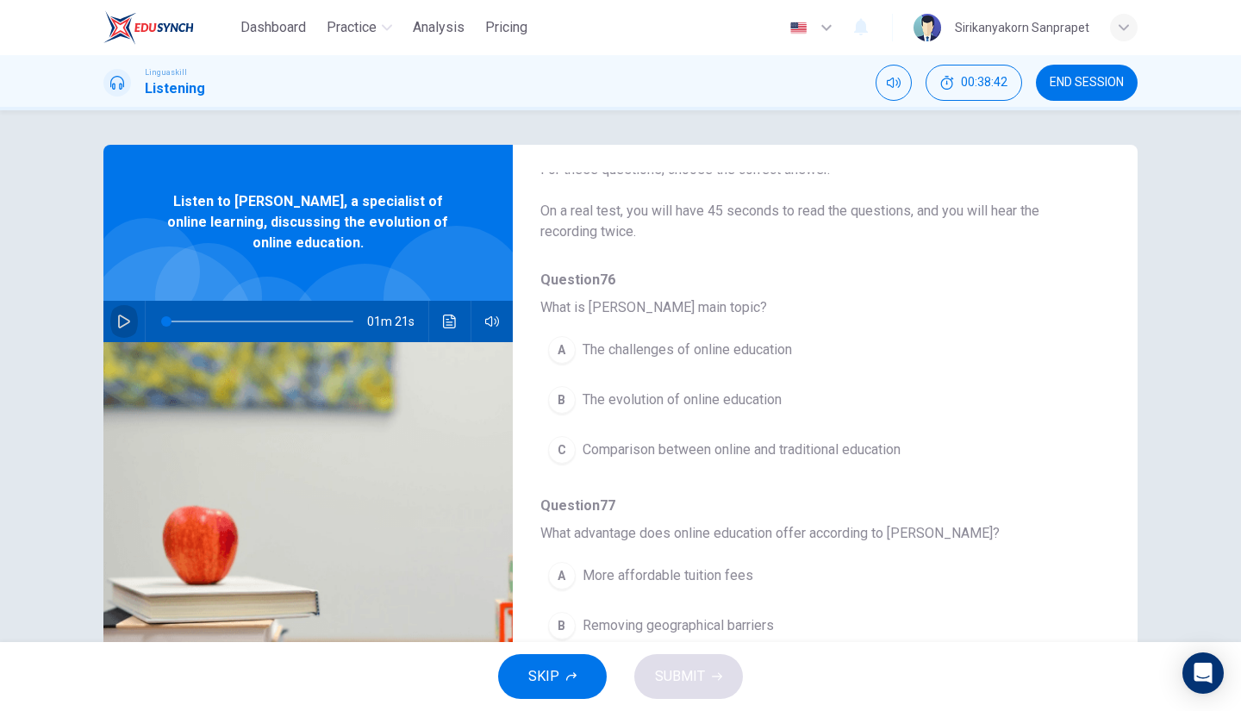
click at [123, 328] on button "button" at bounding box center [124, 321] width 28 height 41
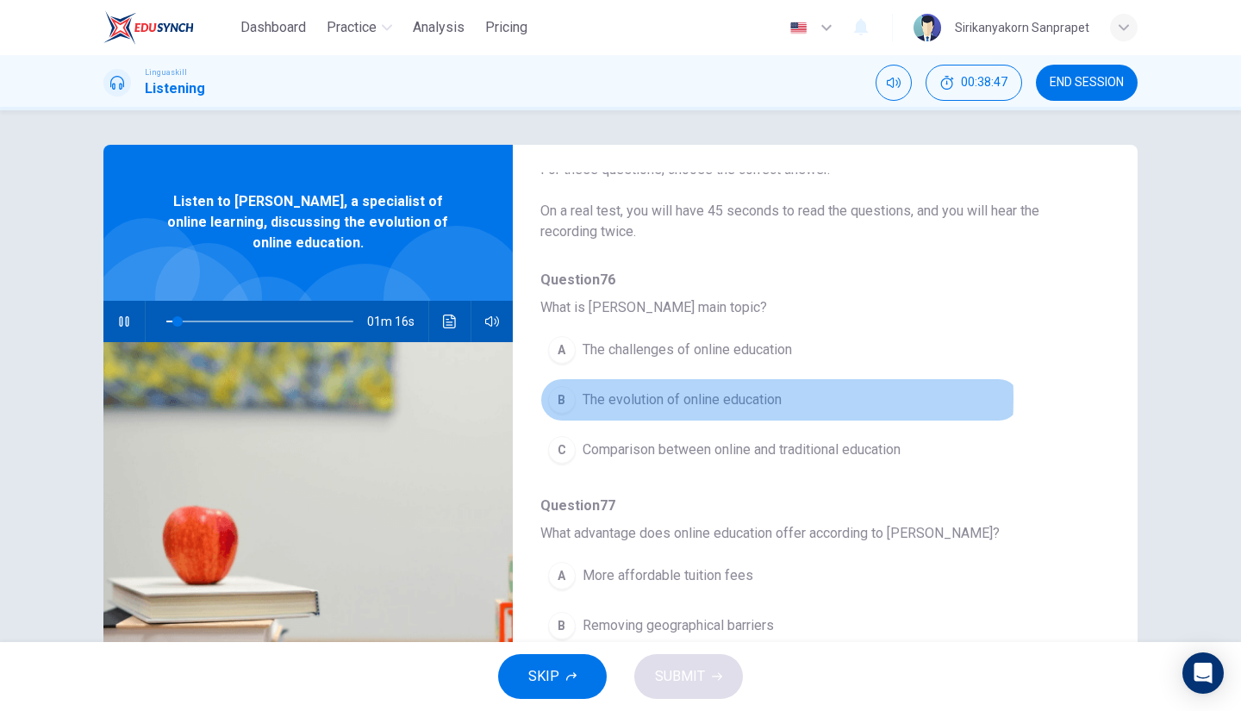
click at [628, 397] on span "The evolution of online education" at bounding box center [682, 400] width 199 height 21
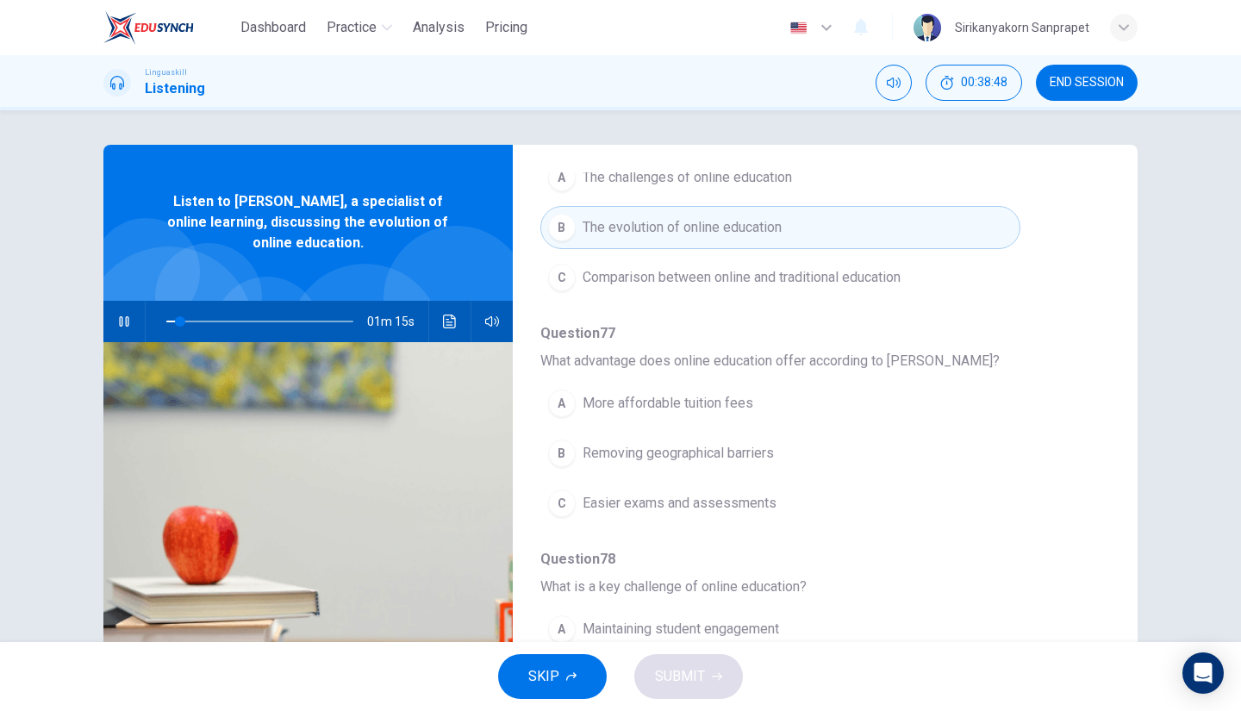
scroll to position [313, 0]
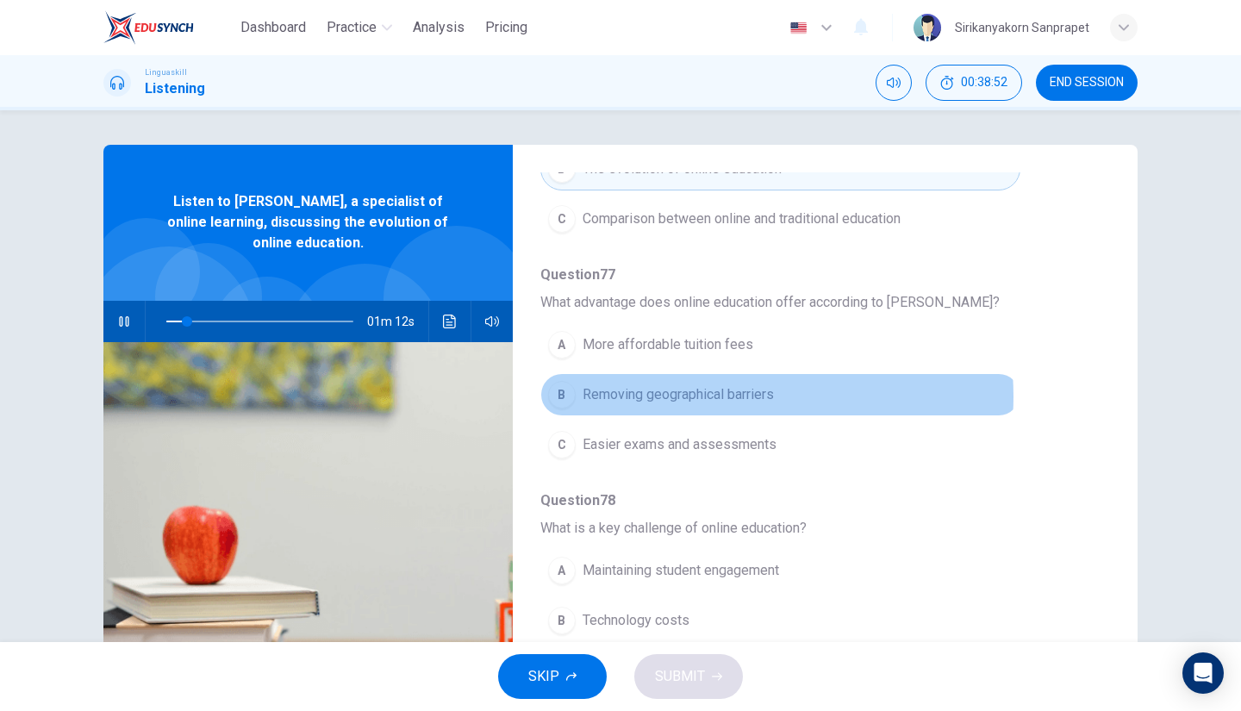
click at [705, 394] on span "Removing geographical barriers" at bounding box center [678, 394] width 191 height 21
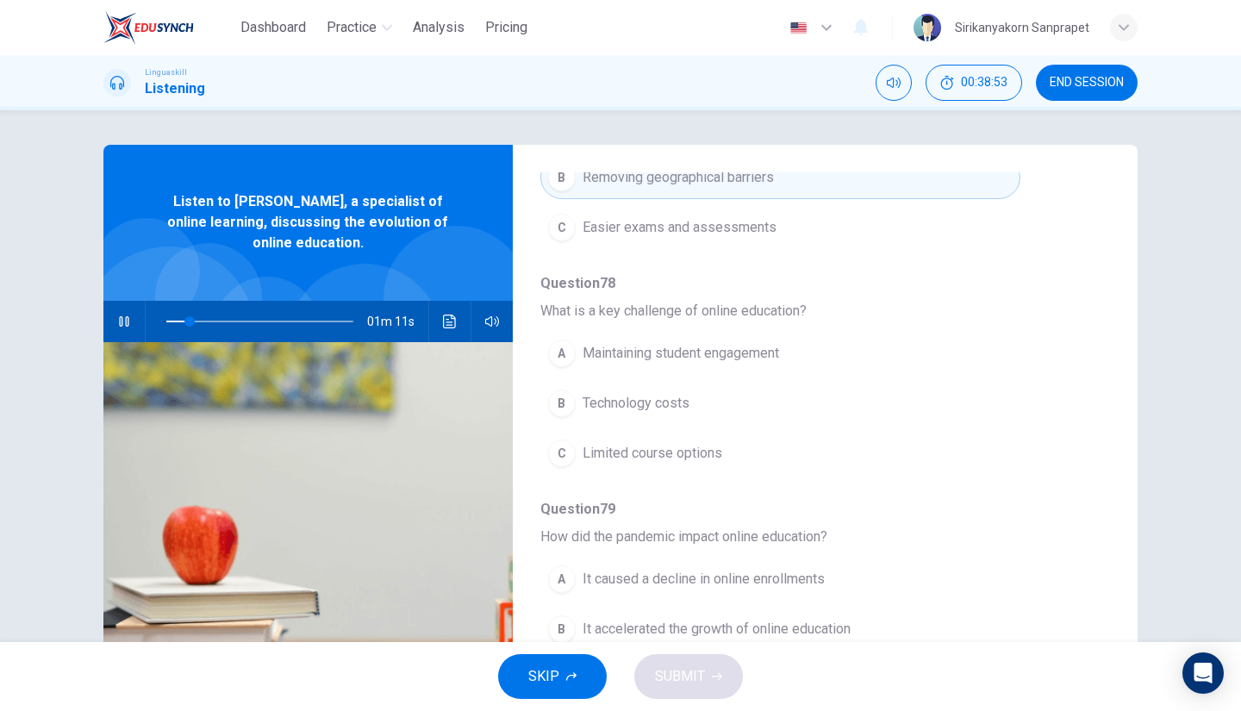
scroll to position [532, 0]
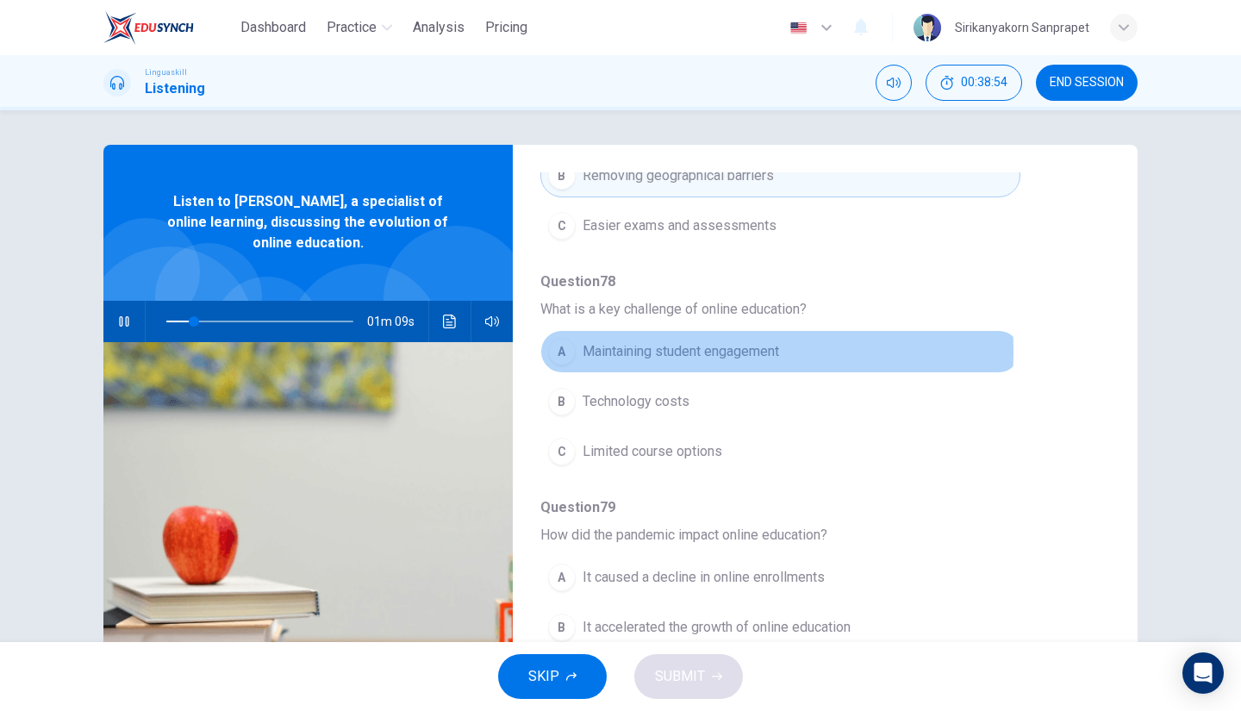
click at [627, 347] on span "Maintaining student engagement" at bounding box center [681, 351] width 197 height 21
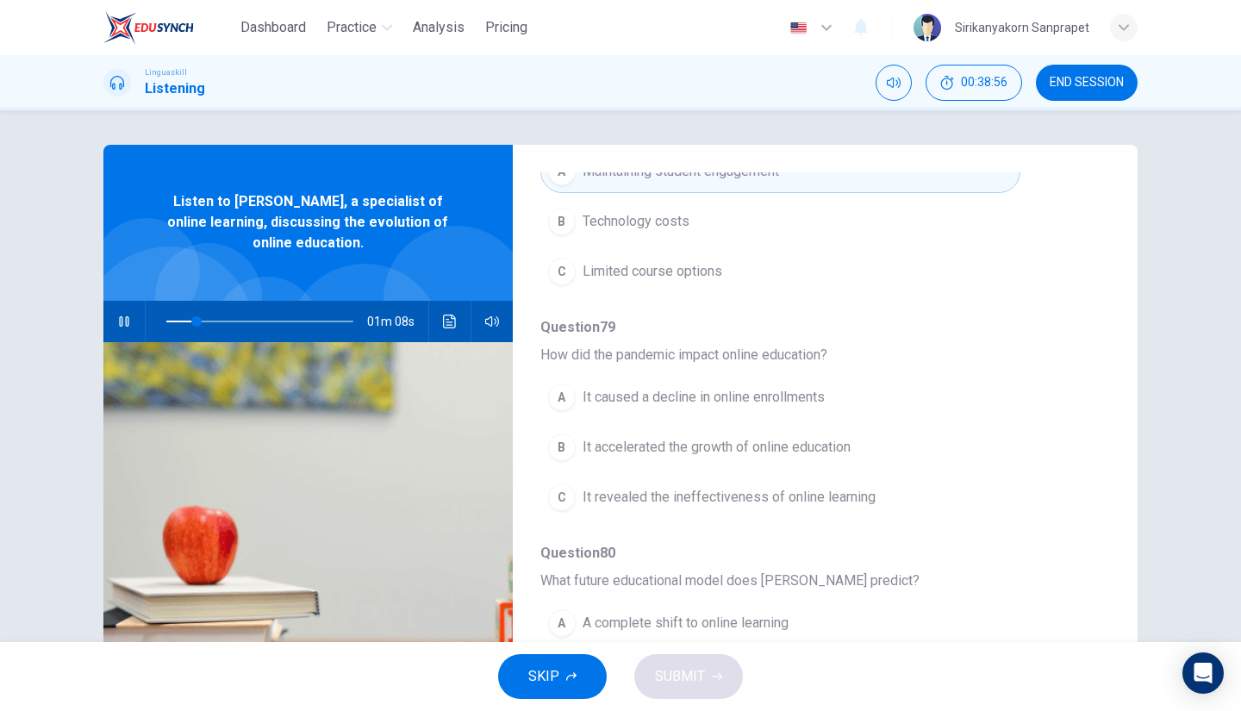
scroll to position [734, 0]
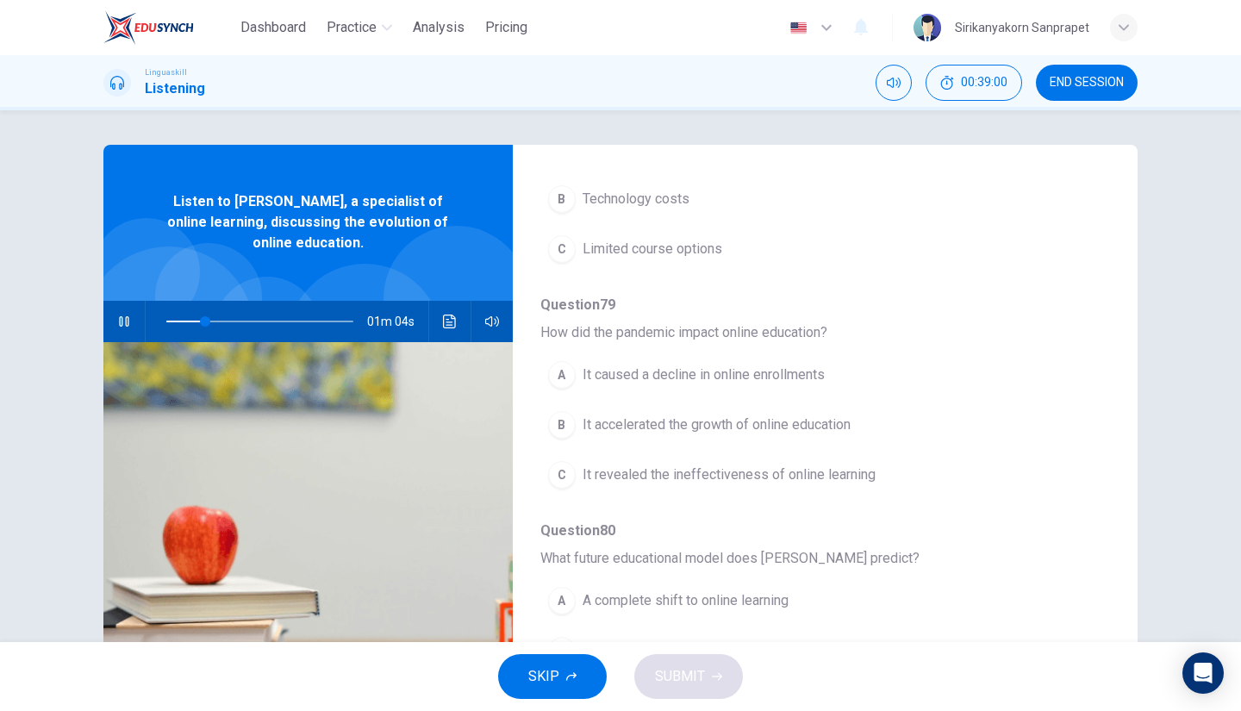
click at [667, 421] on span "It accelerated the growth of online education" at bounding box center [717, 425] width 268 height 21
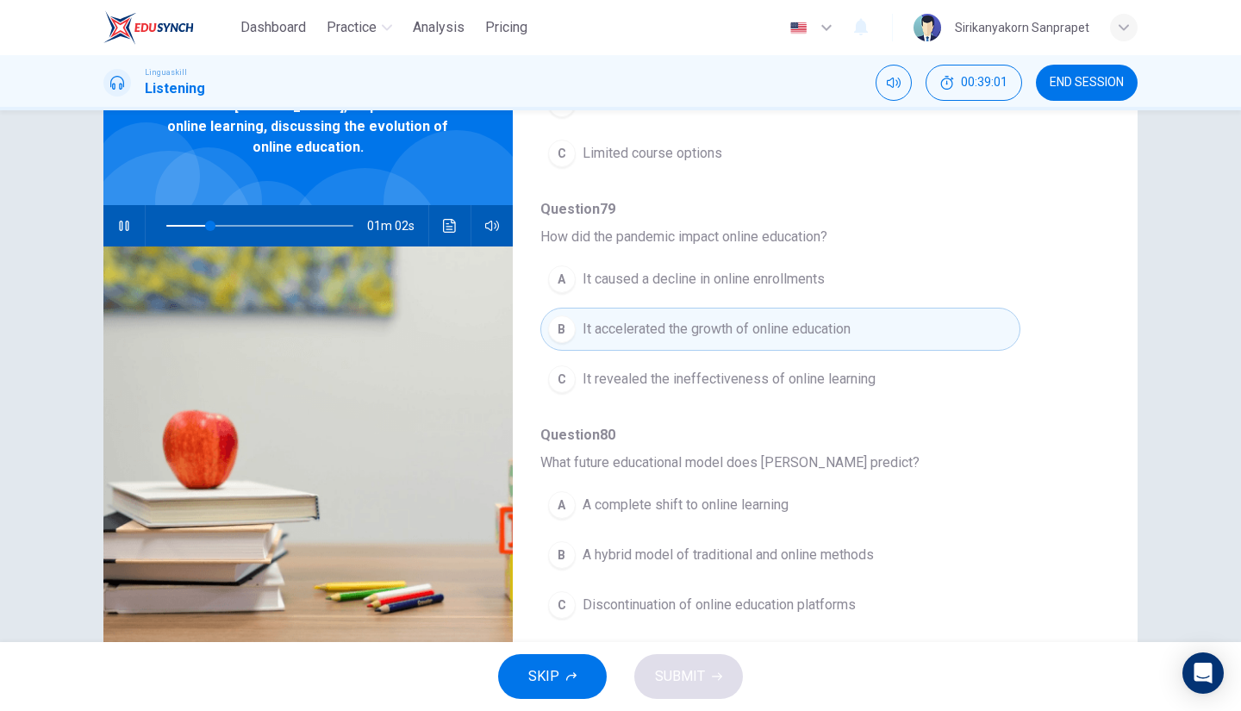
scroll to position [136, 0]
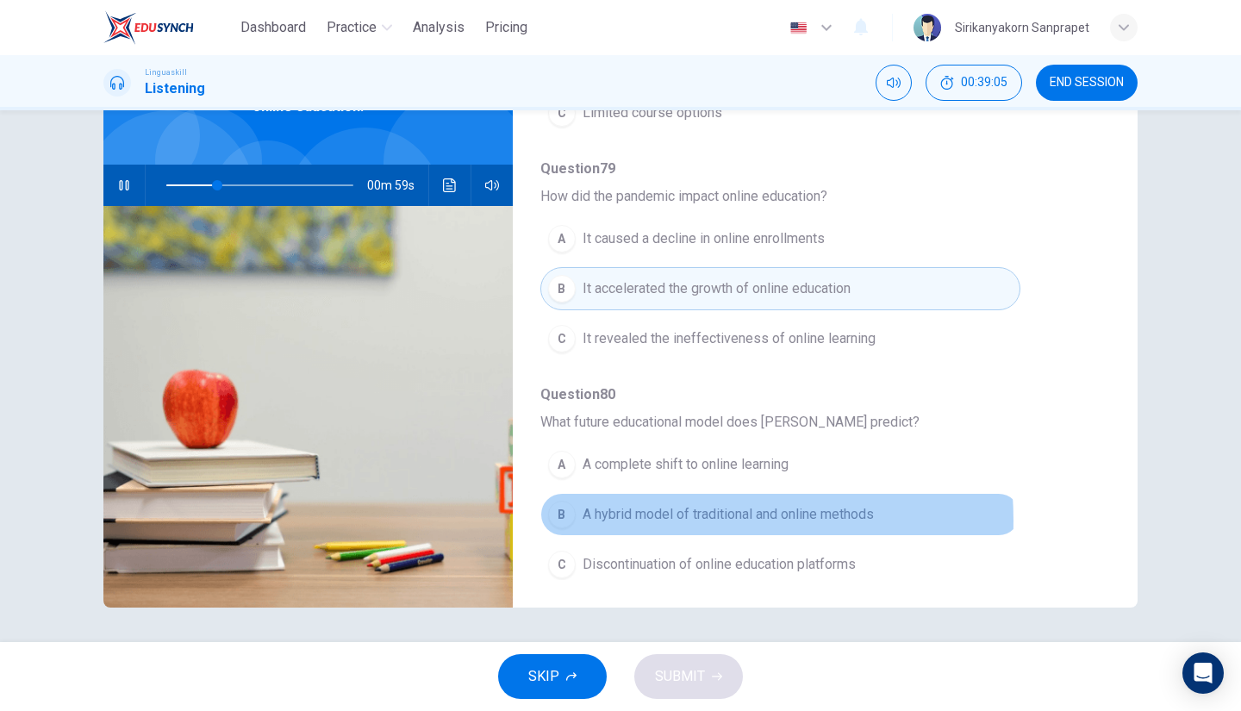
click at [648, 512] on span "A hybrid model of traditional and online methods" at bounding box center [728, 514] width 291 height 21
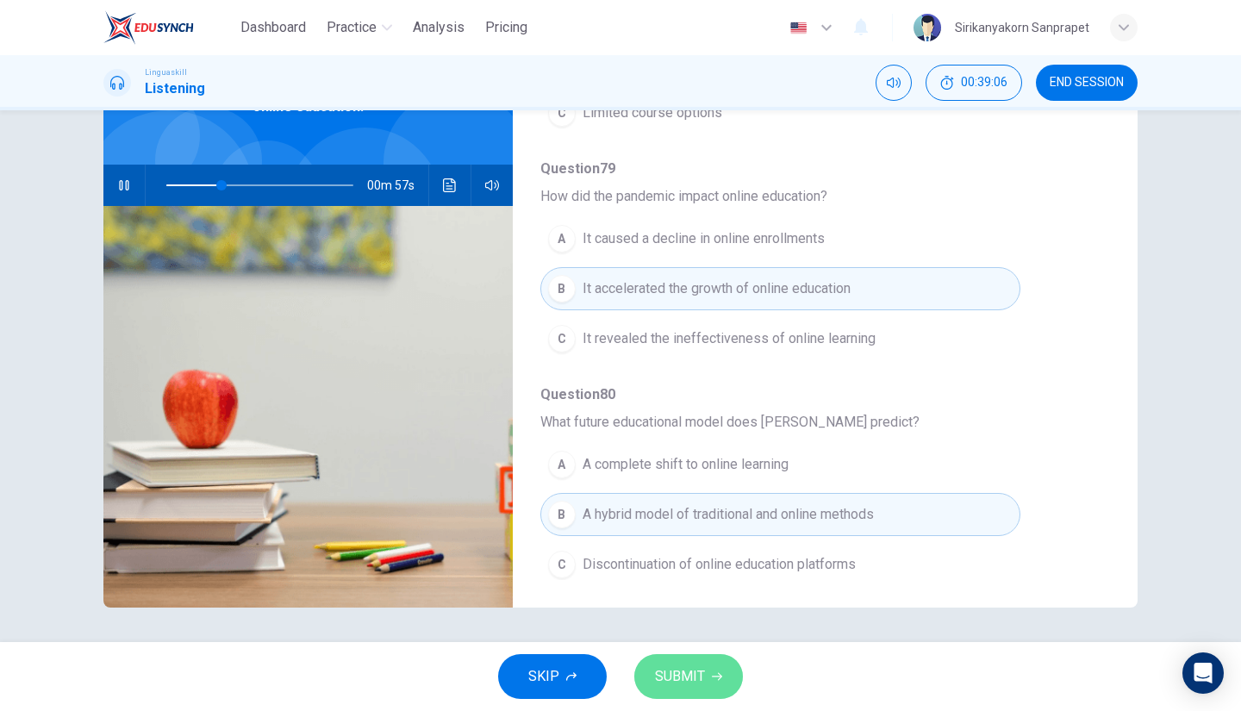
click at [690, 685] on span "SUBMIT" at bounding box center [680, 677] width 50 height 24
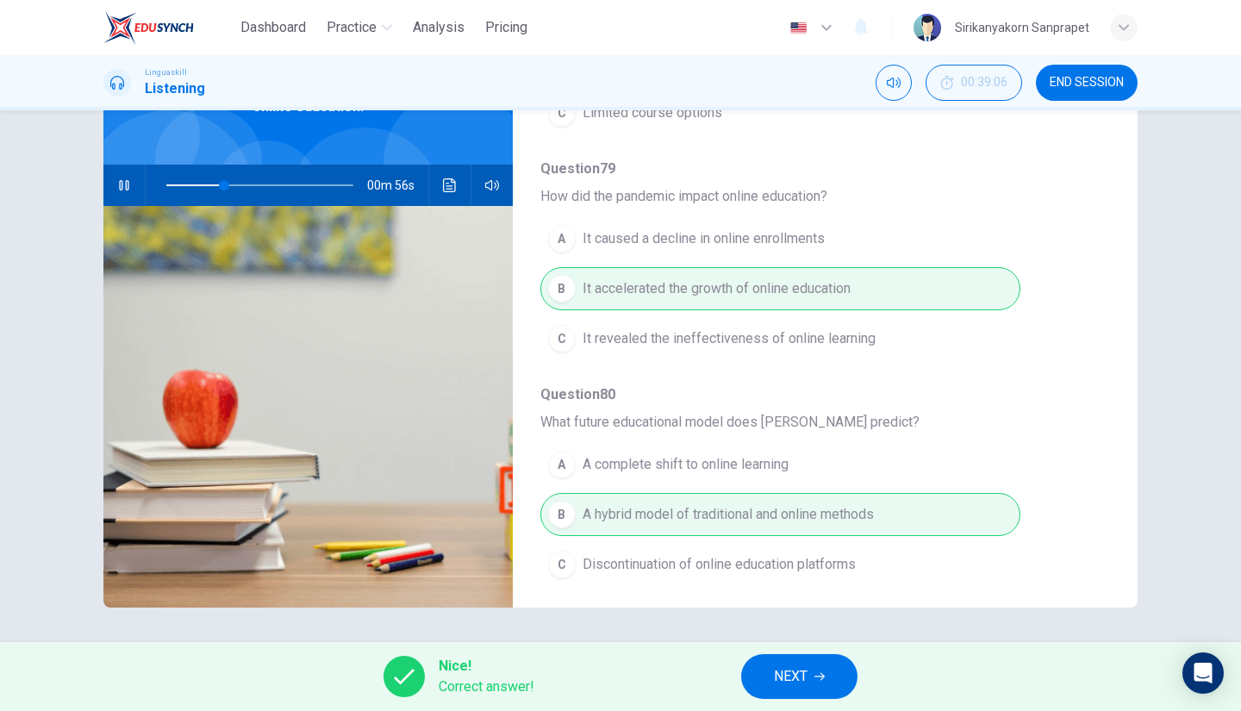
type input "32"
click at [808, 657] on button "NEXT" at bounding box center [799, 676] width 116 height 45
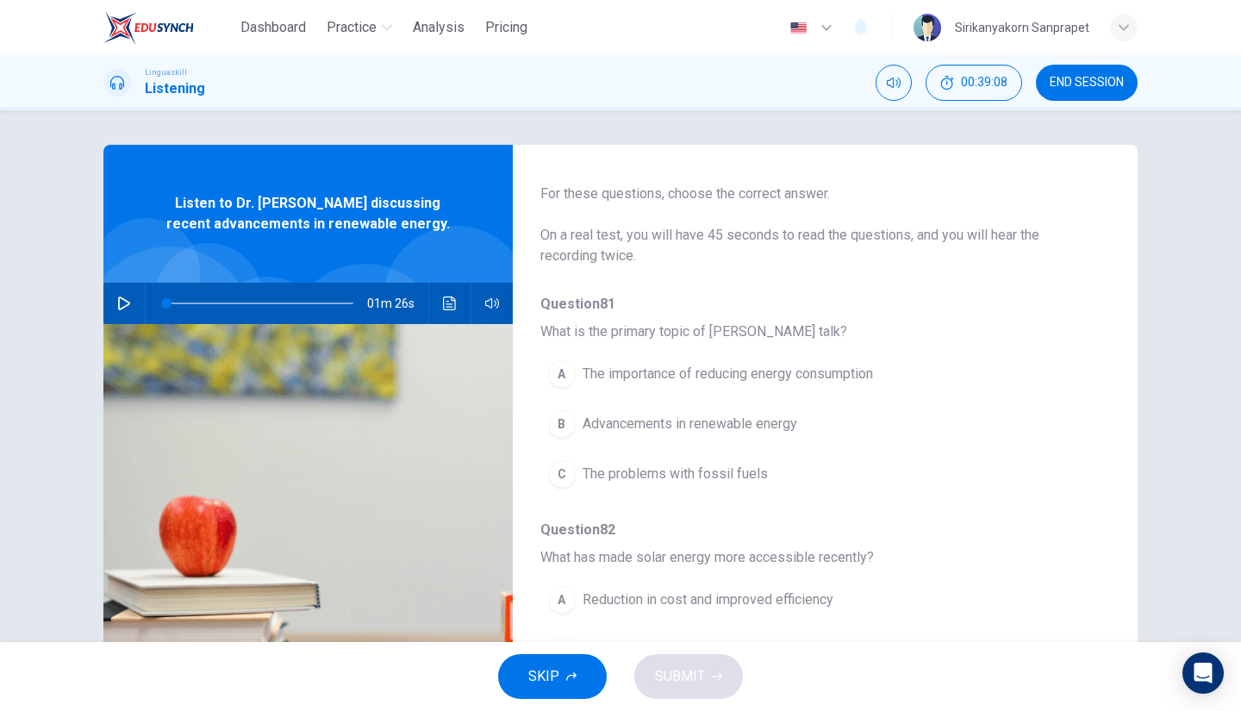
scroll to position [59, 0]
click at [117, 303] on icon "button" at bounding box center [124, 303] width 14 height 14
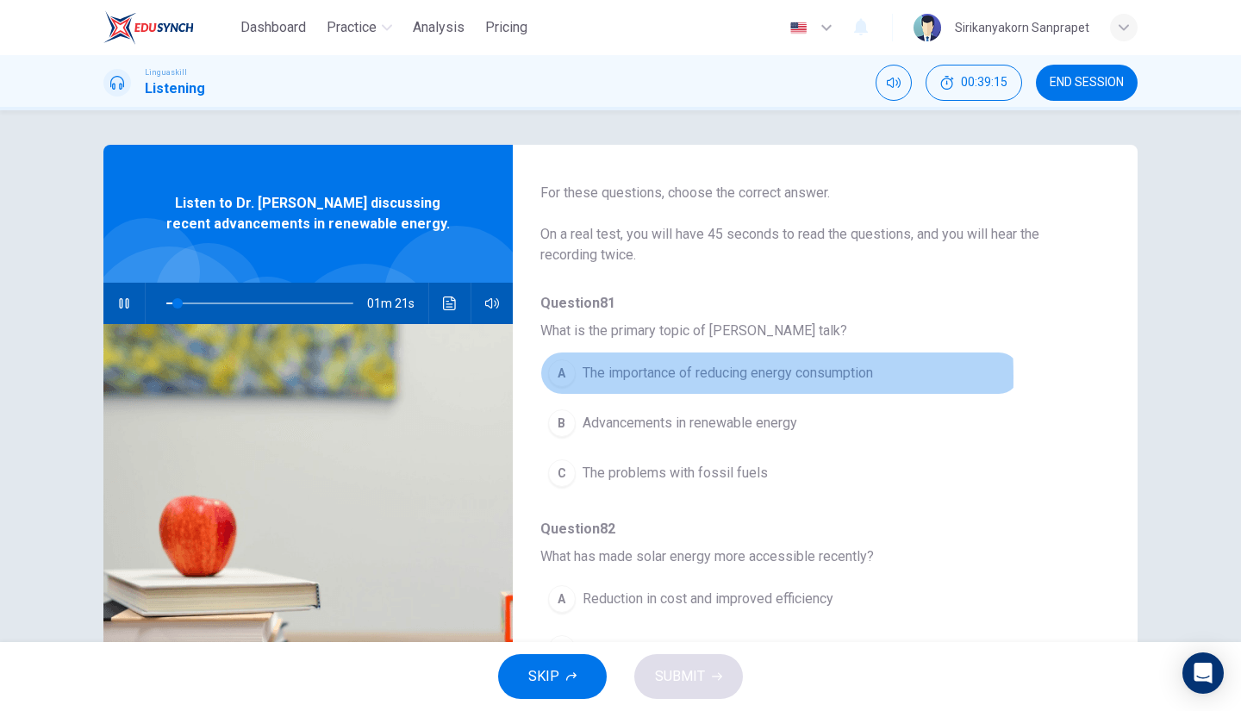
click at [555, 377] on div "A" at bounding box center [562, 373] width 28 height 28
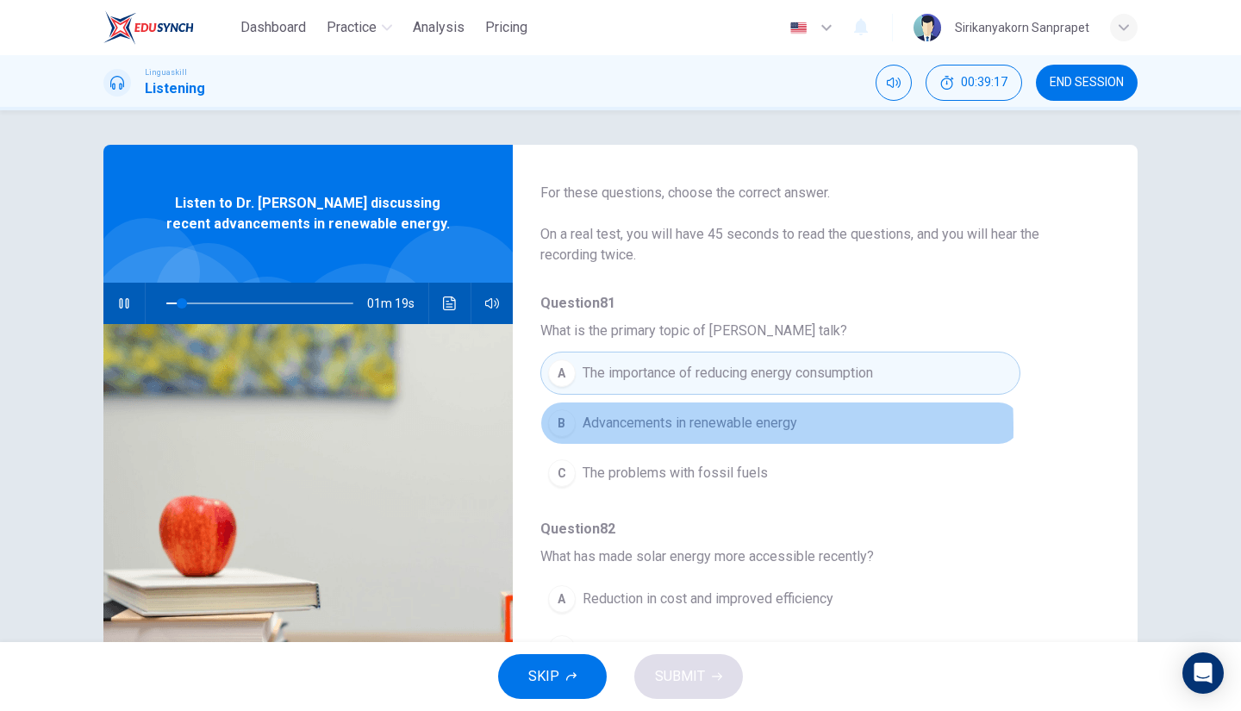
click at [557, 427] on div "B" at bounding box center [562, 423] width 28 height 28
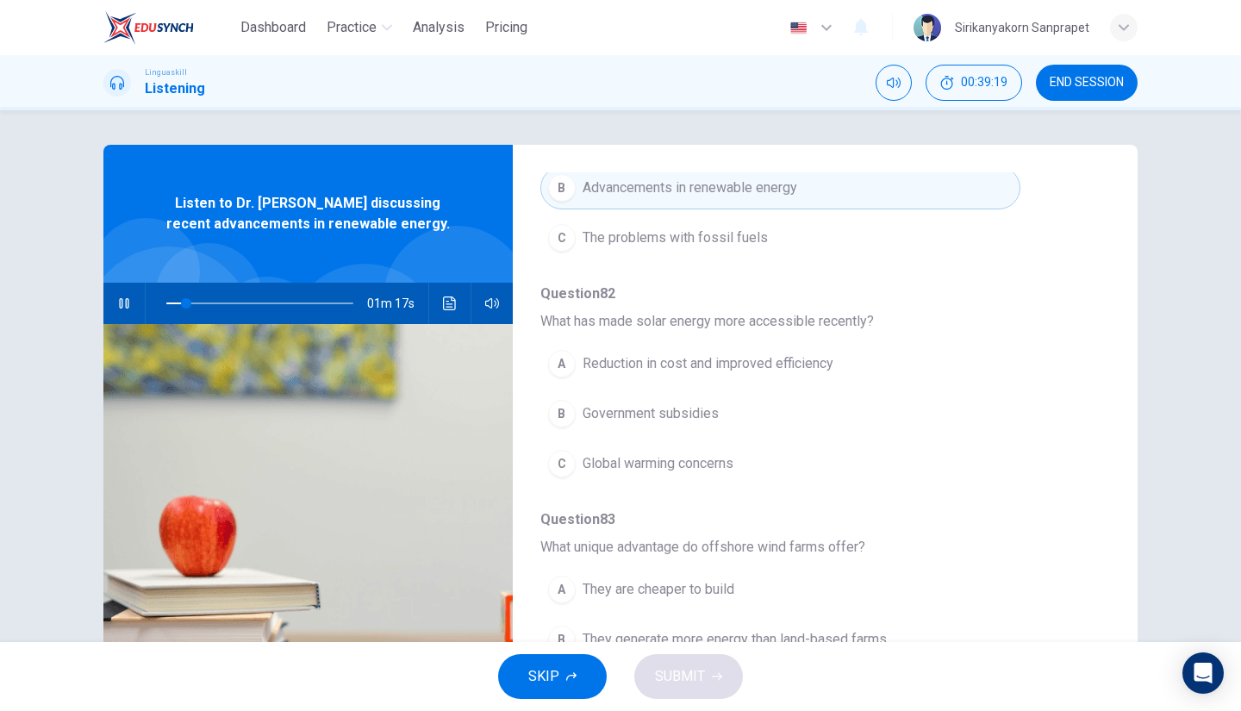
scroll to position [296, 0]
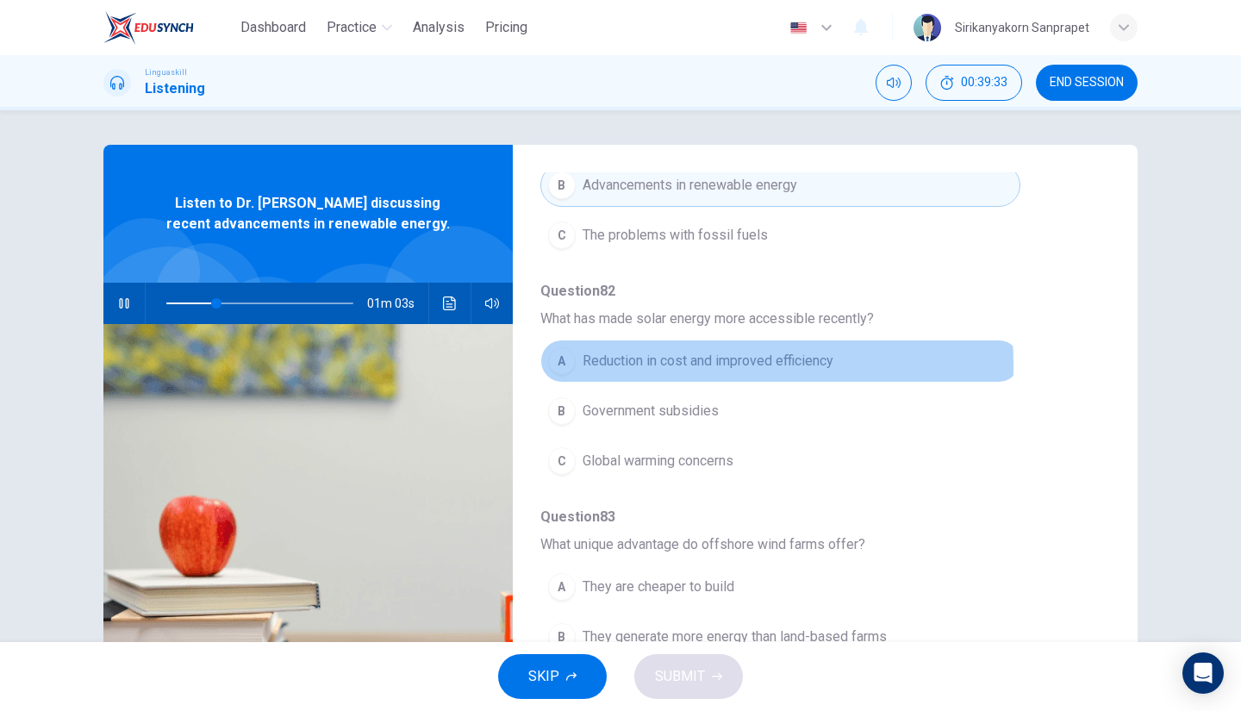
click at [635, 363] on span "Reduction in cost and improved efficiency" at bounding box center [708, 361] width 251 height 21
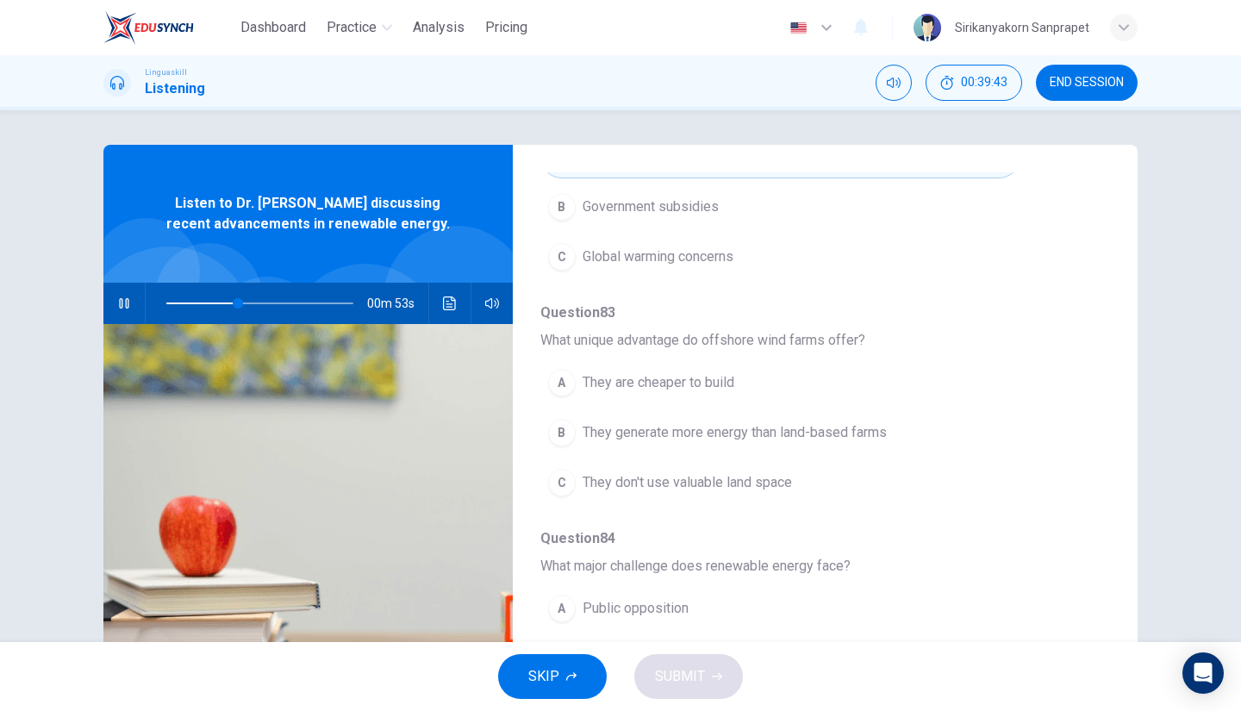
scroll to position [502, 0]
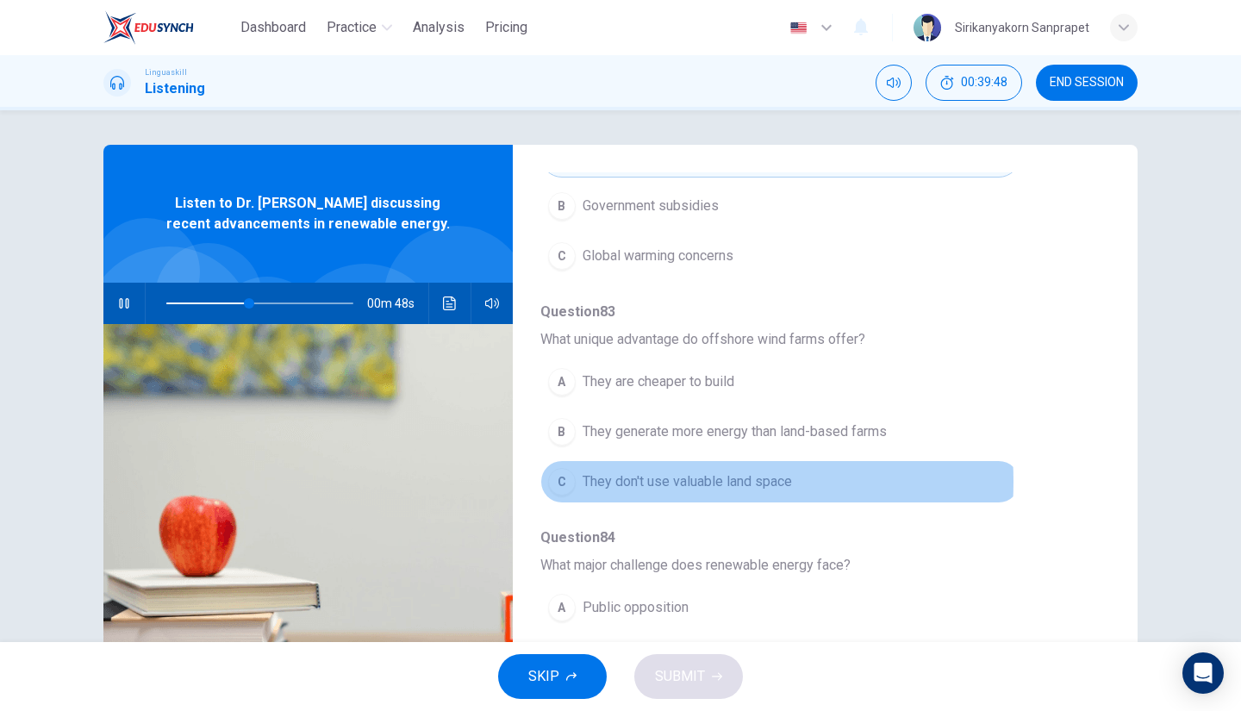
click at [648, 477] on span "They don't use valuable land space" at bounding box center [687, 481] width 209 height 21
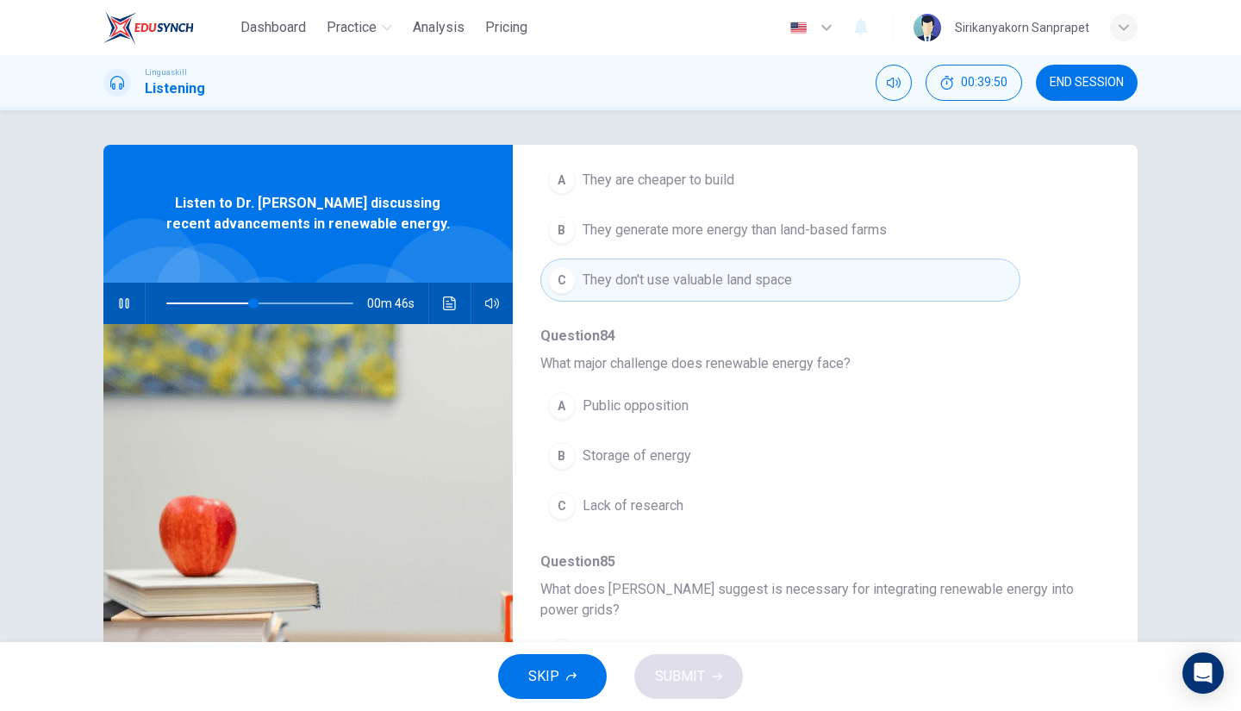
scroll to position [755, 0]
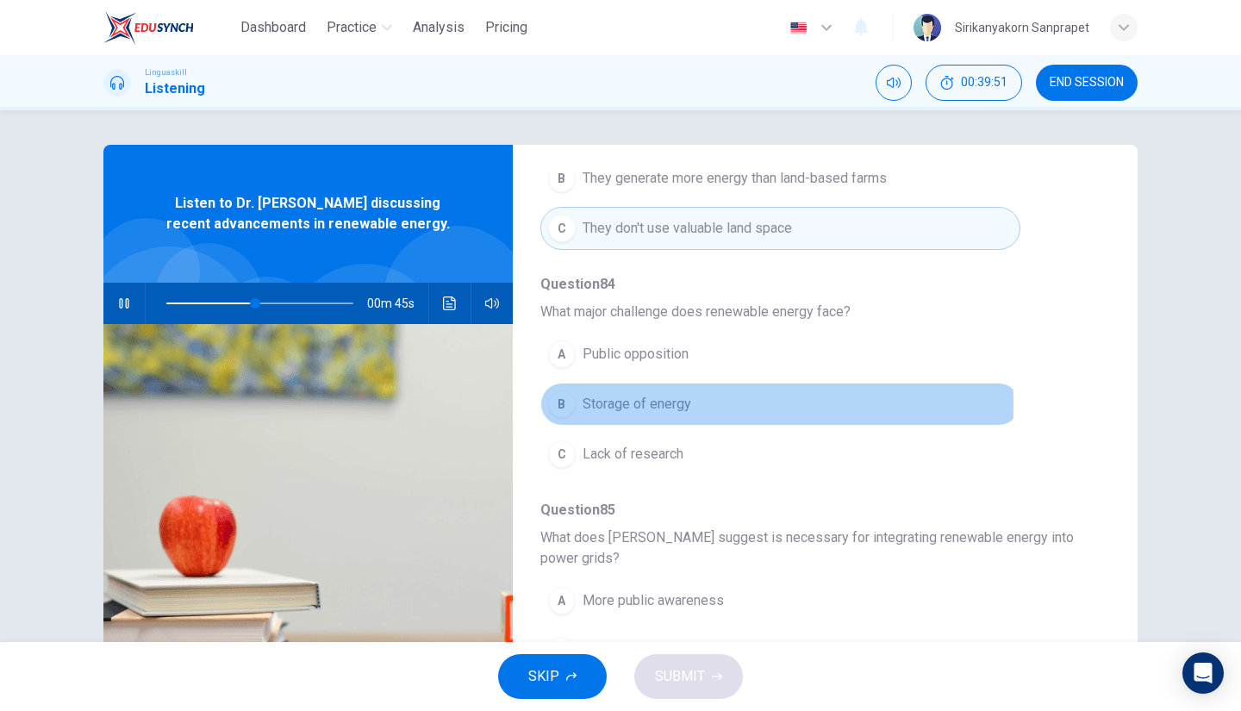
click at [605, 397] on span "Storage of energy" at bounding box center [637, 404] width 109 height 21
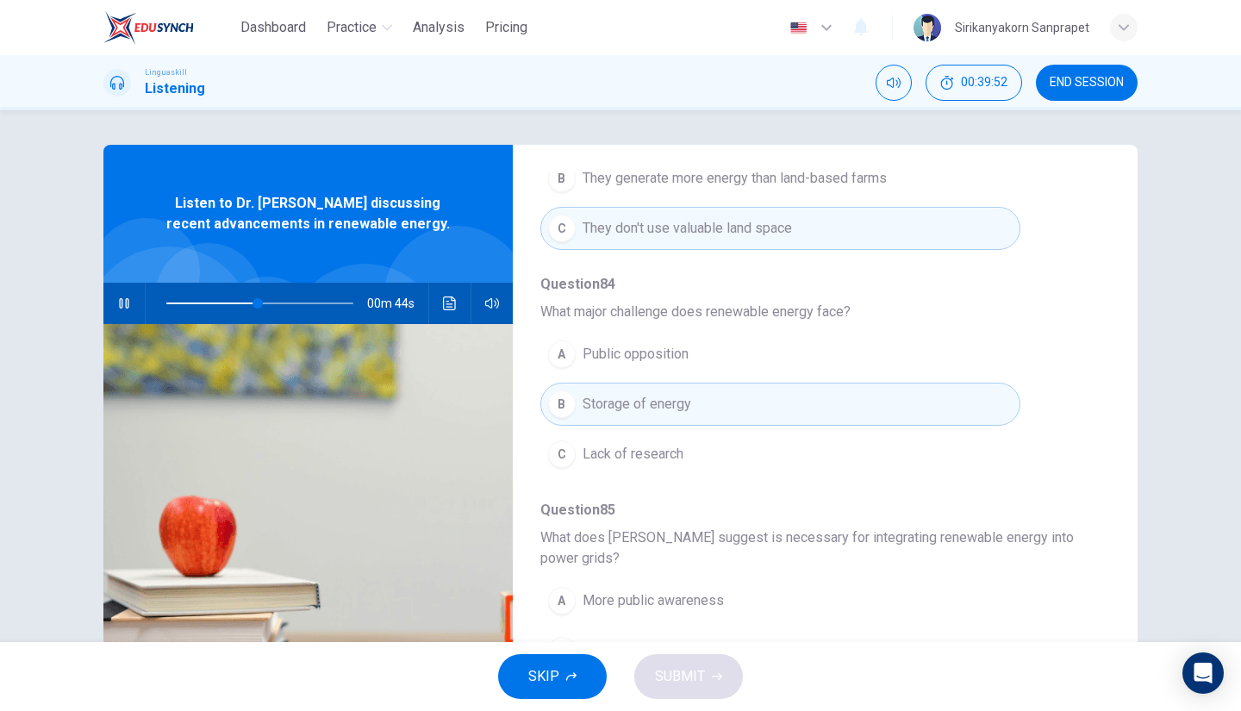
scroll to position [136, 0]
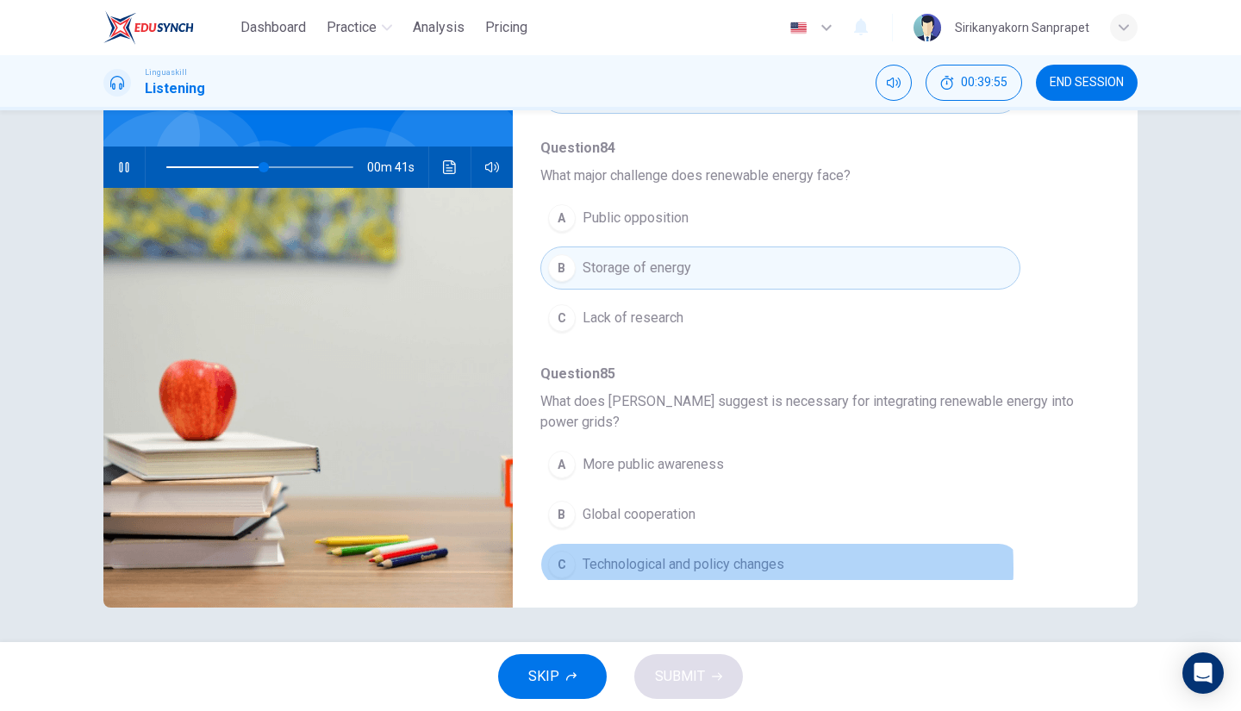
click at [640, 559] on span "Technological and policy changes" at bounding box center [684, 564] width 202 height 21
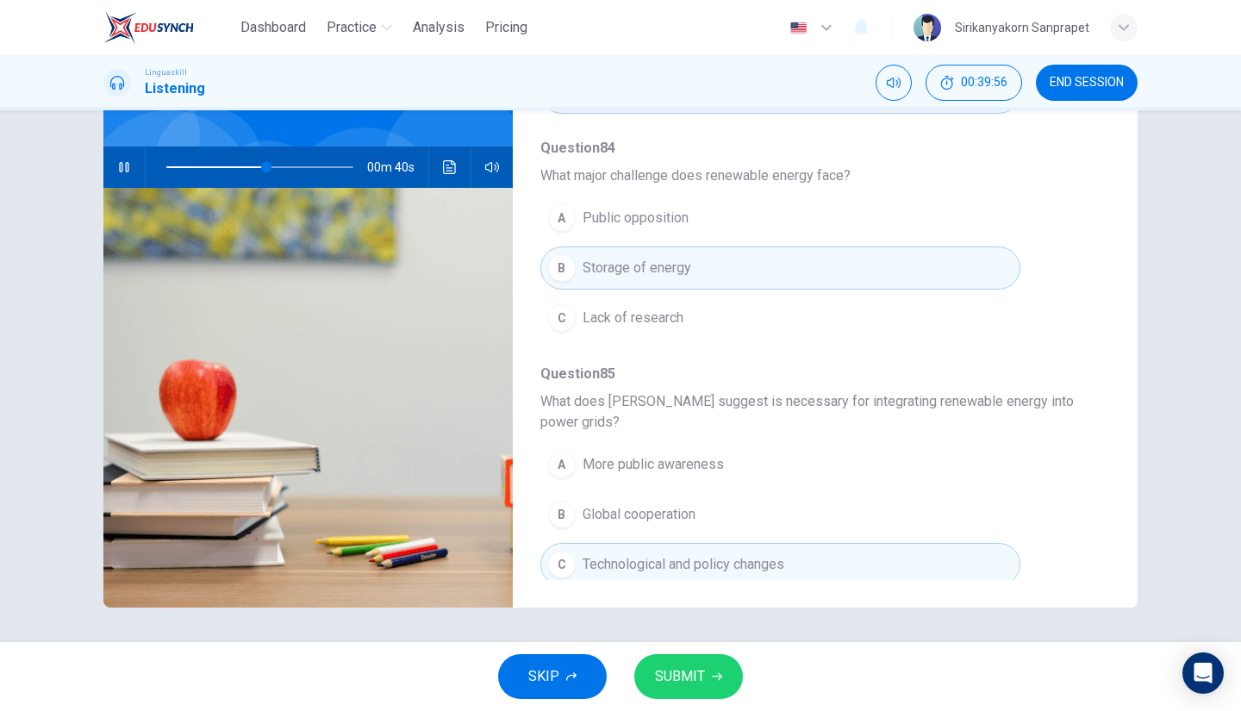
click at [683, 678] on span "SUBMIT" at bounding box center [680, 677] width 50 height 24
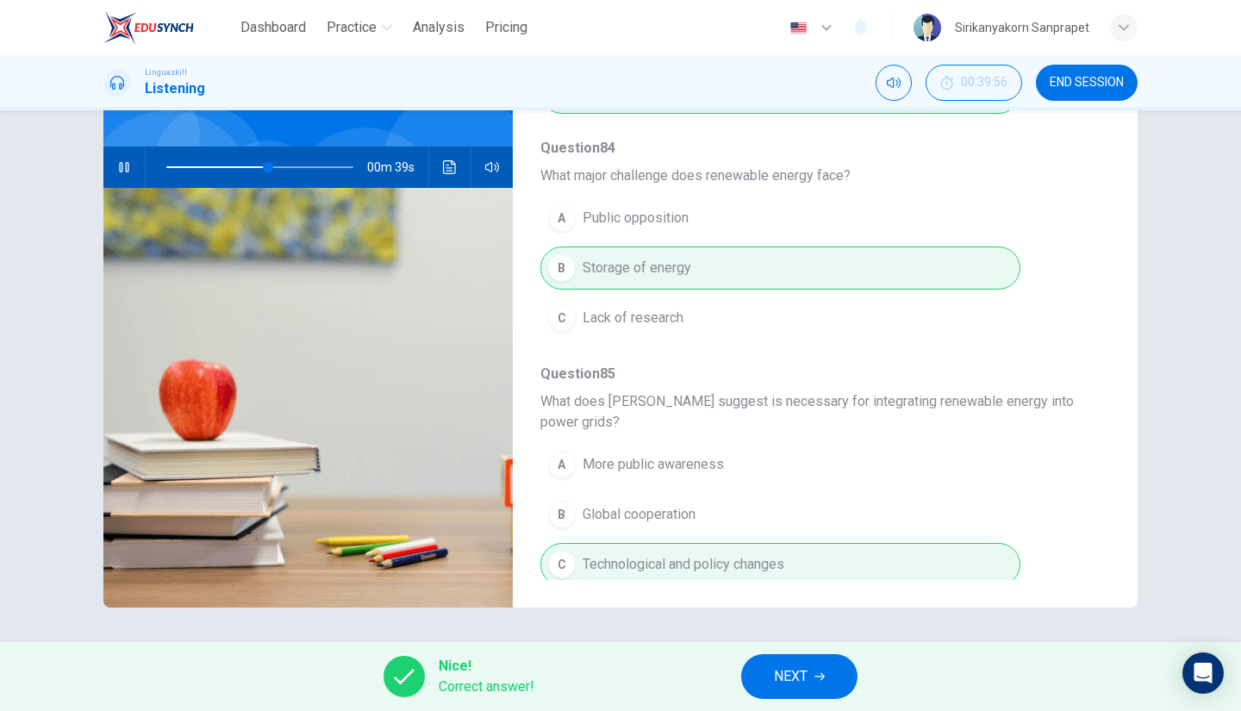
type input "56"
click at [796, 675] on span "NEXT" at bounding box center [791, 677] width 34 height 24
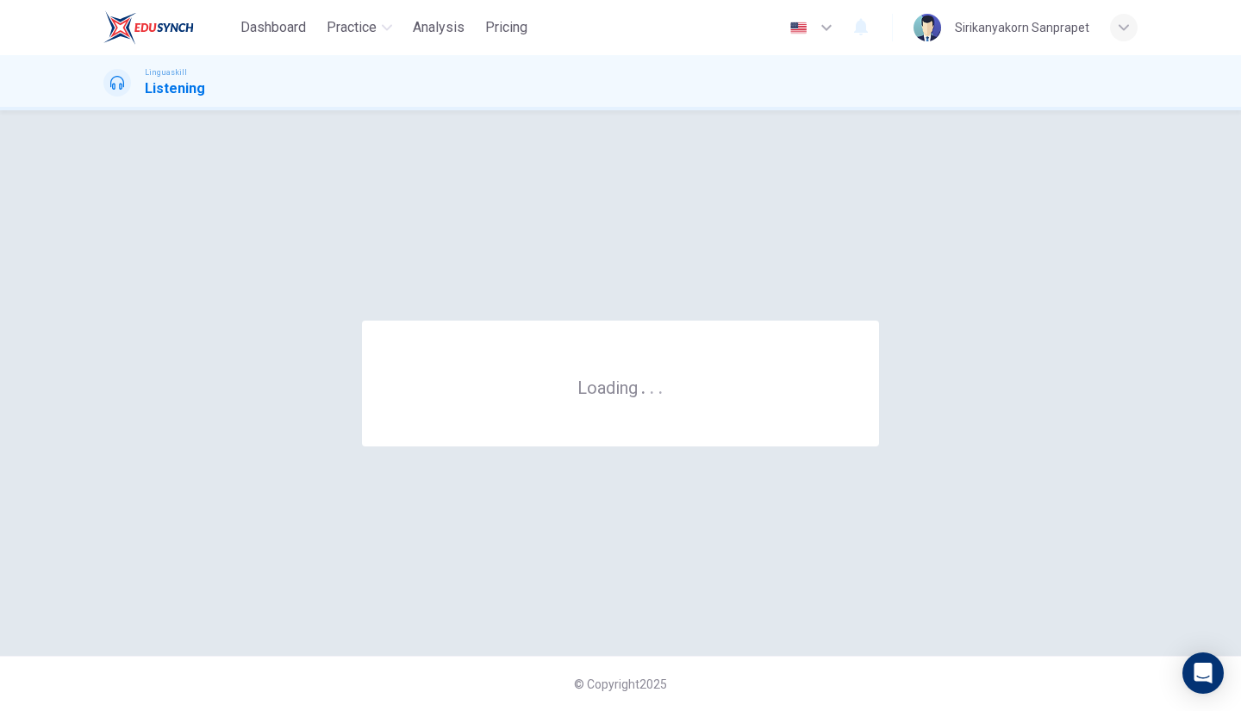
scroll to position [0, 0]
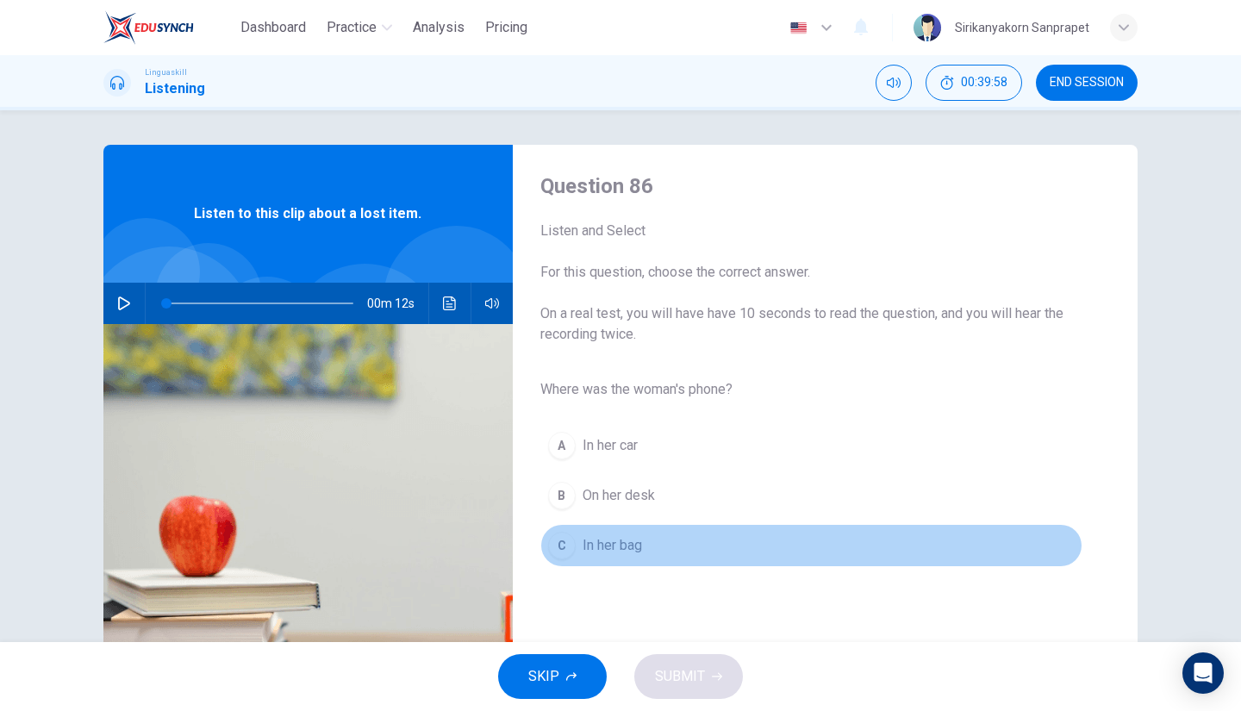
click at [555, 542] on div "C" at bounding box center [562, 546] width 28 height 28
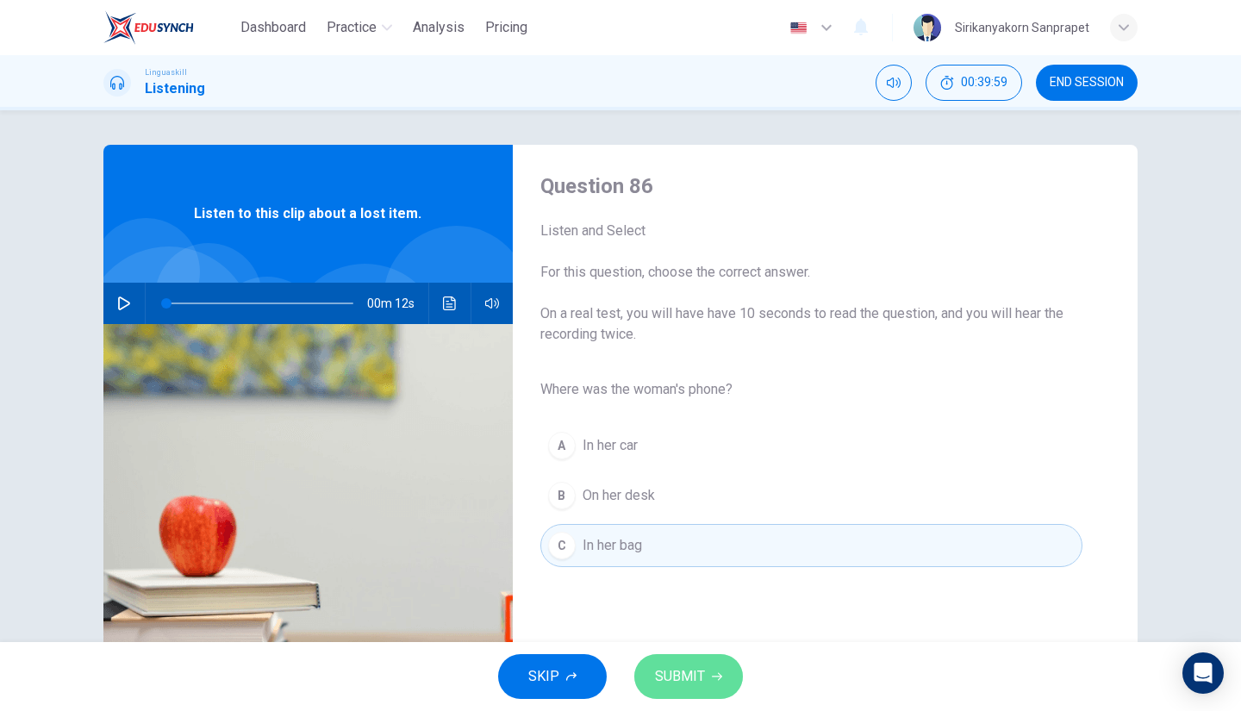
click at [665, 666] on span "SUBMIT" at bounding box center [680, 677] width 50 height 24
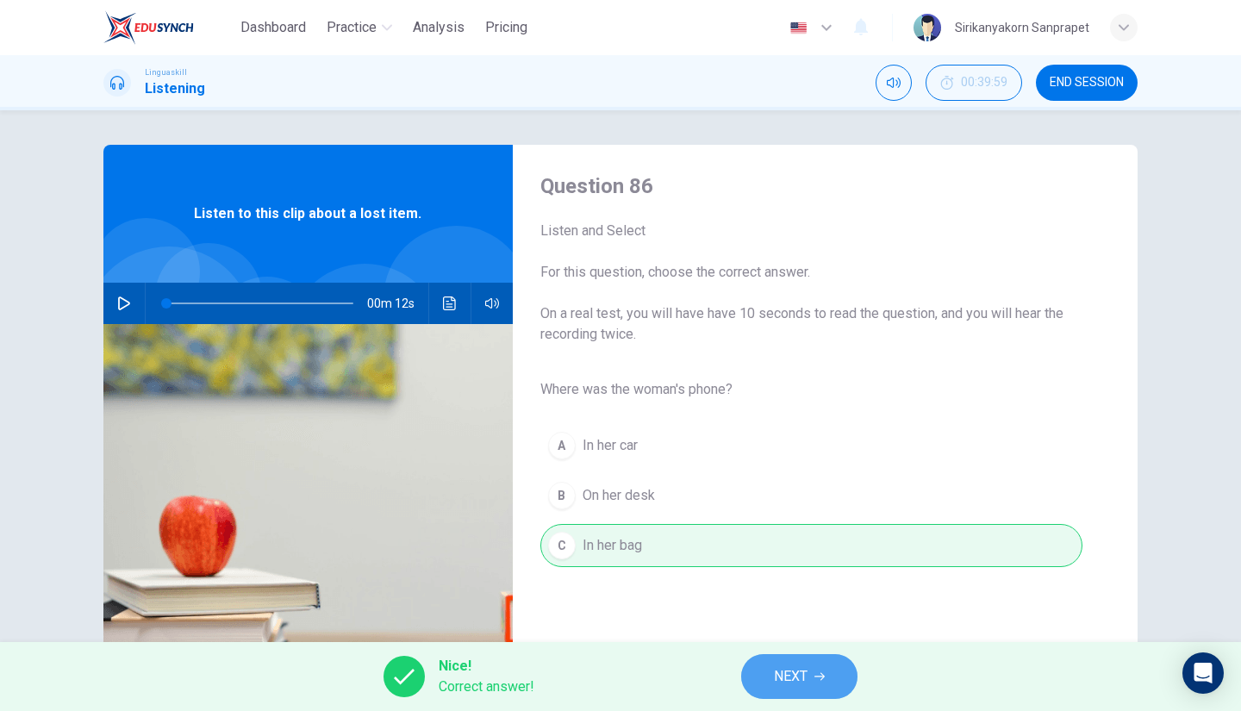
click at [803, 696] on button "NEXT" at bounding box center [799, 676] width 116 height 45
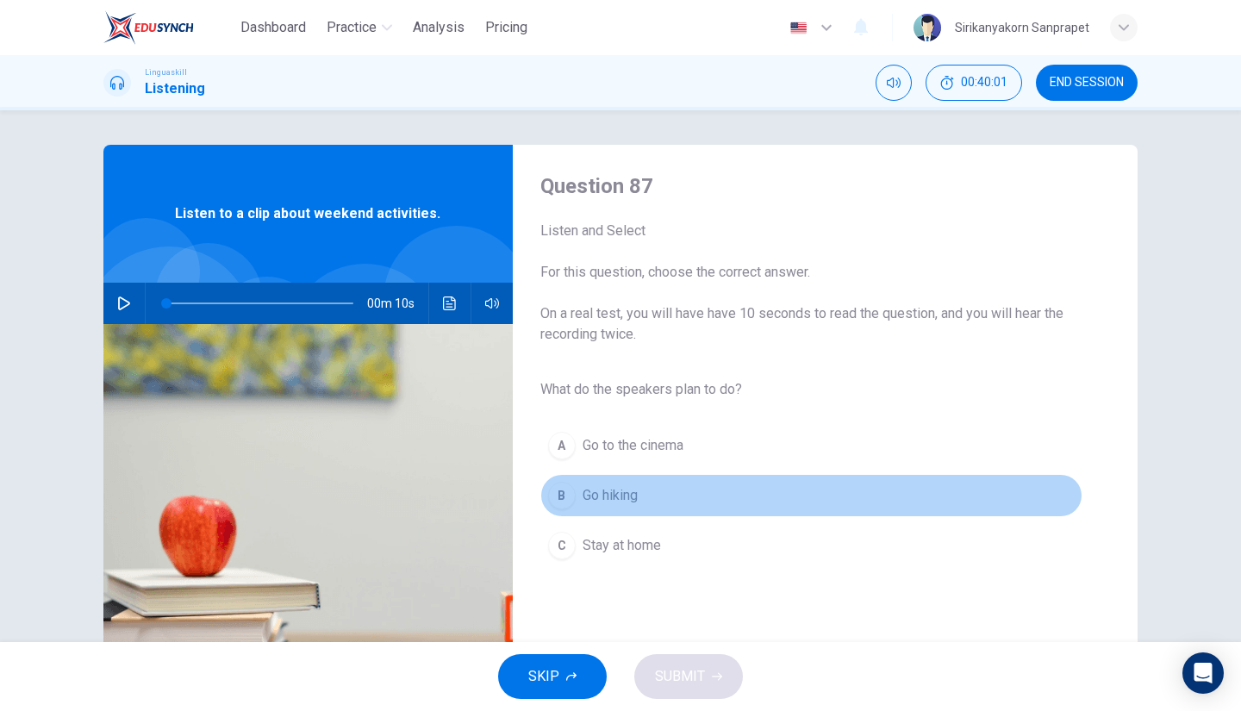
click at [564, 509] on button "B Go hiking" at bounding box center [811, 495] width 542 height 43
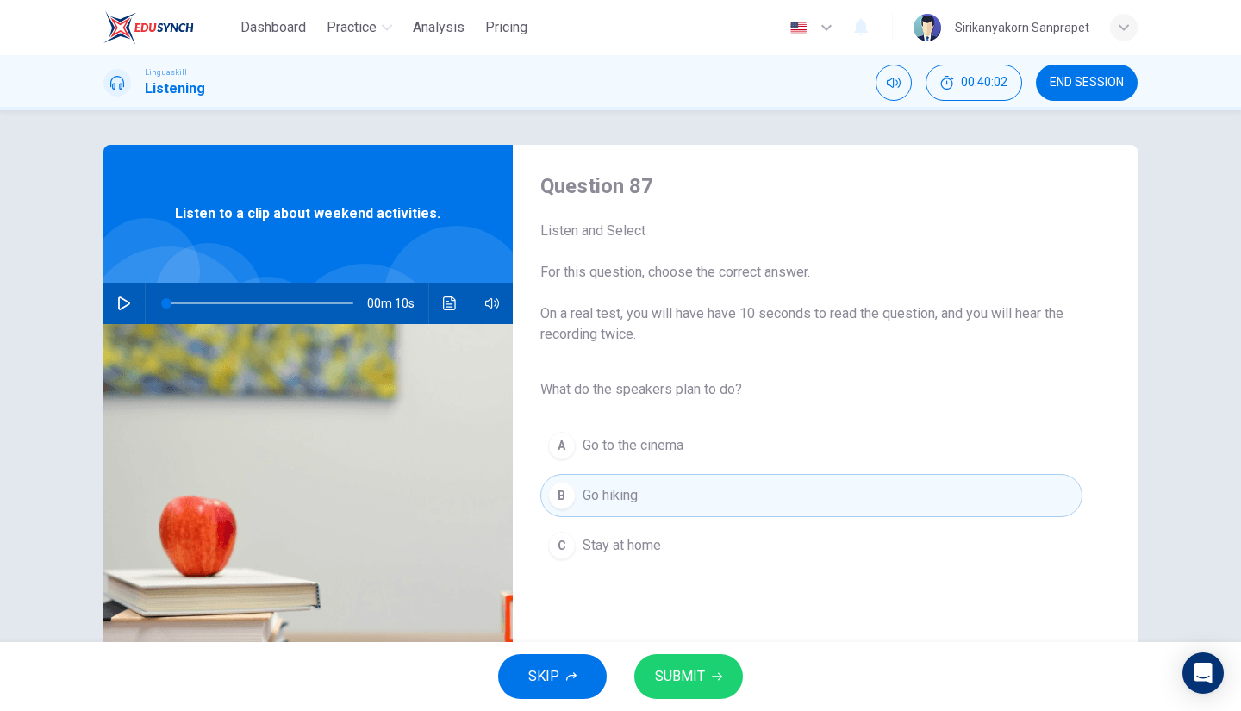
click at [118, 297] on icon "button" at bounding box center [124, 303] width 12 height 14
click at [677, 674] on span "SUBMIT" at bounding box center [680, 677] width 50 height 24
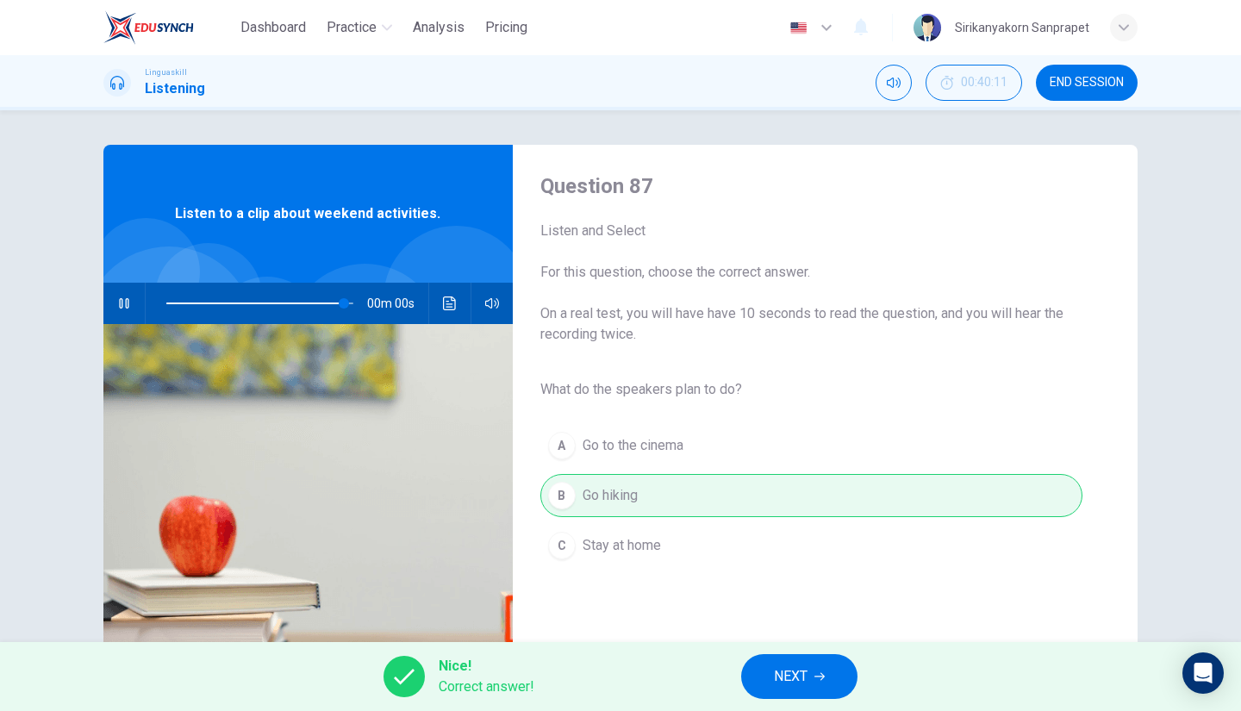
type input "0"
click at [814, 683] on button "NEXT" at bounding box center [799, 676] width 116 height 45
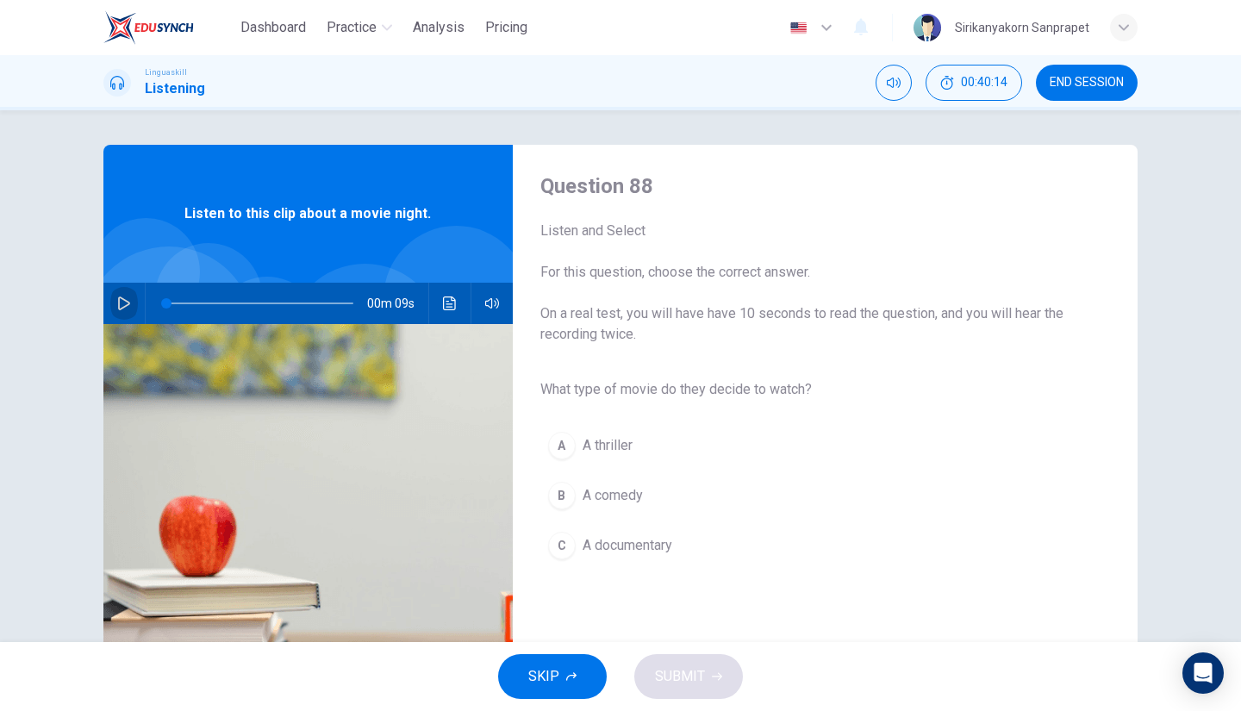
click at [118, 308] on icon "button" at bounding box center [124, 303] width 12 height 14
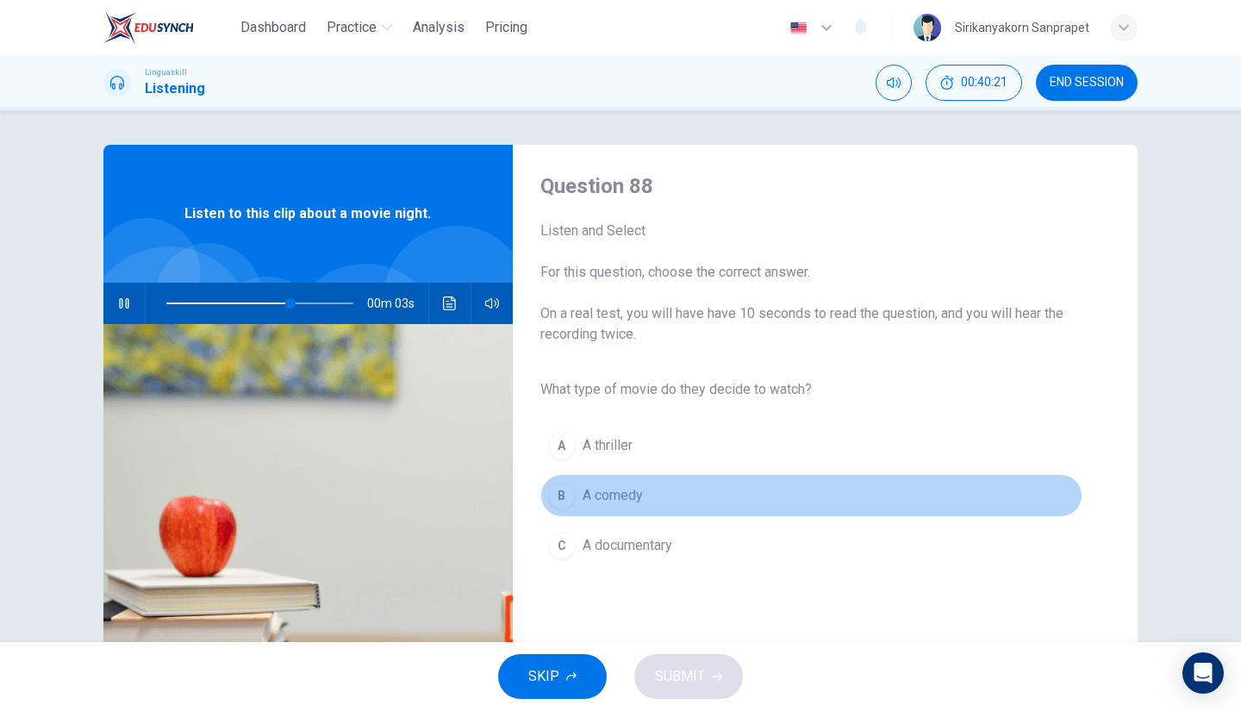
click at [562, 486] on div "B" at bounding box center [562, 496] width 28 height 28
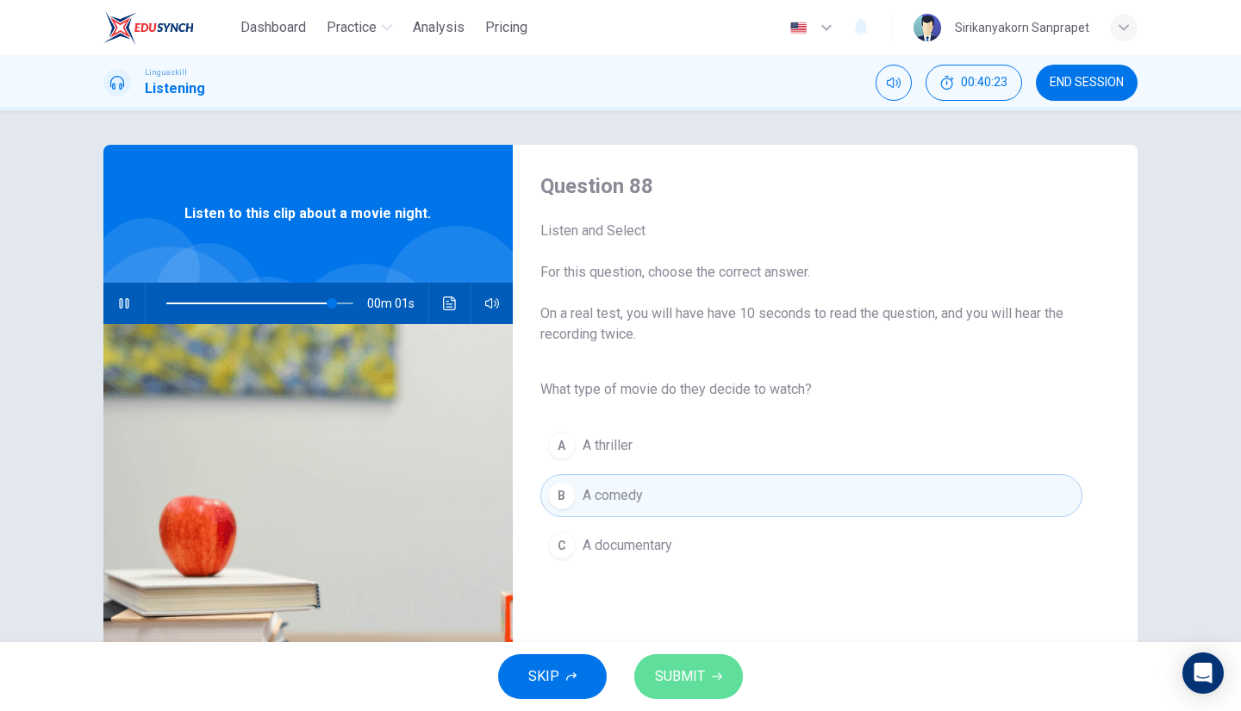
click at [686, 673] on span "SUBMIT" at bounding box center [680, 677] width 50 height 24
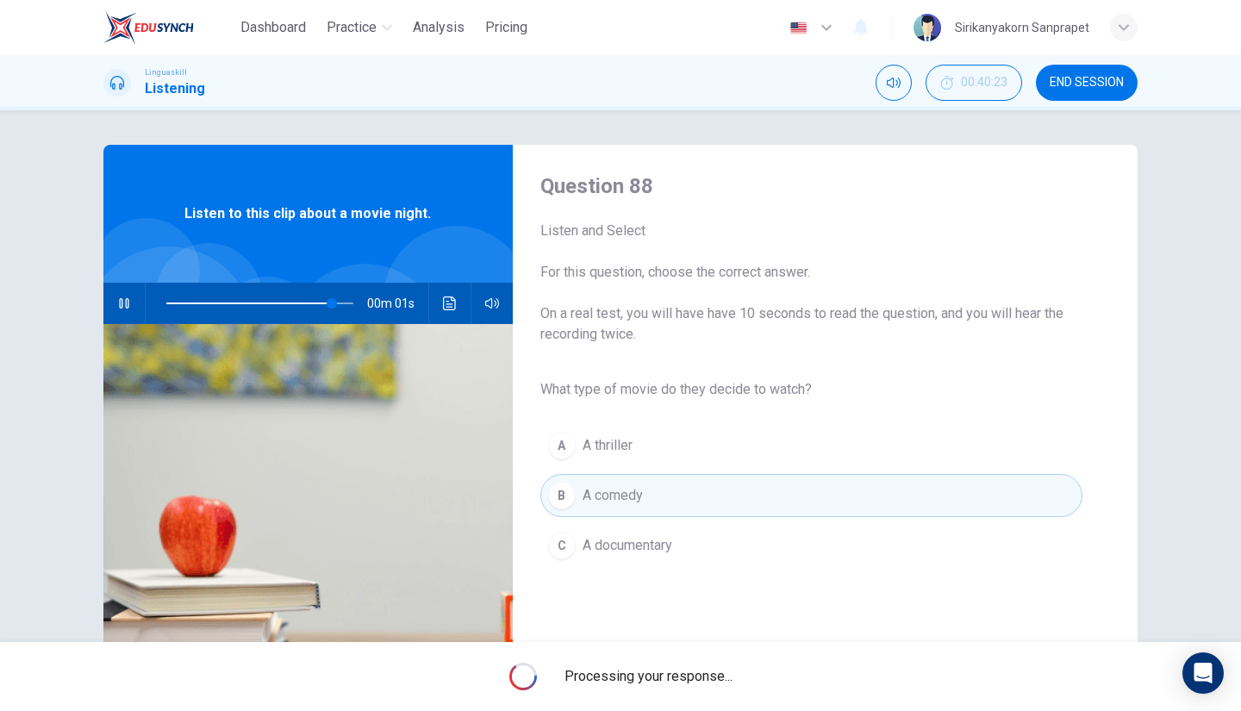
type input "0"
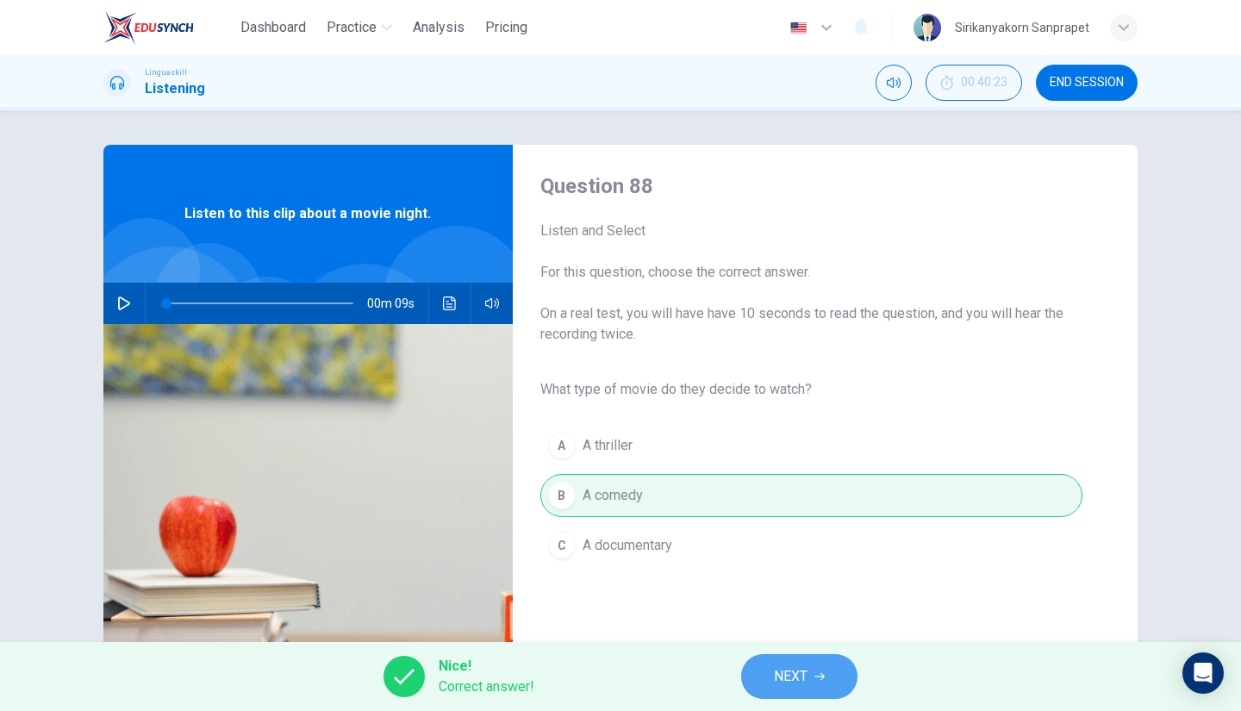
click at [801, 681] on span "NEXT" at bounding box center [791, 677] width 34 height 24
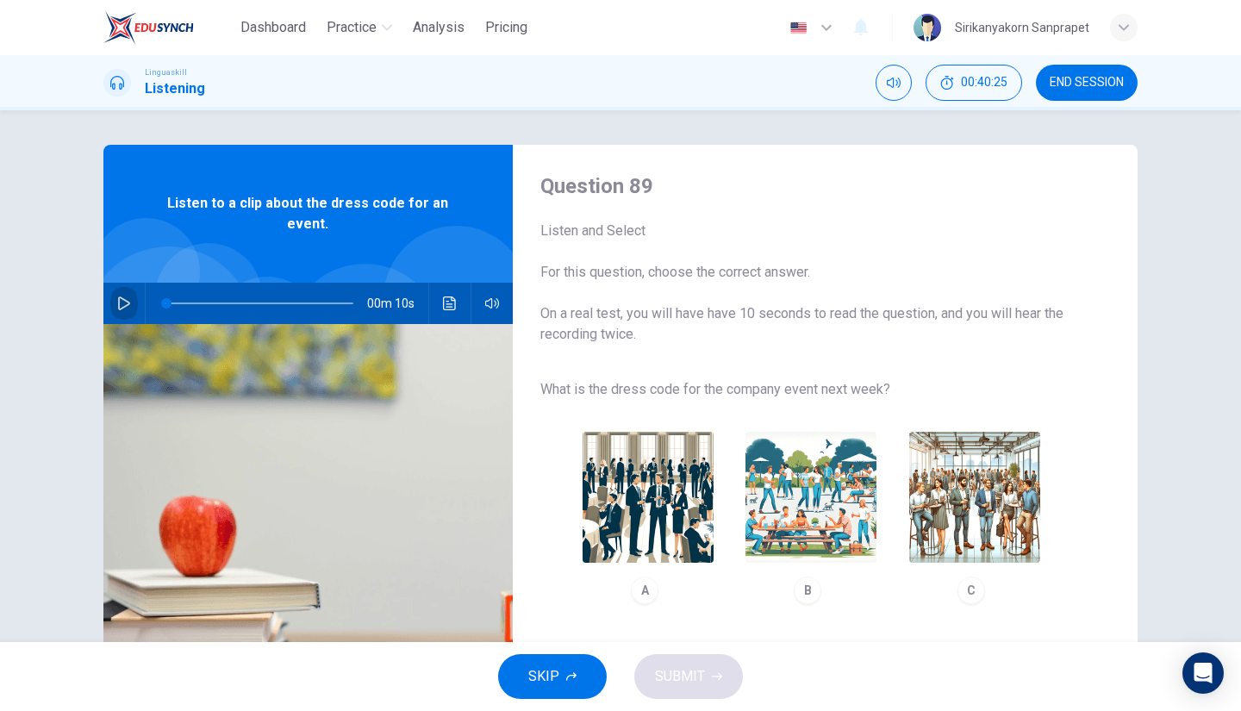
click at [110, 294] on button "button" at bounding box center [124, 303] width 28 height 41
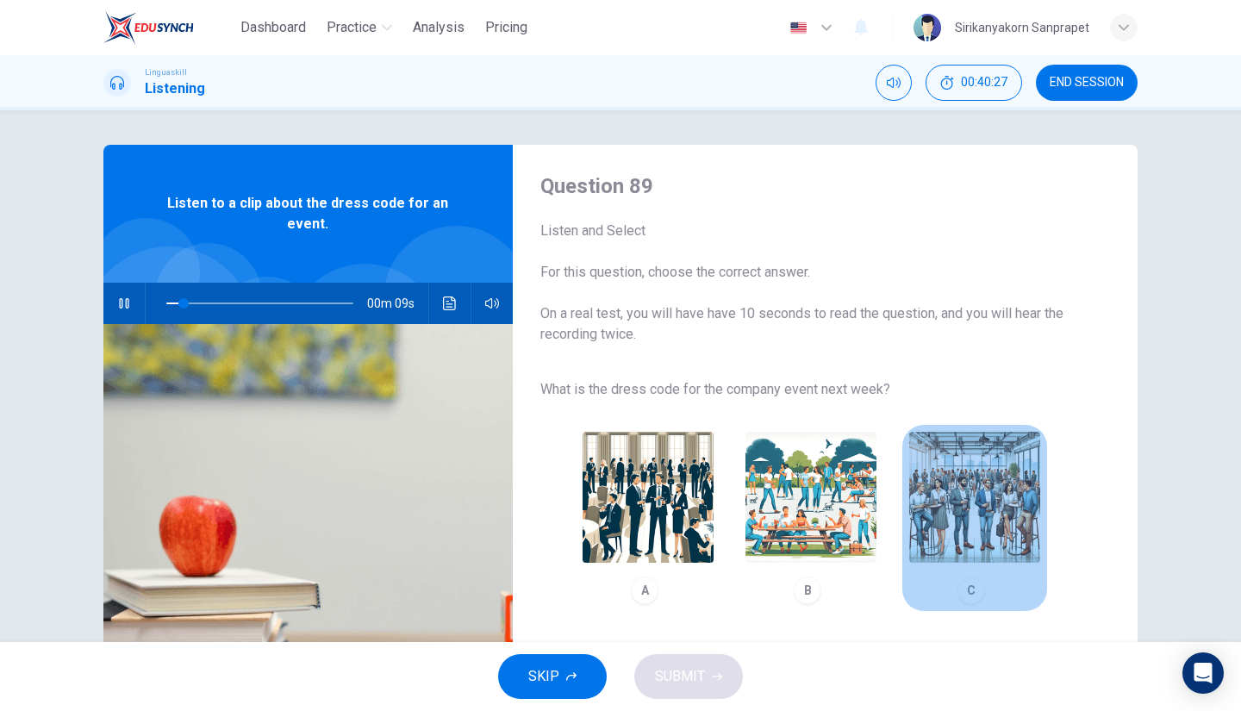
click at [963, 594] on div "C" at bounding box center [972, 591] width 28 height 28
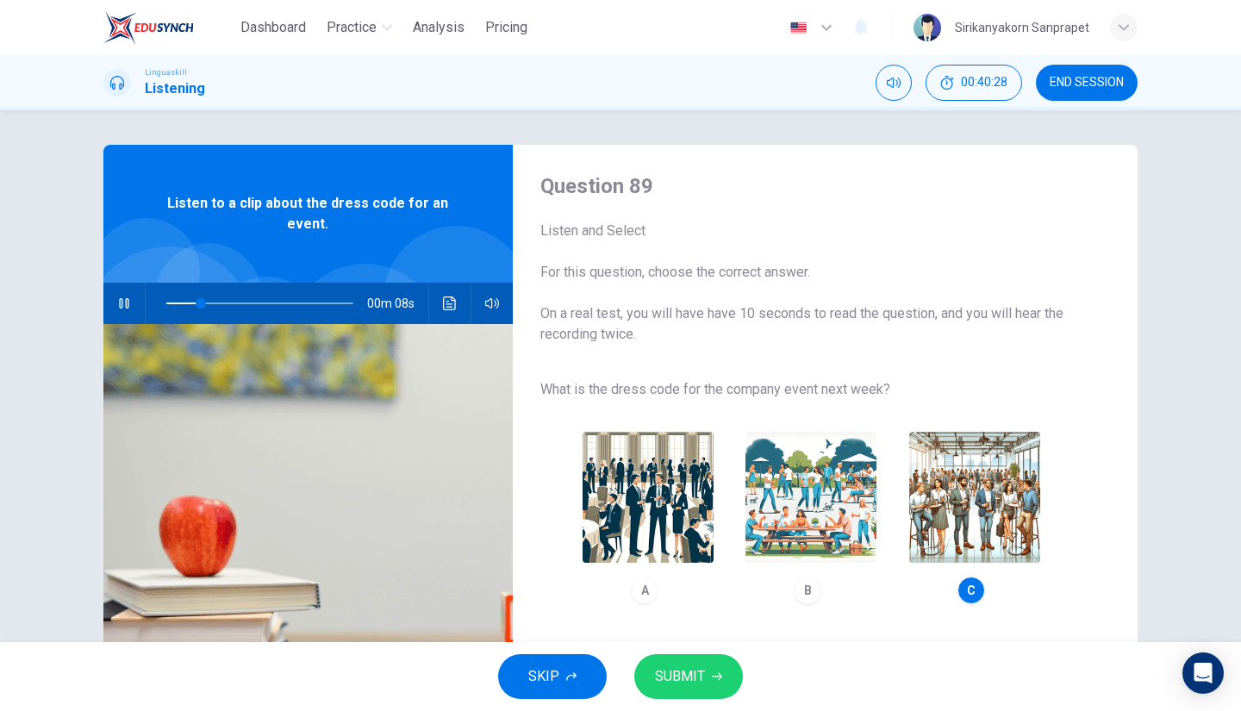
scroll to position [136, 0]
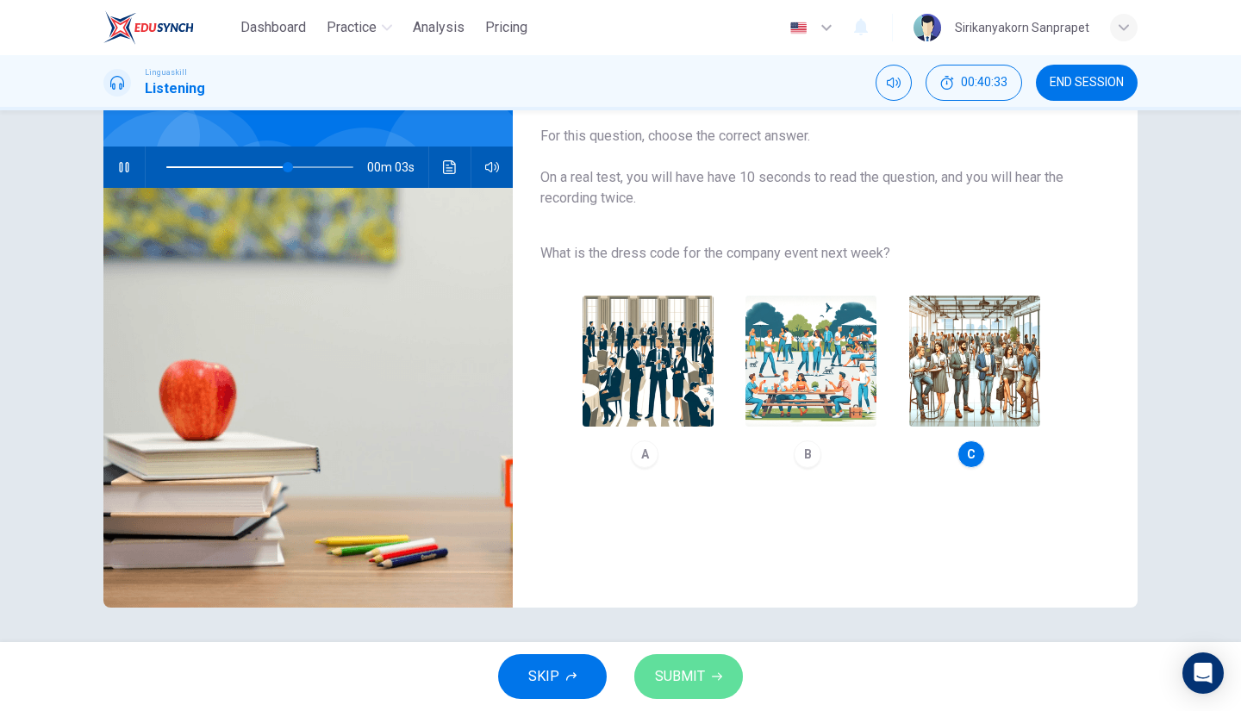
click at [693, 685] on span "SUBMIT" at bounding box center [680, 677] width 50 height 24
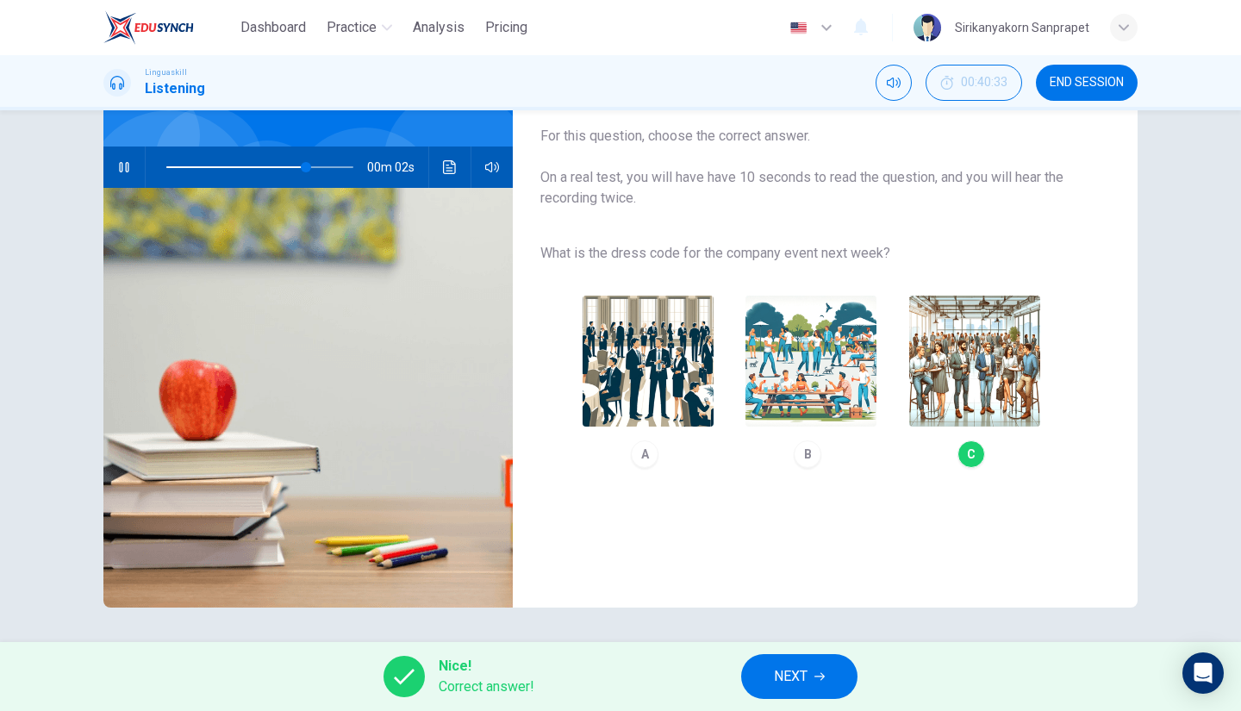
type input "84"
click at [781, 683] on span "NEXT" at bounding box center [791, 677] width 34 height 24
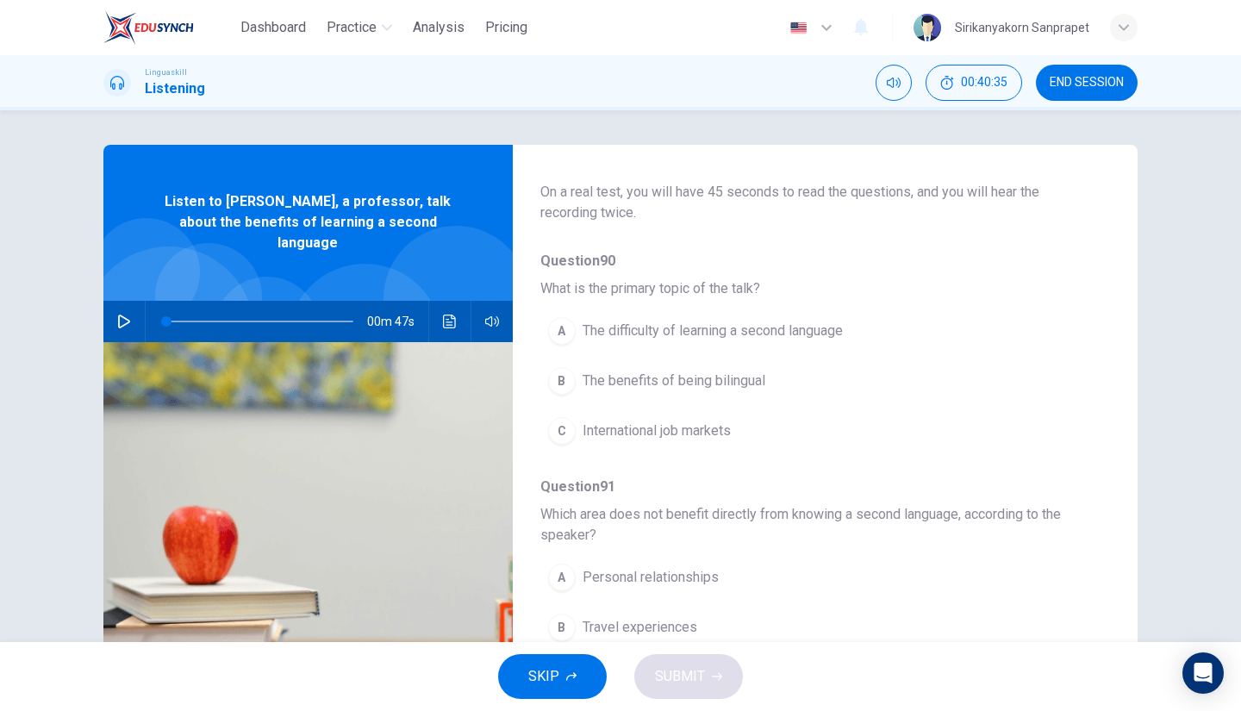
scroll to position [102, 0]
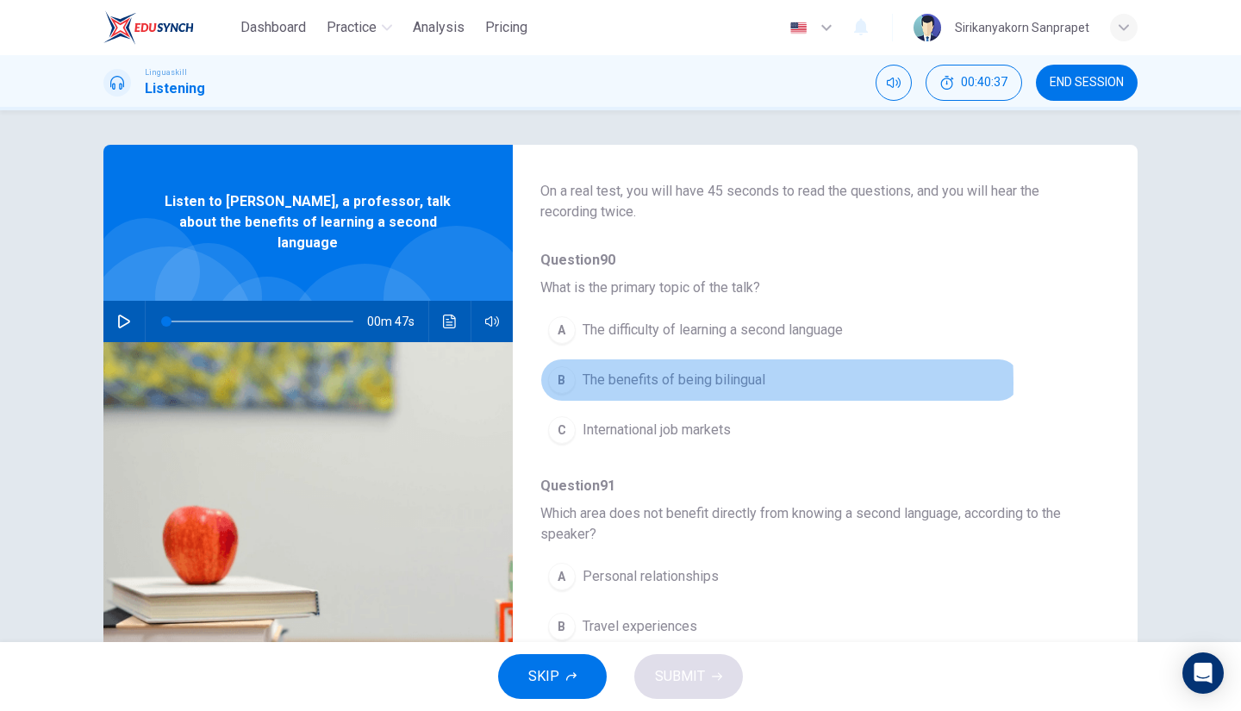
click at [558, 382] on div "B" at bounding box center [562, 380] width 28 height 28
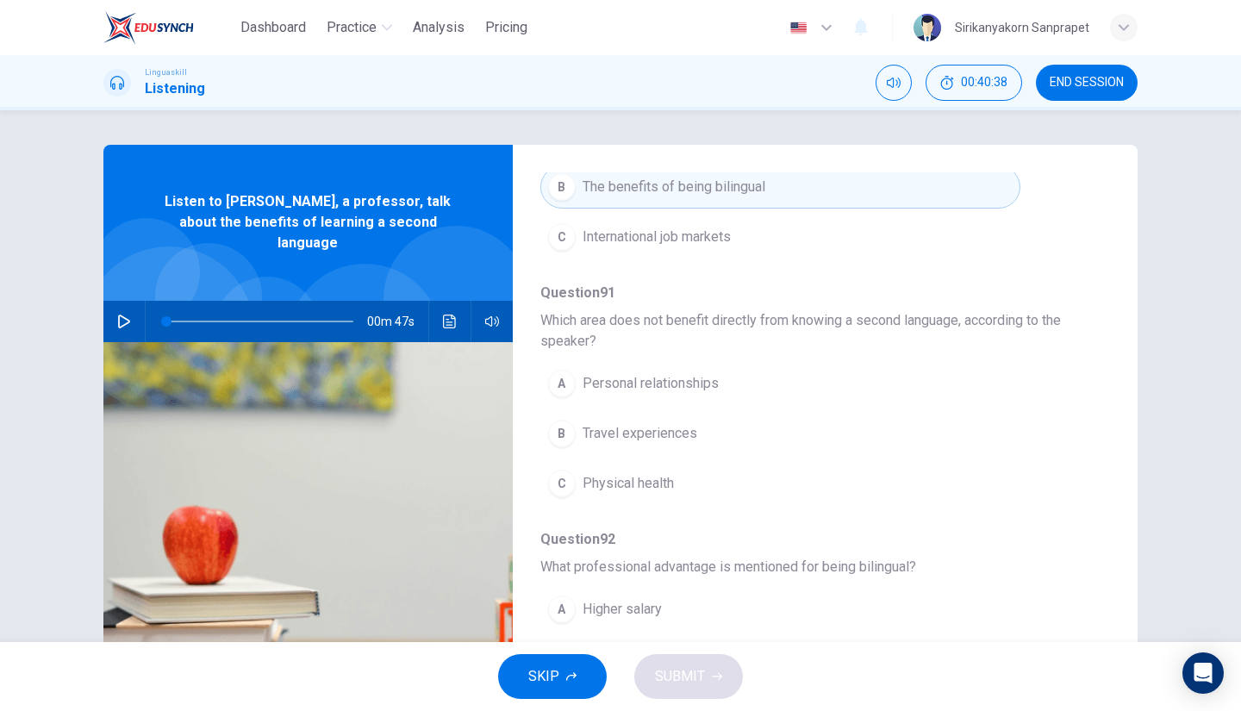
scroll to position [301, 0]
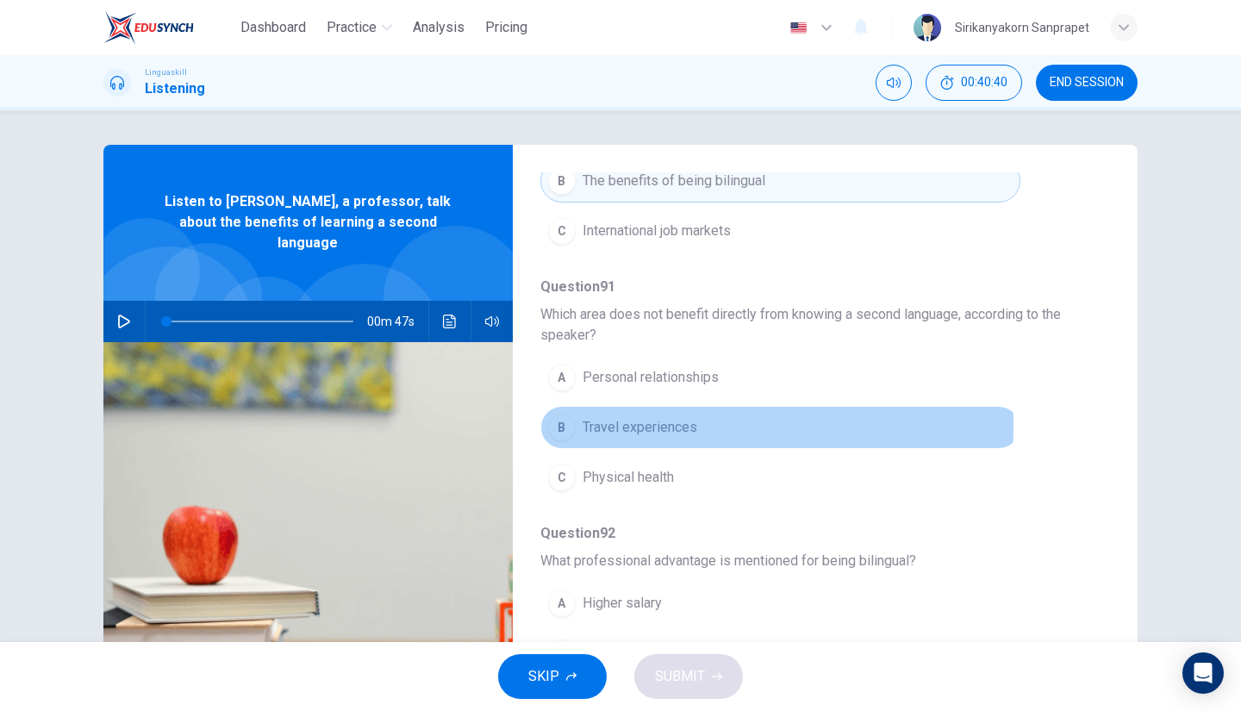
click at [565, 423] on div "B" at bounding box center [562, 428] width 28 height 28
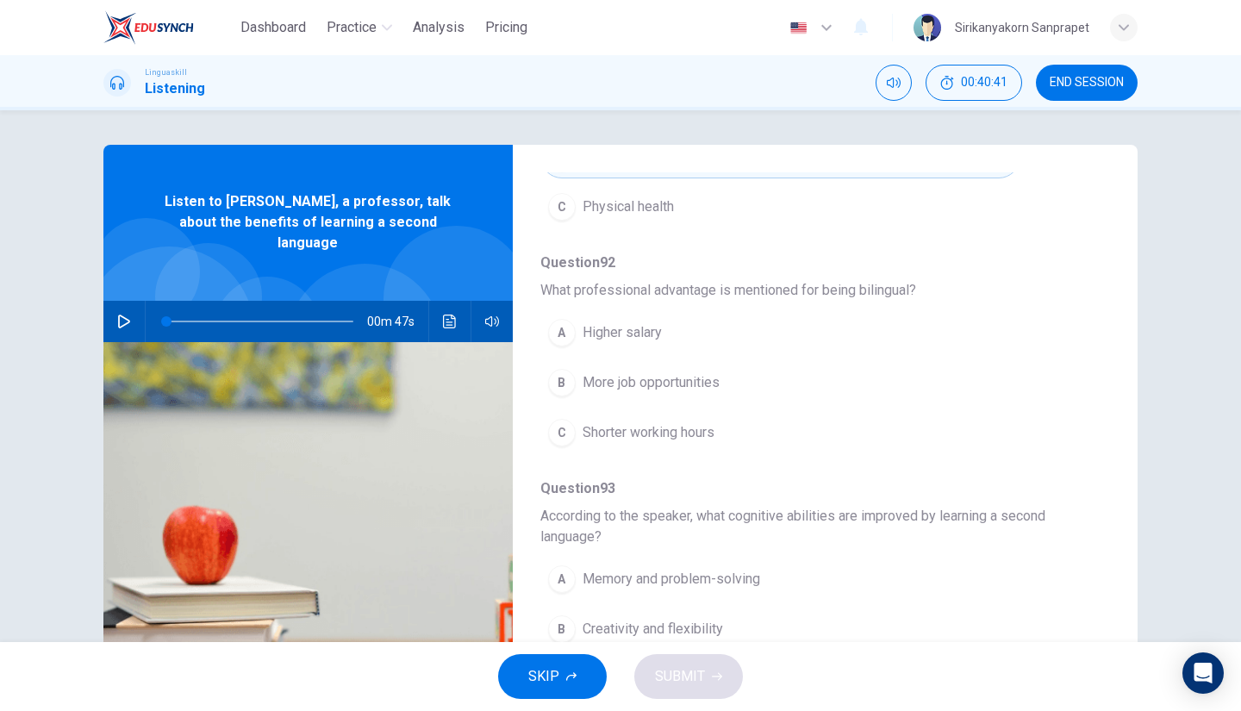
scroll to position [582, 0]
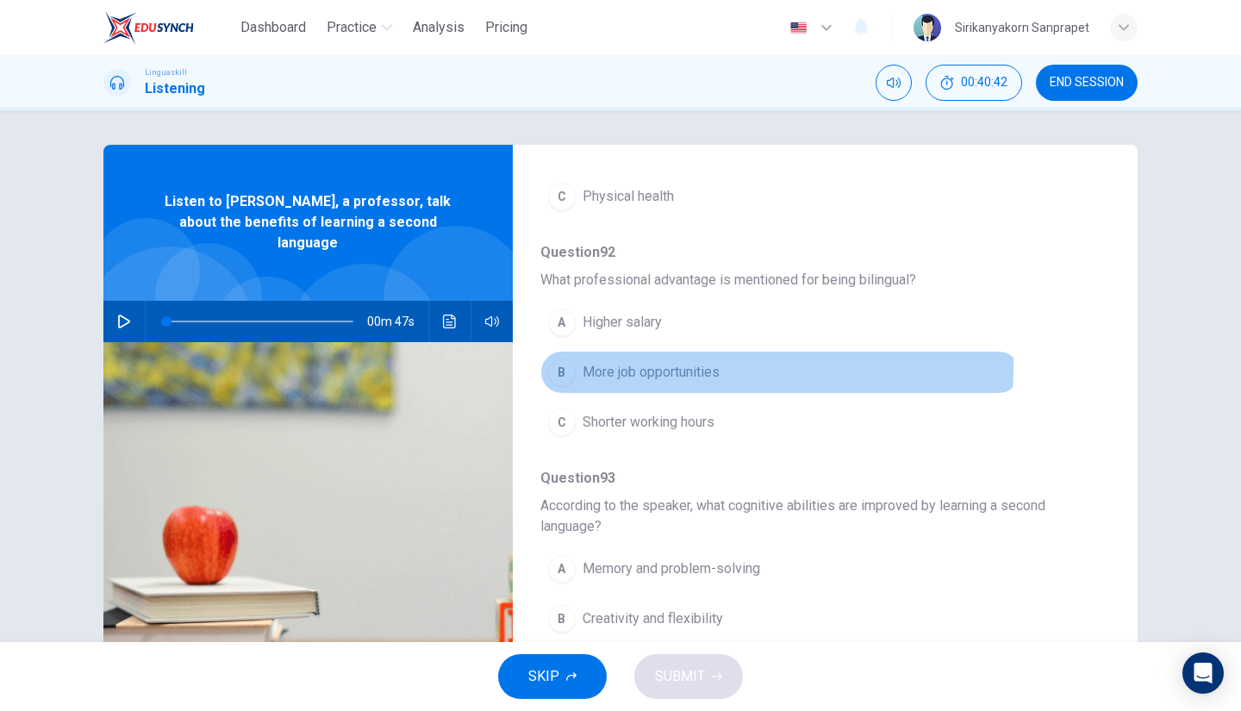
click at [571, 363] on button "B More job opportunities" at bounding box center [780, 372] width 480 height 43
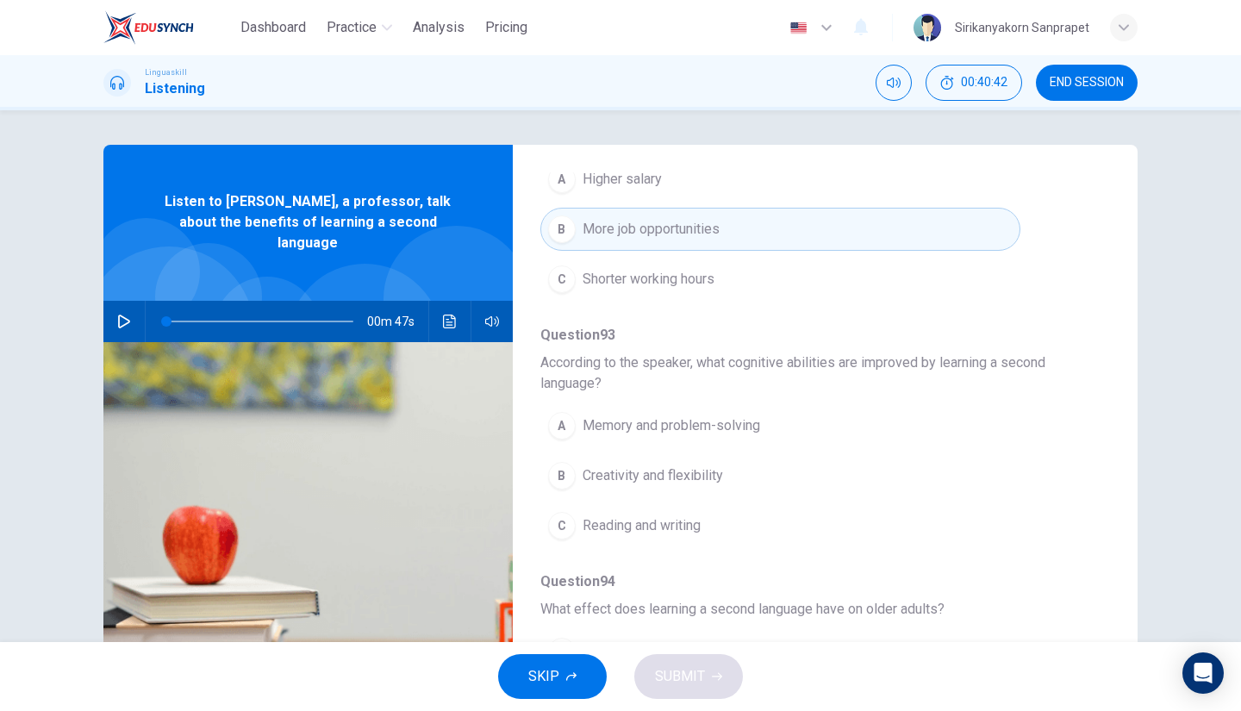
scroll to position [776, 0]
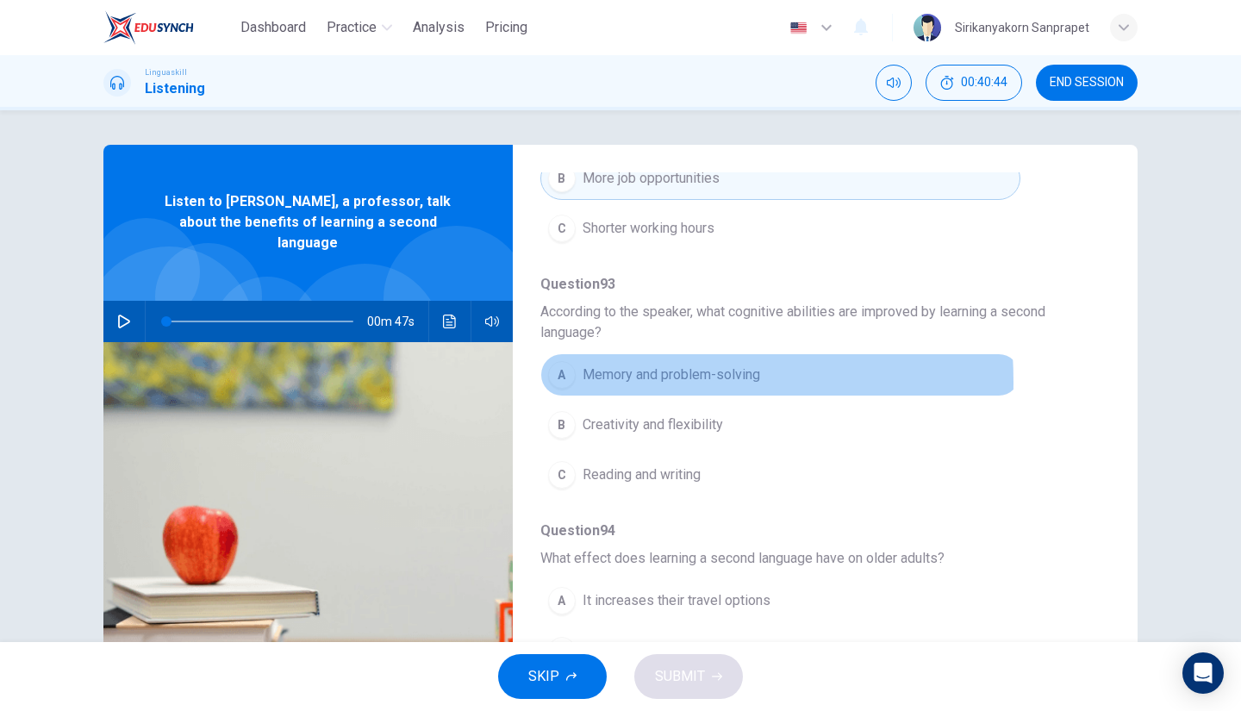
click at [557, 376] on div "A" at bounding box center [562, 375] width 28 height 28
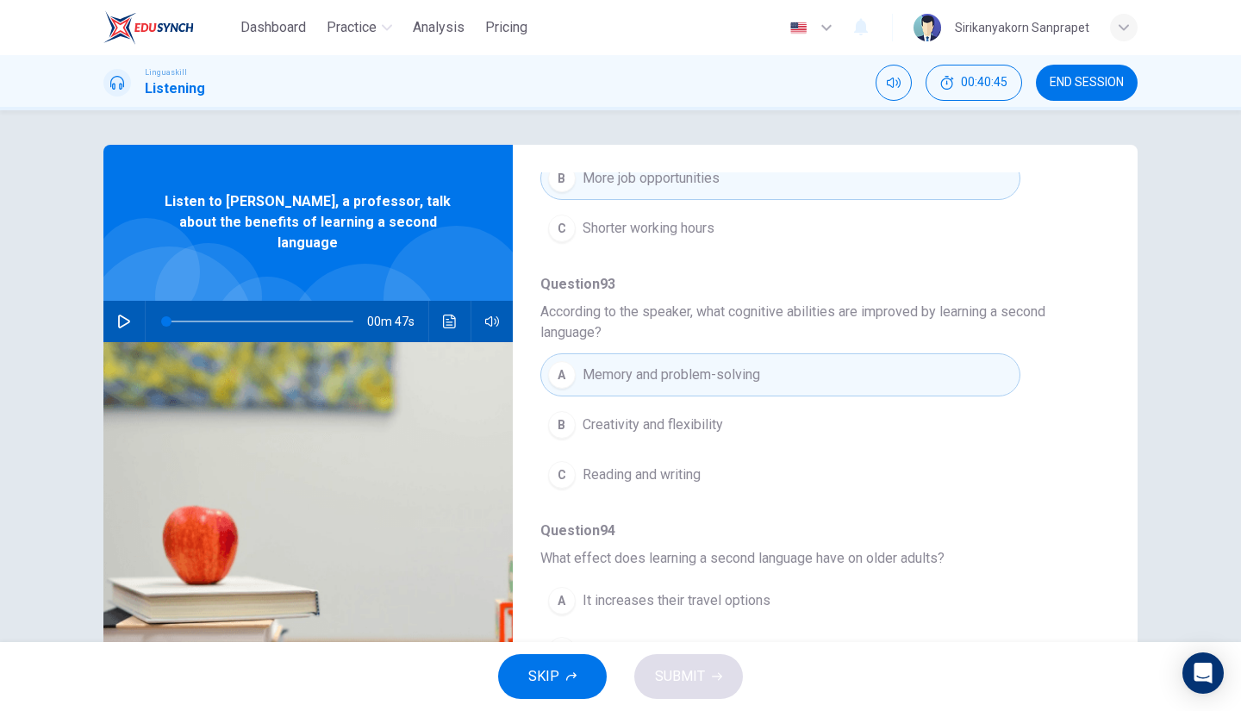
scroll to position [136, 0]
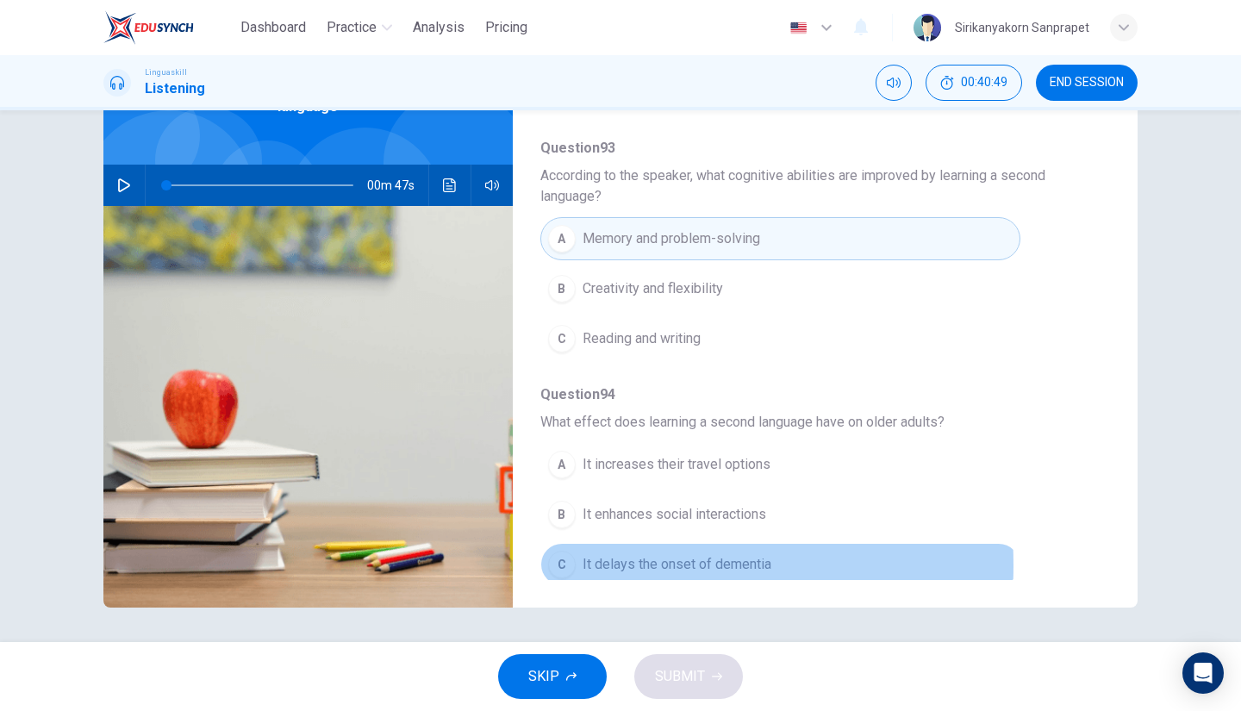
click at [562, 557] on div "C" at bounding box center [562, 565] width 28 height 28
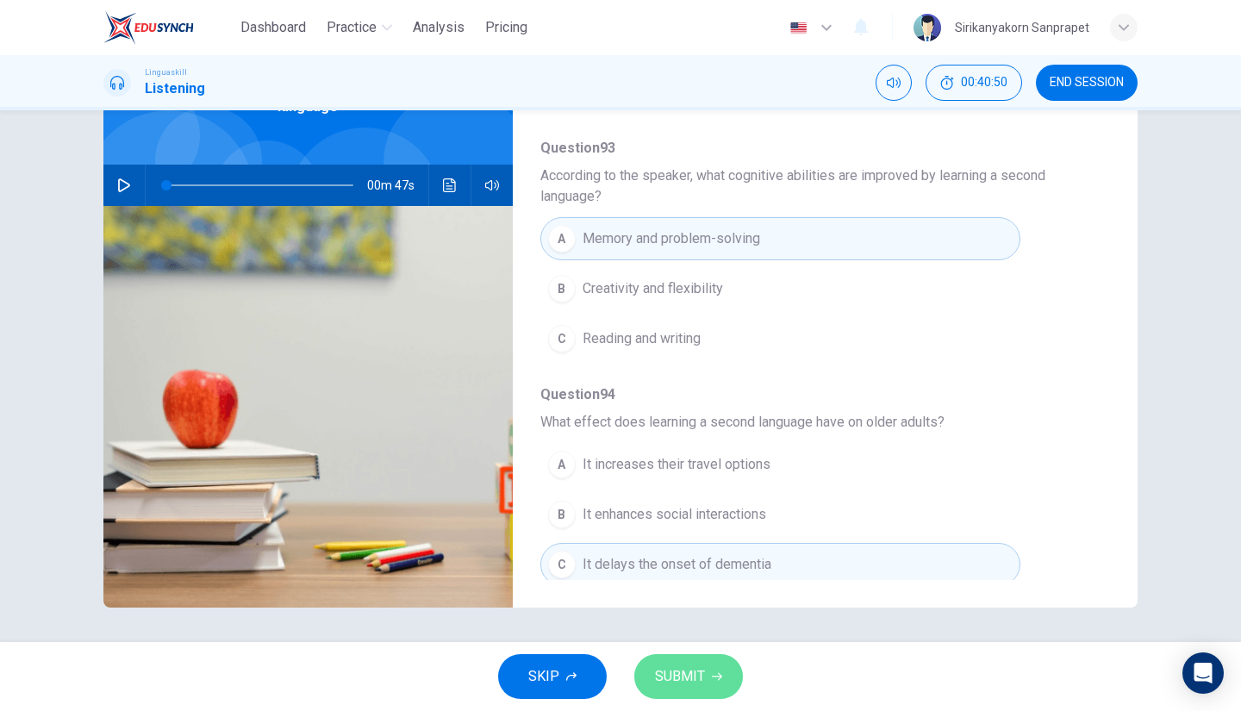
click at [694, 681] on span "SUBMIT" at bounding box center [680, 677] width 50 height 24
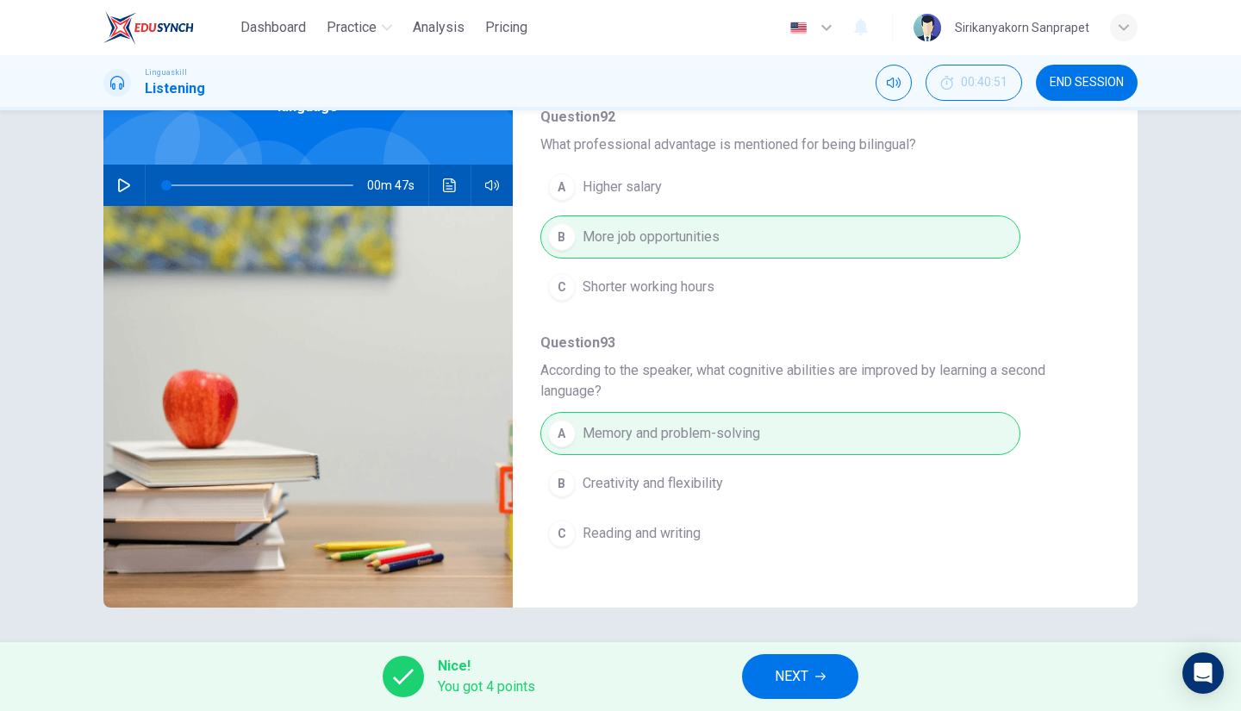
scroll to position [583, 0]
click at [810, 677] on button "NEXT" at bounding box center [800, 676] width 116 height 45
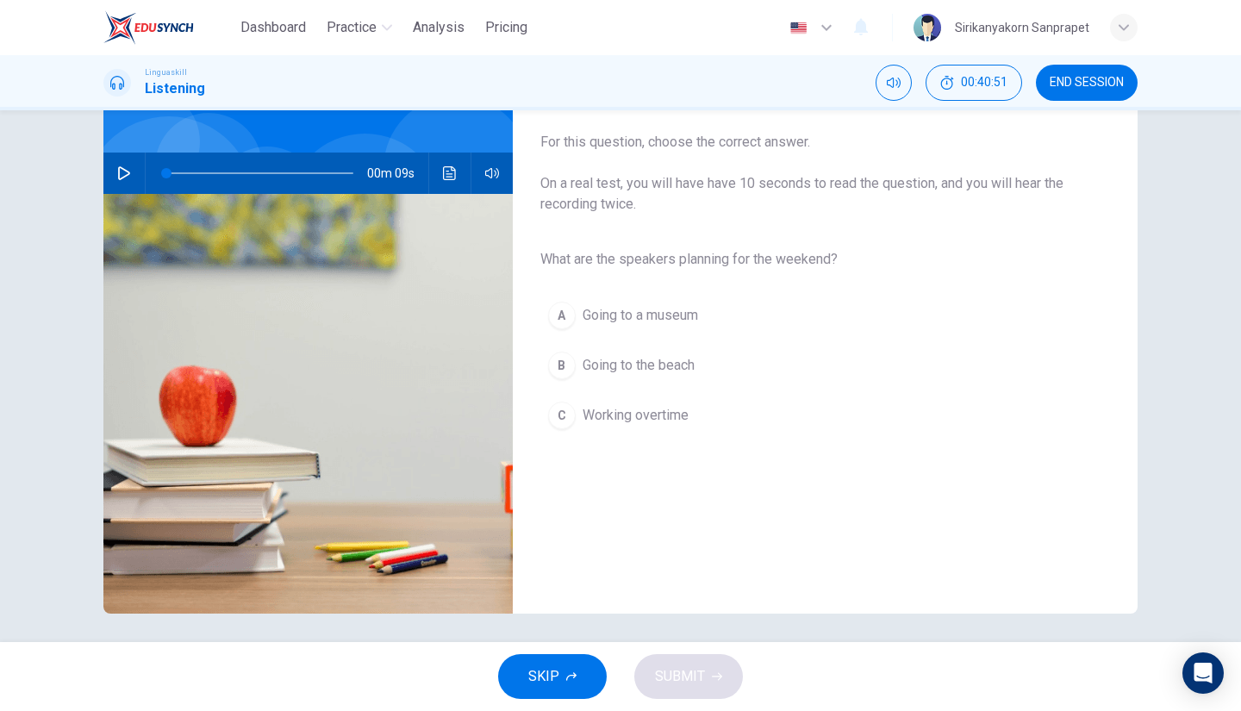
scroll to position [131, 0]
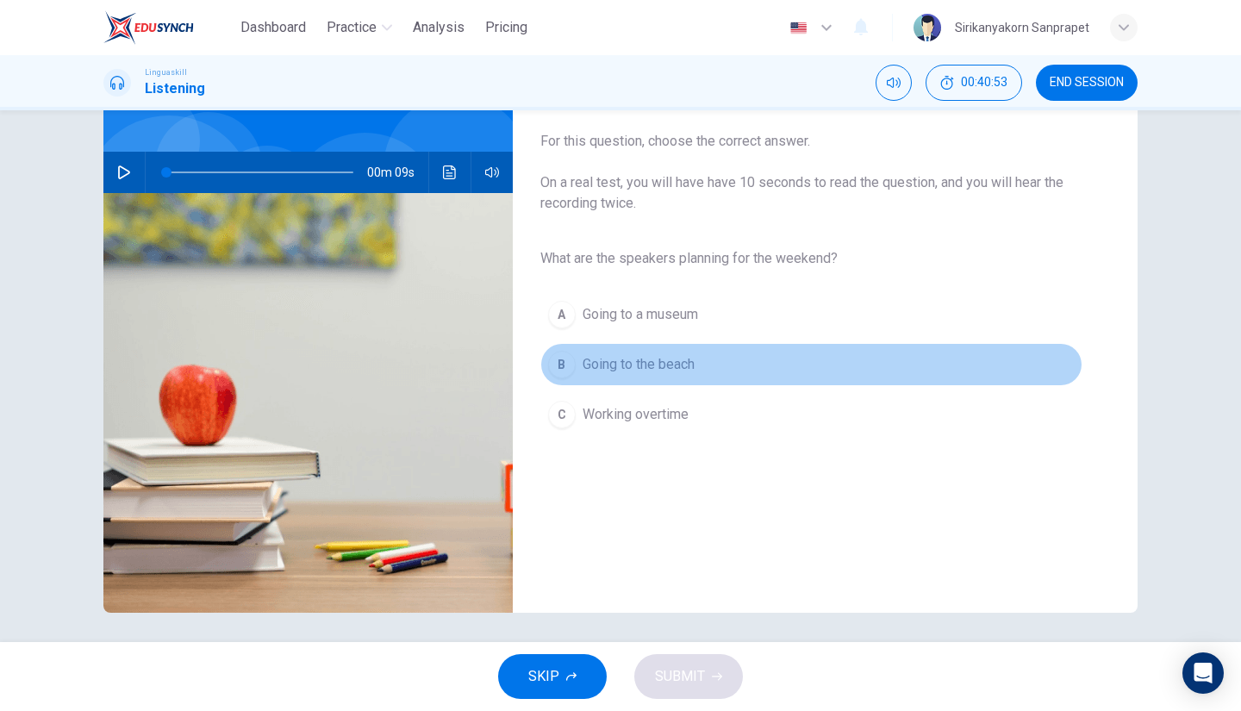
click at [583, 364] on span "Going to the beach" at bounding box center [639, 364] width 112 height 21
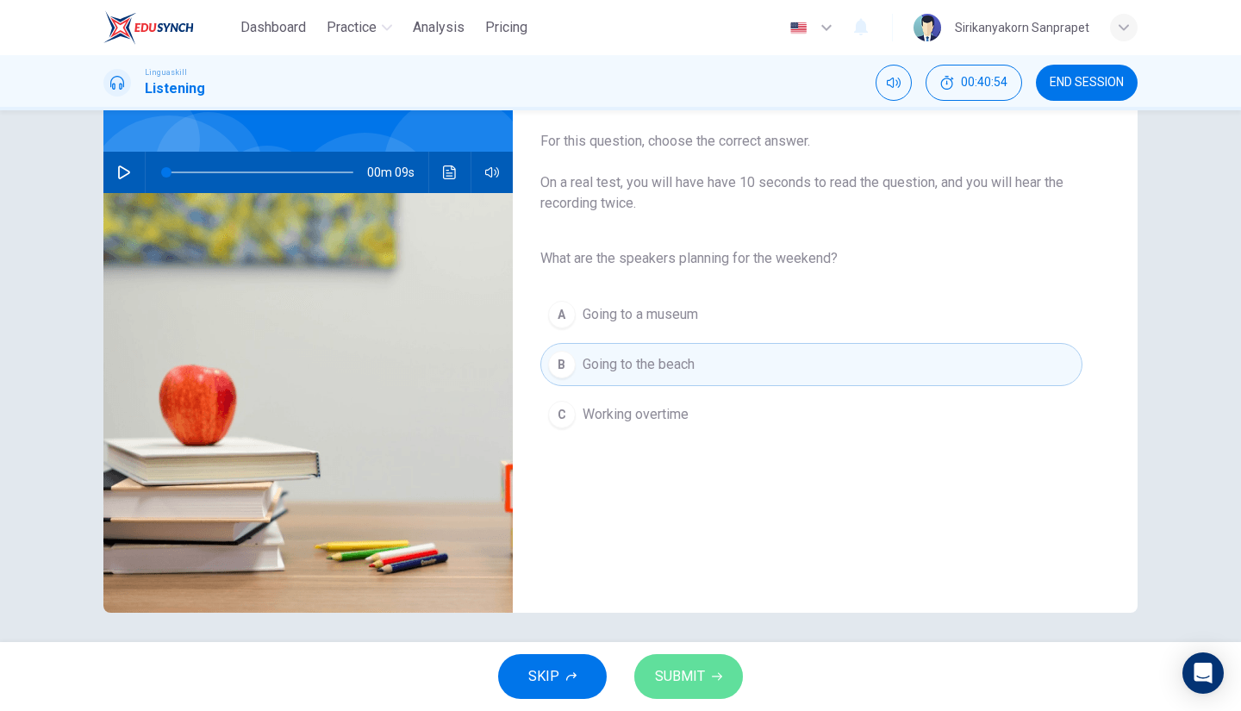
click at [695, 671] on span "SUBMIT" at bounding box center [680, 677] width 50 height 24
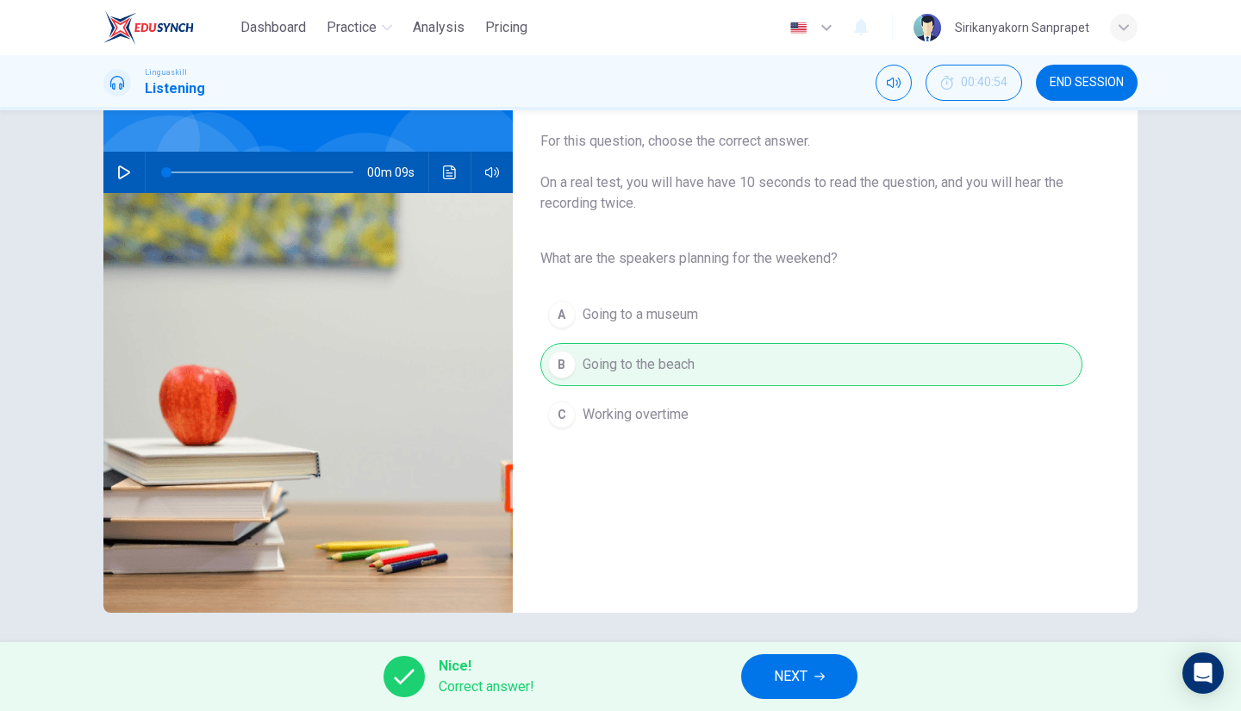
scroll to position [0, 0]
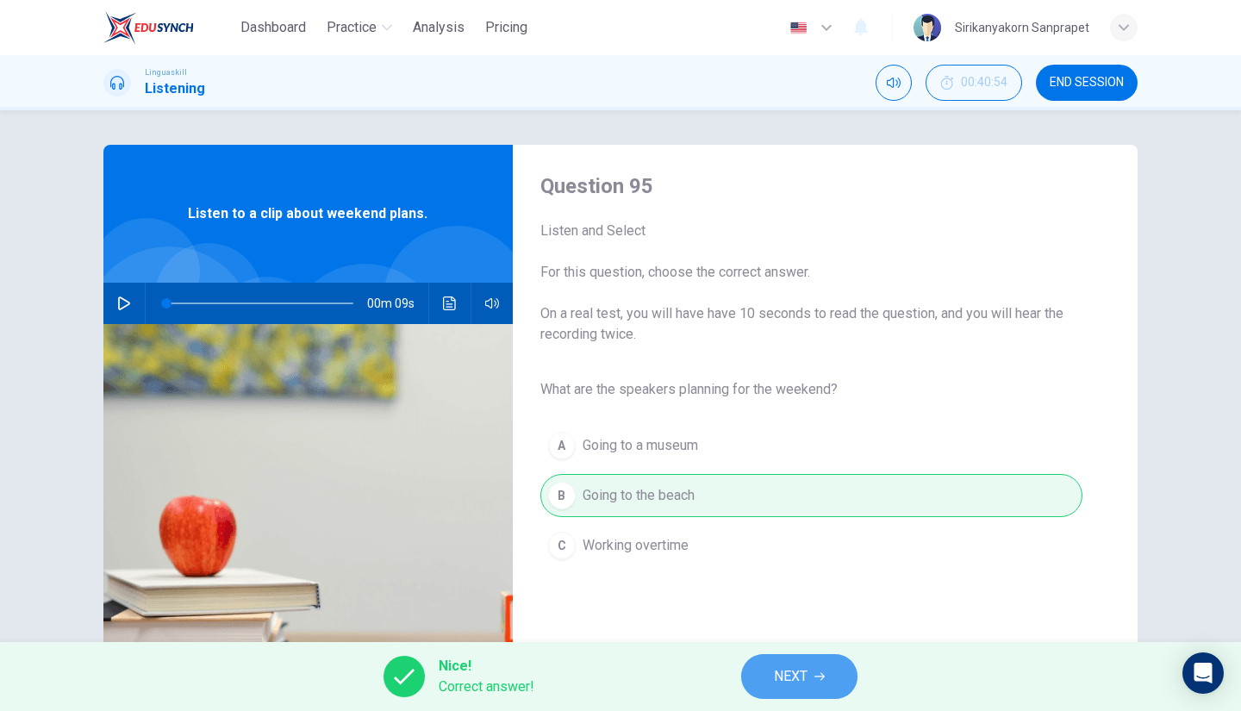
click at [810, 681] on button "NEXT" at bounding box center [799, 676] width 116 height 45
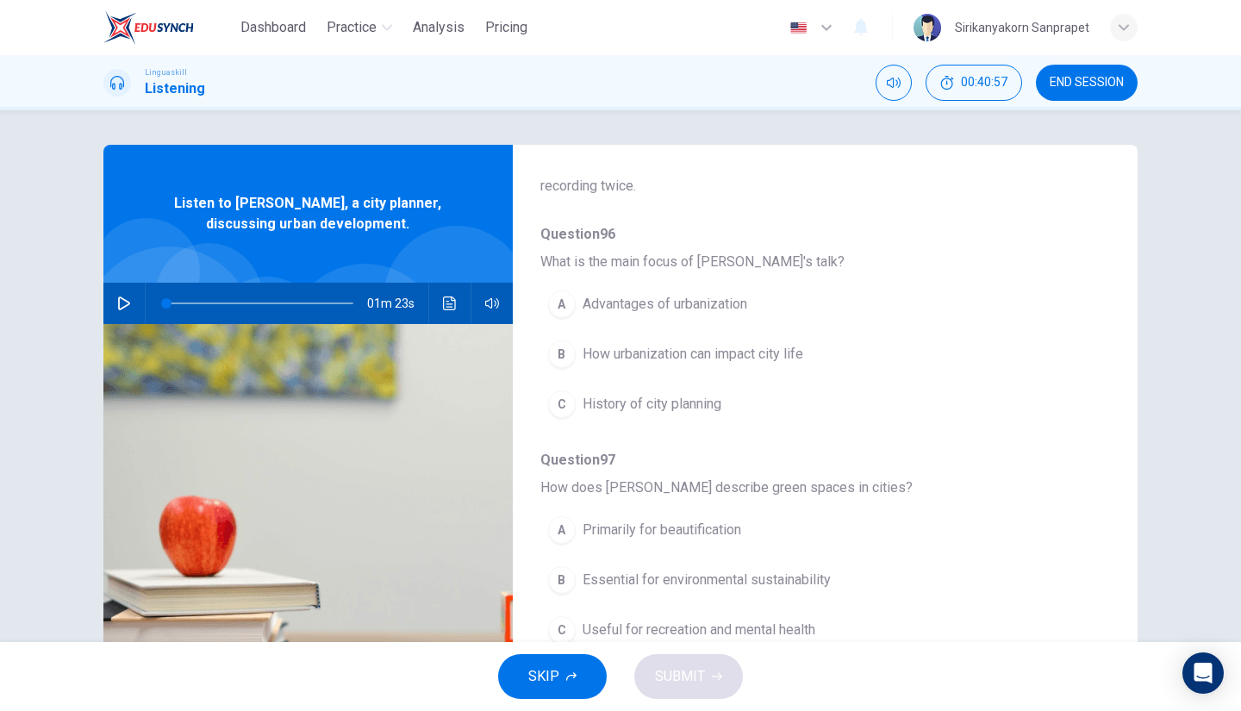
scroll to position [128, 0]
click at [658, 458] on span "Question 97" at bounding box center [811, 459] width 542 height 21
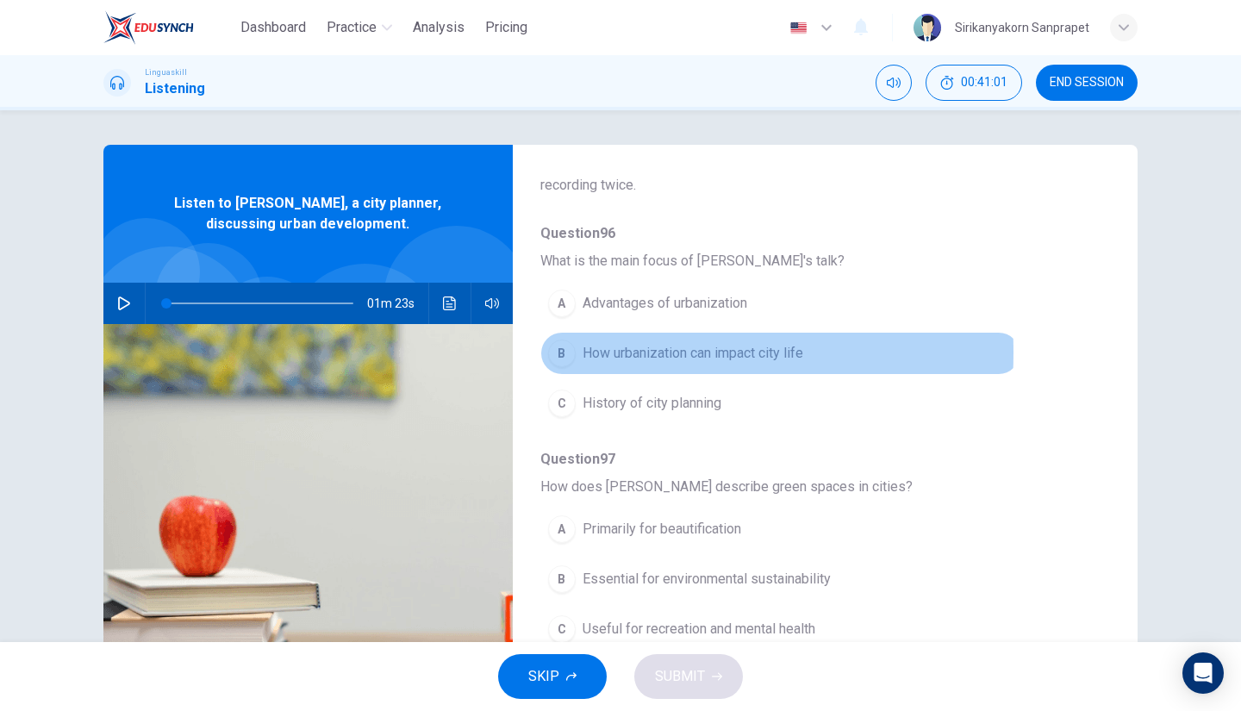
click at [557, 352] on div "B" at bounding box center [562, 354] width 28 height 28
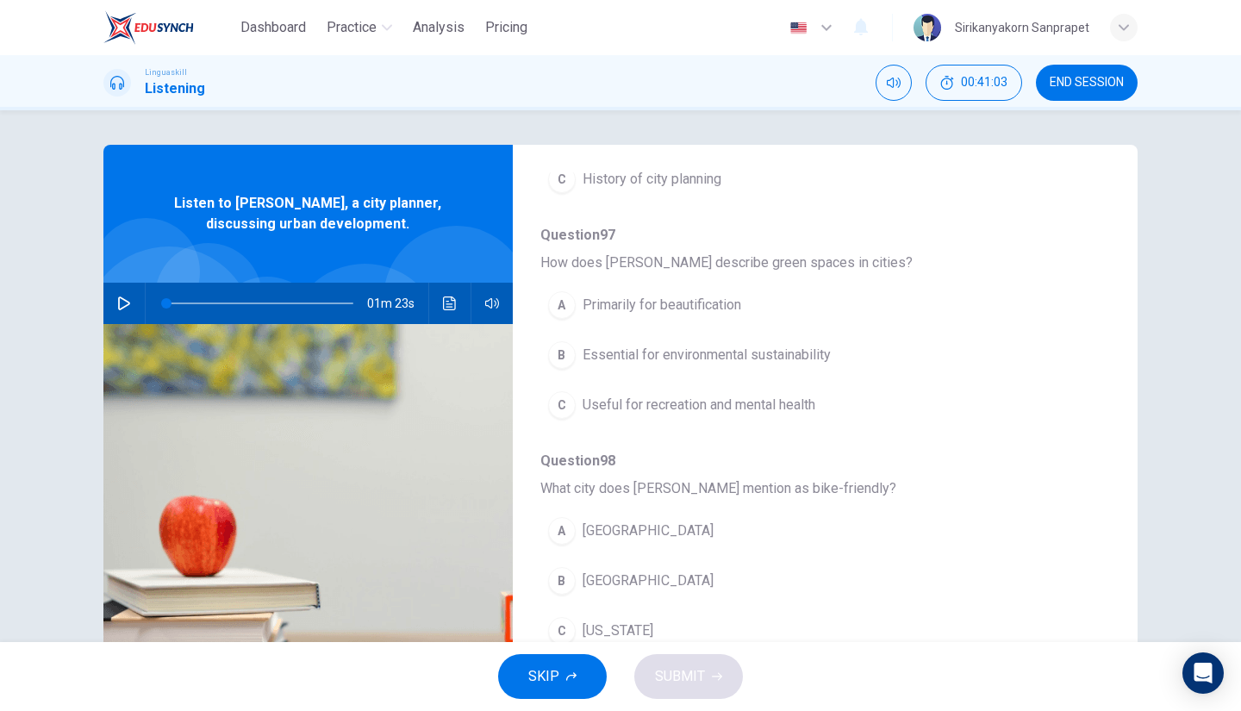
scroll to position [365, 0]
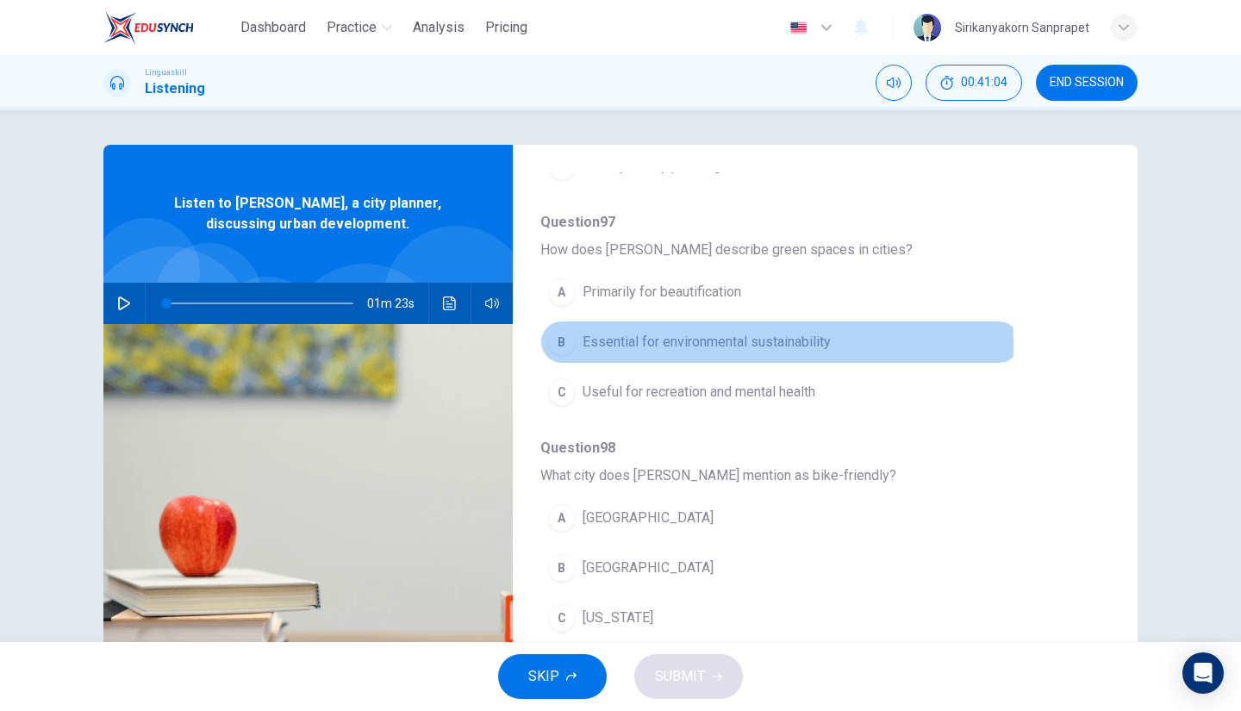
click at [564, 342] on div "B" at bounding box center [562, 342] width 28 height 28
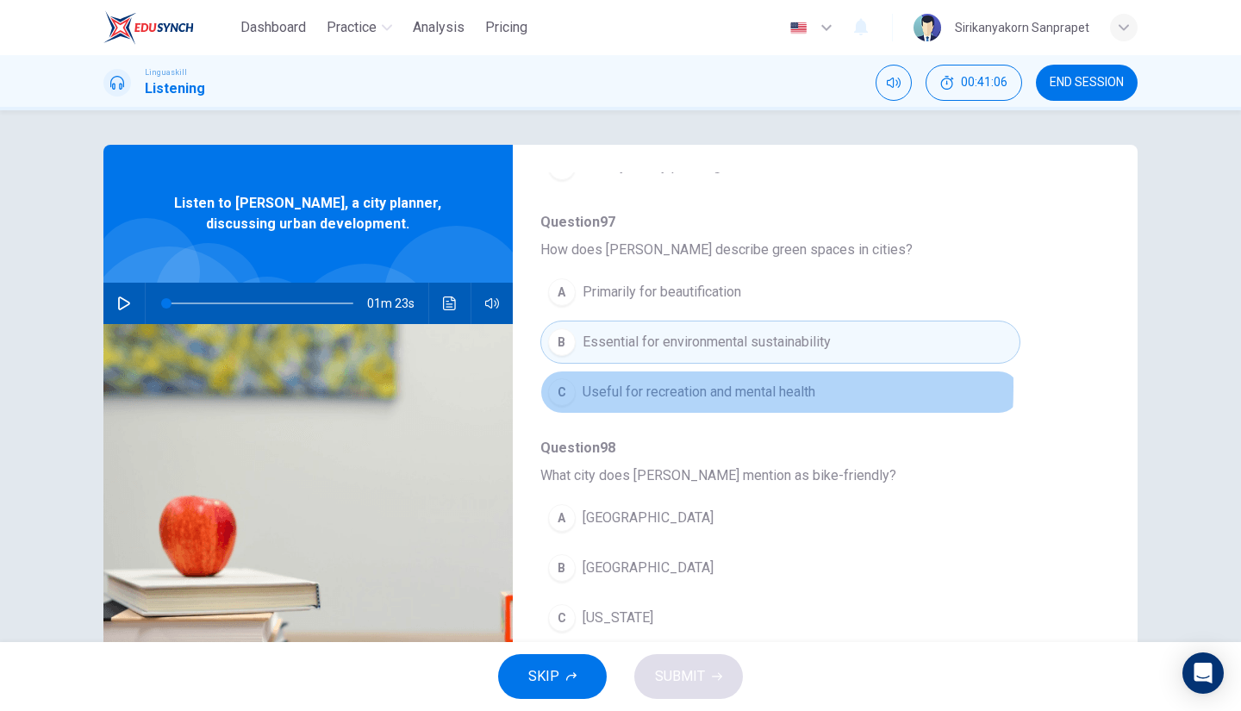
click at [603, 384] on span "Useful for recreation and mental health" at bounding box center [699, 392] width 233 height 21
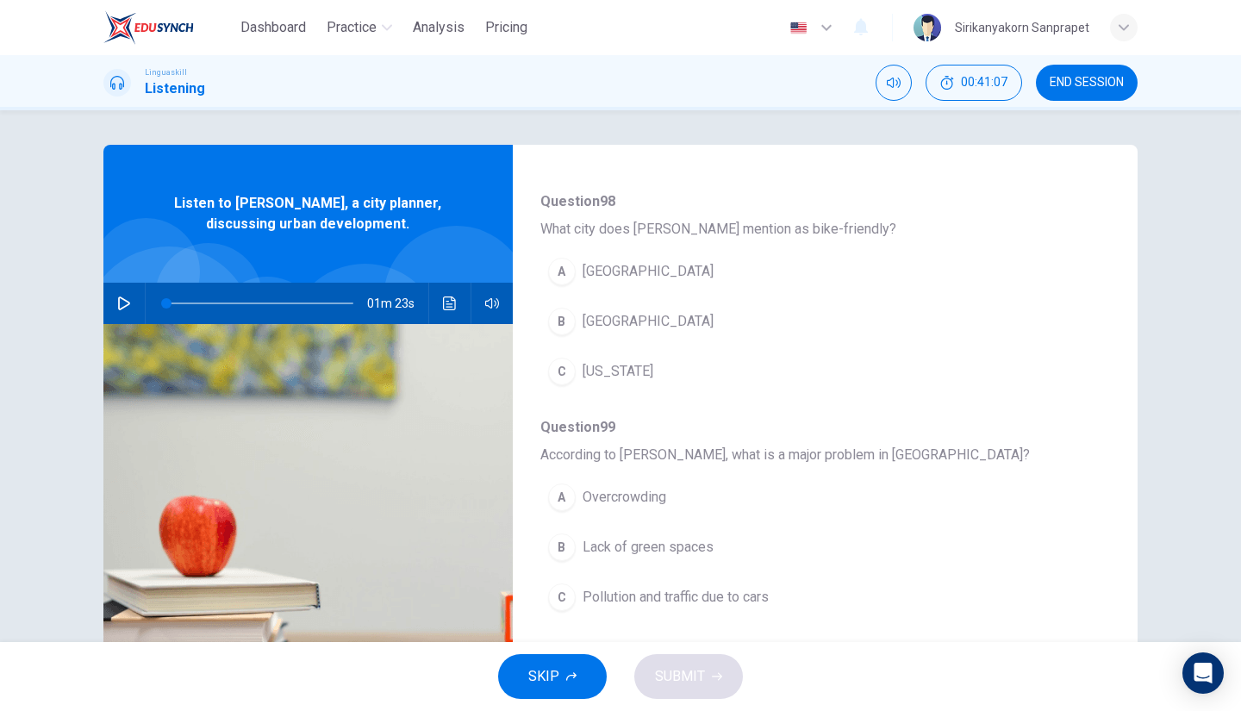
scroll to position [636, 0]
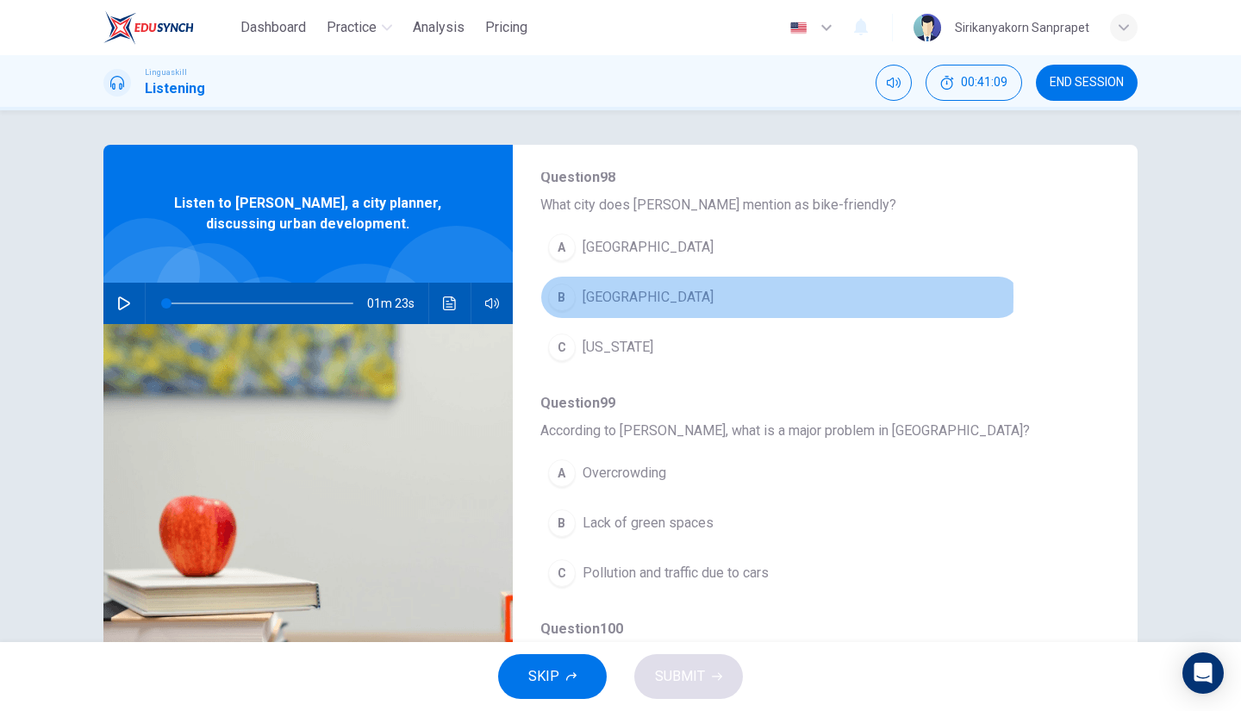
click at [561, 292] on div "B" at bounding box center [562, 298] width 28 height 28
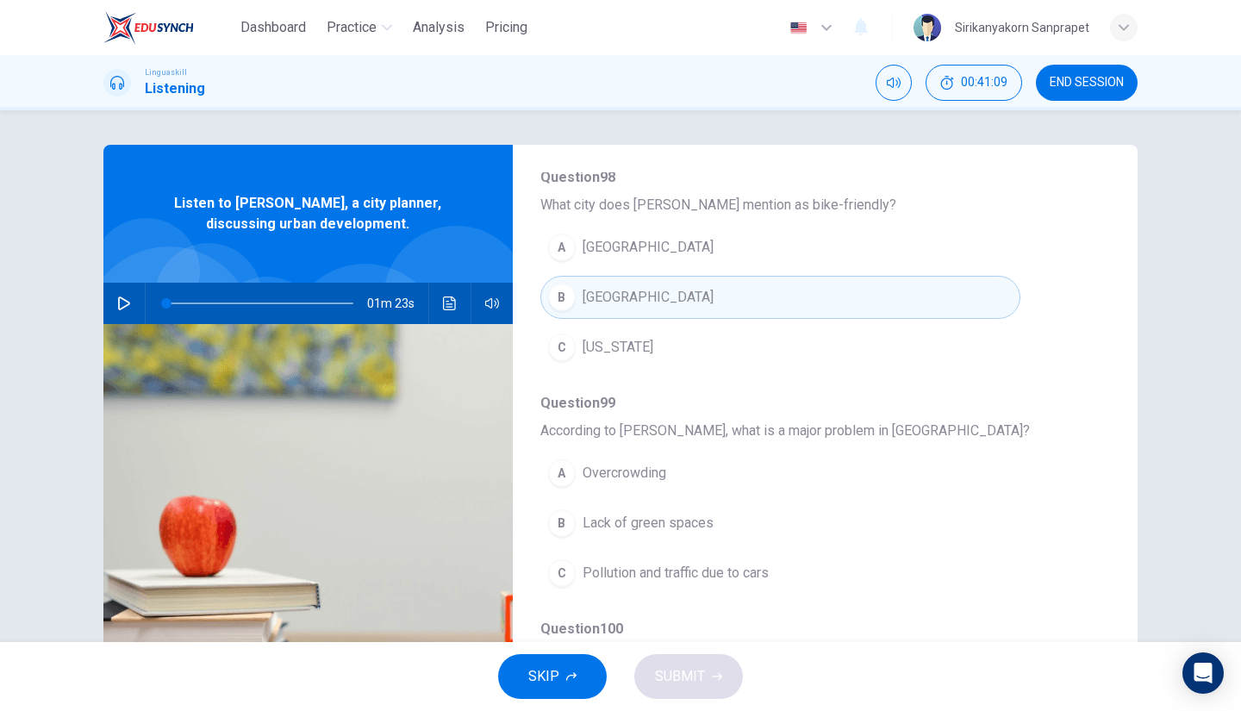
scroll to position [734, 0]
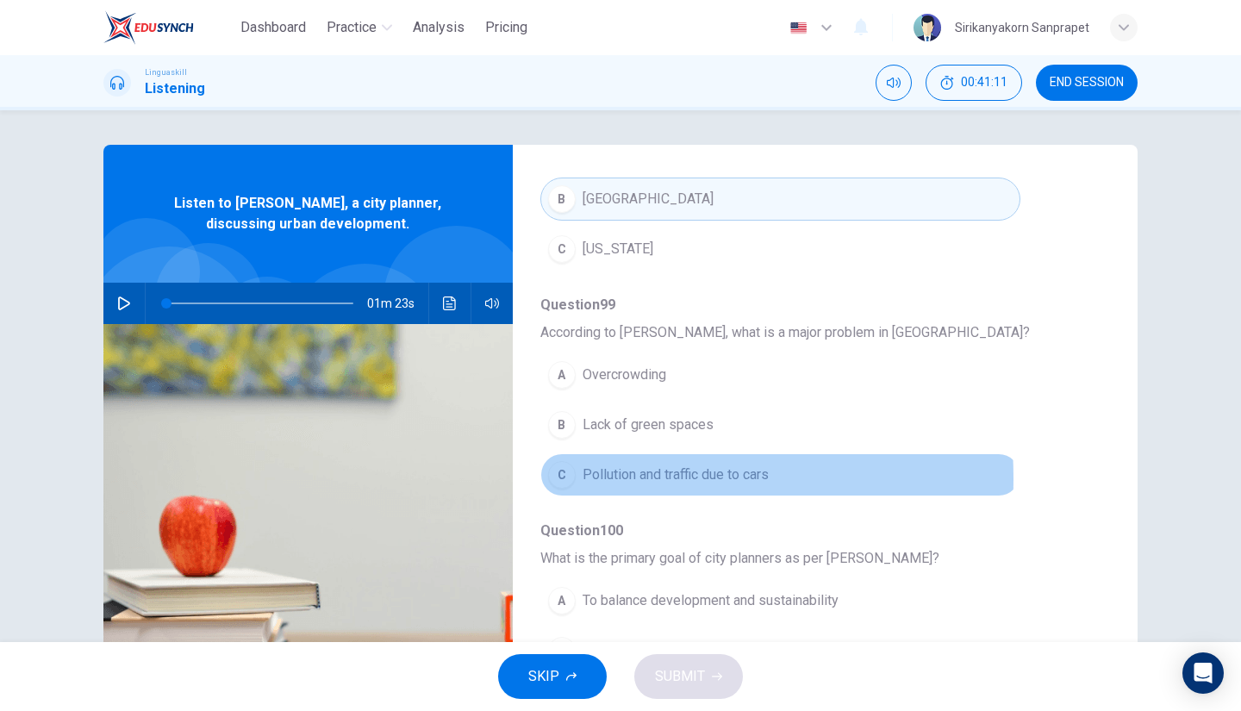
click at [559, 471] on div "C" at bounding box center [562, 475] width 28 height 28
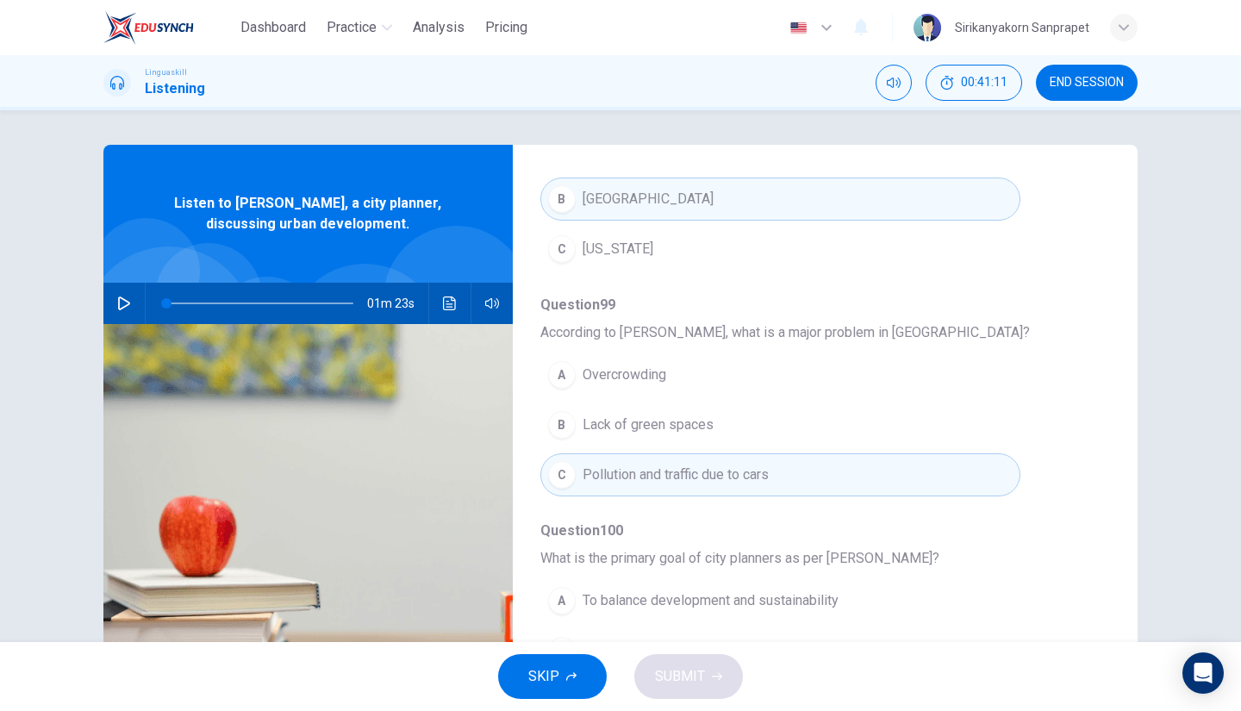
scroll to position [136, 0]
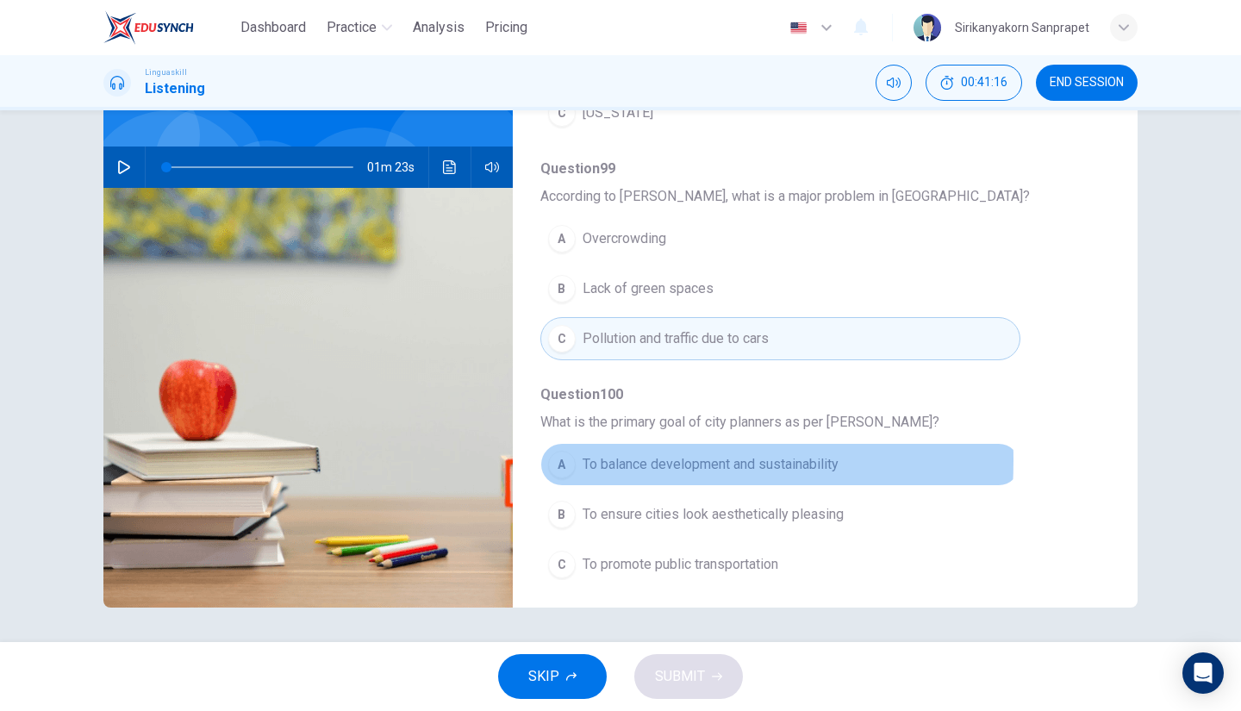
click at [559, 452] on div "A" at bounding box center [562, 465] width 28 height 28
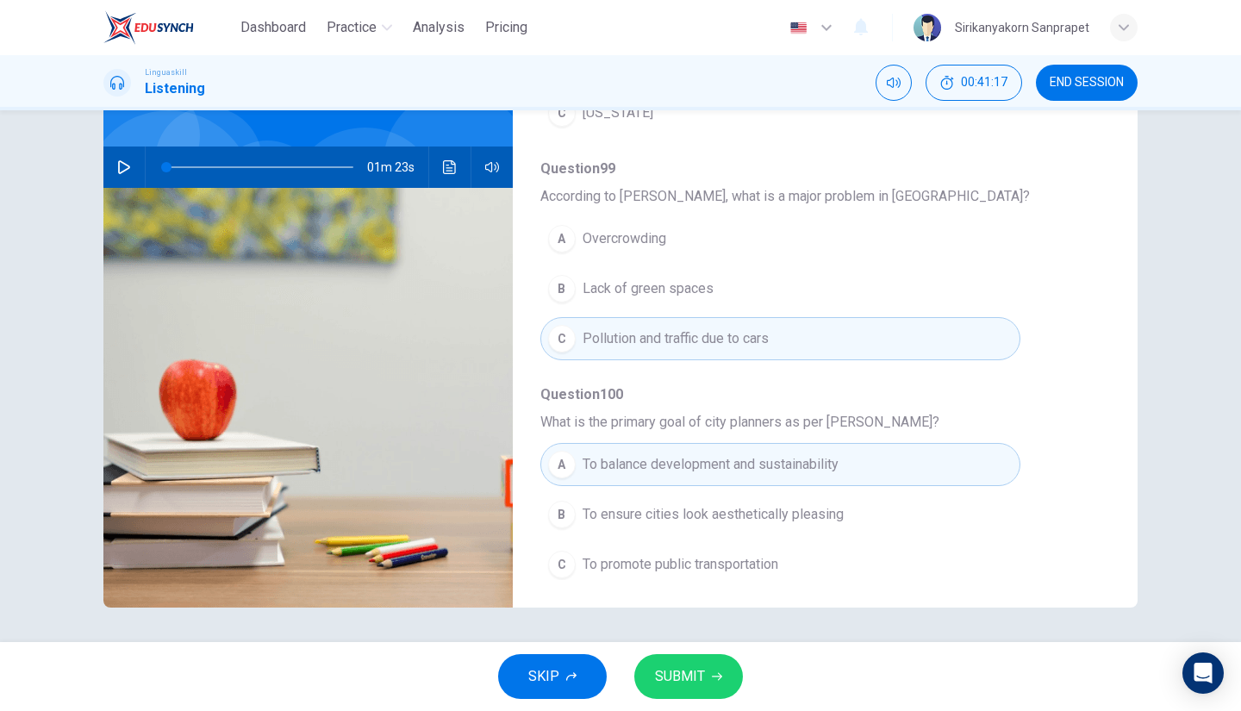
click at [683, 679] on span "SUBMIT" at bounding box center [680, 677] width 50 height 24
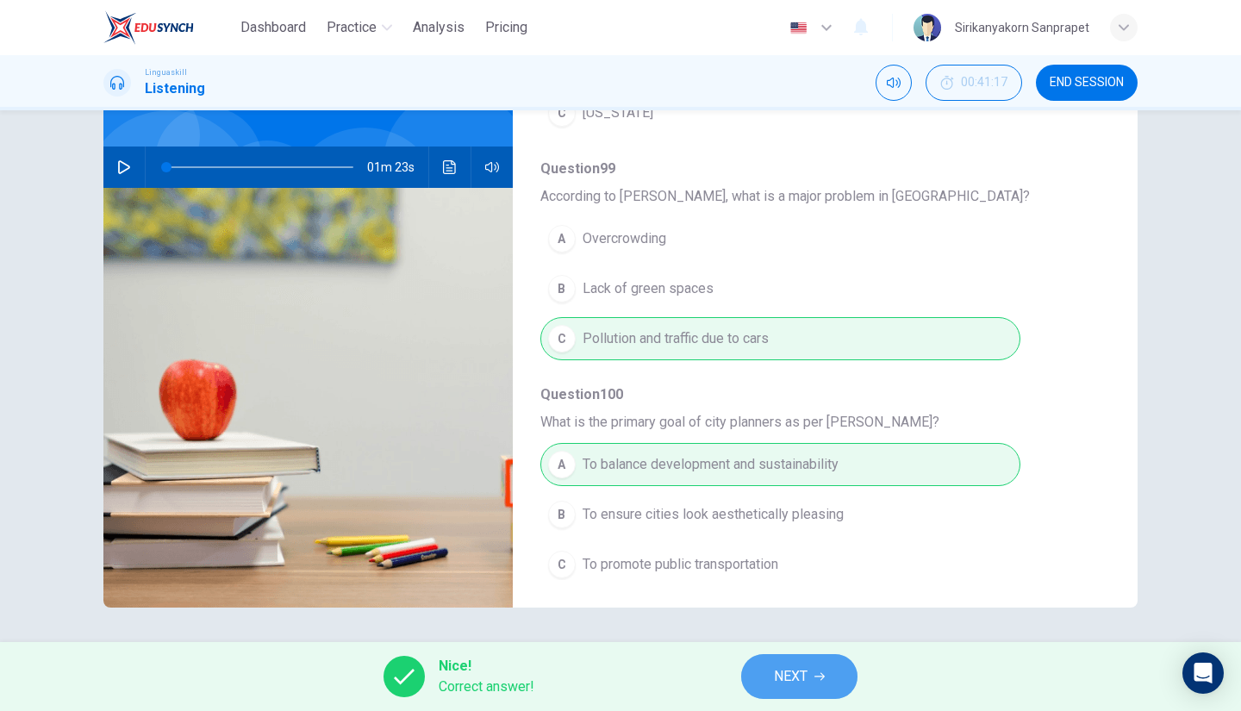
click at [789, 678] on span "NEXT" at bounding box center [791, 677] width 34 height 24
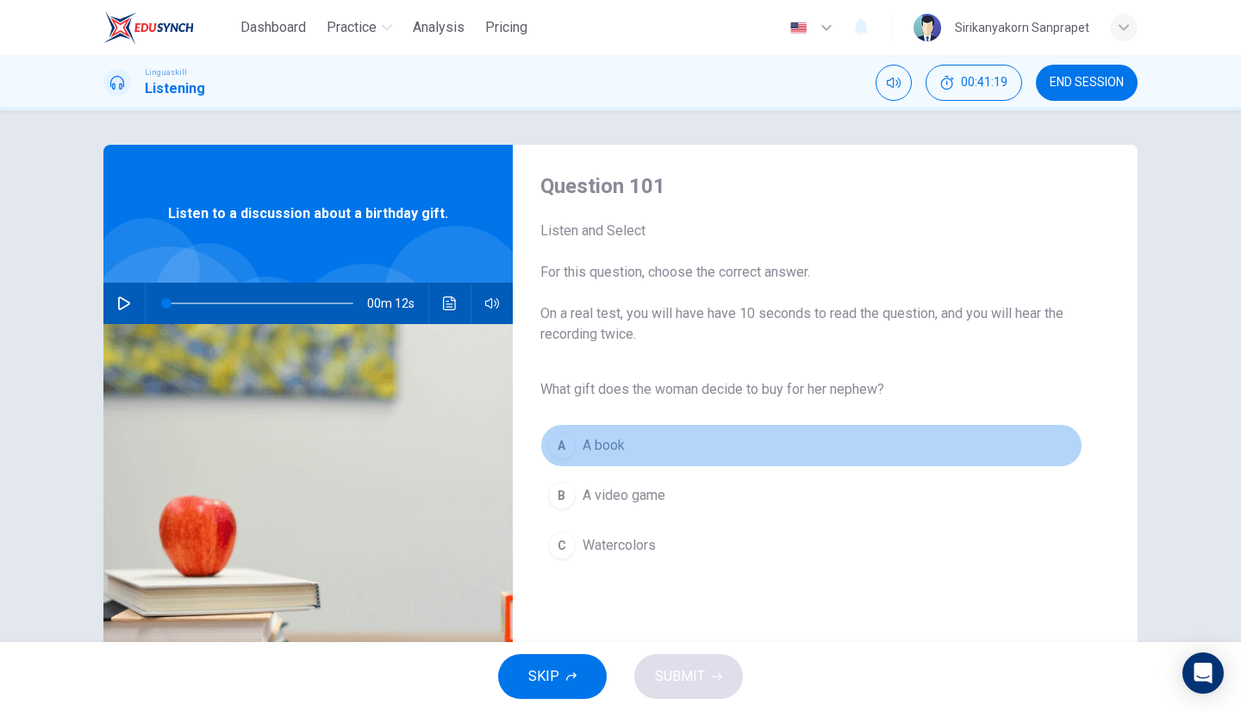
click at [597, 446] on span "A book" at bounding box center [604, 445] width 42 height 21
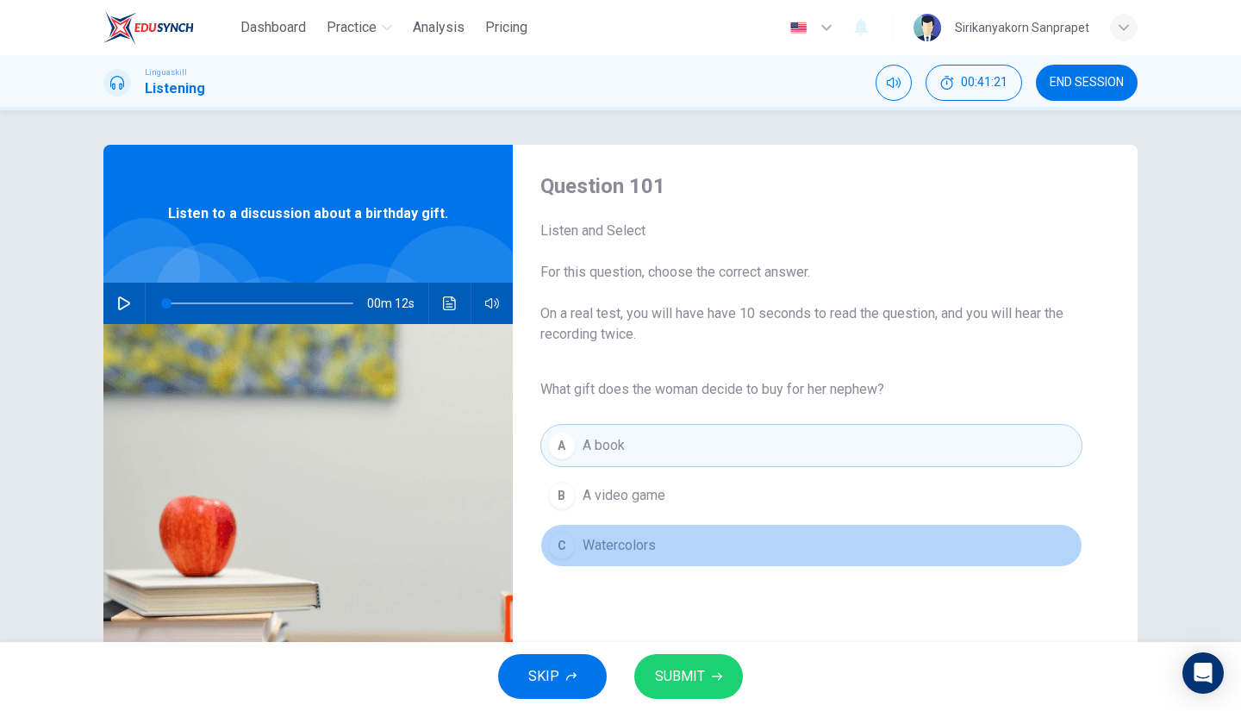
click at [633, 545] on span "Watercolors" at bounding box center [619, 545] width 73 height 21
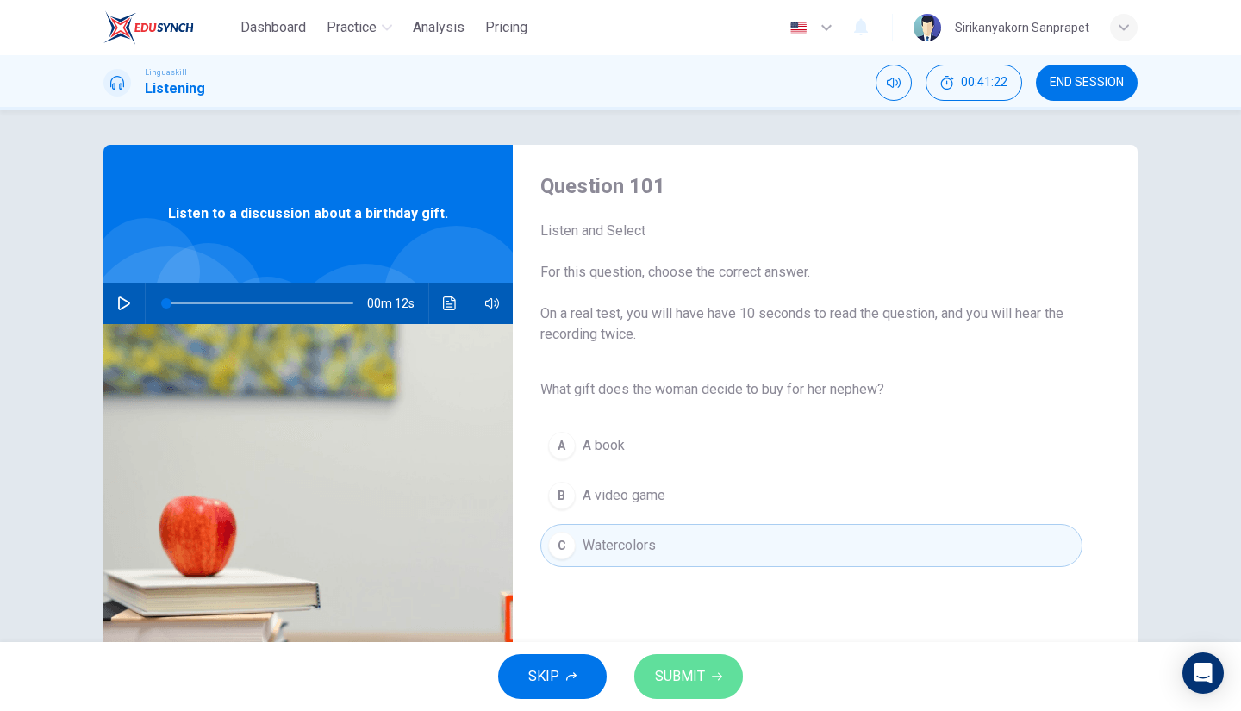
click at [696, 689] on span "SUBMIT" at bounding box center [680, 677] width 50 height 24
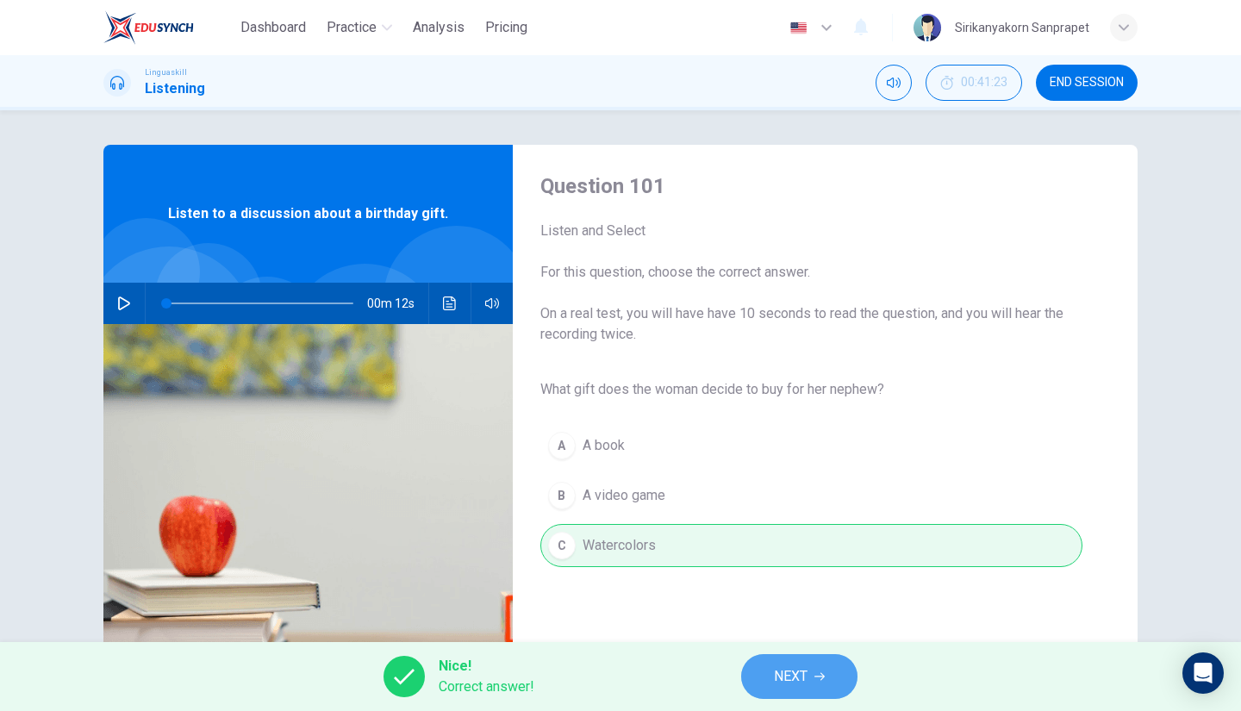
click at [777, 663] on button "NEXT" at bounding box center [799, 676] width 116 height 45
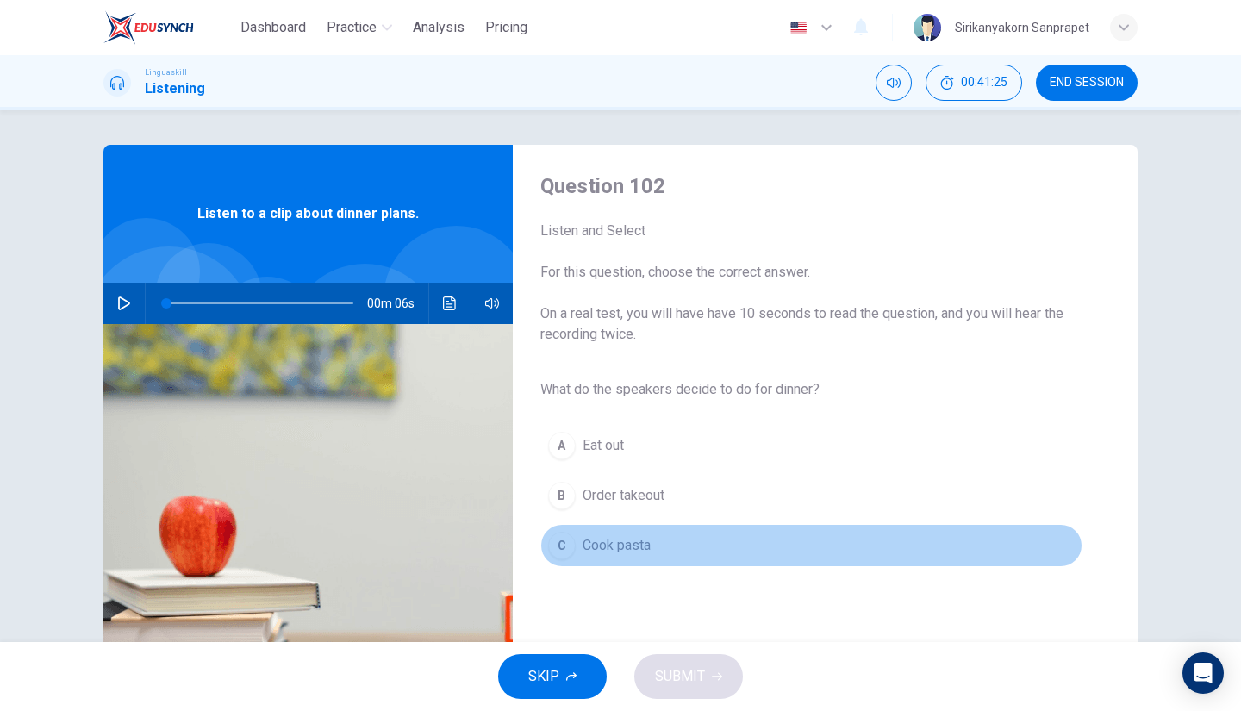
click at [632, 542] on span "Cook pasta" at bounding box center [617, 545] width 68 height 21
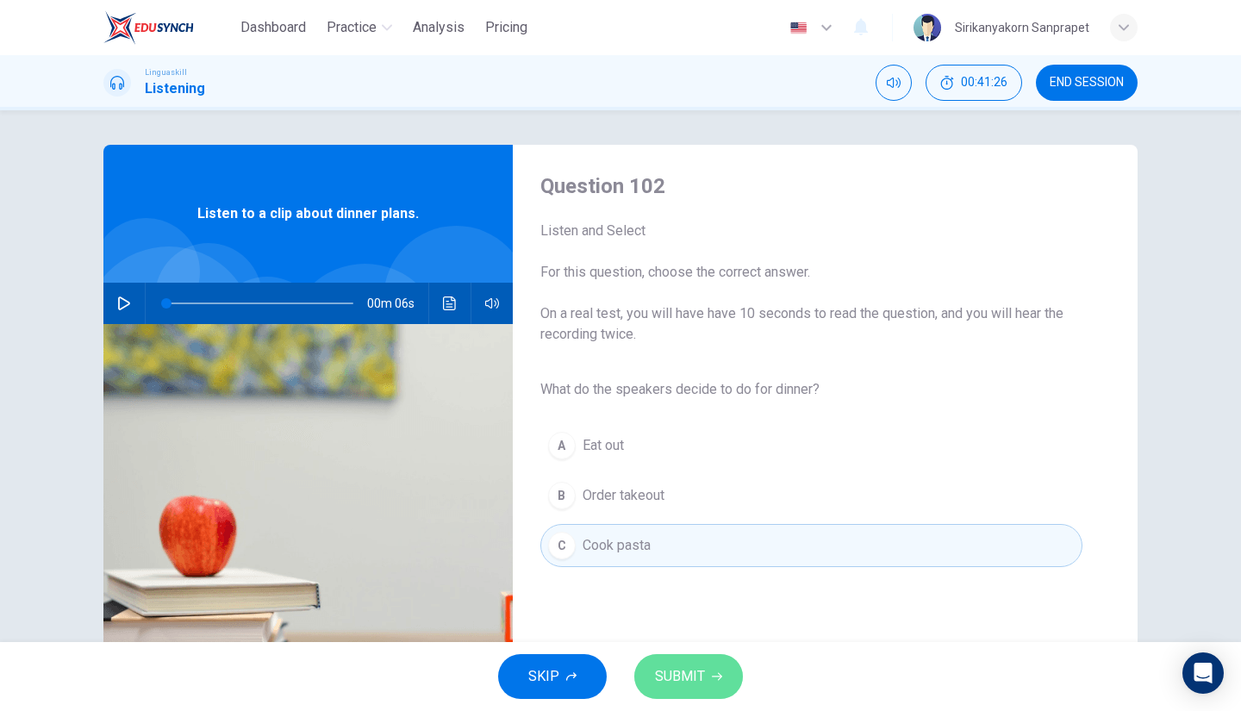
click at [678, 682] on span "SUBMIT" at bounding box center [680, 677] width 50 height 24
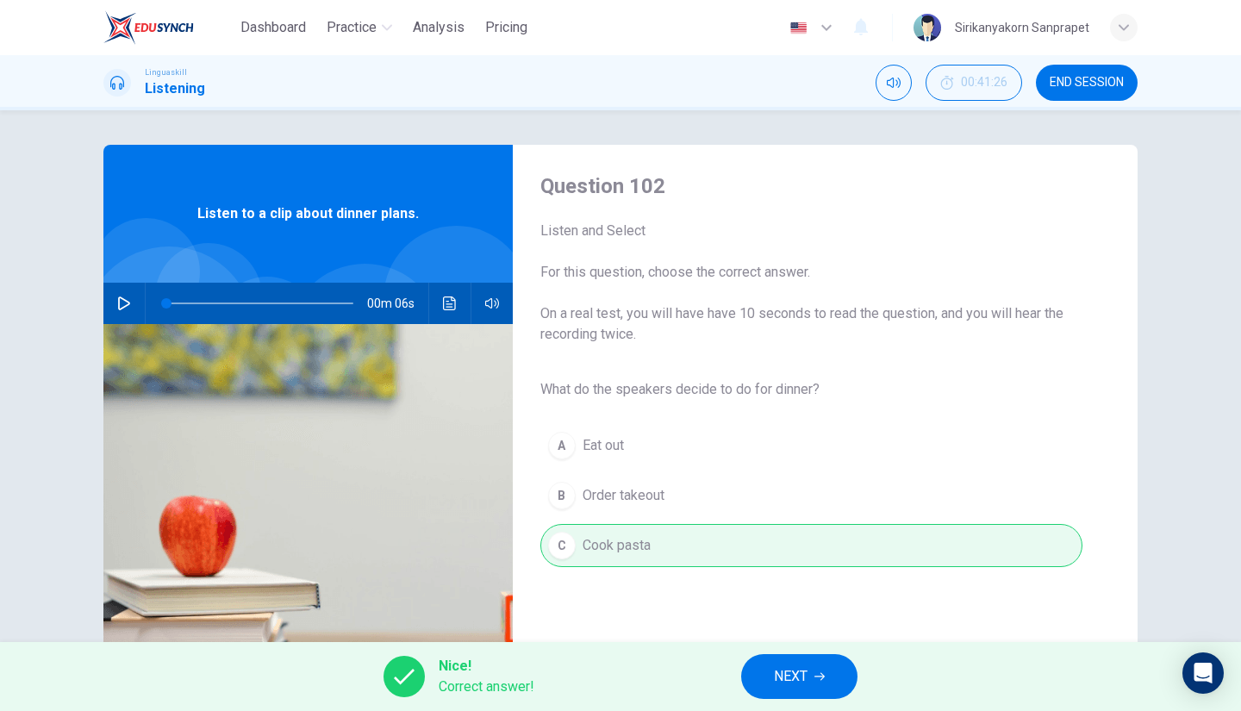
click at [784, 687] on span "NEXT" at bounding box center [791, 677] width 34 height 24
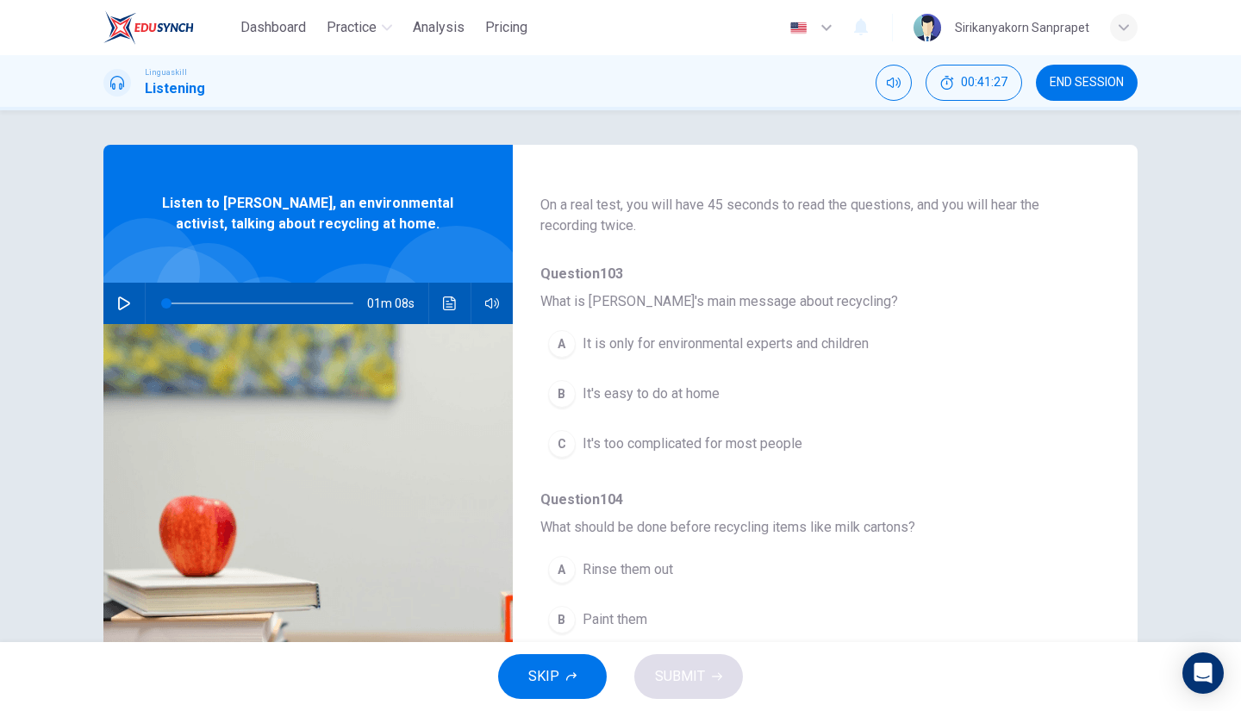
scroll to position [90, 0]
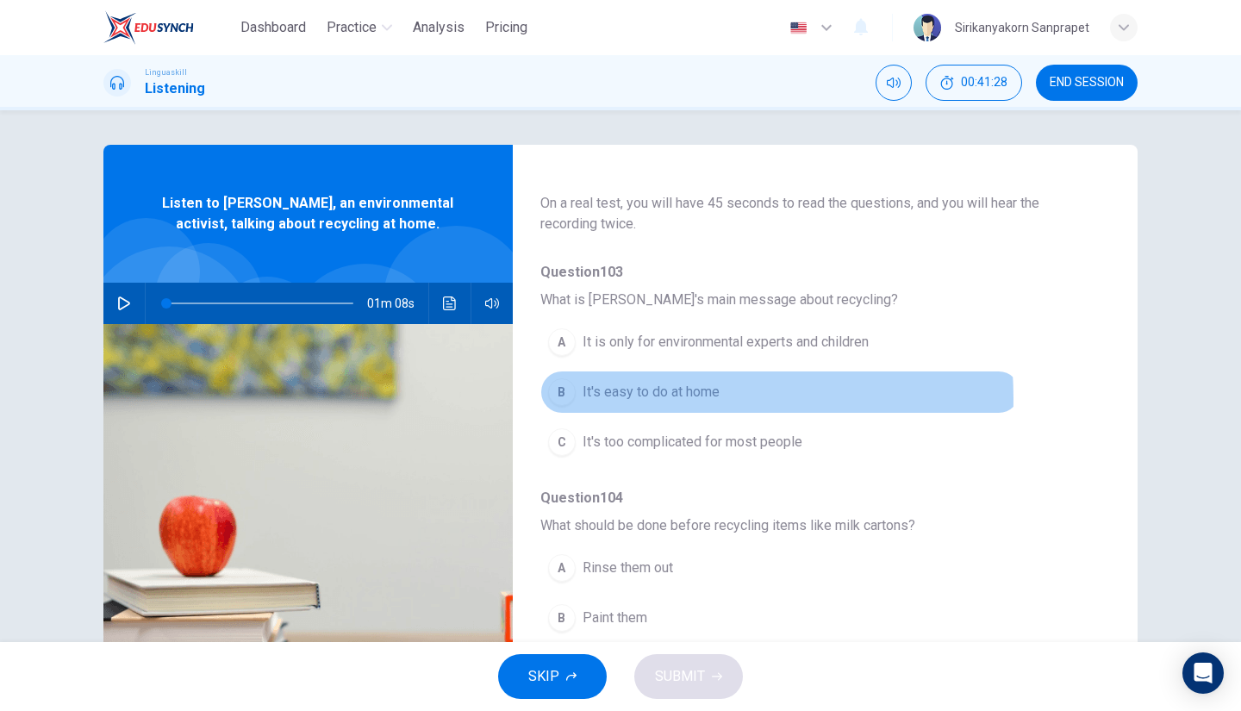
click at [624, 397] on span "It's easy to do at home" at bounding box center [651, 392] width 137 height 21
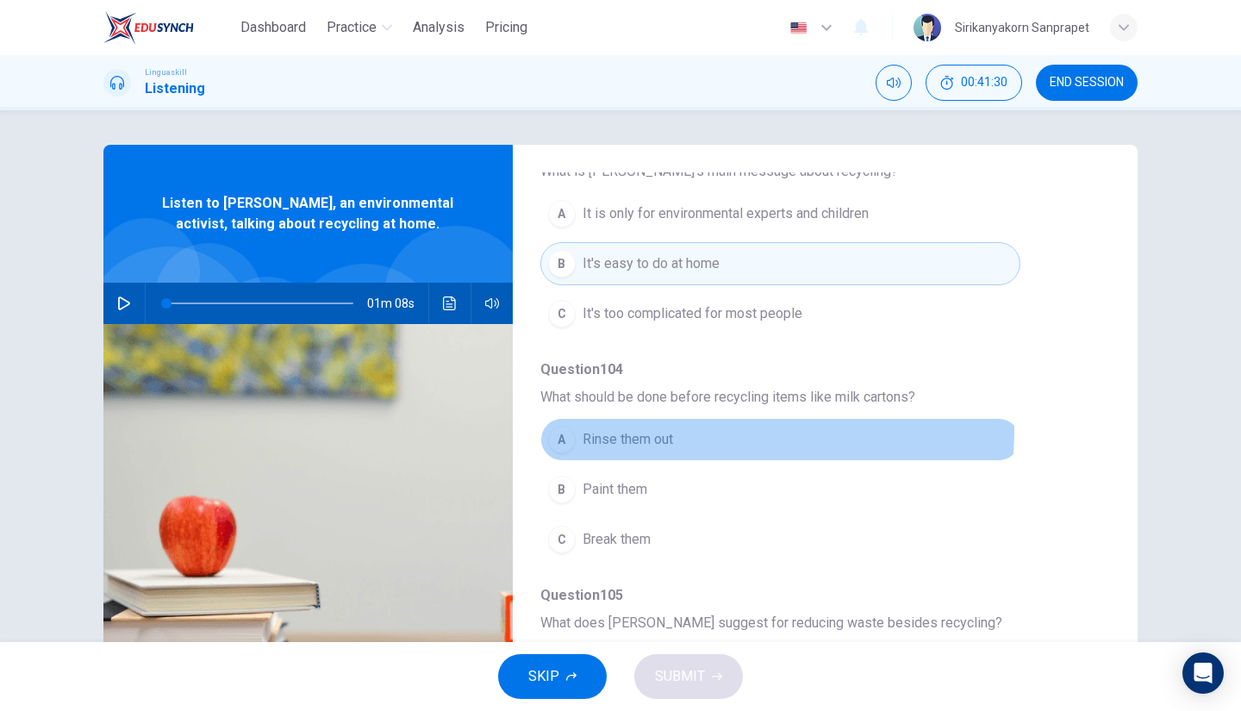
click at [645, 425] on button "A Rinse them out" at bounding box center [780, 439] width 480 height 43
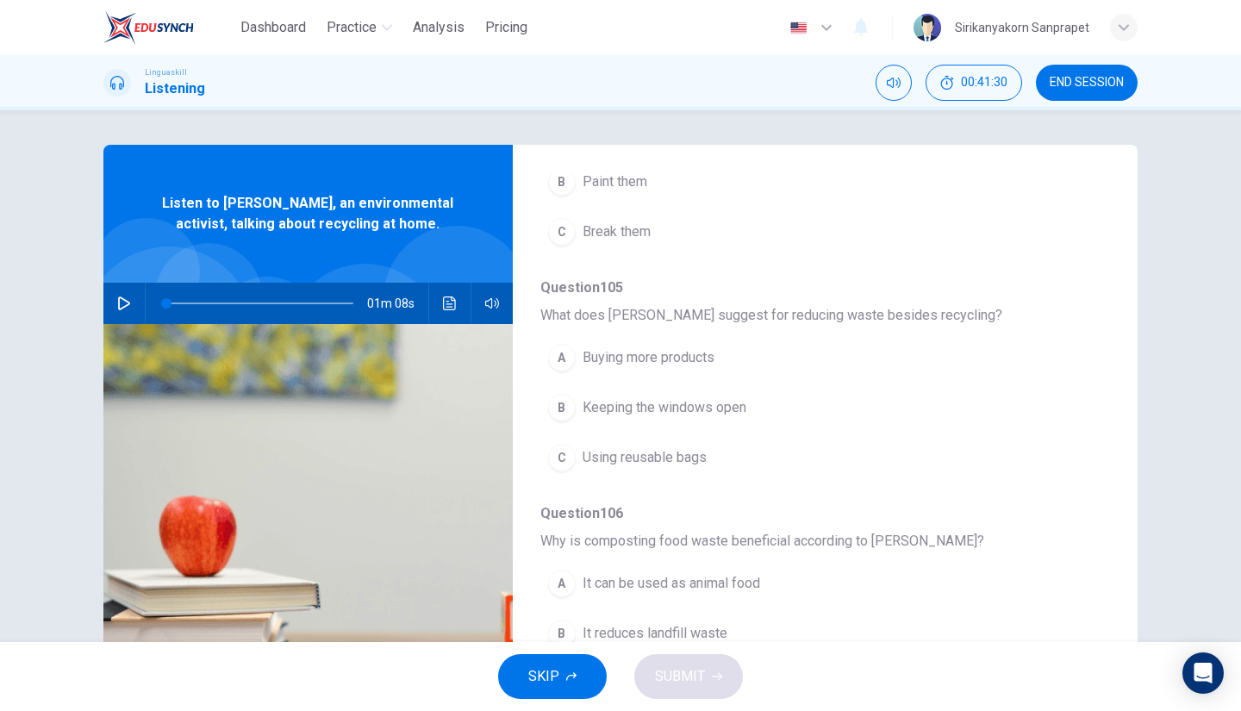
scroll to position [528, 0]
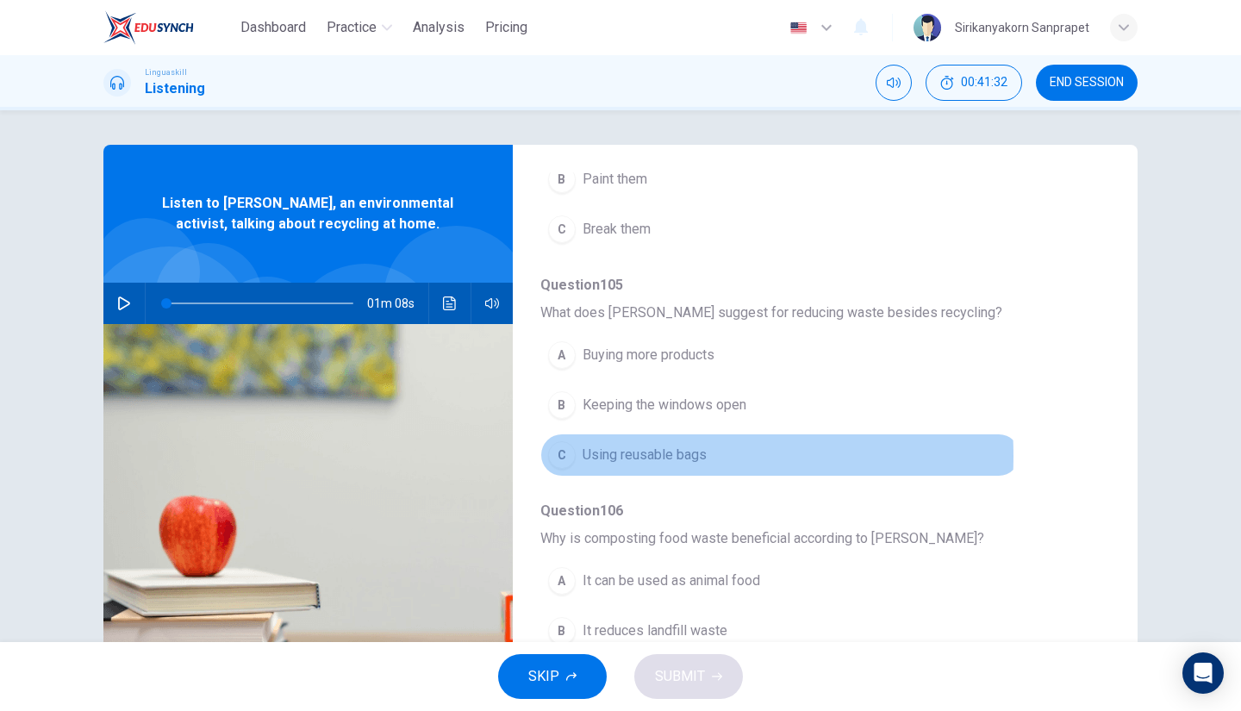
click at [640, 451] on span "Using reusable bags" at bounding box center [645, 455] width 124 height 21
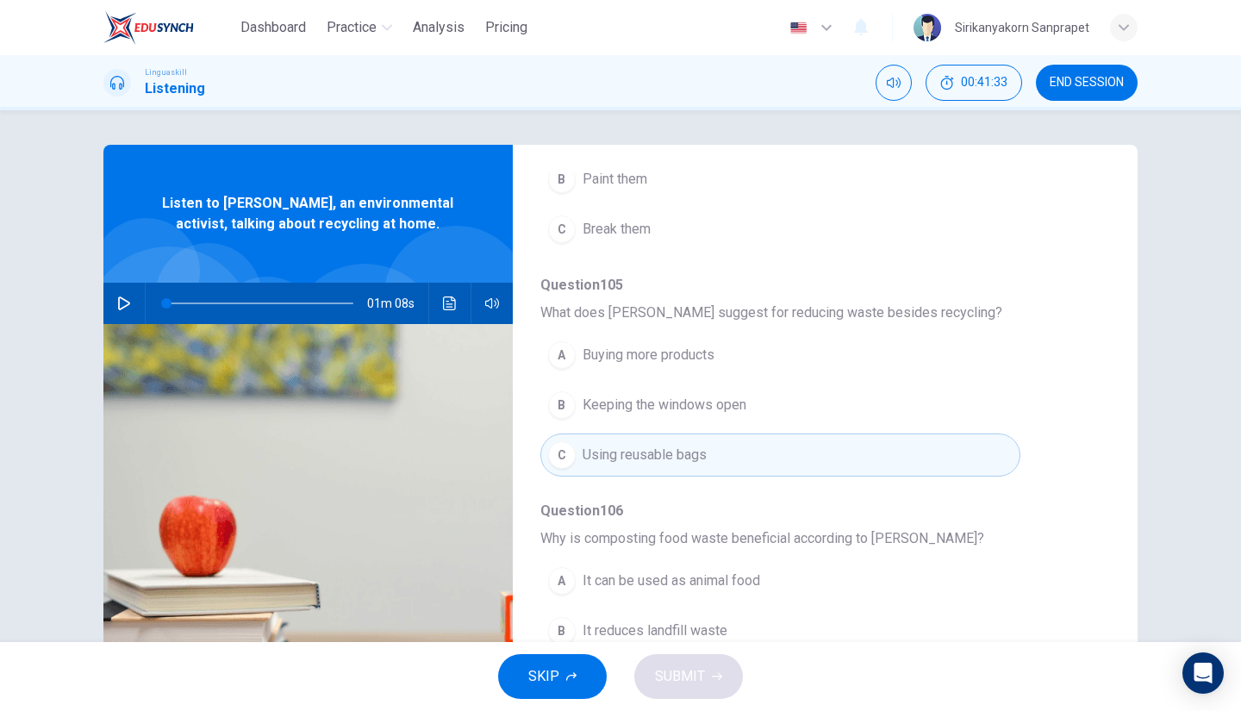
scroll to position [734, 0]
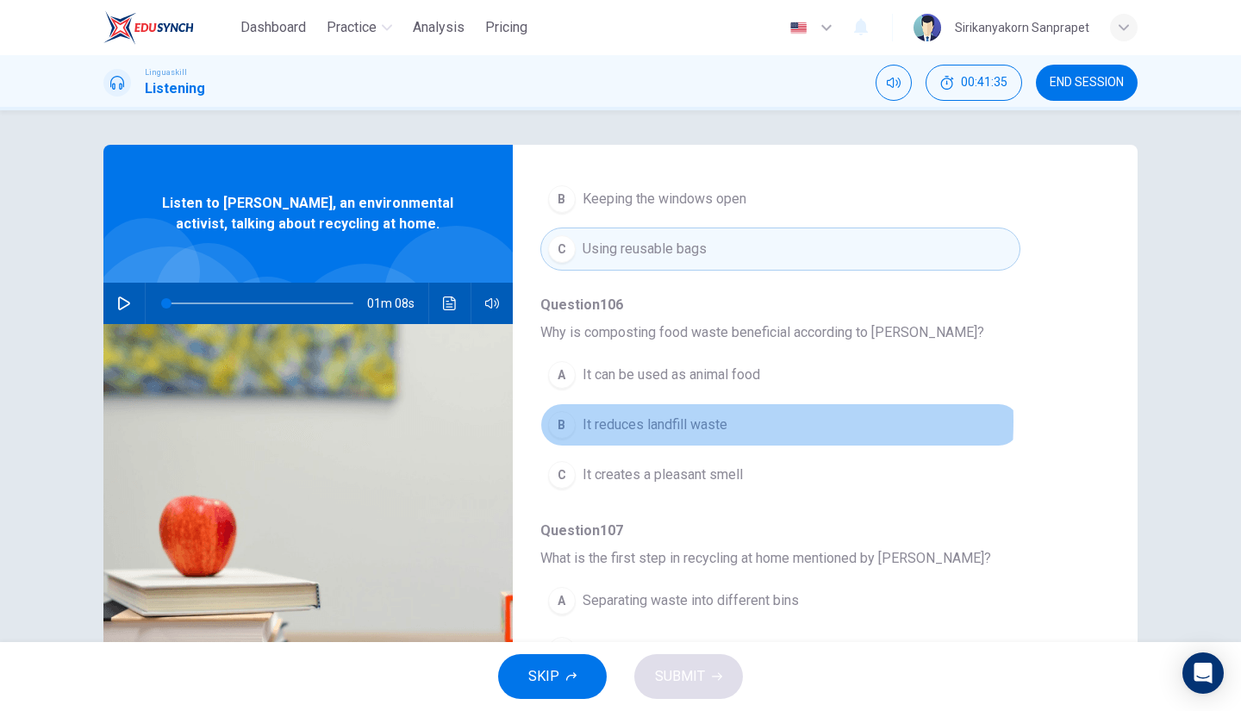
click at [640, 415] on span "It reduces landfill waste" at bounding box center [655, 425] width 145 height 21
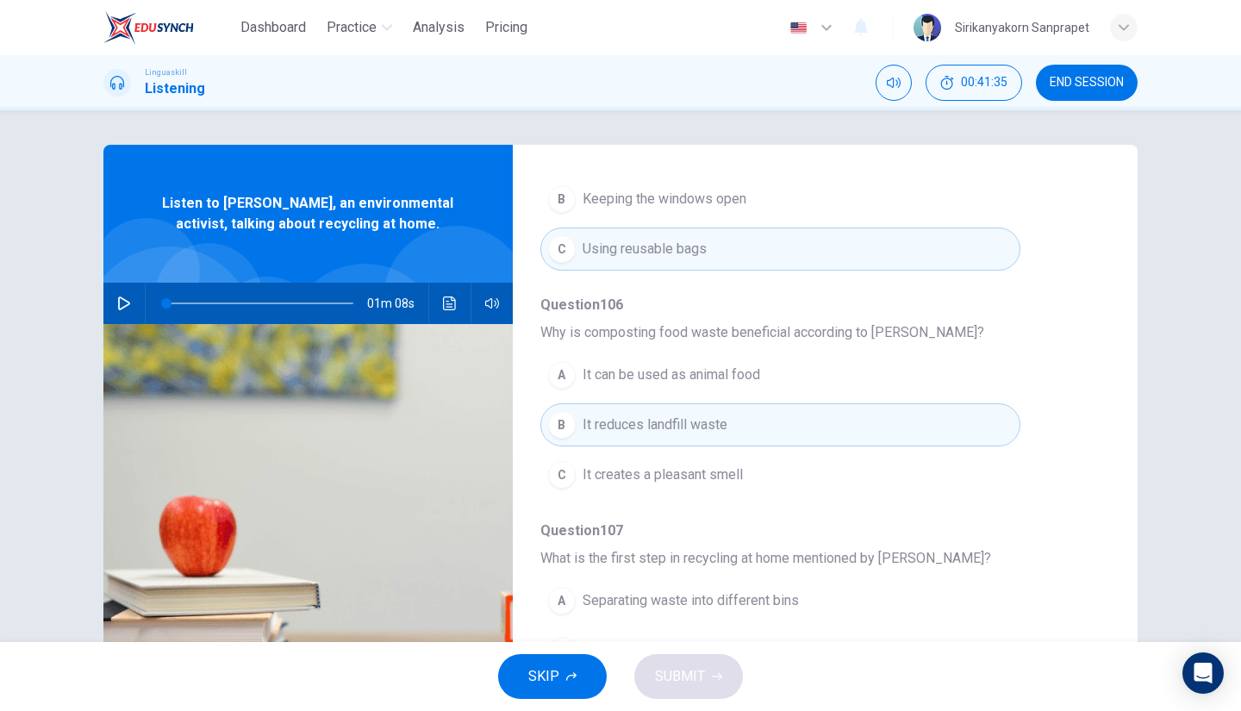
scroll to position [136, 0]
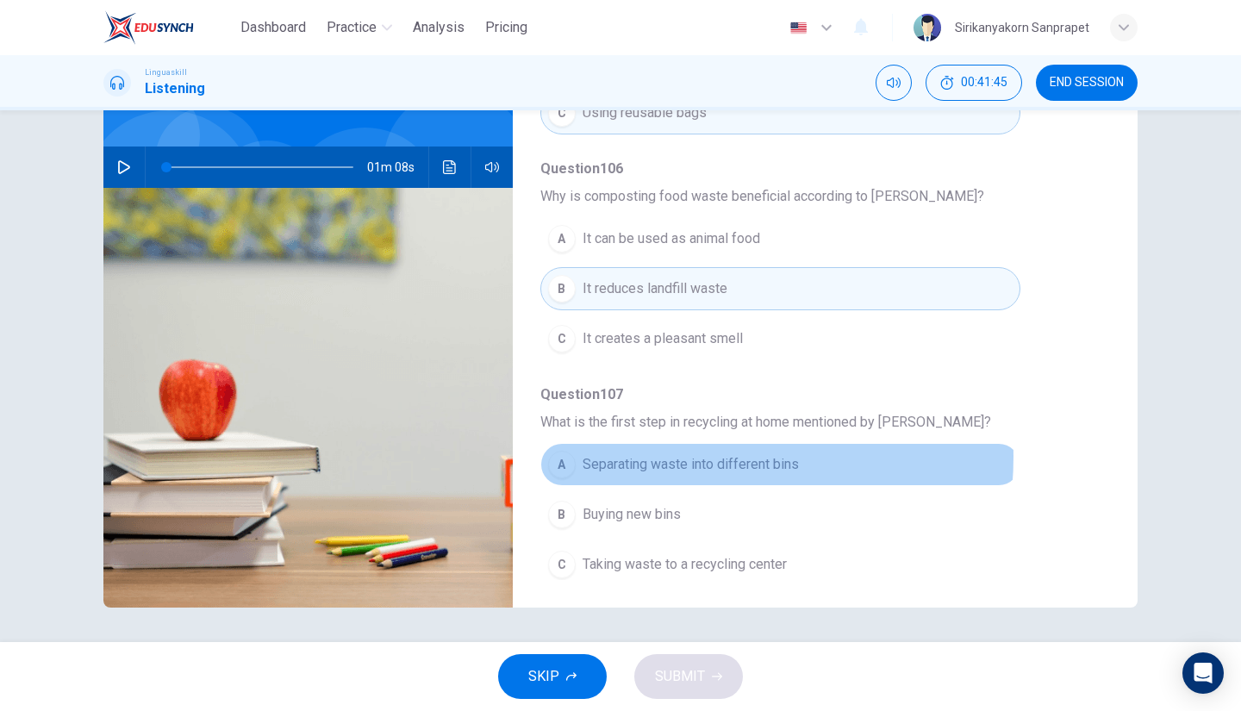
click at [667, 454] on span "Separating waste into different bins" at bounding box center [691, 464] width 216 height 21
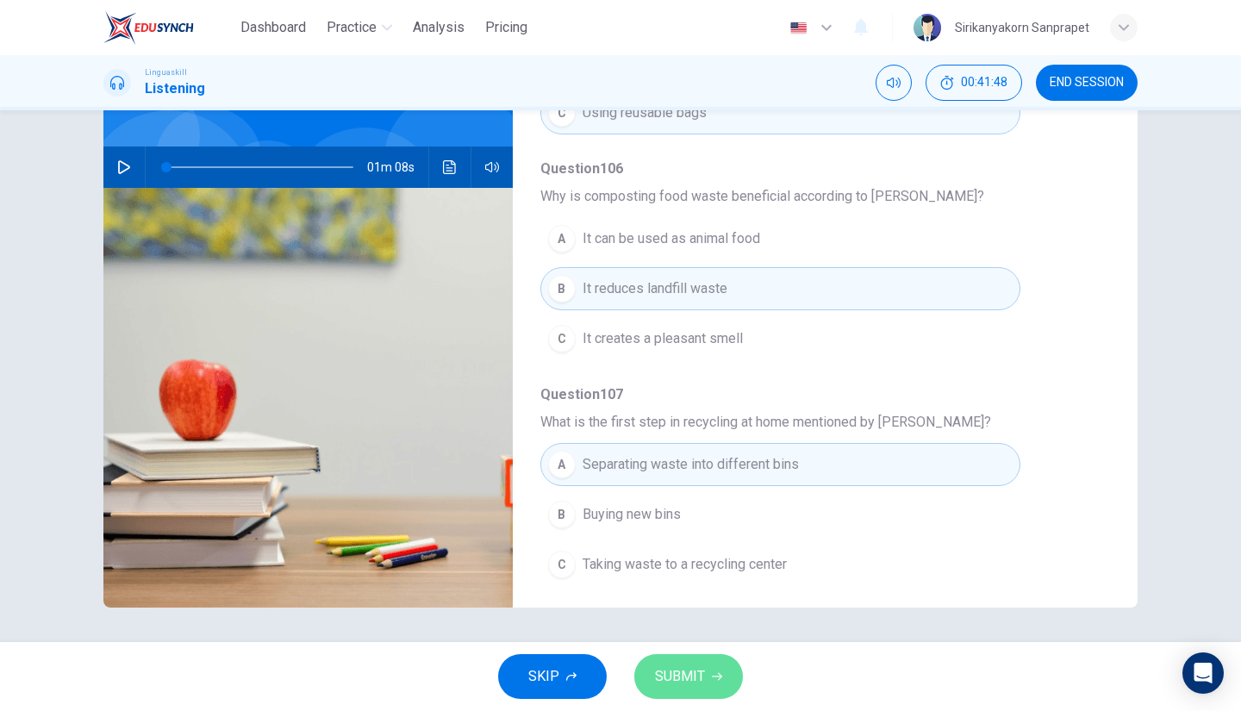
click at [708, 678] on button "SUBMIT" at bounding box center [688, 676] width 109 height 45
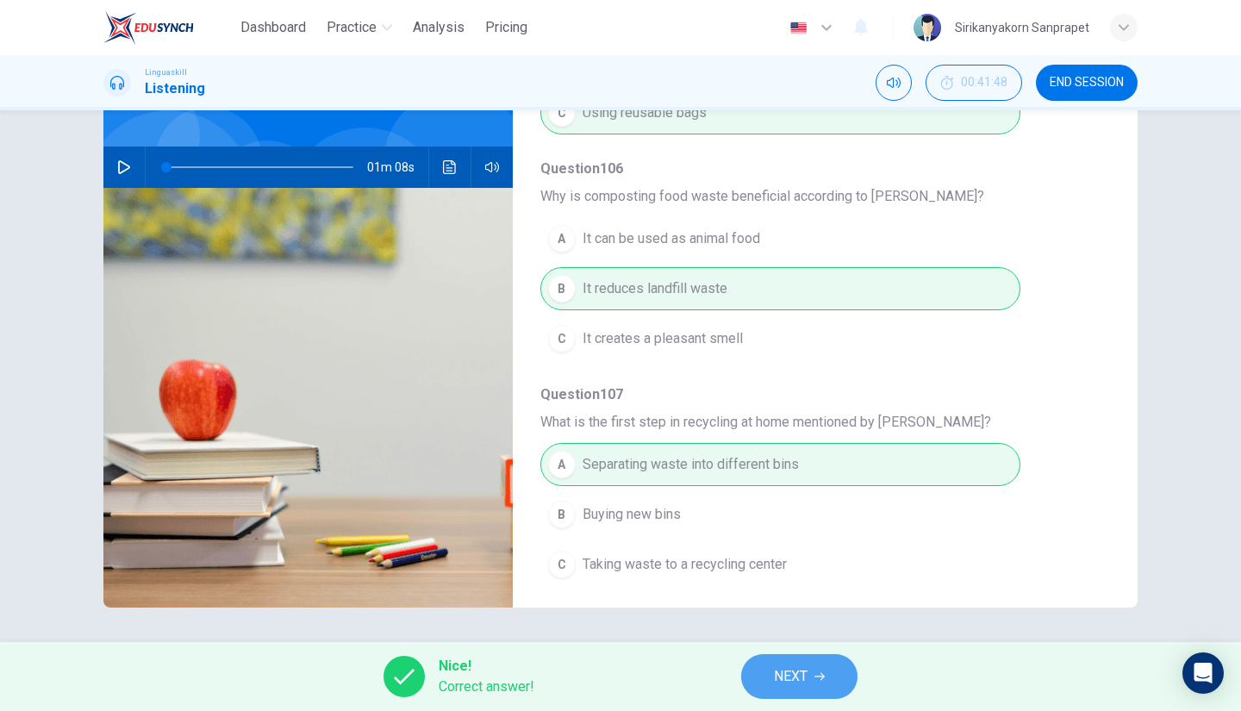
click at [782, 681] on span "NEXT" at bounding box center [791, 677] width 34 height 24
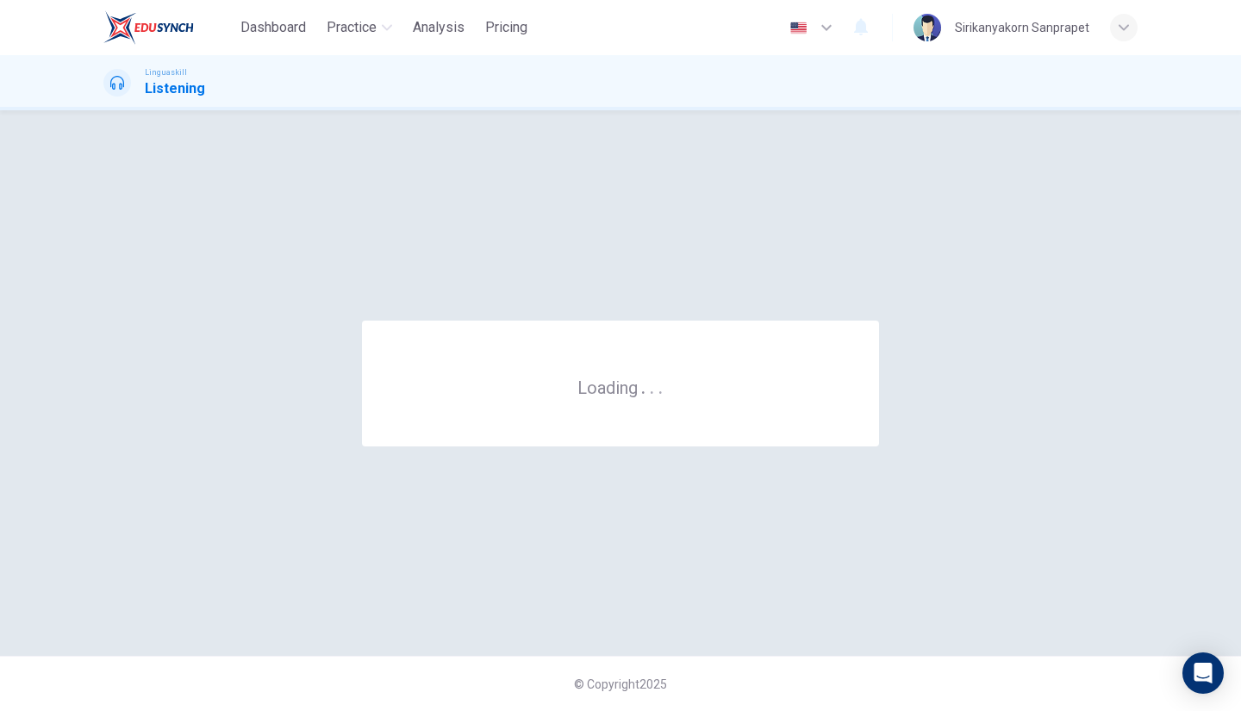
scroll to position [0, 0]
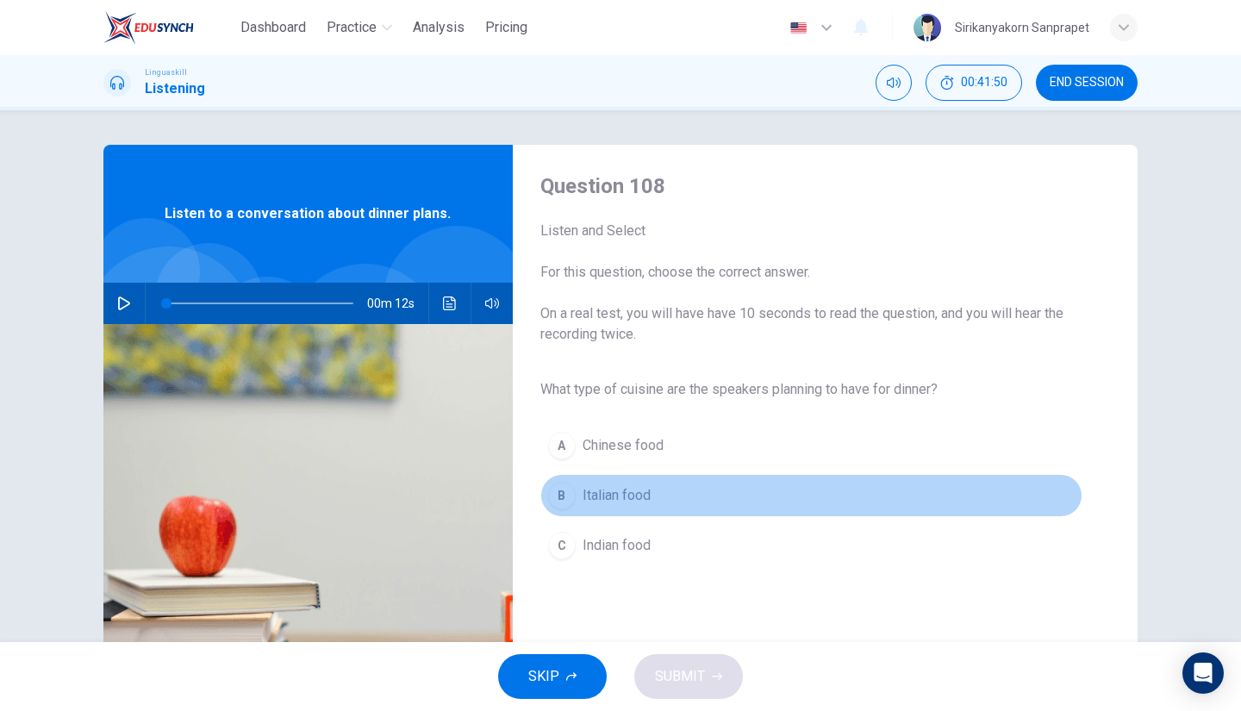
click at [565, 496] on div "B" at bounding box center [562, 496] width 28 height 28
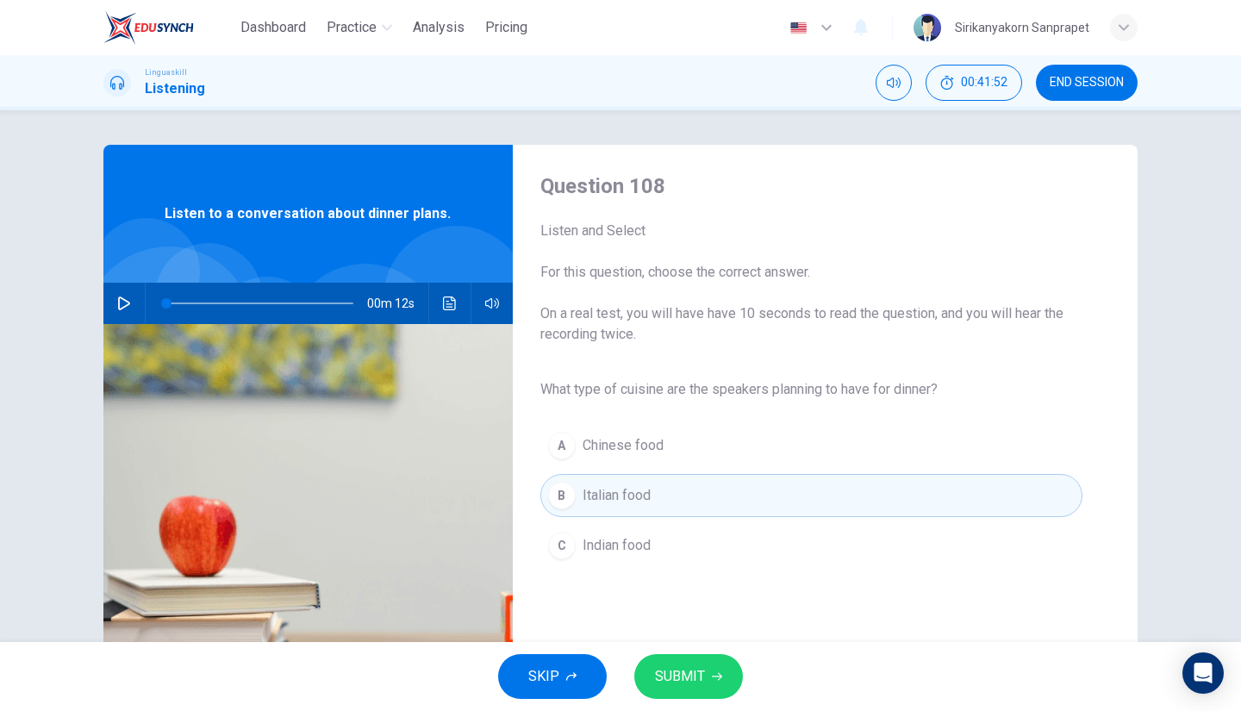
click at [118, 303] on icon "button" at bounding box center [124, 303] width 14 height 14
type input "0"
click at [708, 692] on button "SUBMIT" at bounding box center [688, 676] width 109 height 45
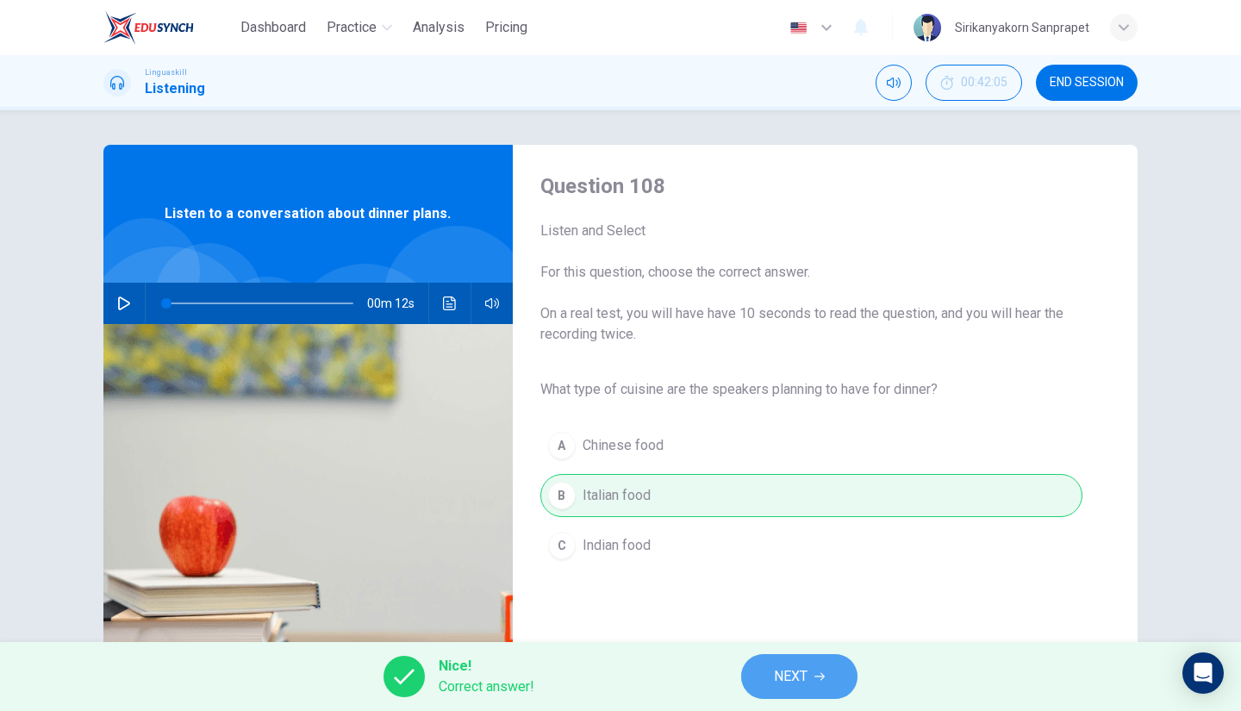
click at [809, 671] on button "NEXT" at bounding box center [799, 676] width 116 height 45
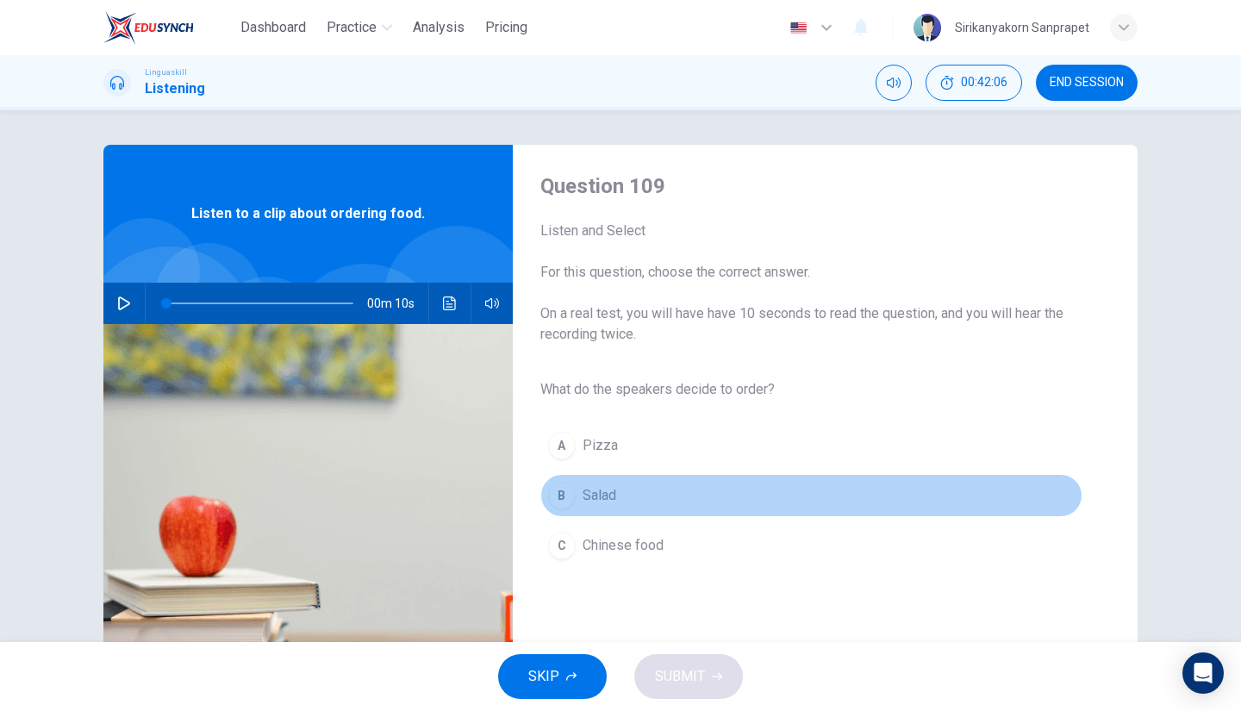
click at [591, 501] on span "Salad" at bounding box center [600, 495] width 34 height 21
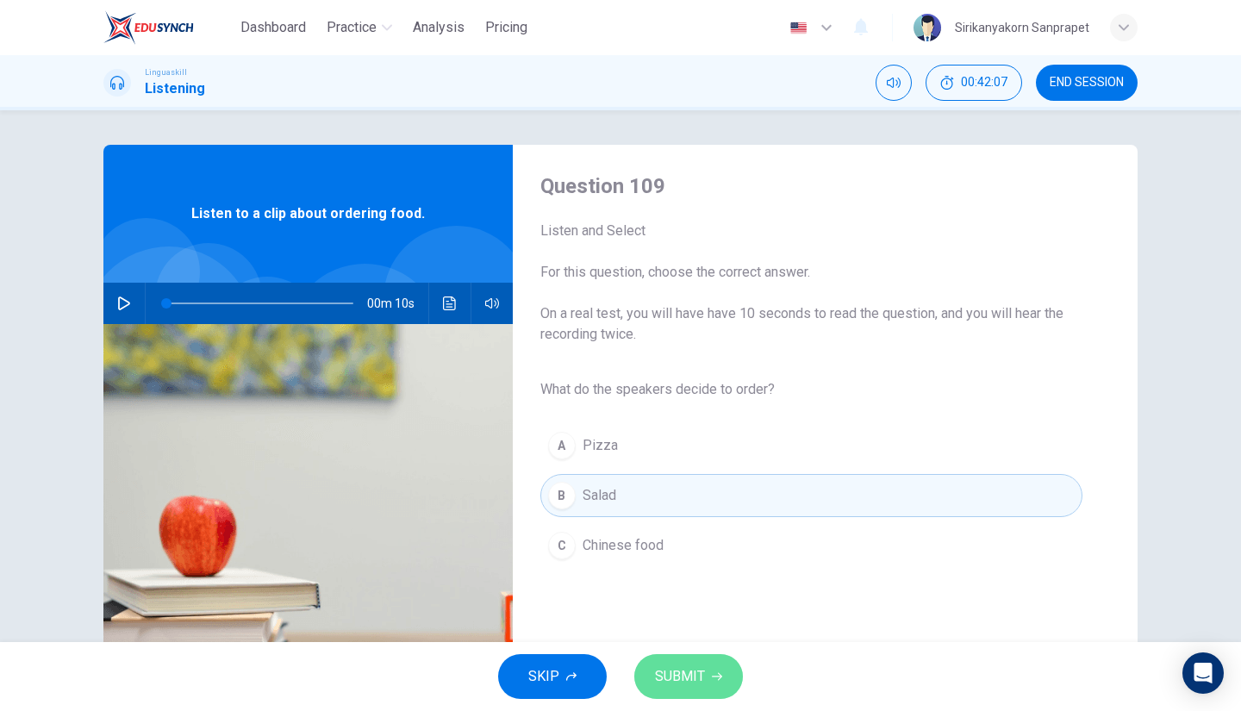
click at [674, 664] on button "SUBMIT" at bounding box center [688, 676] width 109 height 45
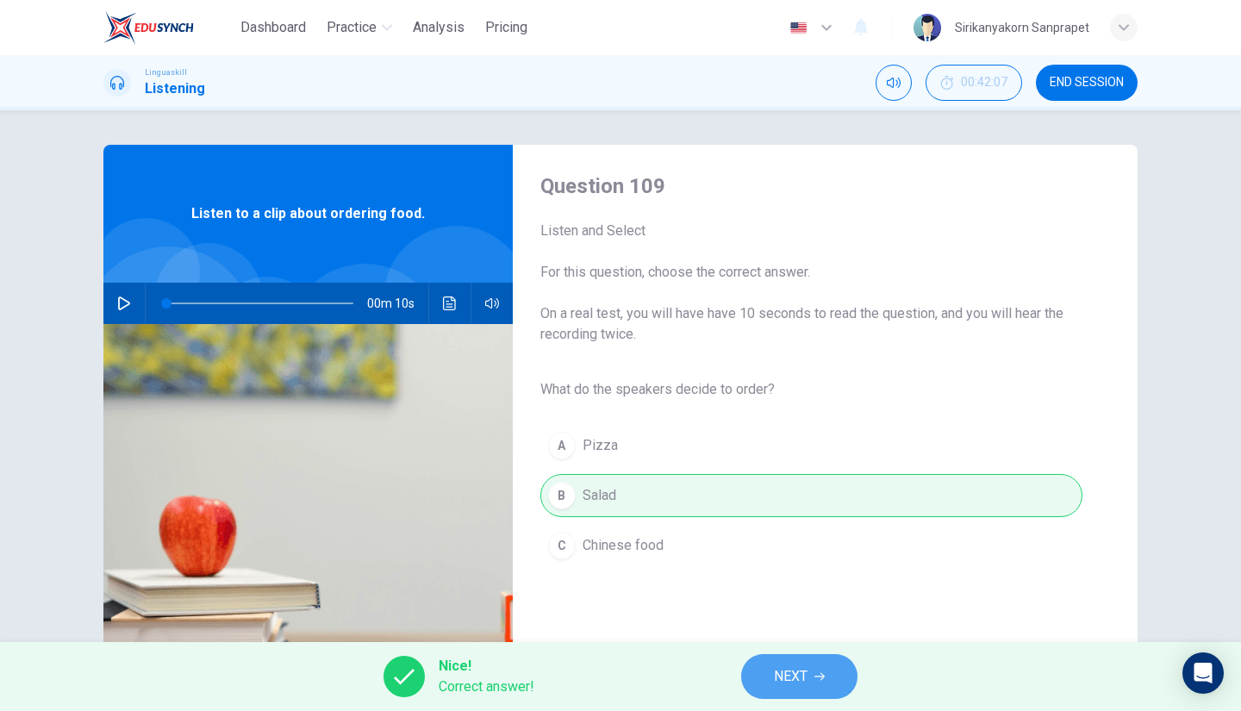
click at [779, 675] on span "NEXT" at bounding box center [791, 677] width 34 height 24
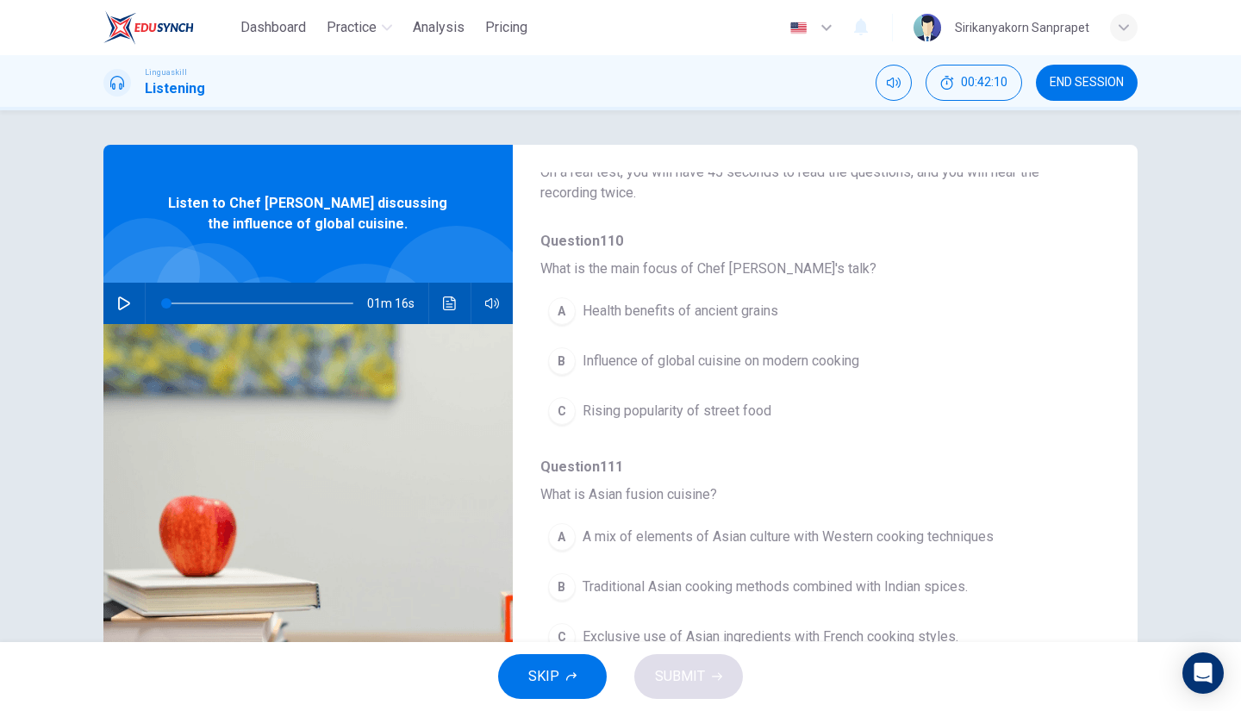
scroll to position [122, 0]
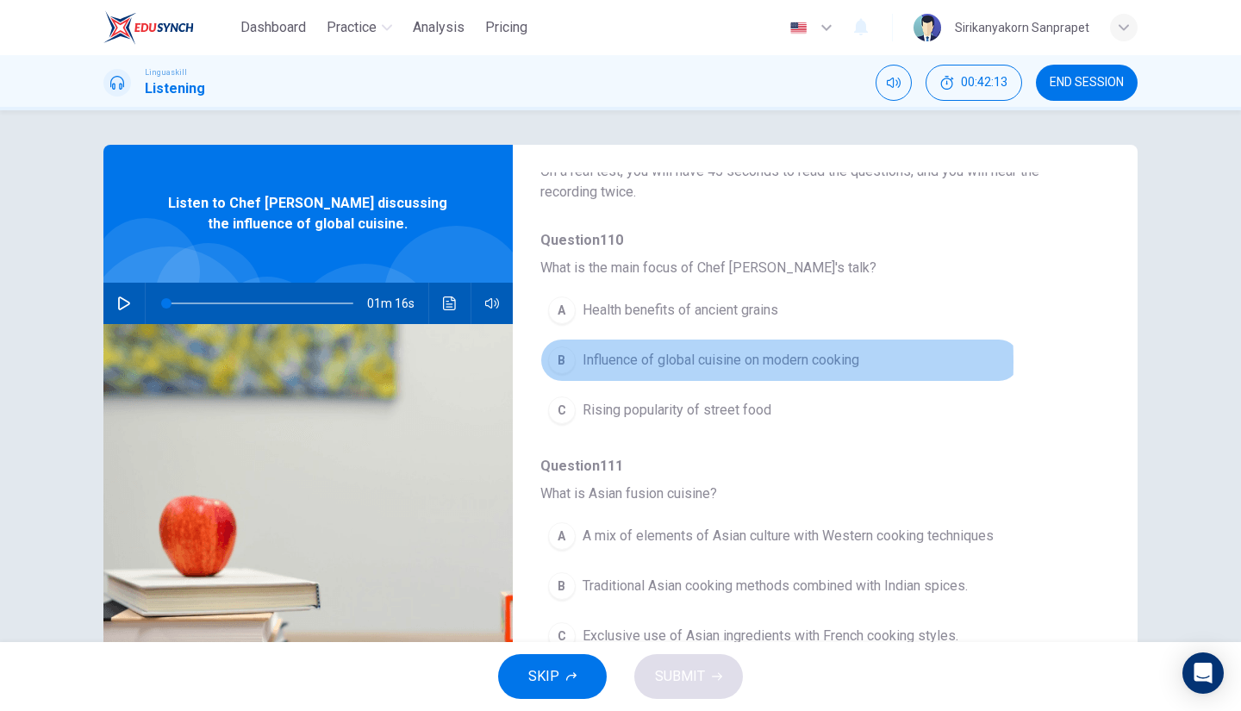
click at [555, 361] on div "B" at bounding box center [562, 360] width 28 height 28
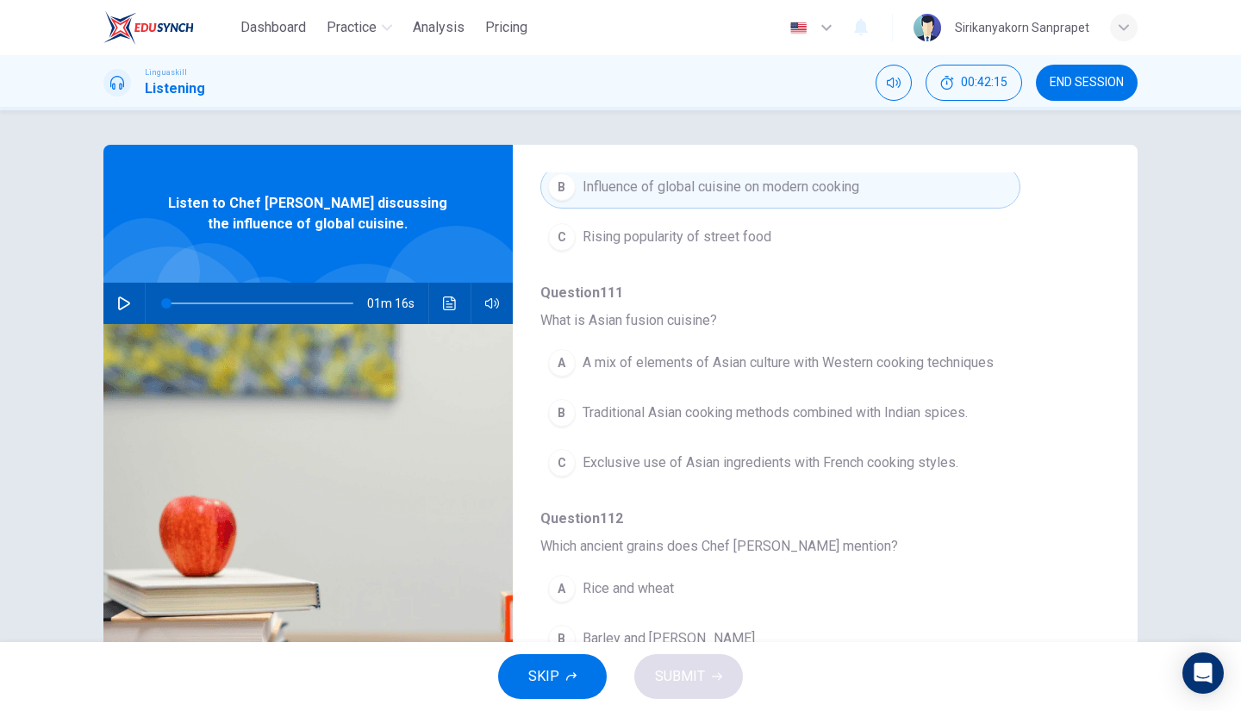
scroll to position [297, 0]
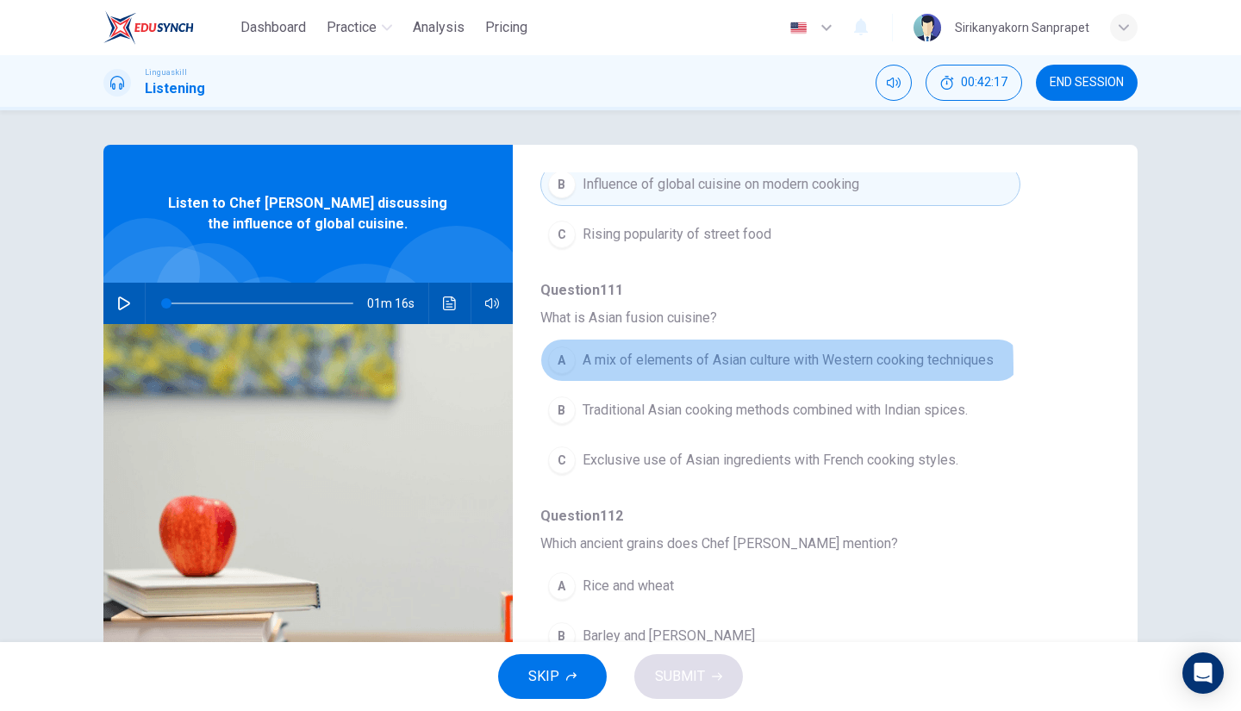
click at [560, 365] on div "A" at bounding box center [562, 360] width 28 height 28
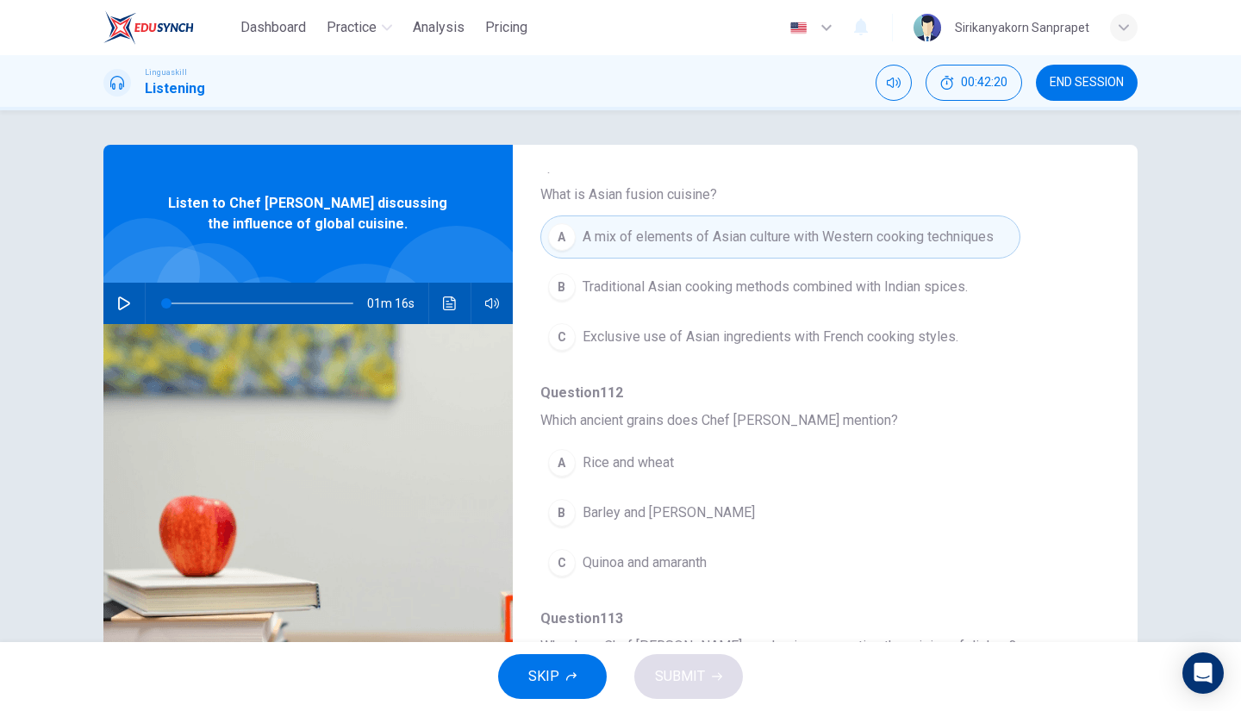
scroll to position [489, 0]
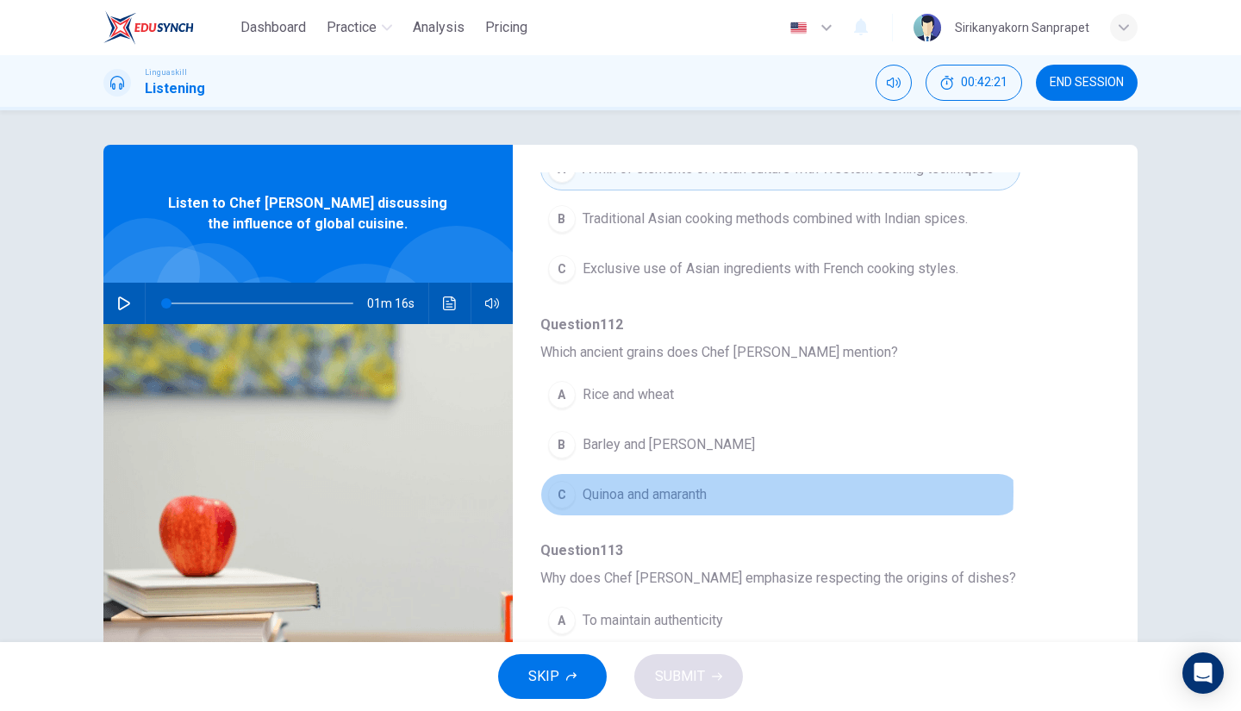
click at [641, 487] on span "Quinoa and amaranth" at bounding box center [645, 494] width 124 height 21
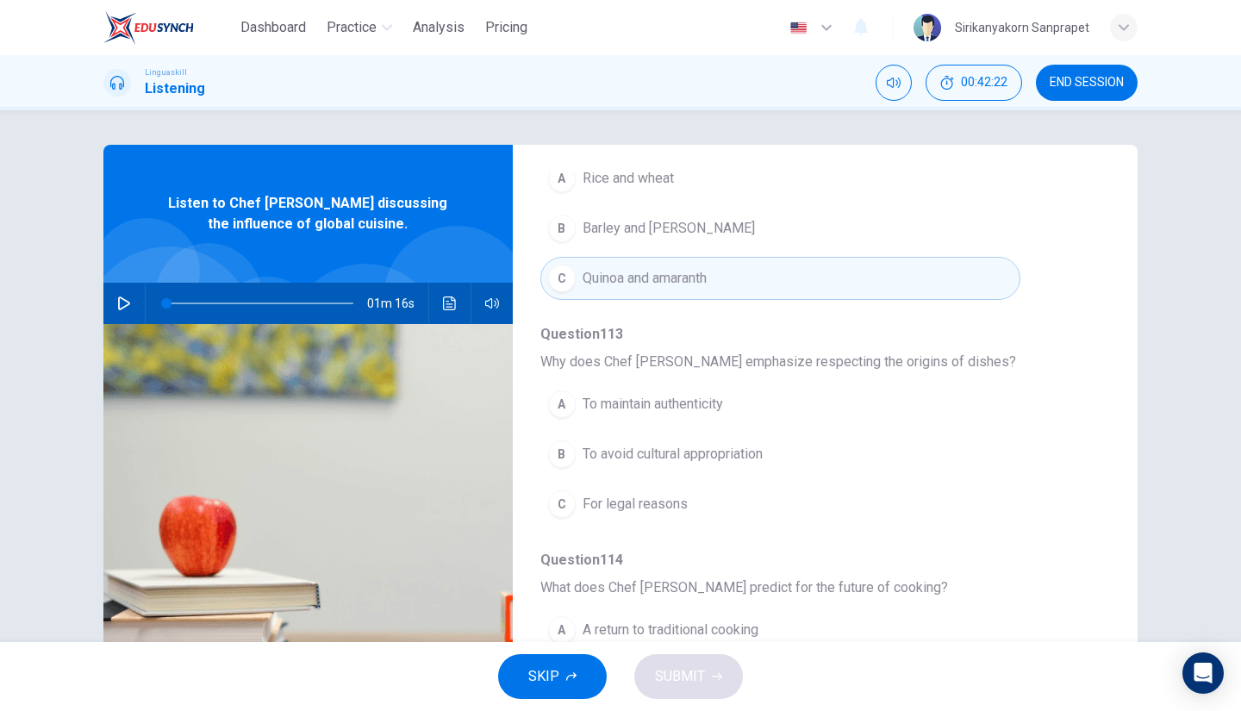
scroll to position [706, 0]
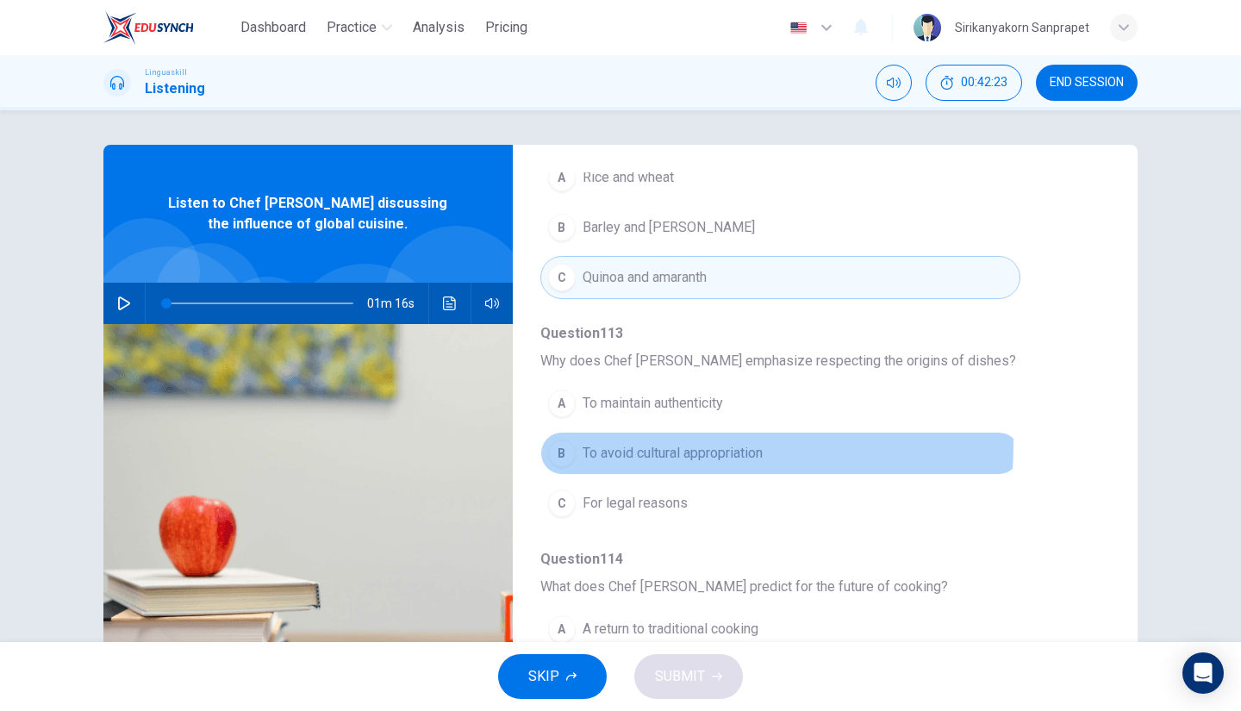
click at [594, 443] on span "To avoid cultural appropriation" at bounding box center [673, 453] width 180 height 21
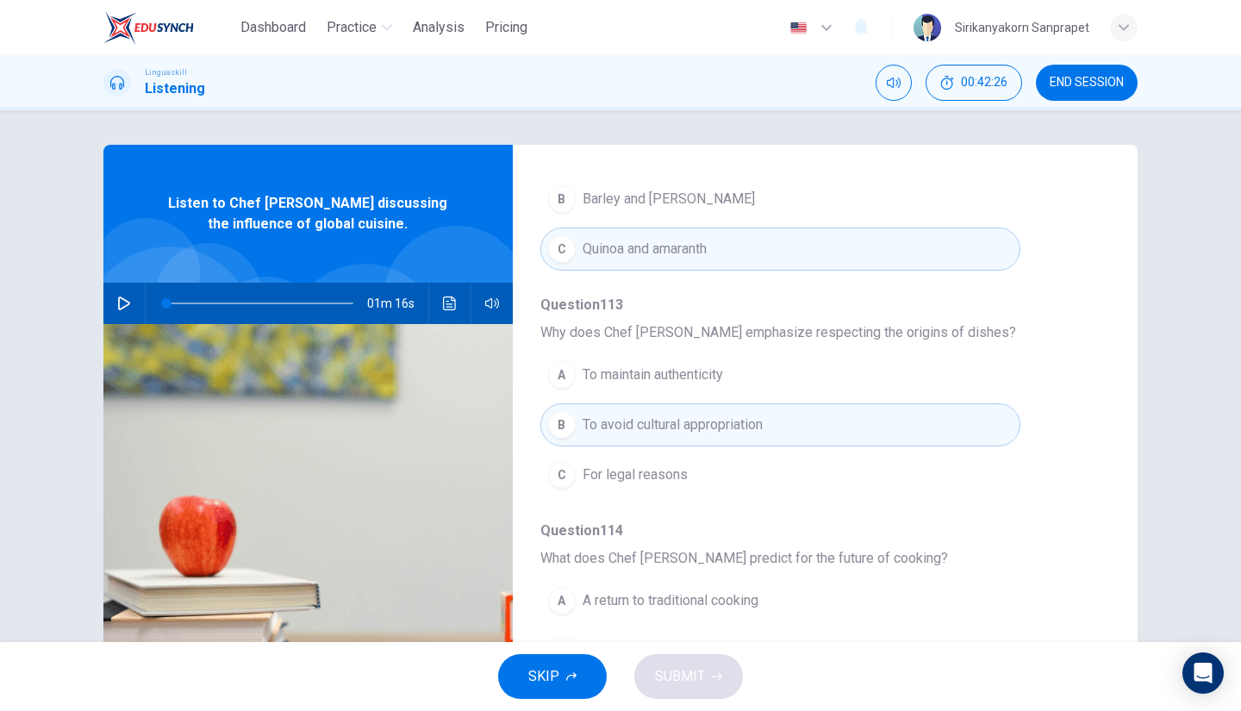
scroll to position [136, 0]
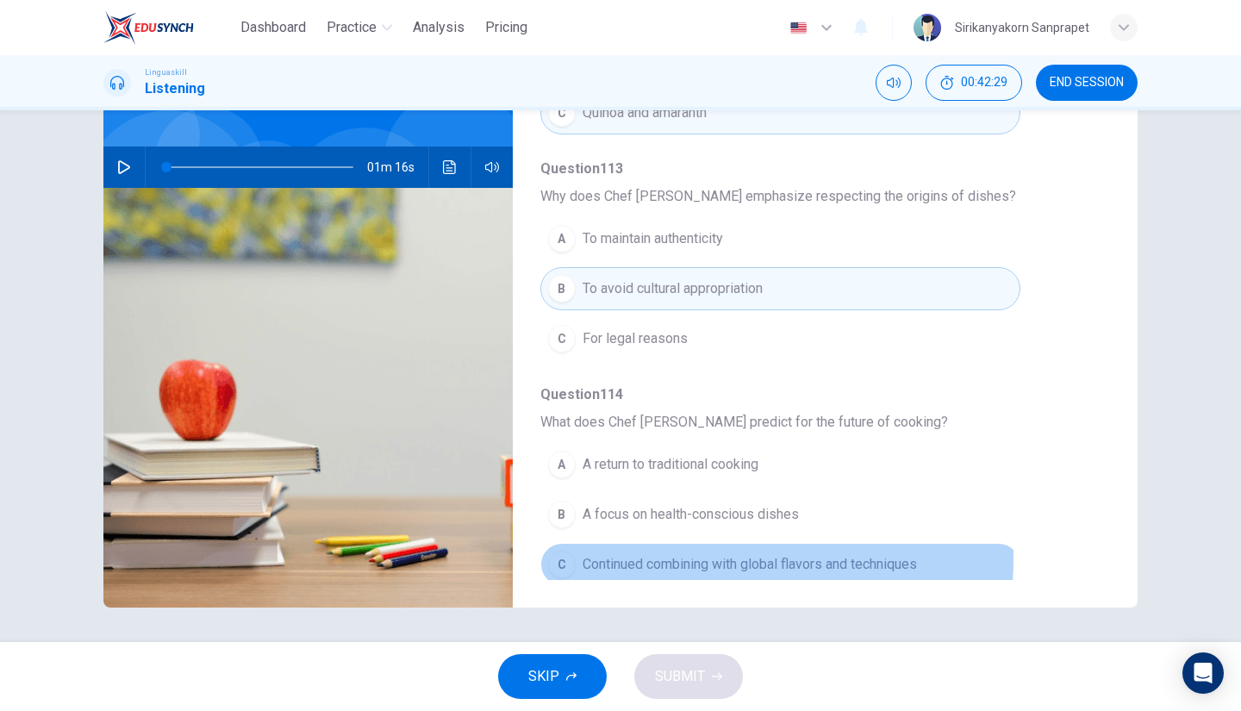
click at [624, 554] on span "Continued combining with global flavors and techniques" at bounding box center [750, 564] width 334 height 21
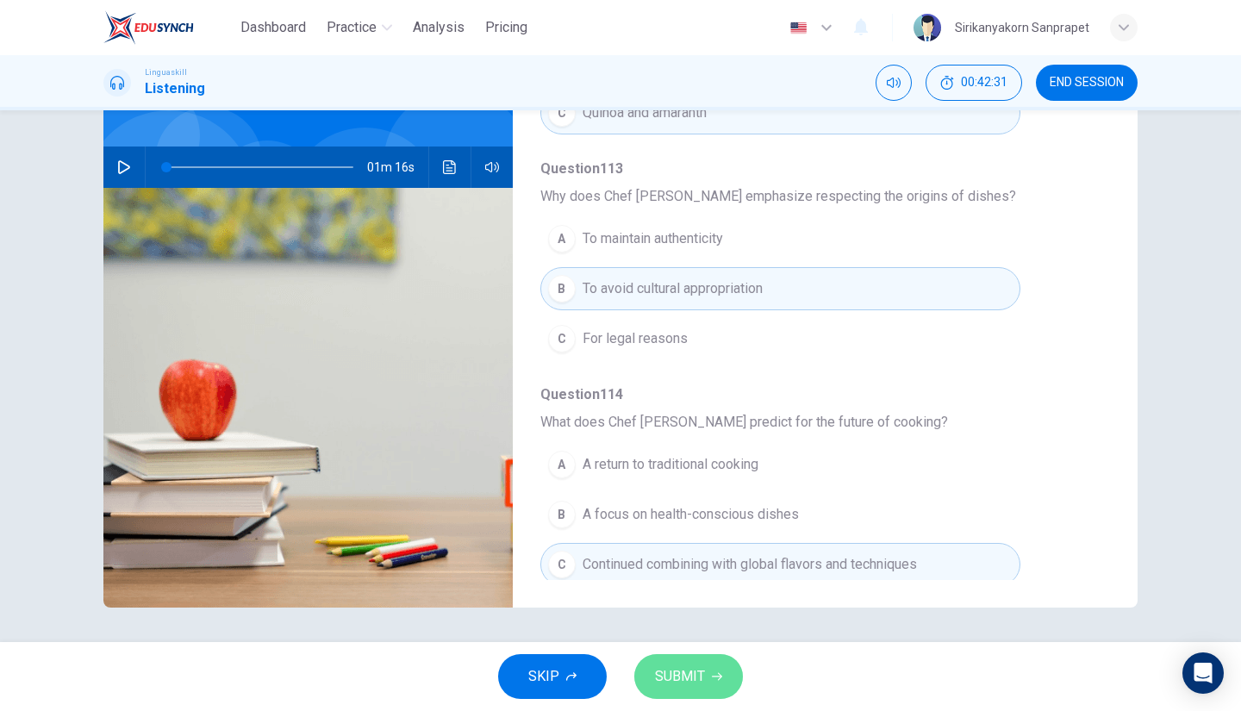
click at [693, 668] on span "SUBMIT" at bounding box center [680, 677] width 50 height 24
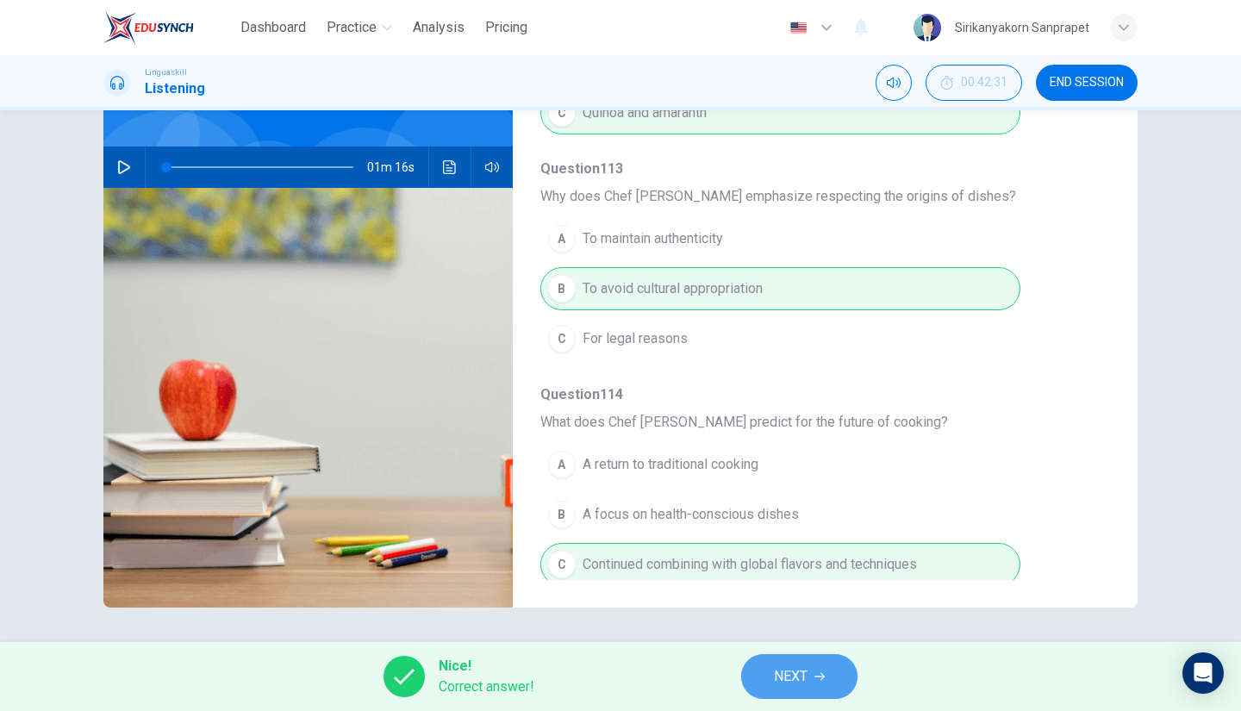
click at [783, 684] on span "NEXT" at bounding box center [791, 677] width 34 height 24
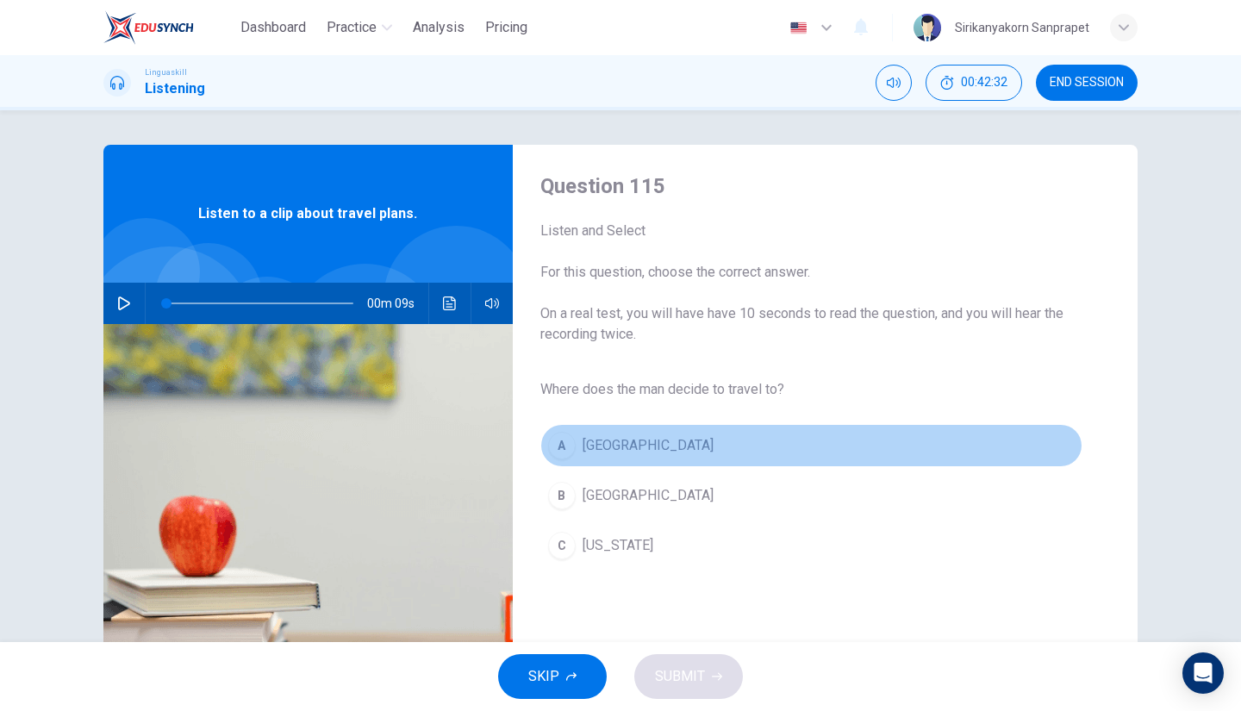
click at [564, 440] on div "A" at bounding box center [562, 446] width 28 height 28
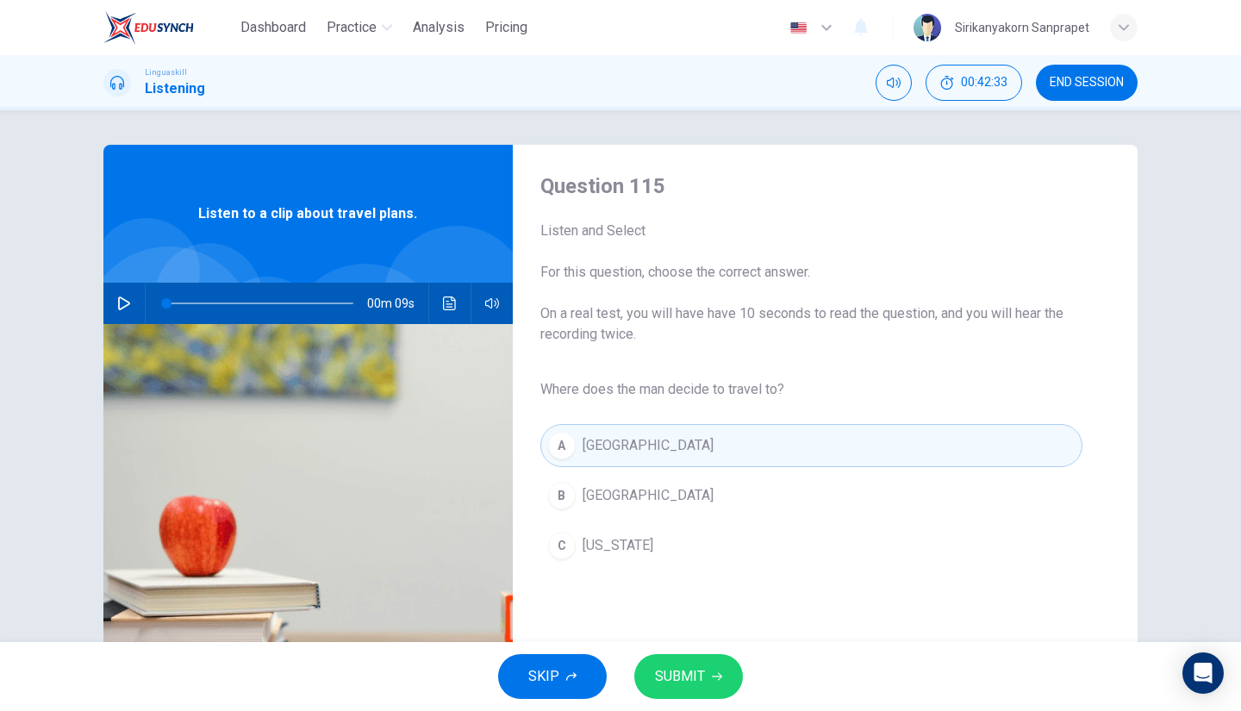
click at [560, 492] on div "B" at bounding box center [562, 496] width 28 height 28
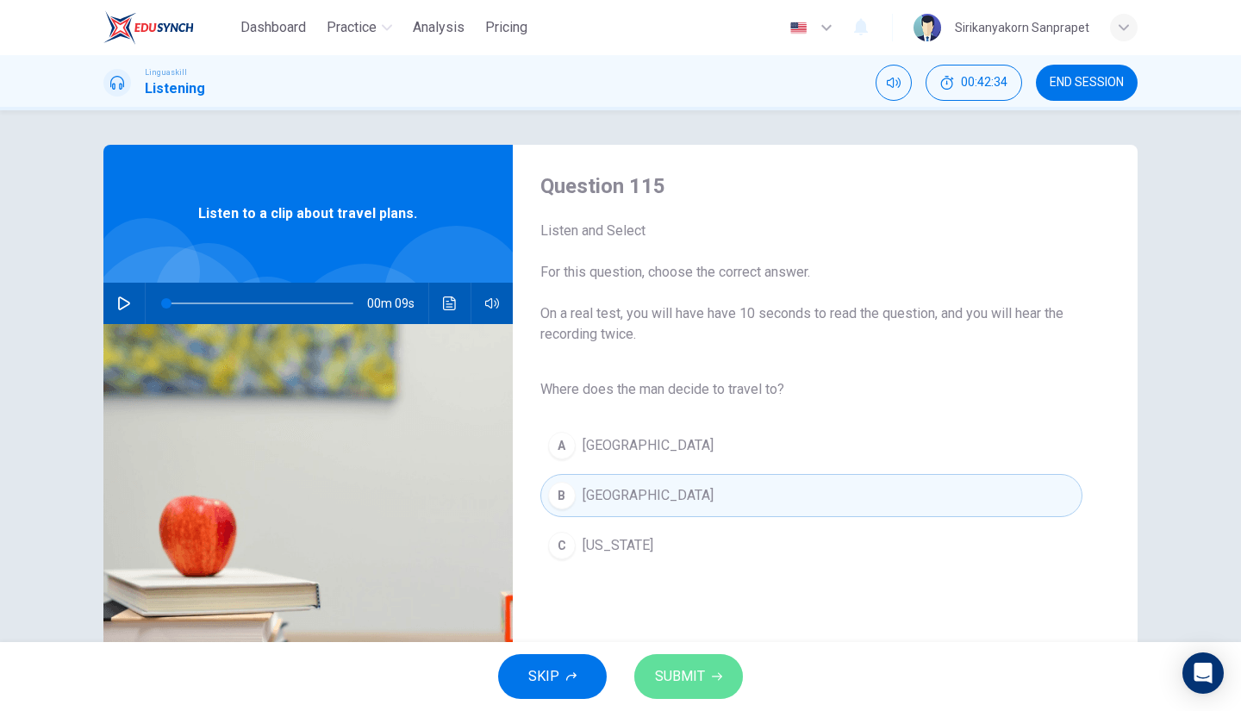
click at [698, 681] on span "SUBMIT" at bounding box center [680, 677] width 50 height 24
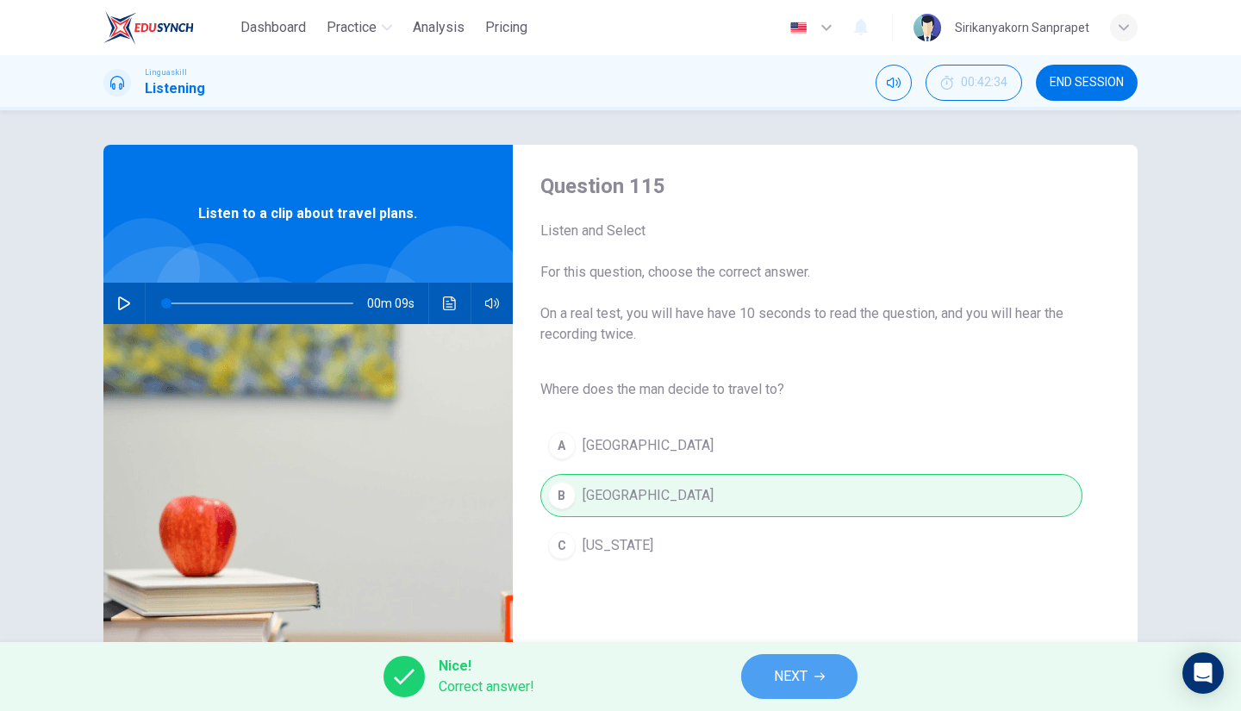
click at [797, 683] on span "NEXT" at bounding box center [791, 677] width 34 height 24
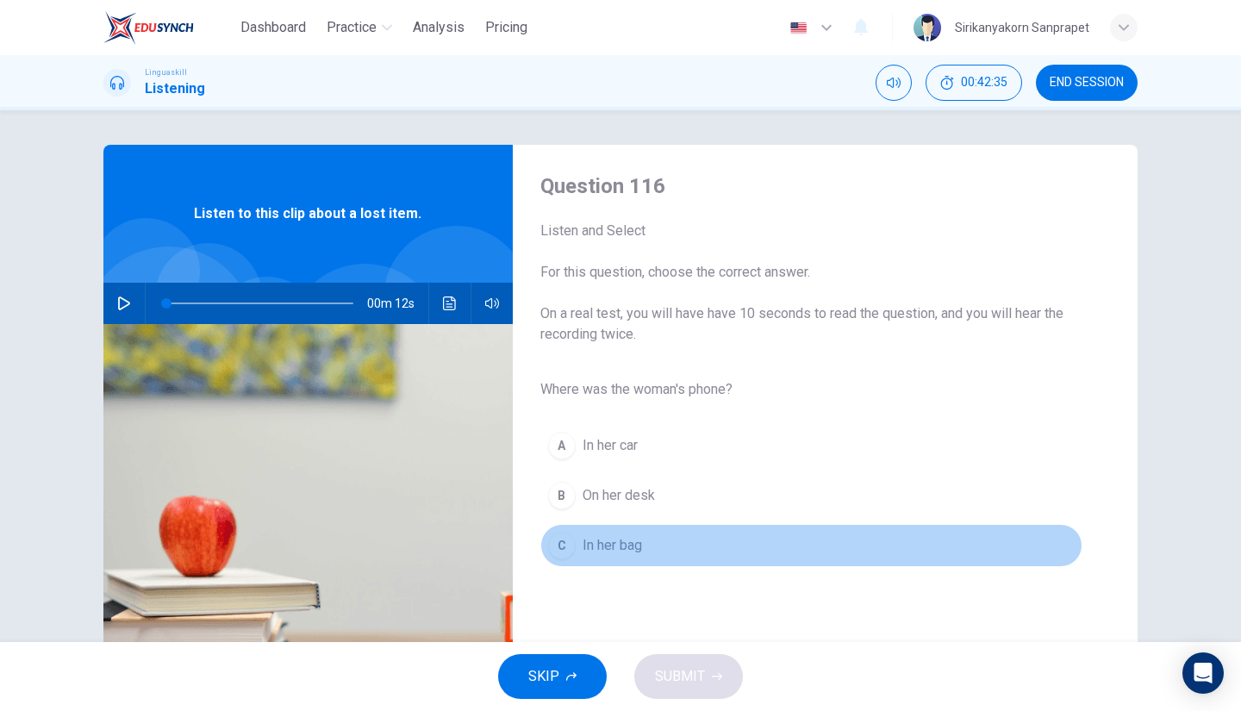
click at [560, 543] on div "C" at bounding box center [562, 546] width 28 height 28
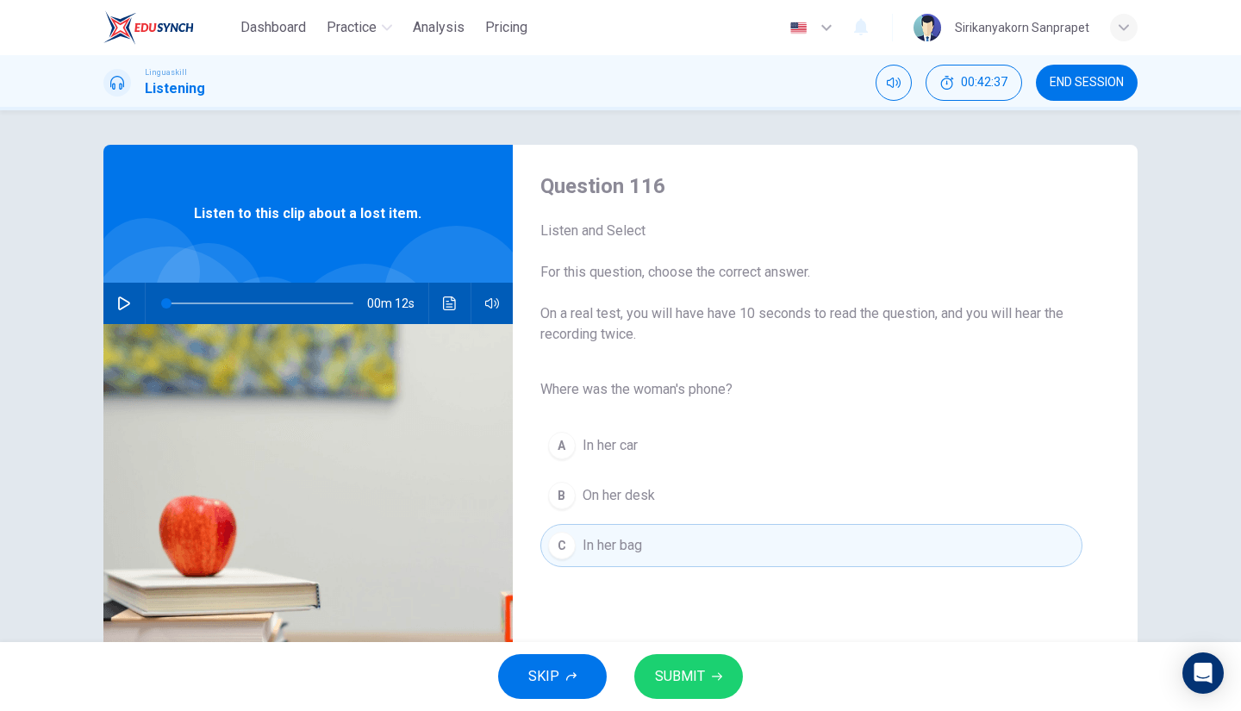
click at [678, 662] on button "SUBMIT" at bounding box center [688, 676] width 109 height 45
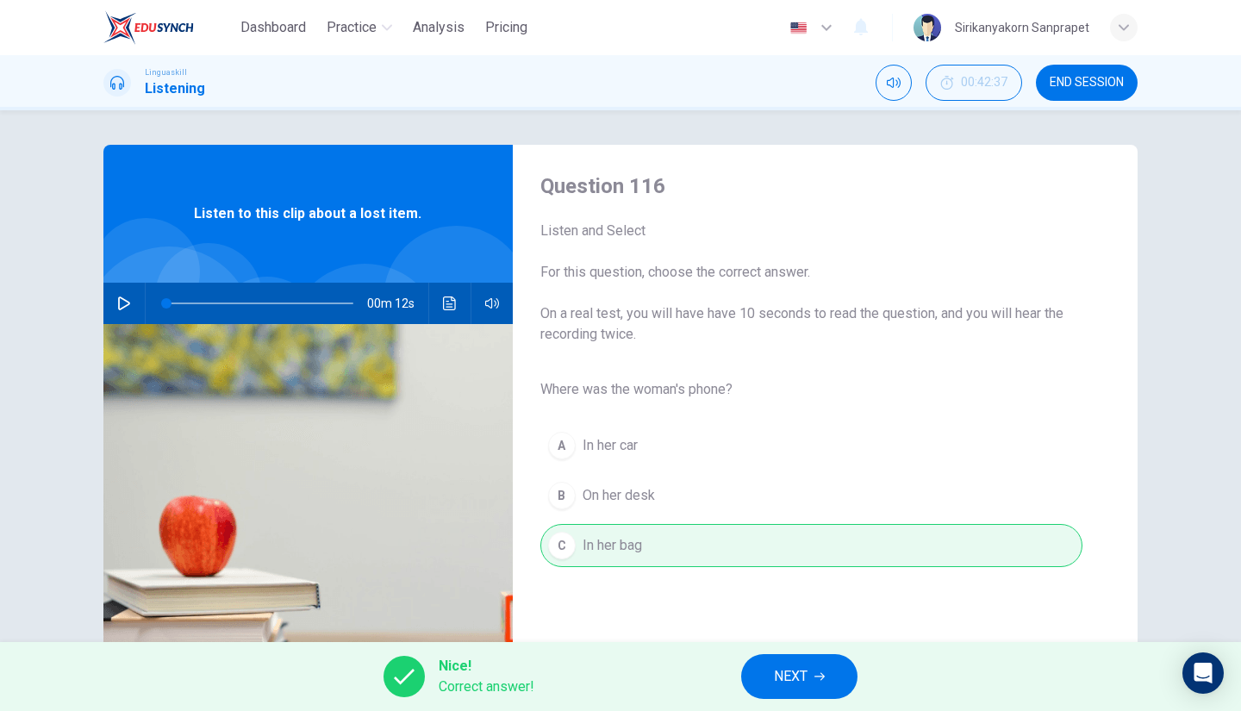
click at [803, 700] on div "Nice! Correct answer! NEXT" at bounding box center [620, 676] width 1241 height 69
click at [803, 687] on span "NEXT" at bounding box center [791, 677] width 34 height 24
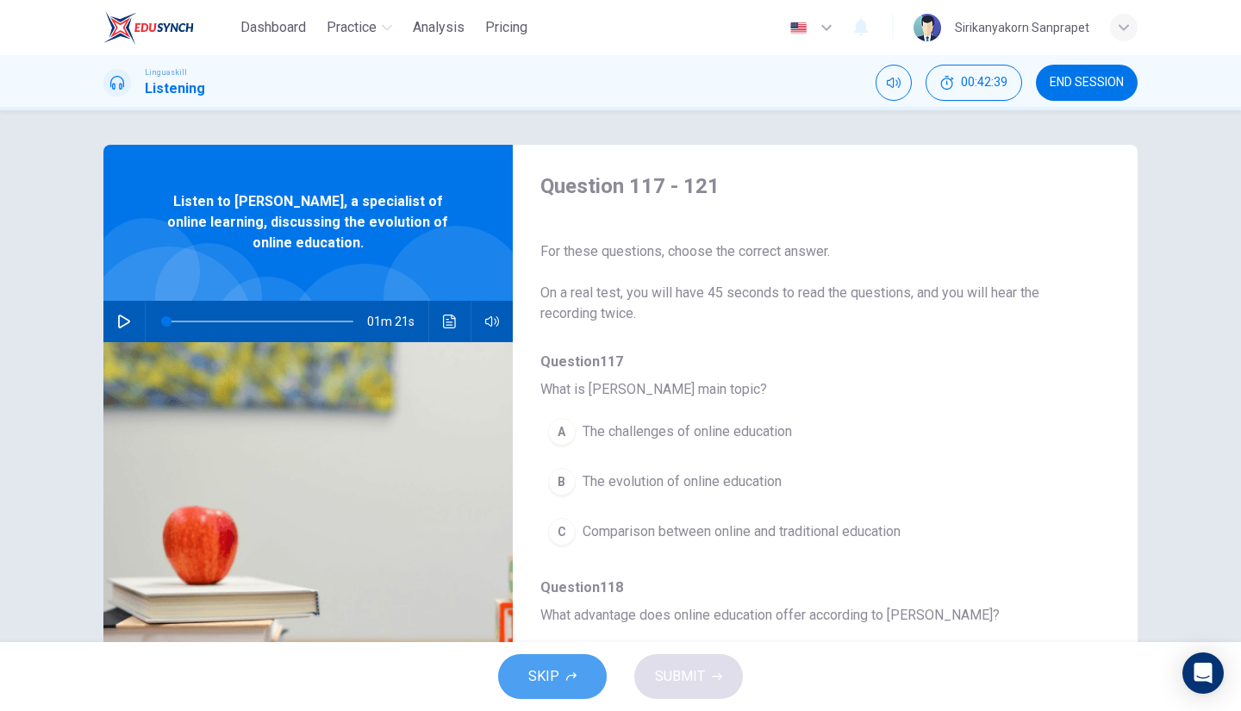
click at [566, 677] on icon "button" at bounding box center [571, 676] width 10 height 10
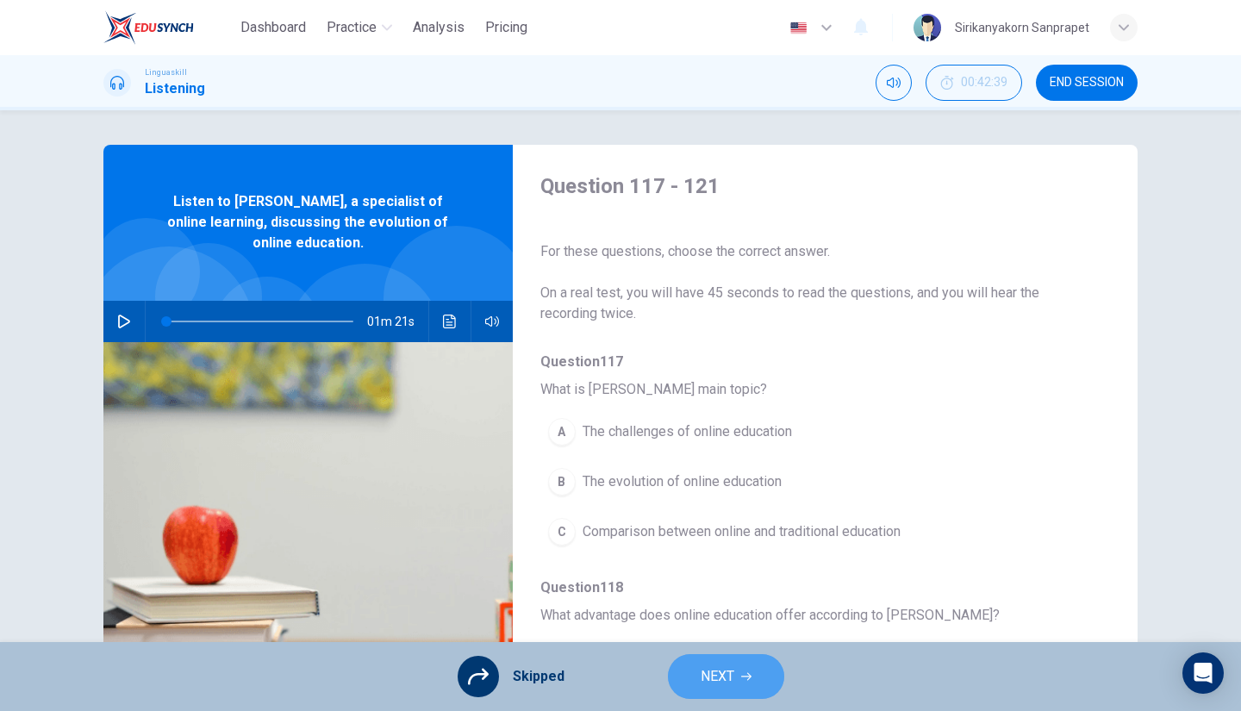
click at [724, 678] on span "NEXT" at bounding box center [718, 677] width 34 height 24
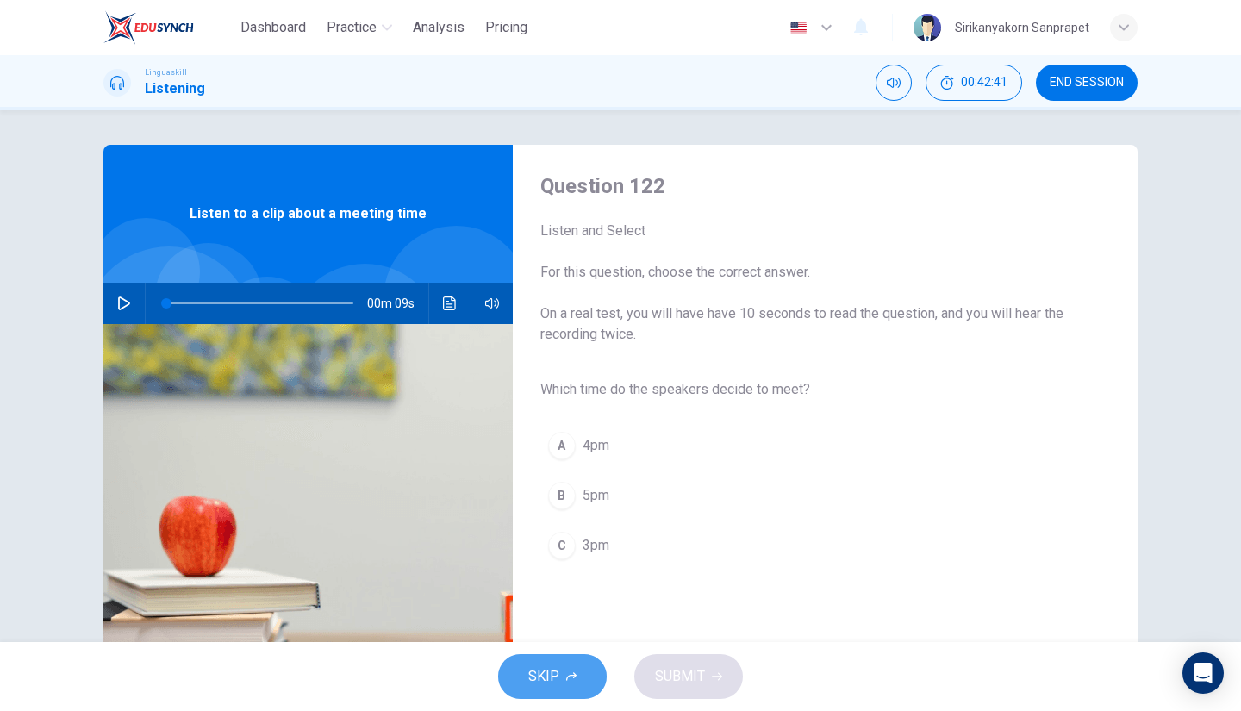
click at [571, 663] on button "SKIP" at bounding box center [552, 676] width 109 height 45
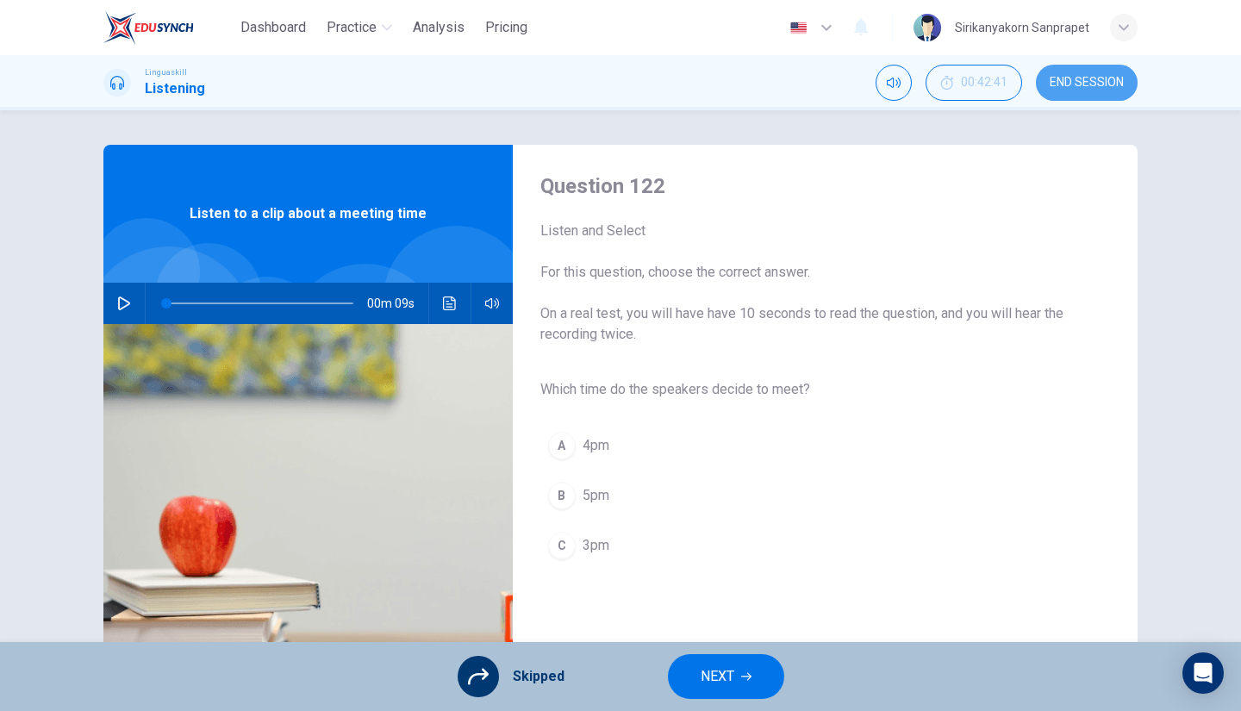
click at [1074, 72] on button "END SESSION" at bounding box center [1087, 83] width 102 height 36
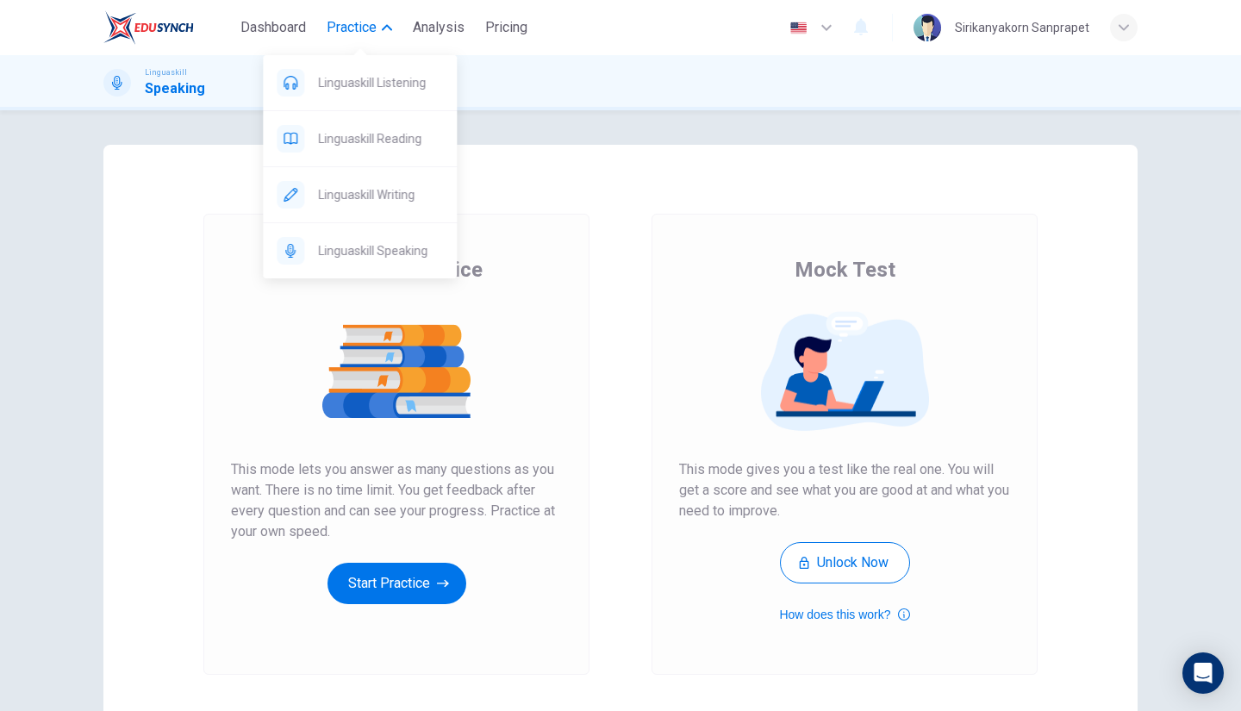
click at [365, 22] on span "Practice" at bounding box center [352, 27] width 50 height 21
click at [372, 35] on span "Practice" at bounding box center [352, 27] width 50 height 21
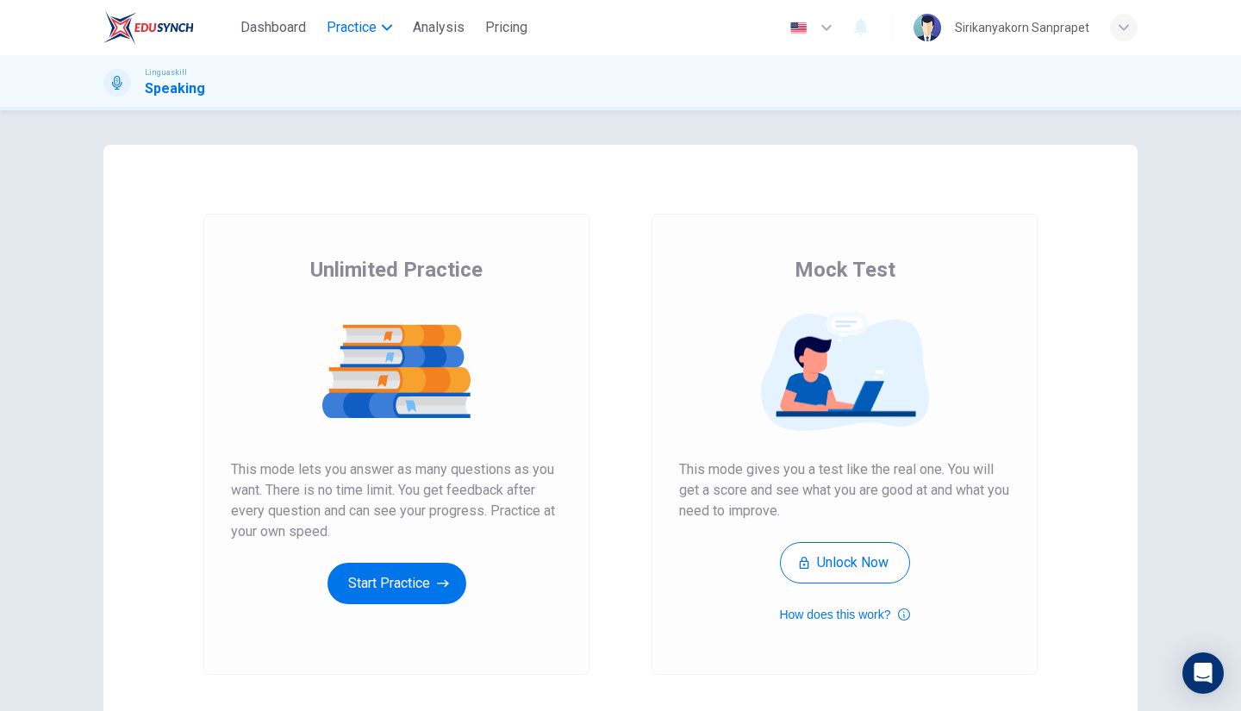
click at [372, 35] on span "Practice" at bounding box center [352, 27] width 50 height 21
click at [595, 490] on div "Unlimited Practice This mode lets you answer as many questions as you want. The…" at bounding box center [396, 444] width 448 height 461
click at [827, 615] on button "How does this work?" at bounding box center [844, 614] width 130 height 21
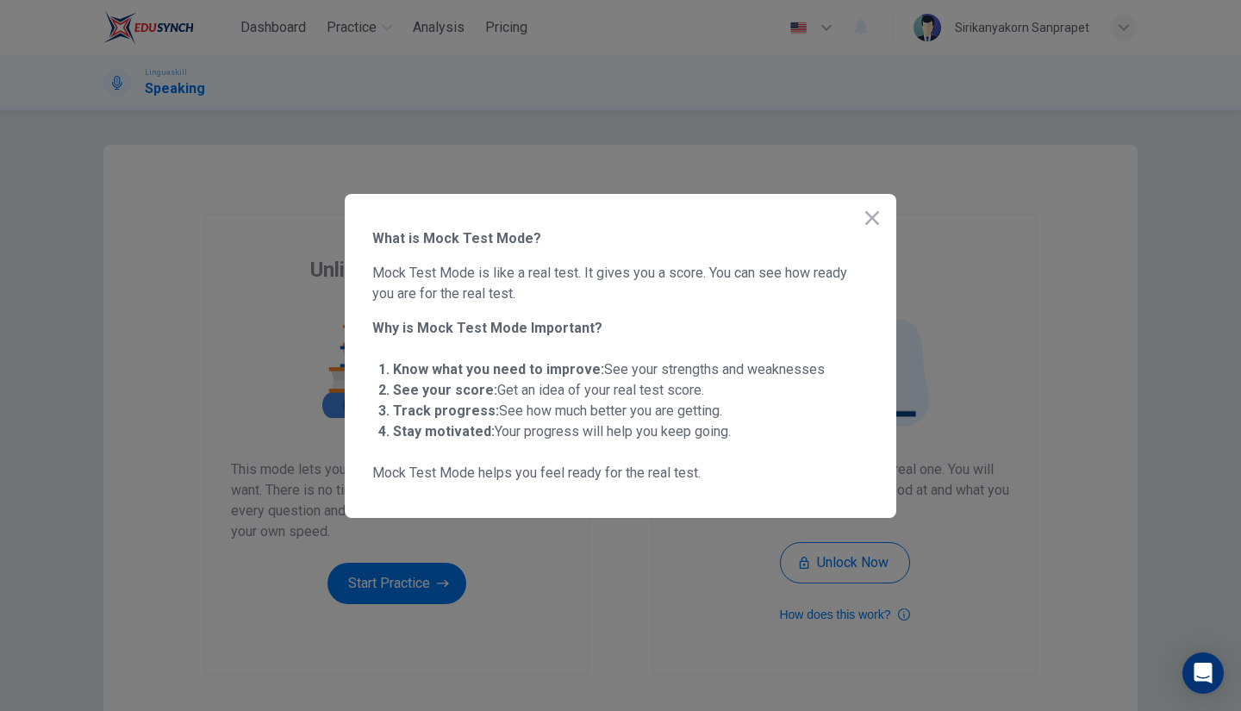
drag, startPoint x: 460, startPoint y: 371, endPoint x: 622, endPoint y: 372, distance: 162.0
click at [622, 372] on span "Know what you need to improve: See your strengths and weaknesses" at bounding box center [609, 369] width 432 height 16
drag, startPoint x: 622, startPoint y: 372, endPoint x: 689, endPoint y: 415, distance: 78.7
click at [689, 415] on ul "Know what you need to improve: See your strengths and weaknesses See your score…" at bounding box center [620, 401] width 496 height 97
click at [872, 204] on button "button" at bounding box center [872, 218] width 34 height 34
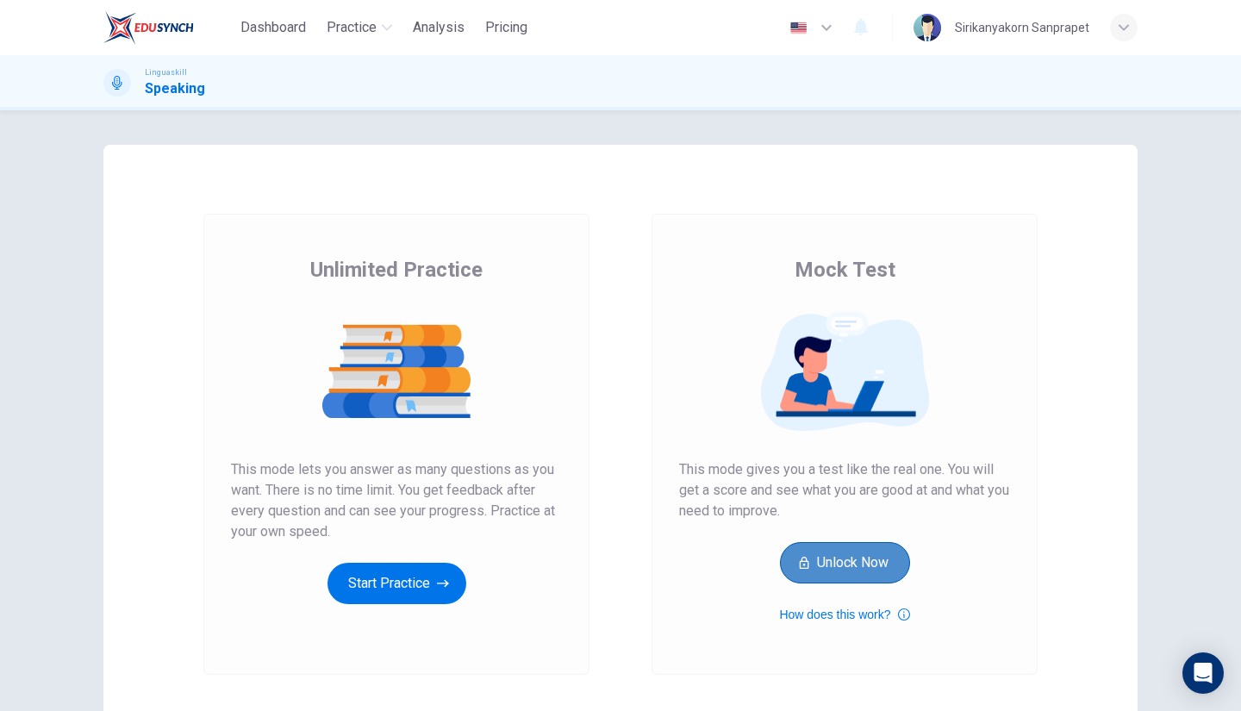
click at [853, 558] on button "Unlock Now" at bounding box center [845, 562] width 130 height 41
click at [131, 19] on img at bounding box center [148, 27] width 90 height 34
